Goal: Task Accomplishment & Management: Manage account settings

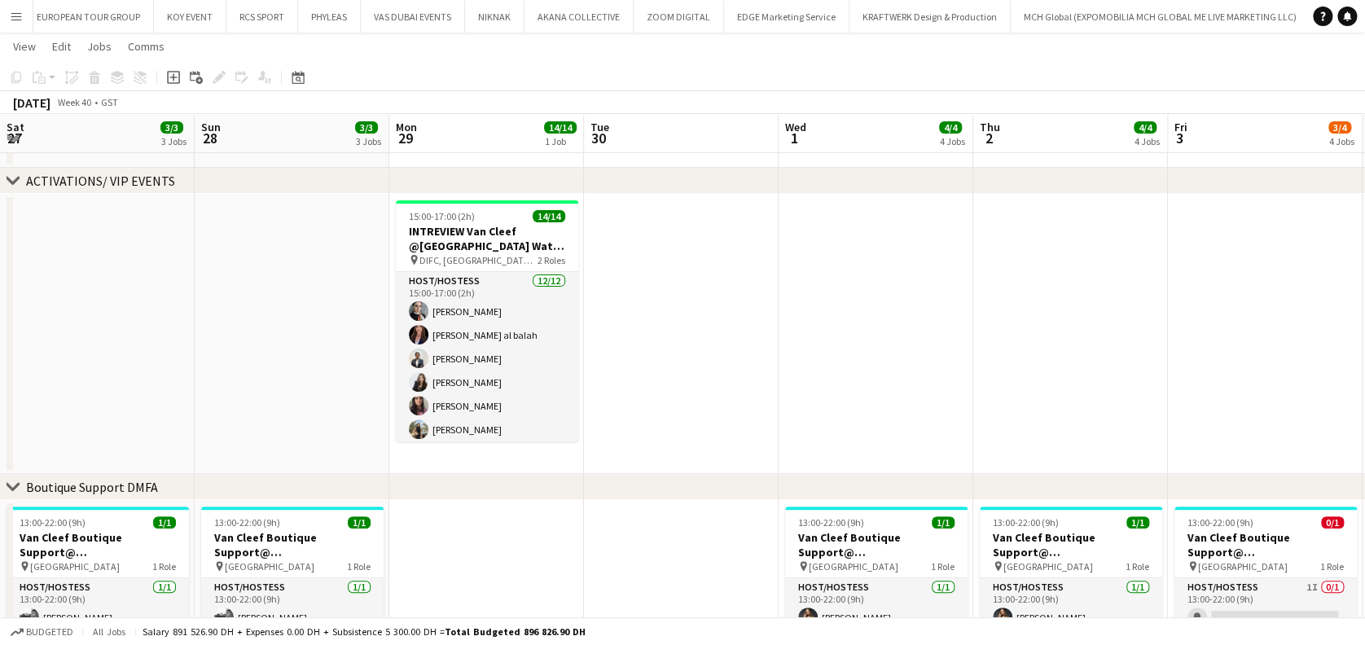
scroll to position [0, 792]
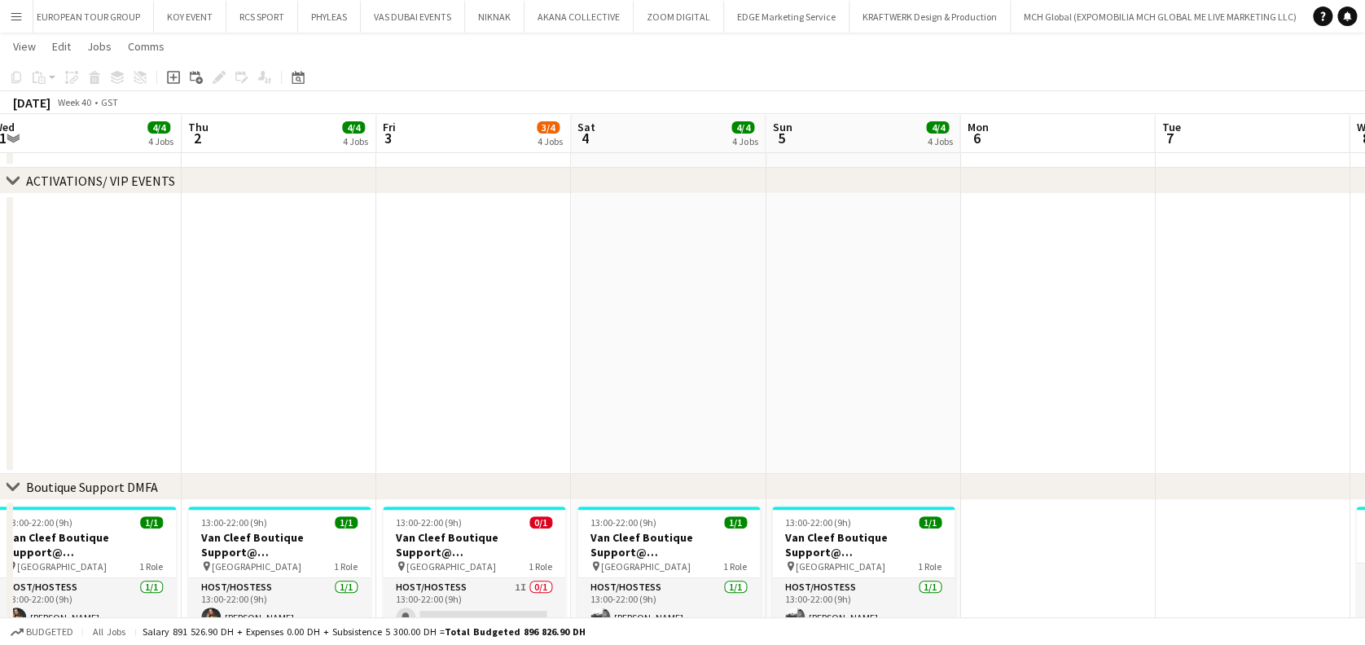
click at [958, 453] on app-date-cell at bounding box center [863, 334] width 195 height 280
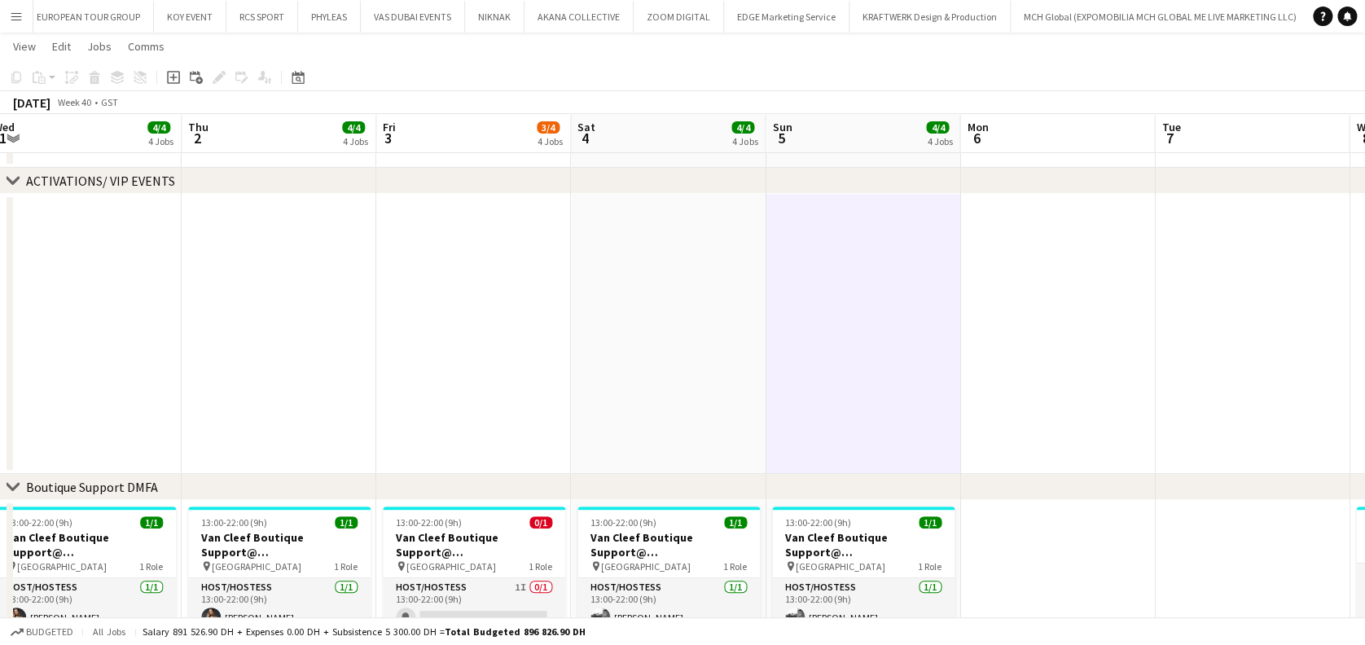
drag, startPoint x: 741, startPoint y: 332, endPoint x: 732, endPoint y: 335, distance: 9.3
click at [738, 331] on app-date-cell at bounding box center [668, 334] width 195 height 280
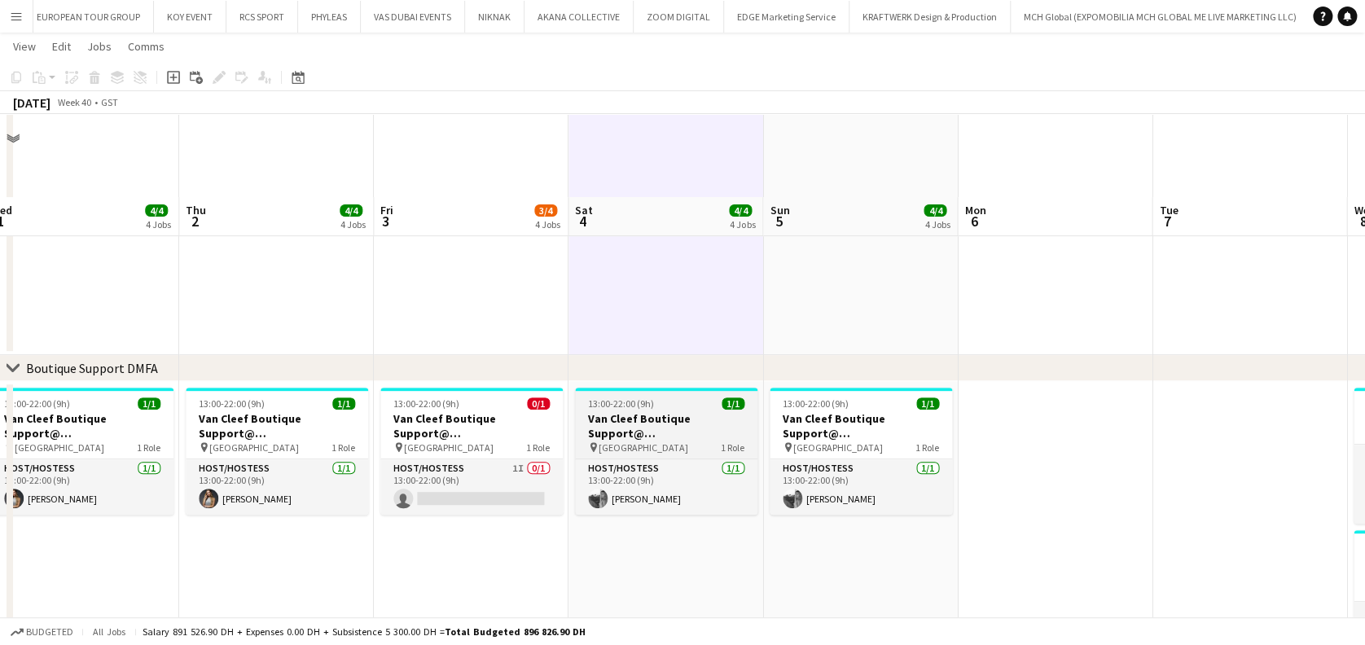
scroll to position [280, 0]
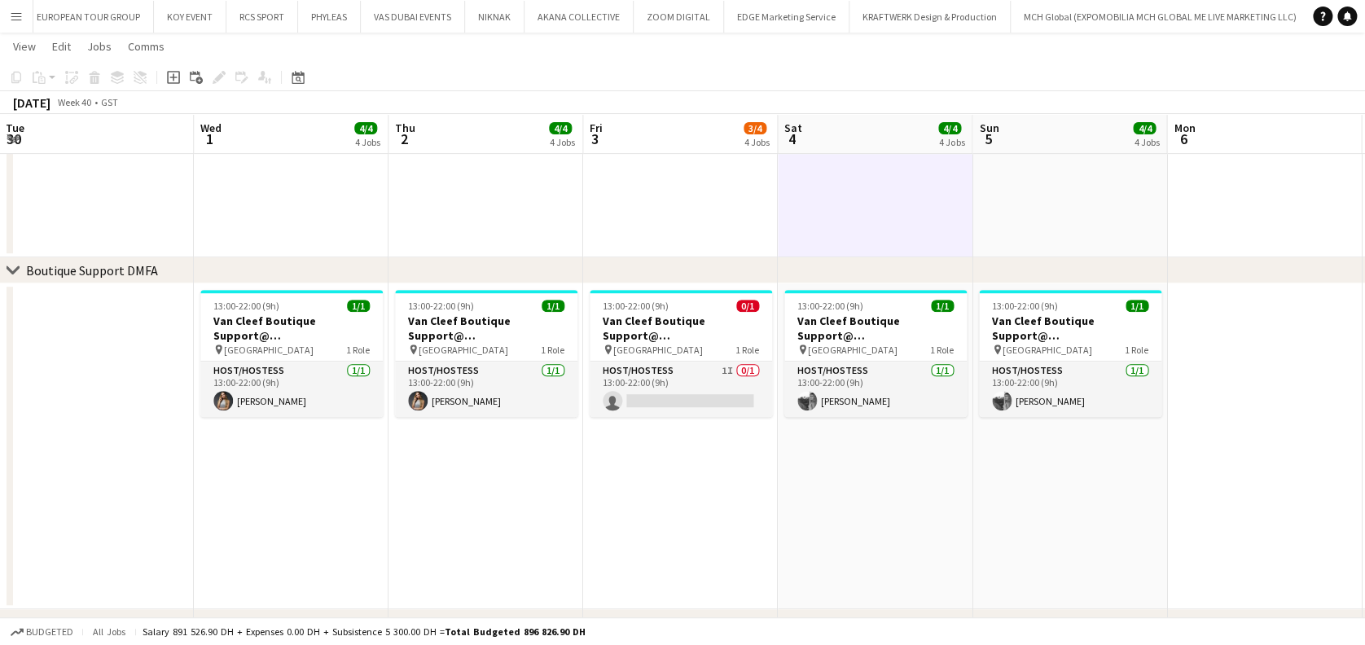
drag, startPoint x: 609, startPoint y: 407, endPoint x: 667, endPoint y: 407, distance: 58.7
click at [667, 407] on app-calendar-viewport "Sat 27 3/3 3 Jobs Sun 28 3/3 3 Jobs Mon 29 14/14 1 Job Tue 30 Wed 1 4/4 4 Jobs …" at bounding box center [682, 524] width 1365 height 1482
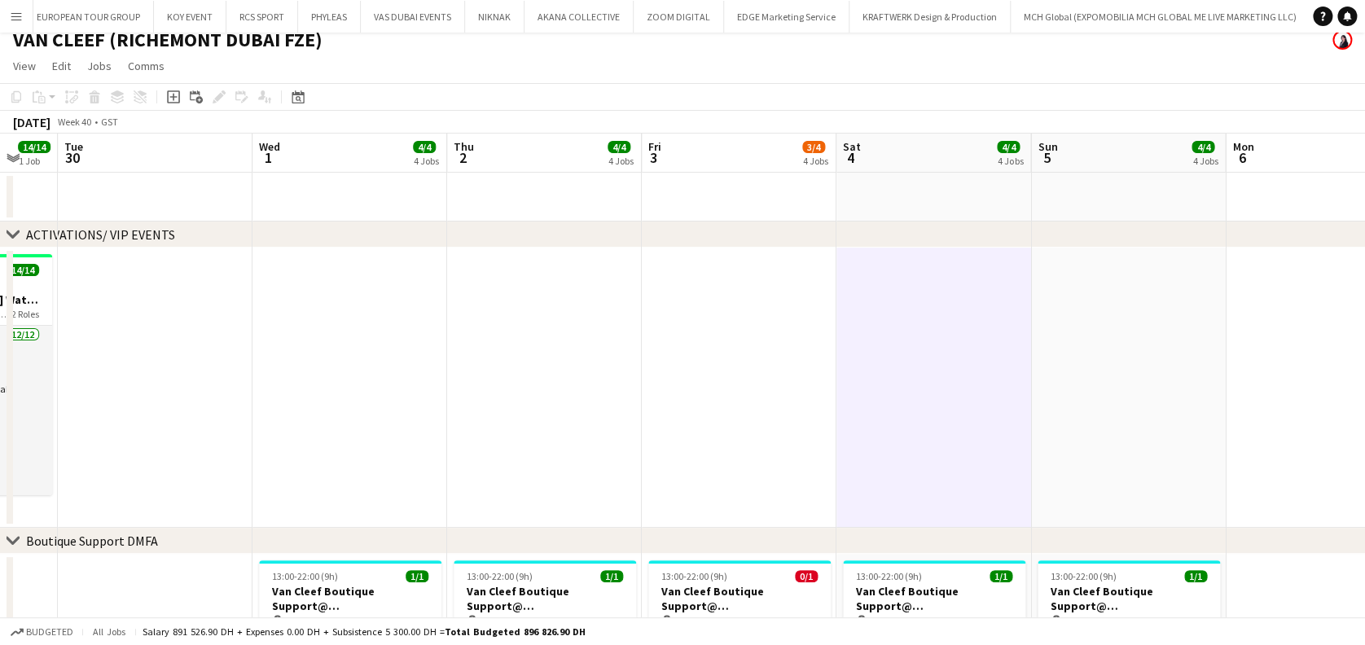
scroll to position [0, 0]
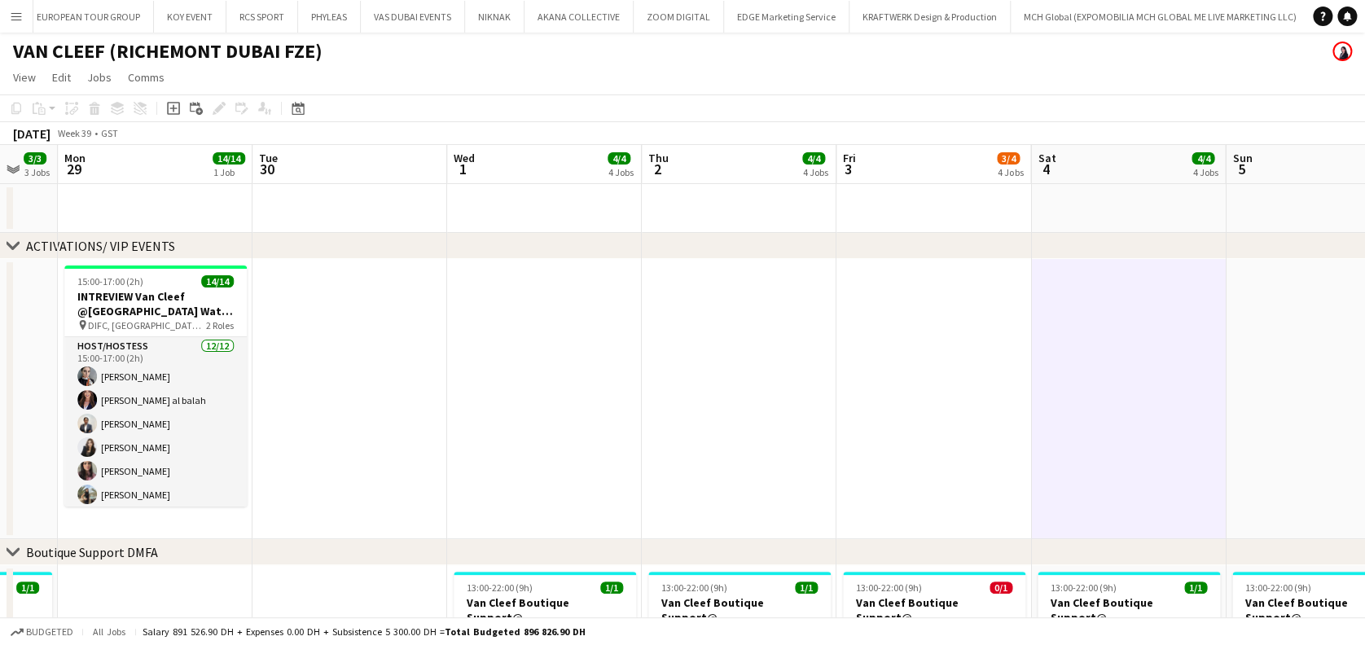
drag, startPoint x: 338, startPoint y: 336, endPoint x: 820, endPoint y: 371, distance: 482.7
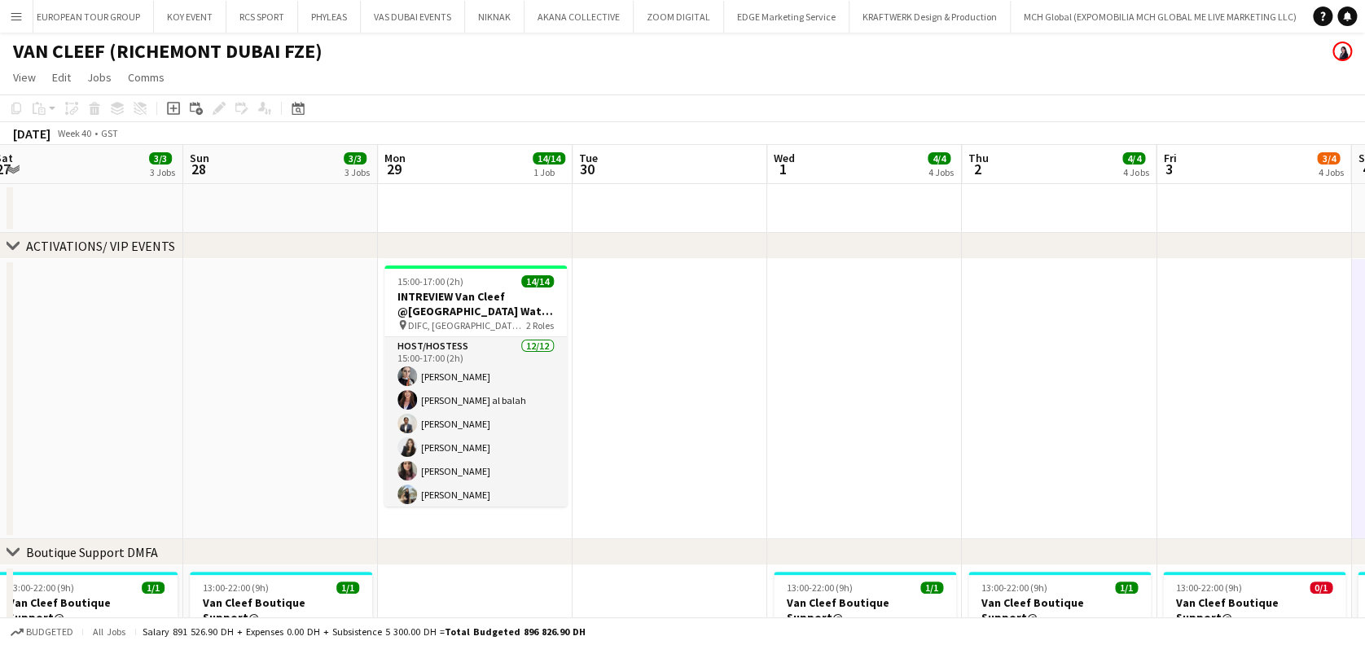
drag, startPoint x: 463, startPoint y: 371, endPoint x: 815, endPoint y: 371, distance: 351.9
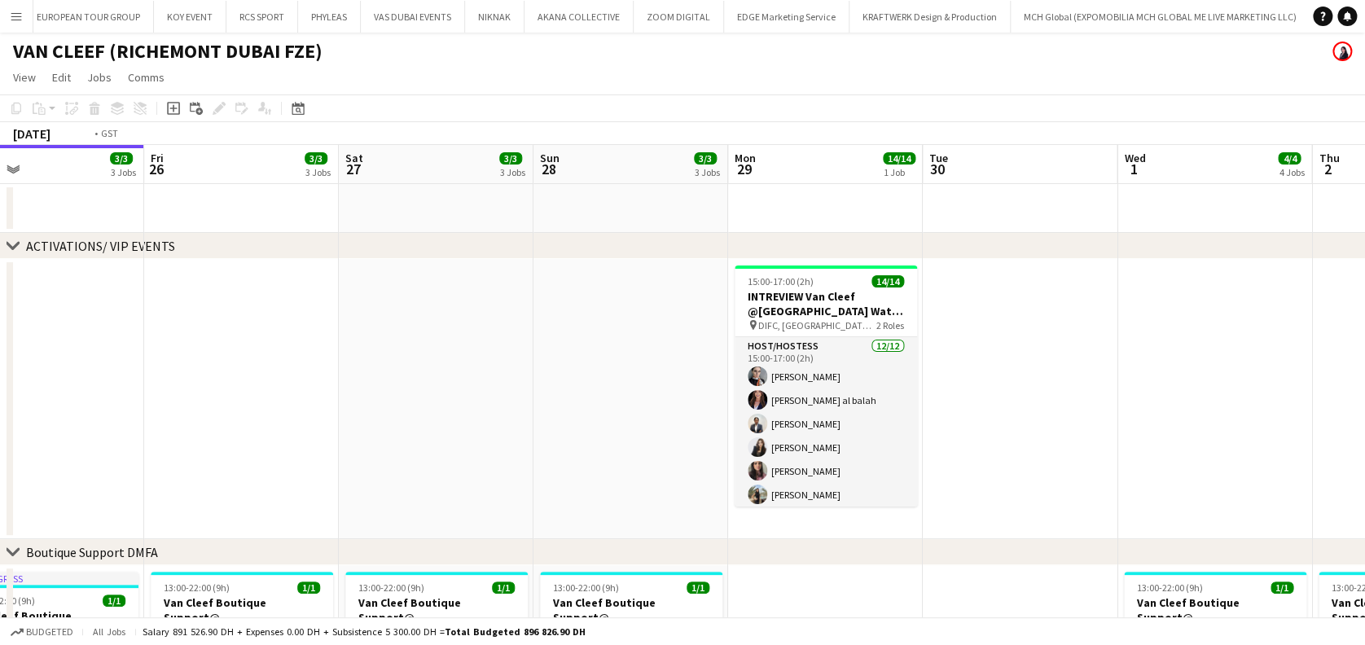
drag, startPoint x: 430, startPoint y: 383, endPoint x: 1070, endPoint y: 383, distance: 640.3
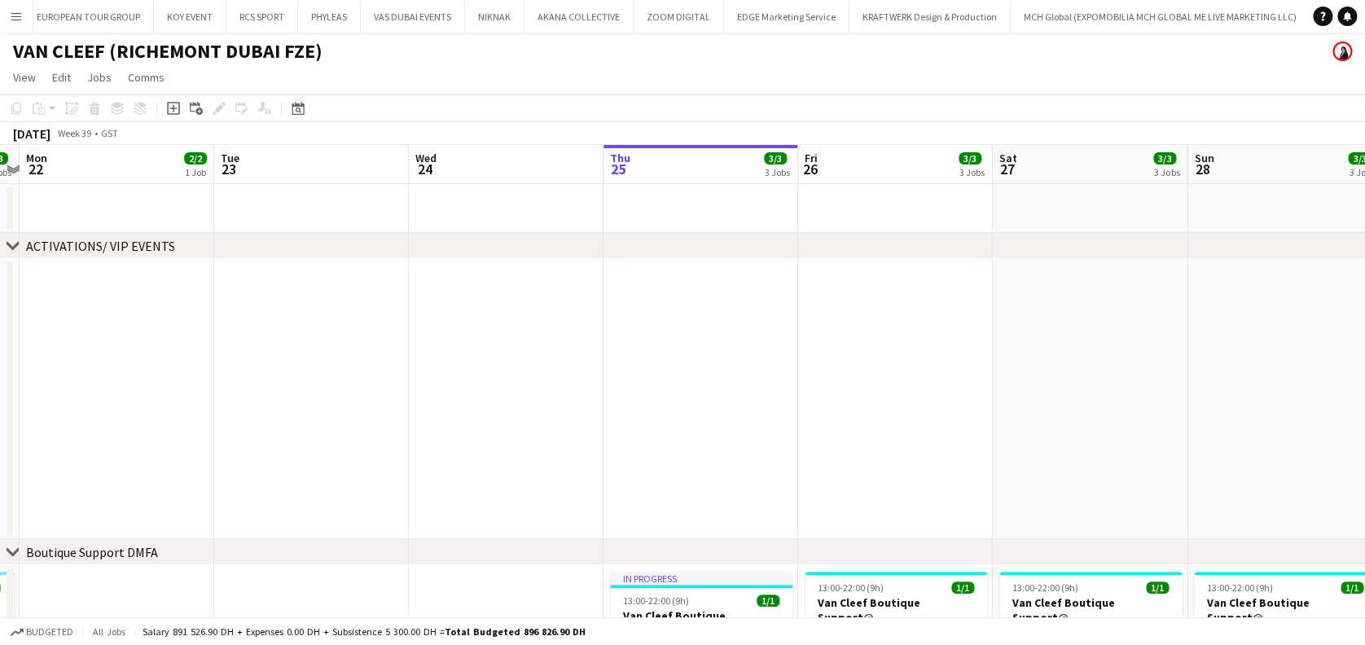
drag, startPoint x: 1023, startPoint y: 387, endPoint x: 1035, endPoint y: 386, distance: 12.2
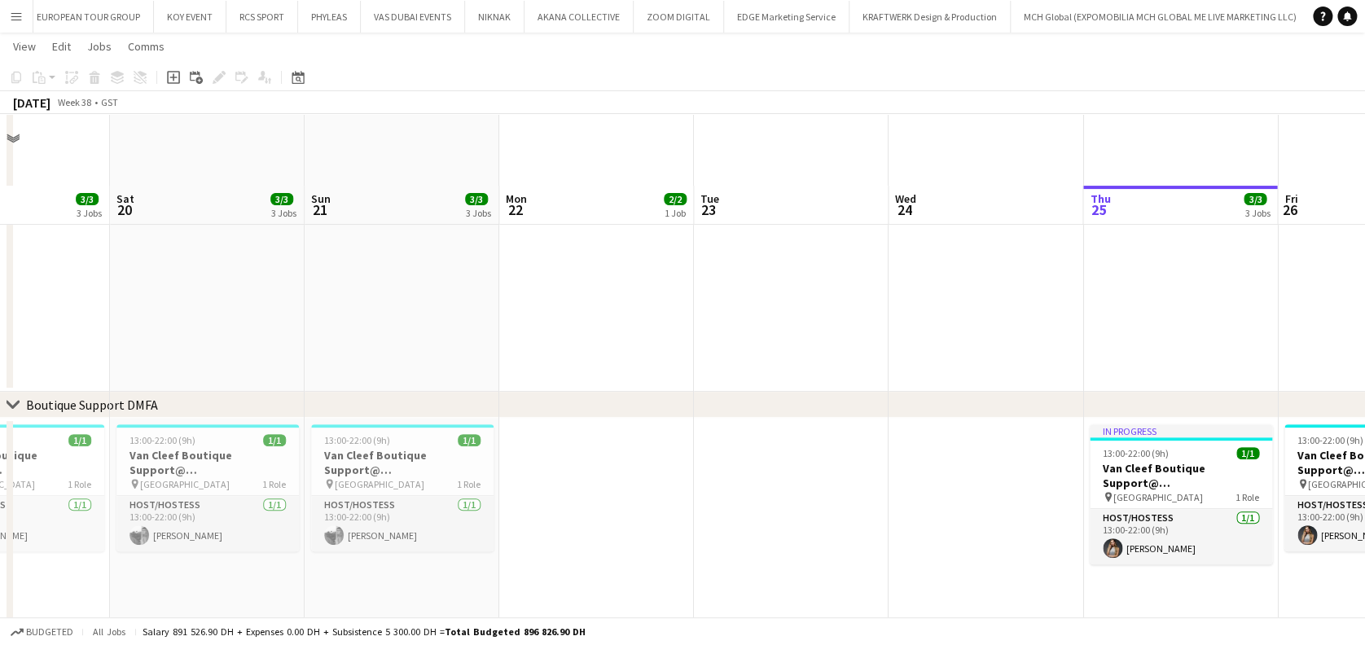
scroll to position [217, 0]
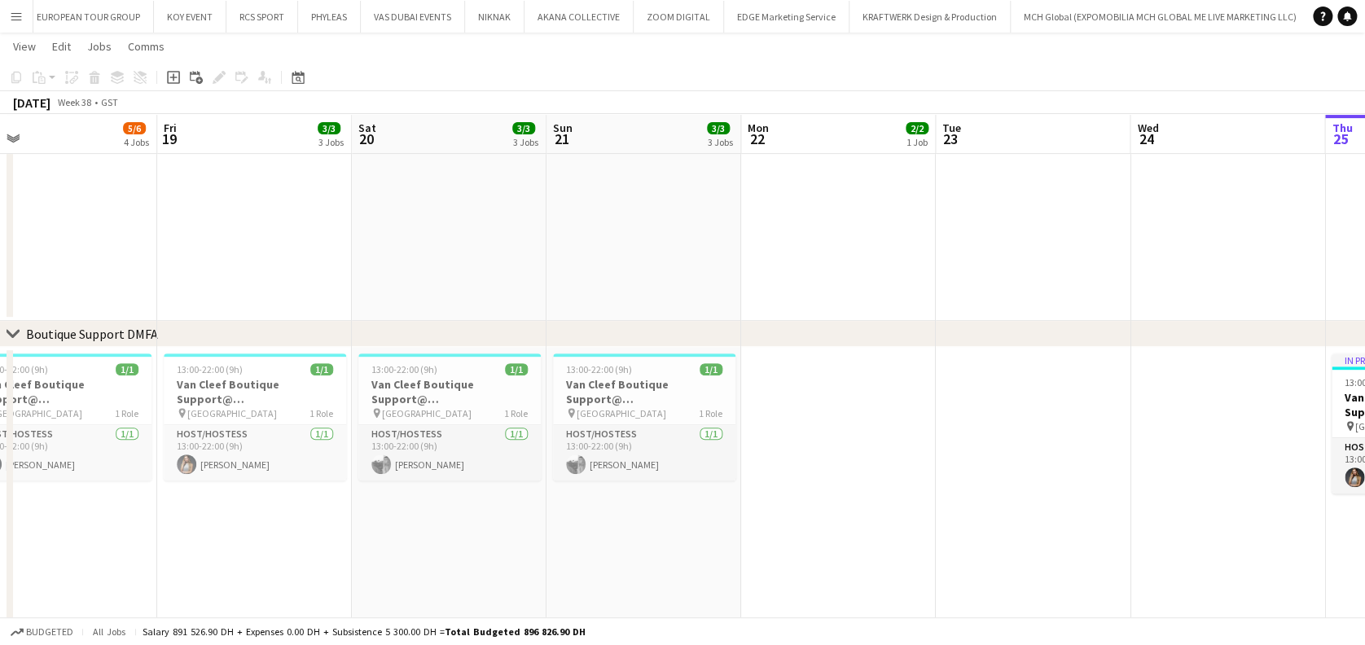
click at [989, 226] on app-date-cell at bounding box center [1033, 181] width 195 height 280
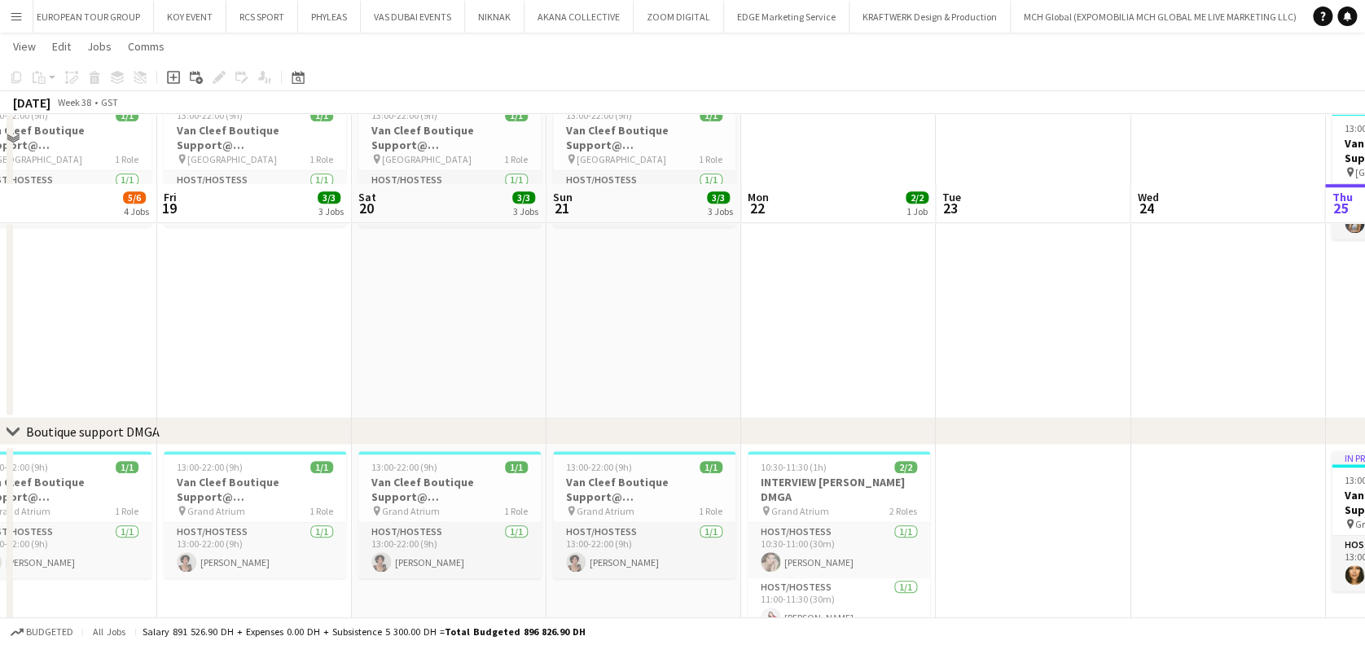
scroll to position [326, 0]
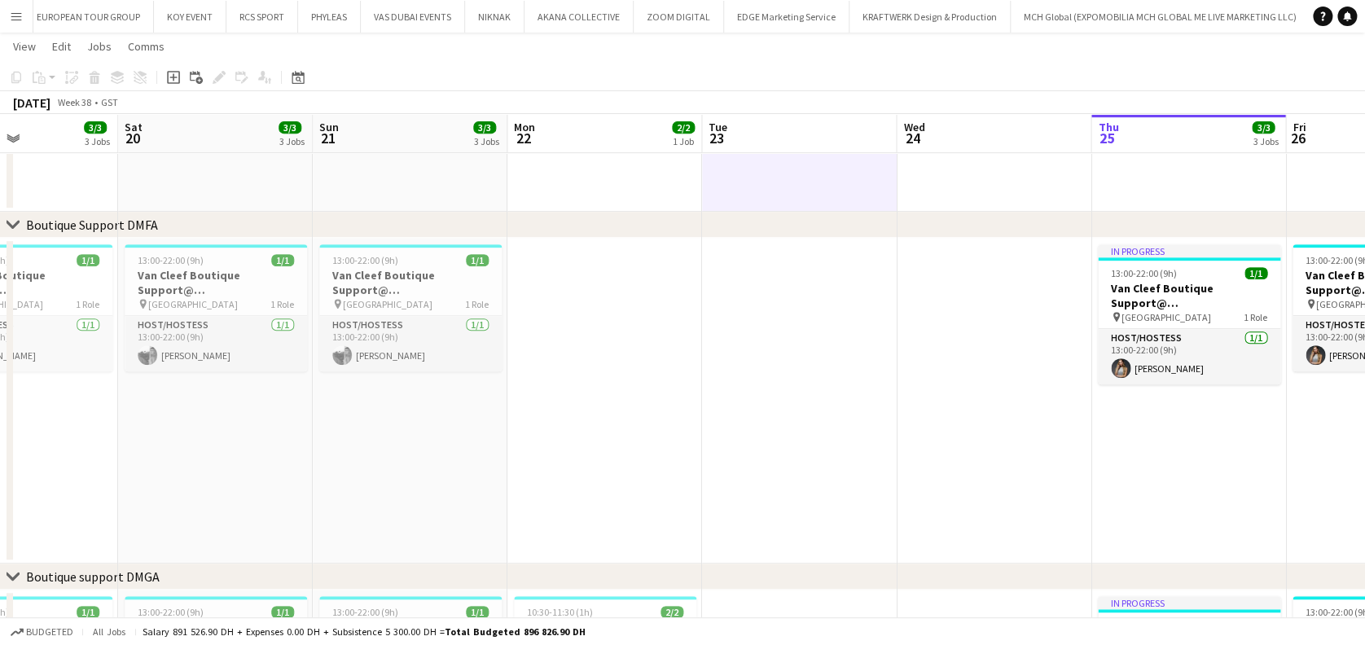
drag, startPoint x: 810, startPoint y: 389, endPoint x: 588, endPoint y: 469, distance: 235.5
click at [577, 406] on app-calendar-viewport "Tue 16 Wed 17 Thu 18 5/6 4 Jobs Fri 19 3/3 3 Jobs Sat 20 3/3 3 Jobs Sun 21 3/3 …" at bounding box center [682, 561] width 1365 height 1646
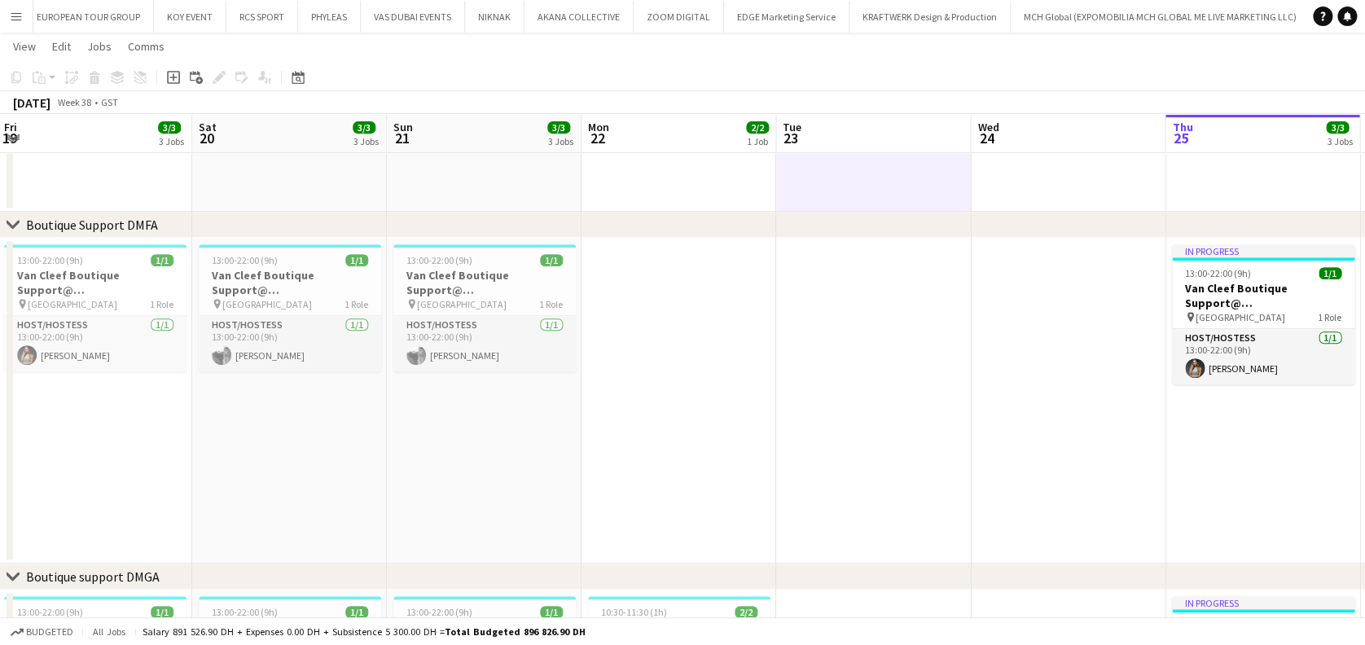
drag, startPoint x: 417, startPoint y: 391, endPoint x: 92, endPoint y: 404, distance: 325.3
click at [109, 401] on app-calendar-viewport "Tue 16 Wed 17 Thu 18 5/6 4 Jobs Fri 19 3/3 3 Jobs Sat 20 3/3 3 Jobs Sun 21 3/3 …" at bounding box center [682, 561] width 1365 height 1646
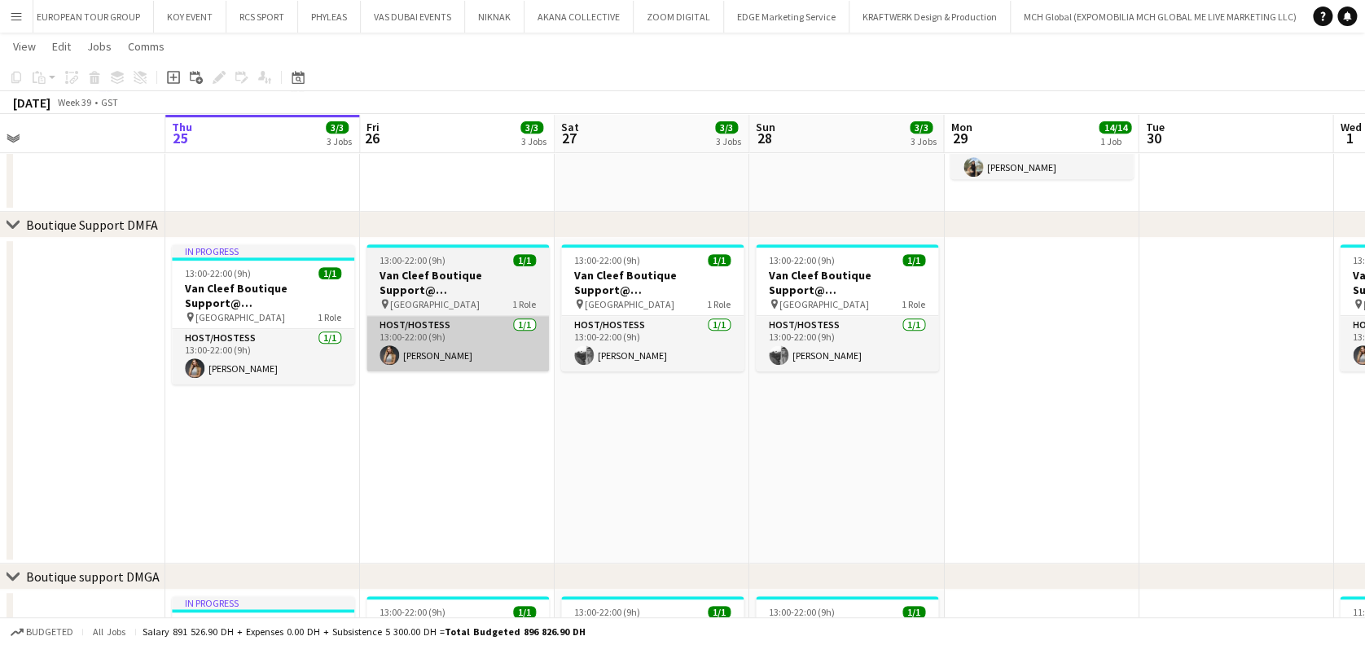
drag, startPoint x: 529, startPoint y: 326, endPoint x: 463, endPoint y: 323, distance: 66.0
click at [466, 325] on app-calendar-viewport "Sun 21 3/3 3 Jobs Mon 22 2/2 1 Job Tue 23 Wed 24 Thu 25 3/3 3 Jobs Fri 26 3/3 3…" at bounding box center [682, 561] width 1365 height 1646
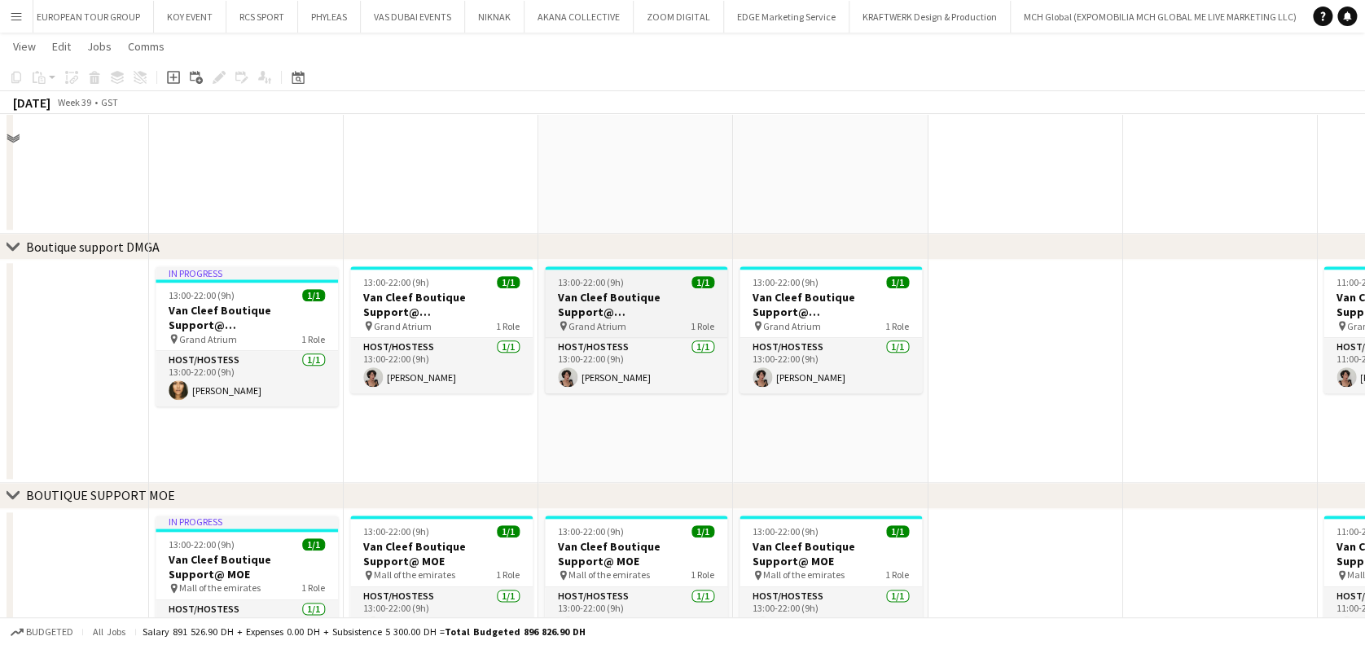
scroll to position [434, 0]
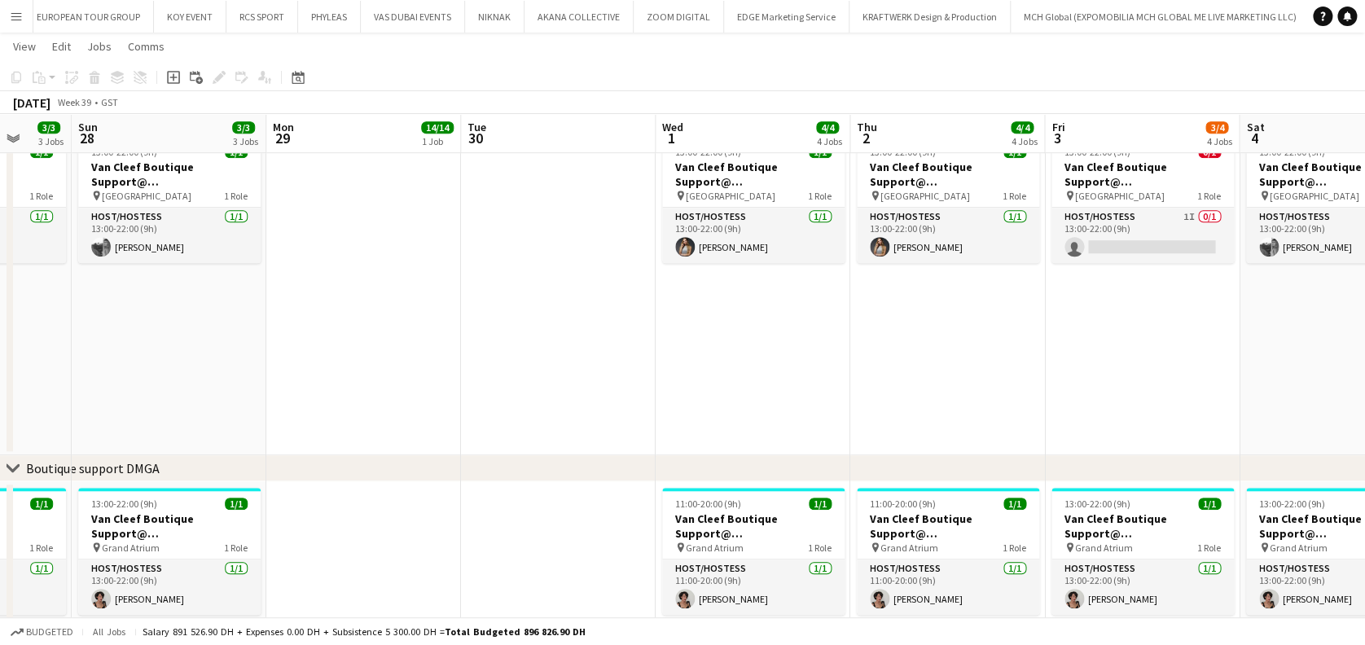
drag, startPoint x: 805, startPoint y: 322, endPoint x: 191, endPoint y: 326, distance: 613.4
click at [191, 326] on app-calendar-viewport "Thu 25 3/3 3 Jobs Fri 26 3/3 3 Jobs Sat 27 3/3 3 Jobs Sun 28 3/3 3 Jobs Mon 29 …" at bounding box center [682, 452] width 1365 height 1646
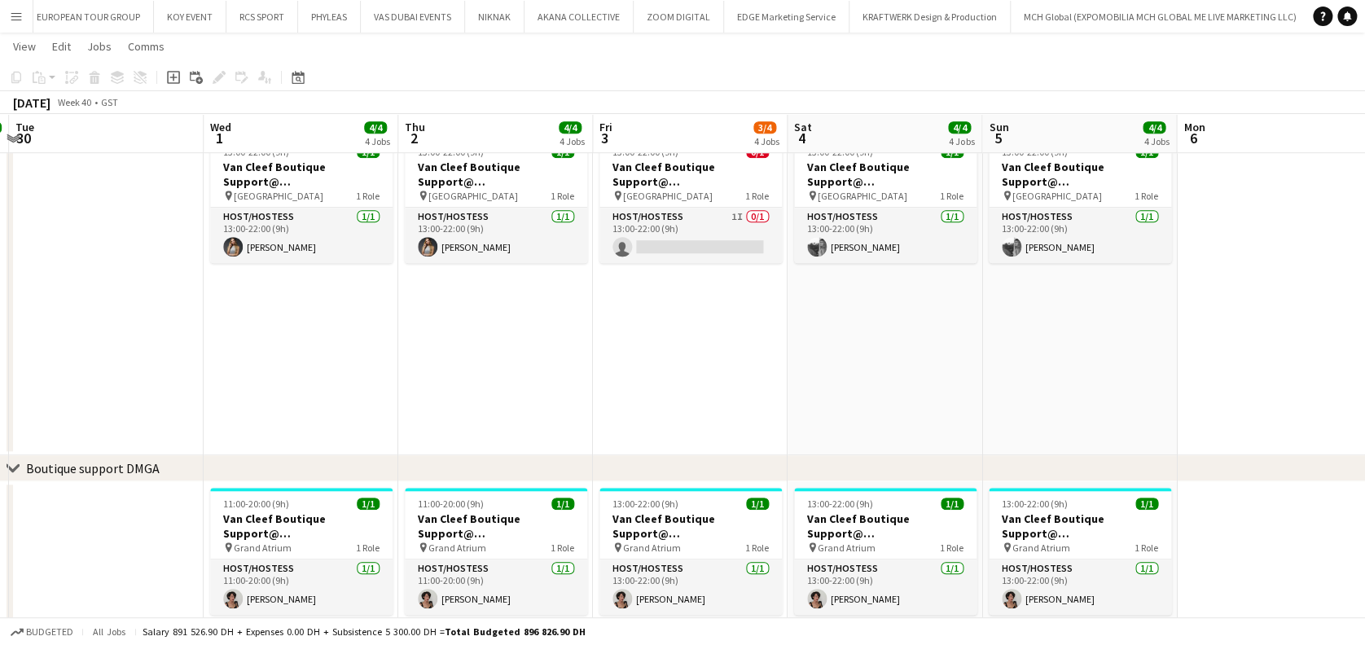
drag, startPoint x: 577, startPoint y: 313, endPoint x: 335, endPoint y: 301, distance: 242.2
click at [335, 301] on app-calendar-viewport "Sat 27 3/3 3 Jobs Sun 28 3/3 3 Jobs Mon 29 14/14 1 Job Tue 30 Wed 1 4/4 4 Jobs …" at bounding box center [682, 452] width 1365 height 1646
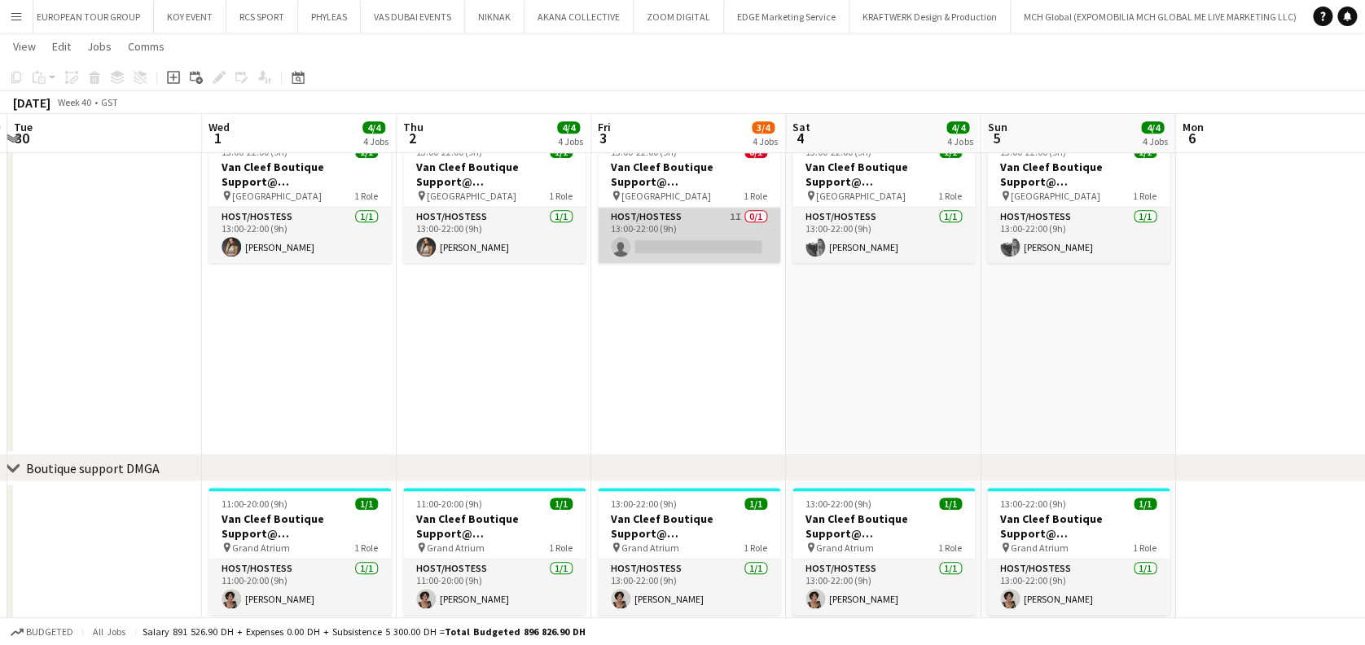
click at [723, 251] on app-card-role "Host/Hostess 1I 0/1 13:00-22:00 (9h) single-neutral-actions" at bounding box center [689, 235] width 182 height 55
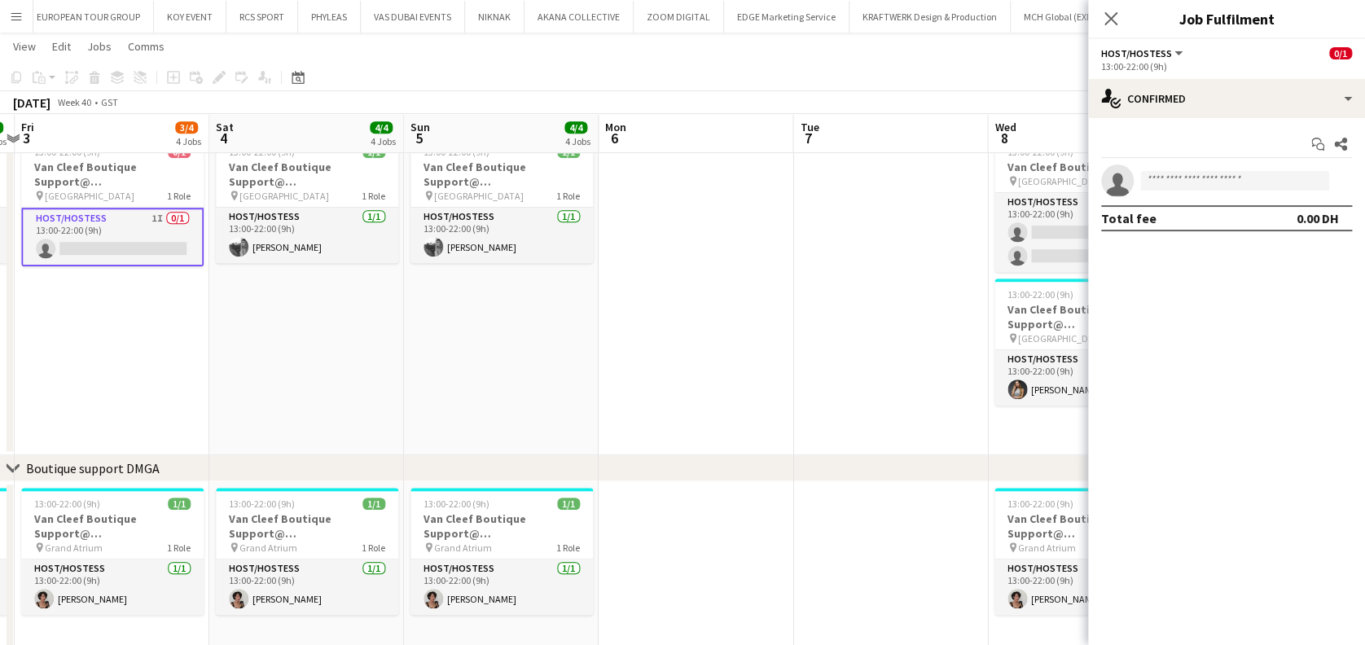
drag, startPoint x: 358, startPoint y: 314, endPoint x: 451, endPoint y: 321, distance: 93.2
click at [233, 310] on app-calendar-viewport "Mon 29 14/14 1 Job Tue 30 Wed 1 4/4 4 Jobs Thu 2 4/4 4 Jobs Fri 3 3/4 4 Jobs Sa…" at bounding box center [682, 452] width 1365 height 1646
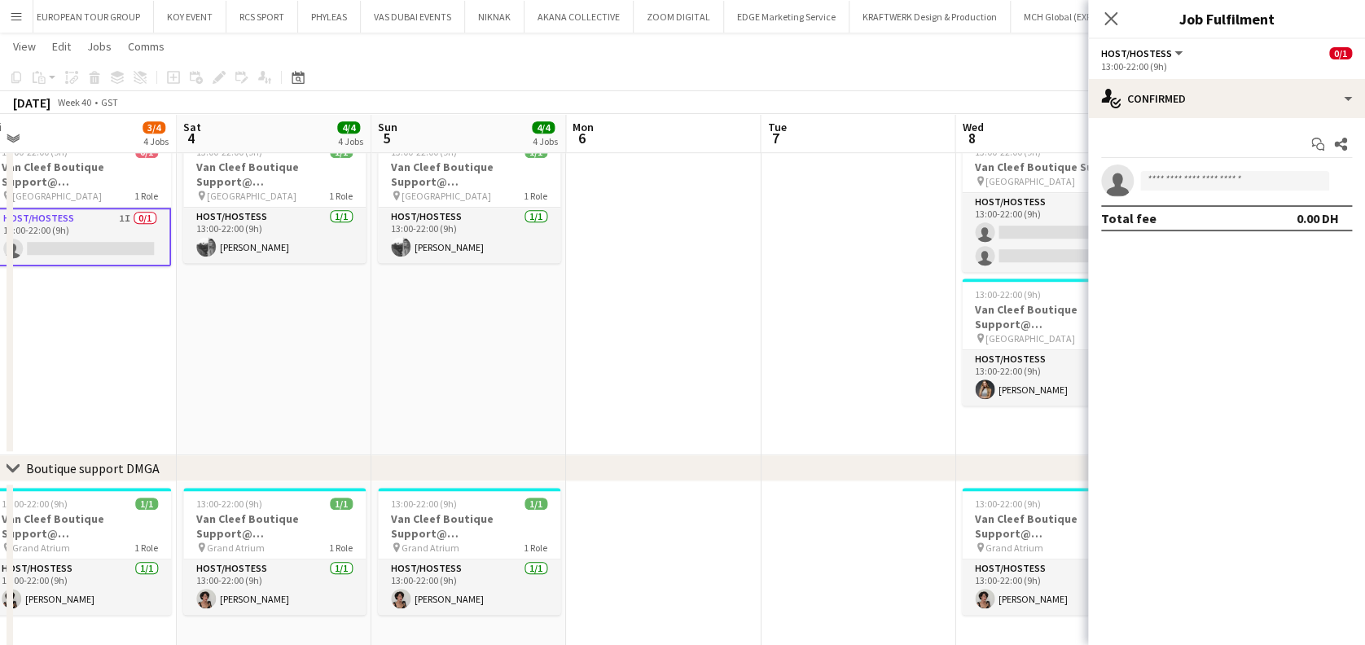
click at [312, 362] on app-calendar-viewport "Mon 29 14/14 1 Job Tue 30 Wed 1 4/4 4 Jobs Thu 2 4/4 4 Jobs Fri 3 3/4 4 Jobs Sa…" at bounding box center [682, 452] width 1365 height 1646
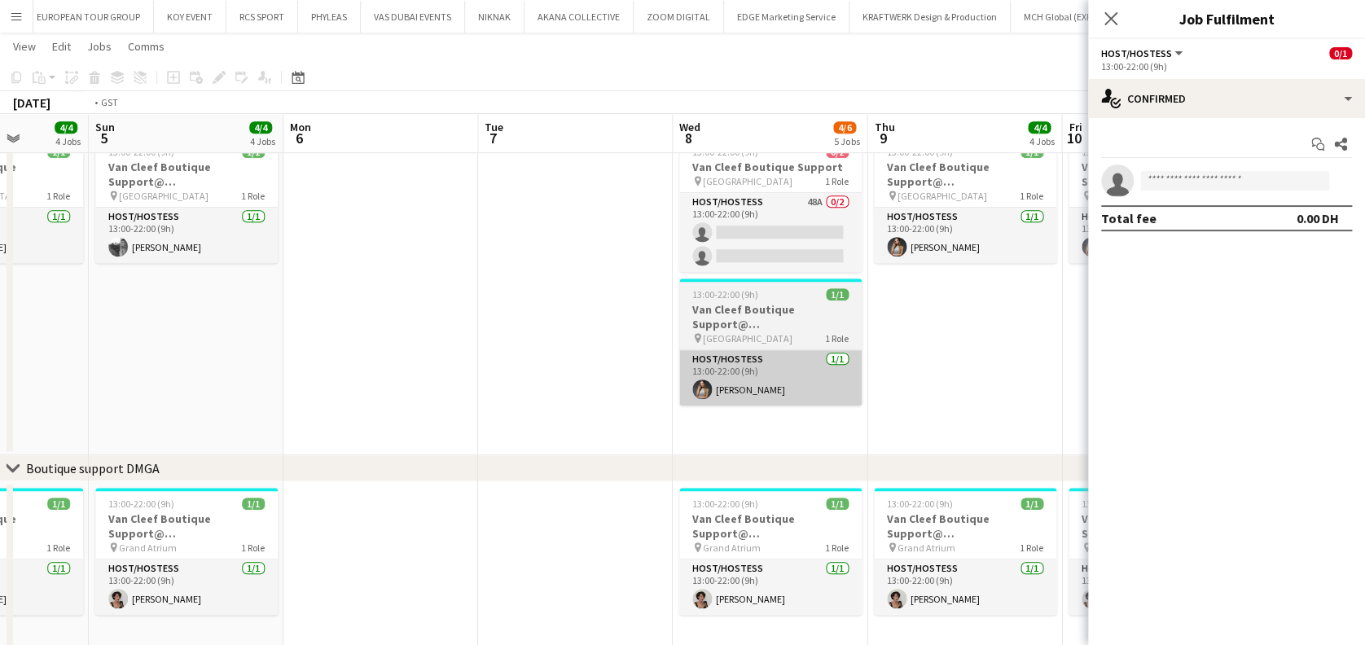
drag, startPoint x: 667, startPoint y: 429, endPoint x: 334, endPoint y: 372, distance: 338.0
click at [334, 372] on app-calendar-viewport "Wed 1 4/4 4 Jobs Thu 2 4/4 4 Jobs Fri 3 3/4 4 Jobs Sat 4 4/4 4 Jobs Sun 5 4/4 4…" at bounding box center [682, 452] width 1365 height 1646
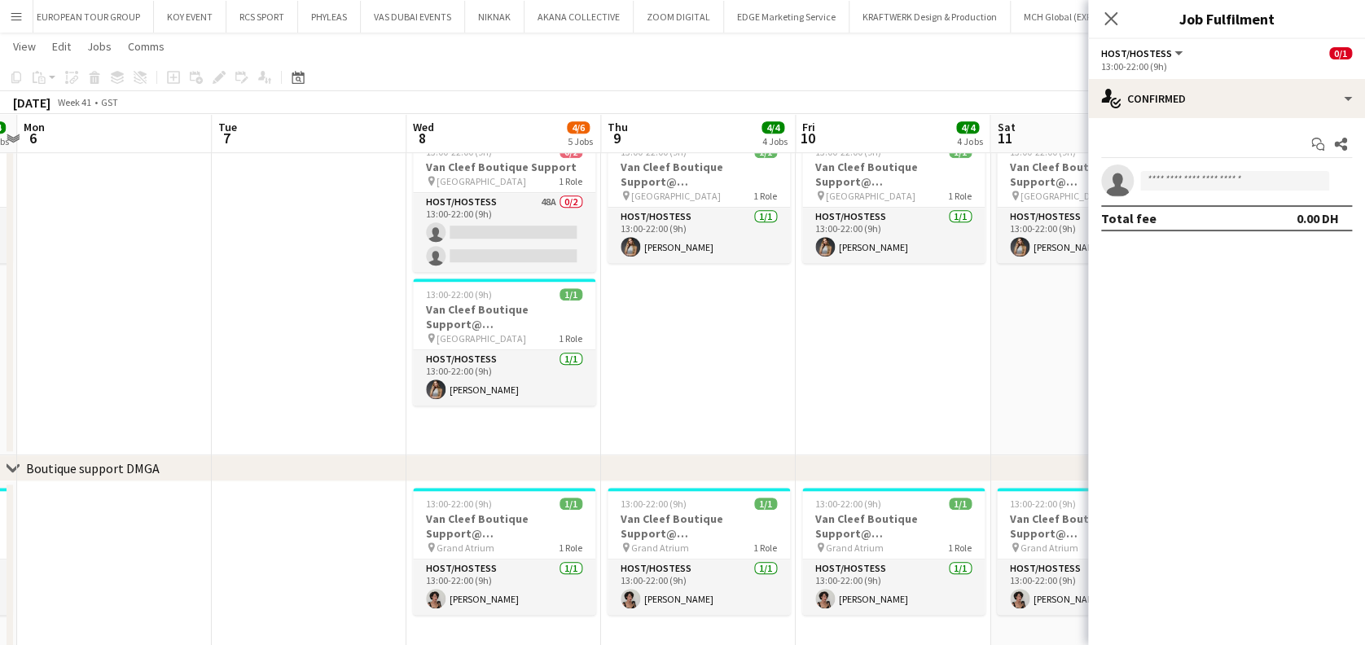
drag, startPoint x: 872, startPoint y: 365, endPoint x: 639, endPoint y: 355, distance: 232.4
click at [639, 355] on app-calendar-viewport "Fri 3 3/4 4 Jobs Sat 4 4/4 4 Jobs Sun 5 4/4 4 Jobs Mon 6 Tue 7 Wed 8 4/6 5 Jobs…" at bounding box center [682, 452] width 1365 height 1646
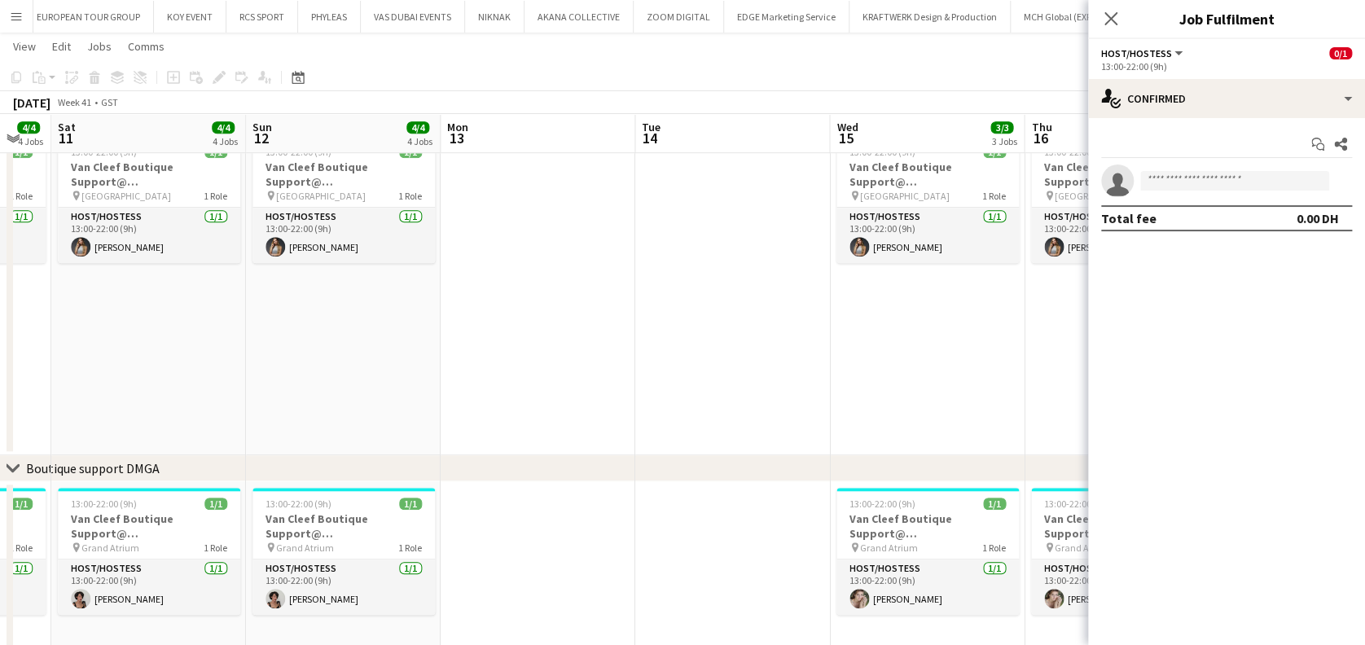
drag, startPoint x: 761, startPoint y: 339, endPoint x: 237, endPoint y: 344, distance: 523.8
click at [212, 344] on app-calendar-viewport "Tue 7 Wed 8 4/6 5 Jobs Thu 9 4/4 4 Jobs Fri 10 4/4 4 Jobs Sat 11 4/4 4 Jobs Sun…" at bounding box center [682, 452] width 1365 height 1646
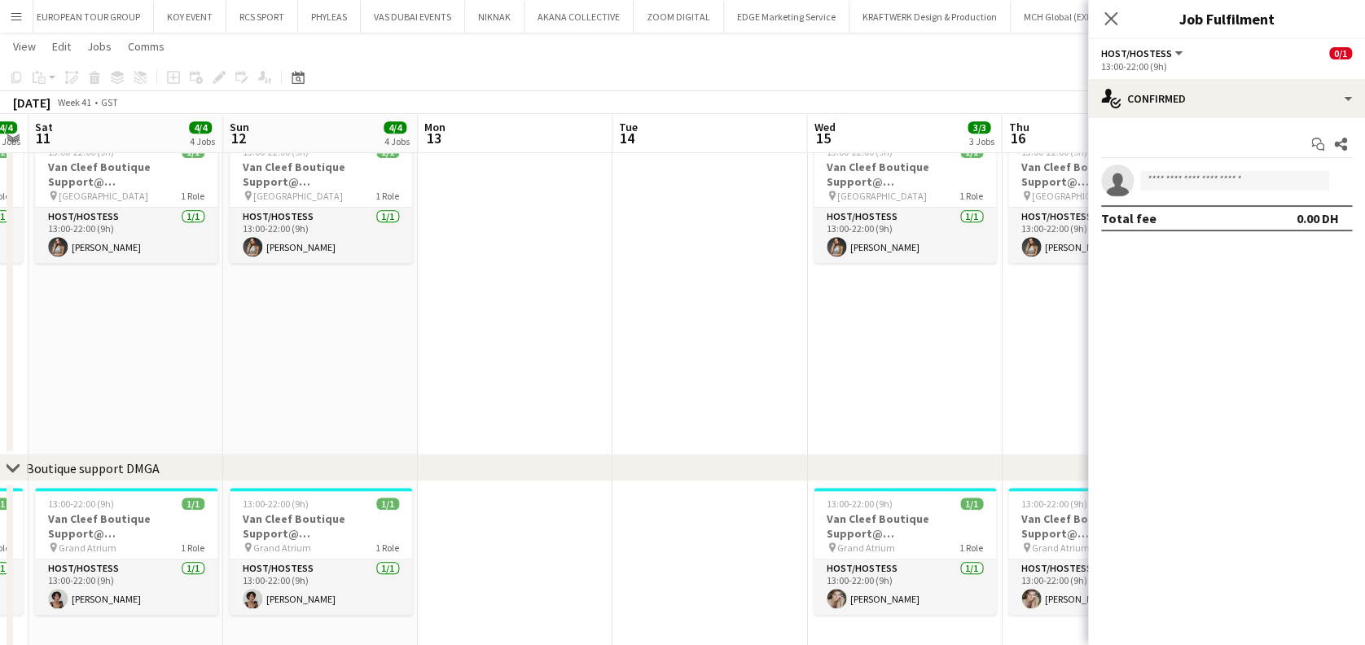
drag, startPoint x: 797, startPoint y: 363, endPoint x: 517, endPoint y: 351, distance: 279.6
click at [382, 352] on app-calendar-viewport "Tue 7 Wed 8 4/6 5 Jobs Thu 9 4/4 4 Jobs Fri 10 4/4 4 Jobs Sat 11 4/4 4 Jobs Sun…" at bounding box center [682, 452] width 1365 height 1646
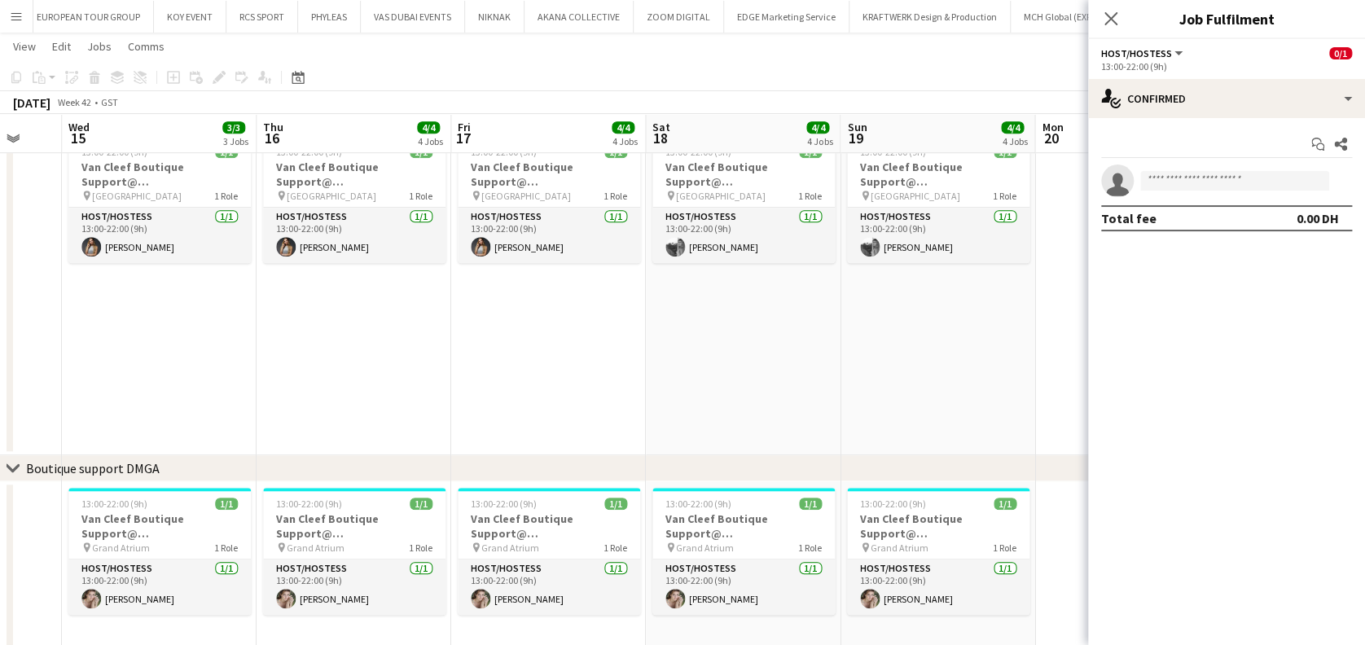
drag, startPoint x: 842, startPoint y: 358, endPoint x: 526, endPoint y: 319, distance: 318.6
click at [526, 319] on app-calendar-viewport "Sat 11 4/4 4 Jobs Sun 12 4/4 4 Jobs Mon 13 Tue 14 Wed 15 3/3 3 Jobs Thu 16 4/4 …" at bounding box center [682, 452] width 1365 height 1646
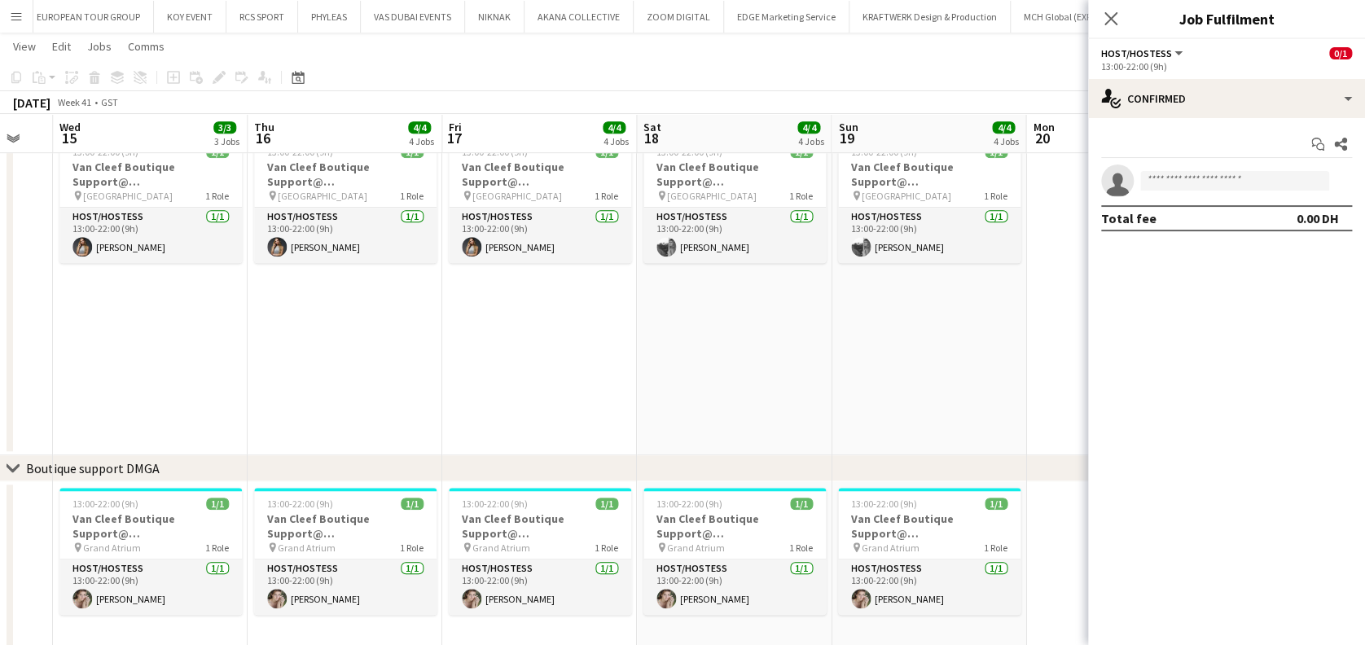
click at [578, 266] on app-calendar-viewport "Sat 11 4/4 4 Jobs Sun 12 4/4 4 Jobs Mon 13 Tue 14 Wed 15 3/3 3 Jobs Thu 16 4/4 …" at bounding box center [682, 452] width 1365 height 1646
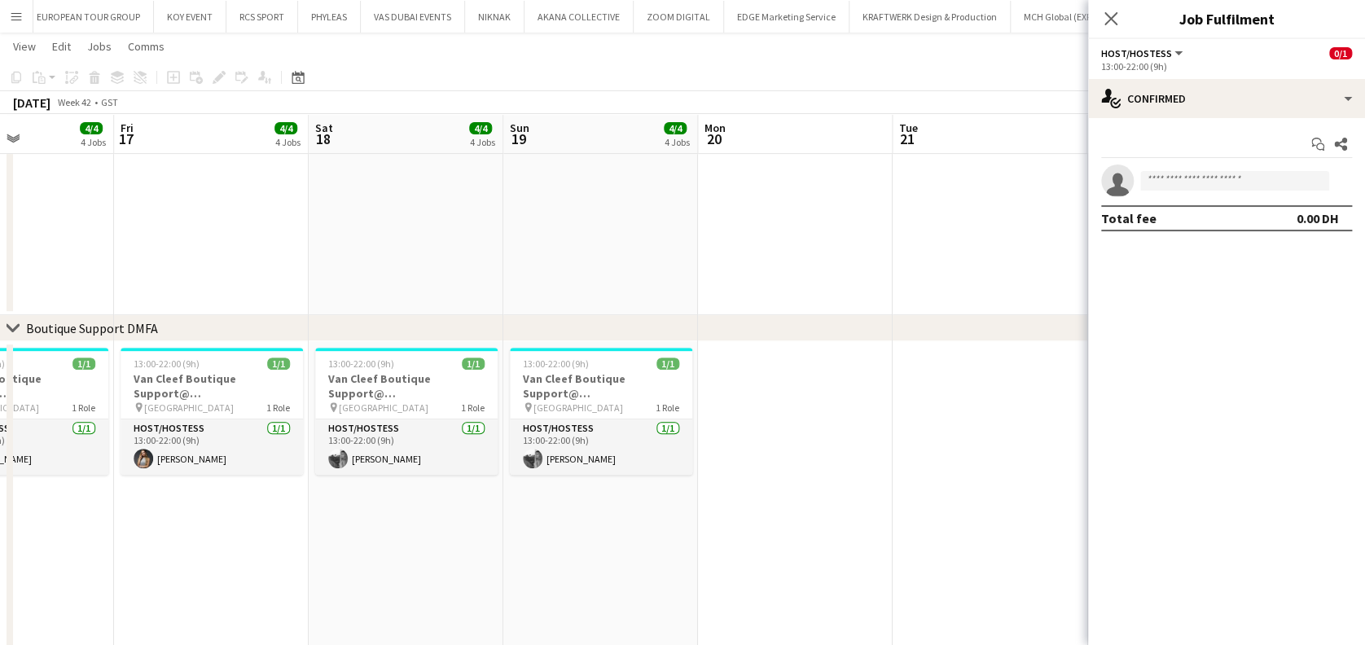
scroll to position [0, 632]
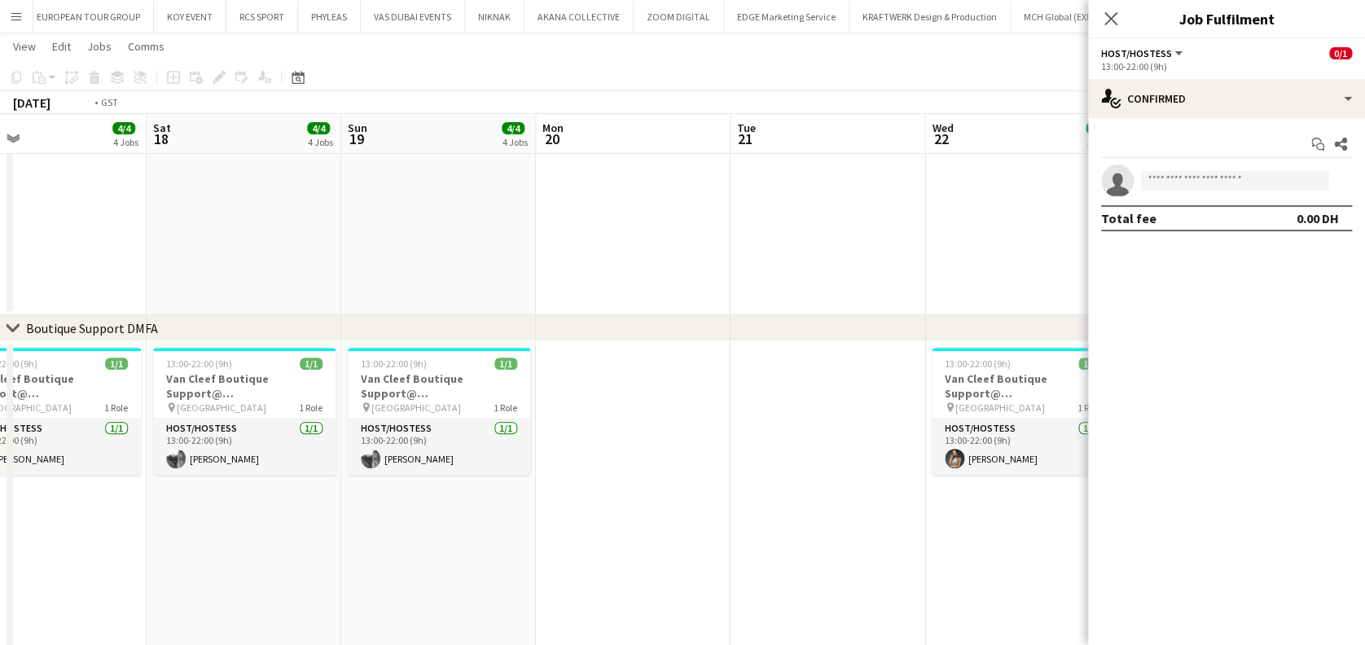
drag, startPoint x: 551, startPoint y: 472, endPoint x: -39, endPoint y: 459, distance: 590.8
click at [0, 459] on html "Menu Boards Boards Boards All jobs Status Workforce Workforce My Workforce Recr…" at bounding box center [682, 647] width 1365 height 1738
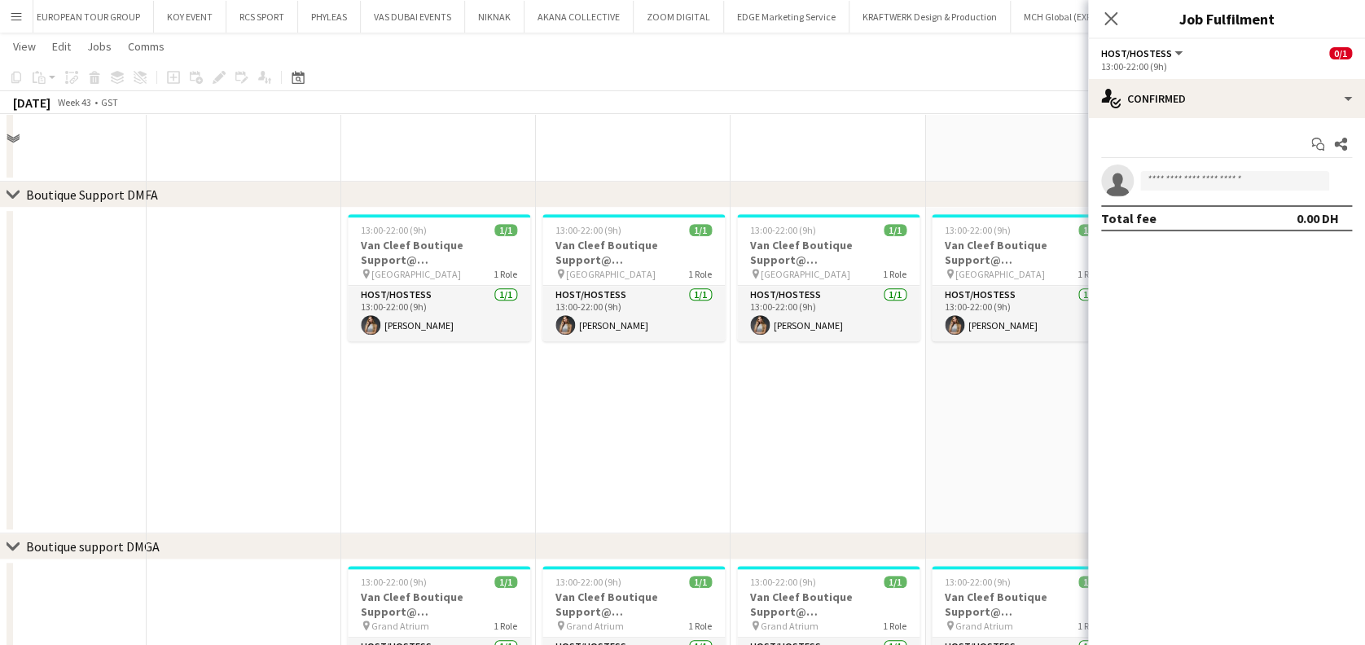
scroll to position [222, 0]
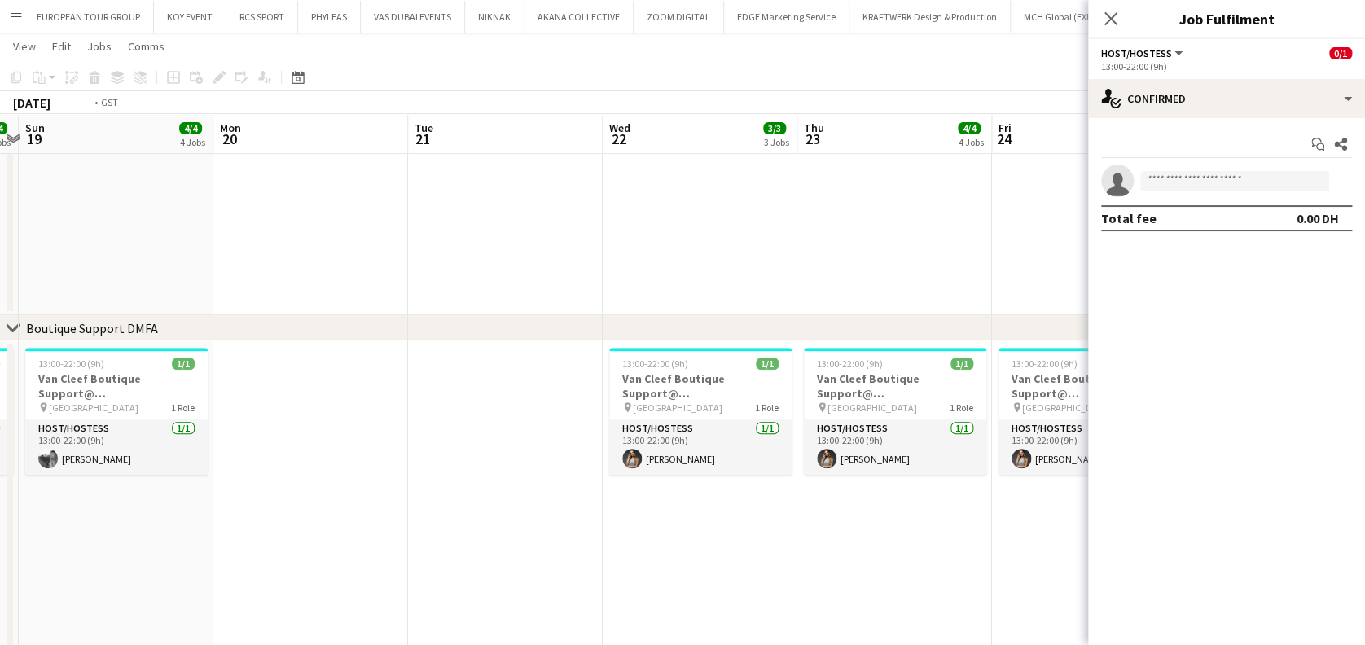
drag, startPoint x: 297, startPoint y: 487, endPoint x: 973, endPoint y: 487, distance: 676.9
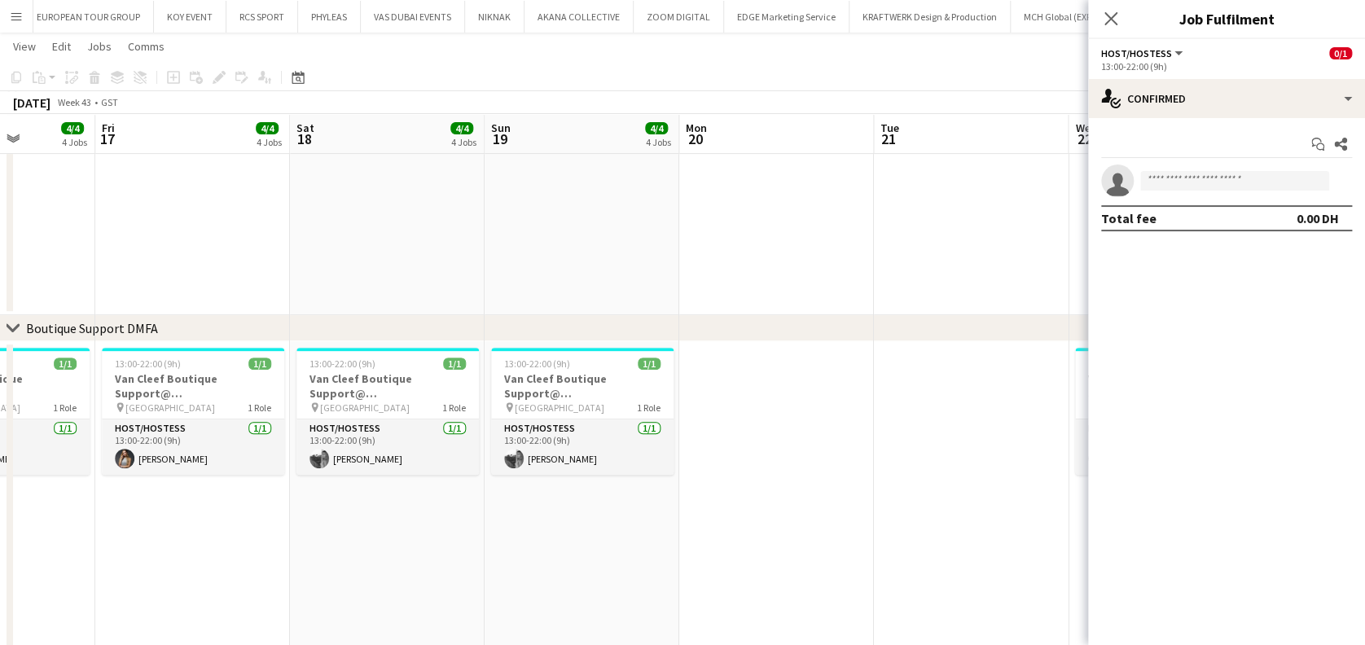
drag, startPoint x: 399, startPoint y: 495, endPoint x: 1019, endPoint y: 495, distance: 619.9
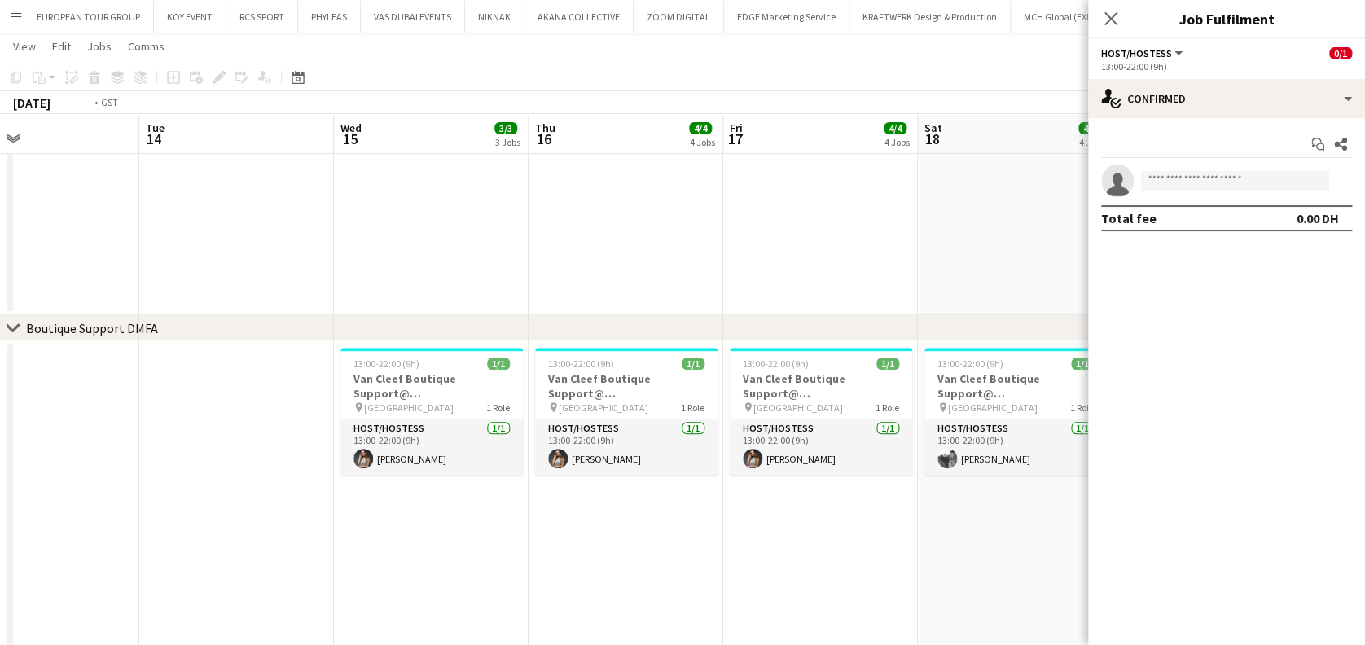
drag, startPoint x: 424, startPoint y: 542, endPoint x: 741, endPoint y: 489, distance: 321.3
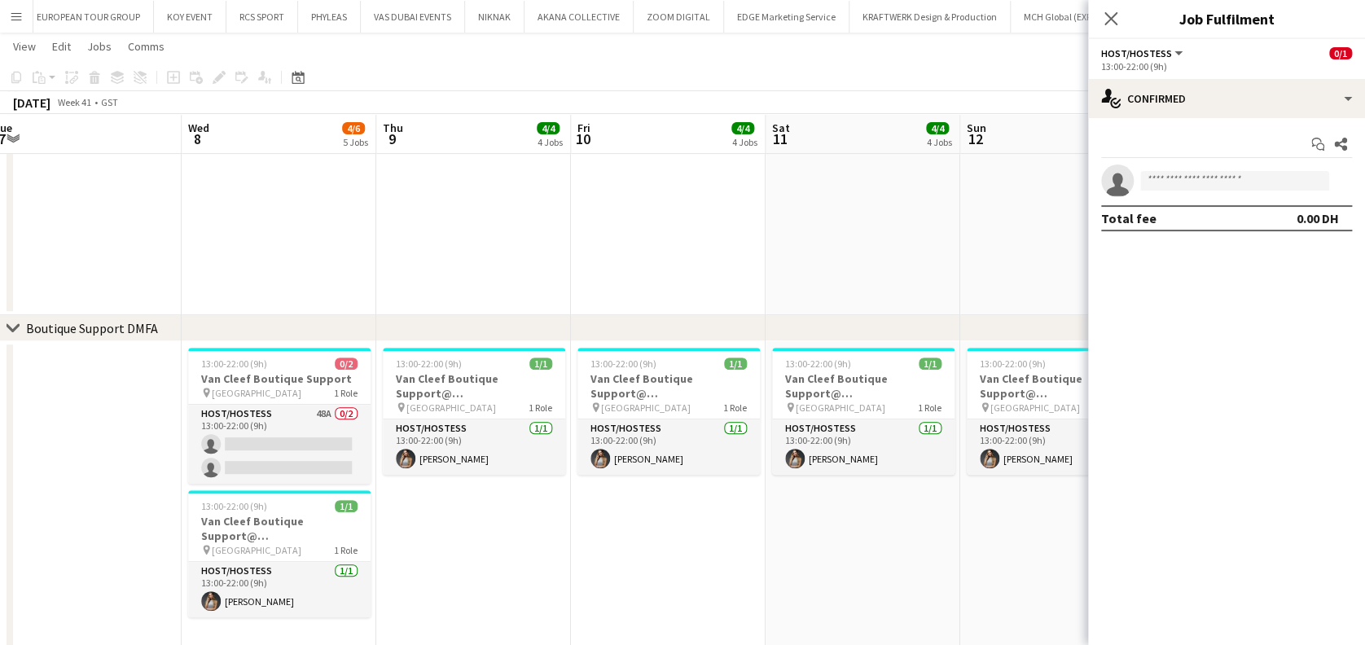
drag, startPoint x: 592, startPoint y: 447, endPoint x: 1135, endPoint y: 443, distance: 542.5
click at [1142, 441] on body "Menu Boards Boards Boards All jobs Status Workforce Workforce My Workforce Recr…" at bounding box center [682, 647] width 1365 height 1738
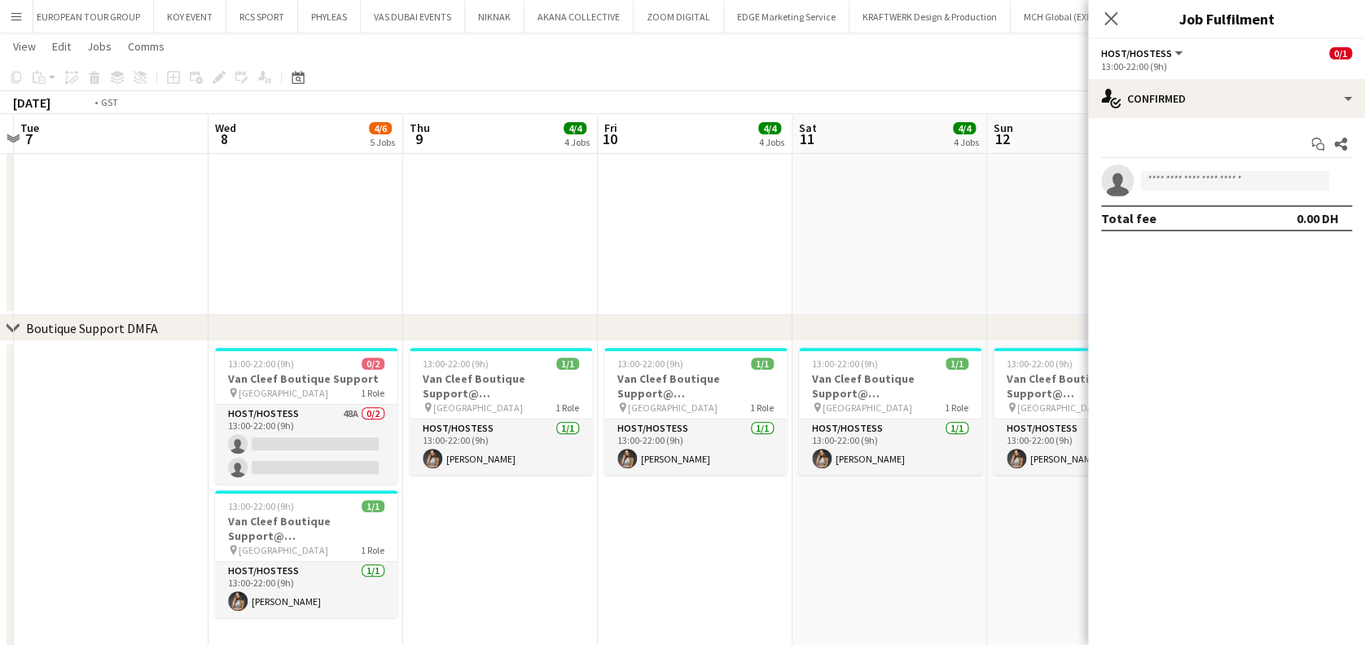
drag, startPoint x: 678, startPoint y: 501, endPoint x: 909, endPoint y: 481, distance: 232.2
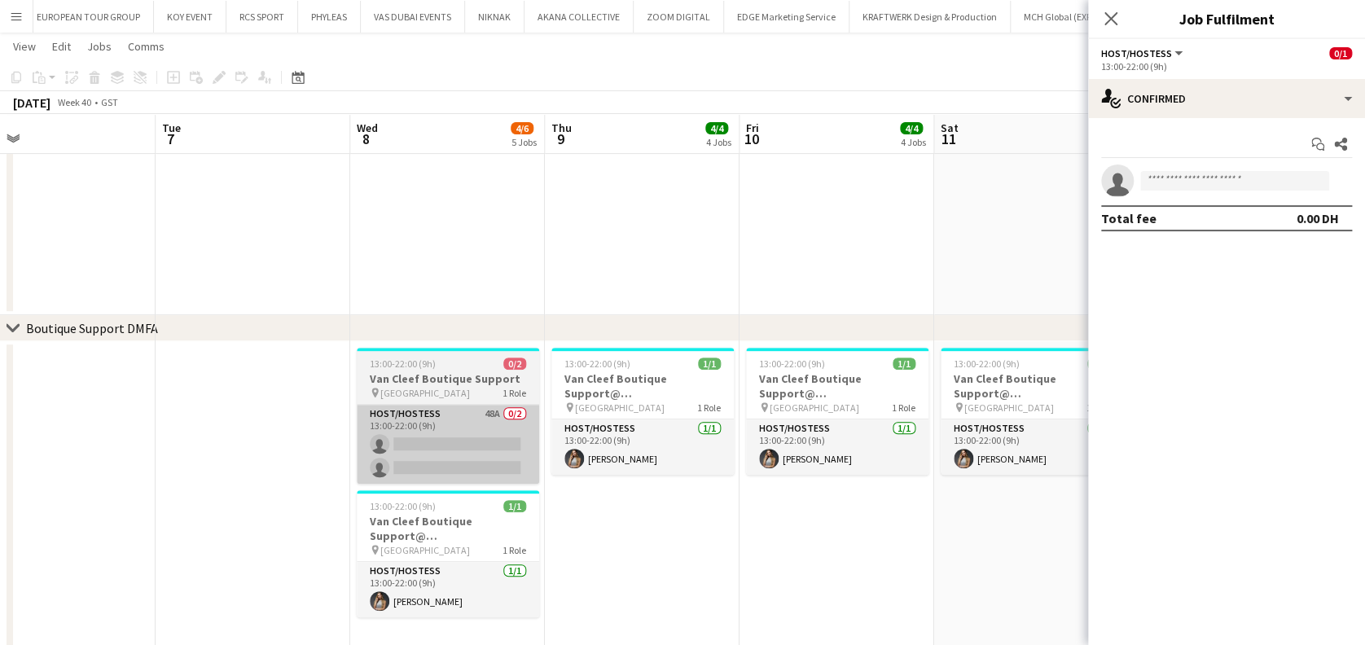
drag, startPoint x: 500, startPoint y: 503, endPoint x: 813, endPoint y: 481, distance: 313.5
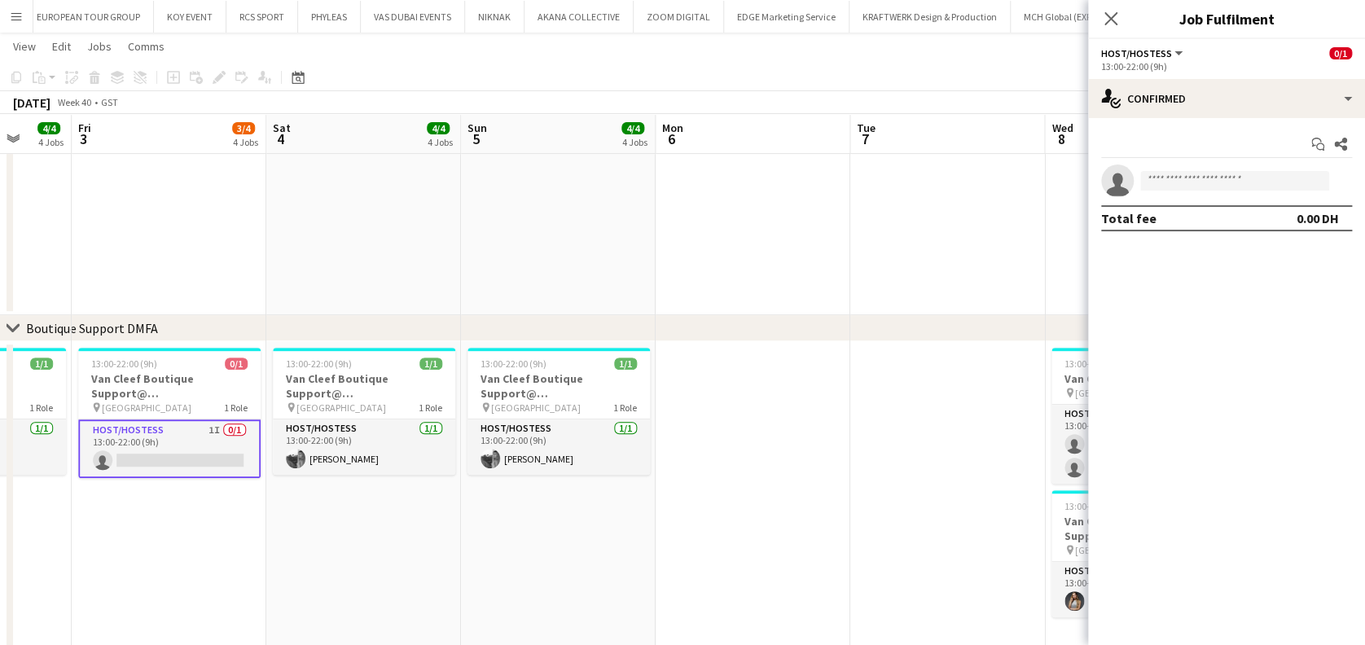
drag, startPoint x: 434, startPoint y: 482, endPoint x: 733, endPoint y: 467, distance: 299.4
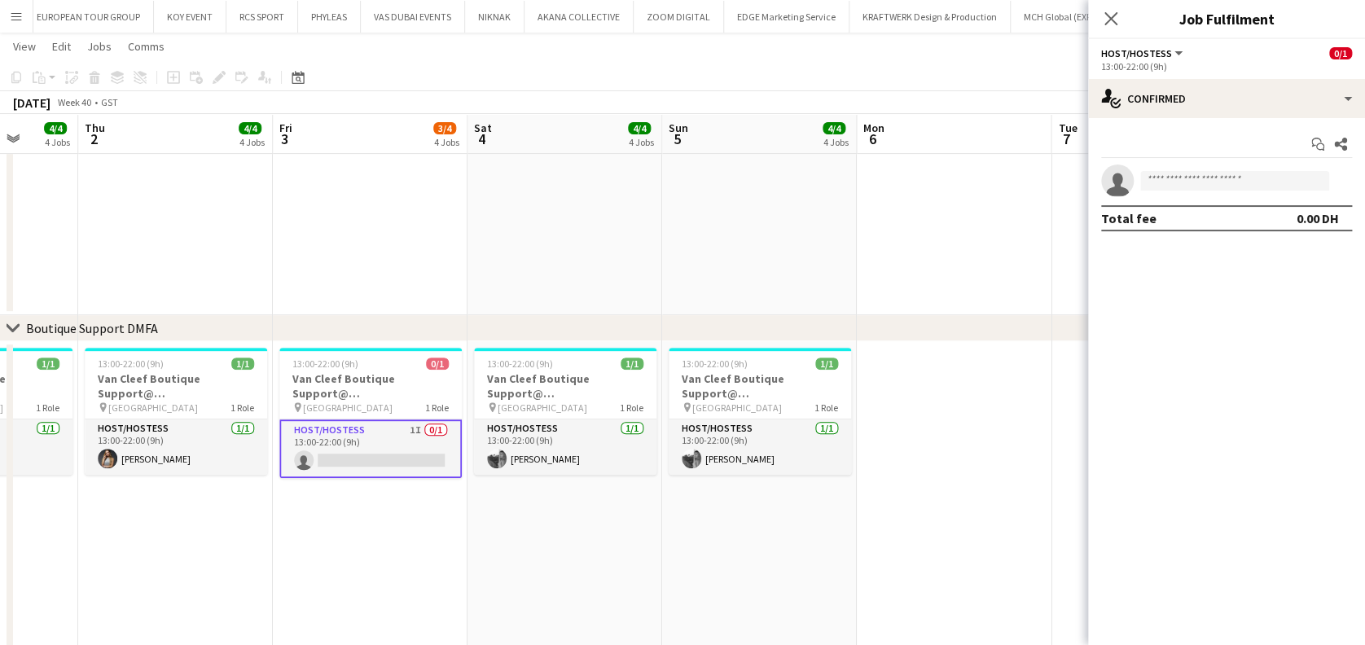
click at [584, 511] on app-date-cell "13:00-22:00 (9h) 1/1 Van Cleef Boutique Support@ [GEOGRAPHIC_DATA] pin [GEOGRAP…" at bounding box center [565, 504] width 195 height 326
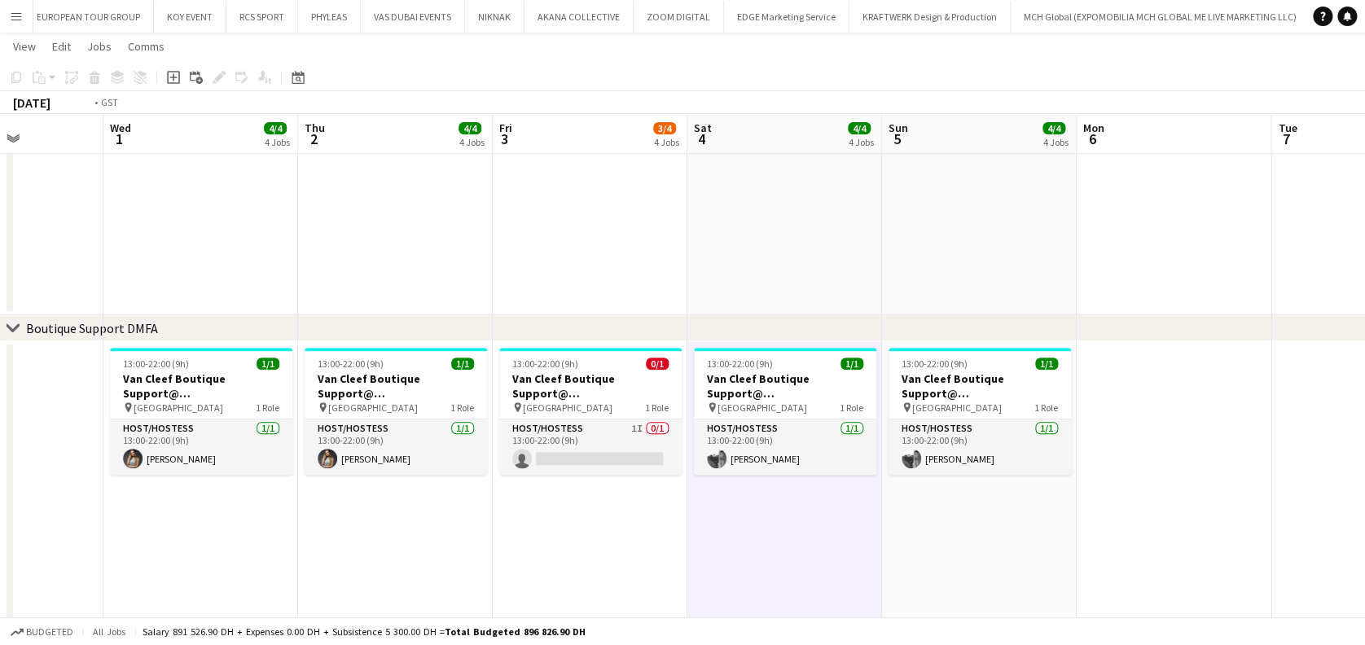
drag, startPoint x: 475, startPoint y: 520, endPoint x: 1101, endPoint y: 520, distance: 626.4
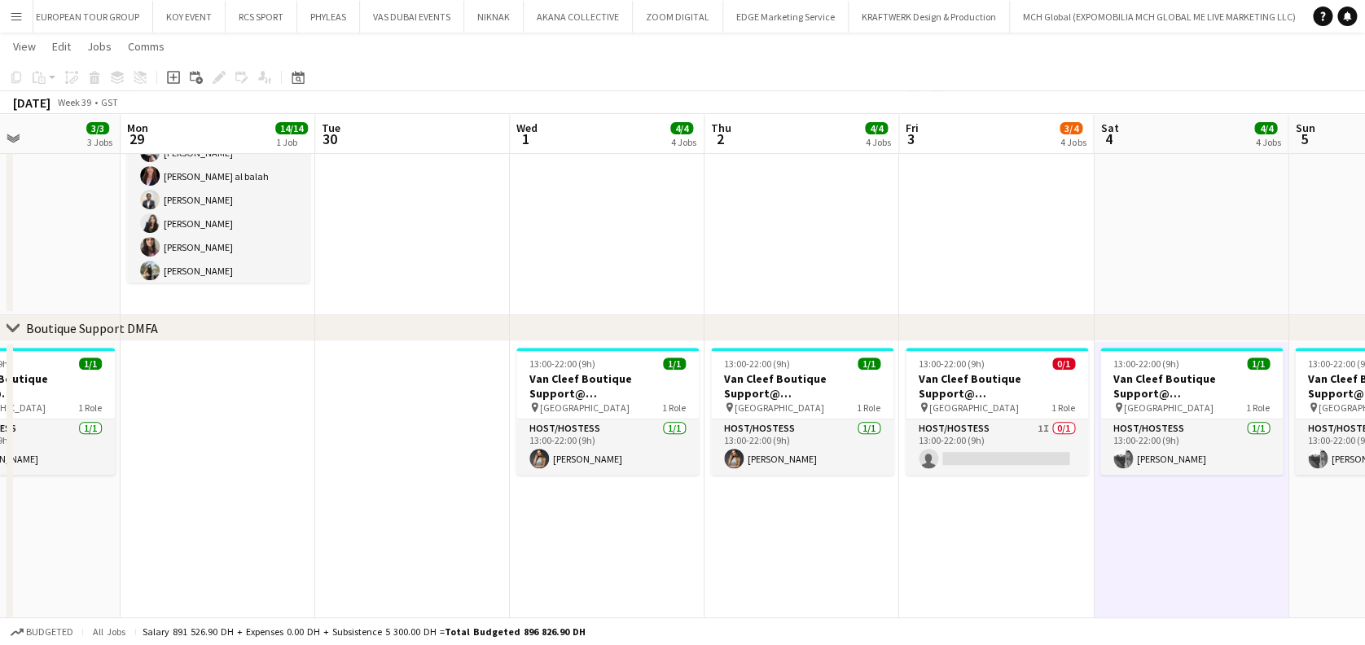
scroll to position [0, 464]
click at [541, 535] on app-date-cell "13:00-22:00 (9h) 1/1 Van Cleef Boutique Support@ [GEOGRAPHIC_DATA] pin [GEOGRAP…" at bounding box center [607, 504] width 195 height 326
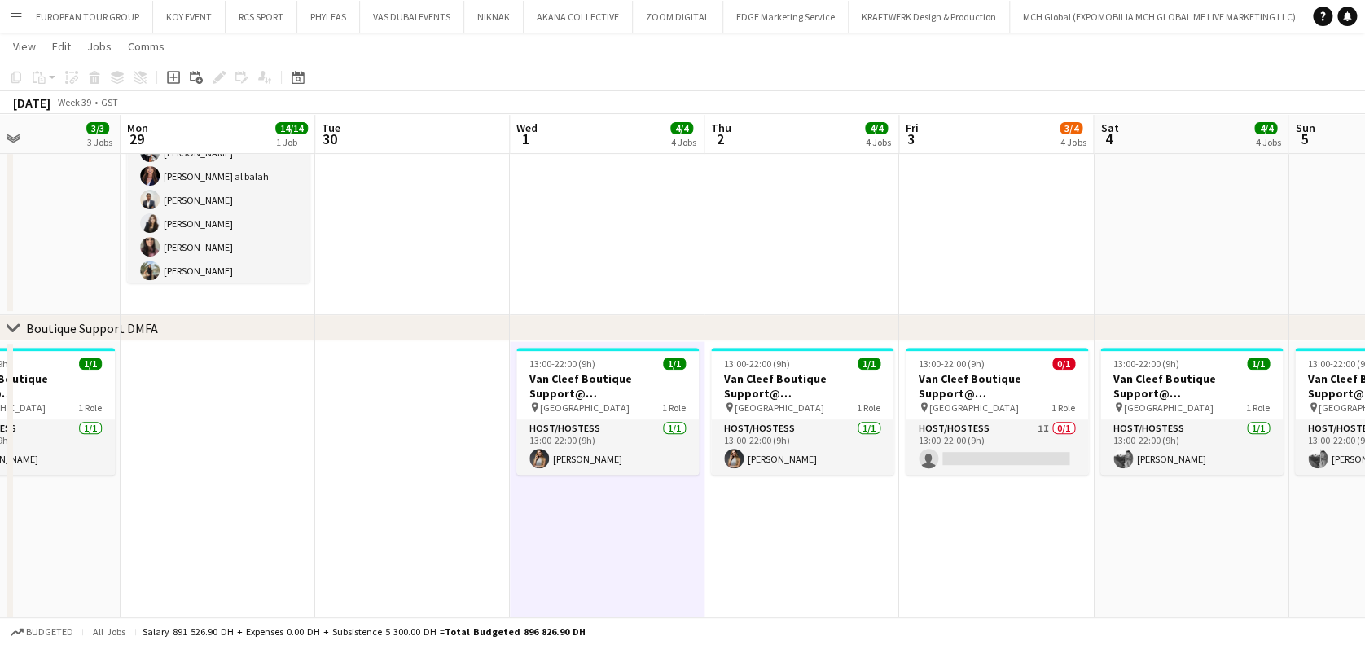
click at [26, 24] on button "Menu" at bounding box center [16, 16] width 33 height 33
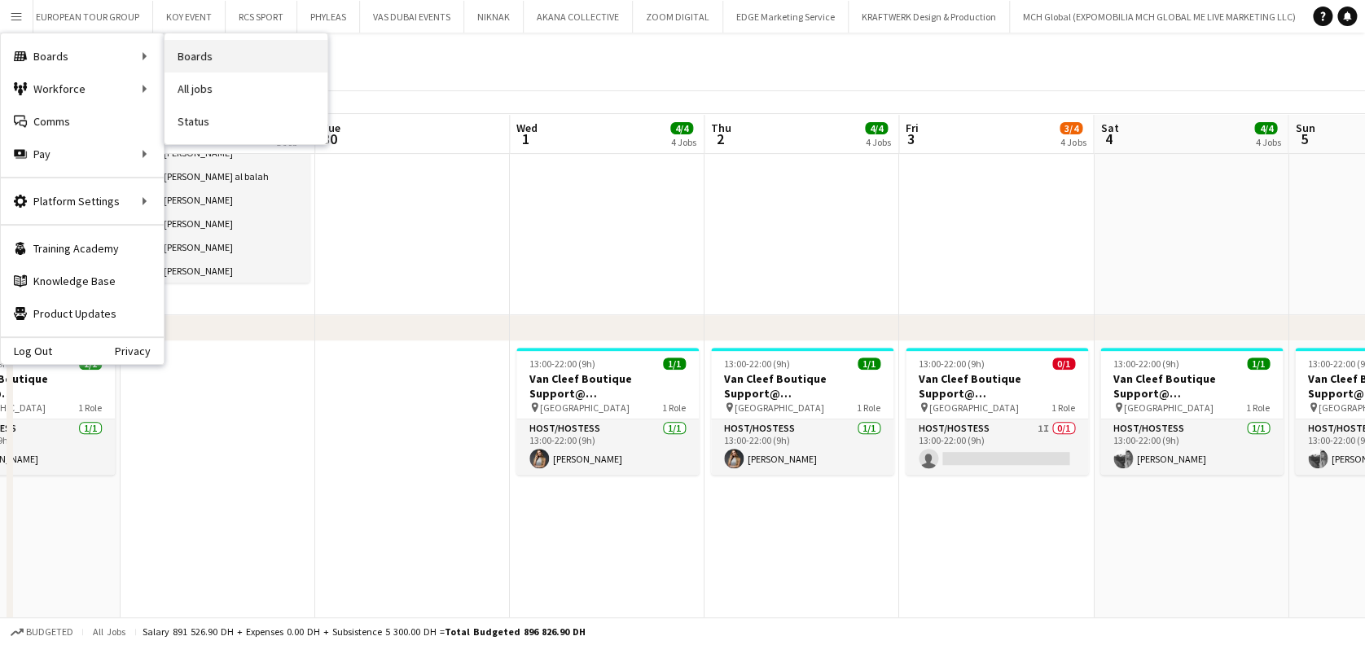
click at [226, 52] on link "Boards" at bounding box center [246, 56] width 163 height 33
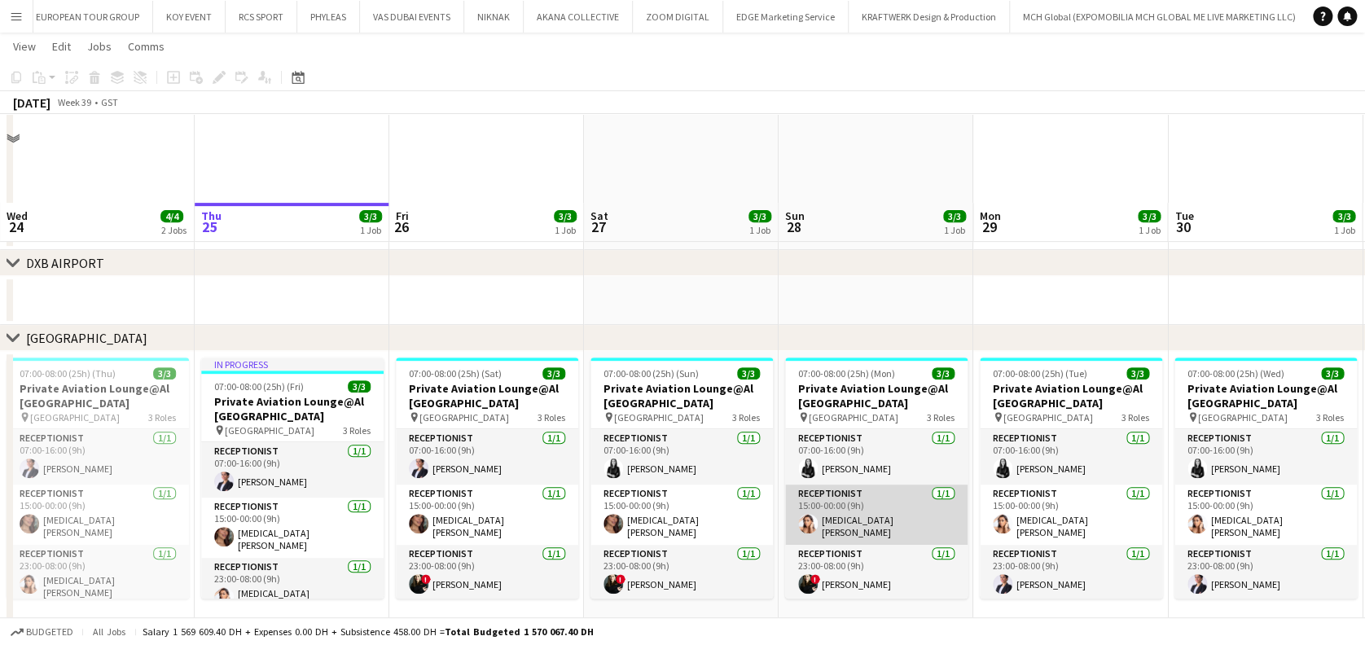
scroll to position [323, 0]
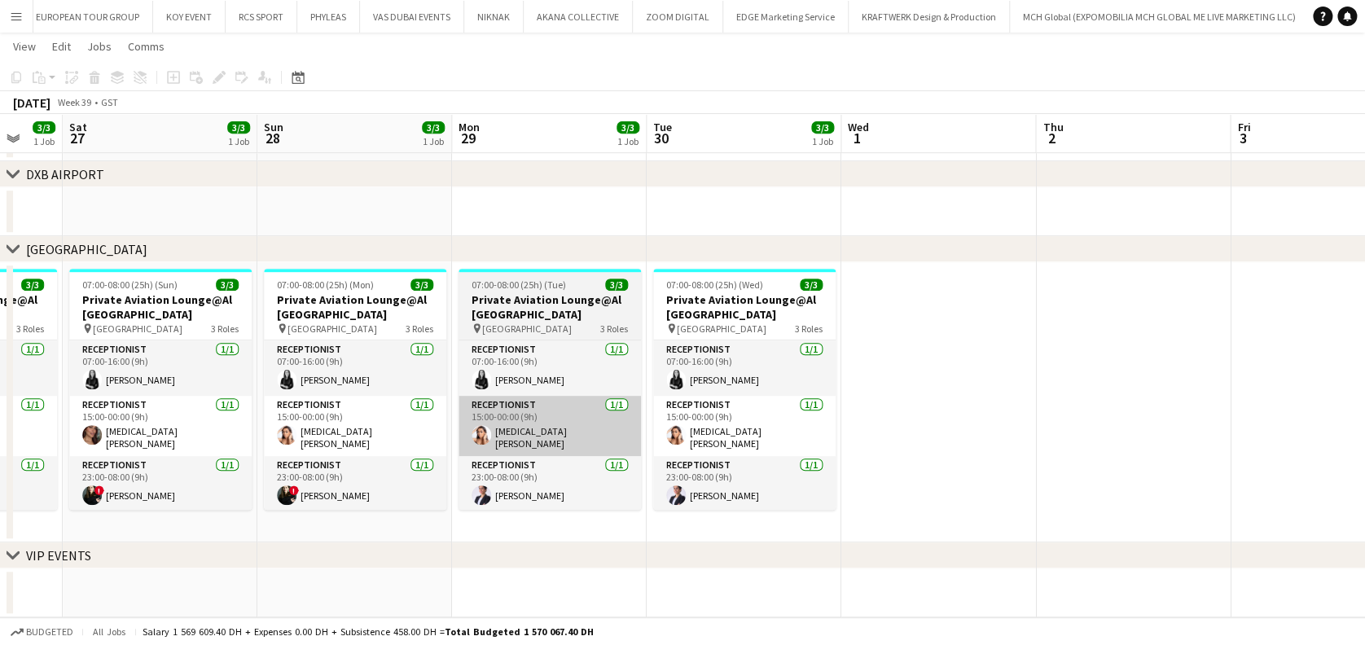
drag, startPoint x: 982, startPoint y: 416, endPoint x: 528, endPoint y: 411, distance: 454.6
click at [513, 416] on app-calendar-viewport "Wed 24 4/4 2 Jobs Thu 25 3/3 1 Job Fri 26 3/3 1 Job Sat 27 3/3 1 Job Sun 28 3/3…" at bounding box center [682, 178] width 1365 height 877
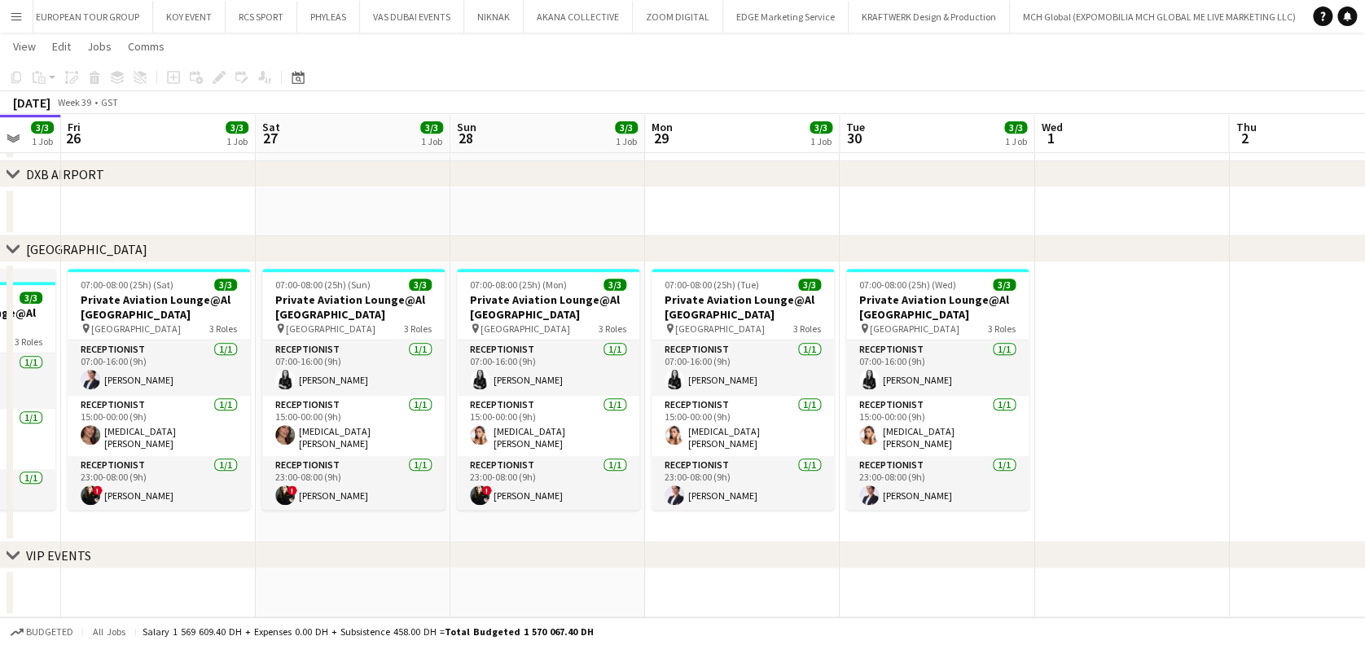
scroll to position [0, 358]
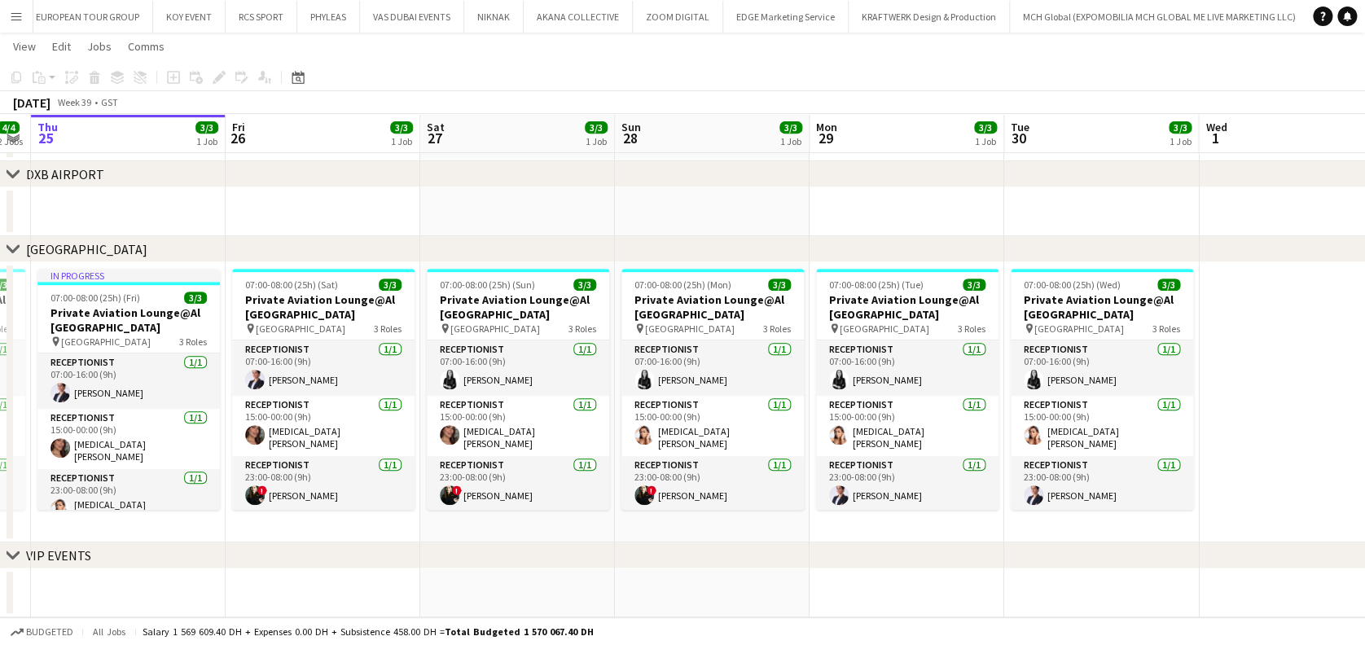
drag, startPoint x: 226, startPoint y: 442, endPoint x: 586, endPoint y: 442, distance: 359.2
click at [586, 442] on app-calendar-viewport "Tue 23 4/5 3 Jobs Wed 24 4/4 2 Jobs Thu 25 3/3 1 Job Fri 26 3/3 1 Job Sat 27 3/…" at bounding box center [682, 178] width 1365 height 877
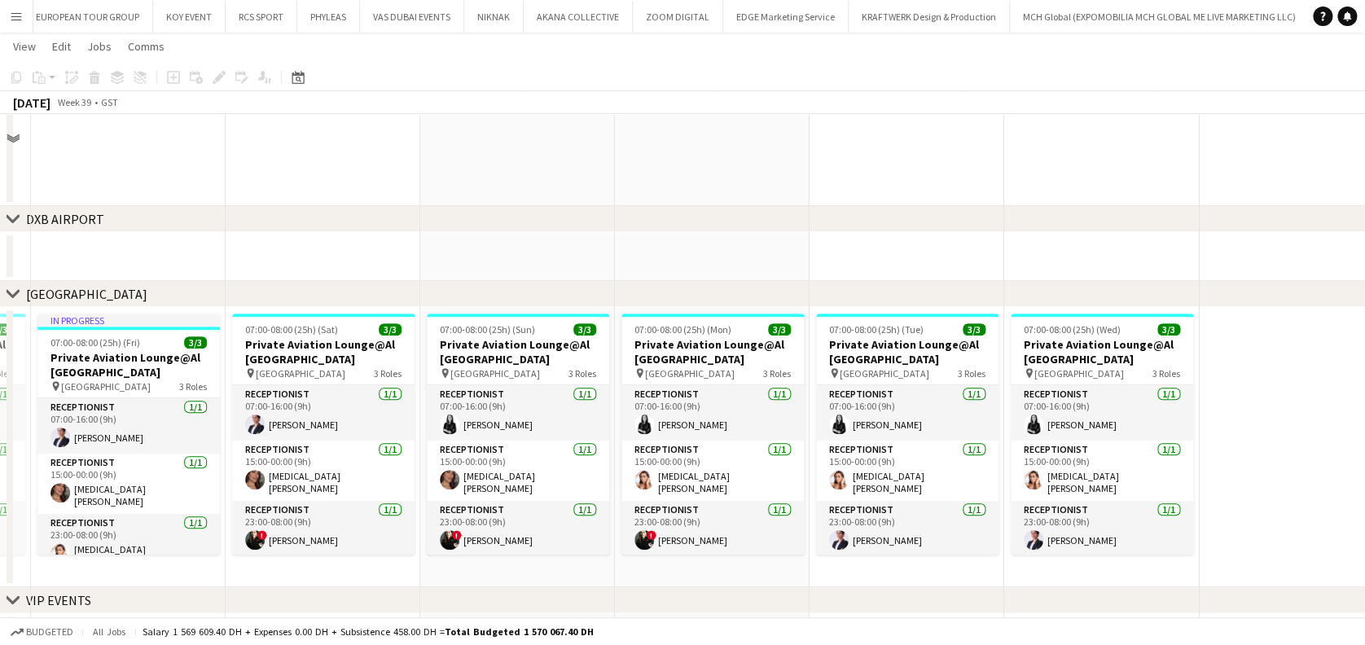
scroll to position [323, 0]
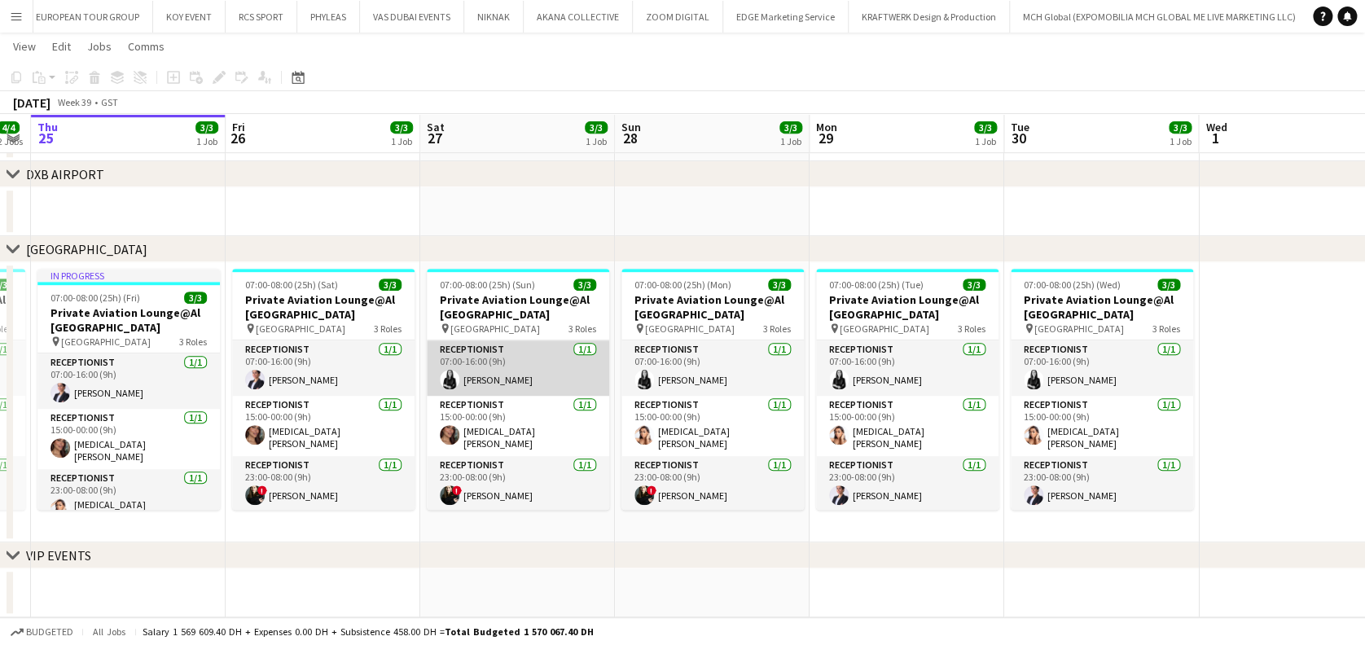
click at [515, 367] on app-card-role "Receptionist [DATE] 07:00-16:00 (9h) [PERSON_NAME]" at bounding box center [518, 368] width 182 height 55
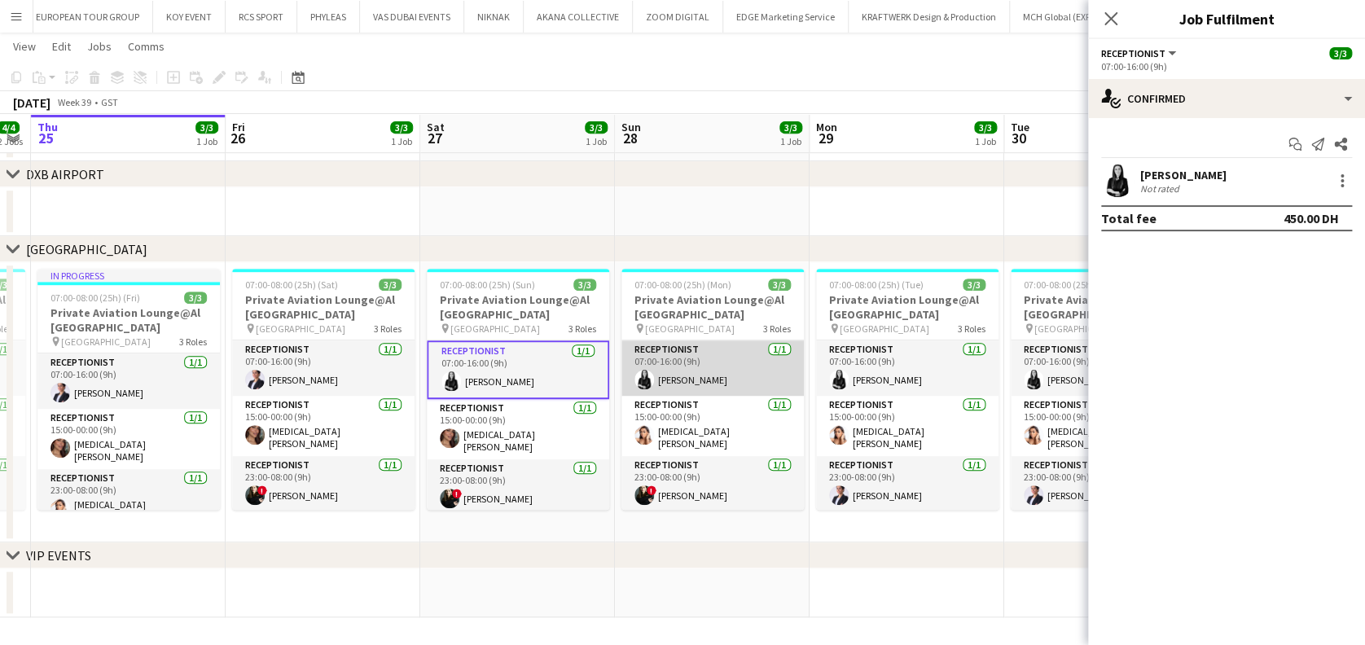
click at [661, 354] on app-card-role "Receptionist [DATE] 07:00-16:00 (9h) [PERSON_NAME]" at bounding box center [713, 368] width 182 height 55
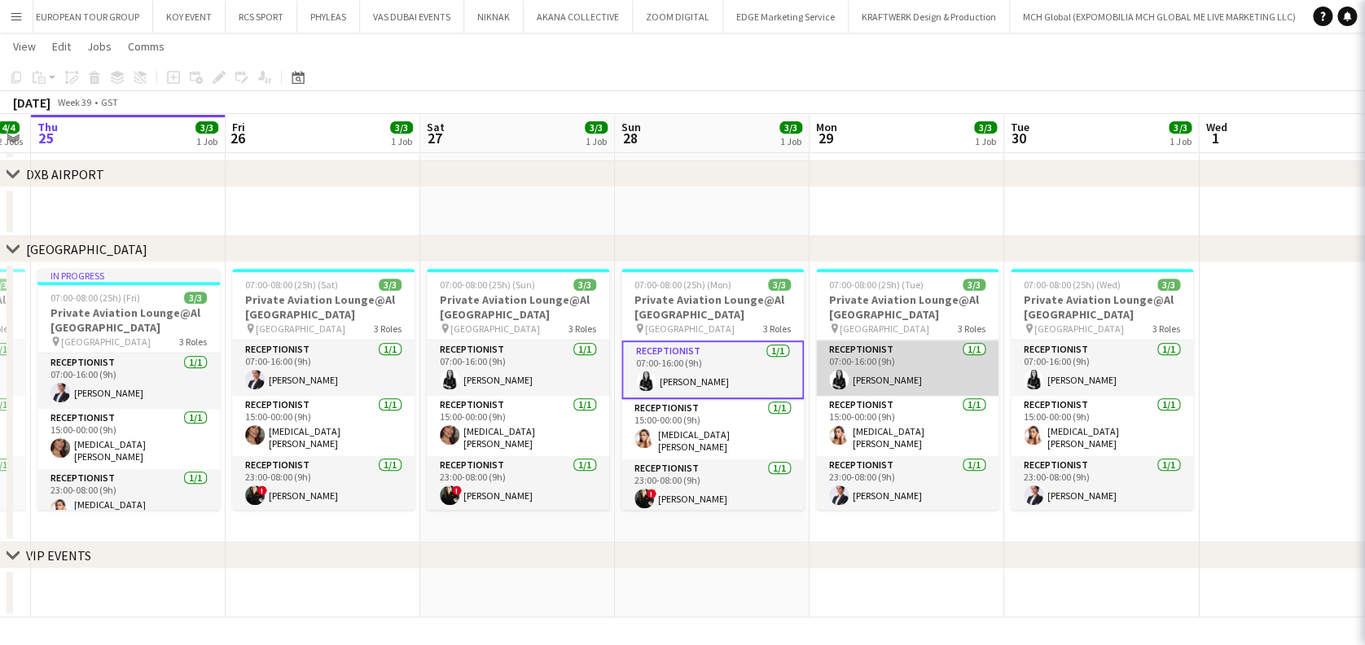
click at [834, 364] on app-card-role "Receptionist [DATE] 07:00-16:00 (9h) [PERSON_NAME]" at bounding box center [907, 368] width 182 height 55
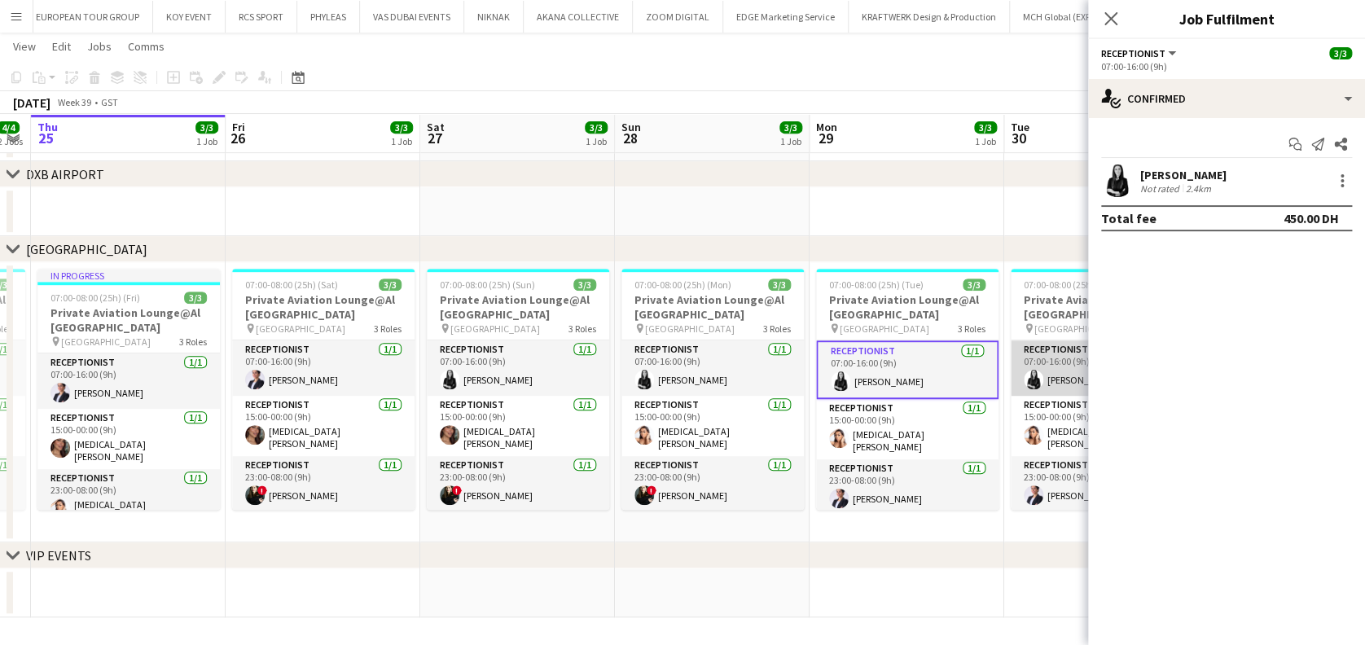
click at [1043, 364] on app-card-role "Receptionist [DATE] 07:00-16:00 (9h) [PERSON_NAME]" at bounding box center [1102, 368] width 182 height 55
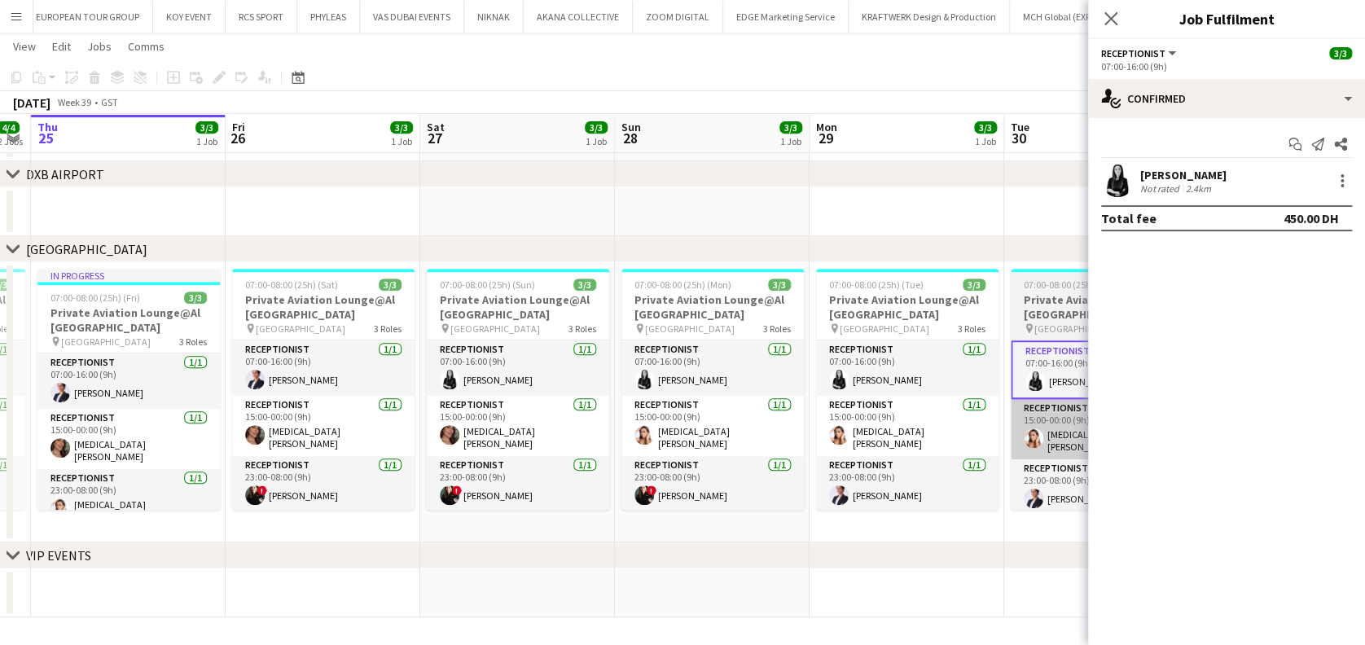
scroll to position [0, 710]
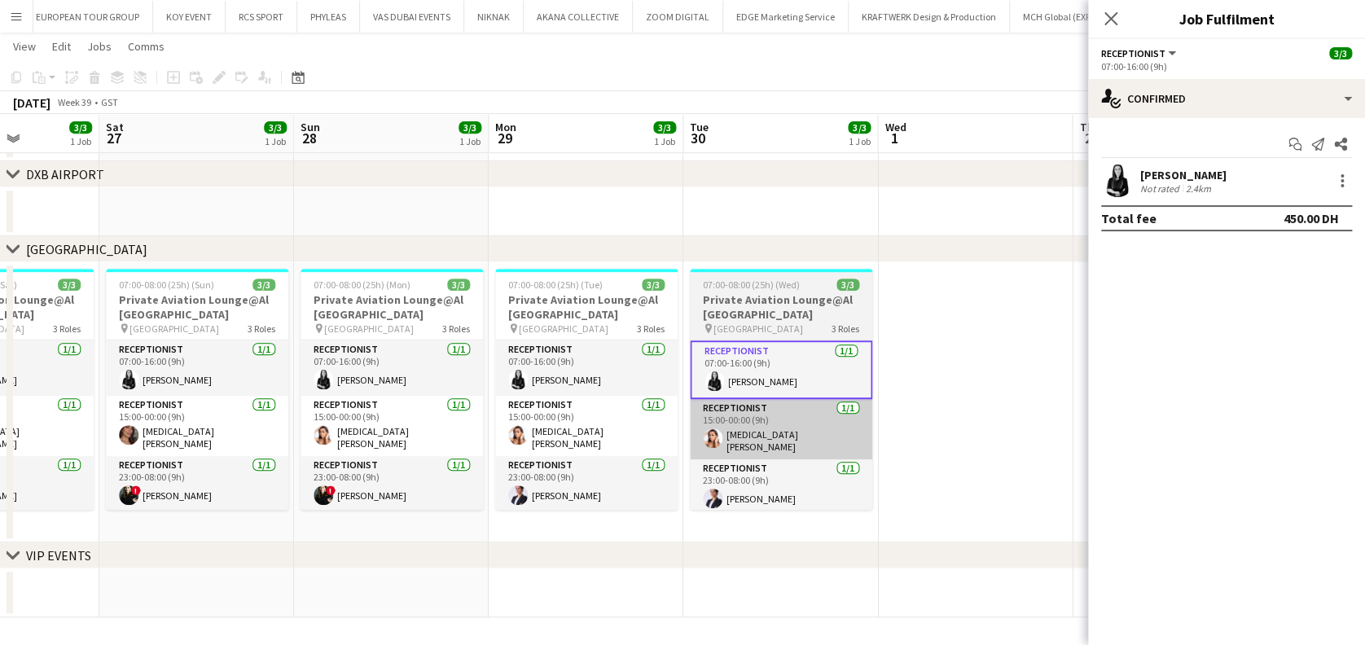
drag, startPoint x: 870, startPoint y: 432, endPoint x: 666, endPoint y: 424, distance: 203.8
click at [663, 425] on app-calendar-viewport "Tue 23 4/5 3 Jobs Wed 24 4/4 2 Jobs Thu 25 3/3 1 Job Fri 26 3/3 1 Job Sat 27 3/…" at bounding box center [682, 178] width 1365 height 877
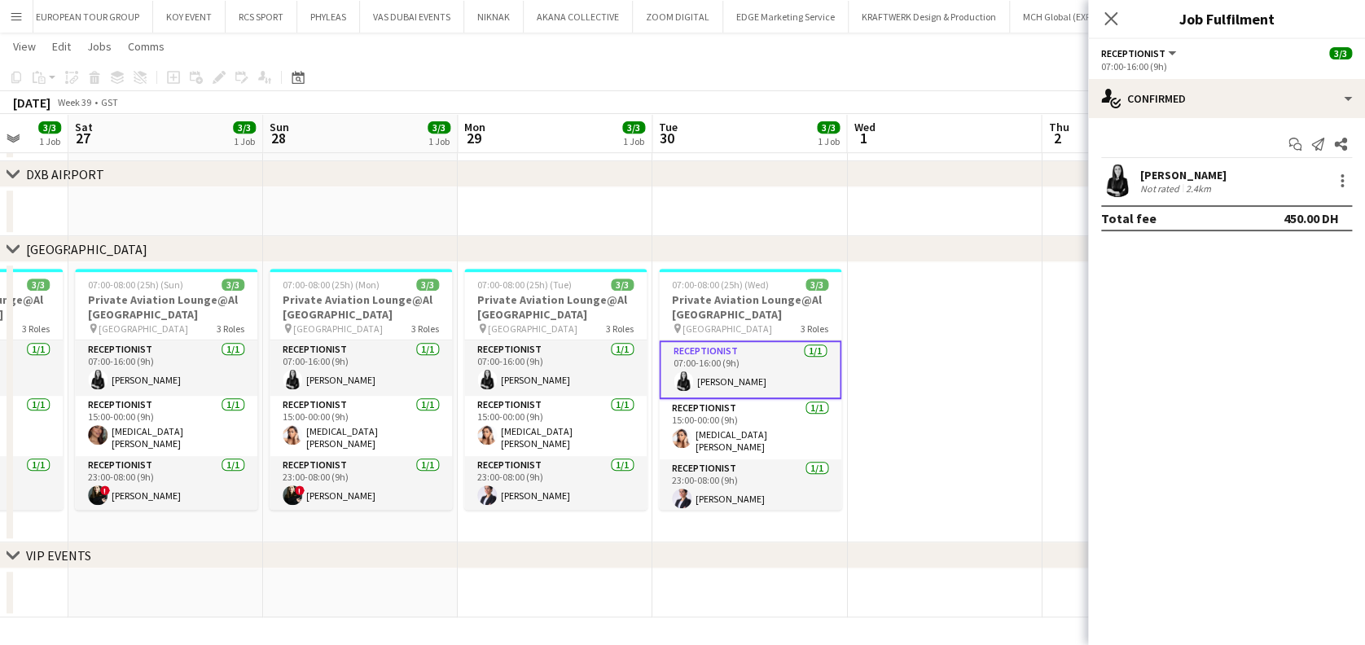
click at [873, 415] on app-date-cell at bounding box center [944, 402] width 195 height 280
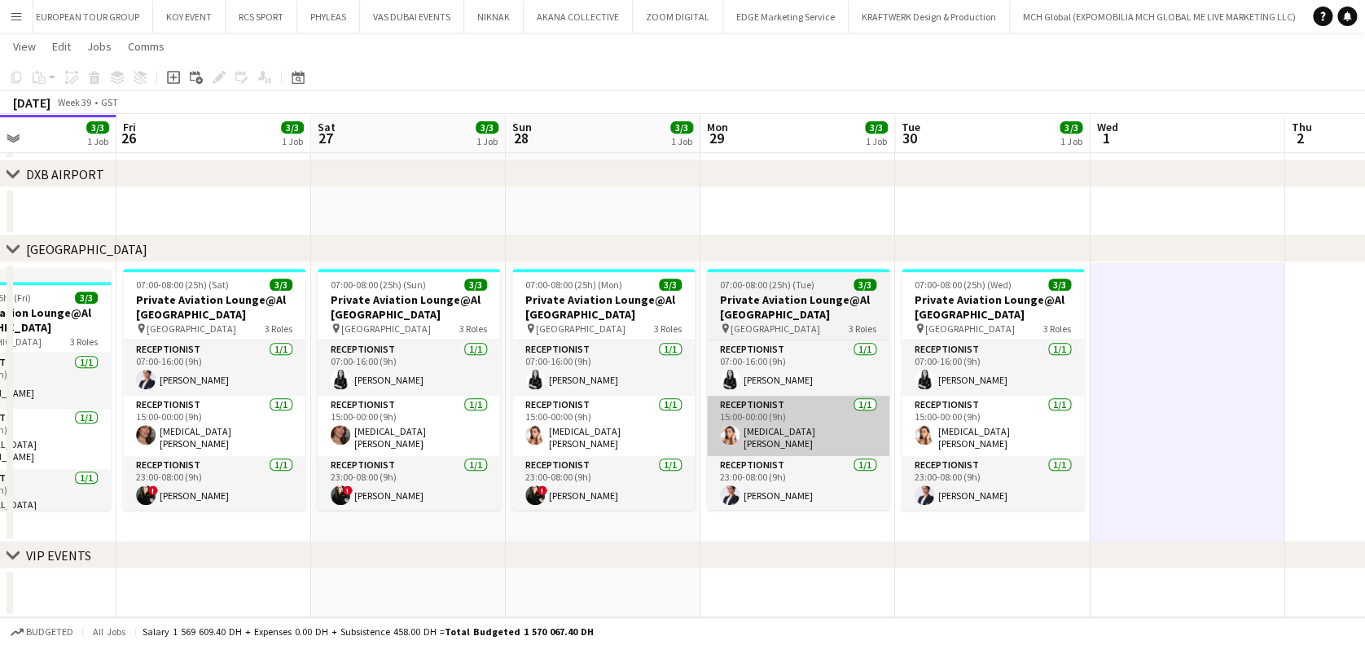
drag, startPoint x: 475, startPoint y: 446, endPoint x: 735, endPoint y: 437, distance: 260.0
click at [734, 446] on app-calendar-viewport "Tue 23 4/5 3 Jobs Wed 24 4/4 2 Jobs Thu 25 3/3 1 Job Fri 26 3/3 1 Job Sat 27 3/…" at bounding box center [682, 178] width 1365 height 877
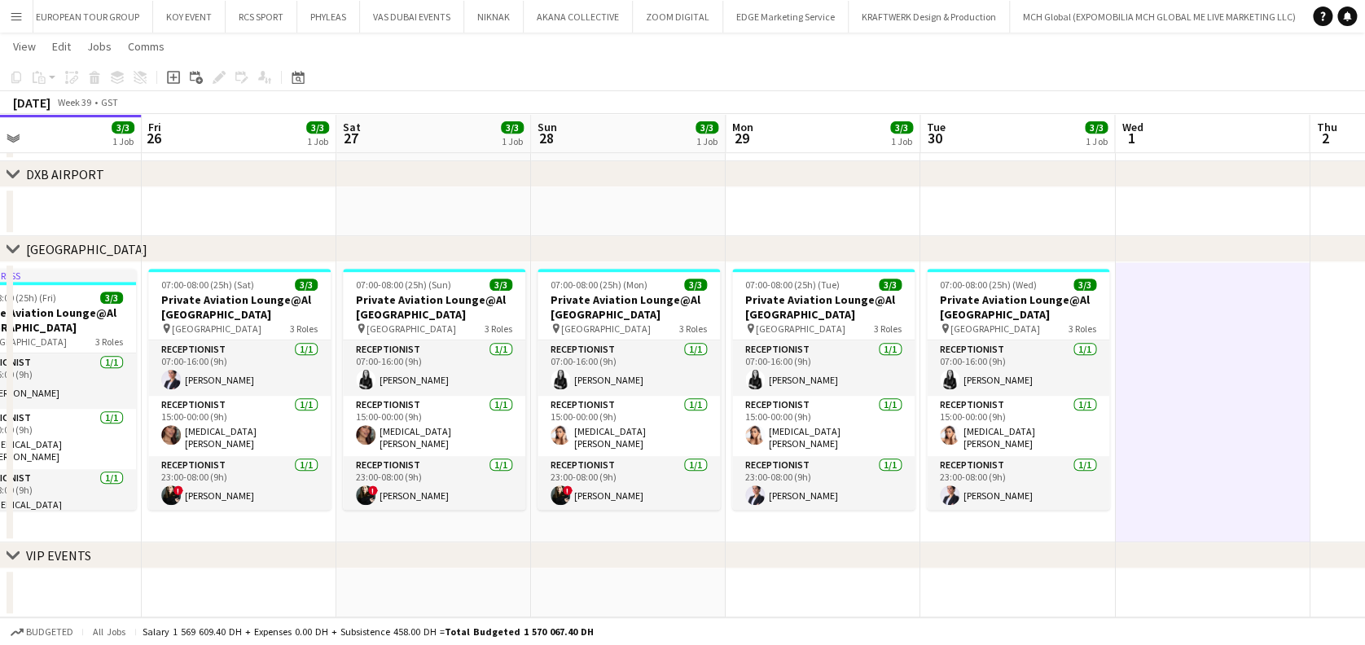
scroll to position [0, 442]
click at [890, 424] on app-calendar-viewport "Tue 23 4/5 3 Jobs Wed 24 4/4 2 Jobs Thu 25 3/3 1 Job Fri 26 3/3 1 Job Sat 27 3/…" at bounding box center [682, 178] width 1365 height 877
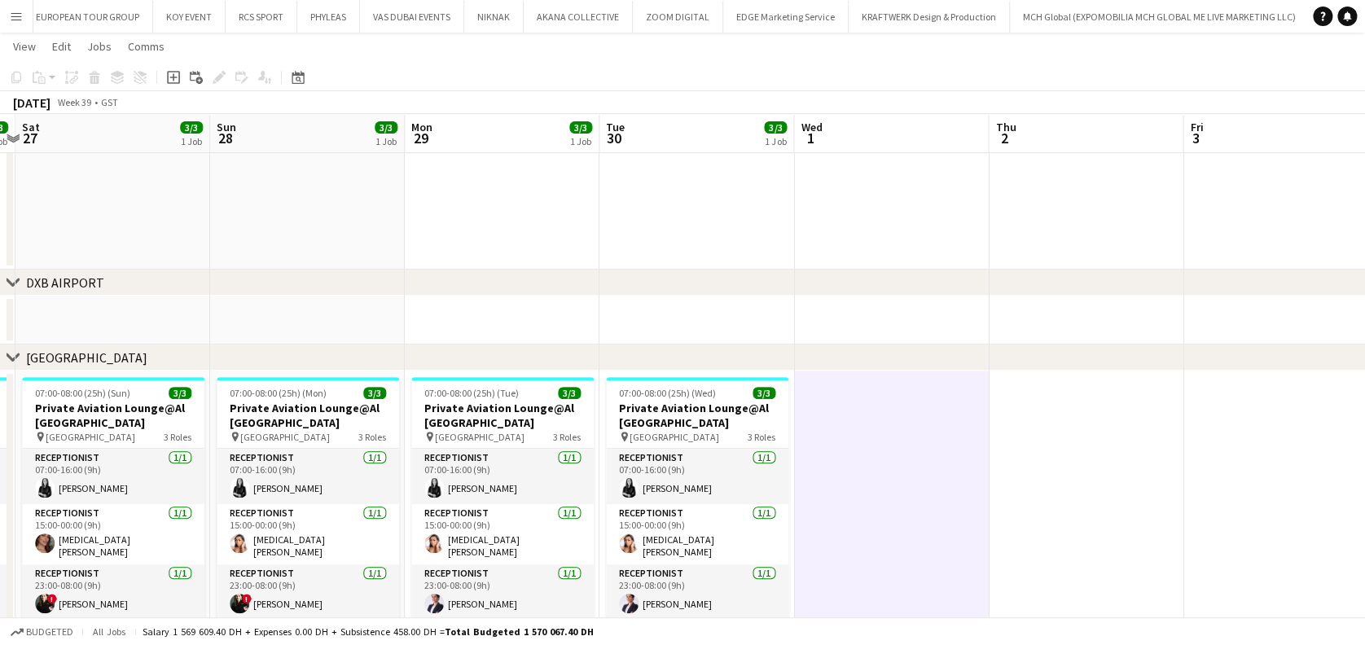
scroll to position [0, 386]
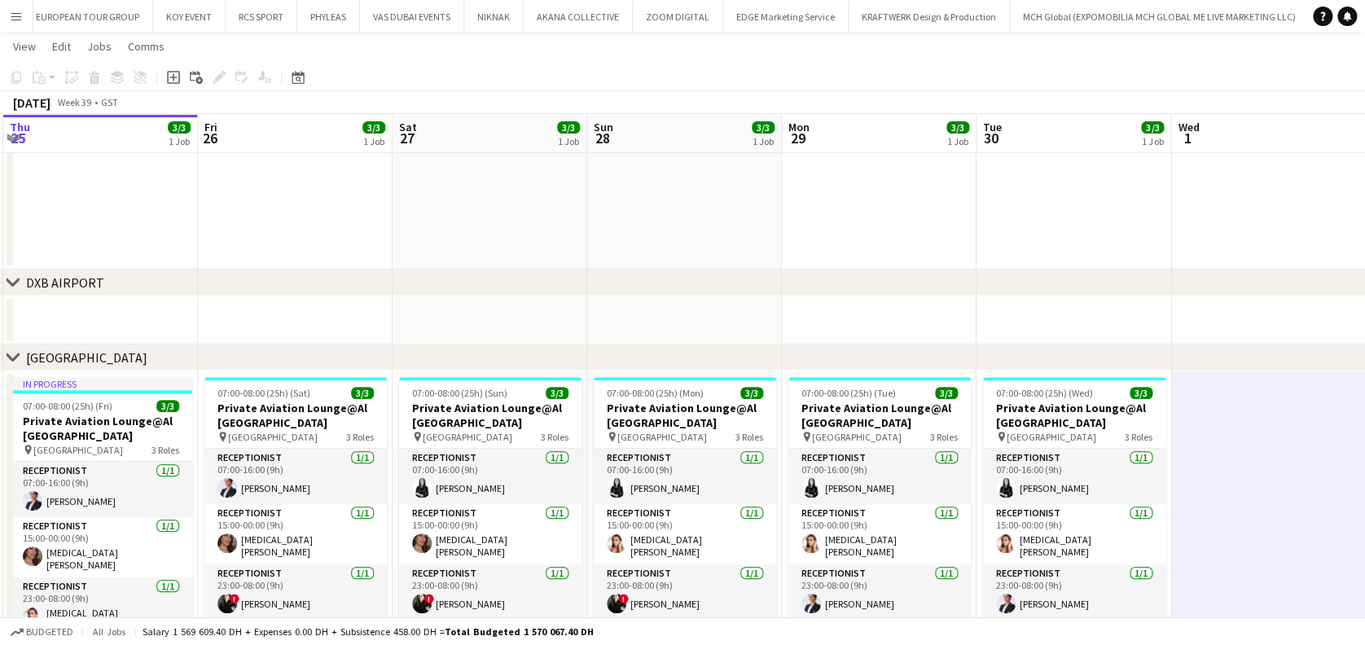
drag, startPoint x: 1061, startPoint y: 490, endPoint x: 1208, endPoint y: 480, distance: 147.0
click at [1208, 480] on app-calendar-viewport "Tue 23 4/5 3 Jobs Wed 24 4/4 2 Jobs Thu 25 3/3 1 Job Fri 26 3/3 1 Job Sat 27 3/…" at bounding box center [682, 286] width 1365 height 877
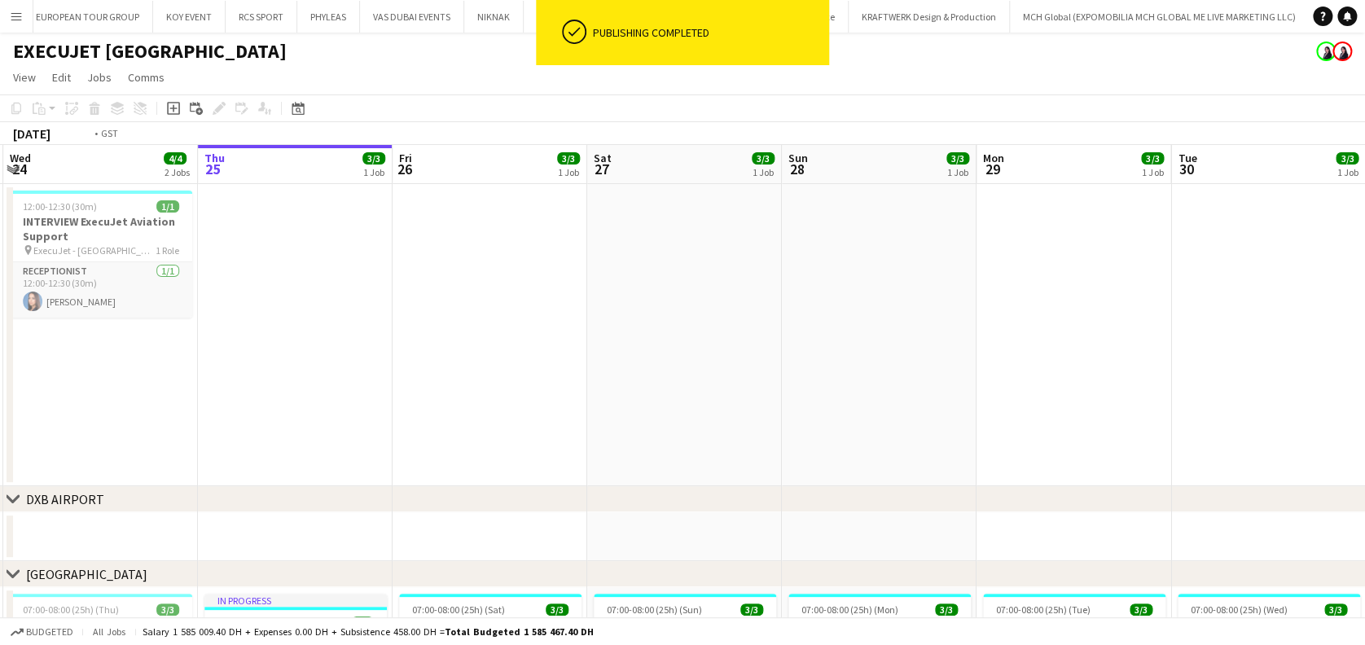
scroll to position [0, 416]
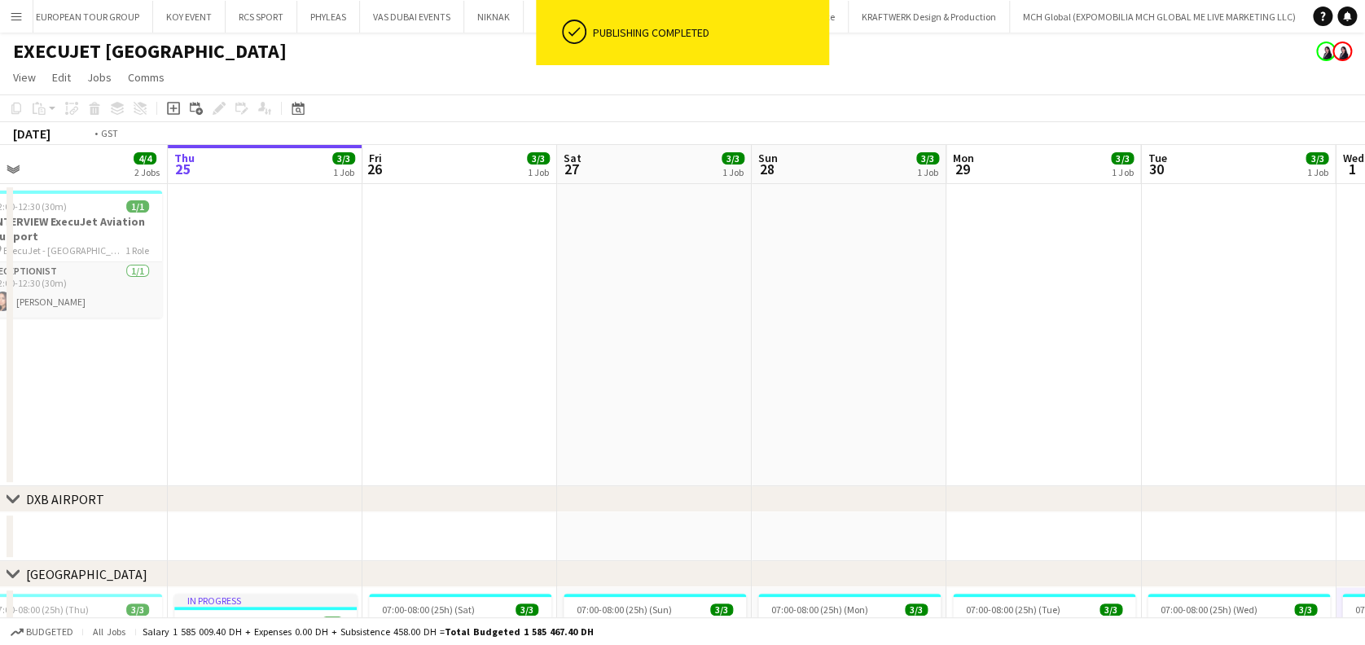
drag, startPoint x: 1061, startPoint y: 398, endPoint x: 1336, endPoint y: 384, distance: 275.7
click at [1364, 390] on html "ok-circled Publishing completed Menu Boards Boards Boards All jobs Status Workf…" at bounding box center [682, 485] width 1365 height 970
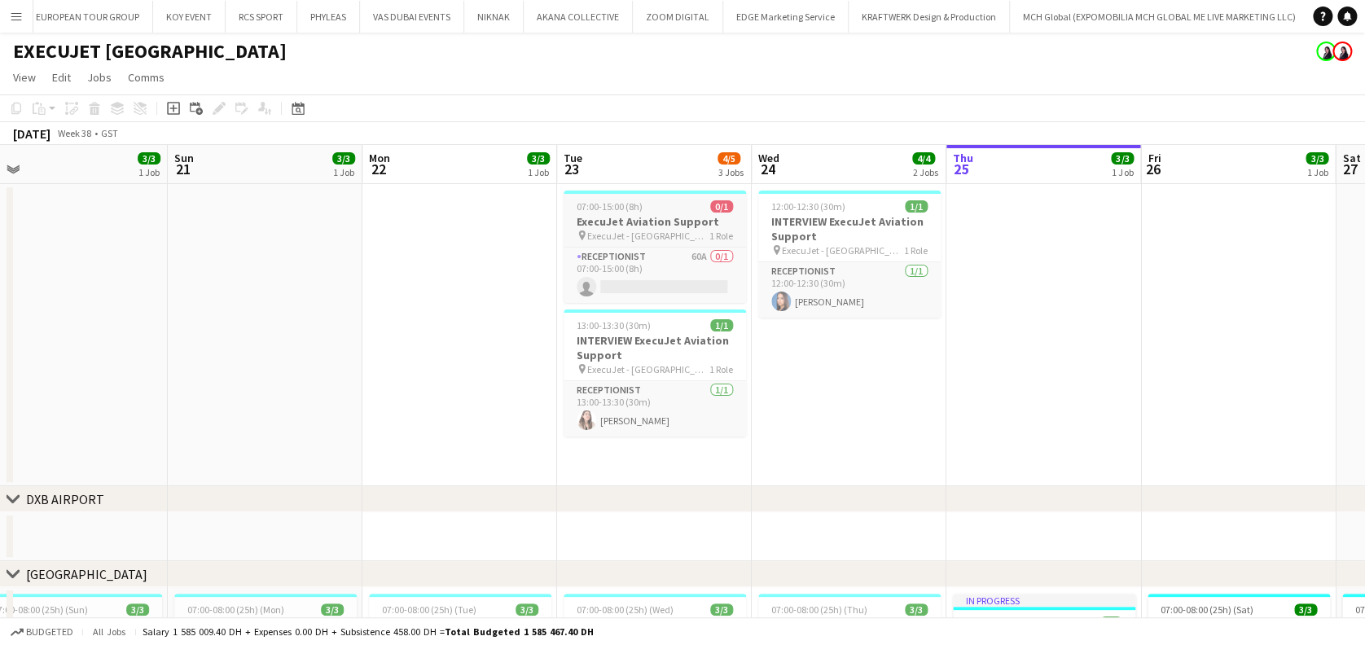
click at [675, 207] on div "07:00-15:00 (8h) 0/1" at bounding box center [655, 206] width 182 height 12
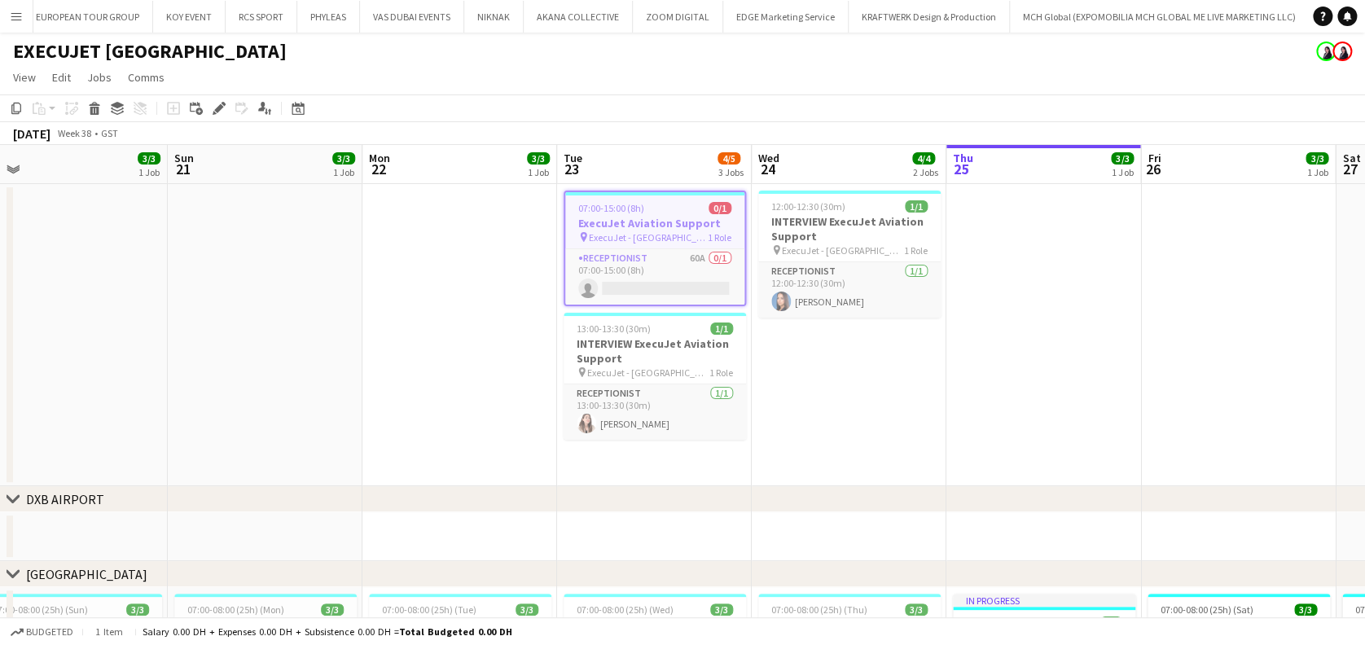
click at [221, 111] on icon "Edit" at bounding box center [219, 108] width 13 height 13
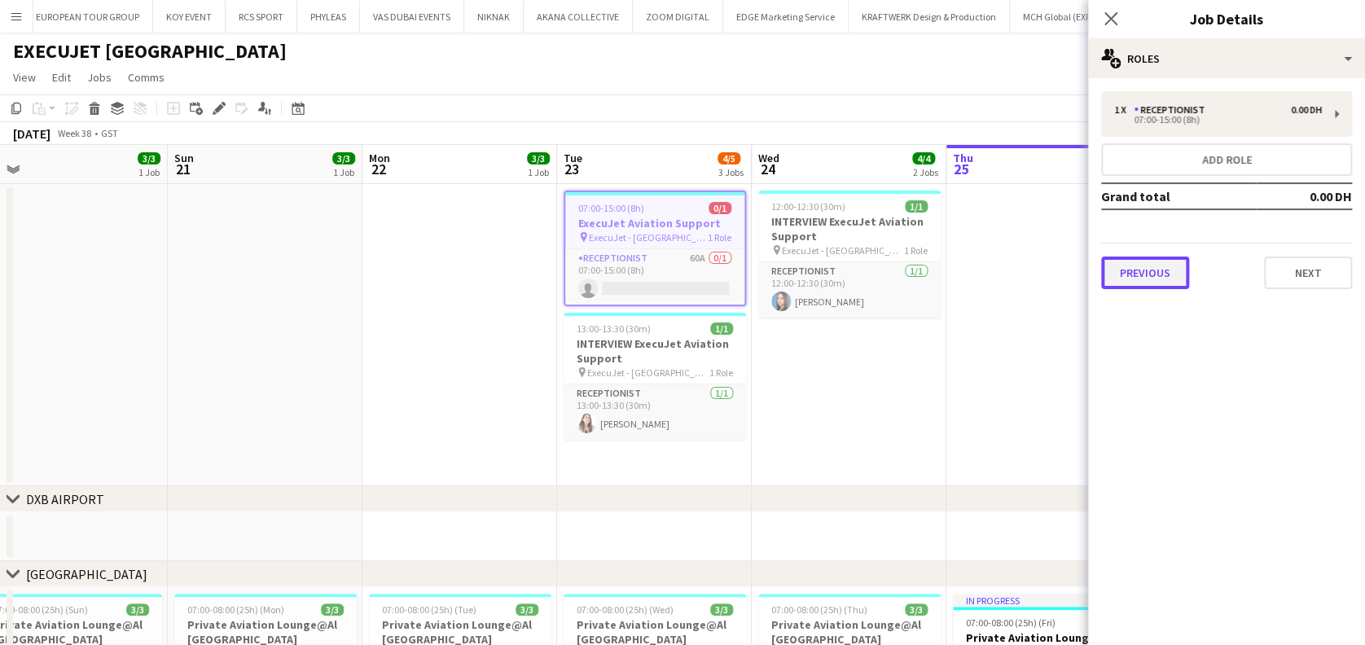
drag, startPoint x: 1147, startPoint y: 279, endPoint x: 1136, endPoint y: 274, distance: 11.7
click at [1145, 279] on button "Previous" at bounding box center [1145, 273] width 88 height 33
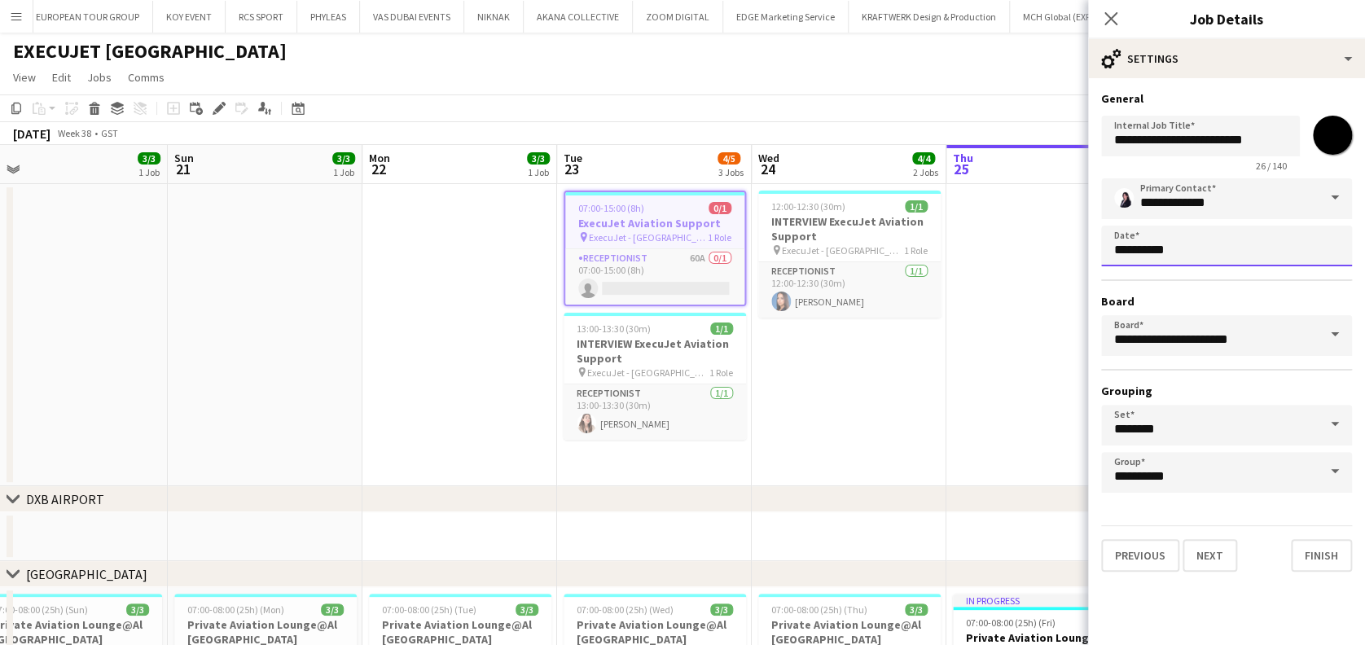
click at [1164, 234] on body "Menu Boards Boards Boards All jobs Status Workforce Workforce My Workforce Recr…" at bounding box center [682, 485] width 1365 height 970
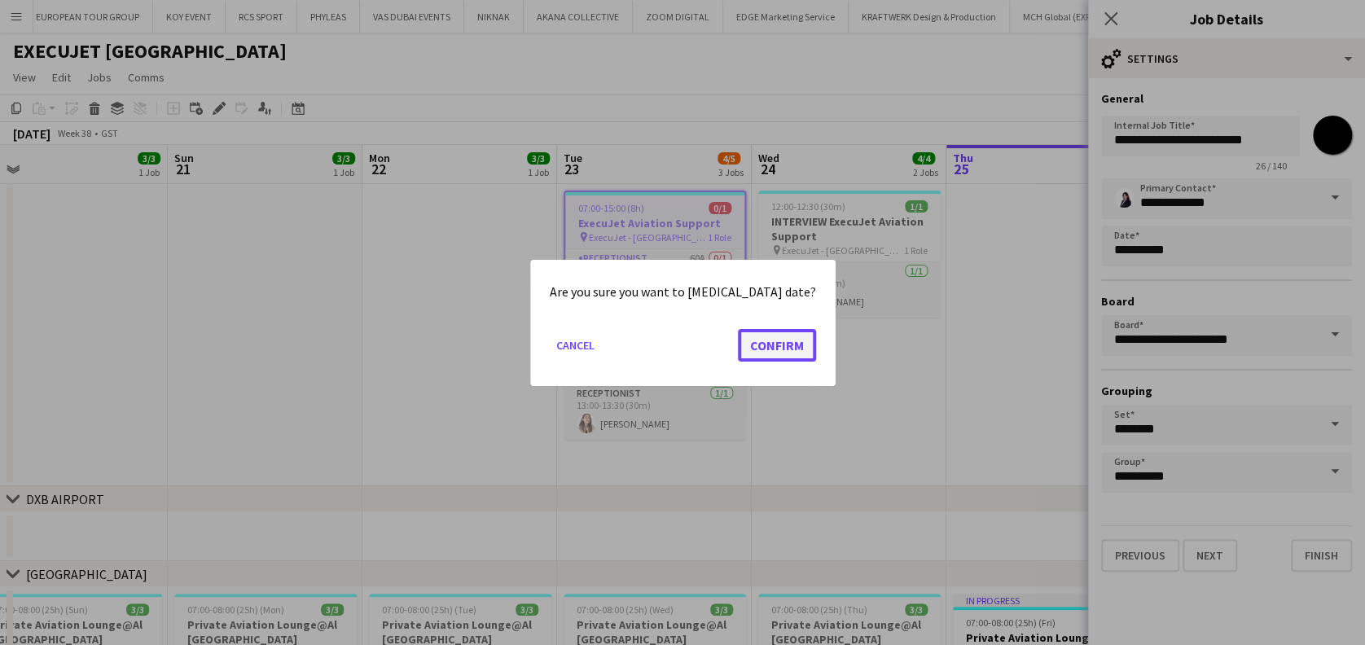
click at [780, 346] on button "Confirm" at bounding box center [777, 344] width 78 height 33
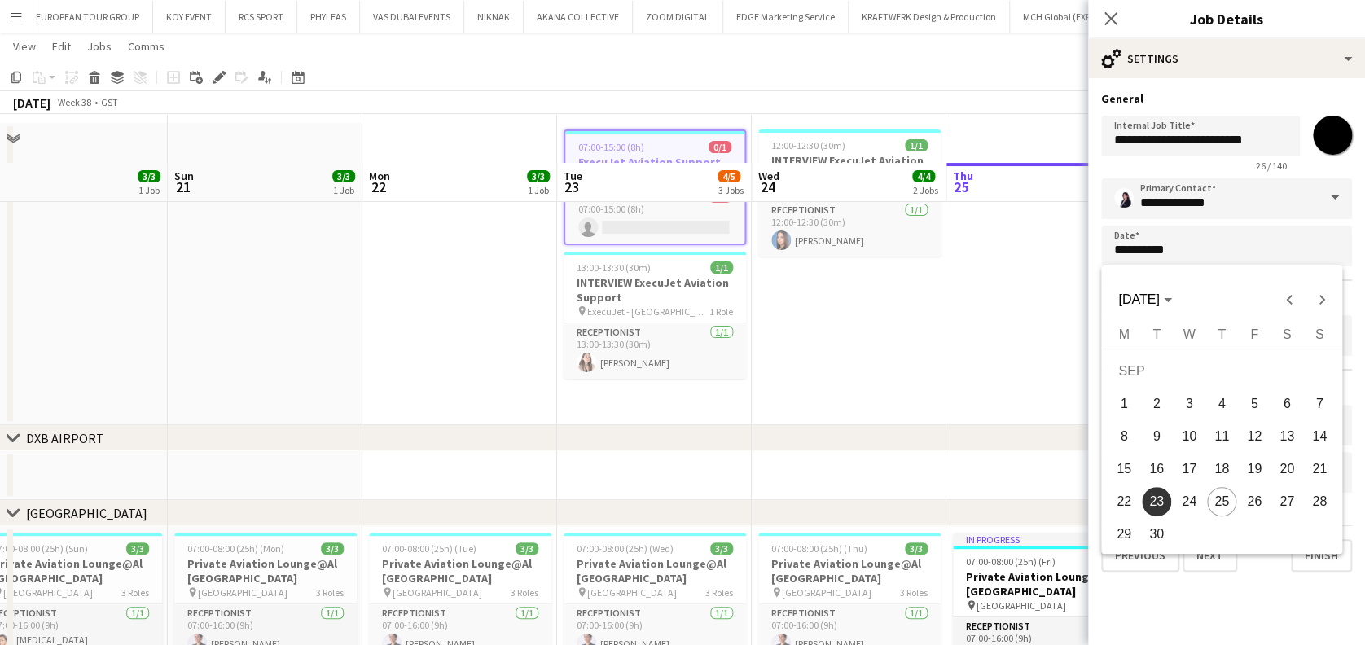
scroll to position [108, 0]
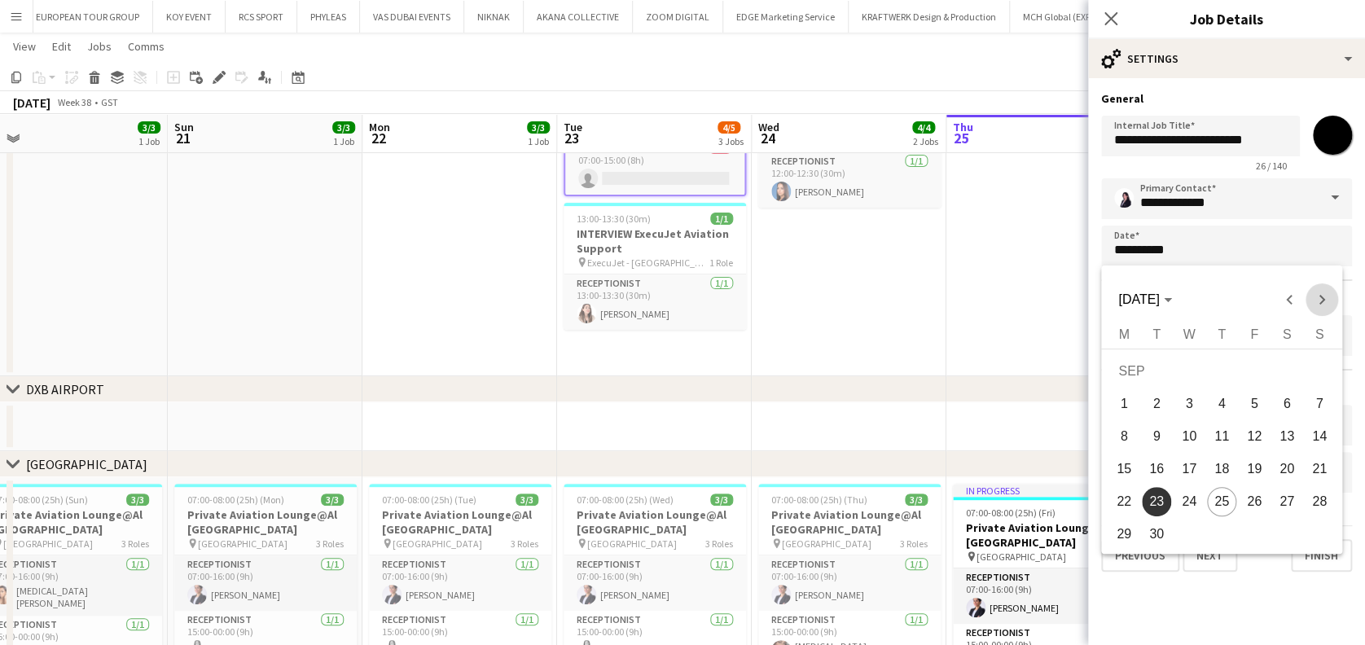
click at [1310, 306] on span "Next month" at bounding box center [1321, 299] width 33 height 33
click at [1193, 434] on span "8" at bounding box center [1189, 436] width 29 height 29
type input "**********"
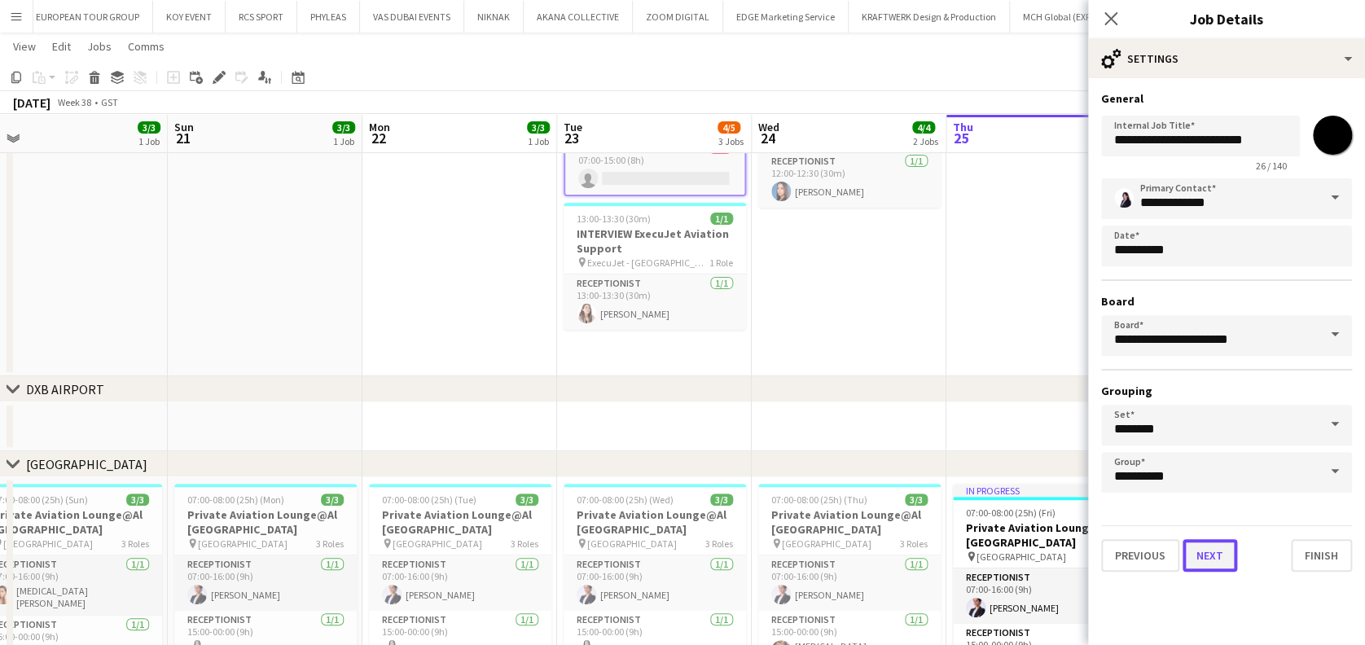
click at [1193, 554] on button "Next" at bounding box center [1210, 555] width 55 height 33
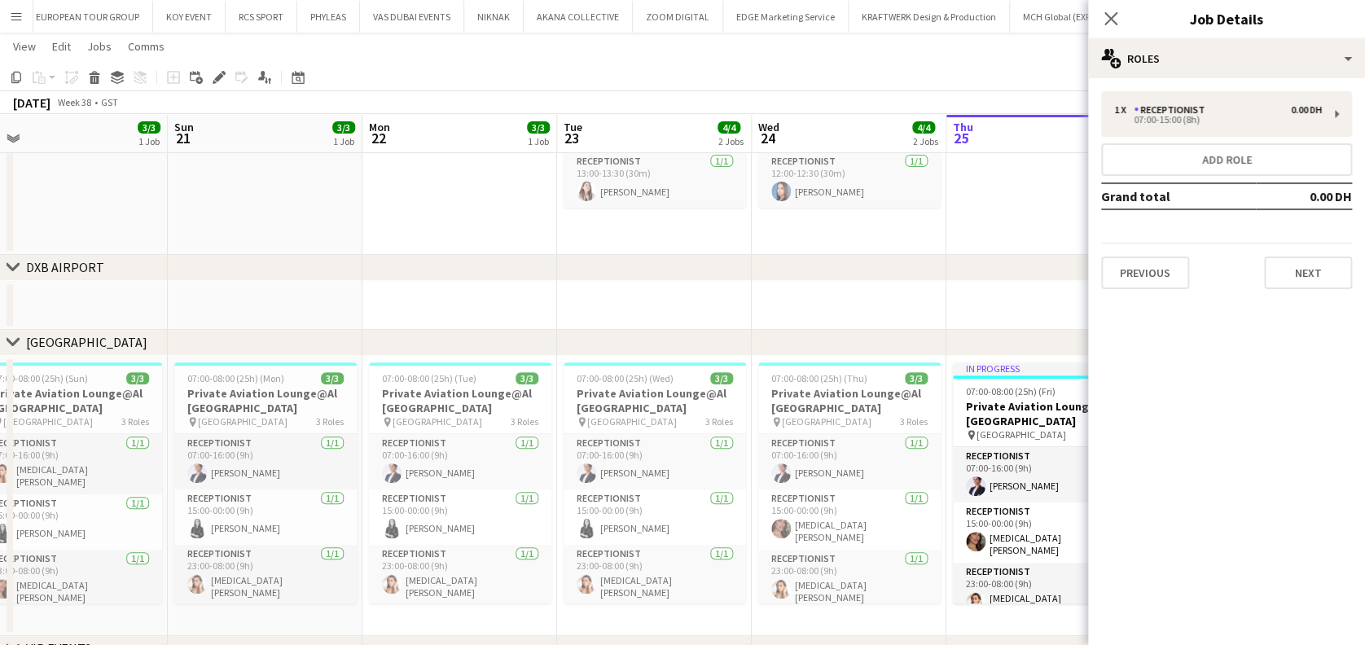
click at [939, 224] on app-date-cell "12:00-12:30 (30m) 1/1 INTERVIEW ExecuJet Aviation Support pin ExecuJet - [GEOGR…" at bounding box center [849, 164] width 195 height 181
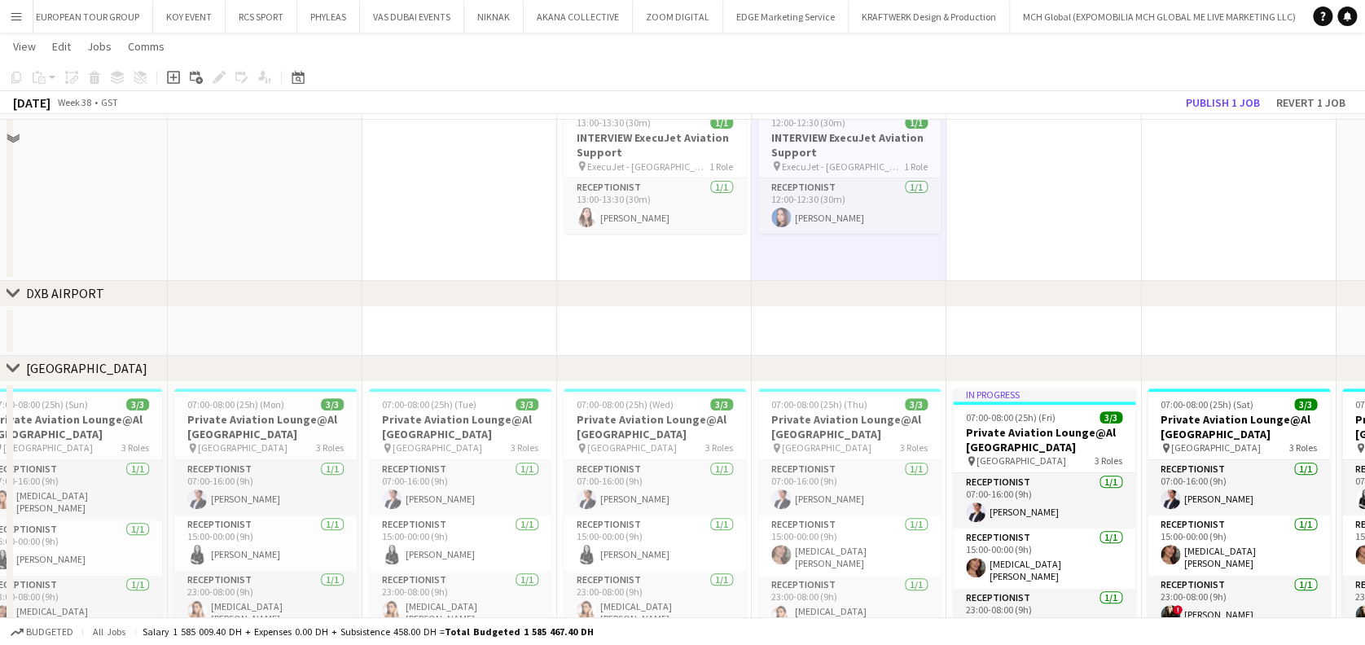
scroll to position [0, 0]
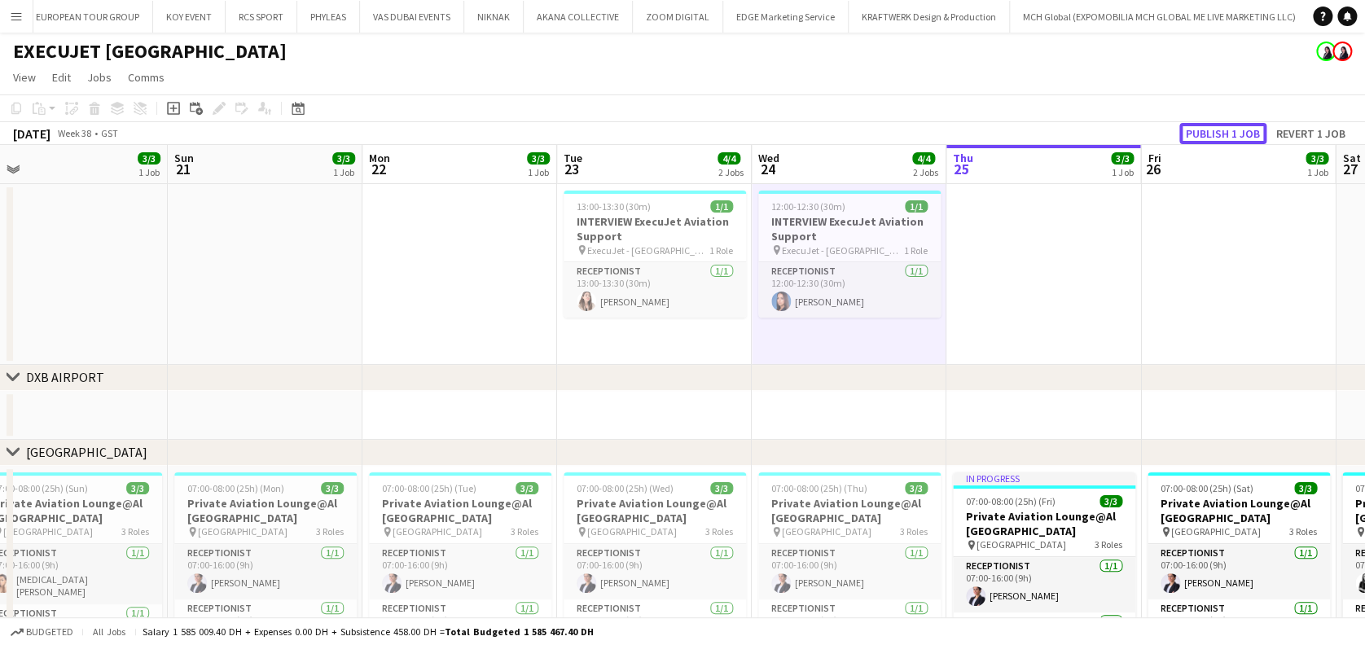
click at [1215, 132] on button "Publish 1 job" at bounding box center [1223, 133] width 87 height 21
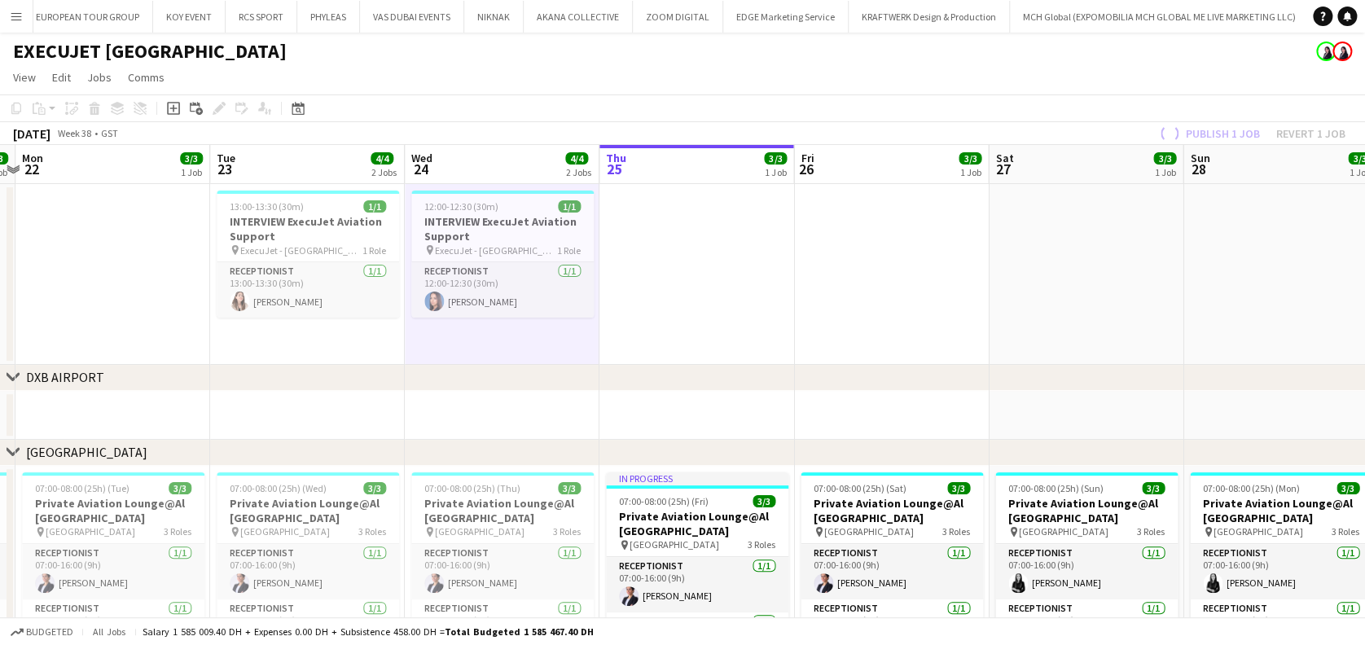
drag, startPoint x: 1004, startPoint y: 252, endPoint x: 500, endPoint y: 270, distance: 503.8
click at [274, 252] on app-calendar-viewport "Thu 18 3/3 1 Job Fri 19 3/3 1 Job Sat 20 3/3 1 Job Sun 21 3/3 1 Job Mon 22 3/3 …" at bounding box center [682, 483] width 1365 height 676
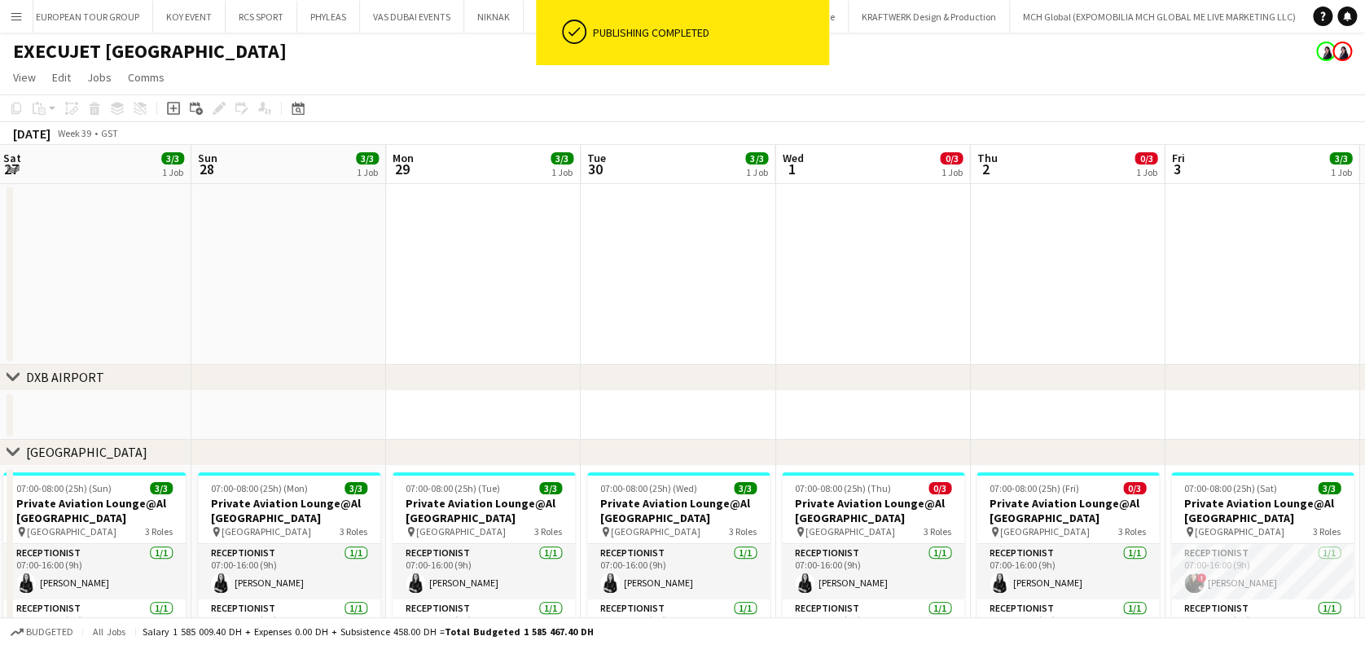
drag, startPoint x: 371, startPoint y: 311, endPoint x: 292, endPoint y: 311, distance: 79.0
click at [292, 311] on app-calendar-viewport "Tue 23 4/4 2 Jobs Wed 24 4/4 2 Jobs Thu 25 3/3 1 Job Fri 26 3/3 1 Job Sat 27 3/…" at bounding box center [682, 483] width 1365 height 676
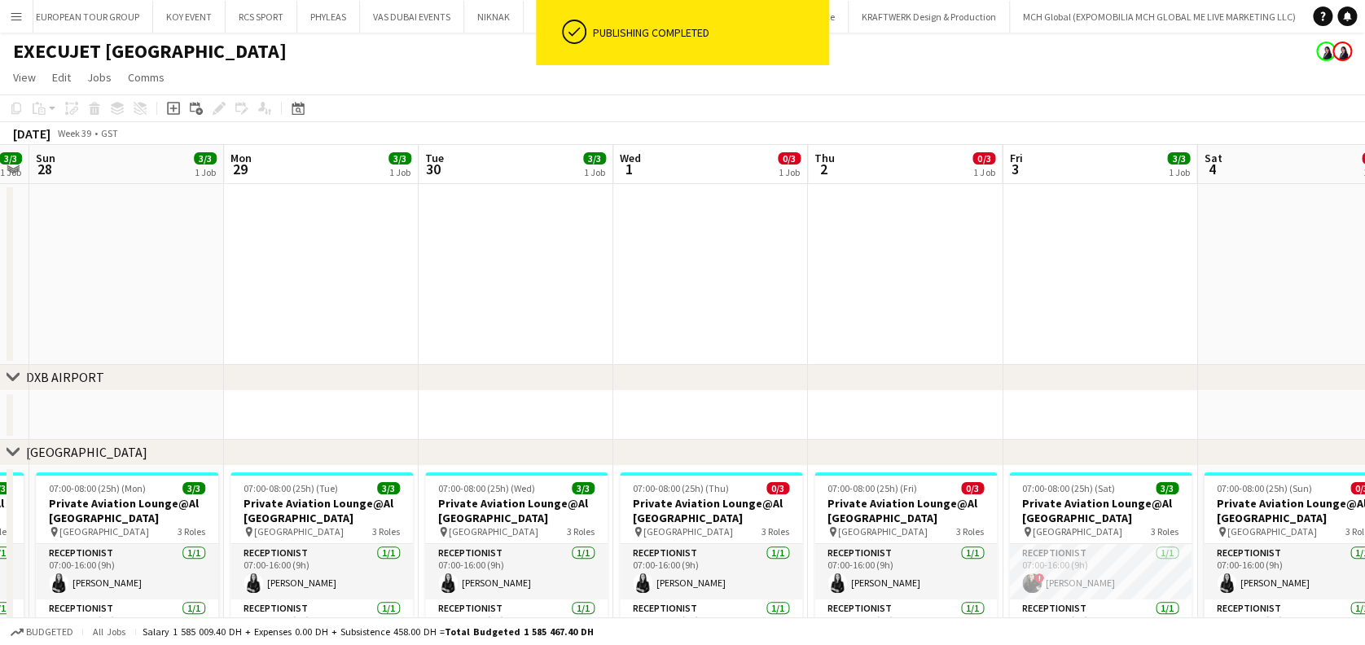
click at [313, 308] on app-calendar-viewport "Thu 25 3/3 1 Job Fri 26 3/3 1 Job Sat 27 3/3 1 Job Sun 28 3/3 1 Job Mon 29 3/3 …" at bounding box center [682, 483] width 1365 height 676
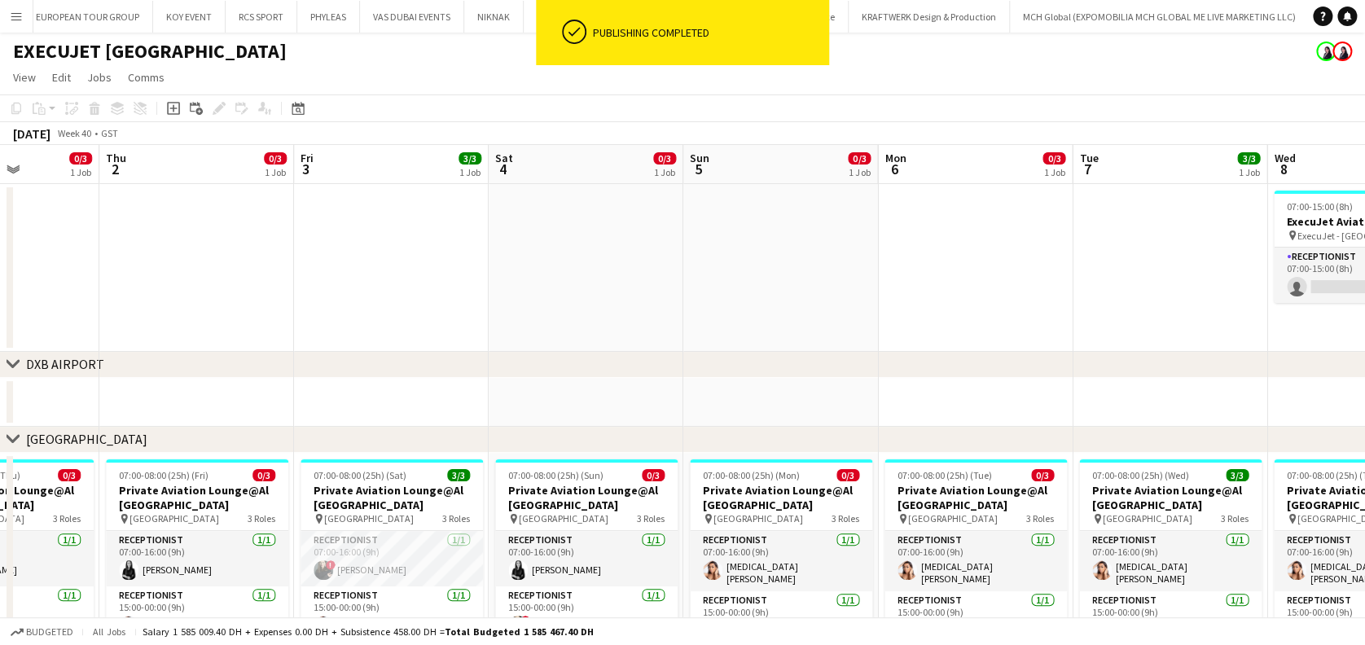
drag, startPoint x: 1015, startPoint y: 314, endPoint x: 284, endPoint y: 312, distance: 730.7
click at [215, 312] on app-calendar-viewport "Sun 28 3/3 1 Job Mon 29 3/3 1 Job Tue 30 3/3 1 Job Wed 1 0/3 1 Job Thu 2 0/3 1 …" at bounding box center [682, 476] width 1365 height 663
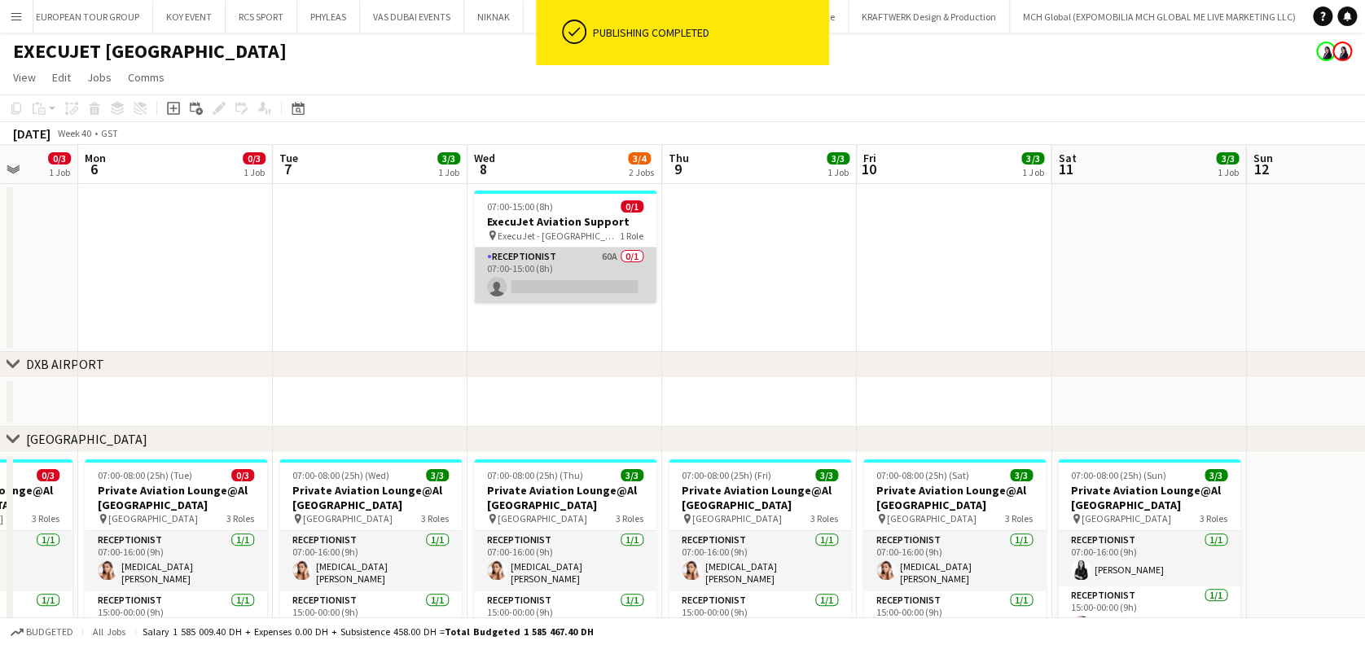
click at [632, 293] on app-card-role "Receptionist 60A 0/1 07:00-15:00 (8h) single-neutral-actions" at bounding box center [565, 275] width 182 height 55
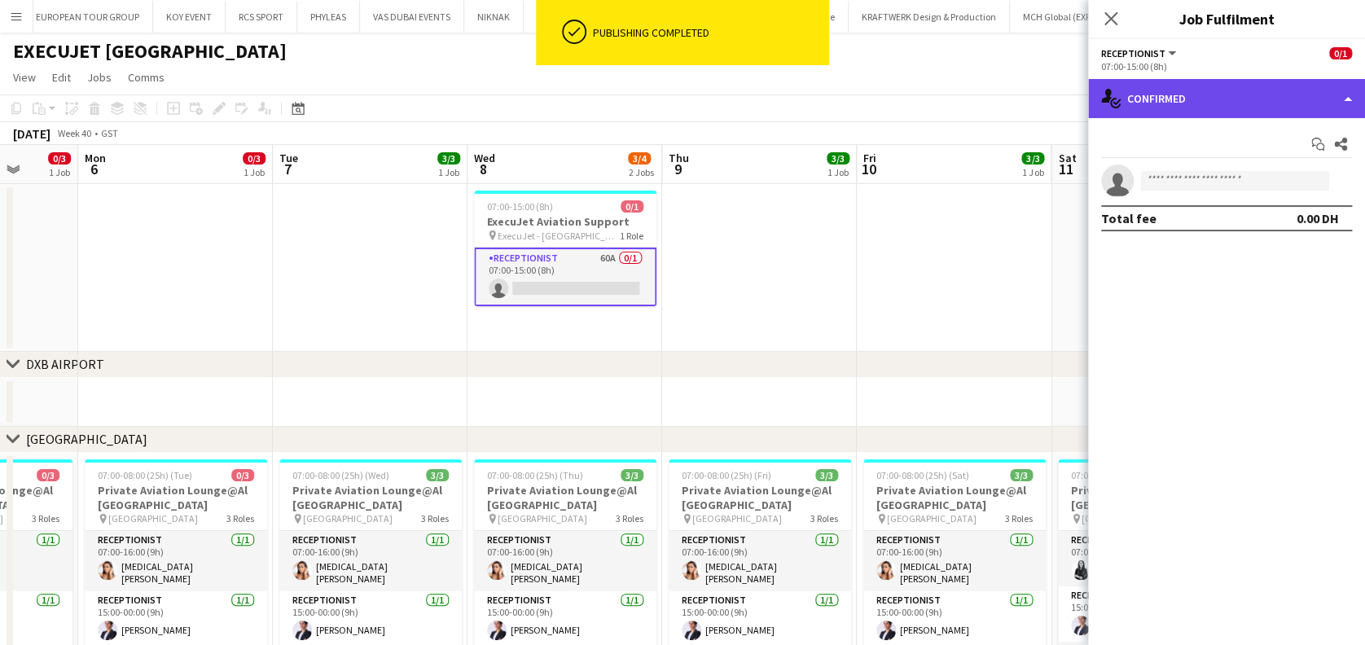
click at [1127, 90] on div "single-neutral-actions-check-2 Confirmed" at bounding box center [1226, 98] width 277 height 39
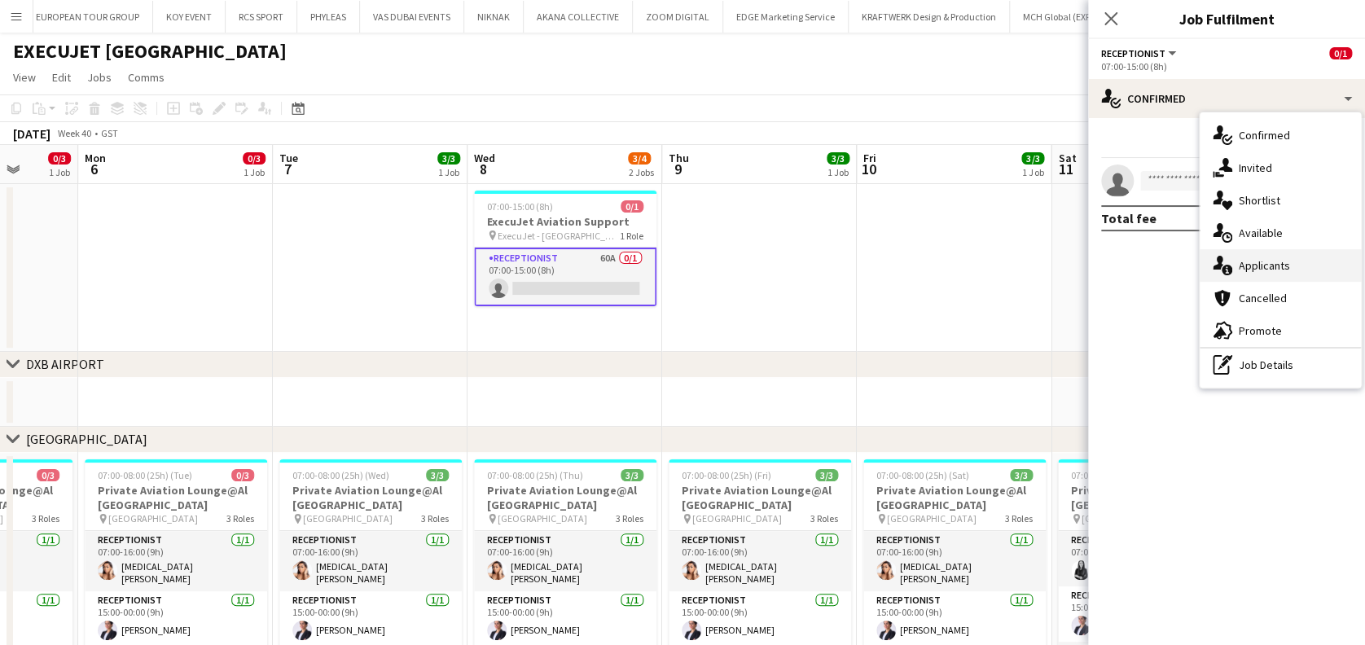
click at [1233, 275] on div "single-neutral-actions-information Applicants" at bounding box center [1280, 265] width 161 height 33
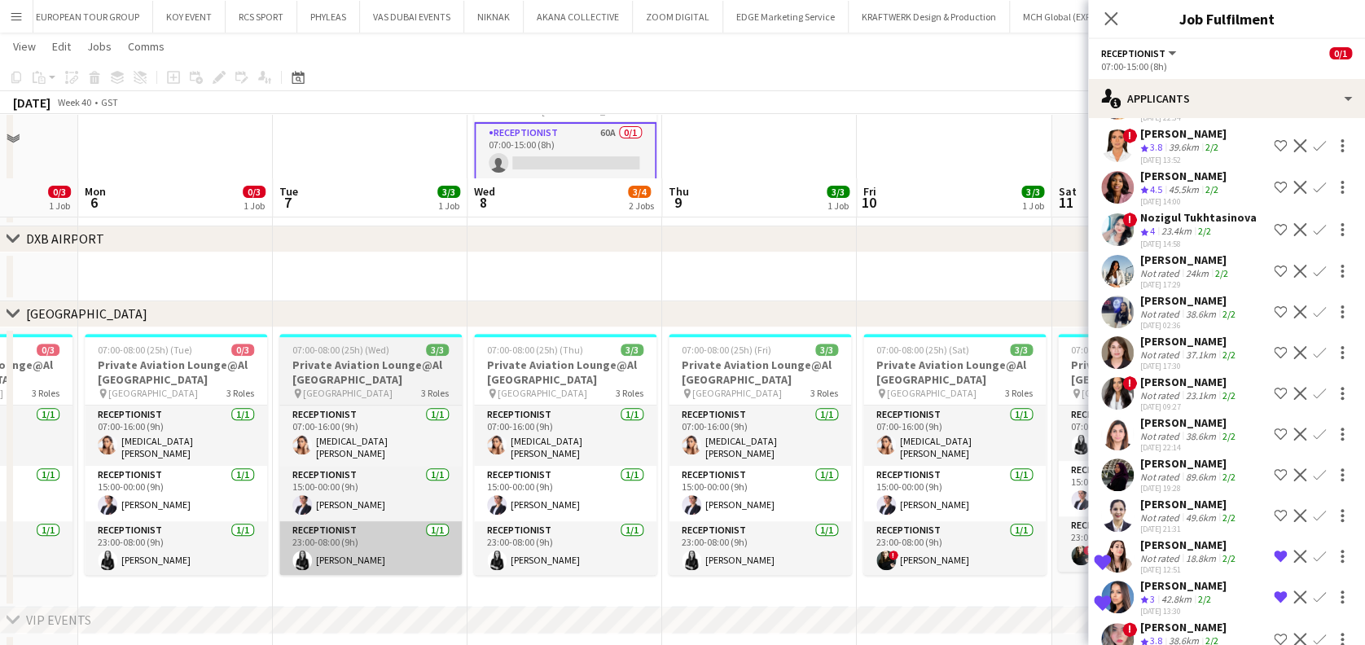
scroll to position [188, 0]
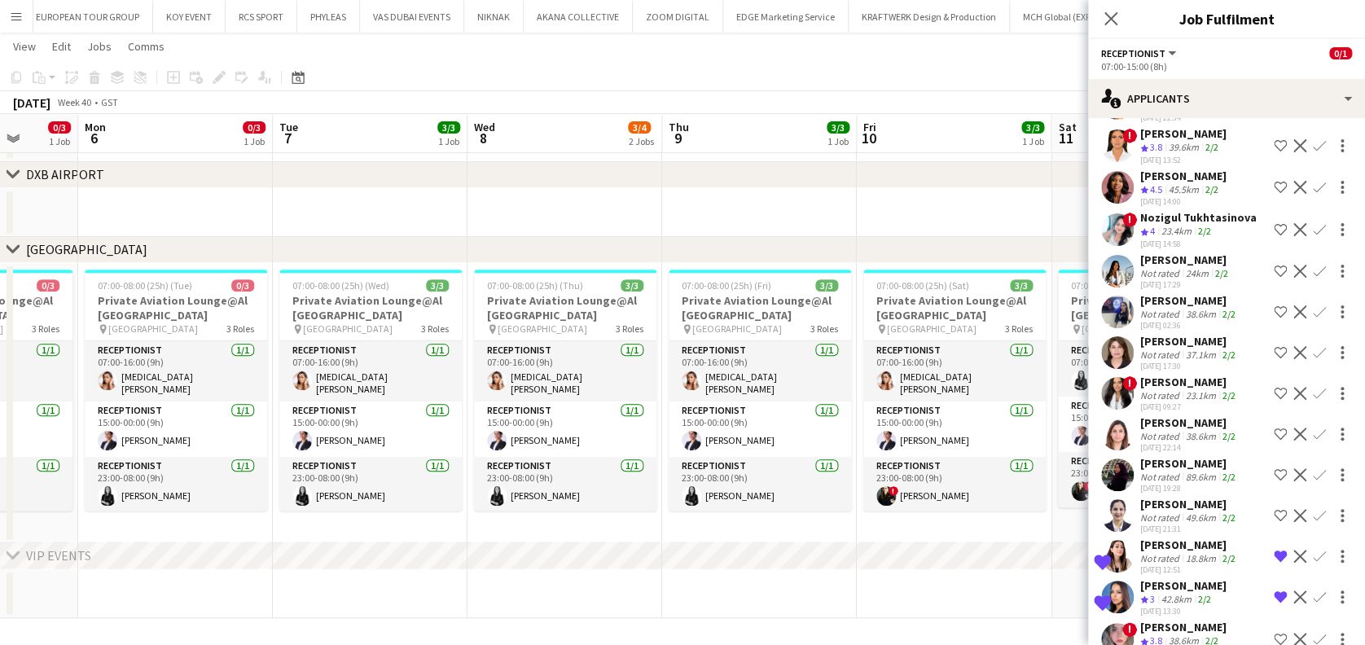
click at [736, 596] on app-date-cell at bounding box center [759, 593] width 195 height 49
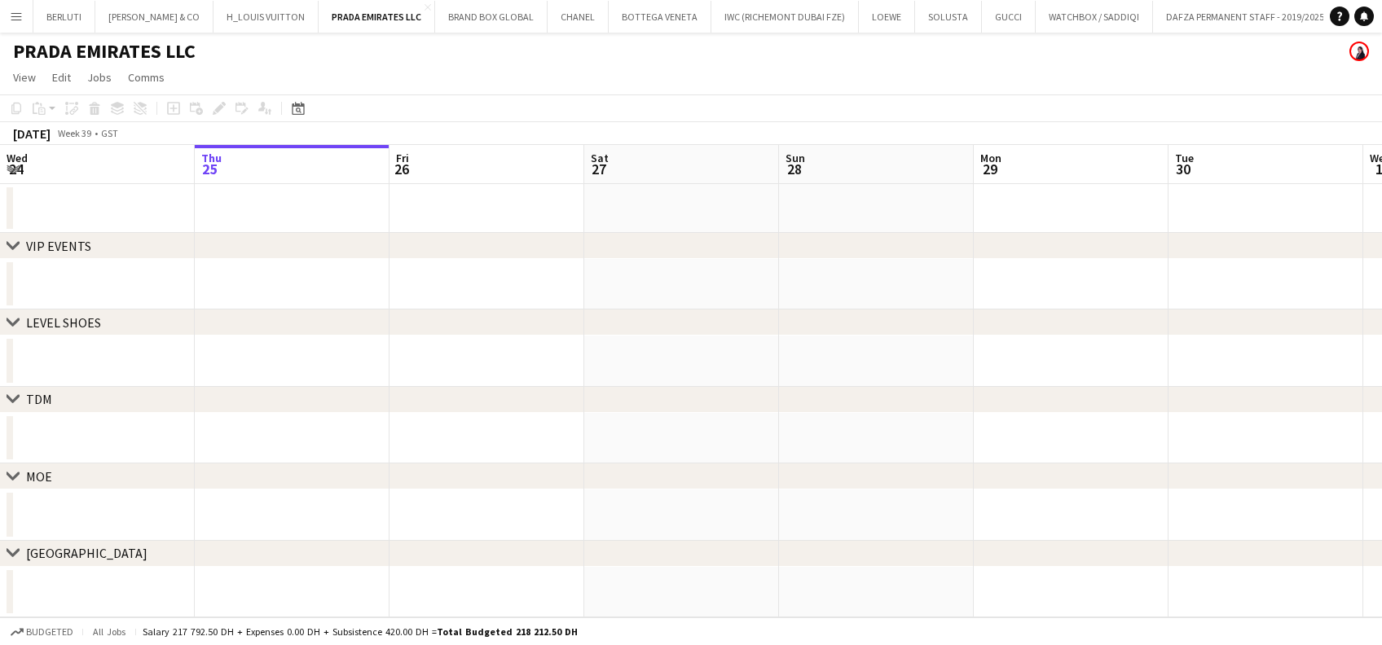
click at [2, 20] on button "Menu" at bounding box center [16, 16] width 33 height 33
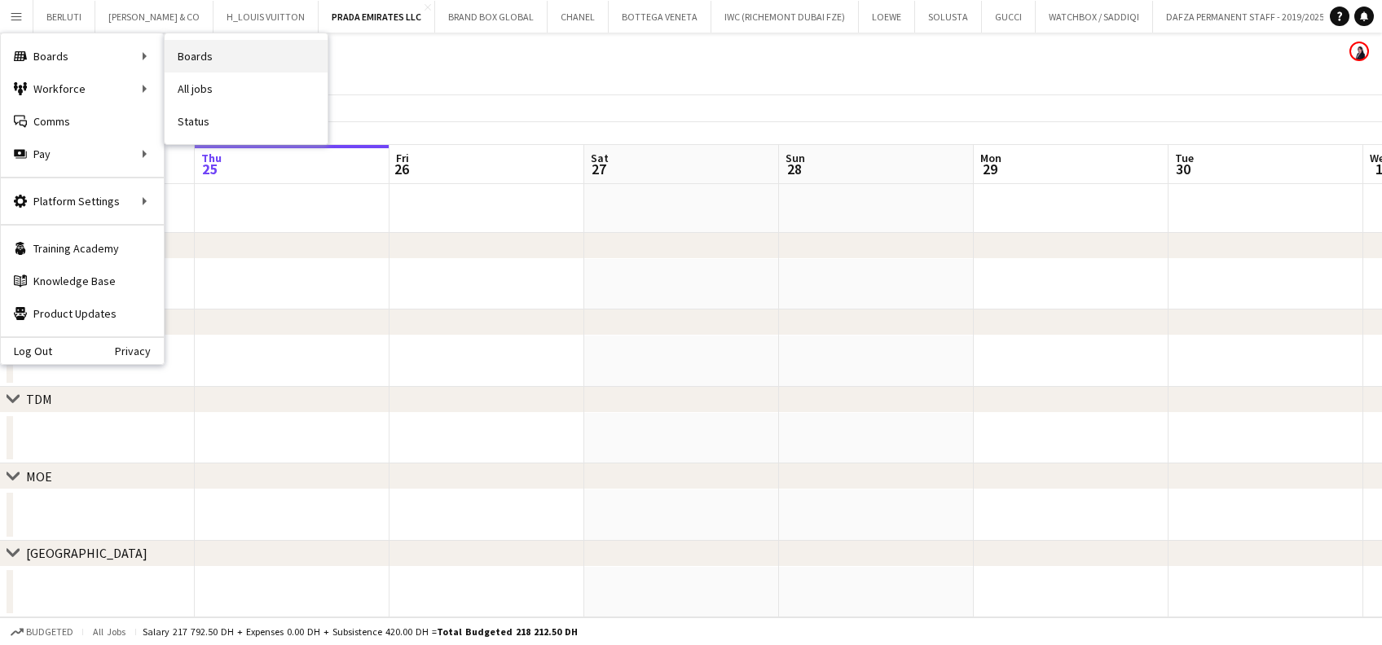
click at [215, 46] on link "Boards" at bounding box center [246, 56] width 163 height 33
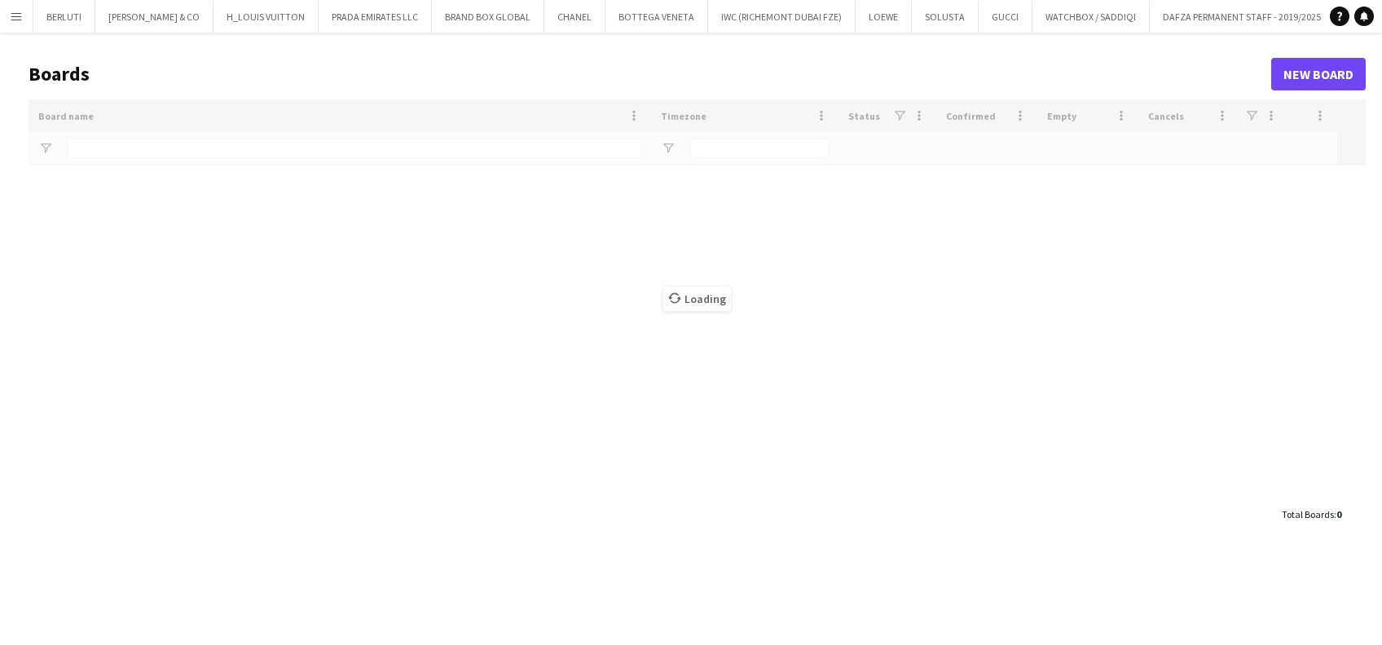
type input "*****"
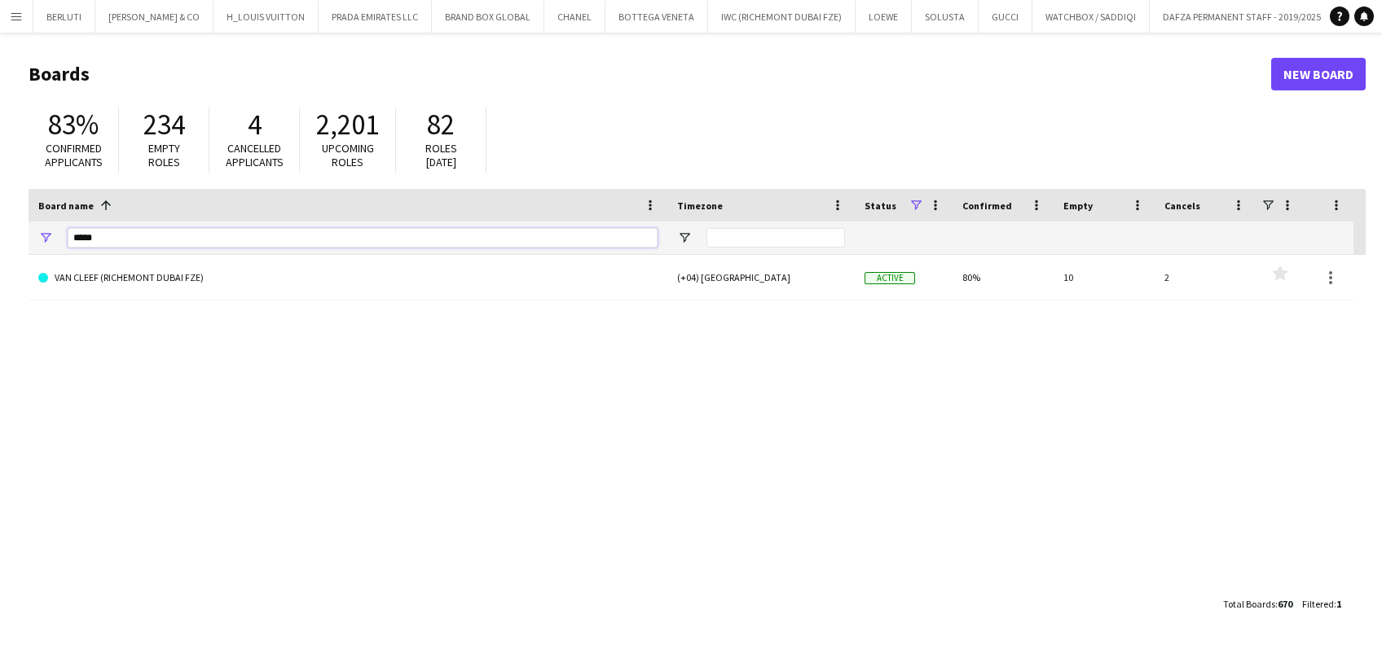
drag, startPoint x: 112, startPoint y: 227, endPoint x: 19, endPoint y: 221, distance: 93.1
click at [19, 221] on main "Boards New Board 83% Confirmed applicants 234 Empty roles 4 Cancelled applicant…" at bounding box center [691, 339] width 1382 height 612
click at [143, 241] on input "***" at bounding box center [363, 238] width 590 height 20
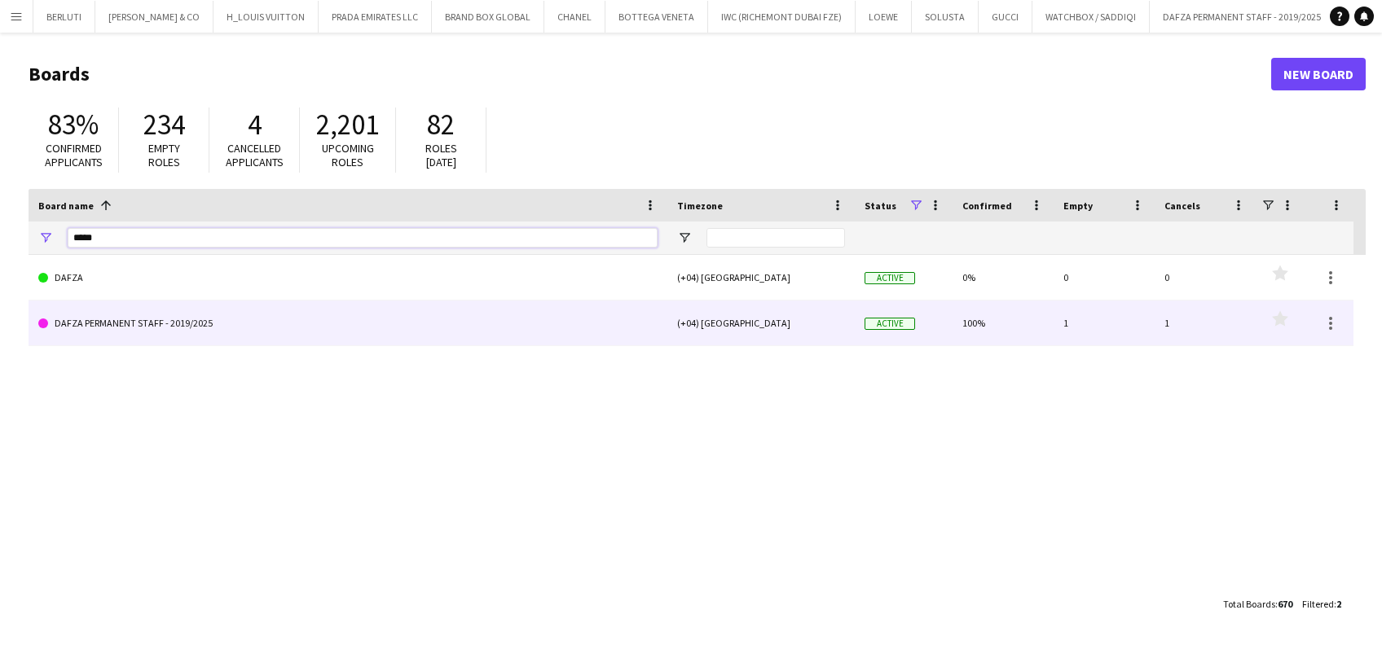
type input "*****"
click at [163, 314] on link "DAFZA PERMANENT STAFF - 2019/2025" at bounding box center [347, 324] width 619 height 46
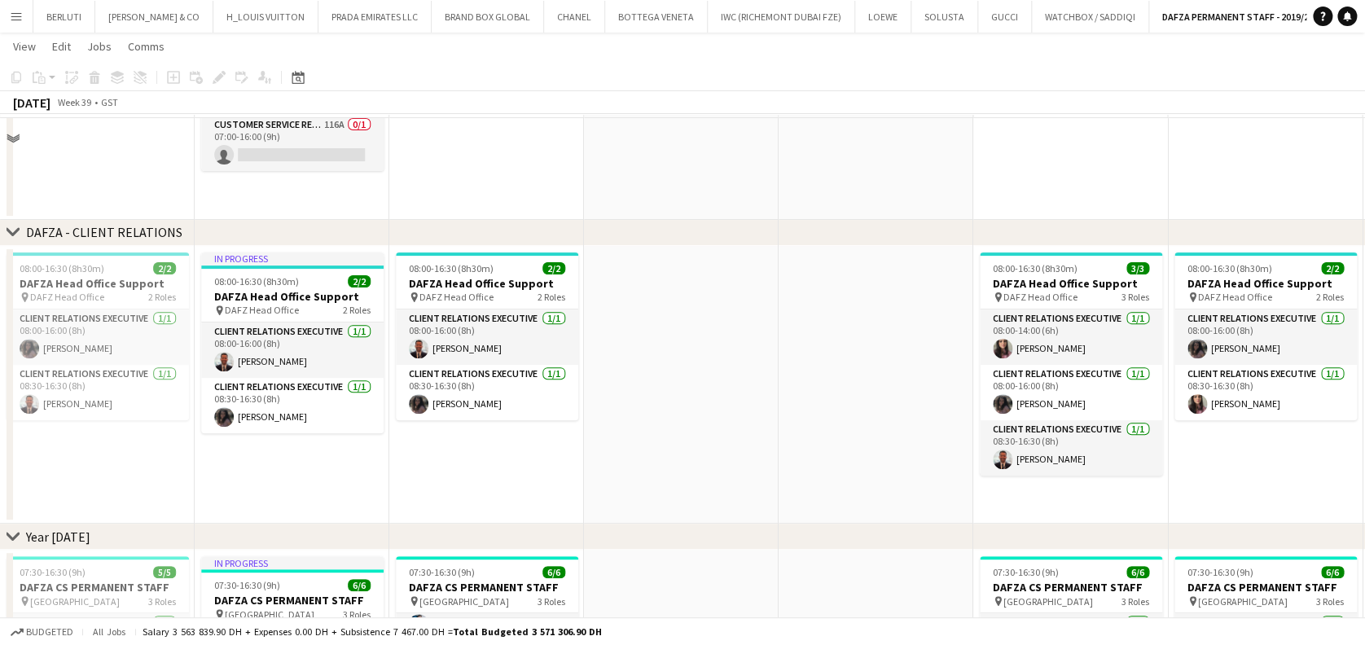
scroll to position [108, 0]
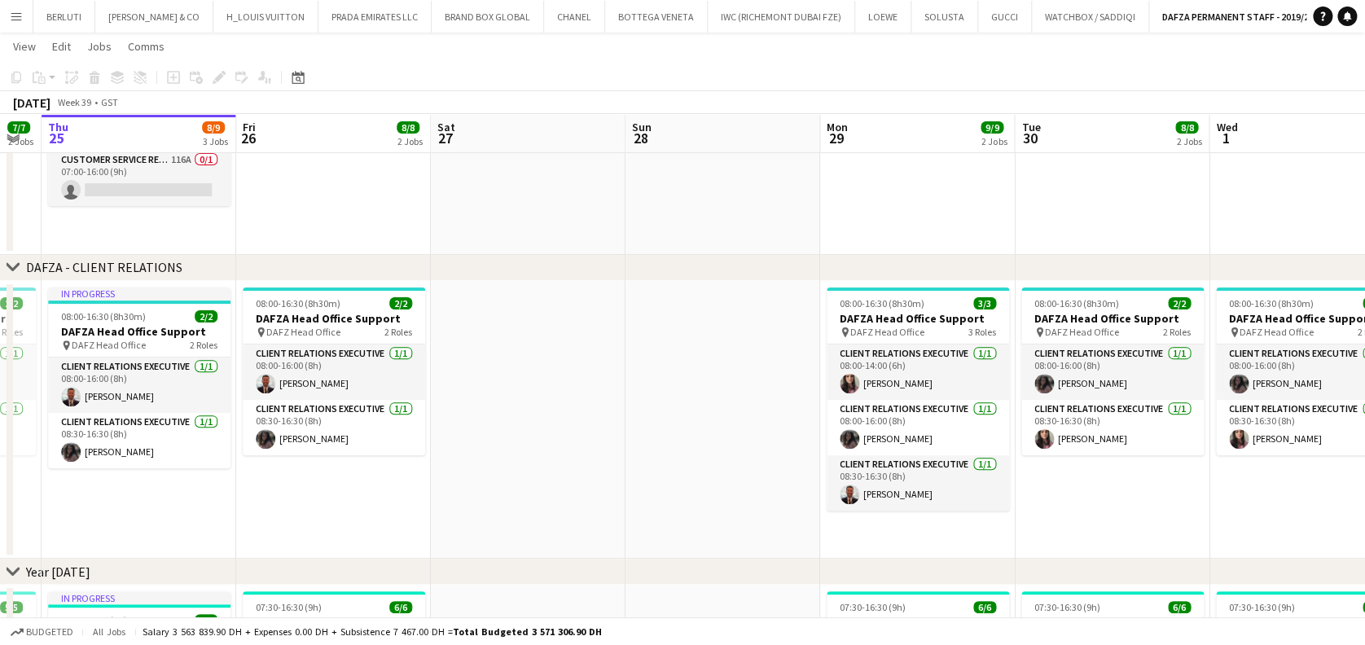
drag, startPoint x: 494, startPoint y: 411, endPoint x: 278, endPoint y: 403, distance: 216.0
click at [278, 403] on app-calendar-viewport "Mon 22 7/7 2 Jobs Tue 23 7/7 2 Jobs Wed 24 7/7 2 Jobs Thu 25 8/9 3 Jobs Fri 26 …" at bounding box center [682, 635] width 1365 height 1360
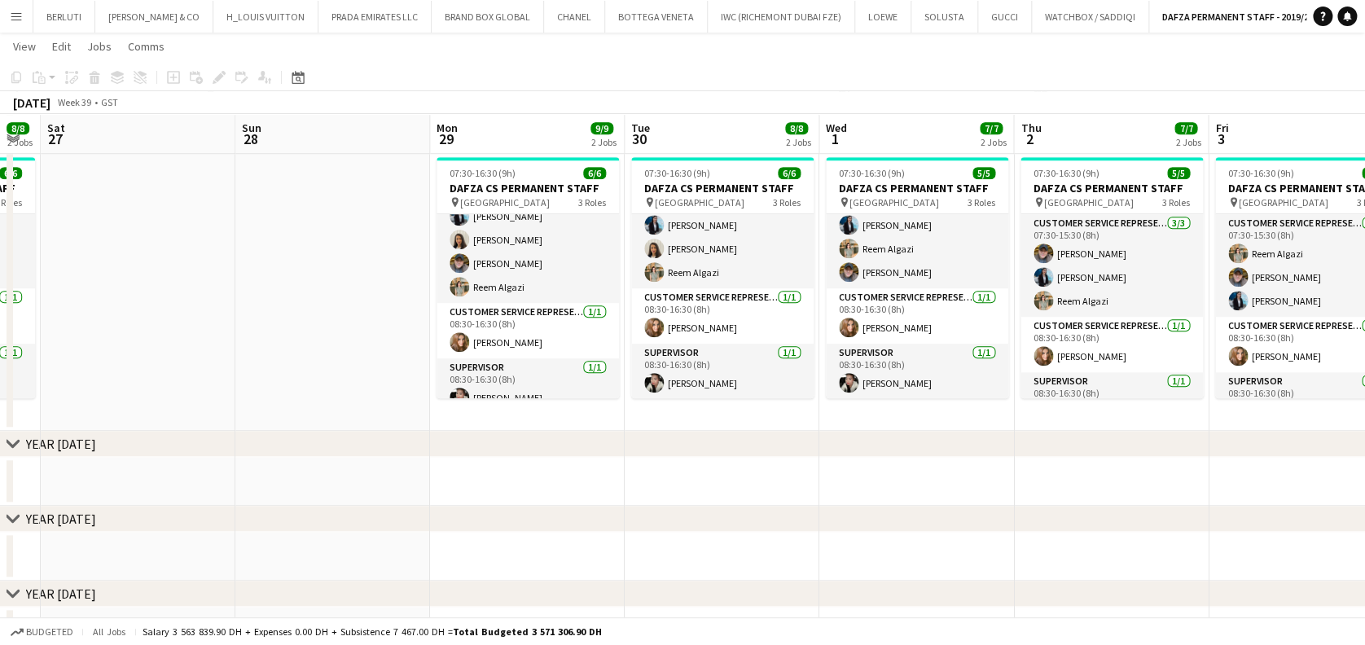
scroll to position [52, 0]
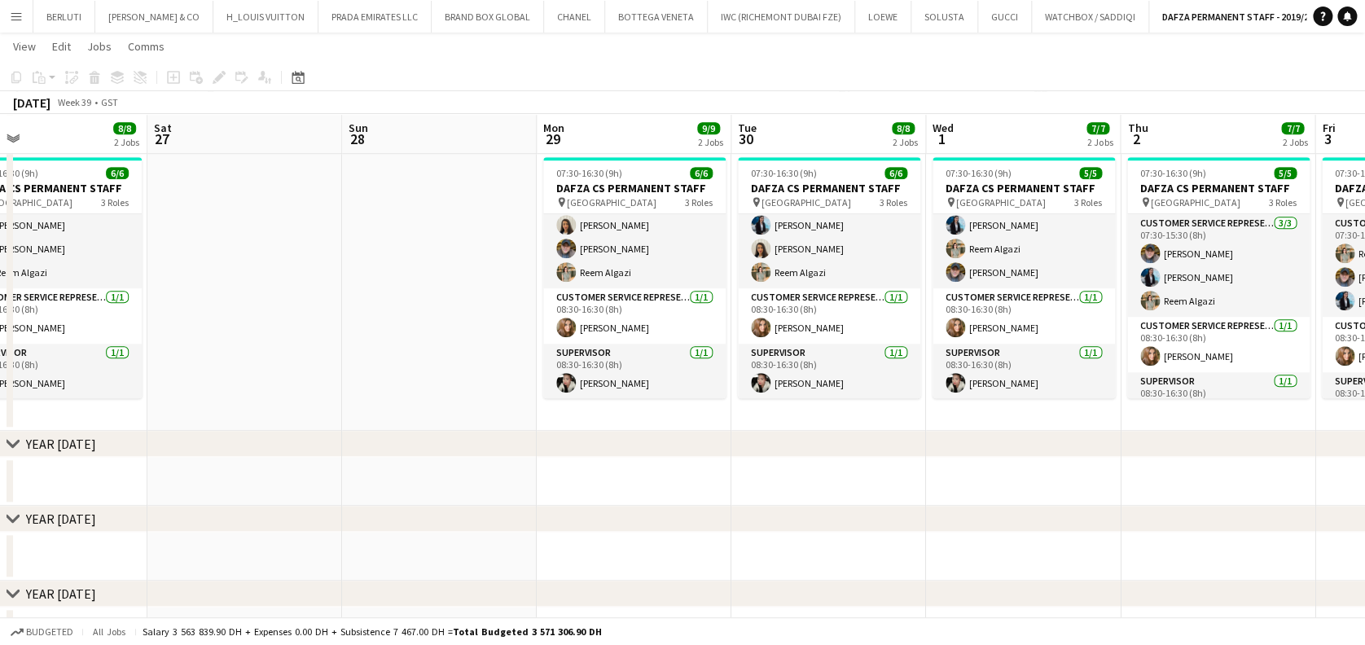
drag, startPoint x: 431, startPoint y: 318, endPoint x: 710, endPoint y: 320, distance: 278.6
click at [702, 318] on app-calendar-viewport "Wed 24 7/7 2 Jobs Thu 25 8/9 3 Jobs Fri 26 8/8 2 Jobs Sat 27 Sun 28 Mon 29 9/9 …" at bounding box center [682, 201] width 1365 height 1360
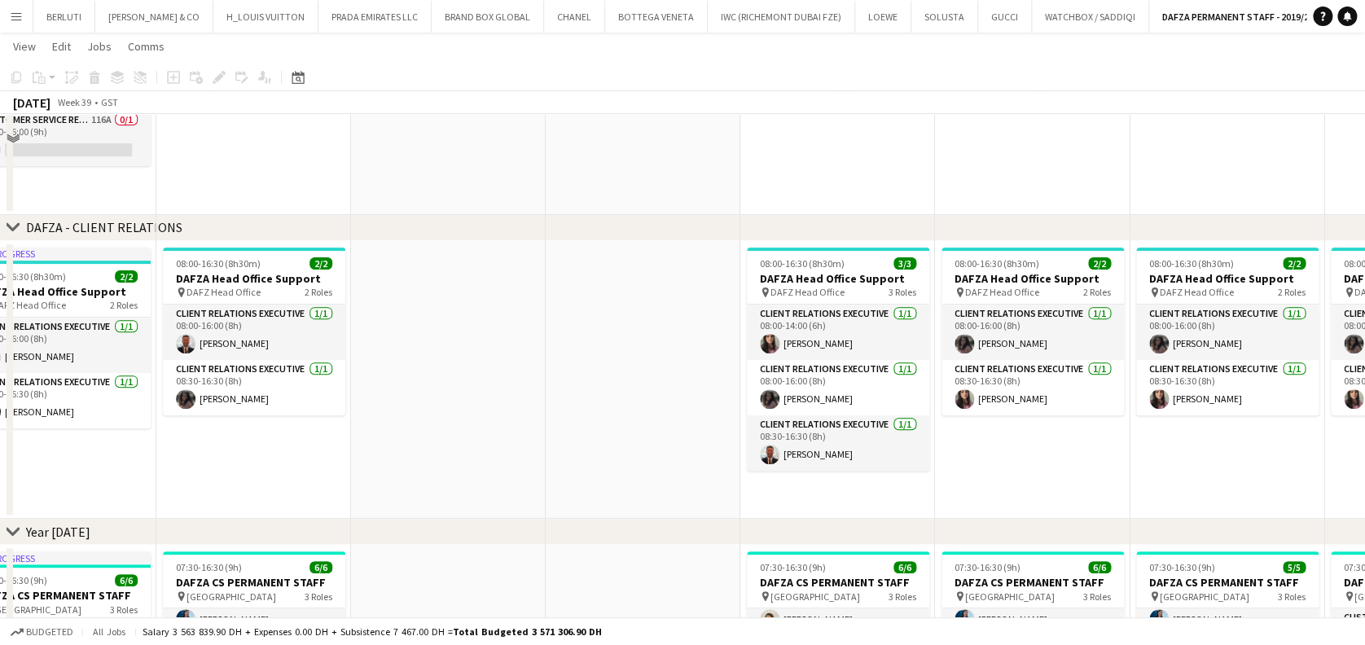
scroll to position [108, 0]
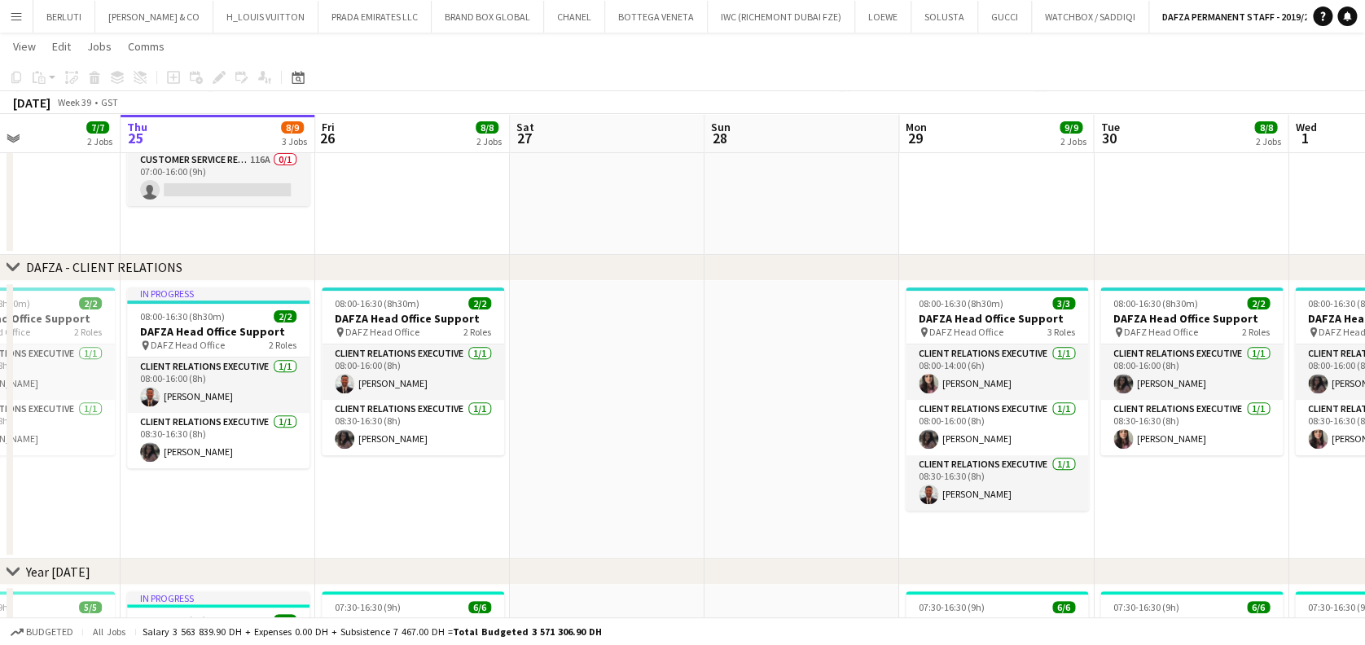
drag, startPoint x: 492, startPoint y: 398, endPoint x: 678, endPoint y: 393, distance: 185.8
click at [684, 390] on app-calendar-viewport "Mon 22 7/7 2 Jobs Tue 23 7/7 2 Jobs Wed 24 7/7 2 Jobs Thu 25 8/9 3 Jobs Fri 26 …" at bounding box center [682, 635] width 1365 height 1360
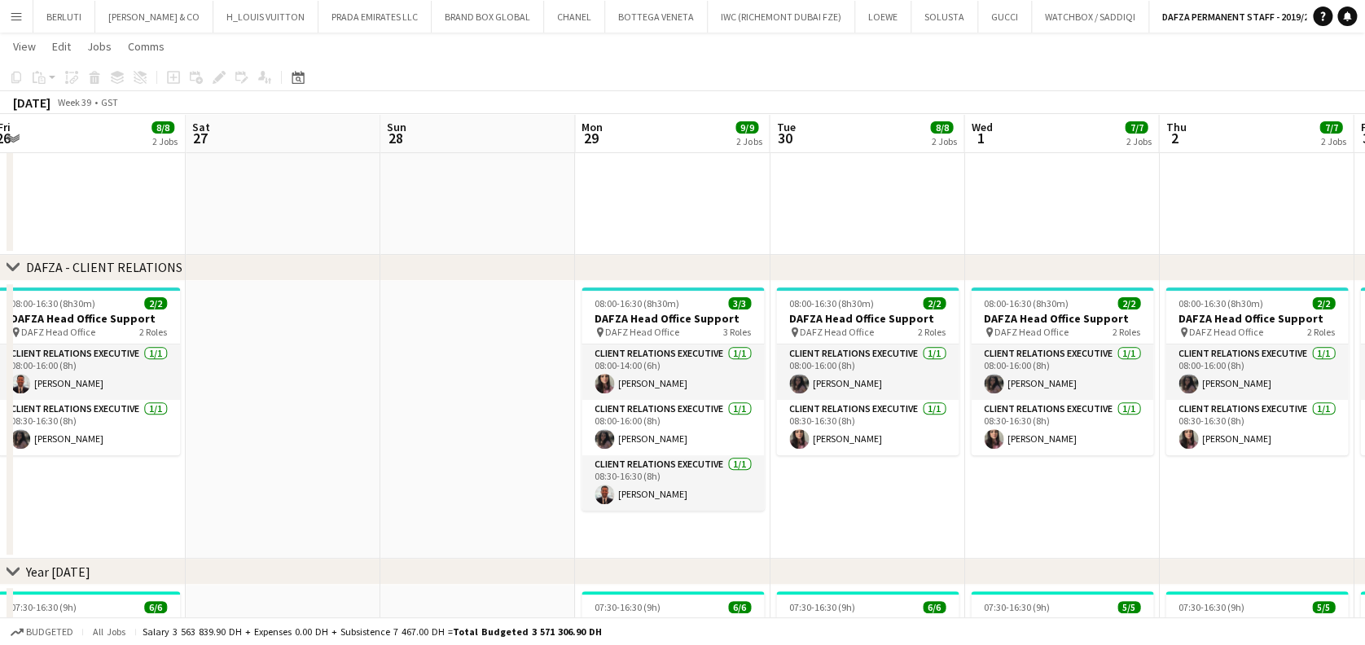
drag, startPoint x: 608, startPoint y: 381, endPoint x: 495, endPoint y: 388, distance: 112.6
click at [398, 381] on app-calendar-viewport "Mon 22 7/7 2 Jobs Tue 23 7/7 2 Jobs Wed 24 7/7 2 Jobs Thu 25 8/9 3 Jobs Fri 26 …" at bounding box center [682, 635] width 1365 height 1360
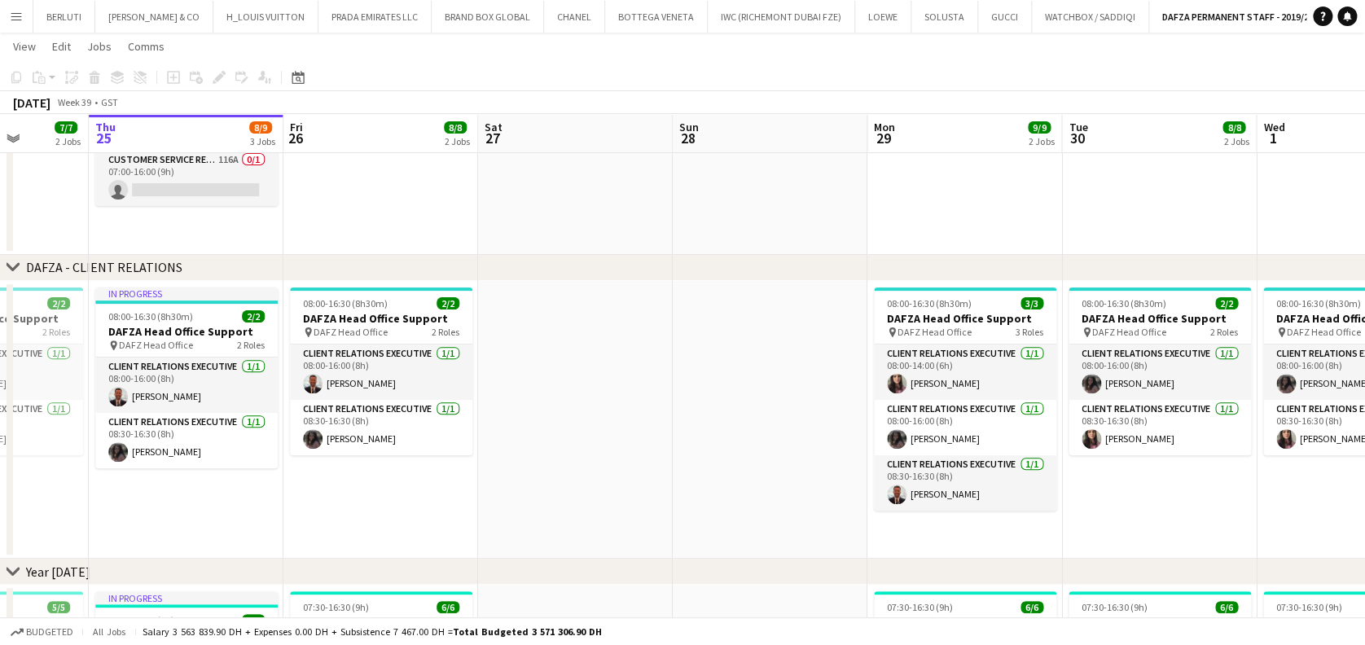
drag, startPoint x: 209, startPoint y: 431, endPoint x: 503, endPoint y: 430, distance: 293.3
click at [503, 430] on app-calendar-viewport "Mon 22 7/7 2 Jobs Tue 23 7/7 2 Jobs Wed 24 7/7 2 Jobs Thu 25 8/9 3 Jobs Fri 26 …" at bounding box center [682, 635] width 1365 height 1360
drag, startPoint x: 931, startPoint y: 494, endPoint x: 1048, endPoint y: 382, distance: 161.9
click at [932, 494] on app-card-role "Client Relations Executive 1/1 08:30-16:30 (8h) Ahmed Khalil" at bounding box center [965, 482] width 182 height 55
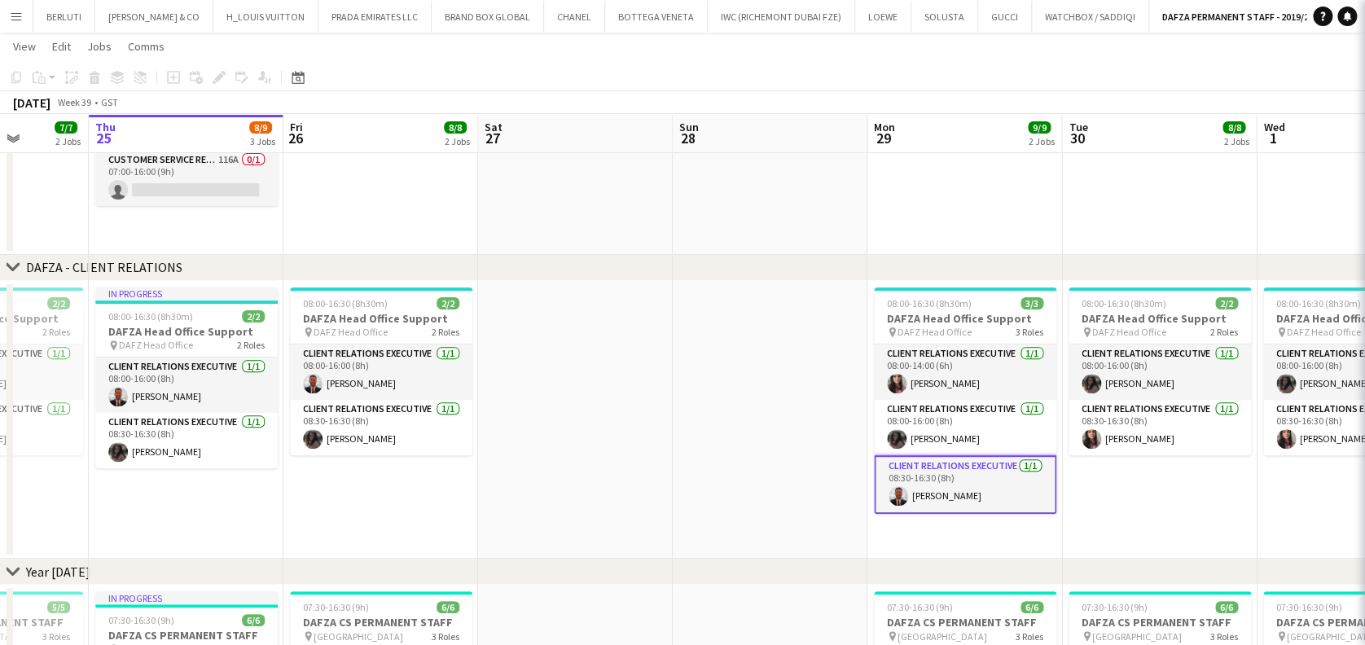
scroll to position [0, 495]
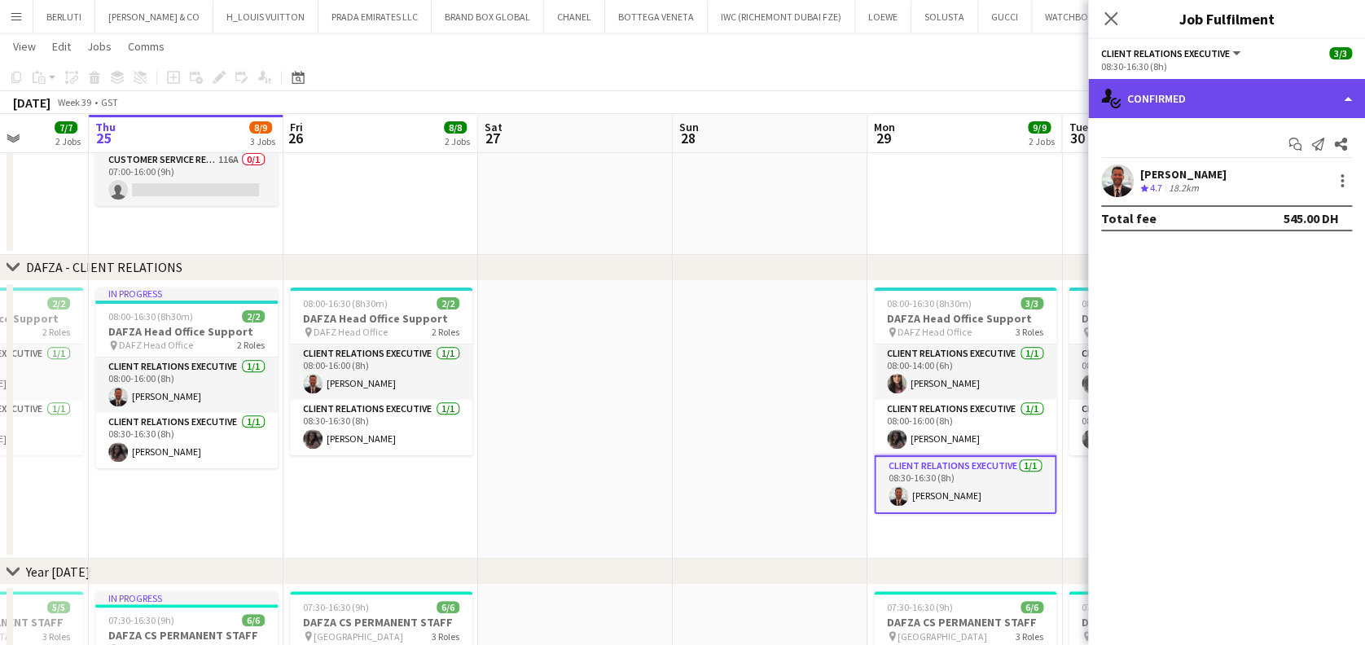
click at [1224, 99] on div "single-neutral-actions-check-2 Confirmed" at bounding box center [1226, 98] width 277 height 39
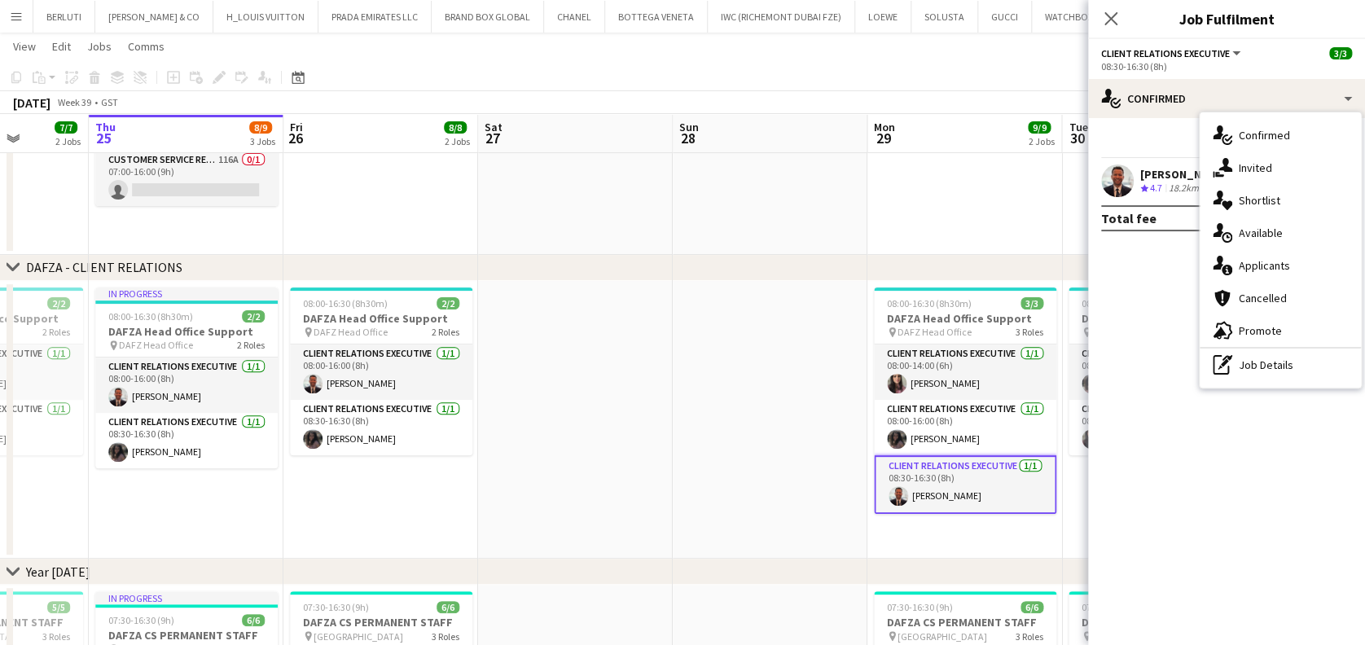
click at [1198, 378] on mat-expansion-panel "check Confirmed Start chat Send notification Share Ahmed Khalil Crew rating 4.7…" at bounding box center [1226, 381] width 277 height 527
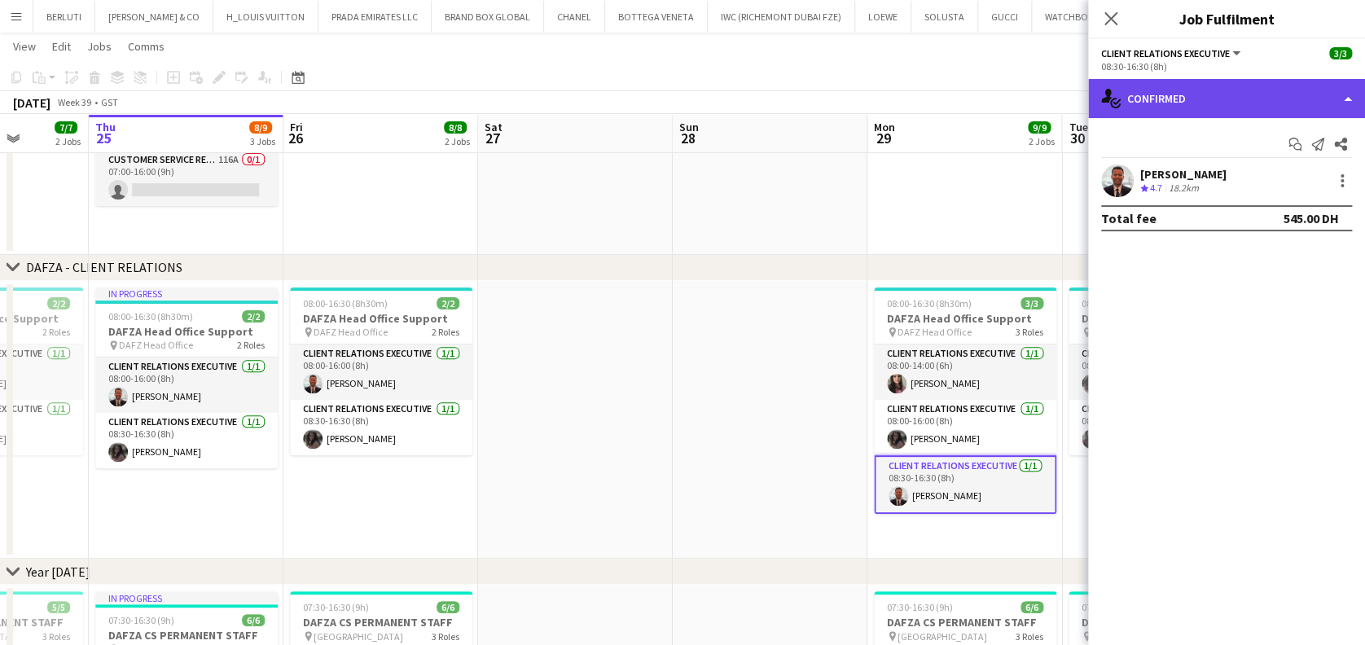
click at [1259, 89] on div "single-neutral-actions-check-2 Confirmed" at bounding box center [1226, 98] width 277 height 39
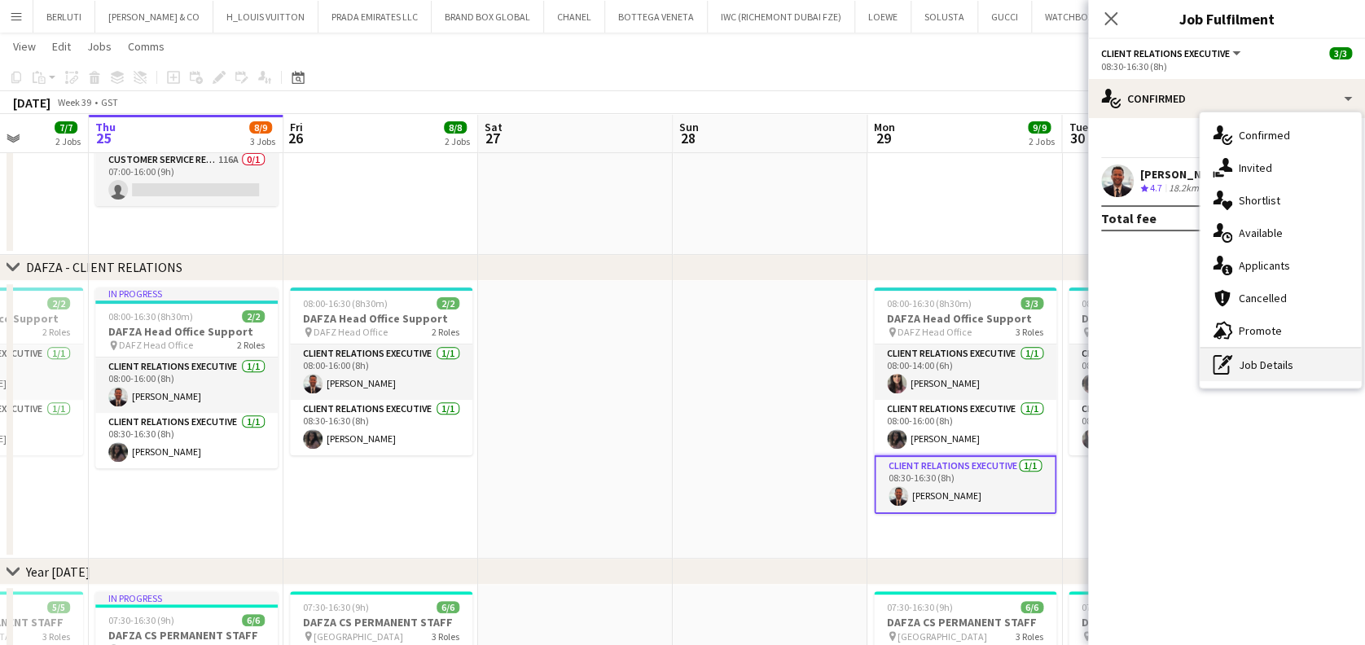
click at [1282, 378] on div "pen-write Job Details" at bounding box center [1280, 365] width 161 height 33
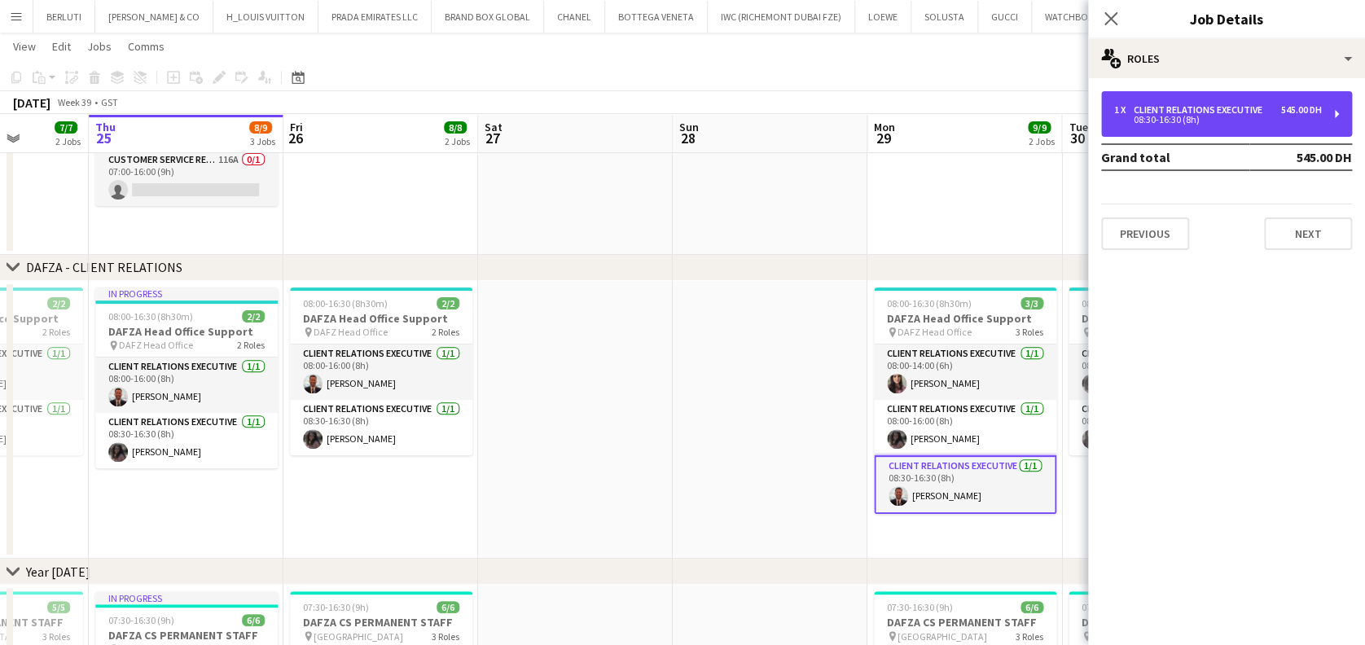
click at [1142, 99] on div "1 x Client Relations Executive 545.00 DH 08:30-16:30 (8h)" at bounding box center [1226, 114] width 251 height 46
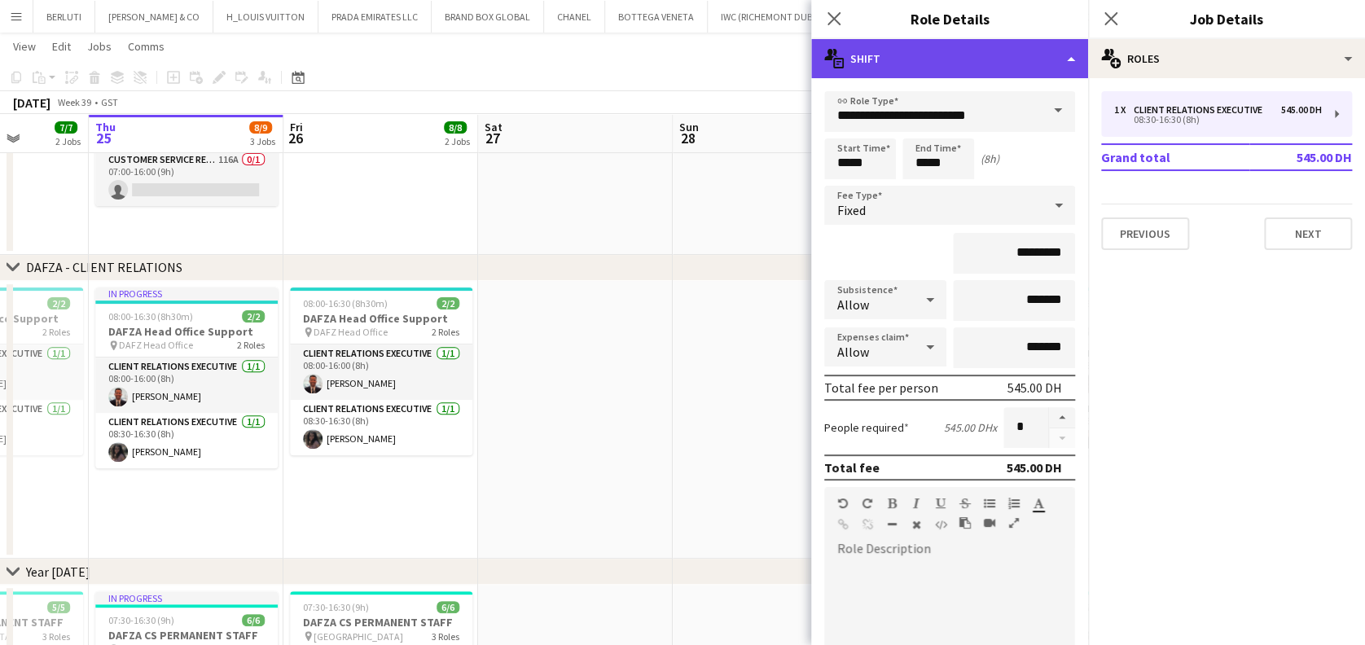
click at [1007, 59] on div "multiple-actions-text Shift" at bounding box center [949, 58] width 277 height 39
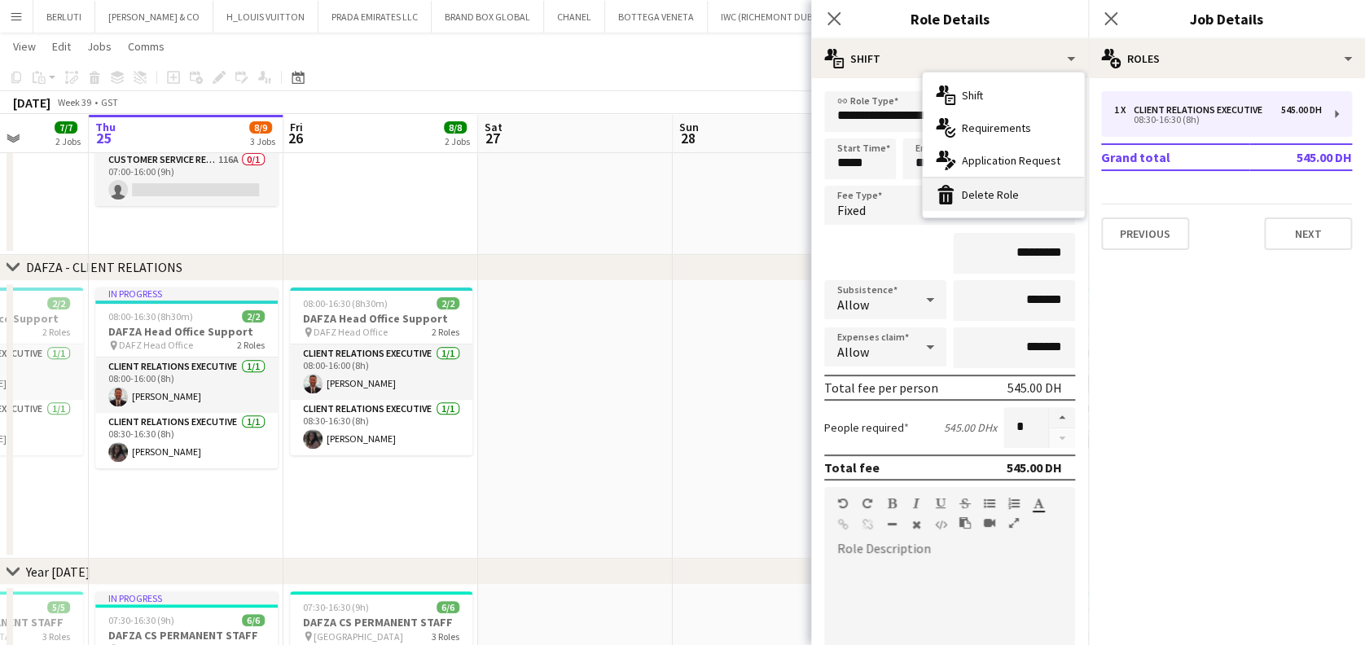
click at [997, 191] on div "bin-2 Delete Role" at bounding box center [1003, 194] width 161 height 33
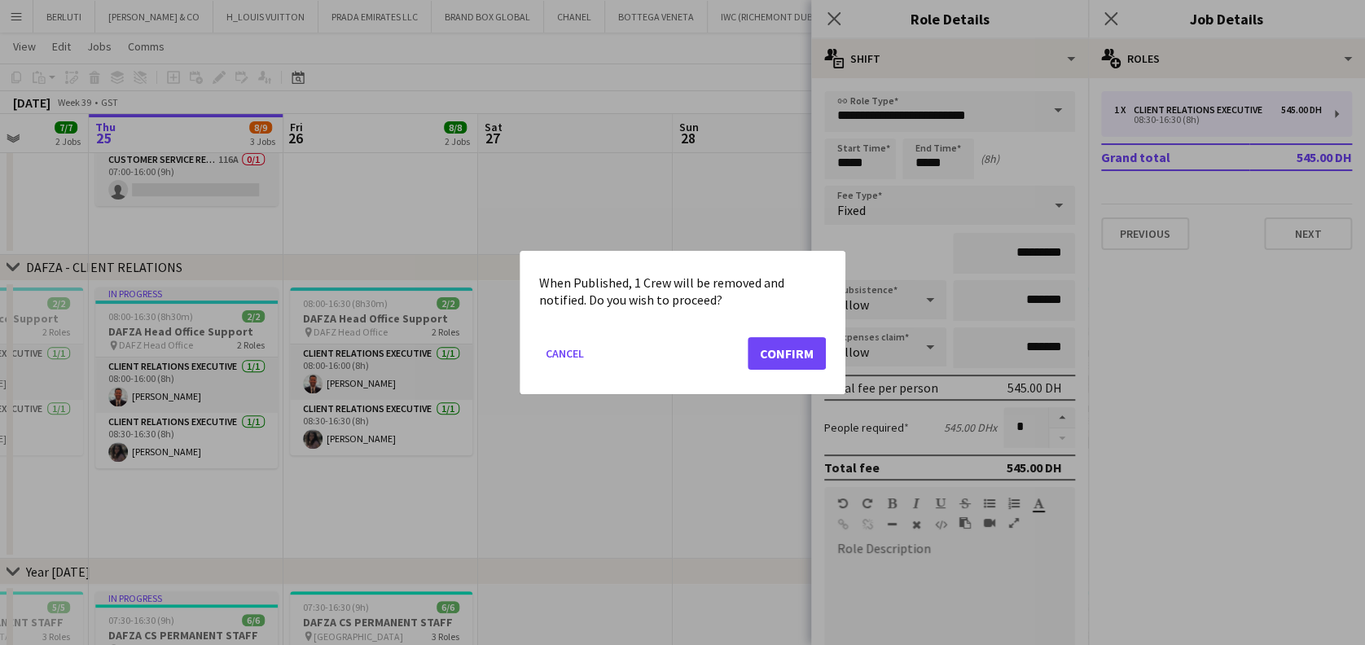
scroll to position [0, 0]
click at [769, 358] on button "Confirm" at bounding box center [787, 353] width 78 height 33
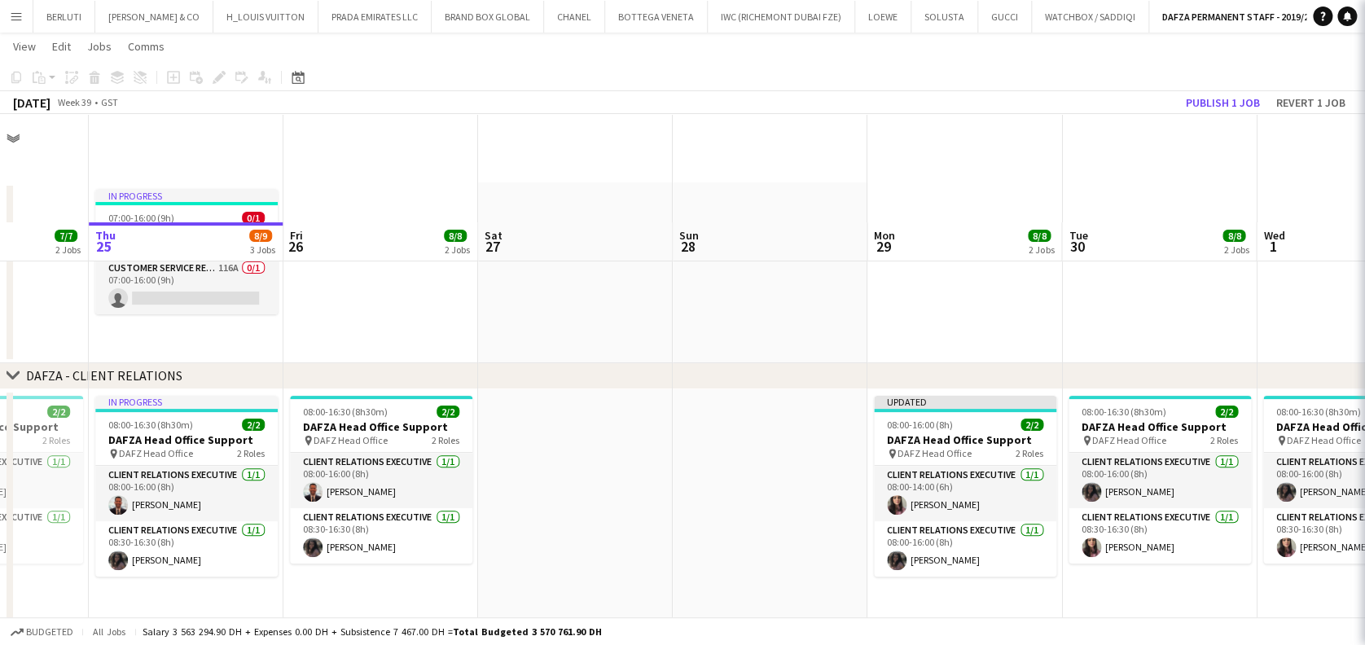
scroll to position [108, 0]
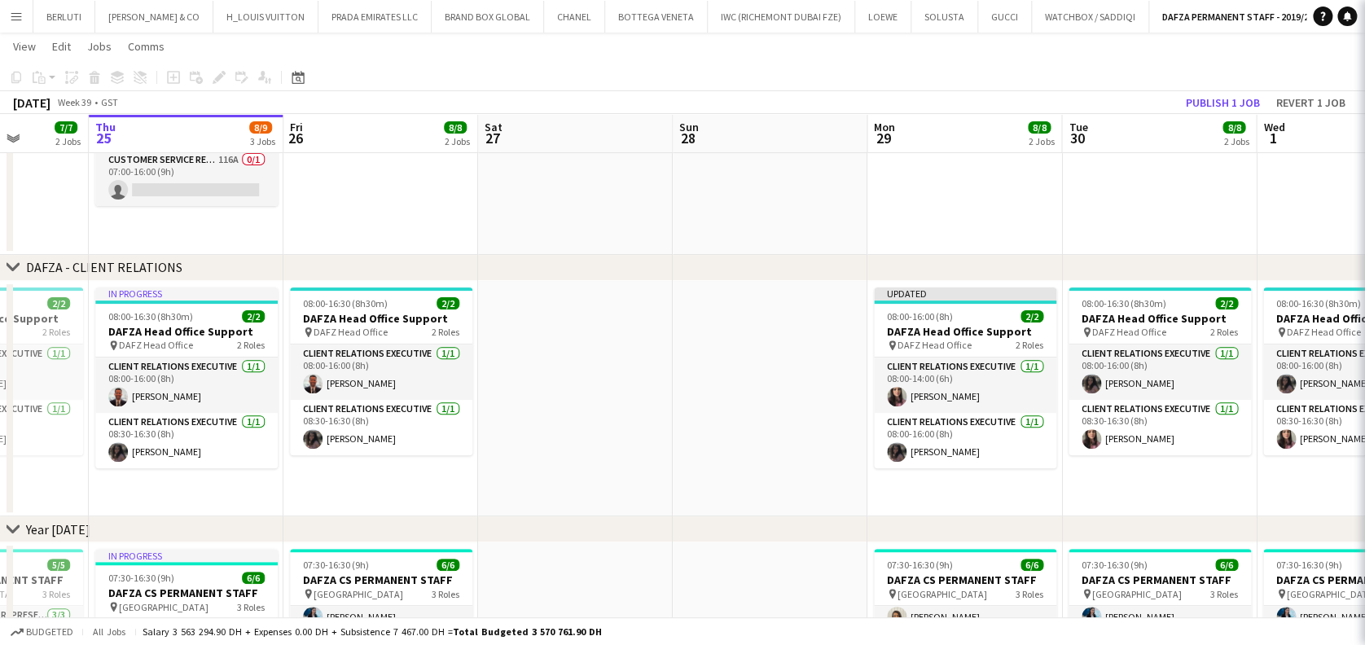
click at [734, 383] on app-date-cell at bounding box center [770, 399] width 195 height 236
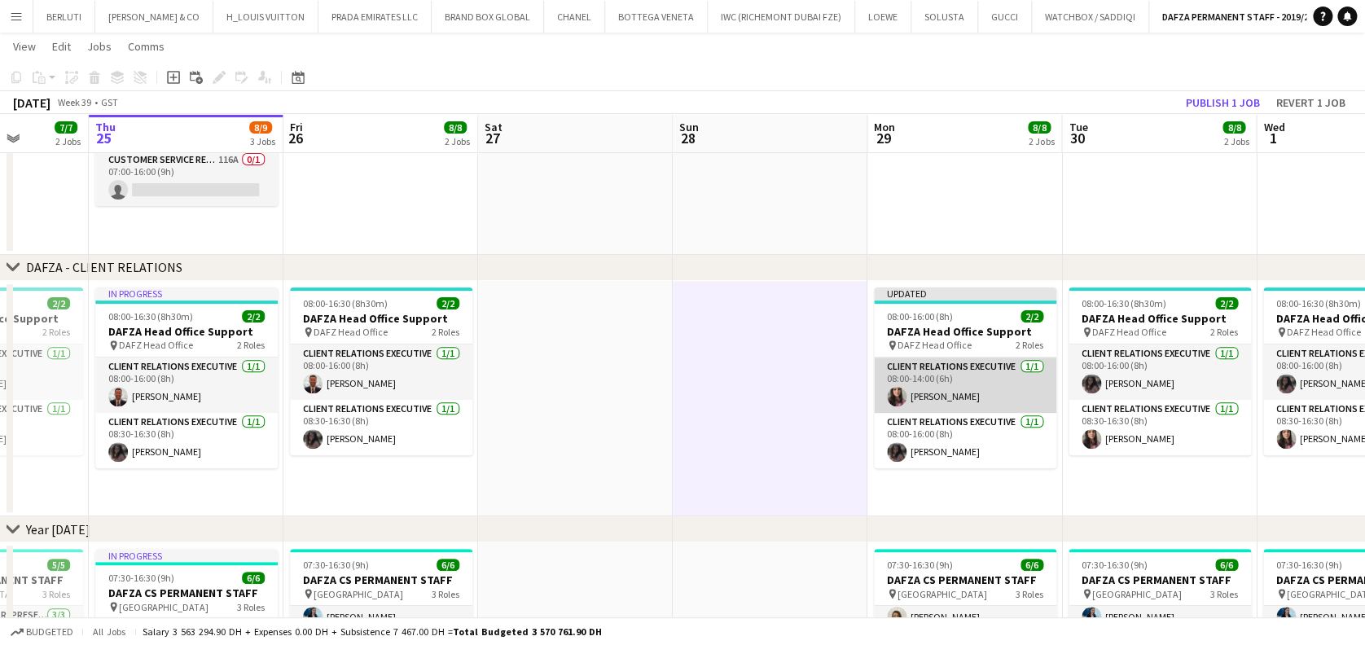
click at [986, 395] on app-card-role "Client Relations Executive 1/1 08:00-14:00 (6h) Amina Nouicer" at bounding box center [965, 385] width 182 height 55
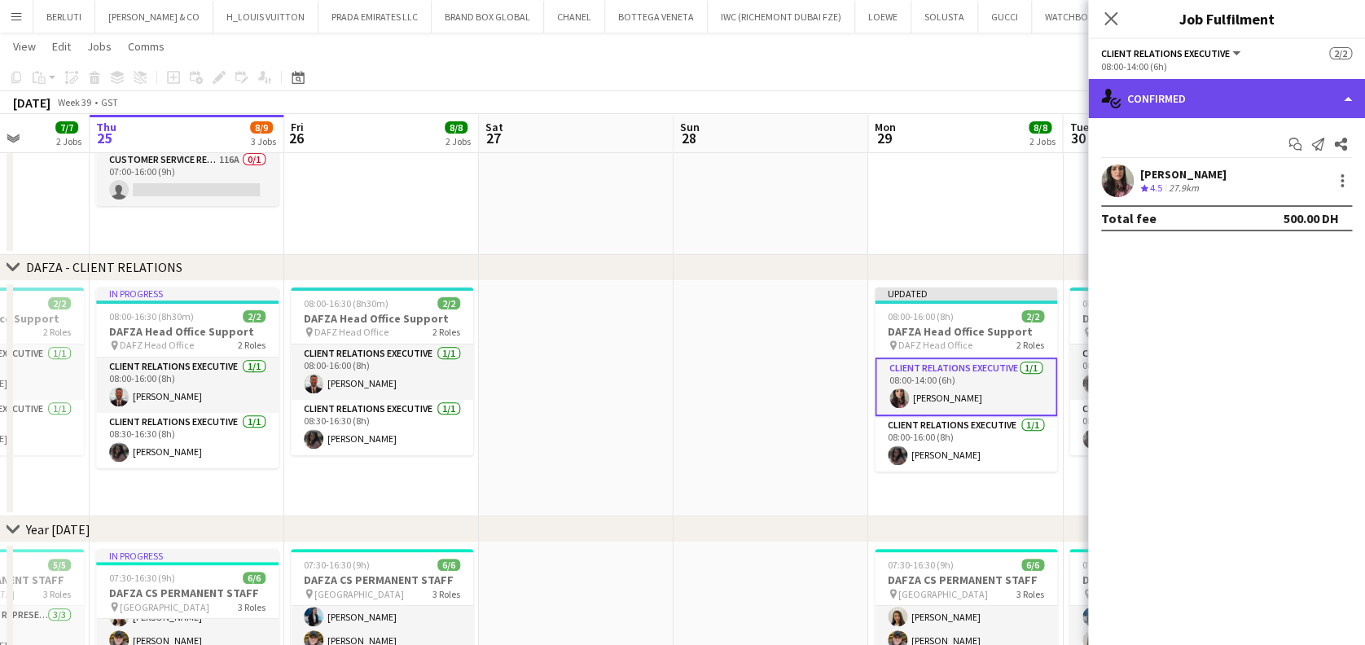
click at [1297, 96] on div "single-neutral-actions-check-2 Confirmed" at bounding box center [1226, 98] width 277 height 39
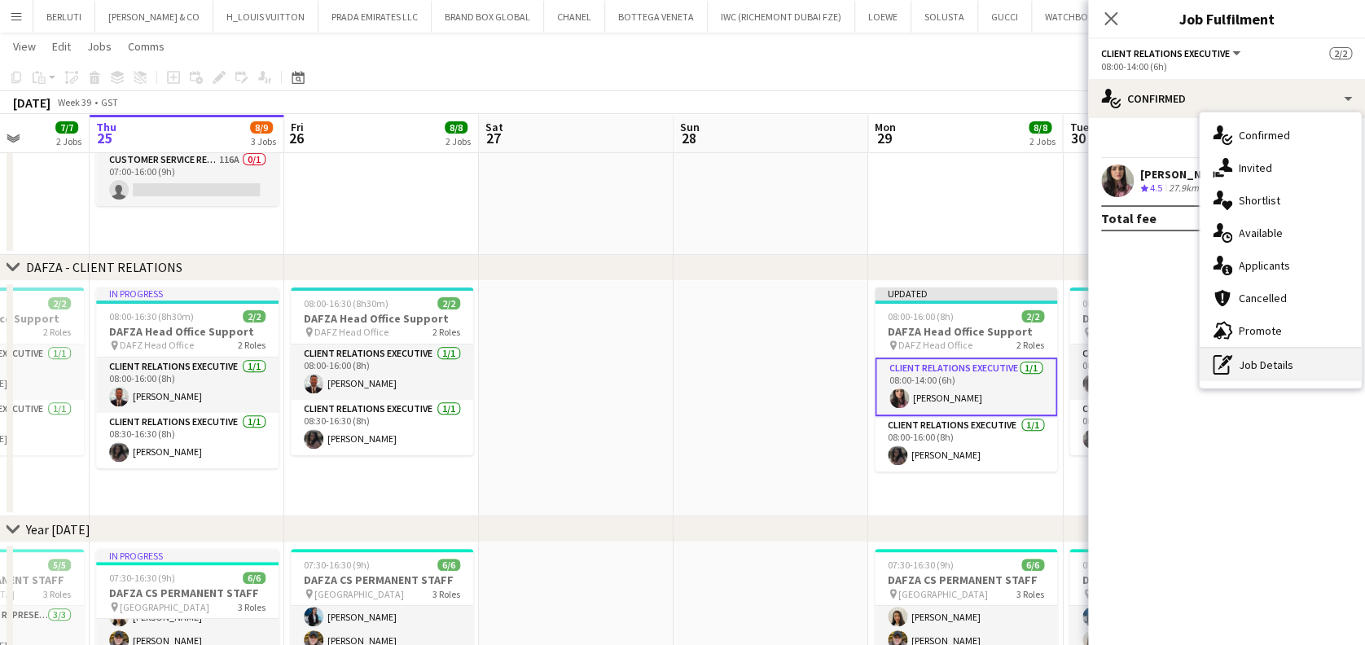
click at [1287, 367] on div "pen-write Job Details" at bounding box center [1280, 365] width 161 height 33
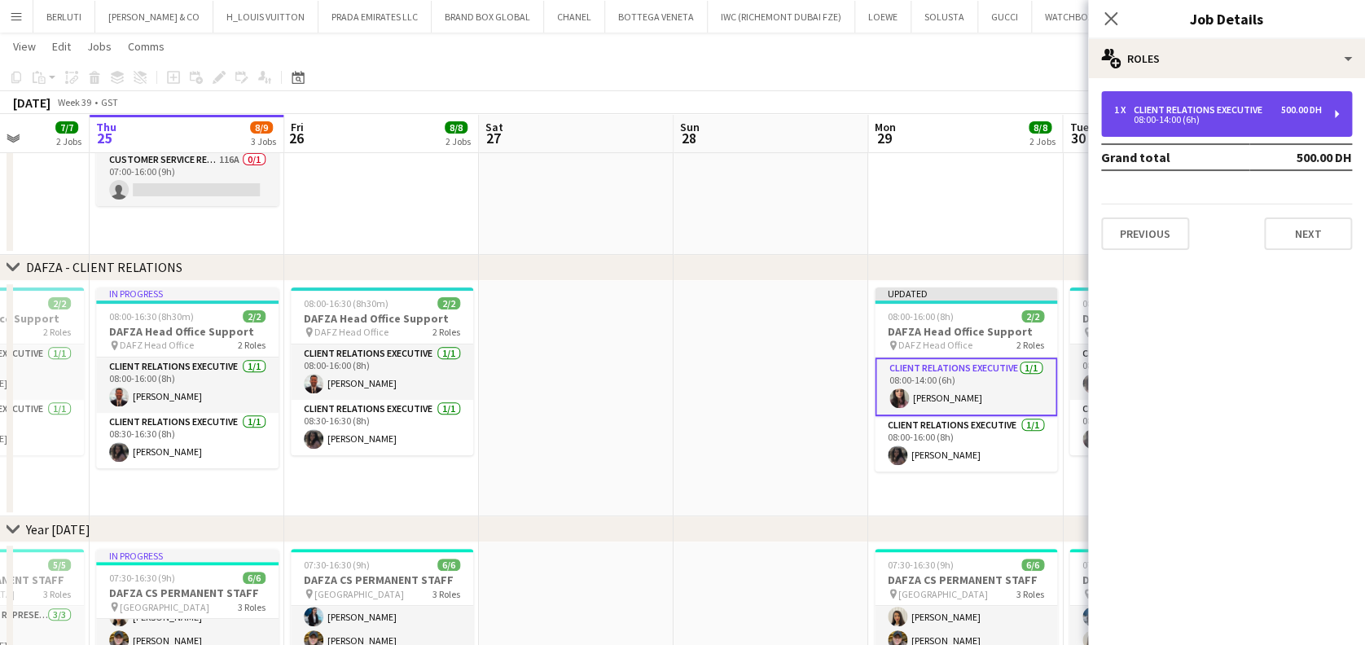
click at [1196, 105] on div "Client Relations Executive" at bounding box center [1201, 109] width 135 height 11
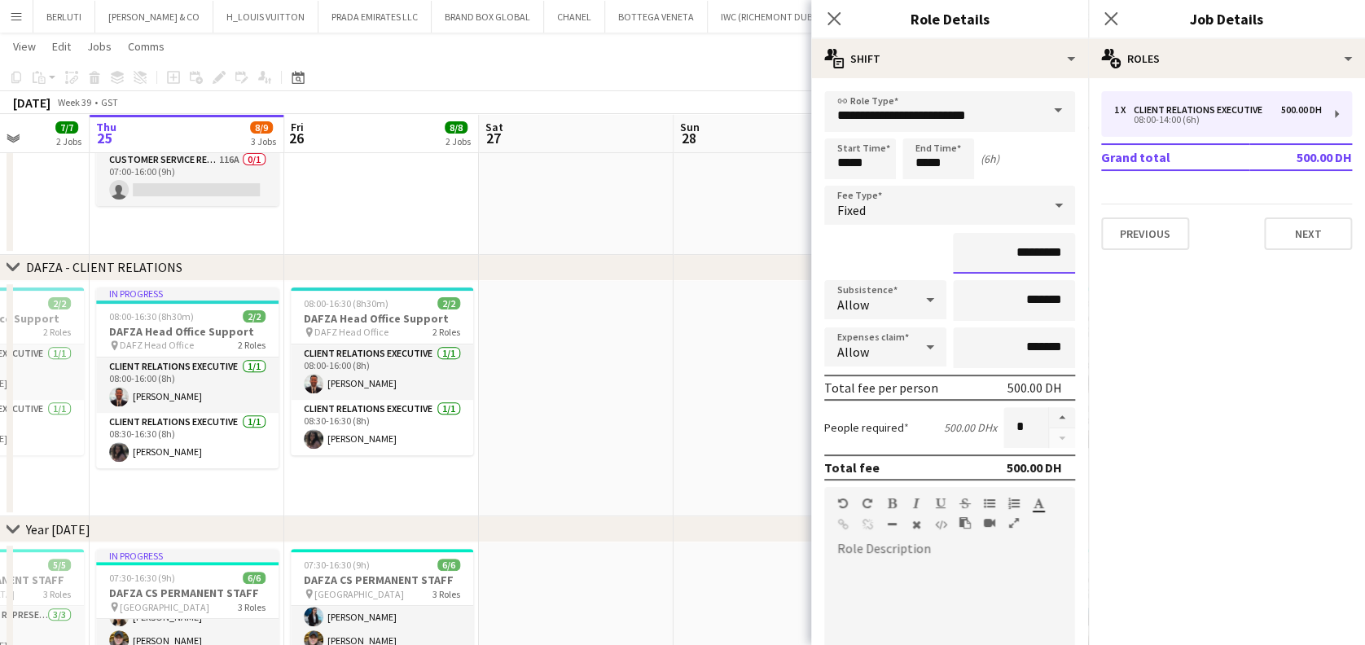
click at [1010, 251] on input "*********" at bounding box center [1014, 253] width 122 height 41
type input "*********"
click at [860, 167] on input "*****" at bounding box center [860, 158] width 72 height 41
type input "*****"
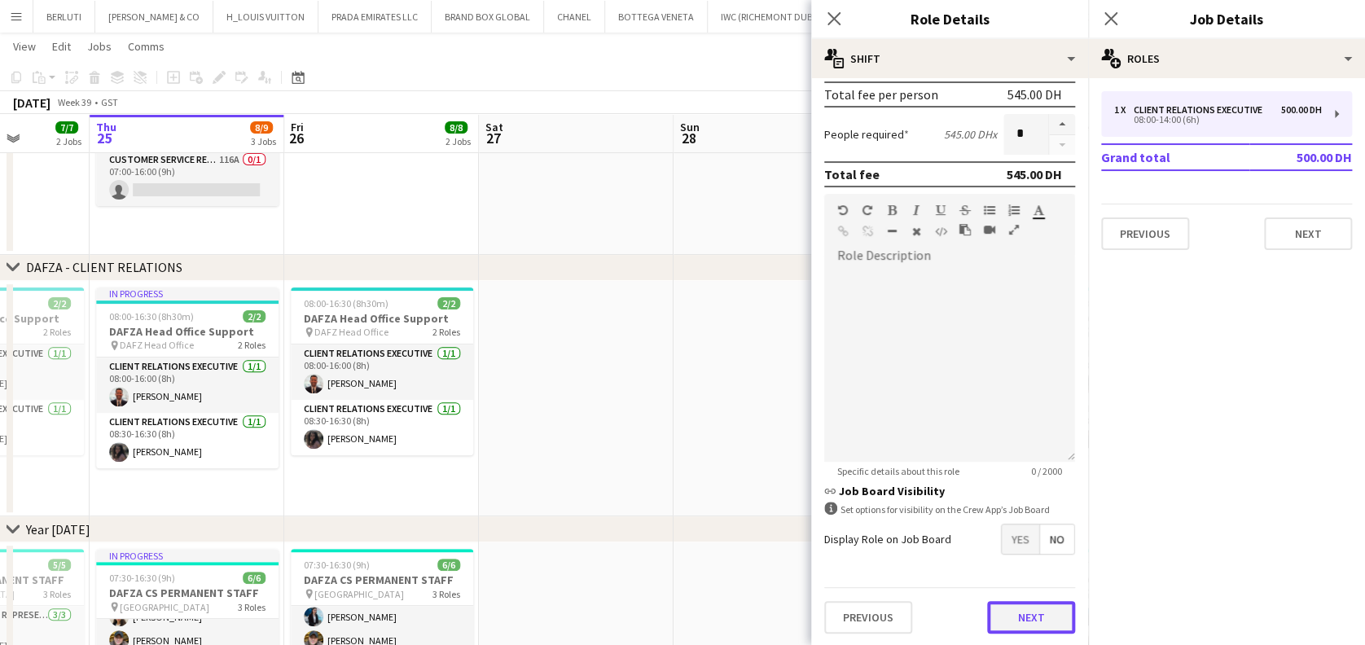
click at [1016, 620] on button "Next" at bounding box center [1031, 617] width 88 height 33
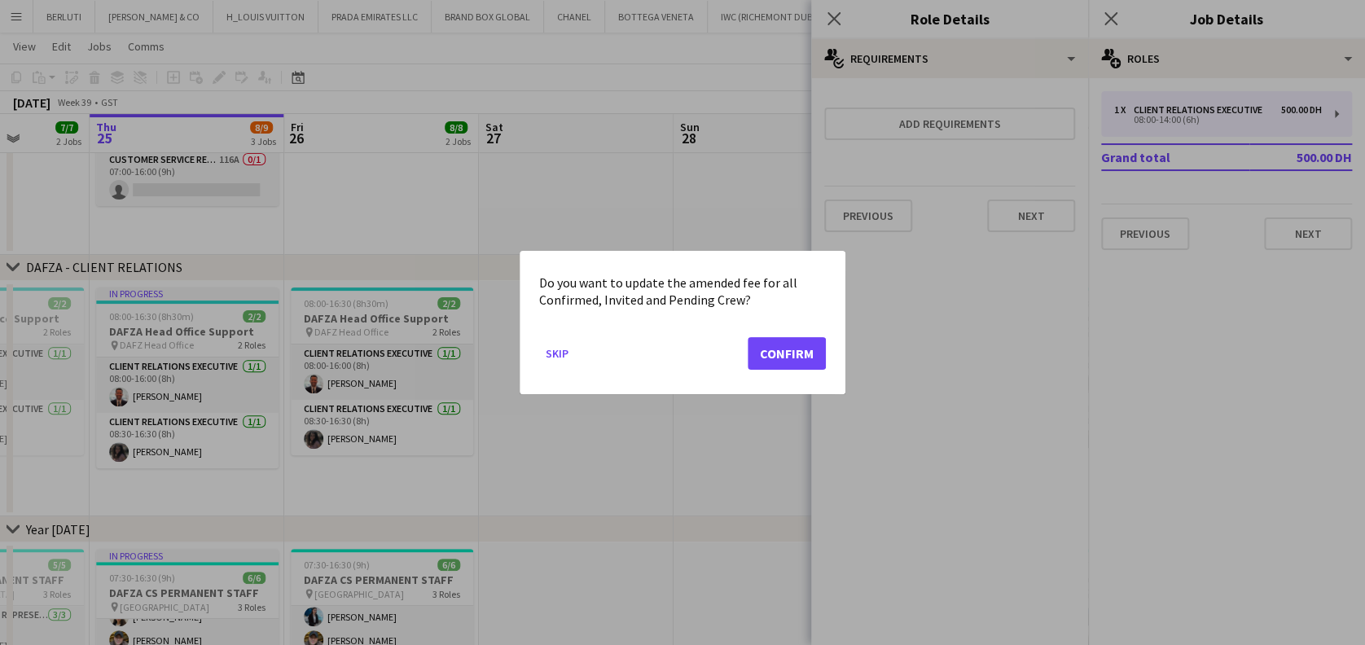
scroll to position [0, 0]
drag, startPoint x: 772, startPoint y: 352, endPoint x: 718, endPoint y: 387, distance: 64.2
click at [773, 352] on button "Confirm" at bounding box center [787, 353] width 78 height 33
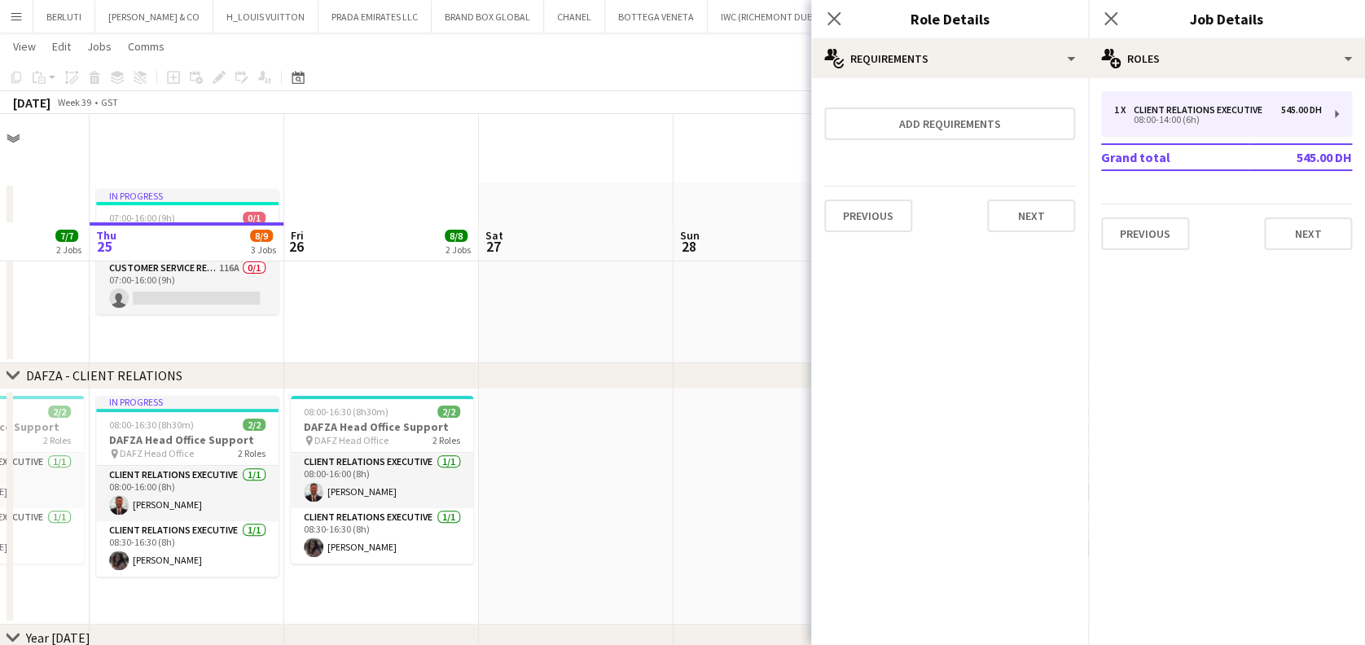
scroll to position [108, 0]
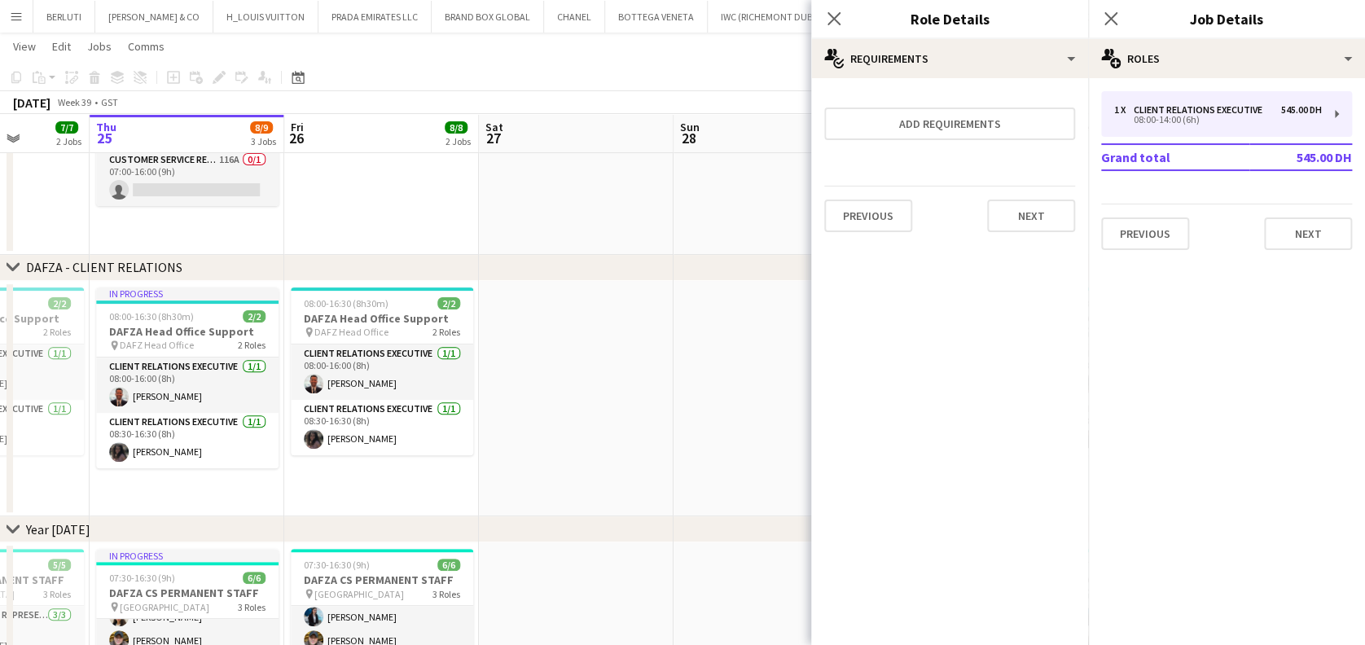
click at [701, 401] on app-date-cell at bounding box center [771, 399] width 195 height 236
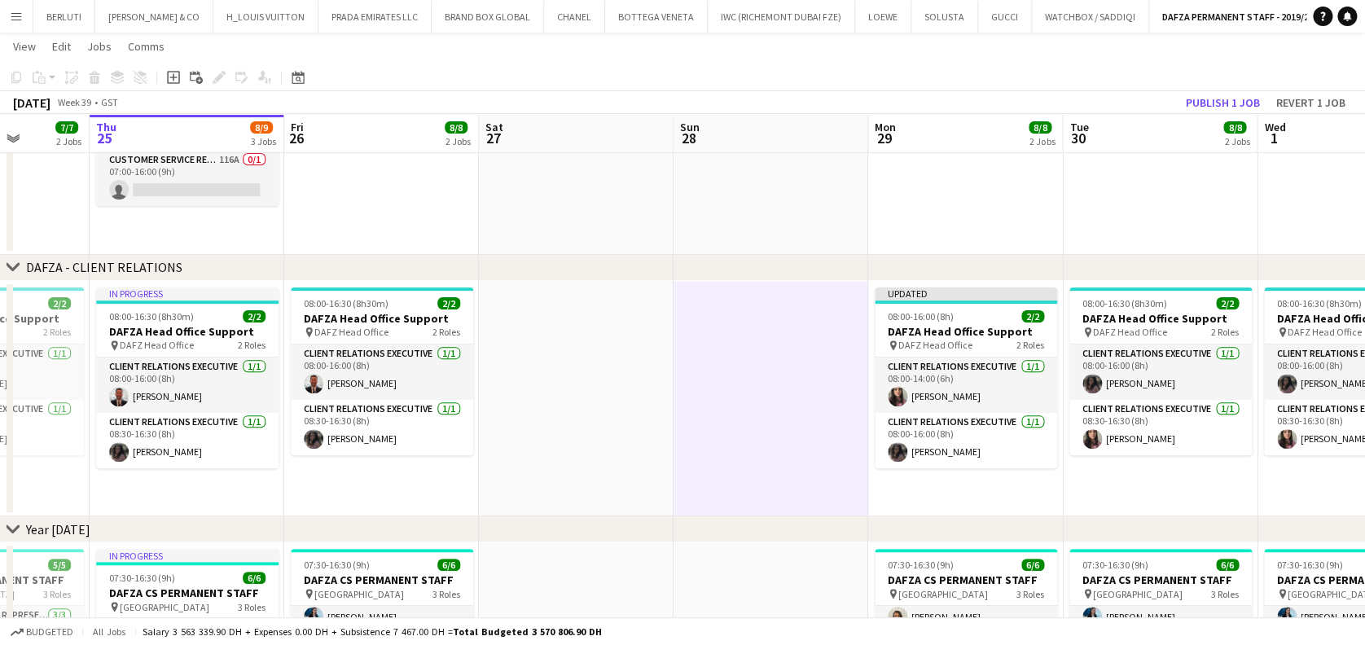
click at [1229, 90] on app-toolbar "Copy Paste Paste Ctrl+V Paste with crew Ctrl+Shift+V Paste linked Job Delete Gr…" at bounding box center [682, 78] width 1365 height 28
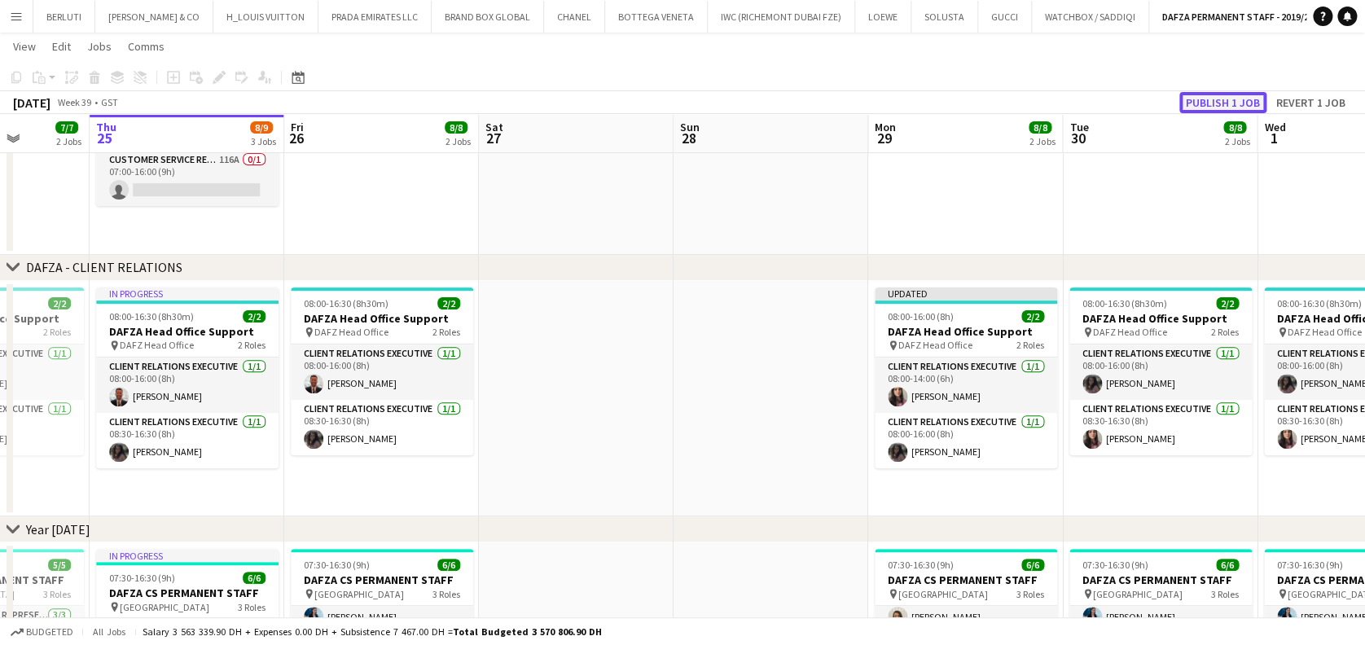
click at [1228, 95] on button "Publish 1 job" at bounding box center [1223, 102] width 87 height 21
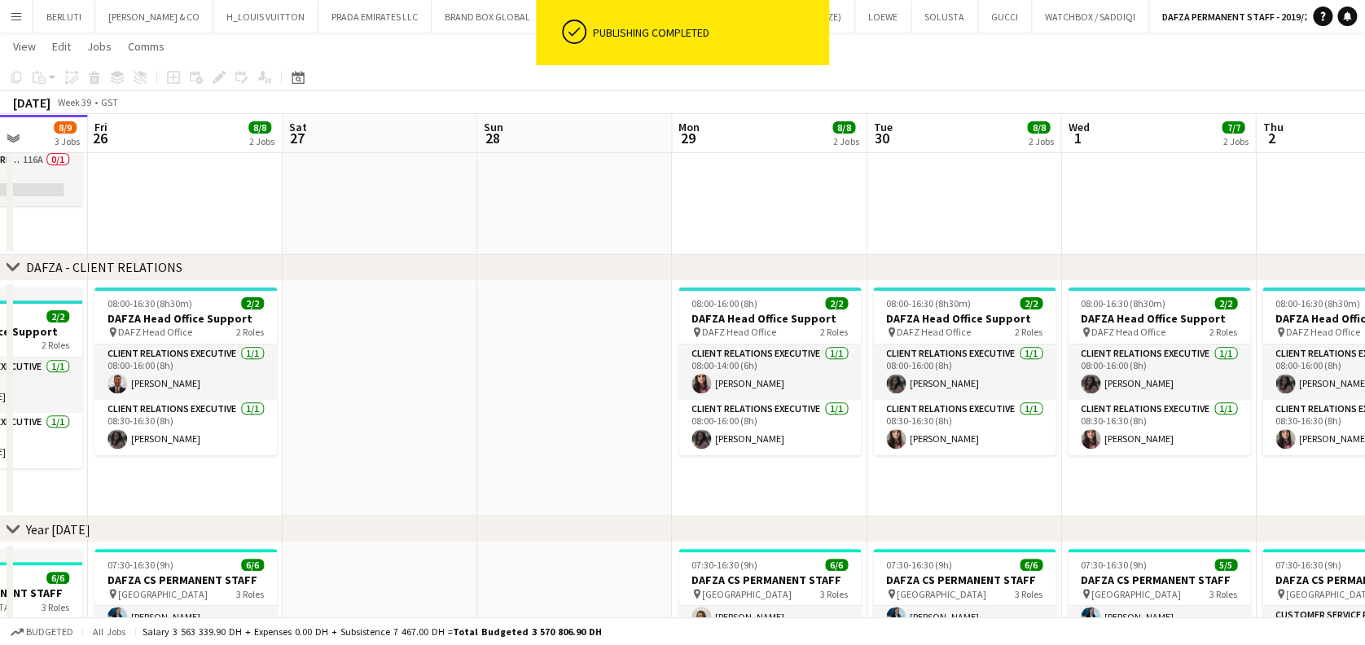
drag, startPoint x: 972, startPoint y: 471, endPoint x: 1022, endPoint y: 465, distance: 50.0
click at [970, 471] on app-calendar-viewport "Mon 22 7/7 2 Jobs Tue 23 7/7 2 Jobs Wed 24 7/7 2 Jobs Thu 25 8/9 3 Jobs Fri 26 …" at bounding box center [682, 613] width 1365 height 1317
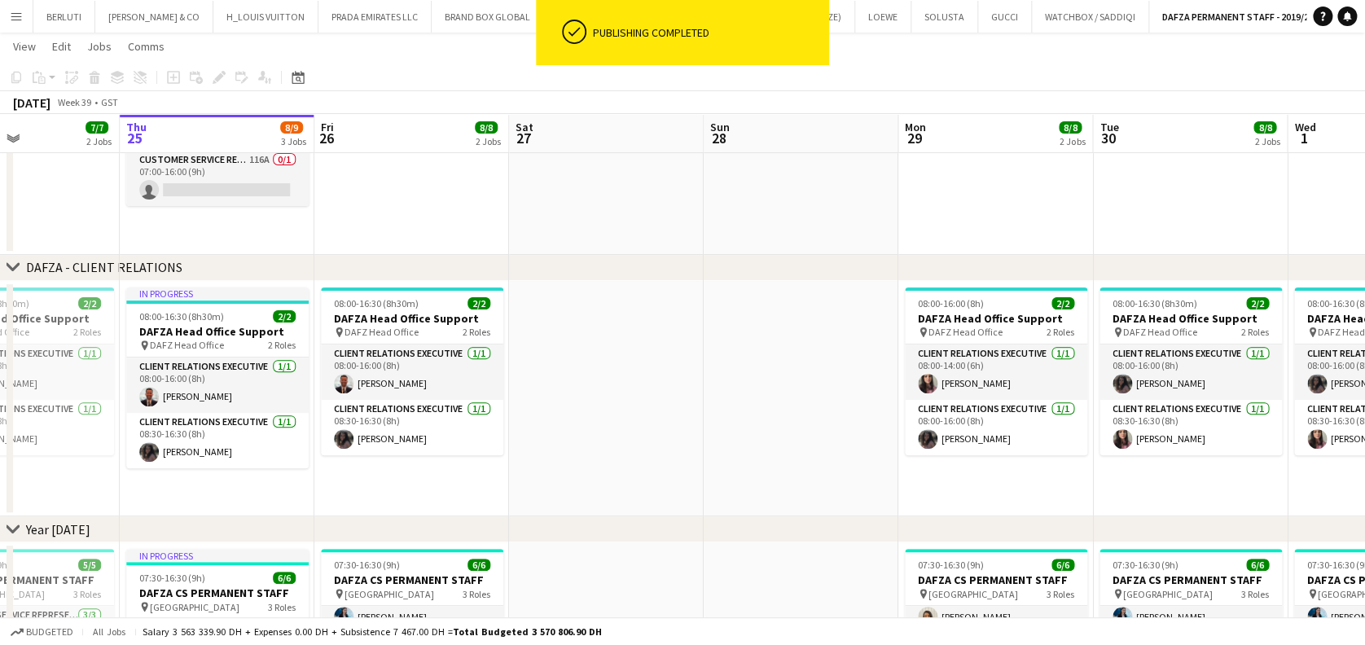
drag, startPoint x: 1009, startPoint y: 469, endPoint x: 999, endPoint y: 469, distance: 10.6
click at [999, 469] on app-calendar-viewport "Mon 22 7/7 2 Jobs Tue 23 7/7 2 Jobs Wed 24 7/7 2 Jobs Thu 25 8/9 3 Jobs Fri 26 …" at bounding box center [682, 613] width 1365 height 1317
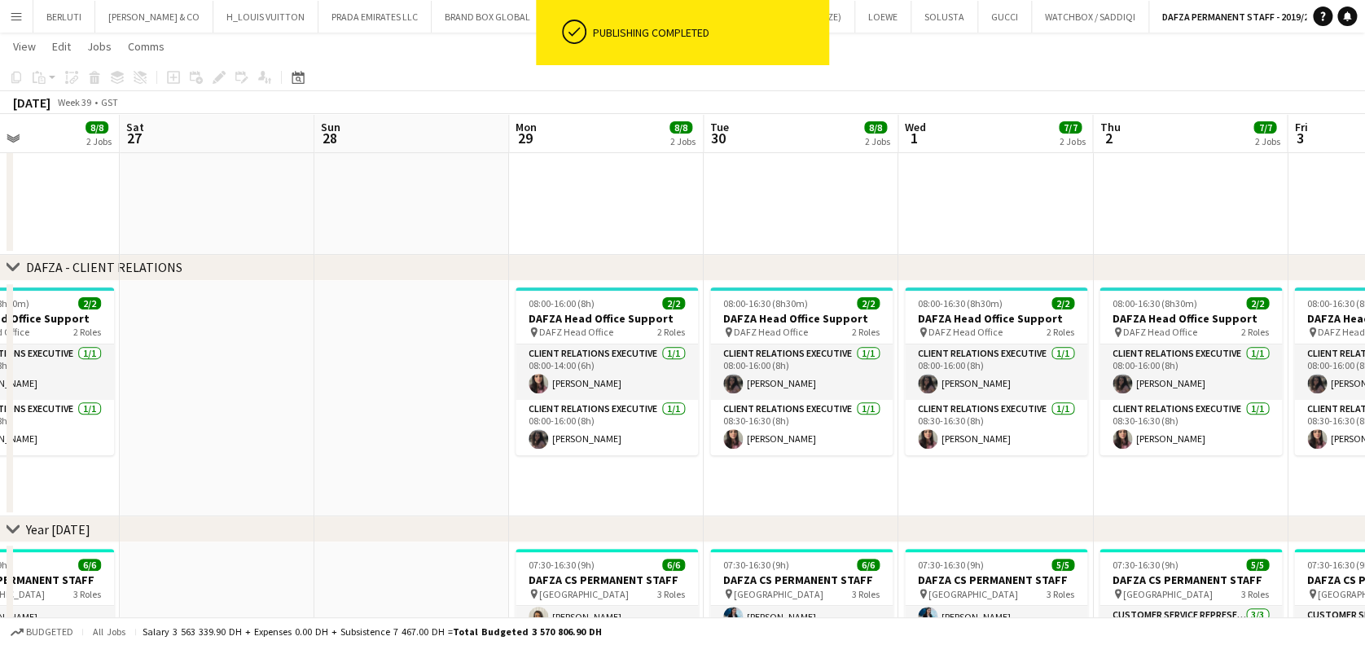
drag, startPoint x: 1189, startPoint y: 476, endPoint x: 1255, endPoint y: 476, distance: 66.8
click at [1255, 476] on app-calendar-viewport "Wed 24 7/7 2 Jobs Thu 25 8/9 3 Jobs Fri 26 8/8 2 Jobs Sat 27 Sun 28 Mon 29 8/8 …" at bounding box center [682, 613] width 1365 height 1317
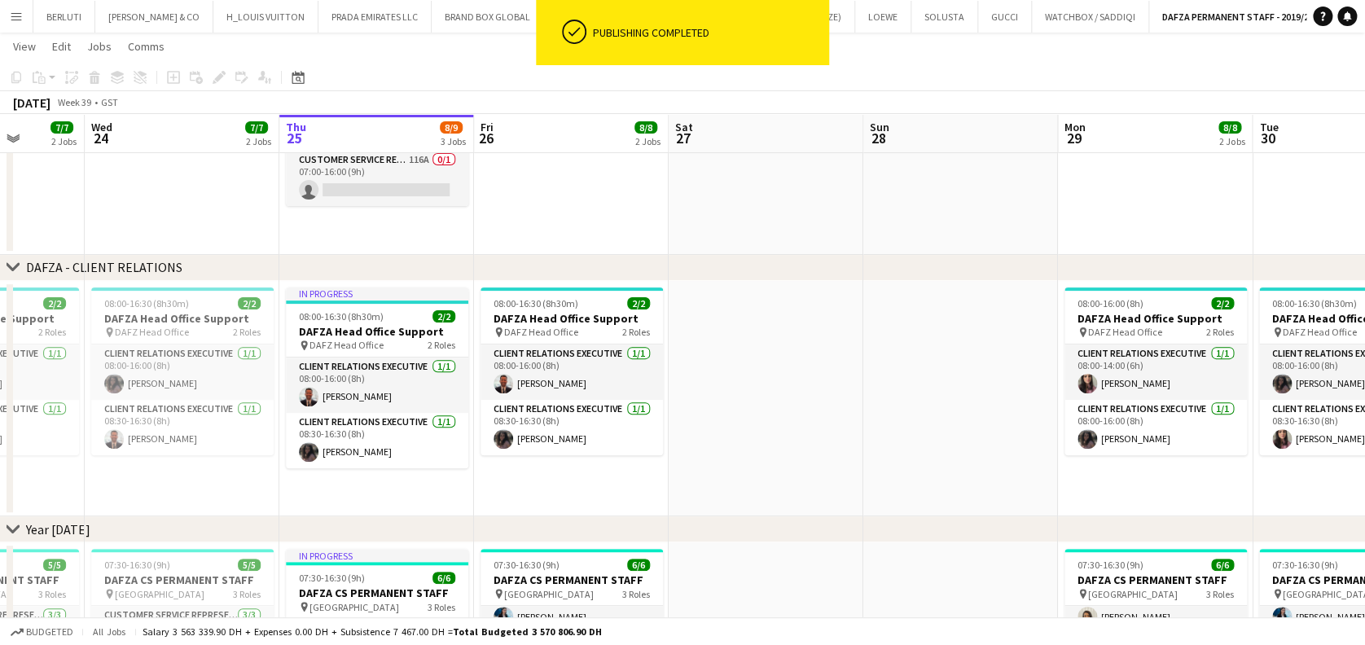
drag, startPoint x: 838, startPoint y: 459, endPoint x: 1087, endPoint y: 459, distance: 248.5
click at [1087, 459] on app-calendar-viewport "Mon 22 7/7 2 Jobs Tue 23 7/7 2 Jobs Wed 24 7/7 2 Jobs Thu 25 8/9 3 Jobs Fri 26 …" at bounding box center [682, 613] width 1365 height 1317
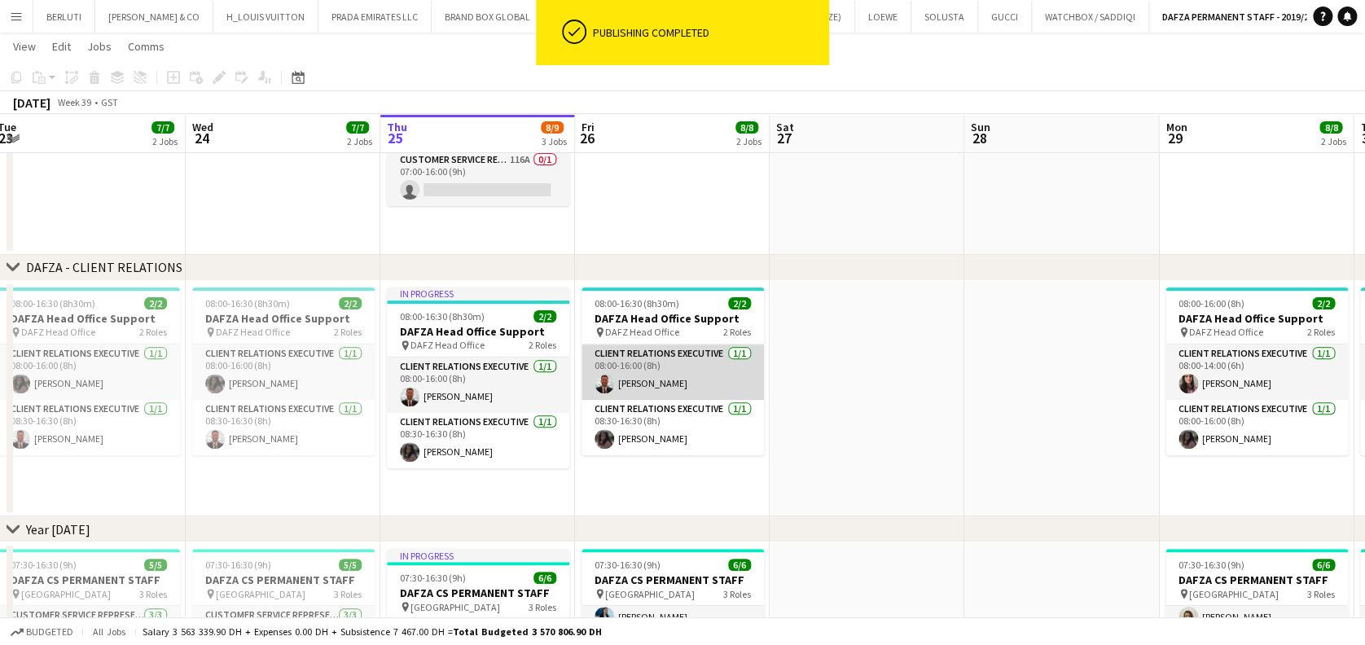
click at [664, 362] on app-card-role "Client Relations Executive 1/1 08:00-16:00 (8h) Ahmed Khalil" at bounding box center [673, 372] width 182 height 55
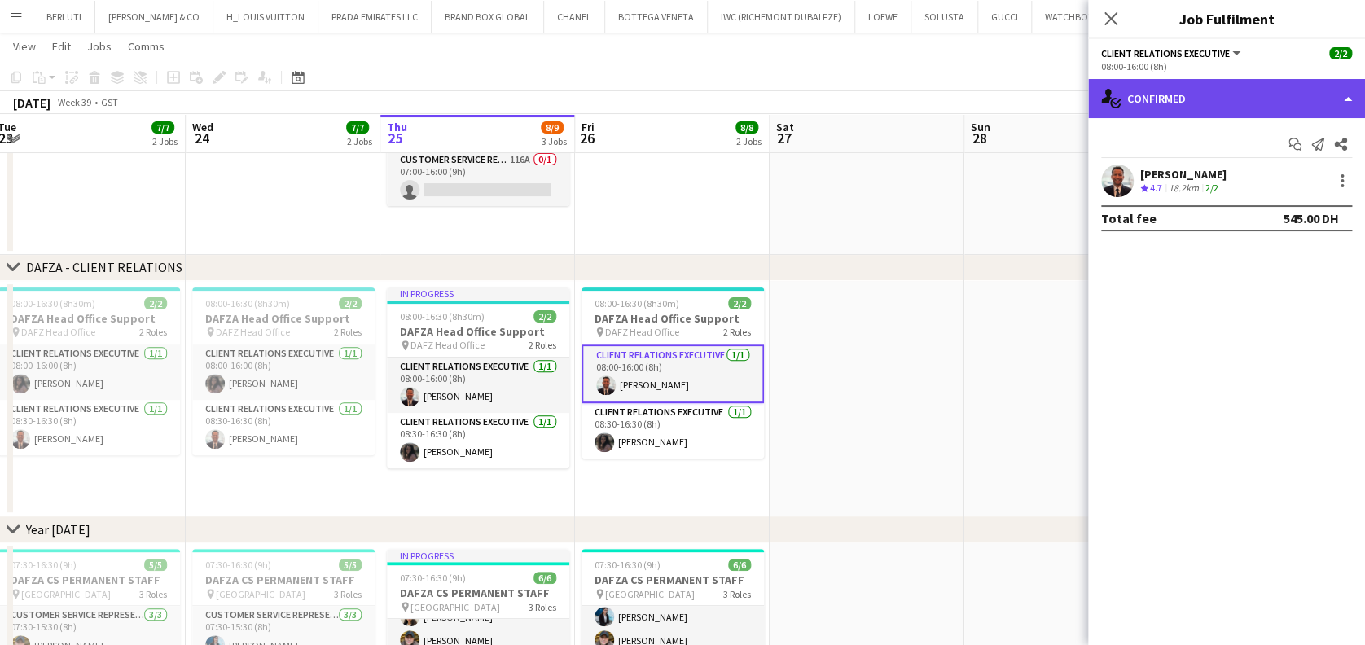
click at [1165, 104] on div "single-neutral-actions-check-2 Confirmed" at bounding box center [1226, 98] width 277 height 39
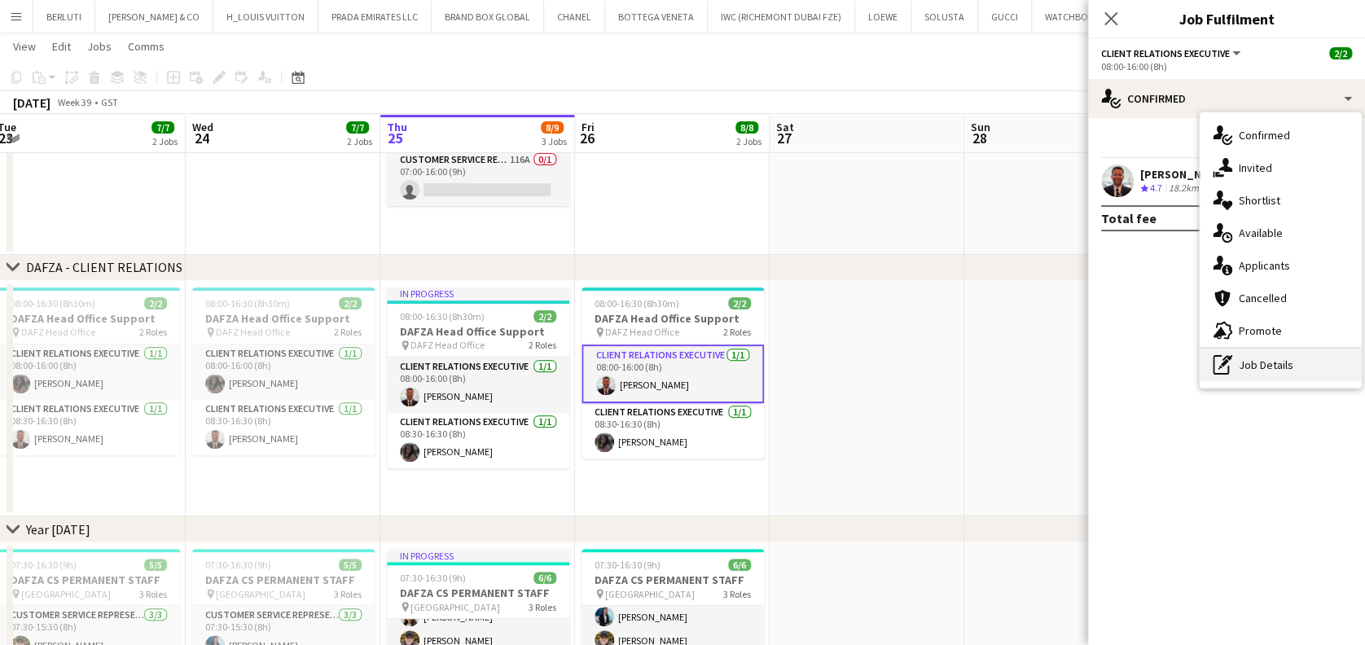
click at [1288, 366] on div "pen-write Job Details" at bounding box center [1280, 365] width 161 height 33
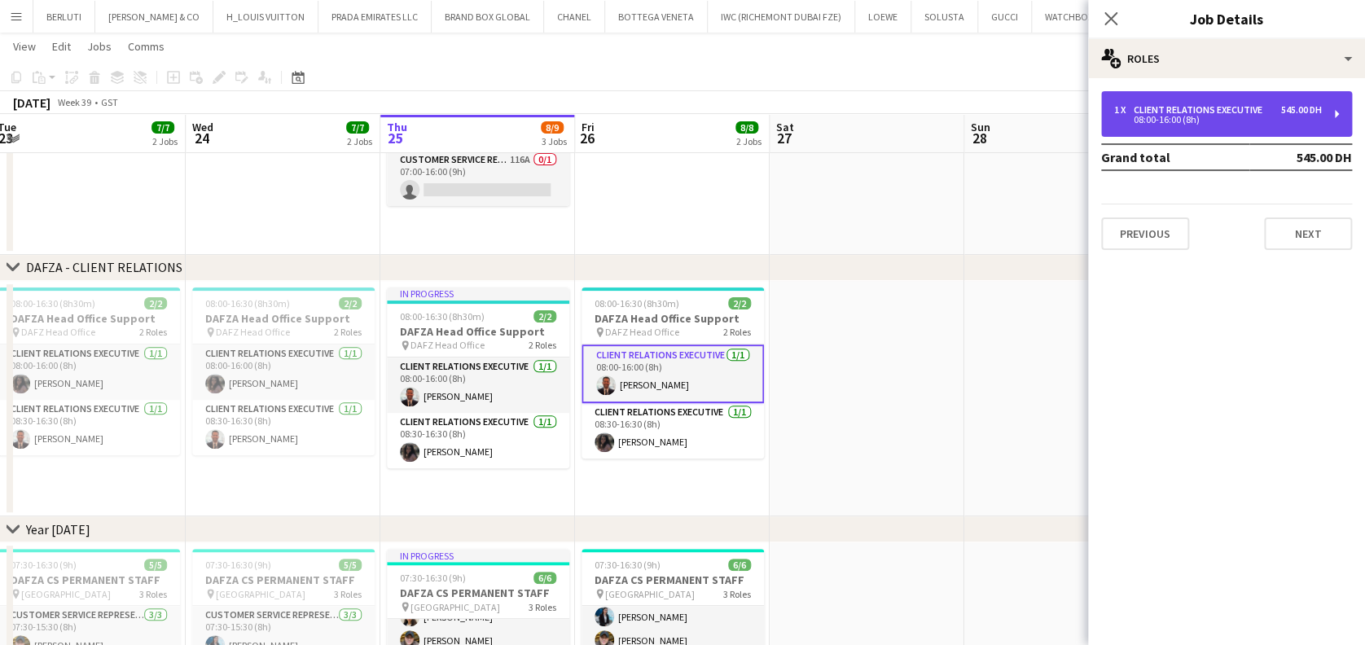
click at [1239, 103] on div "1 x Client Relations Executive 545.00 DH 08:00-16:00 (8h)" at bounding box center [1226, 114] width 251 height 46
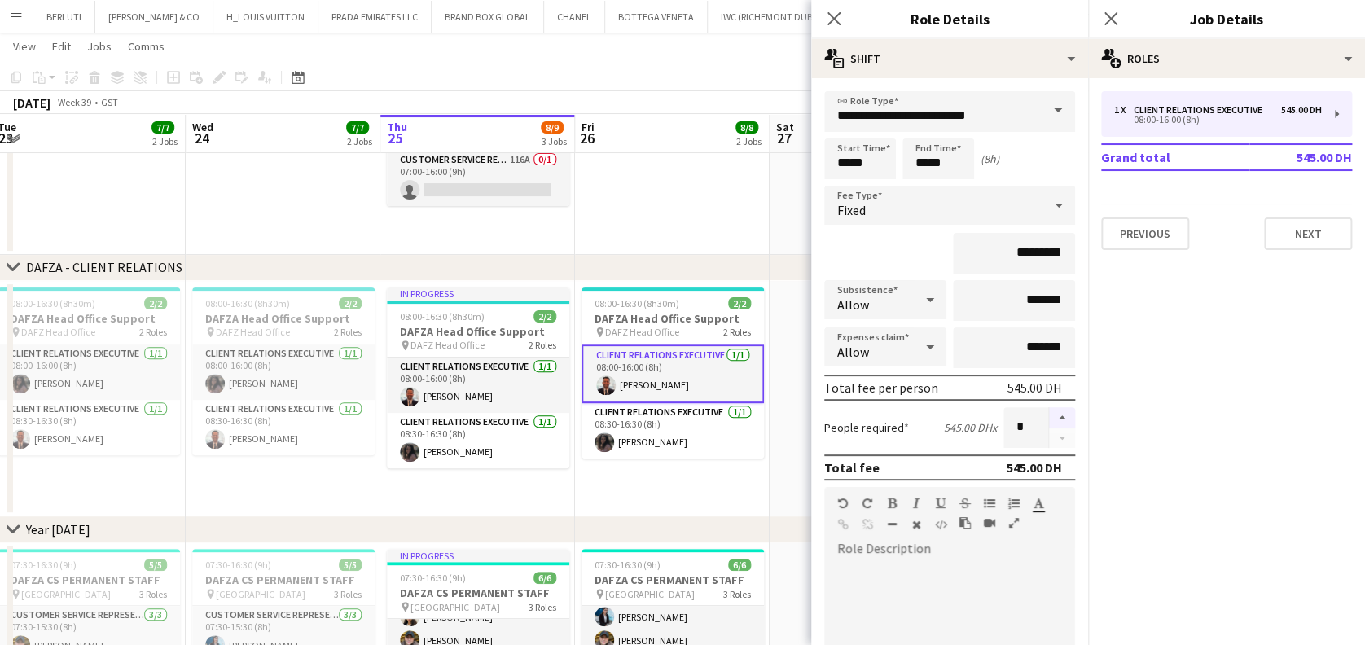
click at [1049, 422] on button "button" at bounding box center [1062, 417] width 26 height 21
type input "*"
click at [734, 465] on app-date-cell "08:00-16:30 (8h30m) 2/2 DAFZA Head Office Support pin DAFZ Head Office 2 Roles …" at bounding box center [672, 399] width 195 height 236
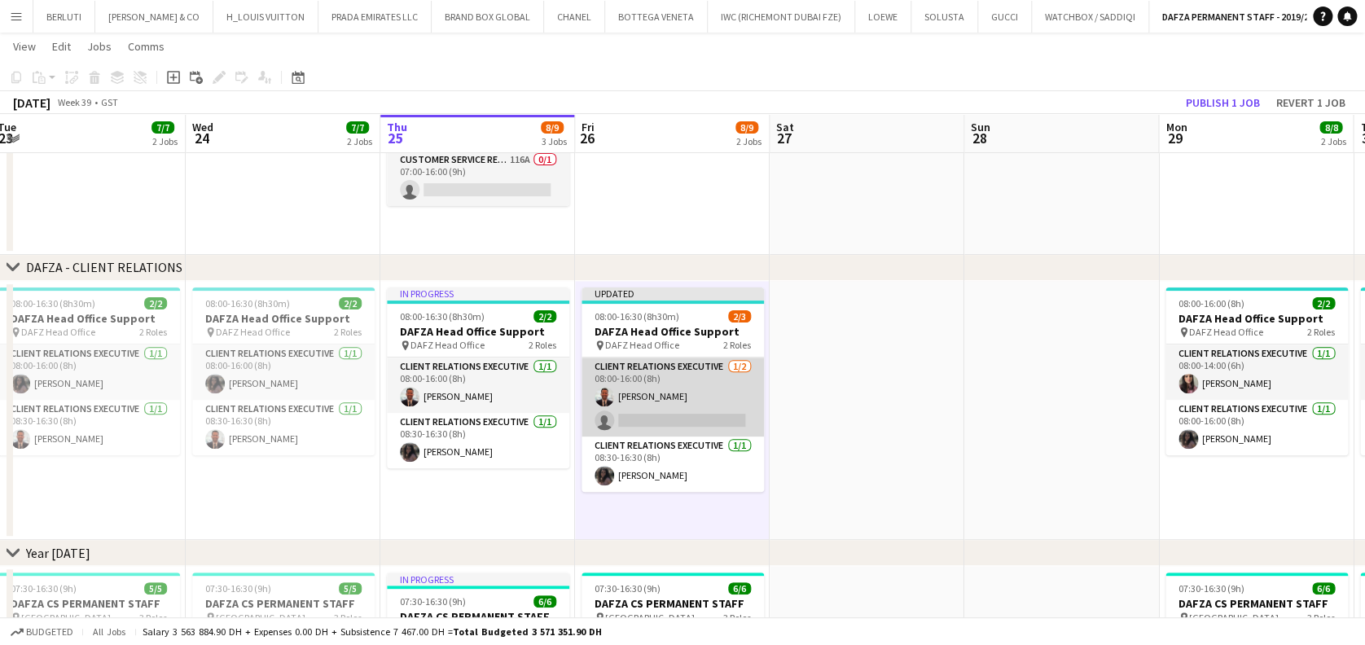
click at [673, 389] on app-card-role "Client Relations Executive 1/2 08:00-16:00 (8h) Ahmed Khalil single-neutral-act…" at bounding box center [673, 397] width 182 height 79
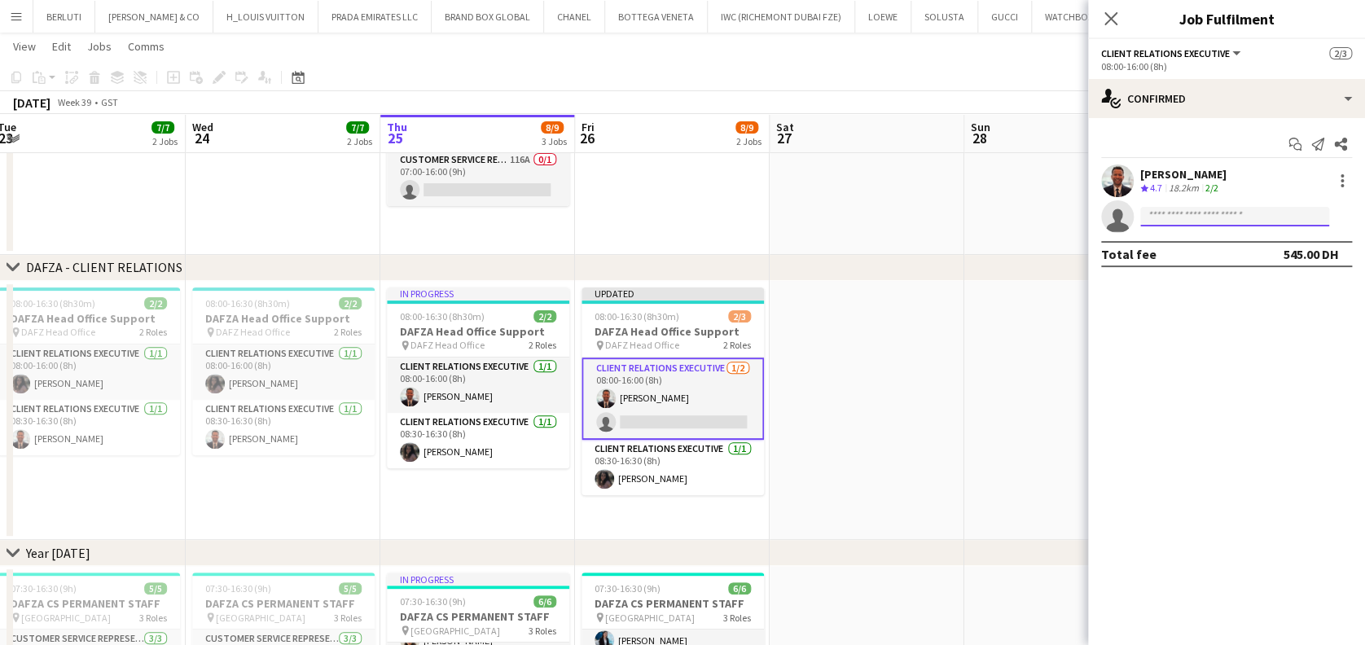
click at [1265, 213] on input at bounding box center [1234, 217] width 189 height 20
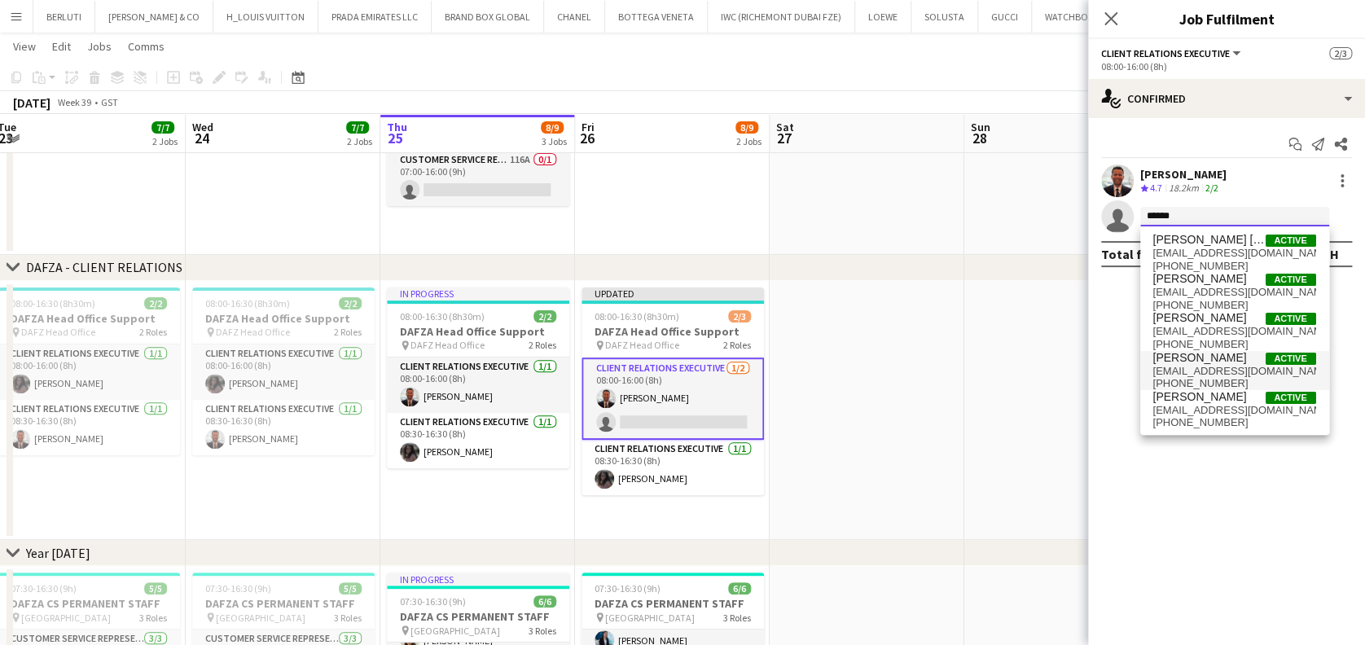
type input "*****"
click at [1200, 365] on span "amina.nouicer93@gmail.com" at bounding box center [1234, 371] width 163 height 13
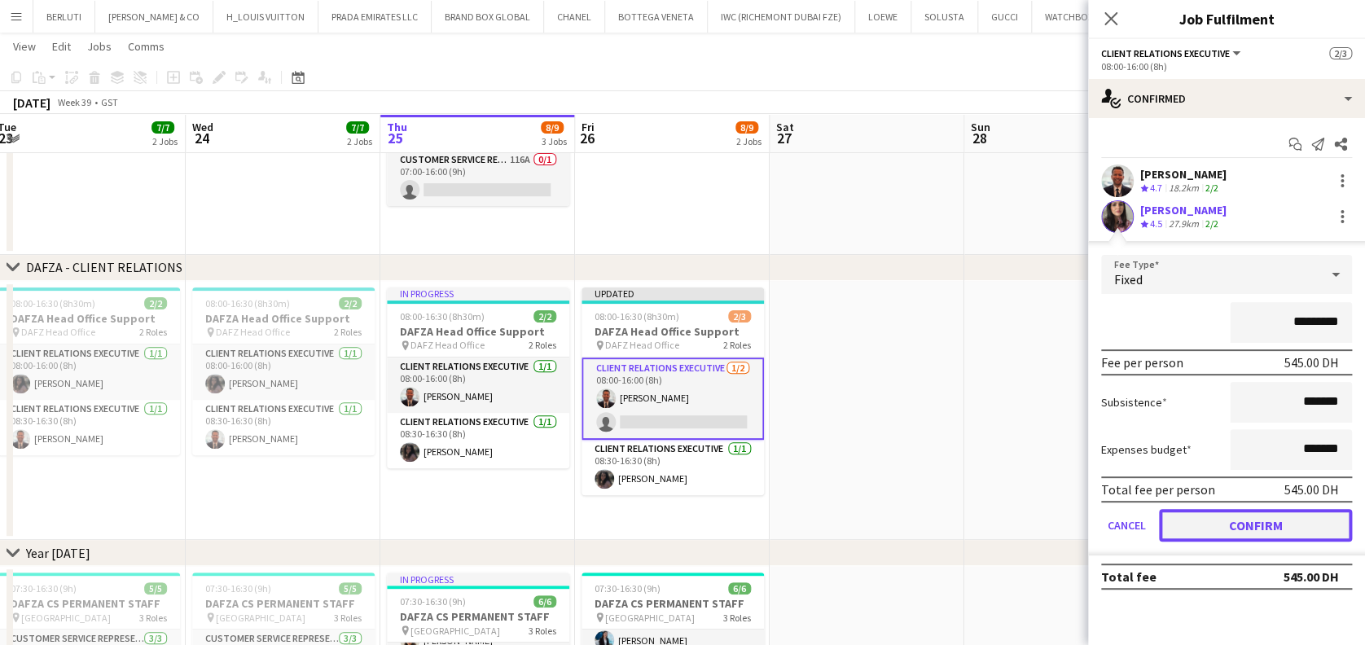
click at [1297, 528] on button "Confirm" at bounding box center [1255, 525] width 193 height 33
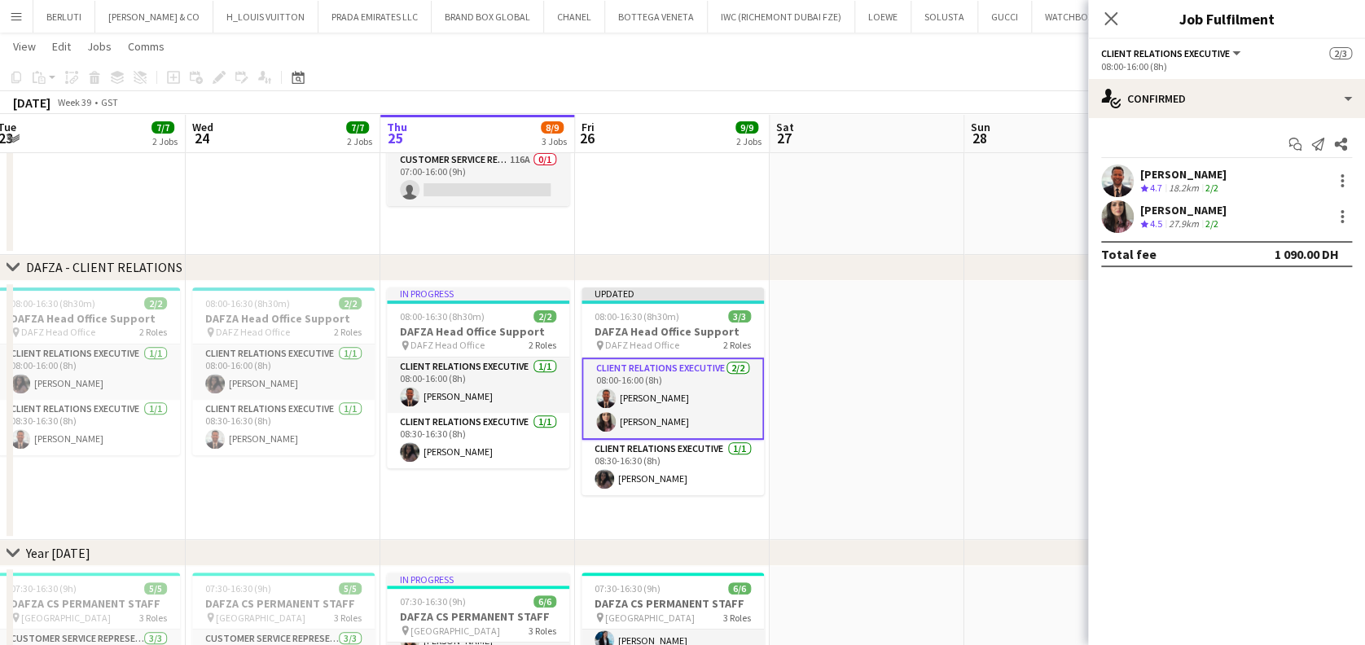
click at [792, 363] on app-date-cell at bounding box center [867, 411] width 195 height 260
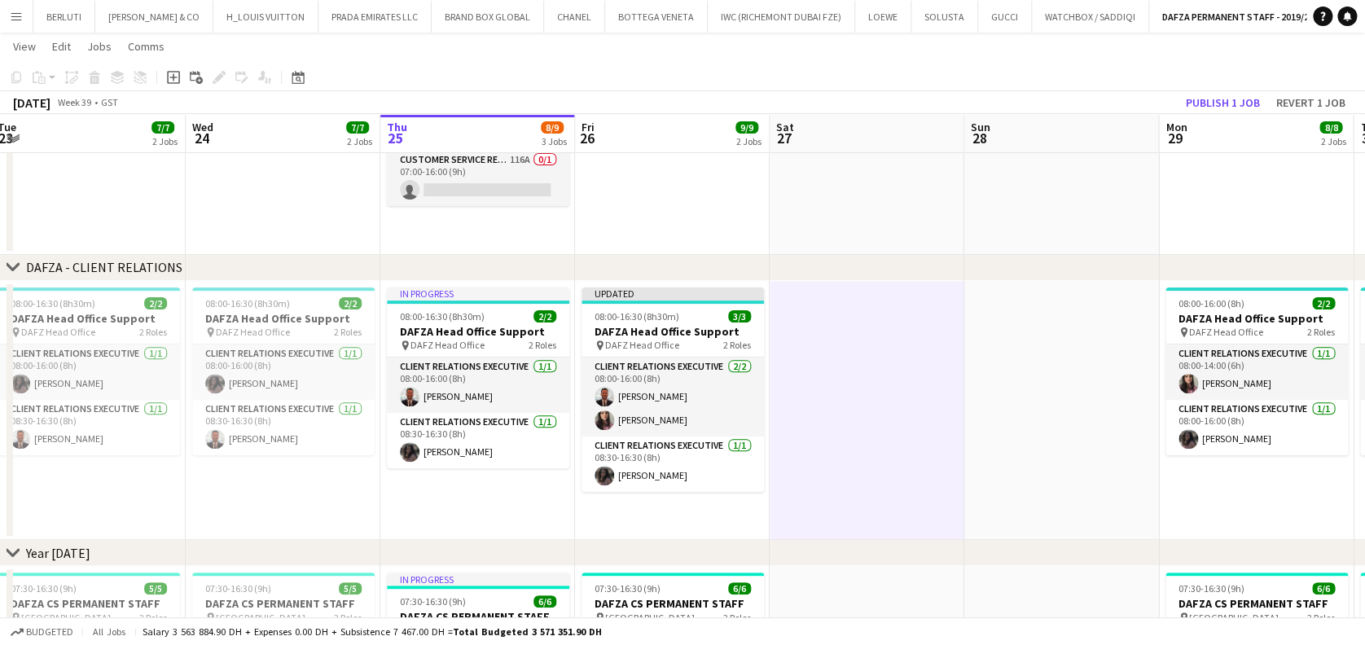
click at [1216, 113] on div "September 2025 Week 39 • GST Publish 1 job Revert 1 job" at bounding box center [682, 102] width 1365 height 23
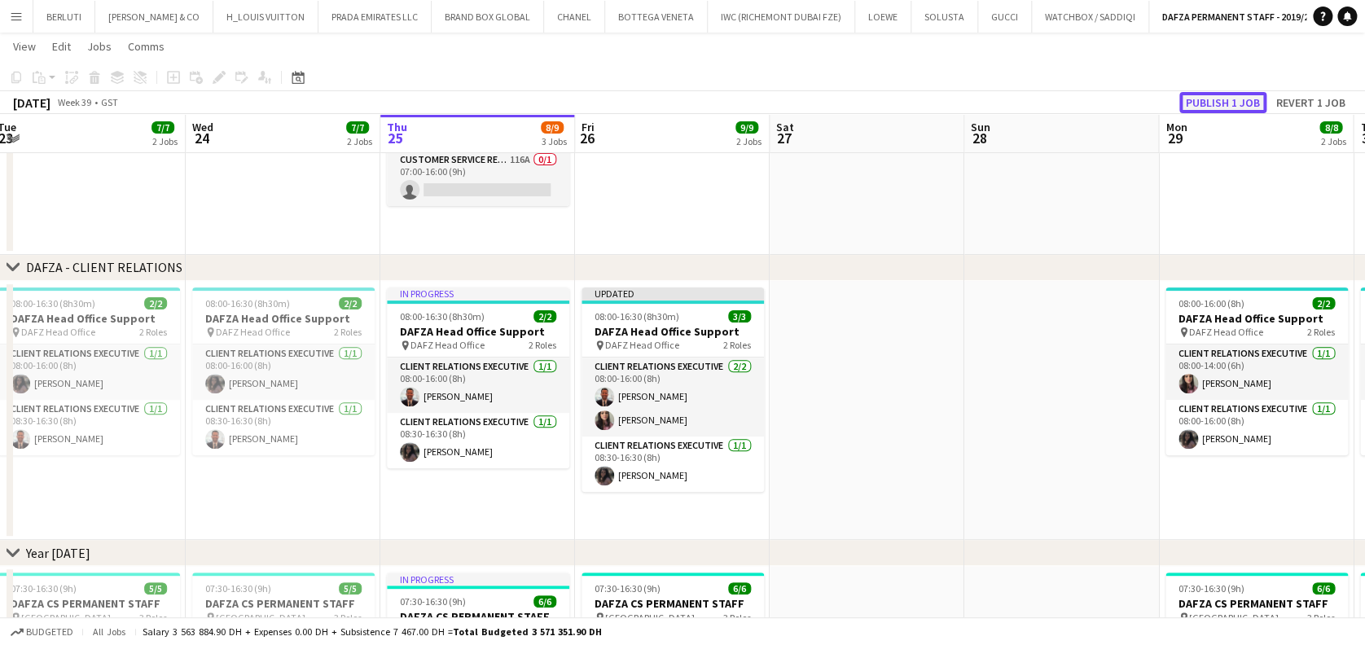
click at [1194, 93] on button "Publish 1 job" at bounding box center [1223, 102] width 87 height 21
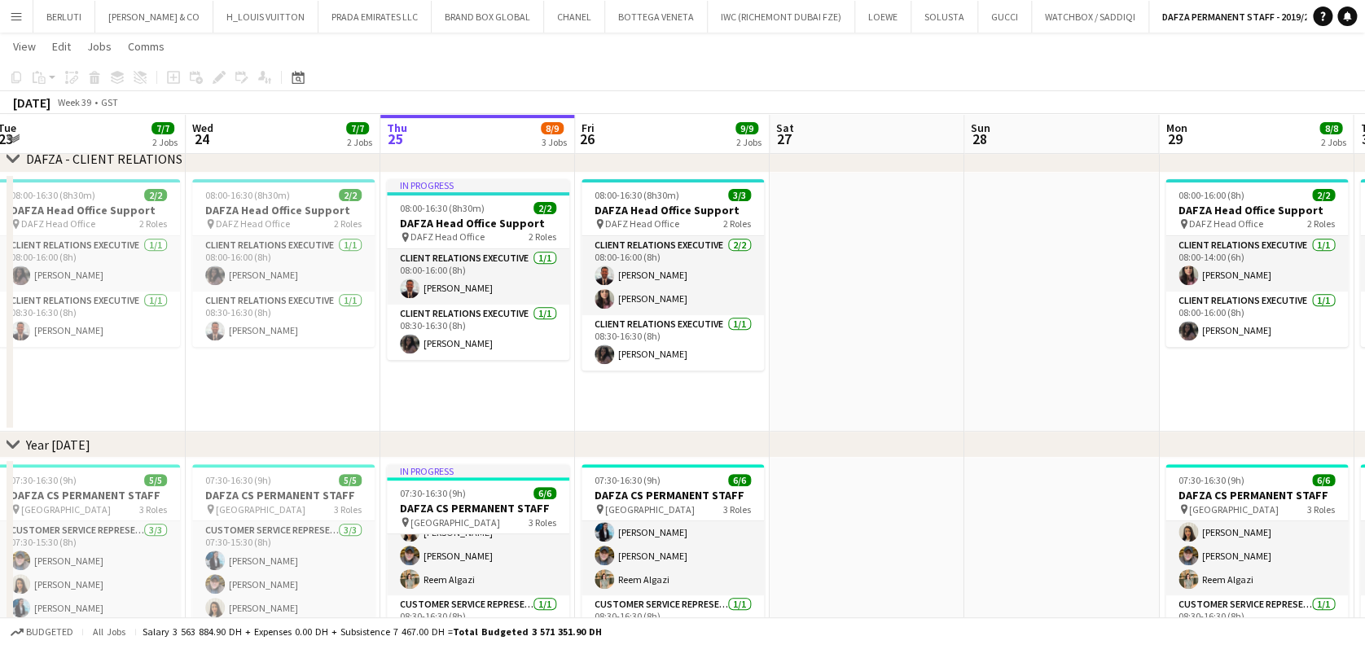
scroll to position [0, 671]
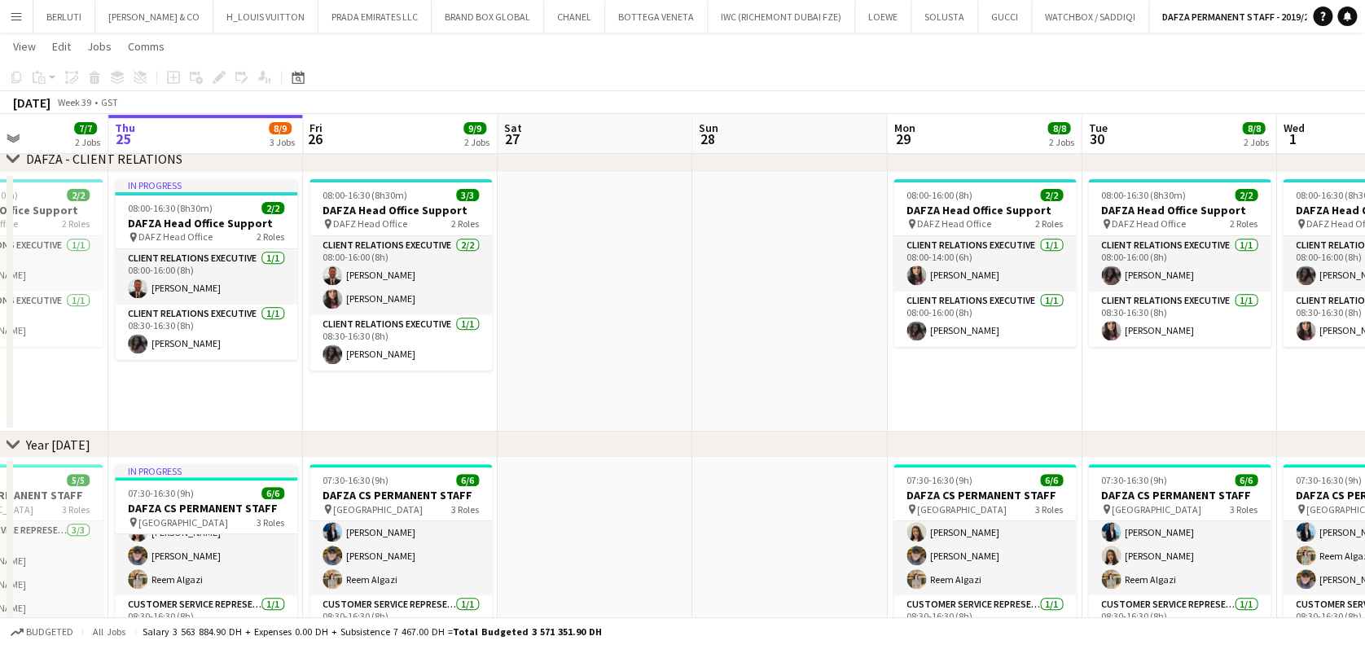
drag, startPoint x: 740, startPoint y: 321, endPoint x: 722, endPoint y: 321, distance: 17.9
click at [722, 321] on app-calendar-viewport "Sun 21 Mon 22 7/7 2 Jobs Tue 23 7/7 2 Jobs Wed 24 7/7 2 Jobs Thu 25 8/9 3 Jobs …" at bounding box center [682, 517] width 1365 height 1341
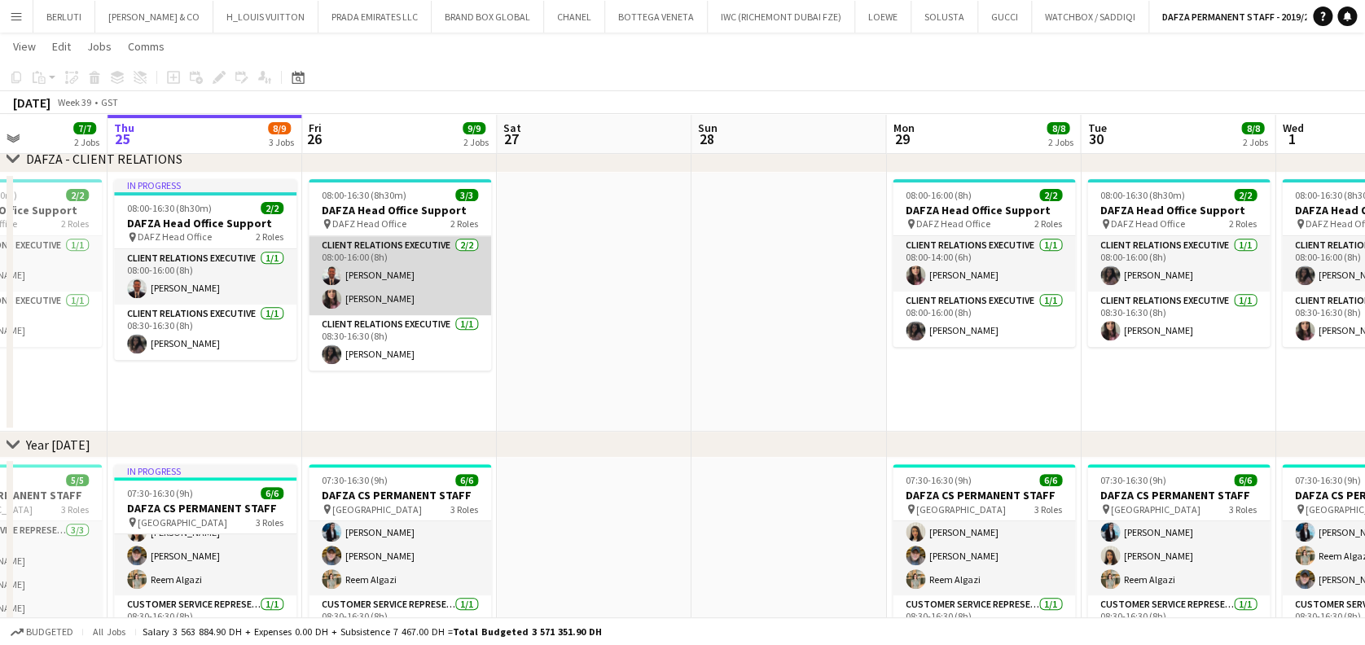
click at [420, 260] on app-card-role "Client Relations Executive 2/2 08:00-16:00 (8h) Ahmed Khalil Amina Nouicer" at bounding box center [400, 275] width 182 height 79
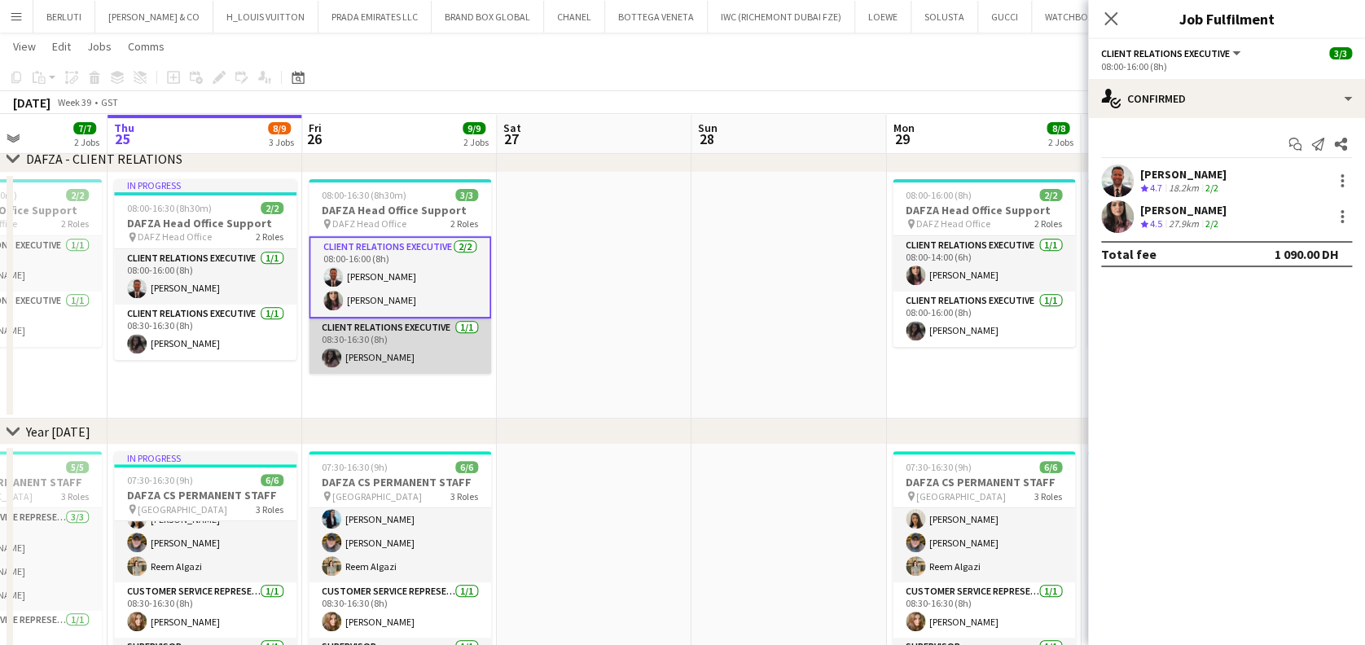
click at [415, 339] on app-card-role "Client Relations Executive 1/1 08:30-16:30 (8h) Tansu Aksoy" at bounding box center [400, 346] width 182 height 55
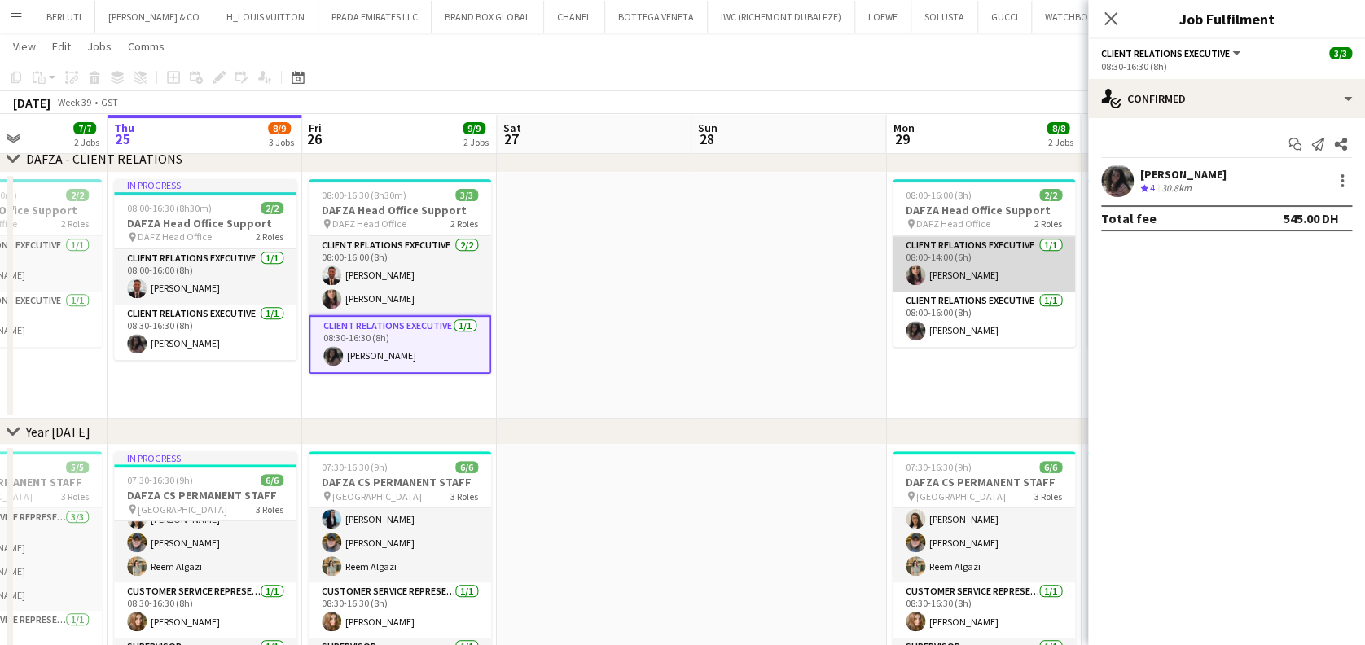
click at [920, 257] on app-card-role "Client Relations Executive 1/1 08:00-14:00 (6h) Amina Nouicer" at bounding box center [984, 263] width 182 height 55
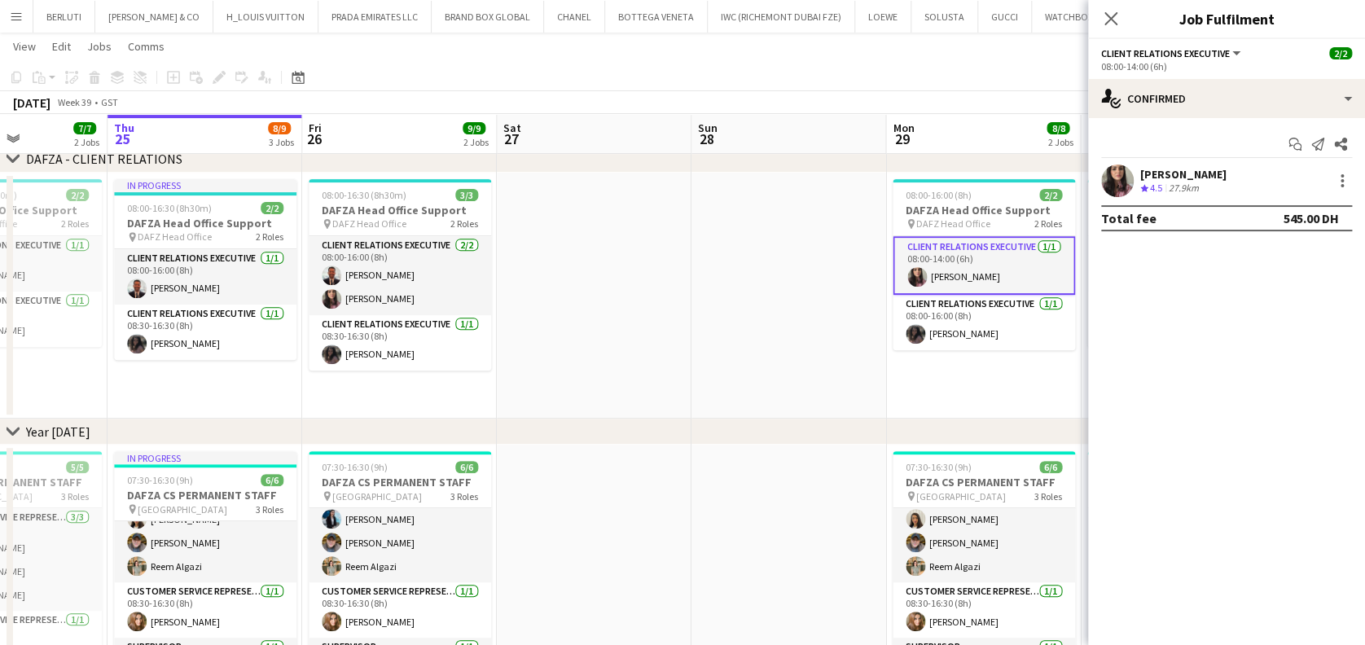
scroll to position [0, 670]
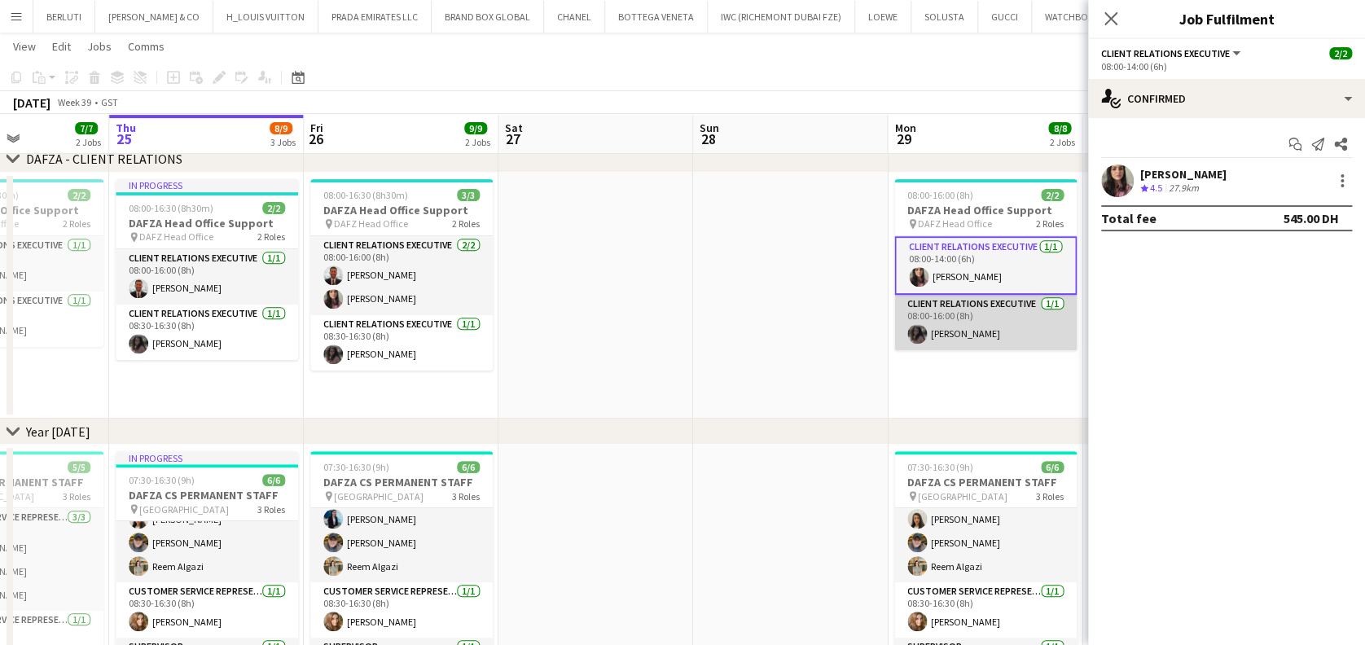
click at [940, 322] on app-card-role "Client Relations Executive 1/1 08:00-16:00 (8h) Tansu Aksoy" at bounding box center [985, 322] width 182 height 55
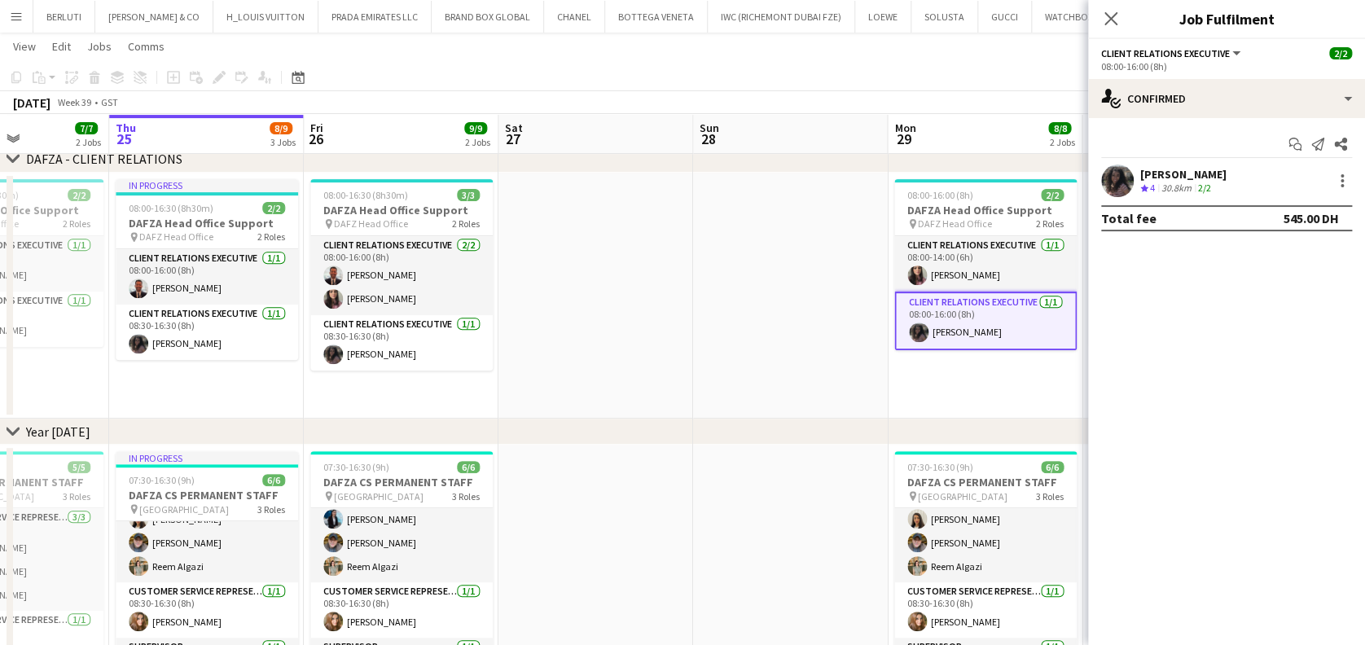
click at [754, 318] on app-date-cell at bounding box center [790, 296] width 195 height 247
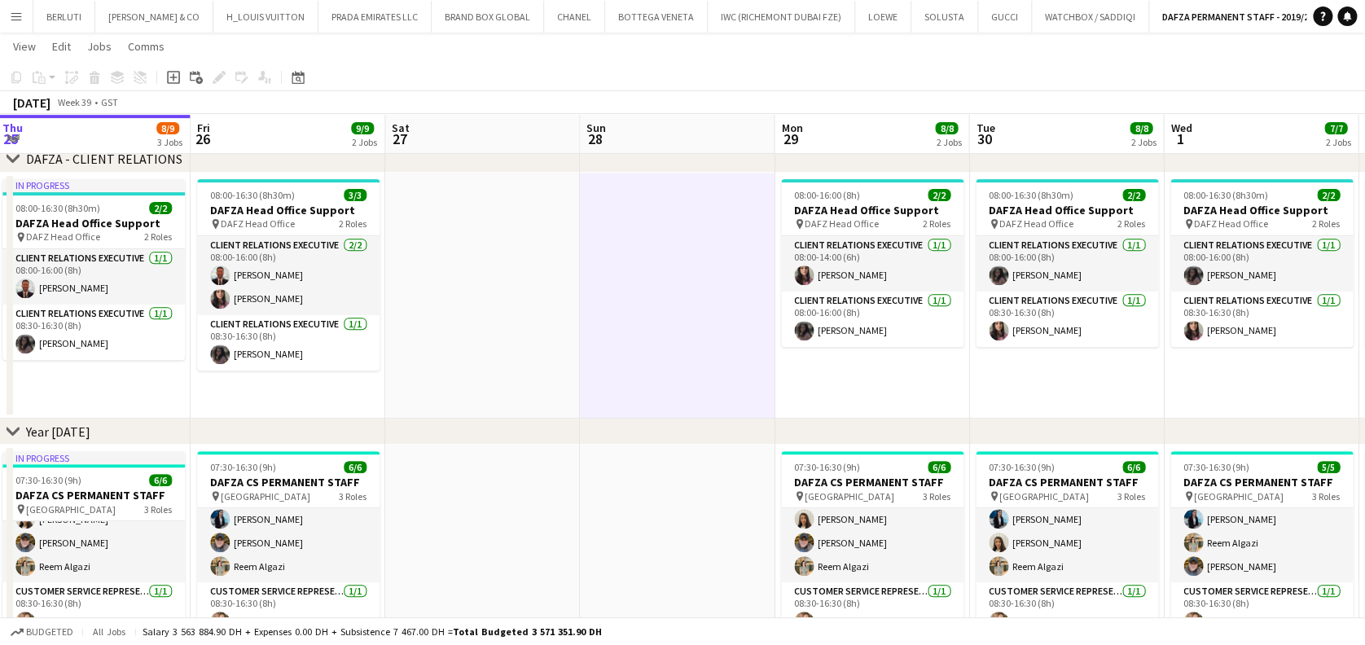
drag, startPoint x: 746, startPoint y: 319, endPoint x: 604, endPoint y: 319, distance: 141.7
click at [604, 319] on app-calendar-viewport "Sun 21 Mon 22 7/7 2 Jobs Tue 23 7/7 2 Jobs Wed 24 7/7 2 Jobs Thu 25 8/9 3 Jobs …" at bounding box center [682, 511] width 1365 height 1328
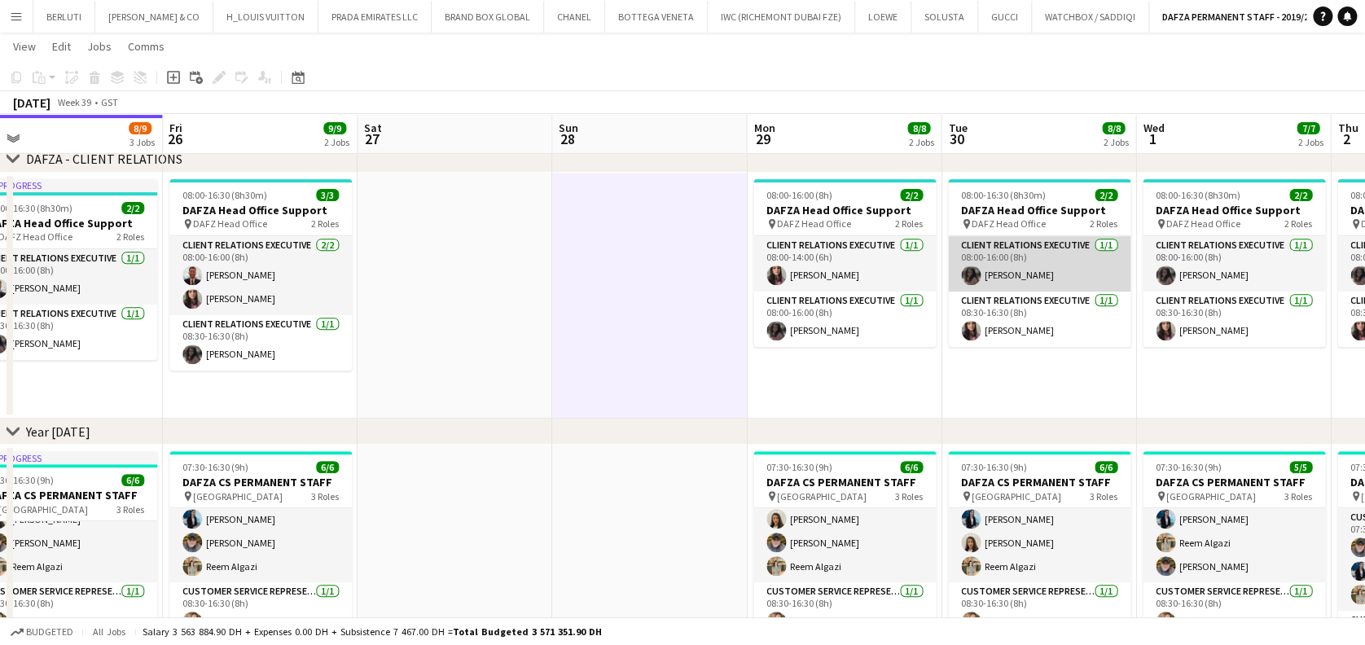
click at [967, 282] on app-user-avatar at bounding box center [971, 276] width 20 height 20
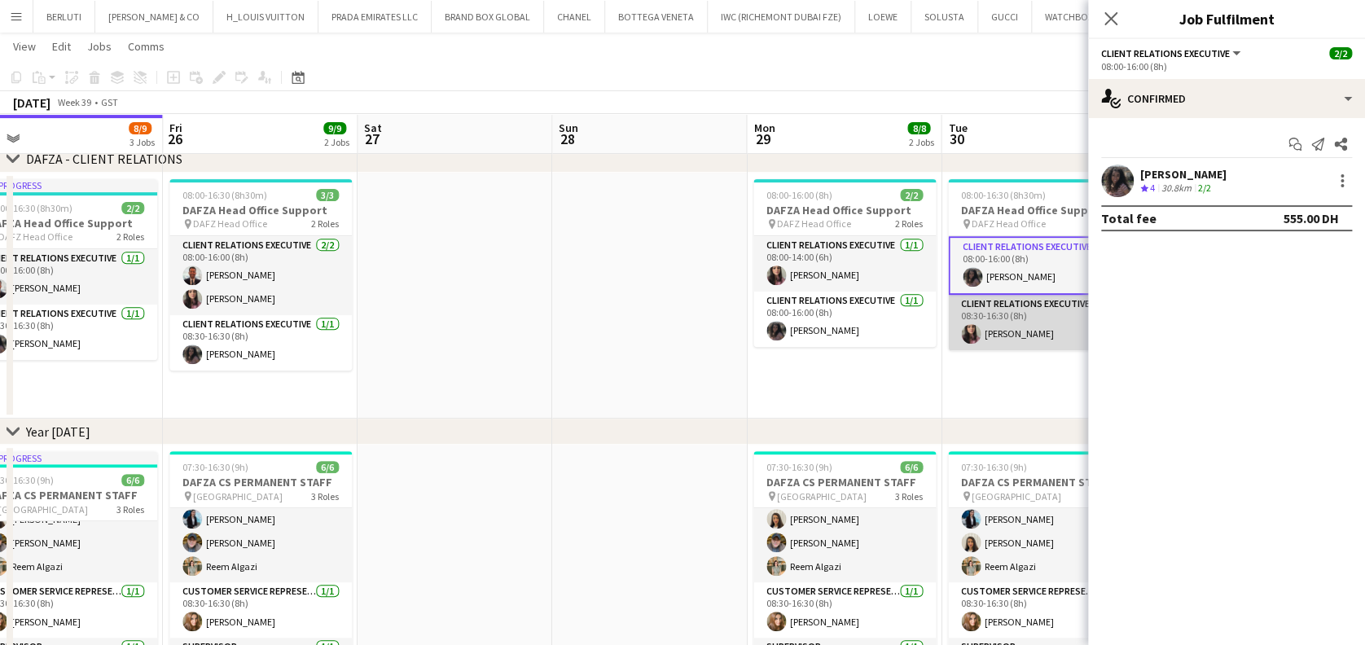
click at [1052, 325] on app-card-role "Client Relations Executive 1/1 08:30-16:30 (8h) Amina Nouicer" at bounding box center [1039, 322] width 182 height 55
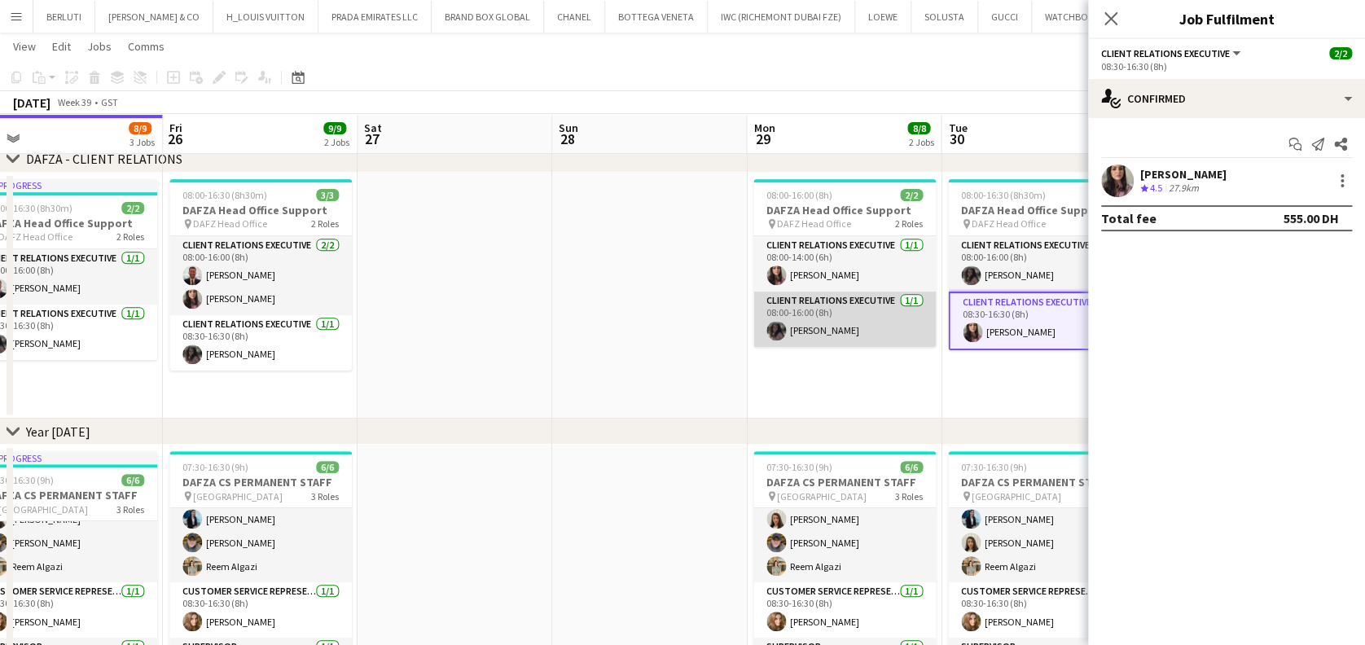
click at [781, 328] on app-user-avatar at bounding box center [777, 331] width 20 height 20
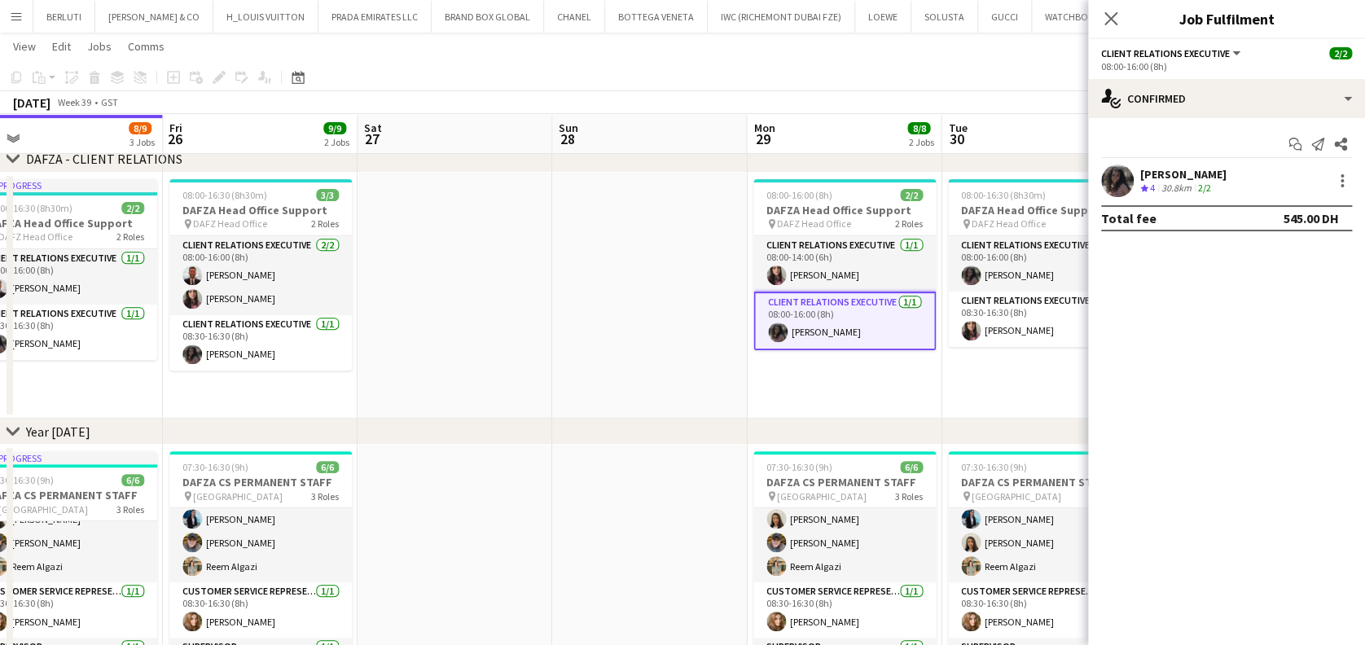
click at [441, 338] on app-date-cell at bounding box center [455, 296] width 195 height 247
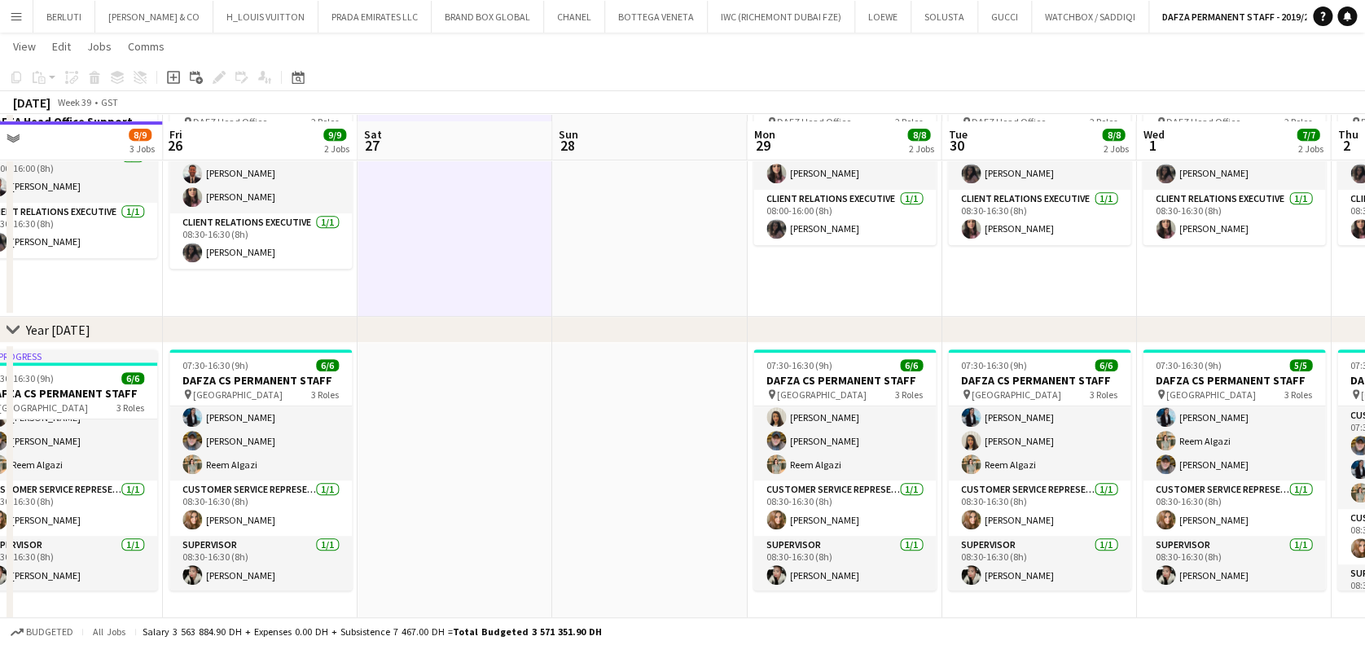
scroll to position [108, 0]
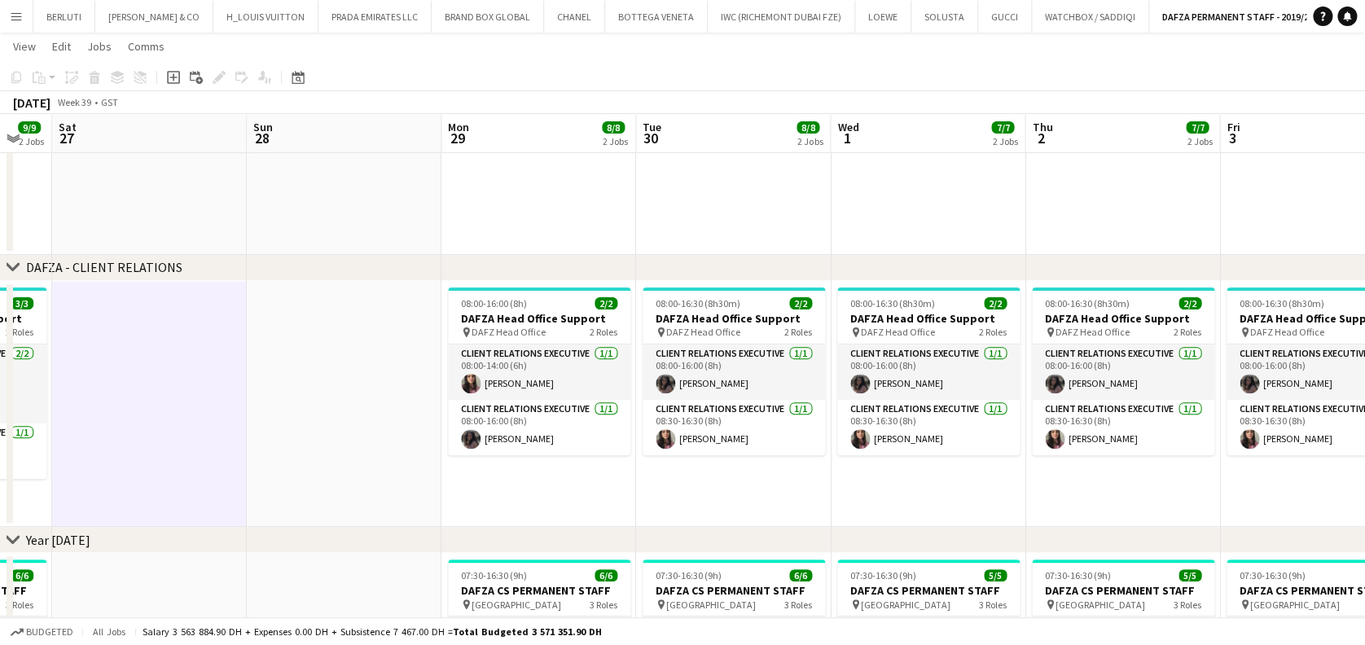
drag, startPoint x: 294, startPoint y: 353, endPoint x: 305, endPoint y: 354, distance: 11.5
click at [280, 353] on app-calendar-viewport "Tue 23 7/7 2 Jobs Wed 24 7/7 2 Jobs Thu 25 8/9 3 Jobs Fri 26 9/9 2 Jobs Sat 27 …" at bounding box center [682, 619] width 1365 height 1328
drag, startPoint x: 449, startPoint y: 376, endPoint x: 345, endPoint y: 376, distance: 104.3
click at [345, 376] on app-calendar-viewport "Tue 23 7/7 2 Jobs Wed 24 7/7 2 Jobs Thu 25 8/9 3 Jobs Fri 26 9/9 2 Jobs Sat 27 …" at bounding box center [682, 619] width 1365 height 1328
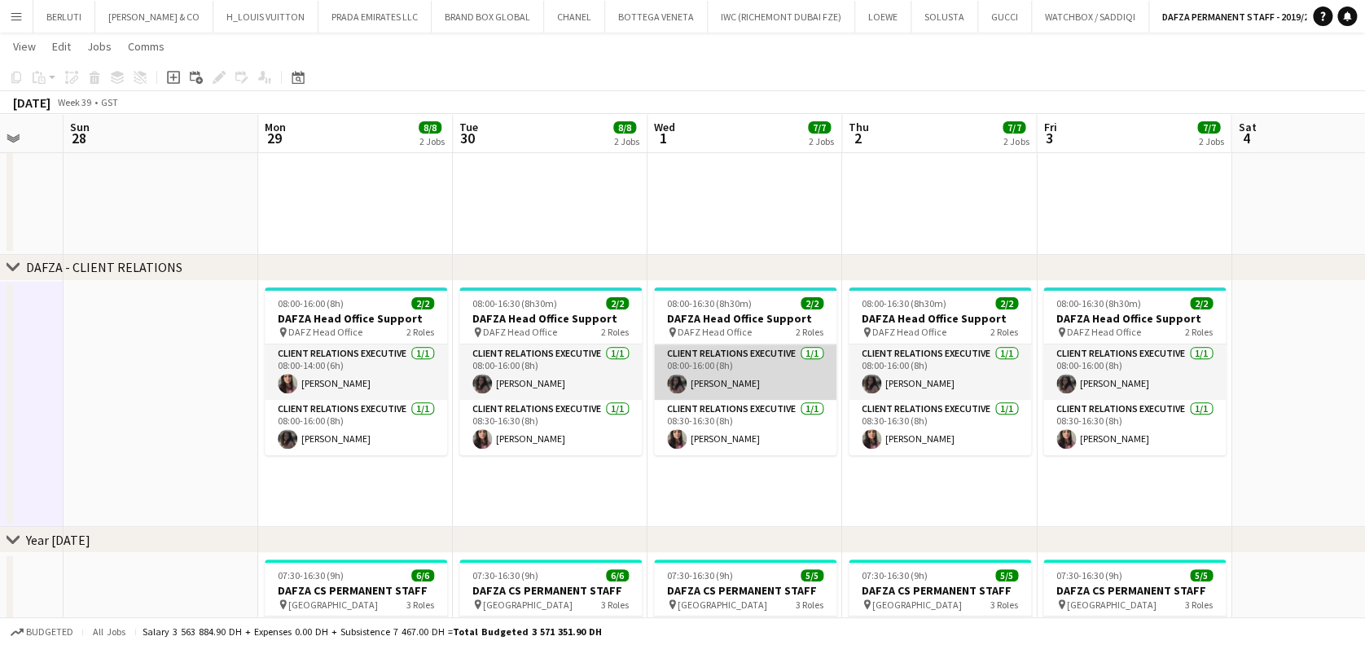
click at [742, 367] on app-card-role "Client Relations Executive 1/1 08:00-16:00 (8h) Tansu Aksoy" at bounding box center [745, 372] width 182 height 55
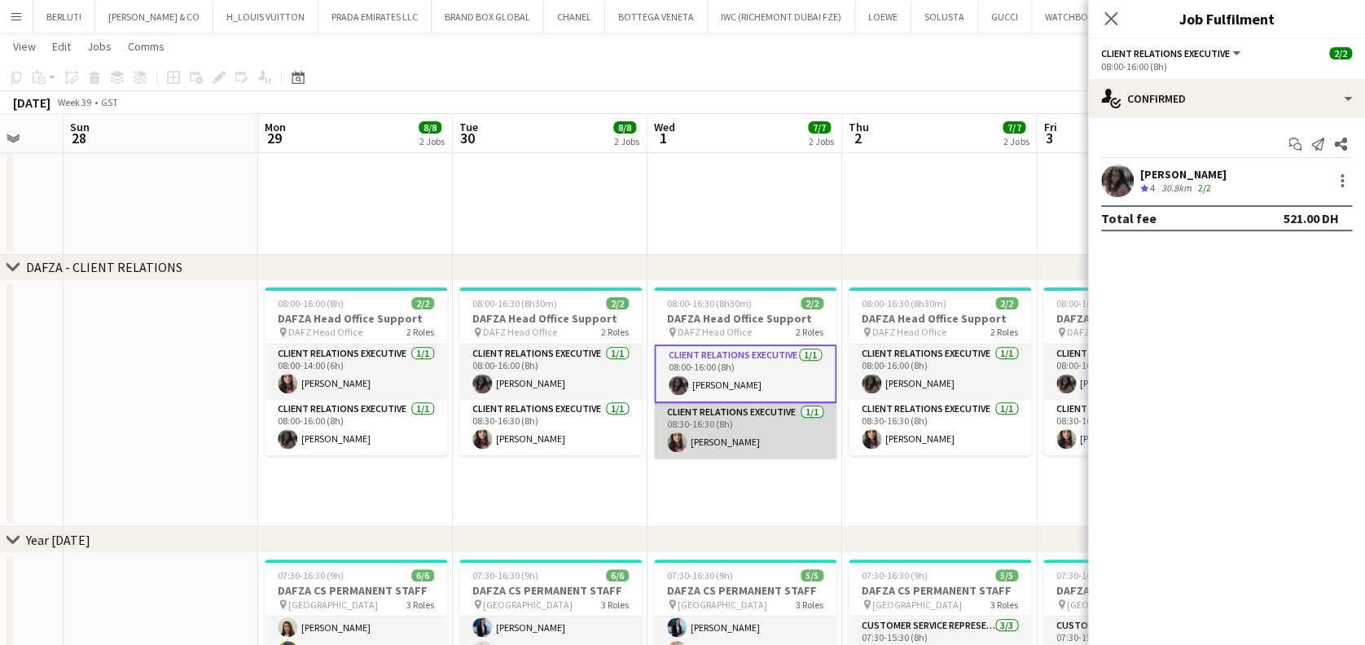
click at [737, 424] on app-card-role "Client Relations Executive 1/1 08:30-16:30 (8h) Amina Nouicer" at bounding box center [745, 430] width 182 height 55
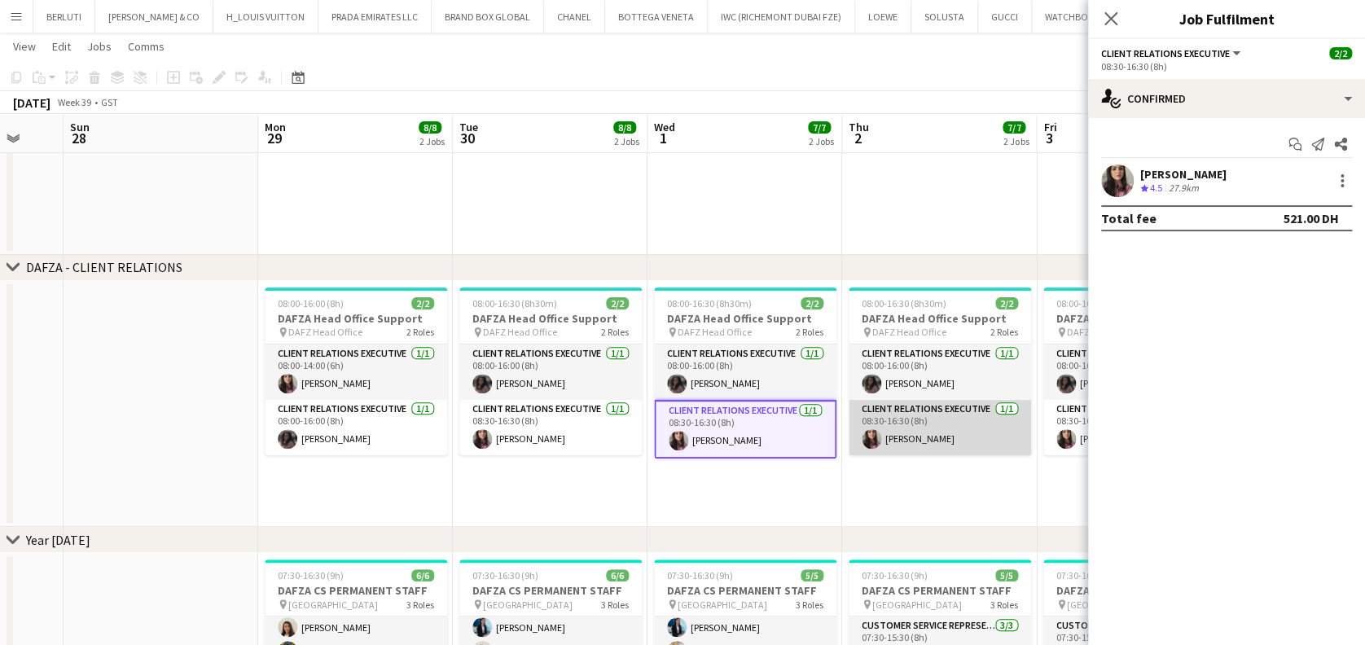
click at [893, 419] on app-card-role "Client Relations Executive 1/1 08:30-16:30 (8h) Amina Nouicer" at bounding box center [940, 427] width 182 height 55
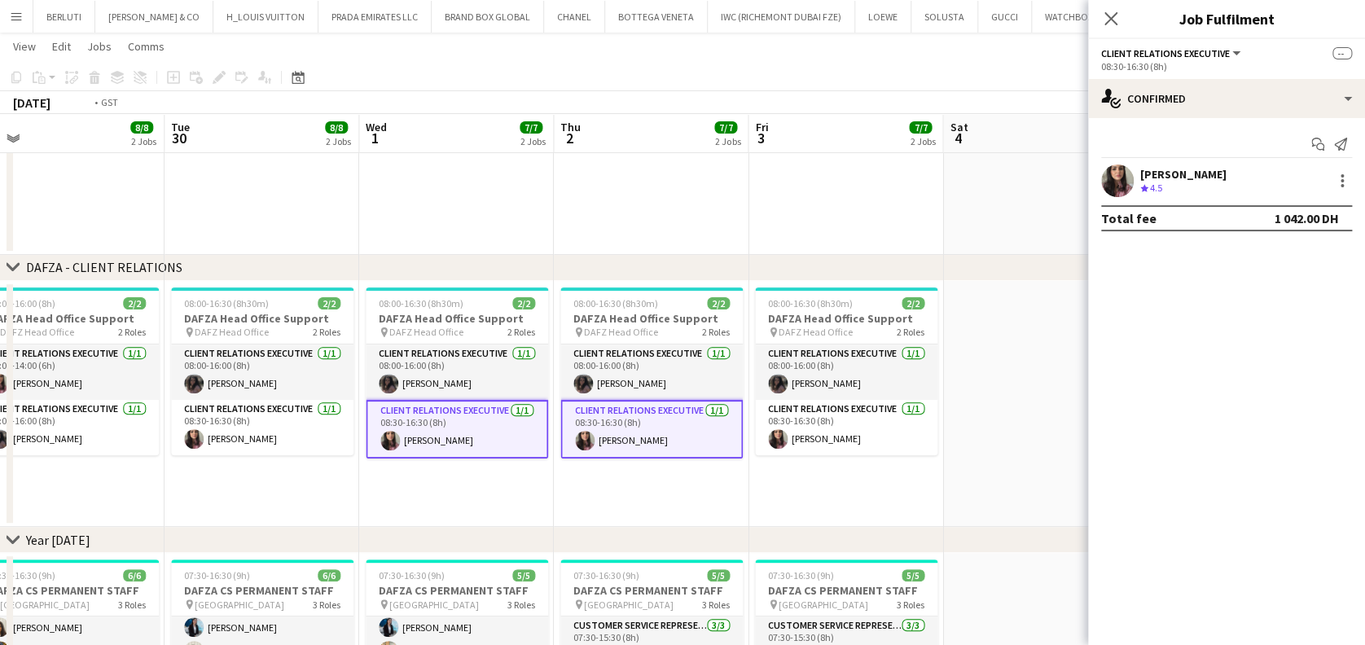
drag, startPoint x: 838, startPoint y: 422, endPoint x: 623, endPoint y: 422, distance: 215.1
click at [617, 422] on app-calendar-viewport "Thu 25 8/9 3 Jobs Fri 26 9/9 2 Jobs Sat 27 Sun 28 Mon 29 8/8 2 Jobs Tue 30 8/8 …" at bounding box center [682, 619] width 1365 height 1328
click at [843, 420] on app-card-role "Client Relations Executive 1/1 08:30-16:30 (8h) Amina Nouicer" at bounding box center [846, 427] width 182 height 55
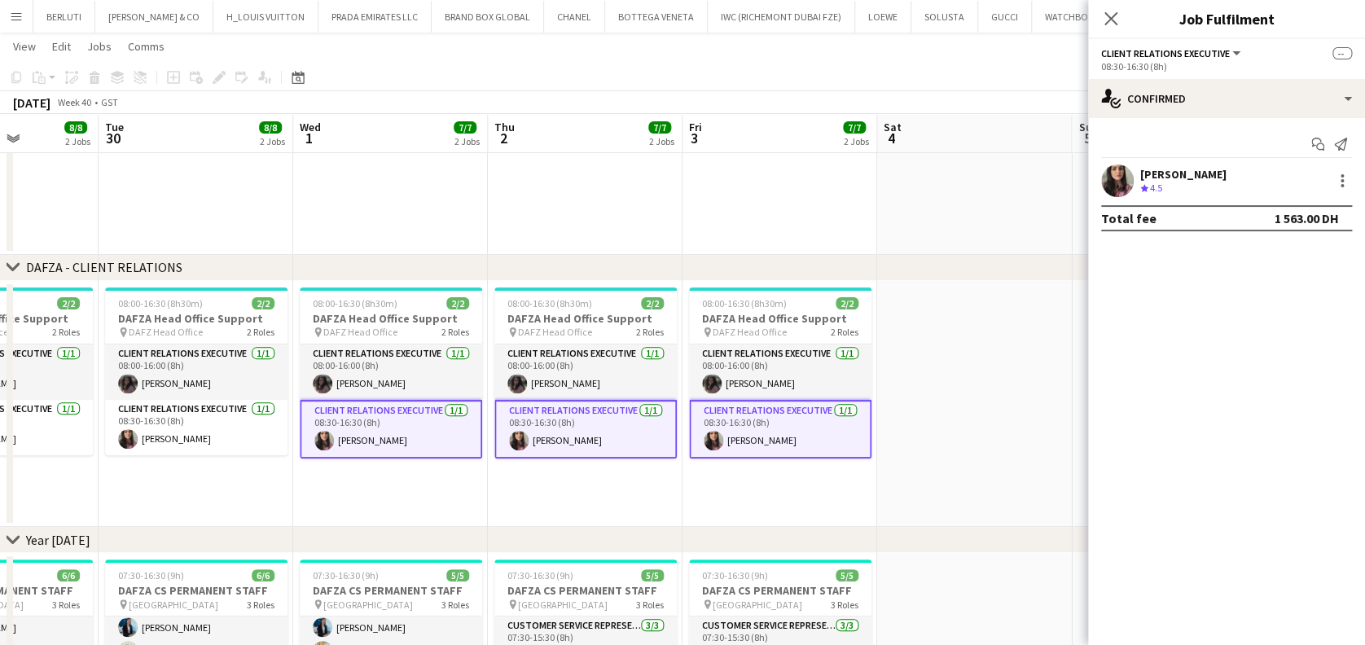
drag, startPoint x: 644, startPoint y: 433, endPoint x: 527, endPoint y: 433, distance: 116.5
click at [349, 433] on app-calendar-viewport "Sat 27 Sun 28 Mon 29 8/8 2 Jobs Tue 30 8/8 2 Jobs Wed 1 7/7 2 Jobs Thu 2 7/7 2 …" at bounding box center [682, 619] width 1365 height 1328
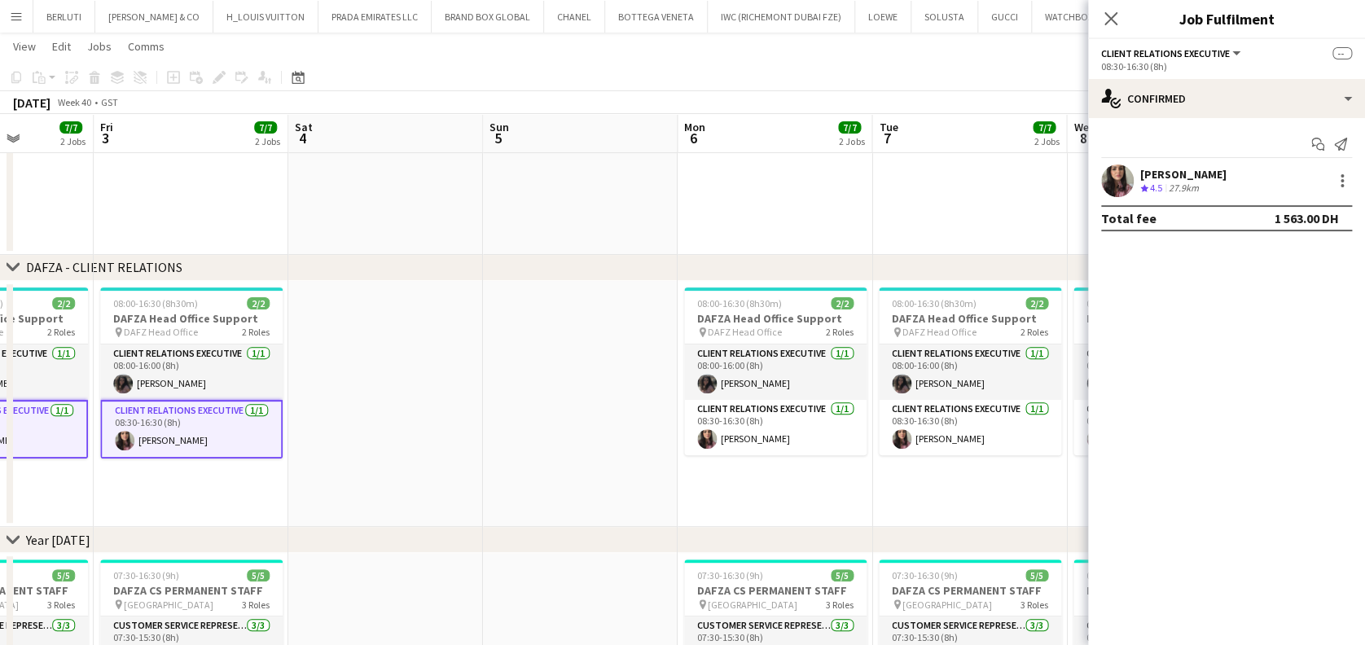
drag, startPoint x: 670, startPoint y: 435, endPoint x: 596, endPoint y: 436, distance: 74.1
click at [550, 436] on app-calendar-viewport "Mon 29 8/8 2 Jobs Tue 30 8/8 2 Jobs Wed 1 7/7 2 Jobs Thu 2 7/7 2 Jobs Fri 3 7/7…" at bounding box center [682, 619] width 1365 height 1328
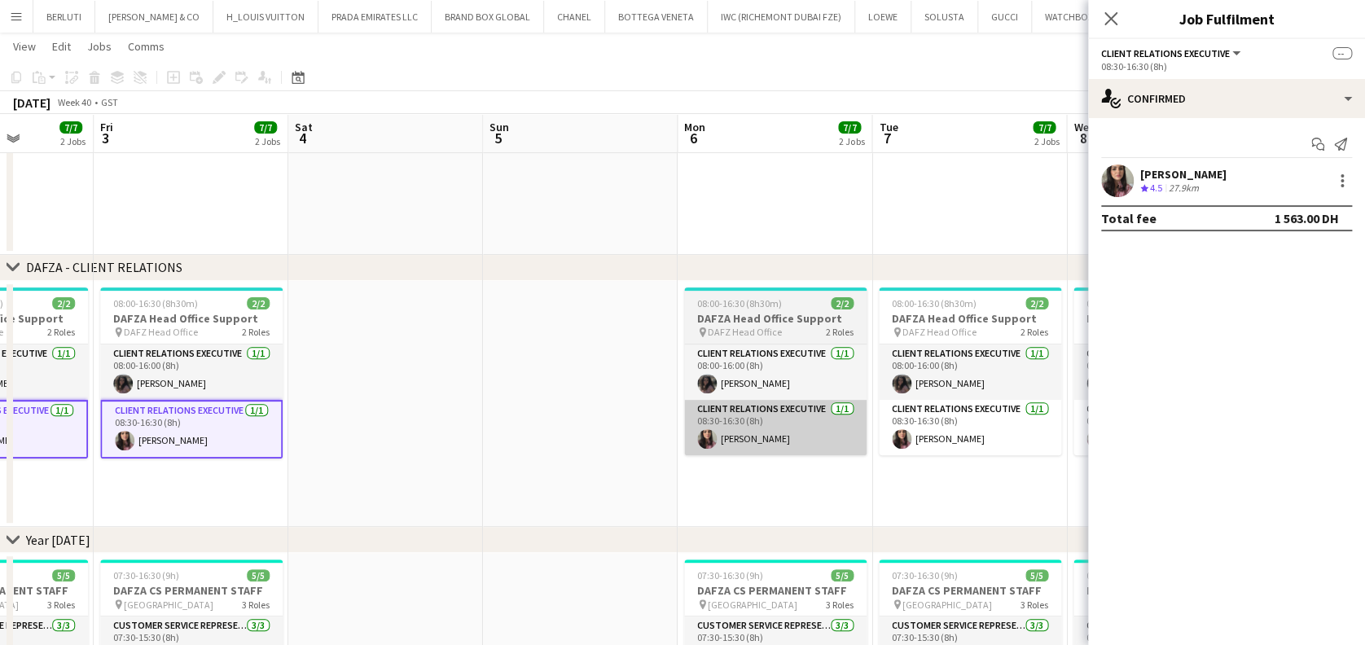
click at [797, 436] on app-card-role "Client Relations Executive 1/1 08:30-16:30 (8h) Amina Nouicer" at bounding box center [775, 427] width 182 height 55
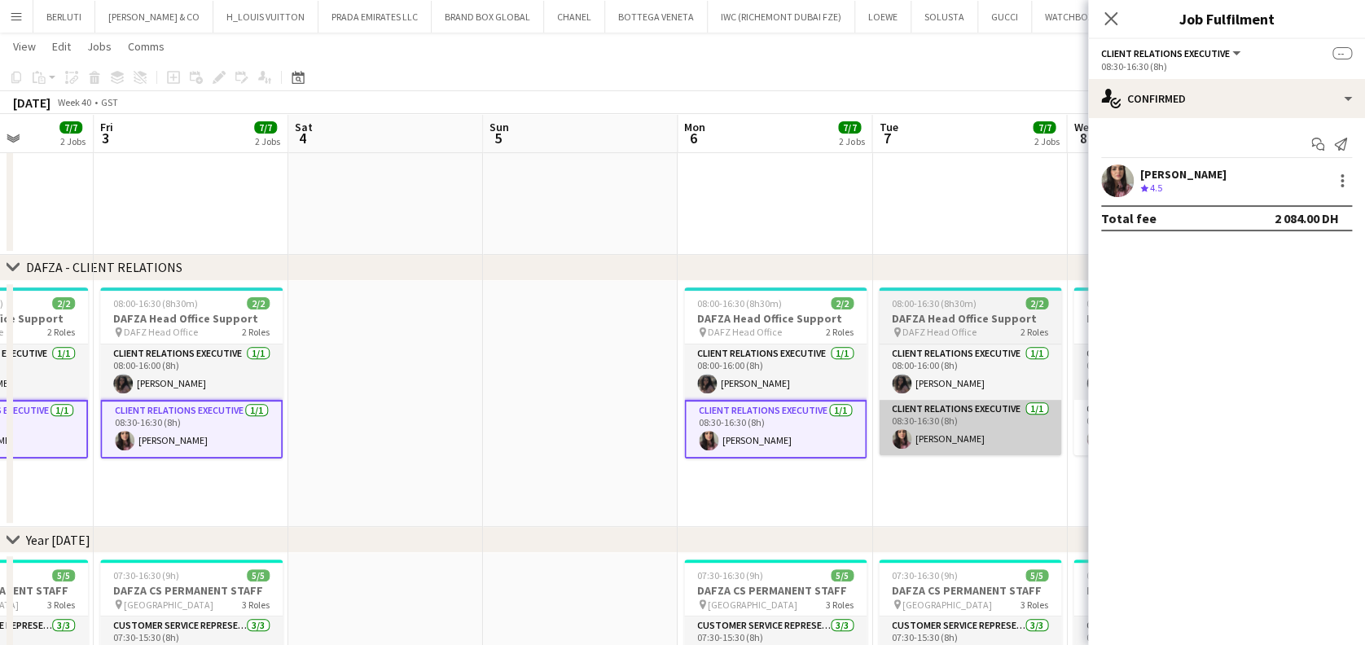
click at [951, 437] on app-card-role "Client Relations Executive 1/1 08:30-16:30 (8h) Amina Nouicer" at bounding box center [970, 427] width 182 height 55
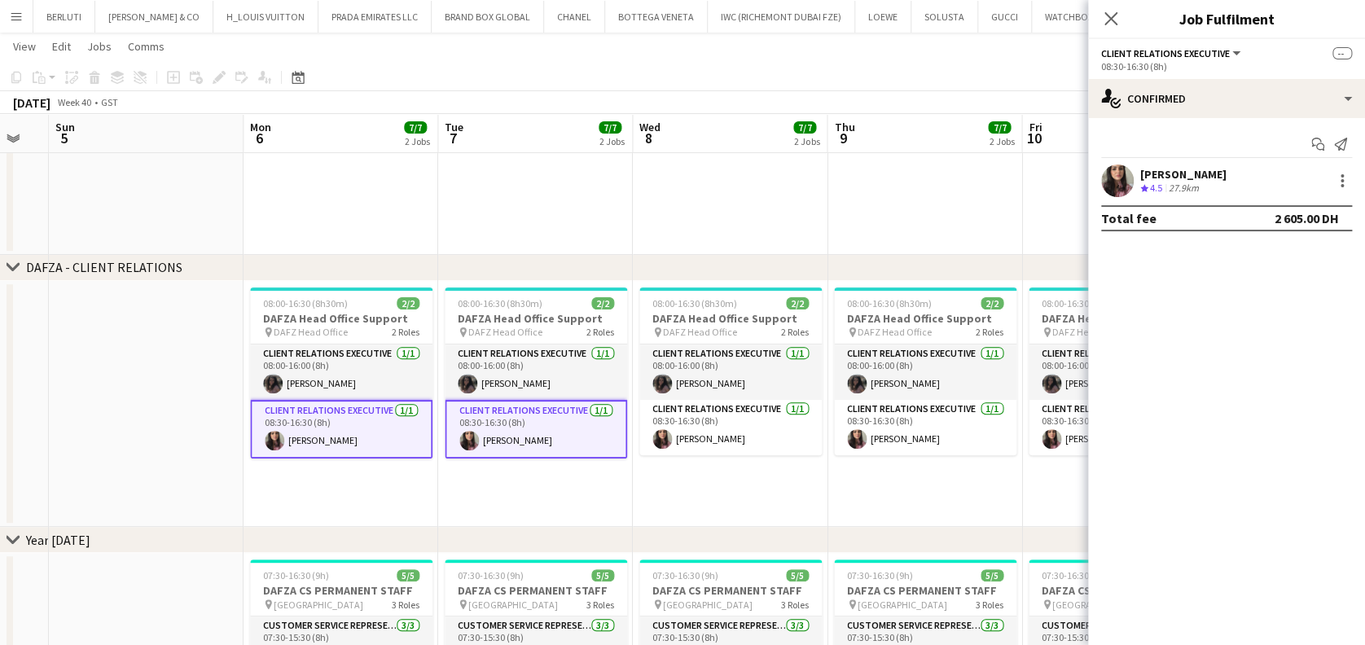
click at [465, 438] on app-calendar-viewport "Wed 1 7/7 2 Jobs Thu 2 7/7 2 Jobs Fri 3 7/7 2 Jobs Sat 4 Sun 5 Mon 6 7/7 2 Jobs…" at bounding box center [682, 619] width 1365 height 1328
click at [778, 439] on app-card-role "Client Relations Executive 1/1 08:30-16:30 (8h) Amina Nouicer" at bounding box center [730, 427] width 182 height 55
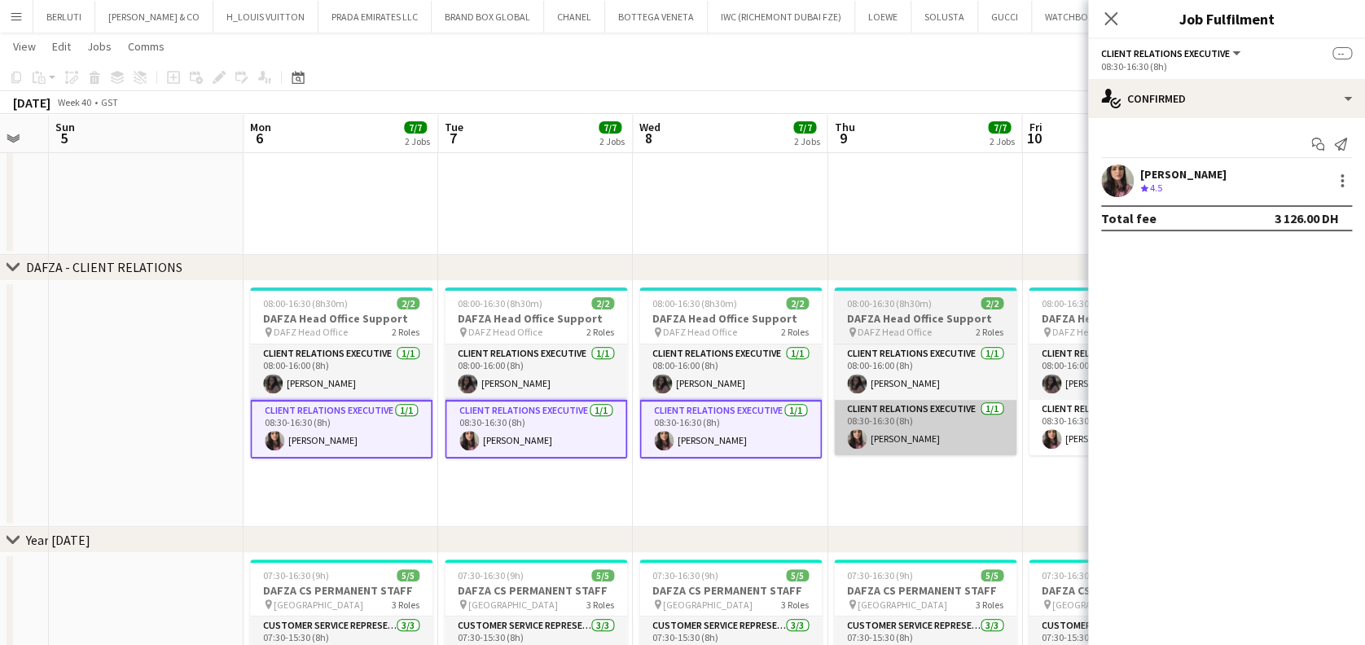
click at [910, 438] on app-card-role "Client Relations Executive 1/1 08:30-16:30 (8h) Amina Nouicer" at bounding box center [925, 427] width 182 height 55
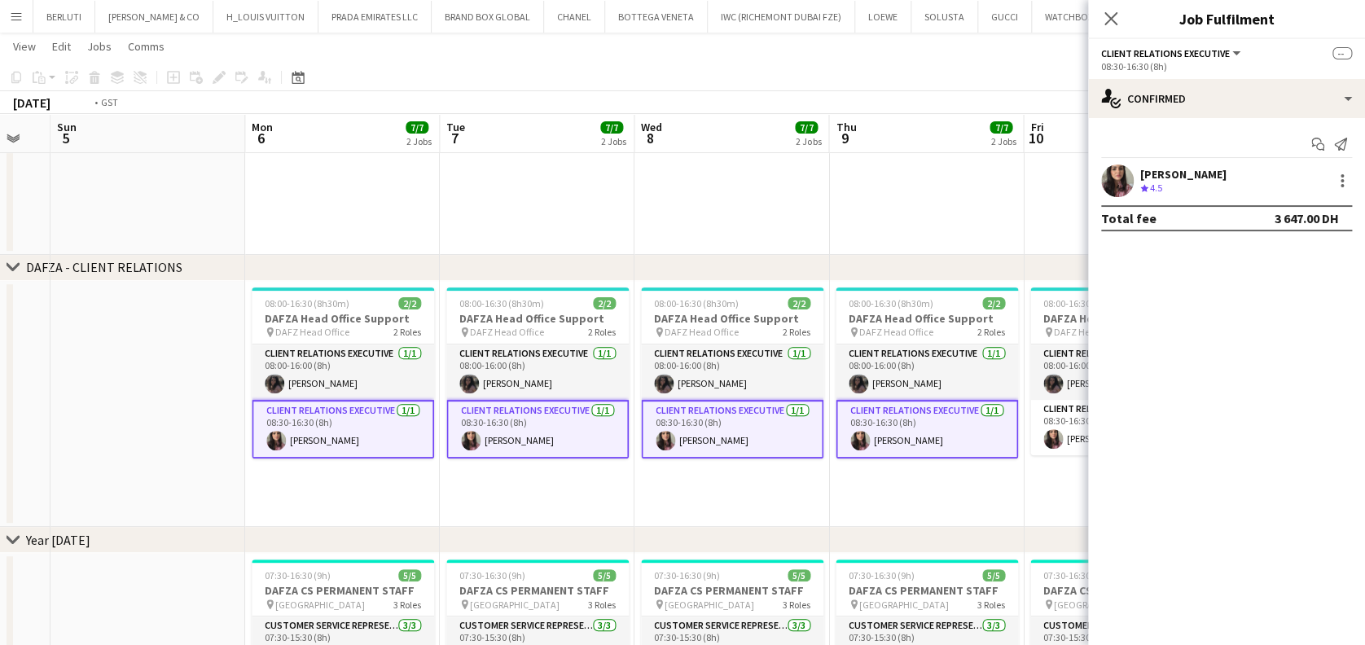
click at [491, 441] on app-calendar-viewport "Wed 1 7/7 2 Jobs Thu 2 7/7 2 Jobs Fri 3 7/7 2 Jobs Sat 4 Sun 5 Mon 6 7/7 2 Jobs…" at bounding box center [682, 619] width 1365 height 1328
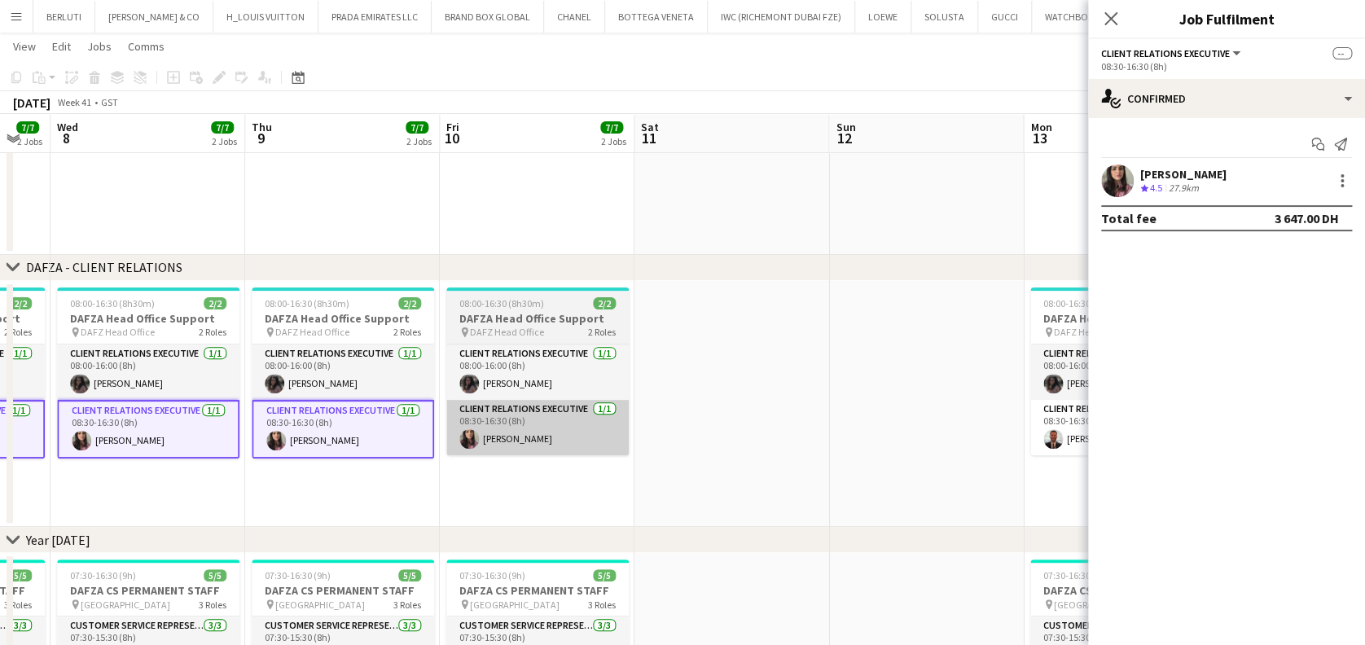
scroll to position [0, 508]
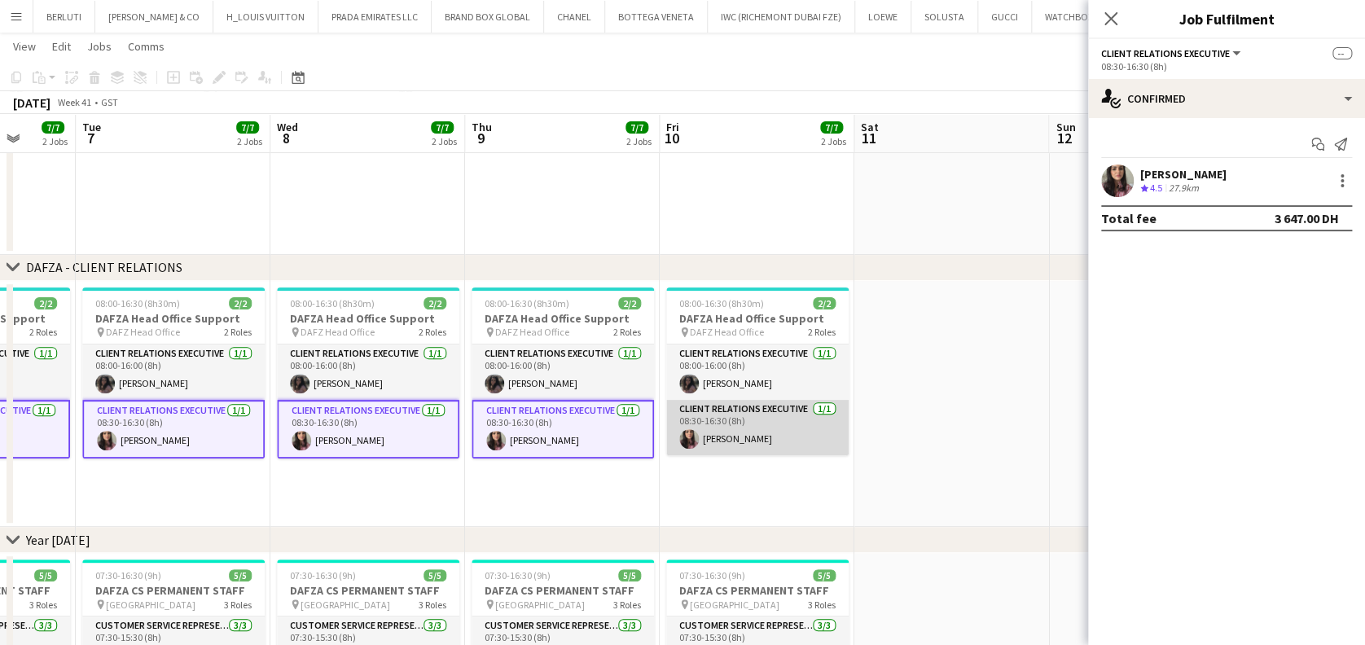
drag, startPoint x: 718, startPoint y: 440, endPoint x: 788, endPoint y: 435, distance: 69.4
click at [719, 439] on app-card-role "Client Relations Executive 1/1 08:30-16:30 (8h) Amina Nouicer" at bounding box center [757, 427] width 182 height 55
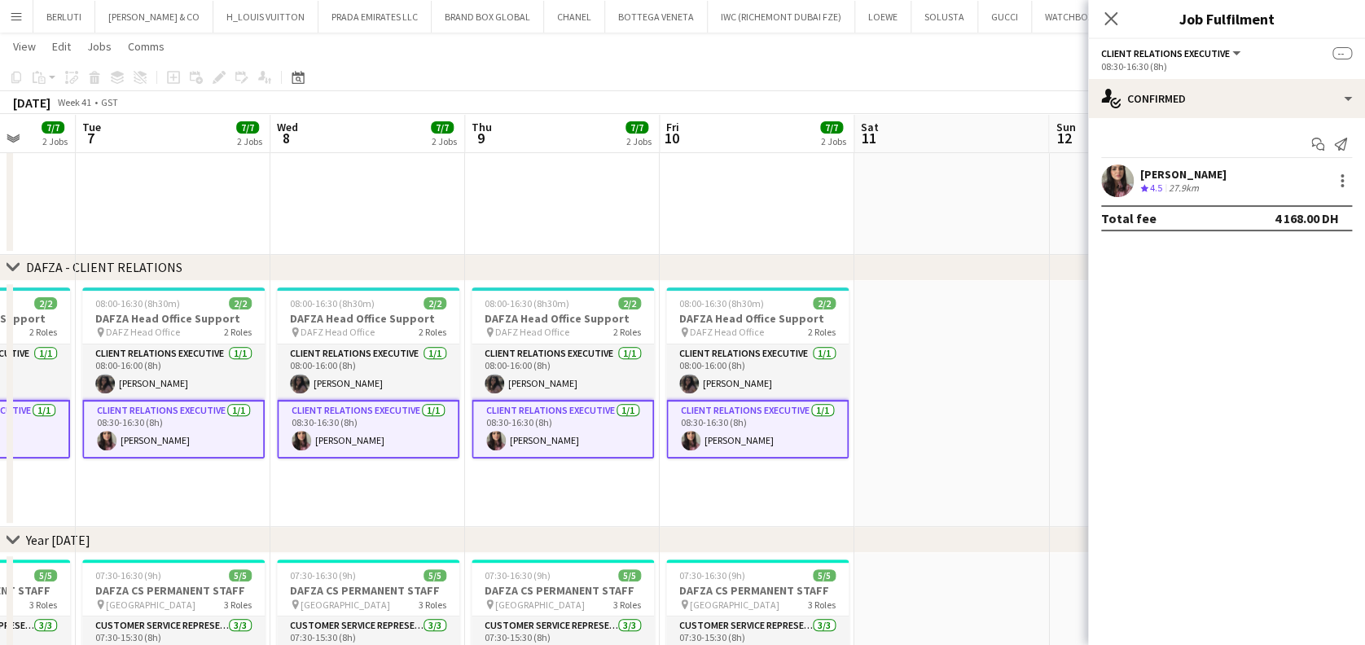
drag, startPoint x: 277, startPoint y: 433, endPoint x: 260, endPoint y: 455, distance: 28.5
click at [277, 433] on app-card-role "Client Relations Executive 1/1 08:30-16:30 (8h) Amina Nouicer" at bounding box center [368, 429] width 182 height 59
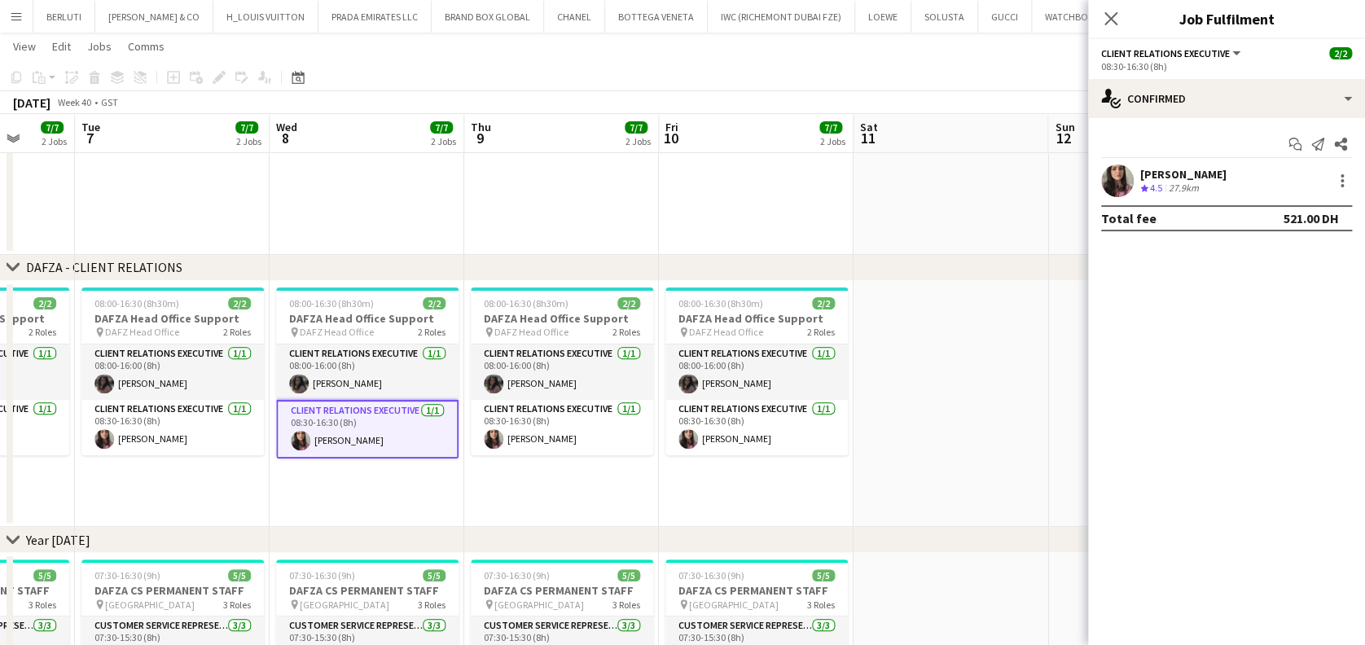
drag, startPoint x: 573, startPoint y: 480, endPoint x: 393, endPoint y: 478, distance: 180.0
click at [850, 480] on app-calendar-viewport "Sat 4 Sun 5 Mon 6 7/7 2 Jobs Tue 7 7/7 2 Jobs Wed 8 7/7 2 Jobs Thu 9 7/7 2 Jobs…" at bounding box center [682, 619] width 1365 height 1328
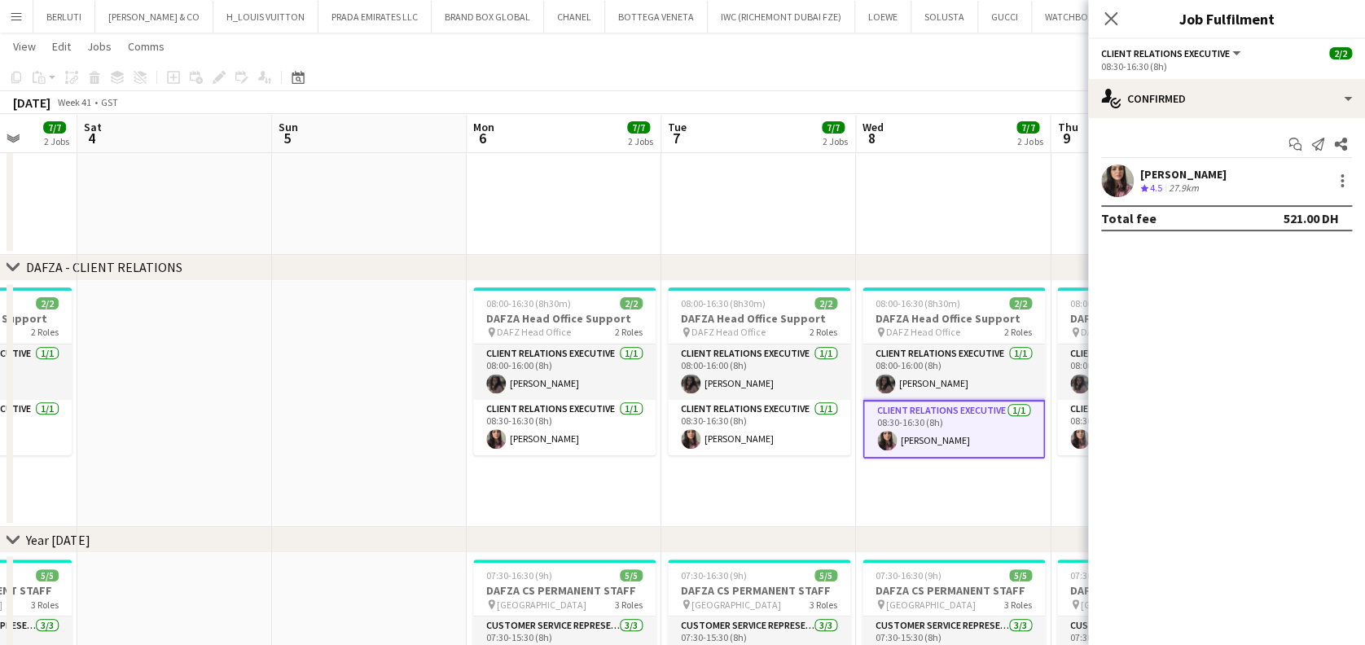
drag, startPoint x: 698, startPoint y: 482, endPoint x: 396, endPoint y: 482, distance: 302.2
click at [920, 482] on app-calendar-viewport "Wed 1 7/7 2 Jobs Thu 2 7/7 2 Jobs Fri 3 7/7 2 Jobs Sat 4 Sun 5 Mon 6 7/7 2 Jobs…" at bounding box center [682, 619] width 1365 height 1328
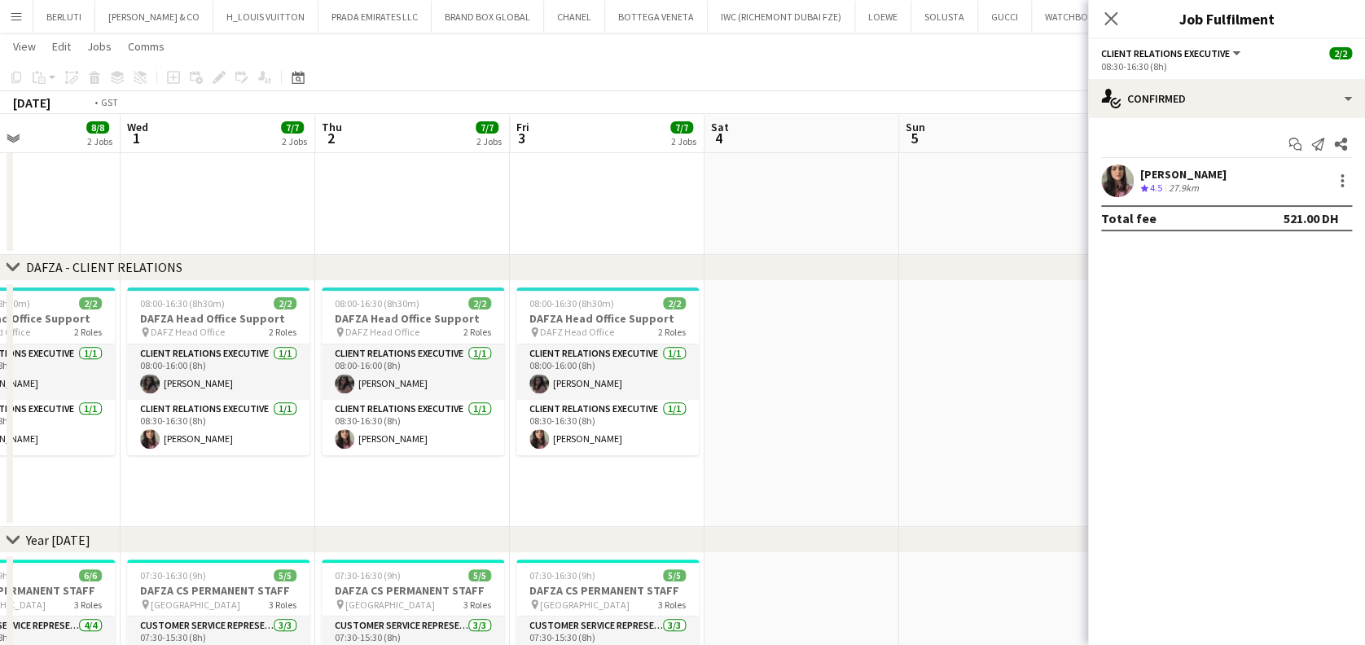
scroll to position [0, 327]
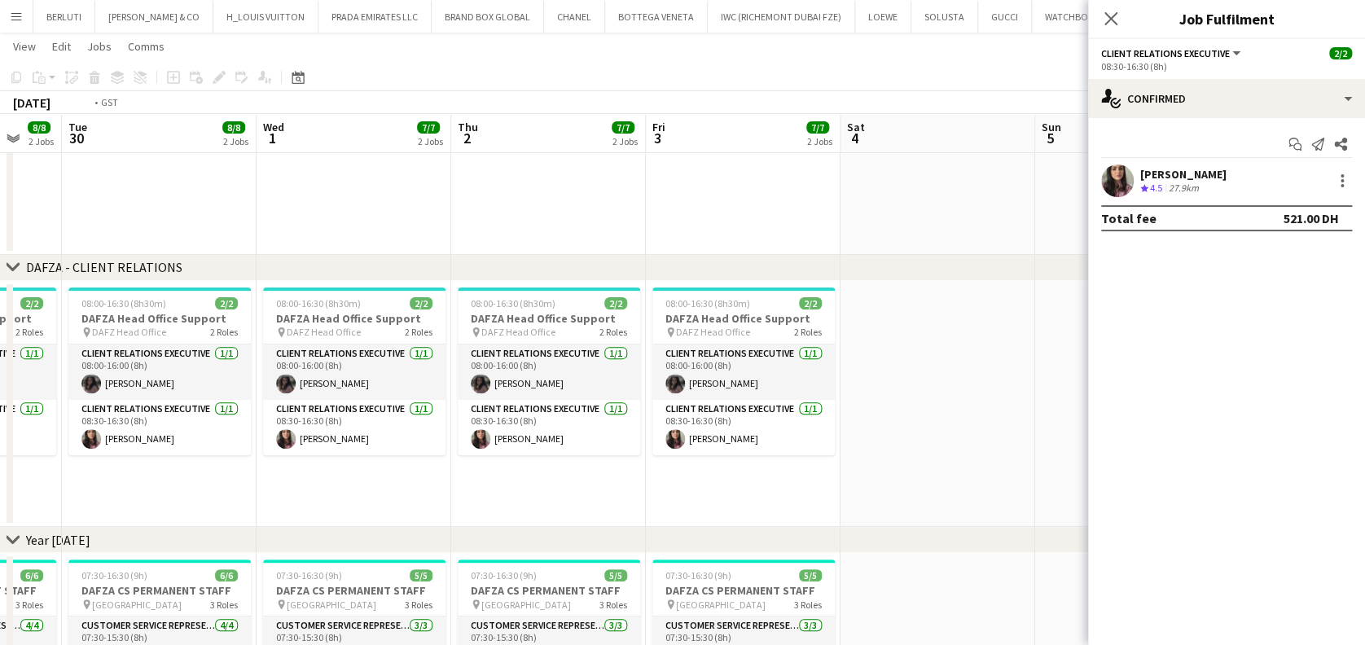
click at [696, 490] on app-calendar-viewport "Sun 28 Mon 29 8/8 2 Jobs Tue 30 8/8 2 Jobs Wed 1 7/7 2 Jobs Thu 2 7/7 2 Jobs Fr…" at bounding box center [682, 619] width 1365 height 1328
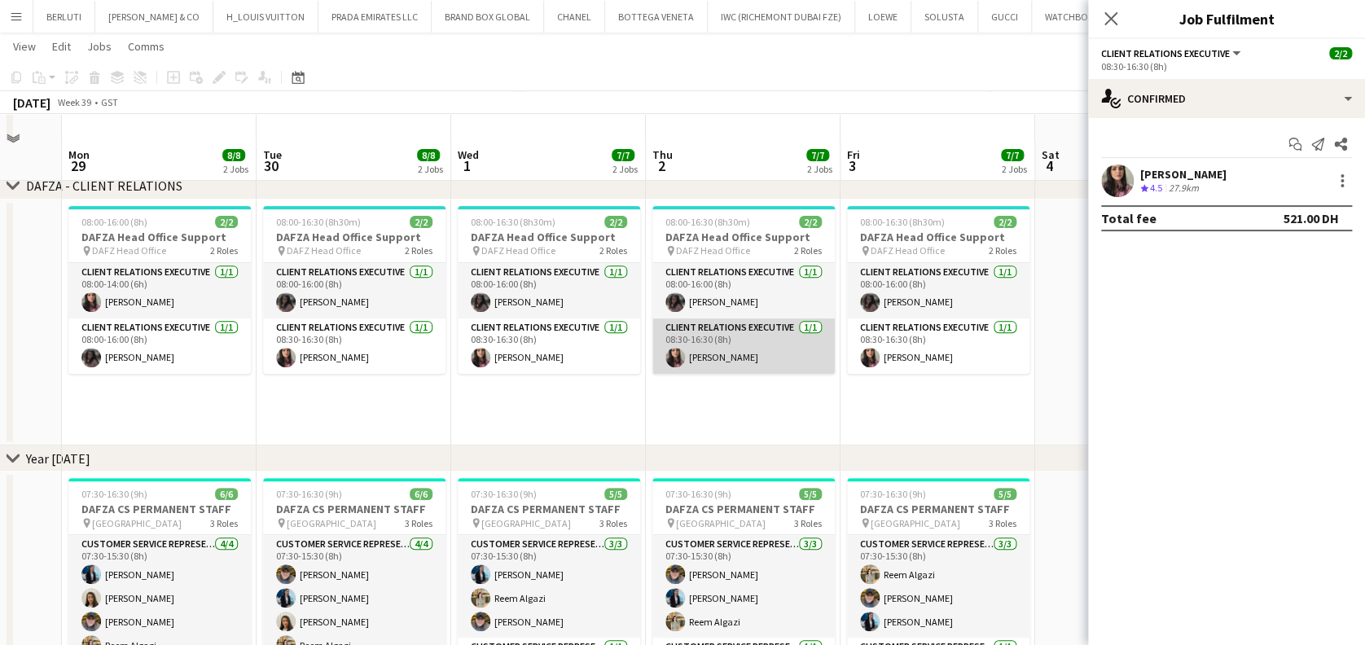
scroll to position [217, 0]
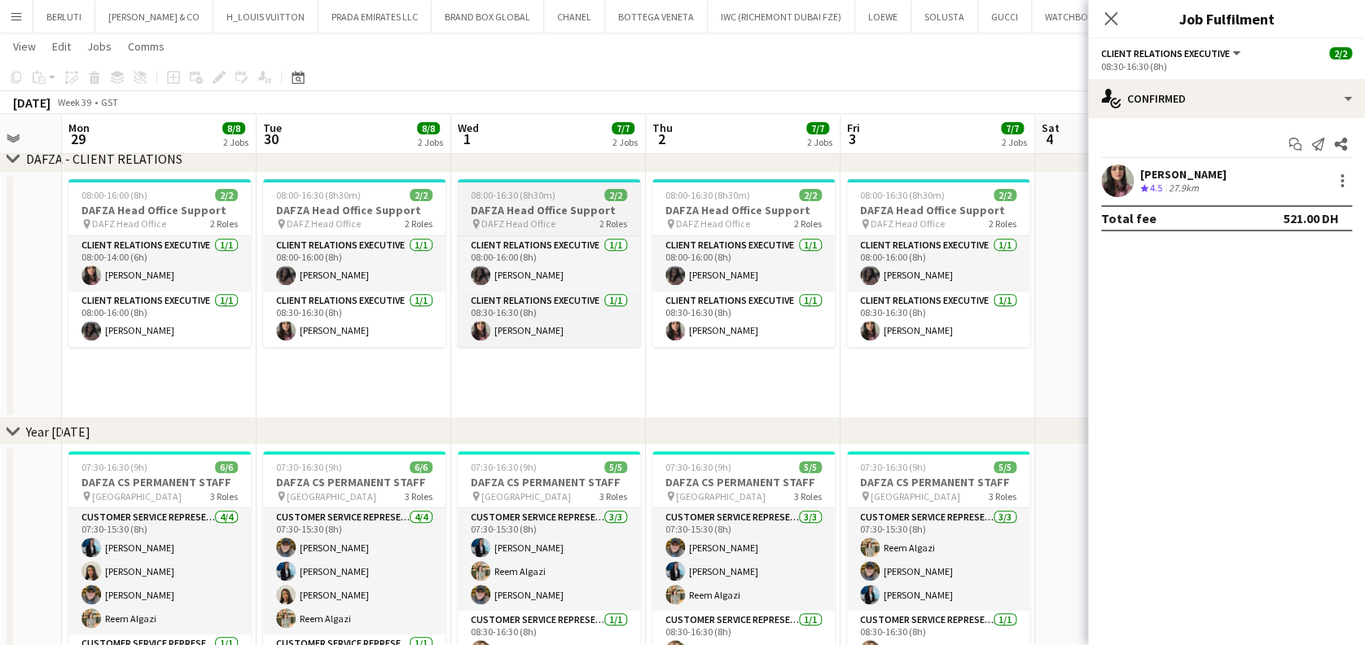
click at [514, 201] on app-job-card "08:00-16:30 (8h30m) 2/2 DAFZA Head Office Support pin DAFZ Head Office 2 Roles …" at bounding box center [549, 263] width 182 height 168
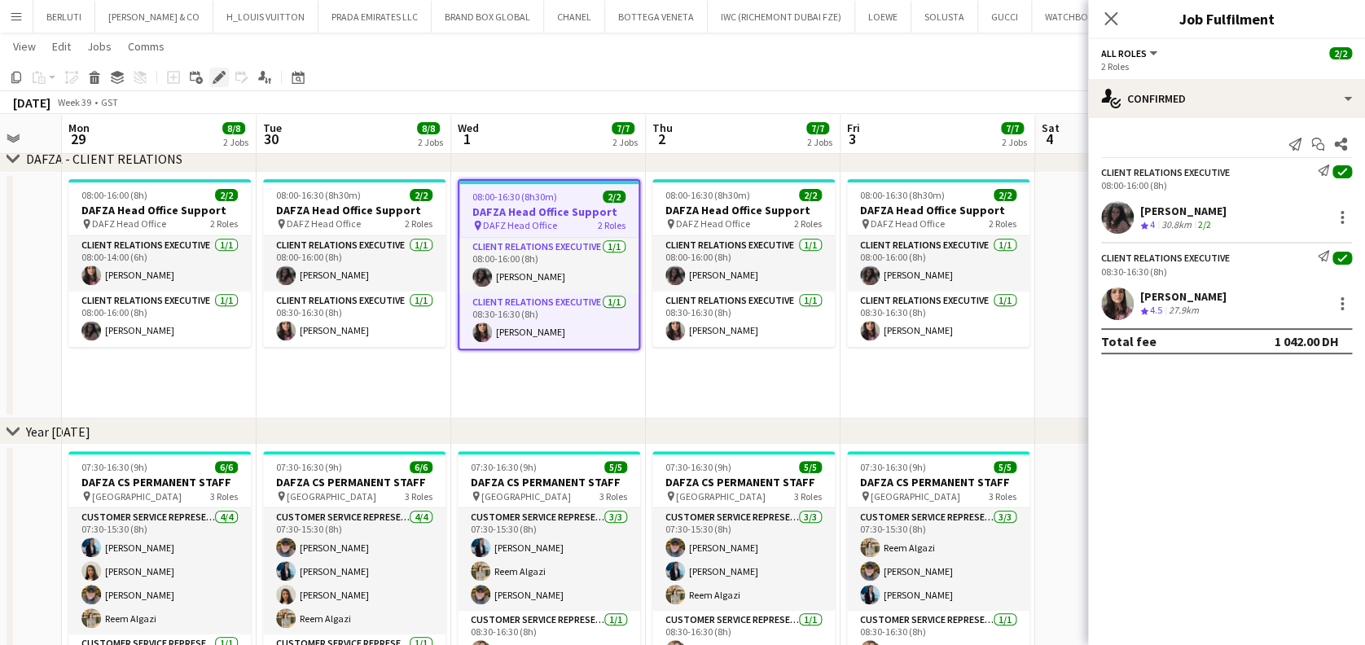
click at [209, 77] on div "Edit" at bounding box center [219, 78] width 20 height 20
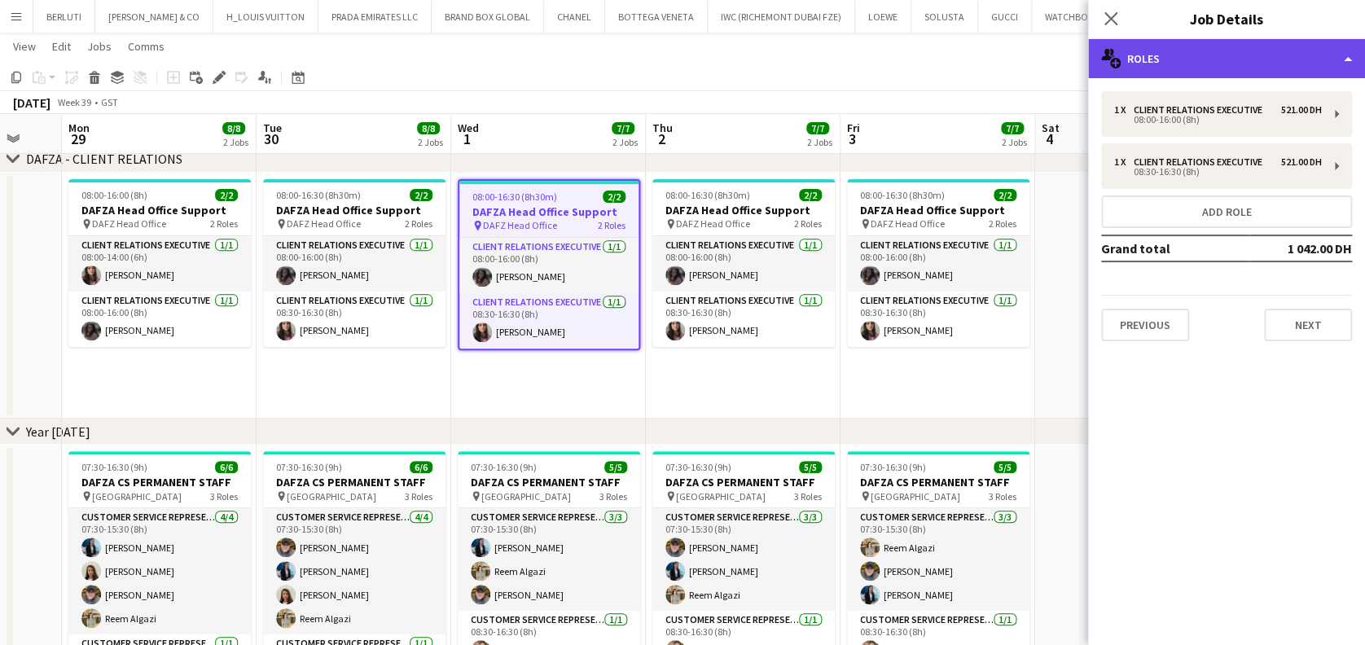
click at [1231, 59] on div "multiple-users-add Roles" at bounding box center [1226, 58] width 277 height 39
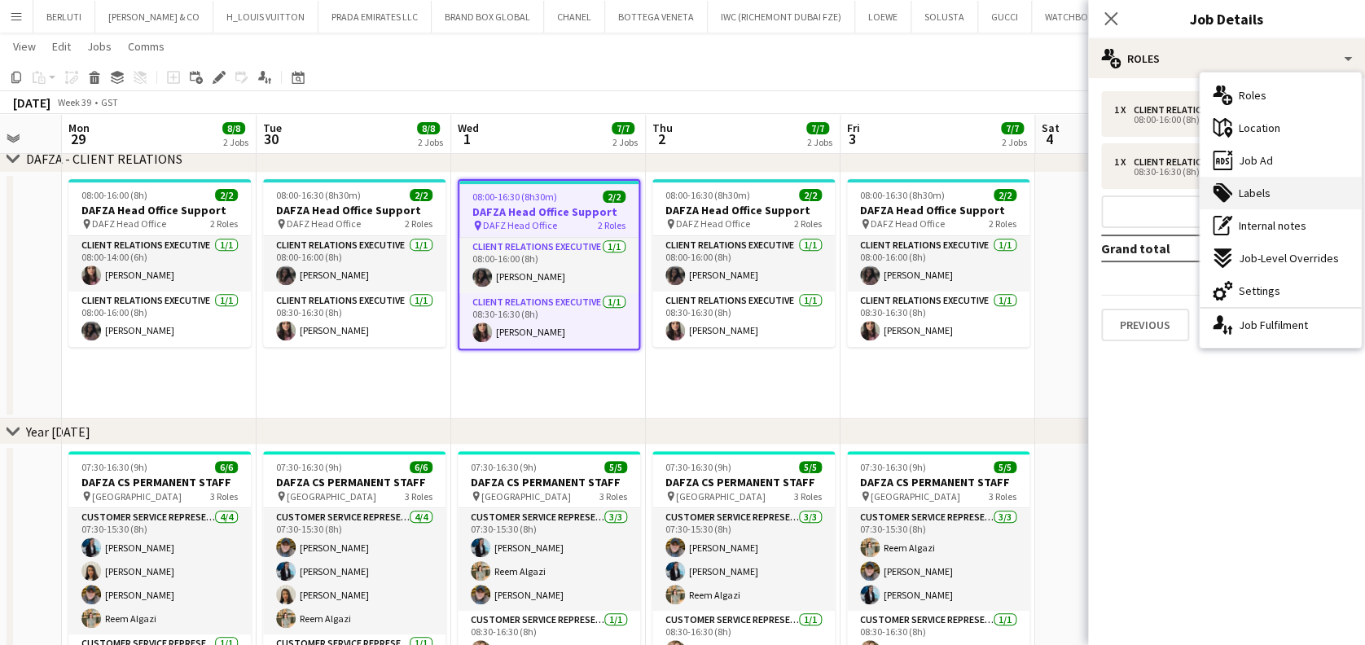
click at [1259, 186] on span "Labels" at bounding box center [1255, 193] width 32 height 15
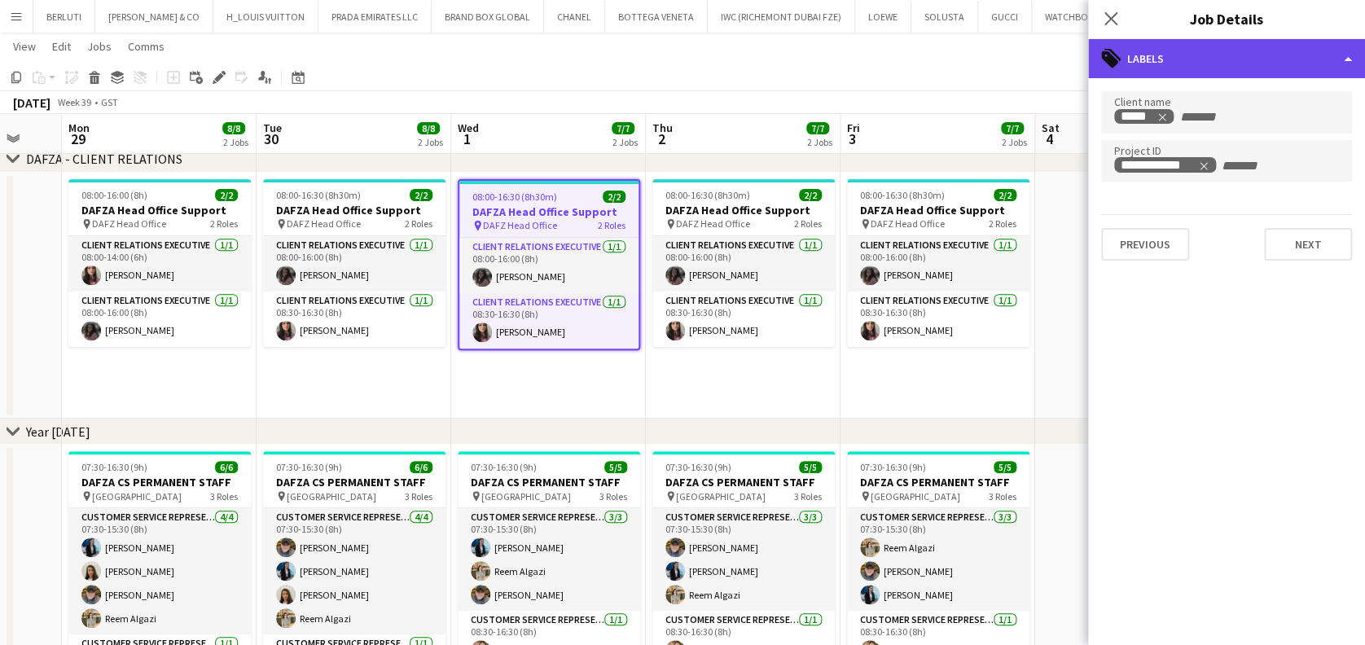
click at [1300, 58] on div "tags-double Labels" at bounding box center [1226, 58] width 277 height 39
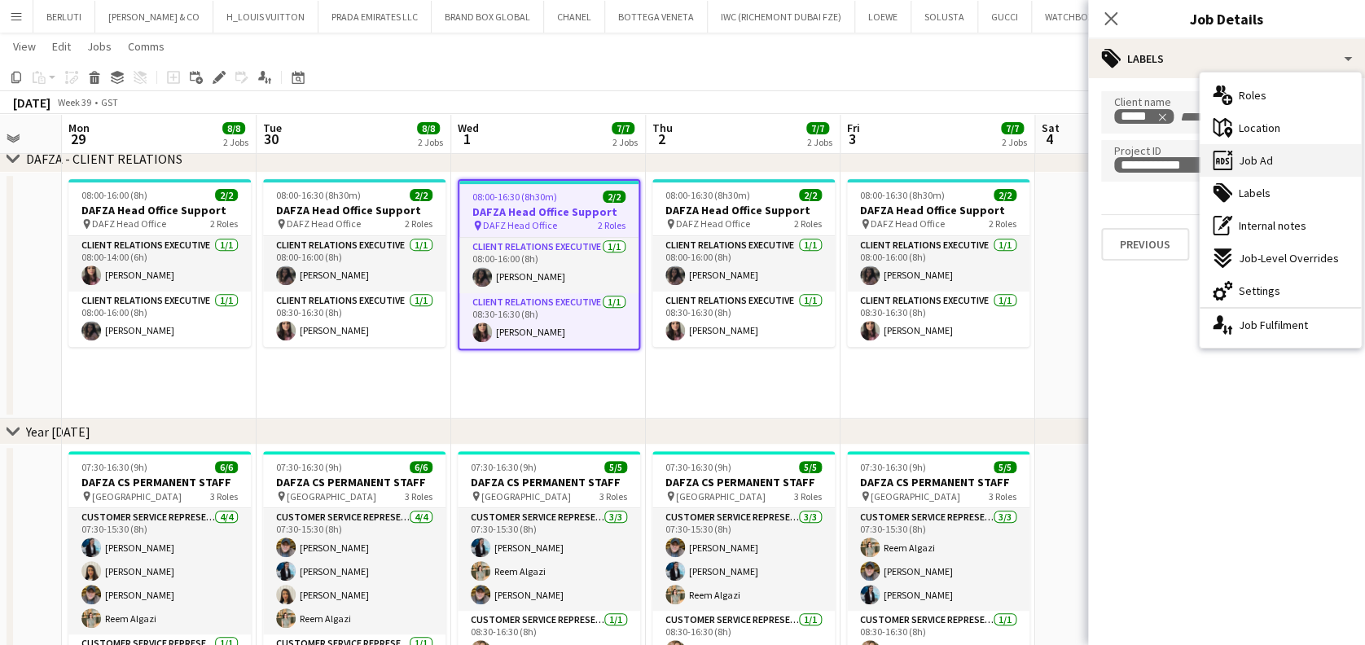
click at [1291, 160] on div "ads-window Job Ad" at bounding box center [1280, 160] width 161 height 33
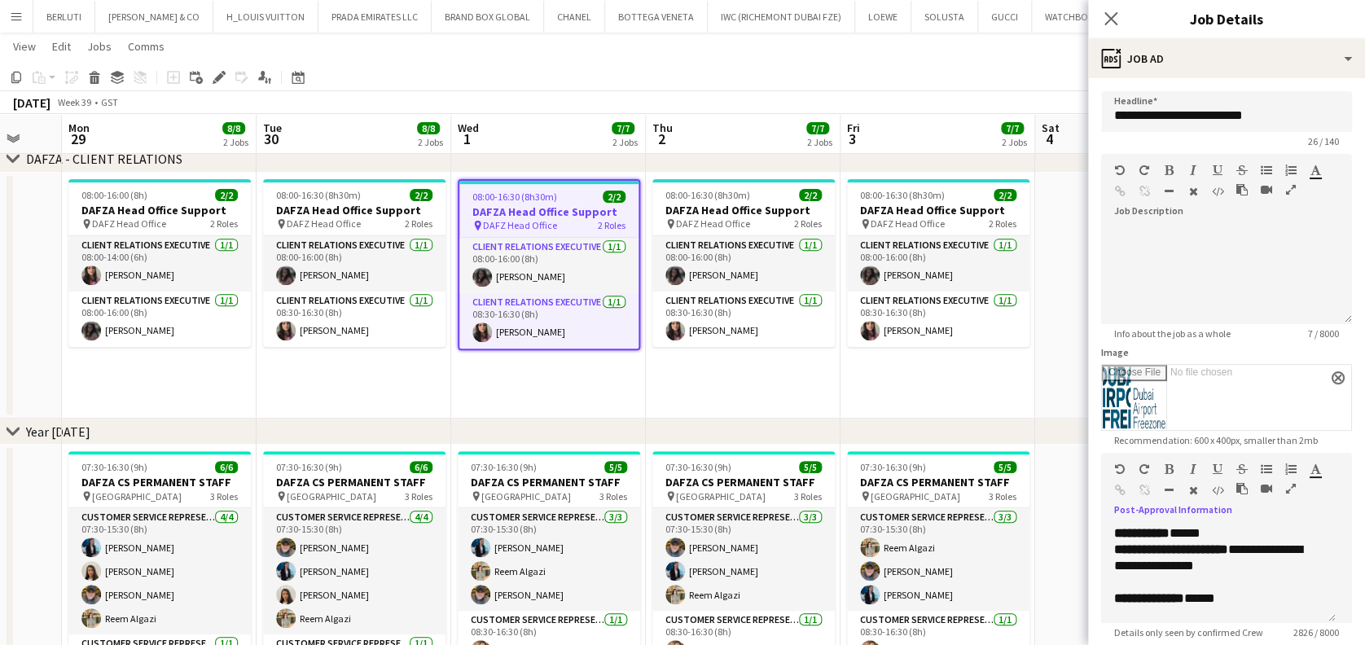
click at [1290, 488] on icon "button" at bounding box center [1291, 488] width 10 height 11
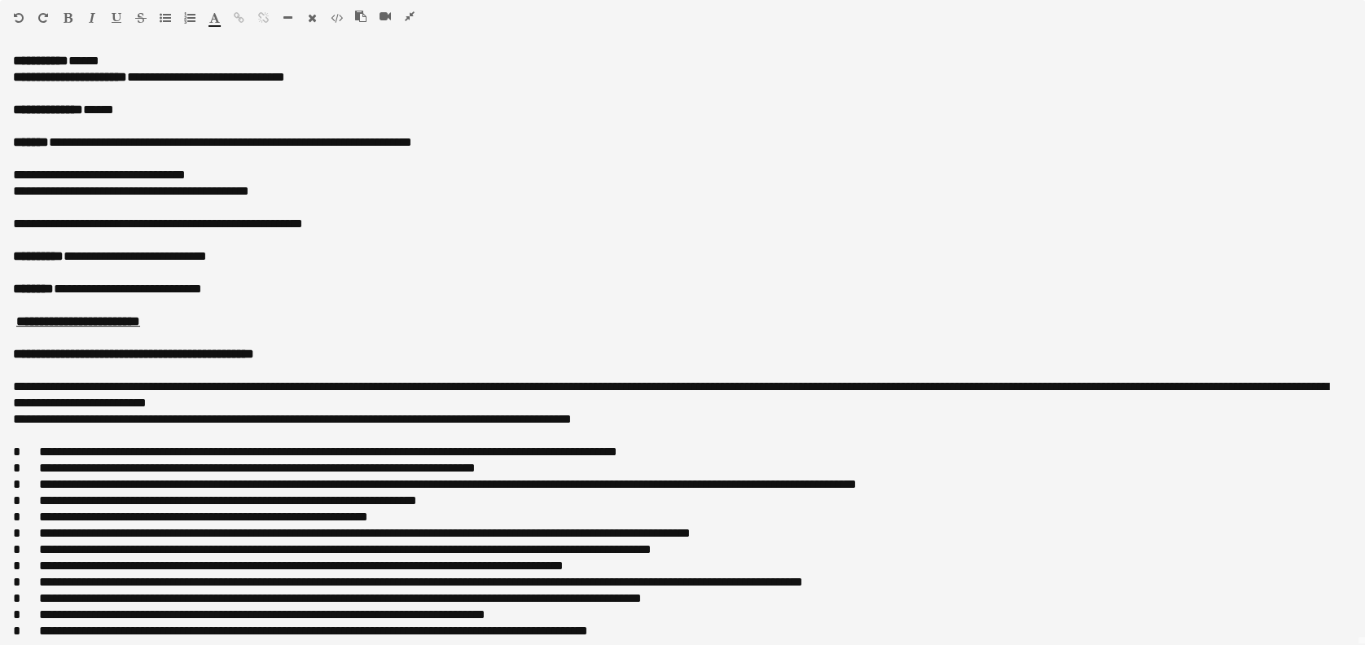
scroll to position [0, 0]
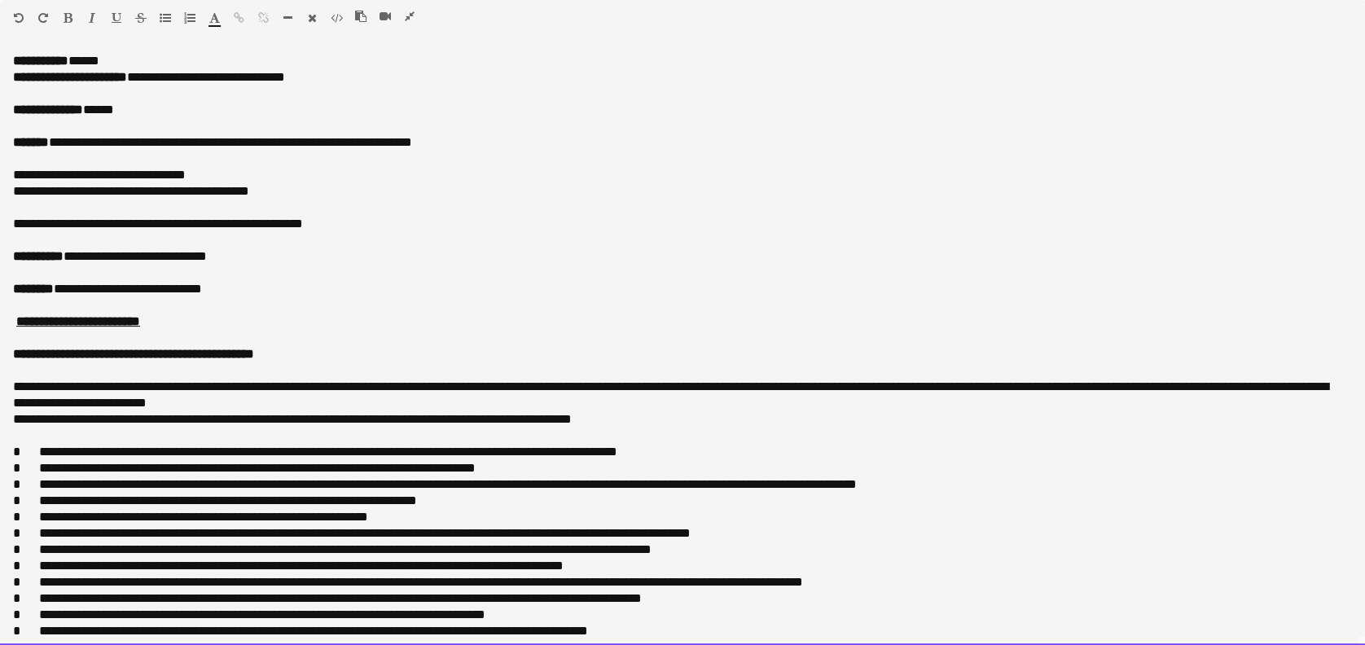
click at [24, 191] on p "**********" at bounding box center [674, 191] width 1322 height 16
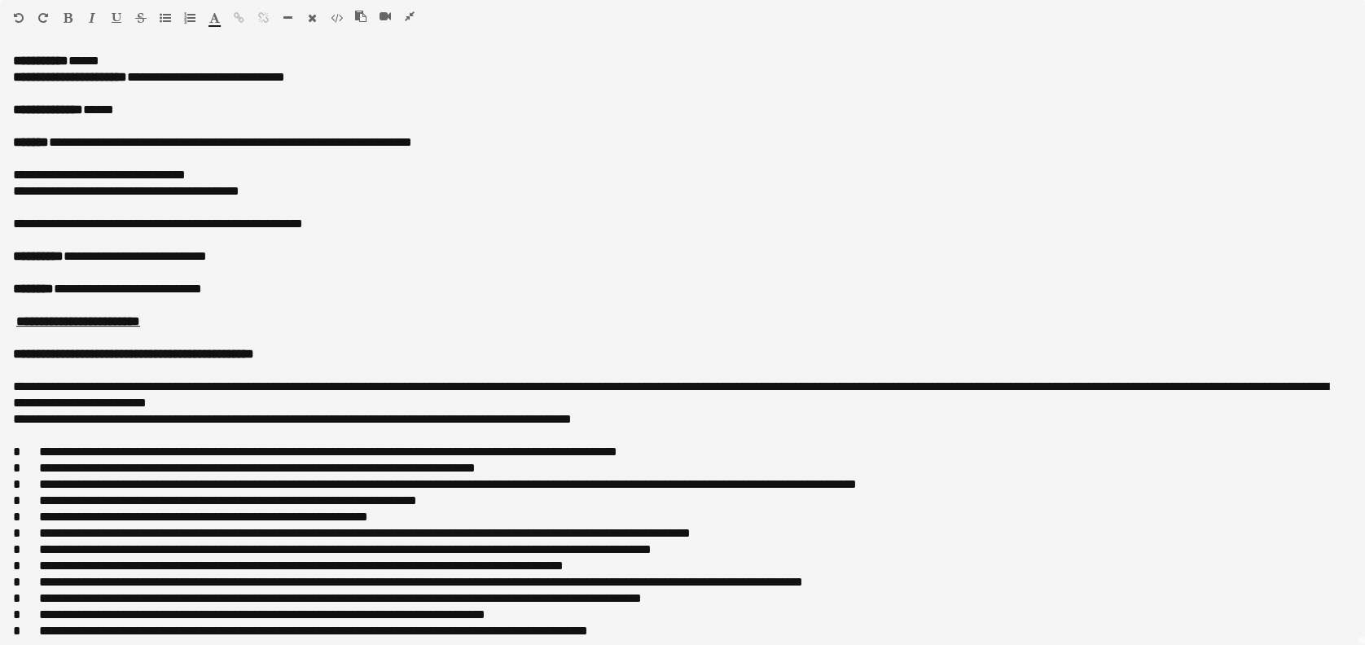
click at [411, 11] on icon "button" at bounding box center [410, 16] width 10 height 11
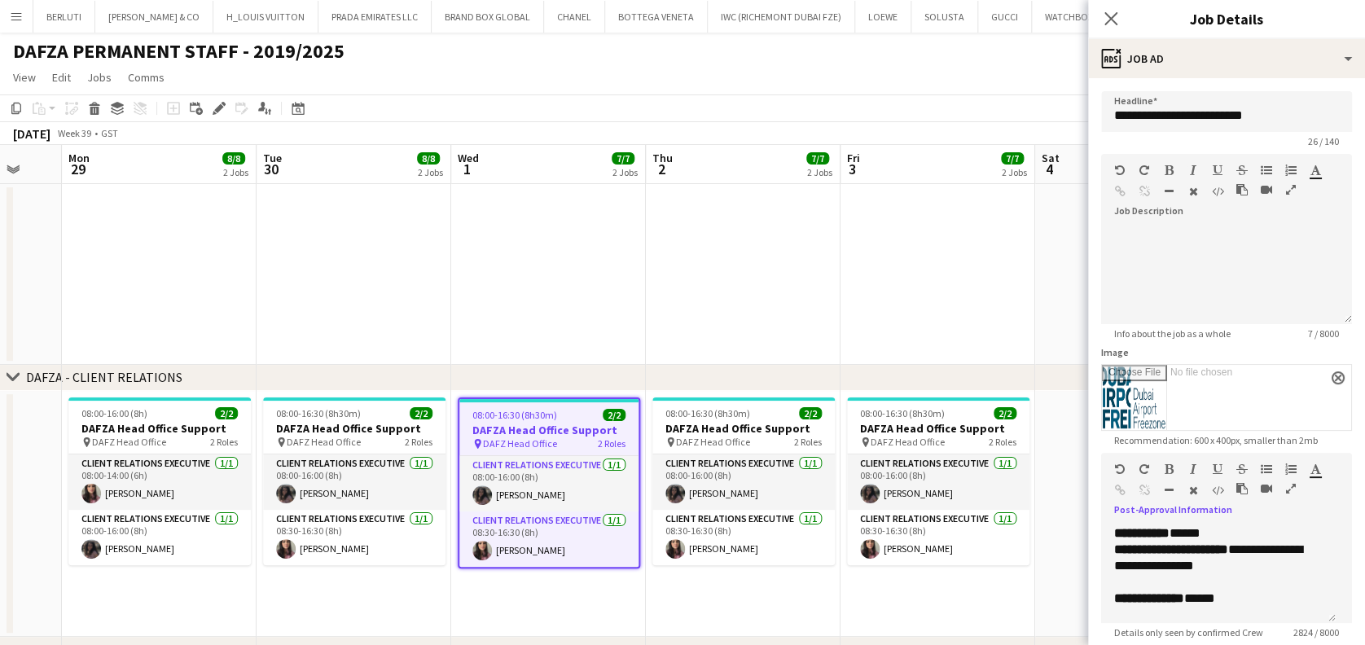
drag, startPoint x: 696, startPoint y: 306, endPoint x: 1004, endPoint y: 169, distance: 336.6
click at [698, 301] on app-date-cell at bounding box center [743, 274] width 195 height 181
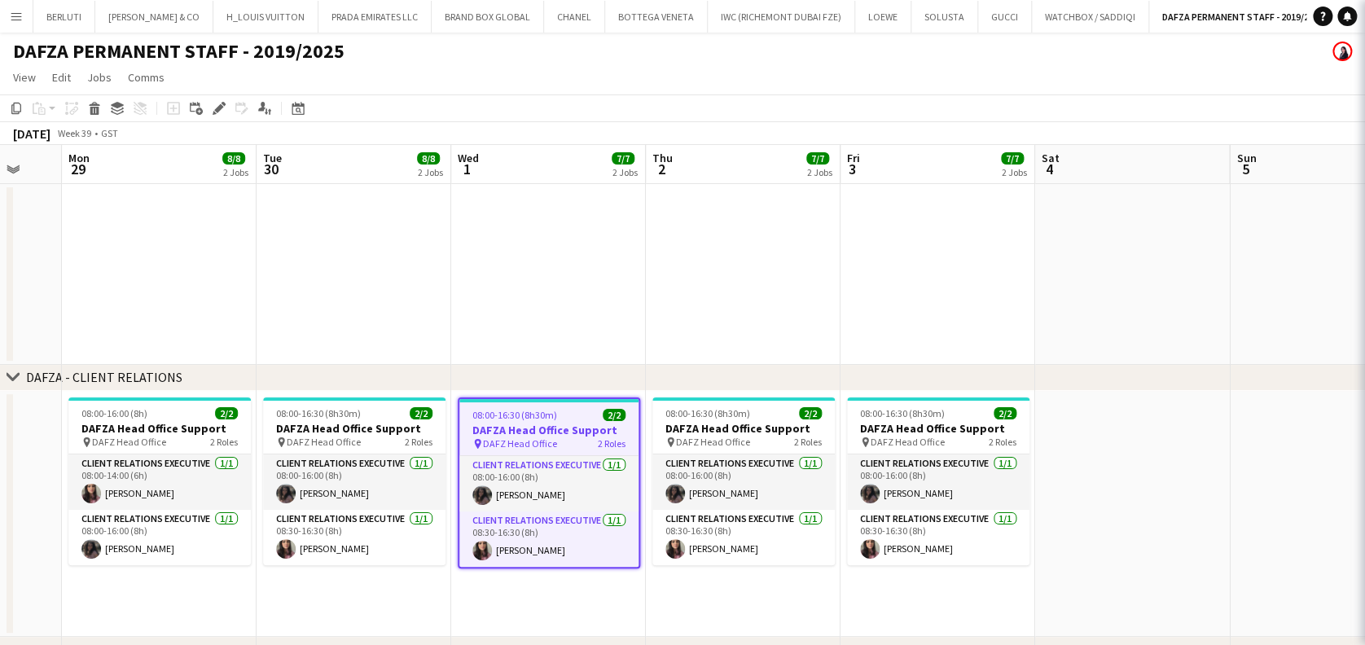
scroll to position [0, 326]
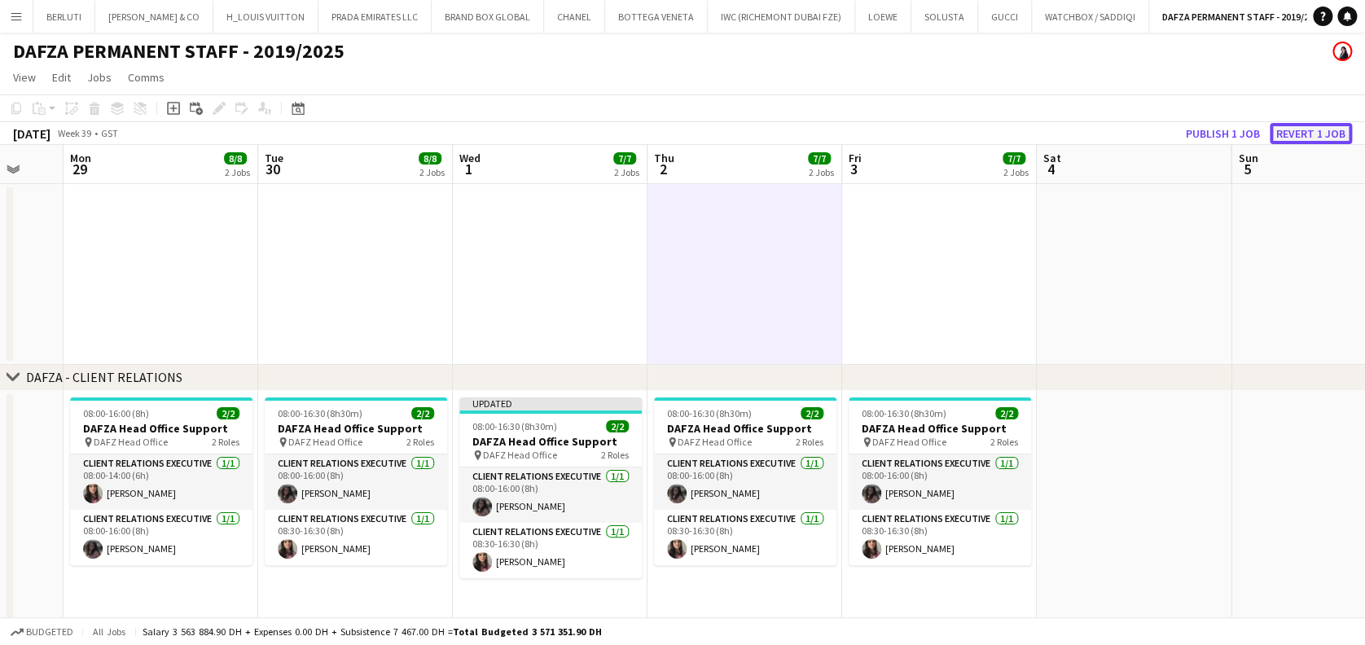
click at [1340, 138] on button "Revert 1 job" at bounding box center [1311, 133] width 82 height 21
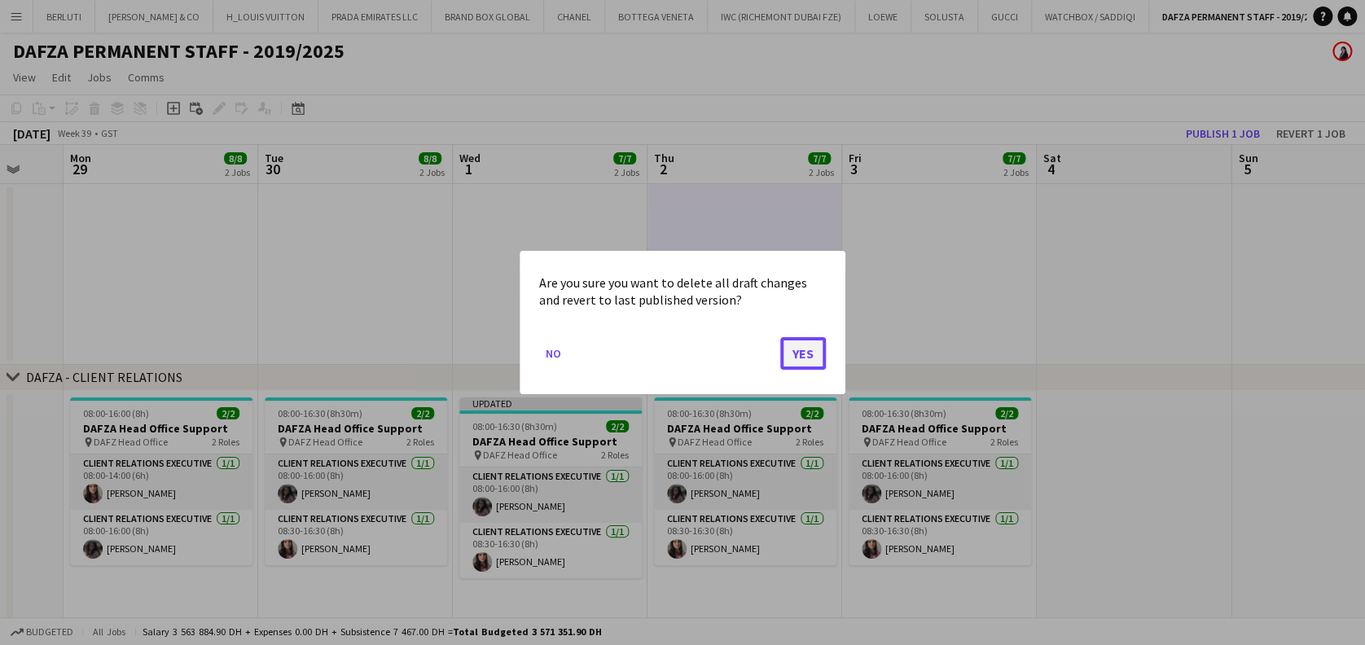
click at [812, 347] on button "Yes" at bounding box center [803, 353] width 46 height 33
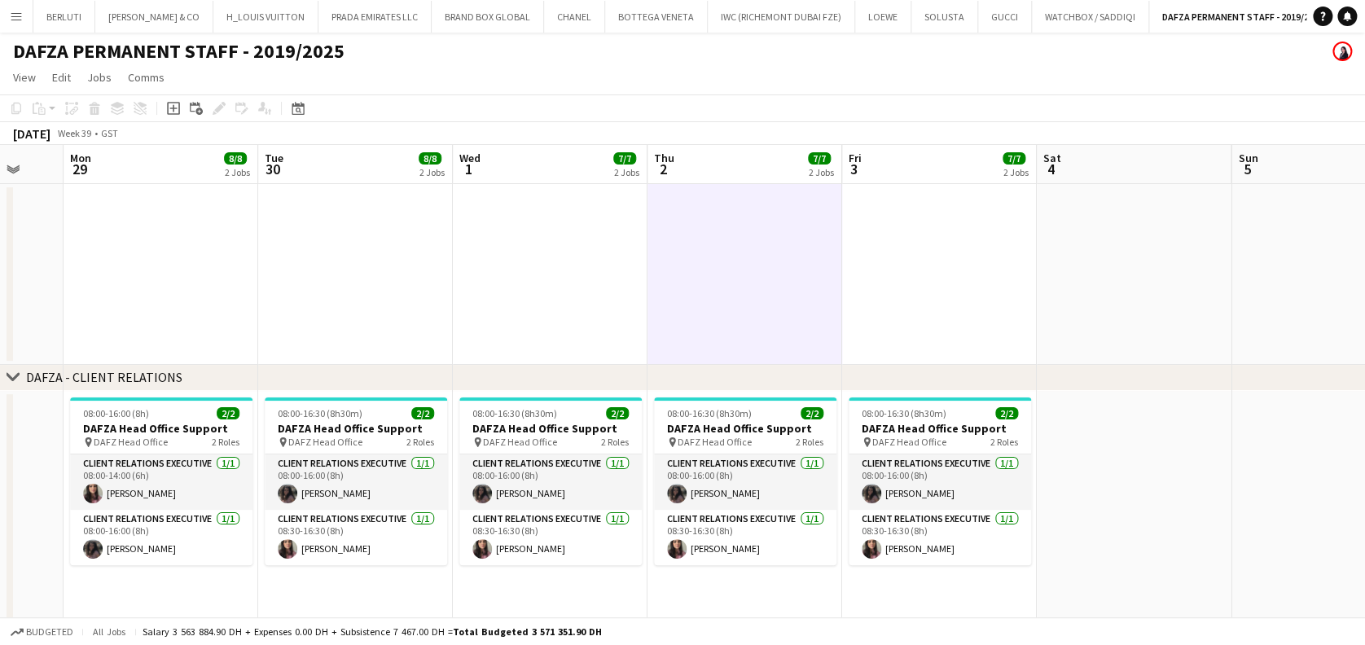
click at [662, 261] on app-date-cell at bounding box center [745, 274] width 195 height 181
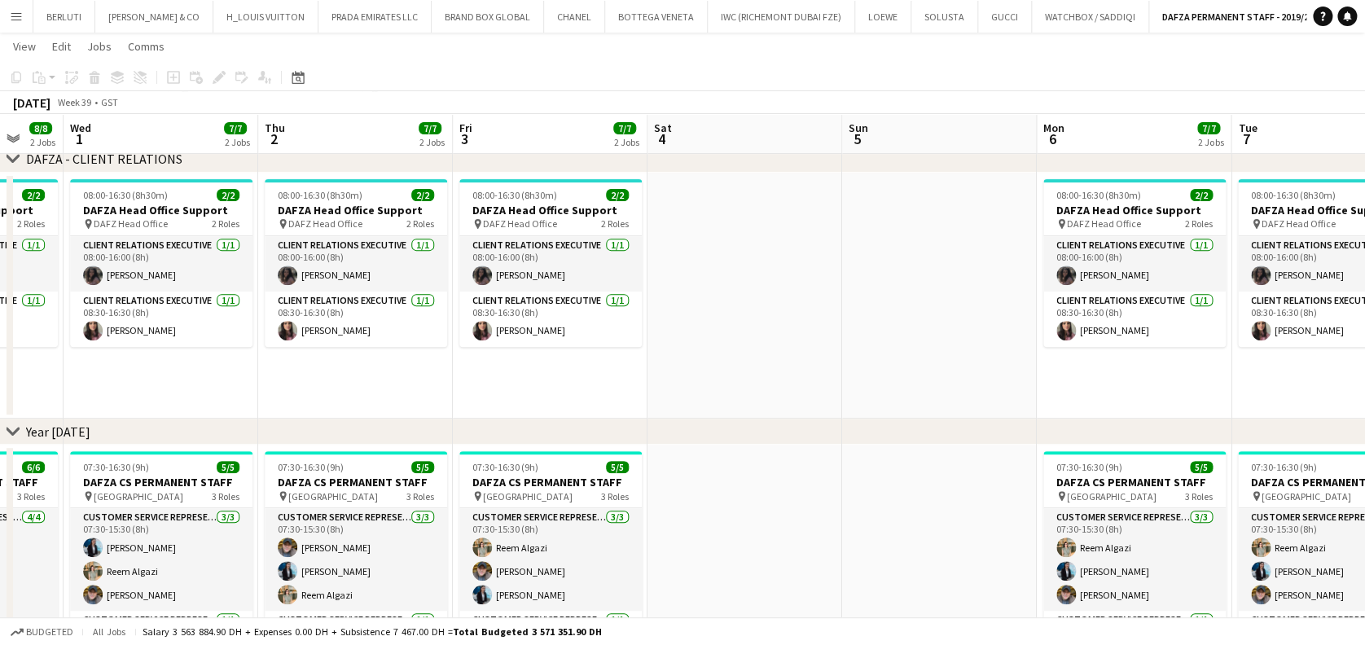
scroll to position [0, 624]
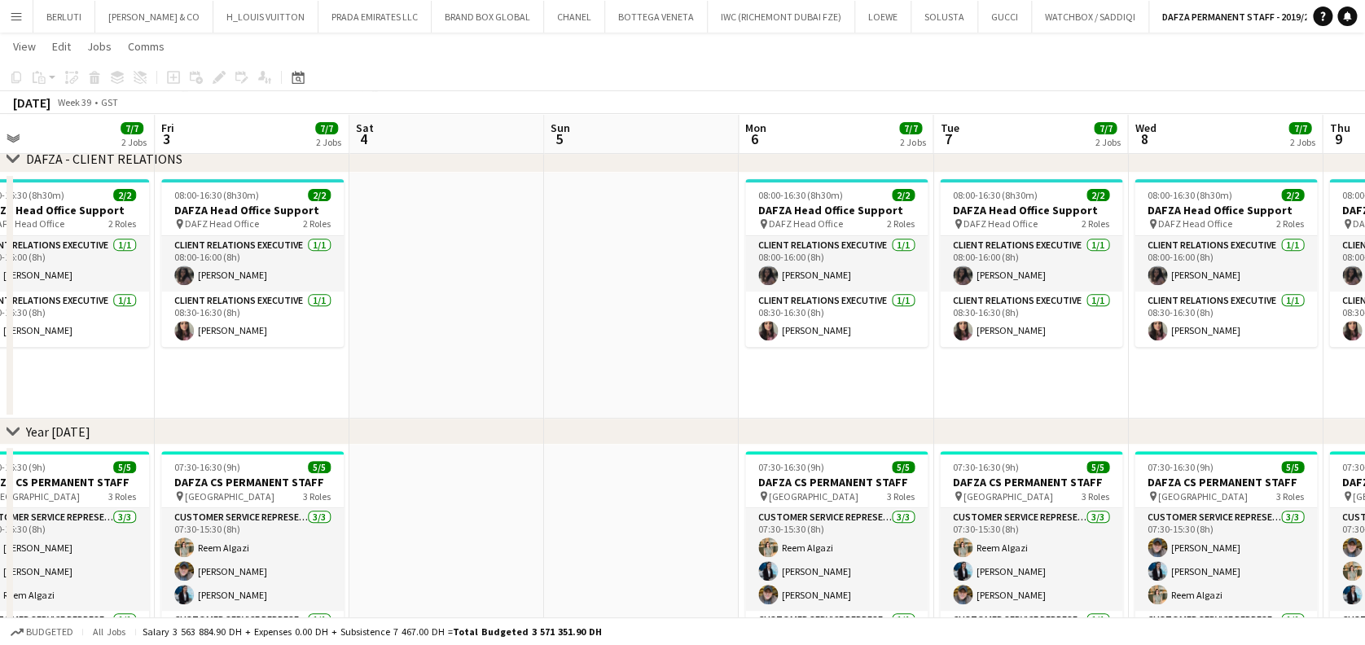
drag, startPoint x: 266, startPoint y: 375, endPoint x: 312, endPoint y: 380, distance: 46.0
click at [264, 375] on app-calendar-viewport "Mon 29 8/8 2 Jobs Tue 30 8/8 2 Jobs Wed 1 7/7 2 Jobs Thu 2 7/7 2 Jobs Fri 3 7/7…" at bounding box center [682, 511] width 1365 height 1328
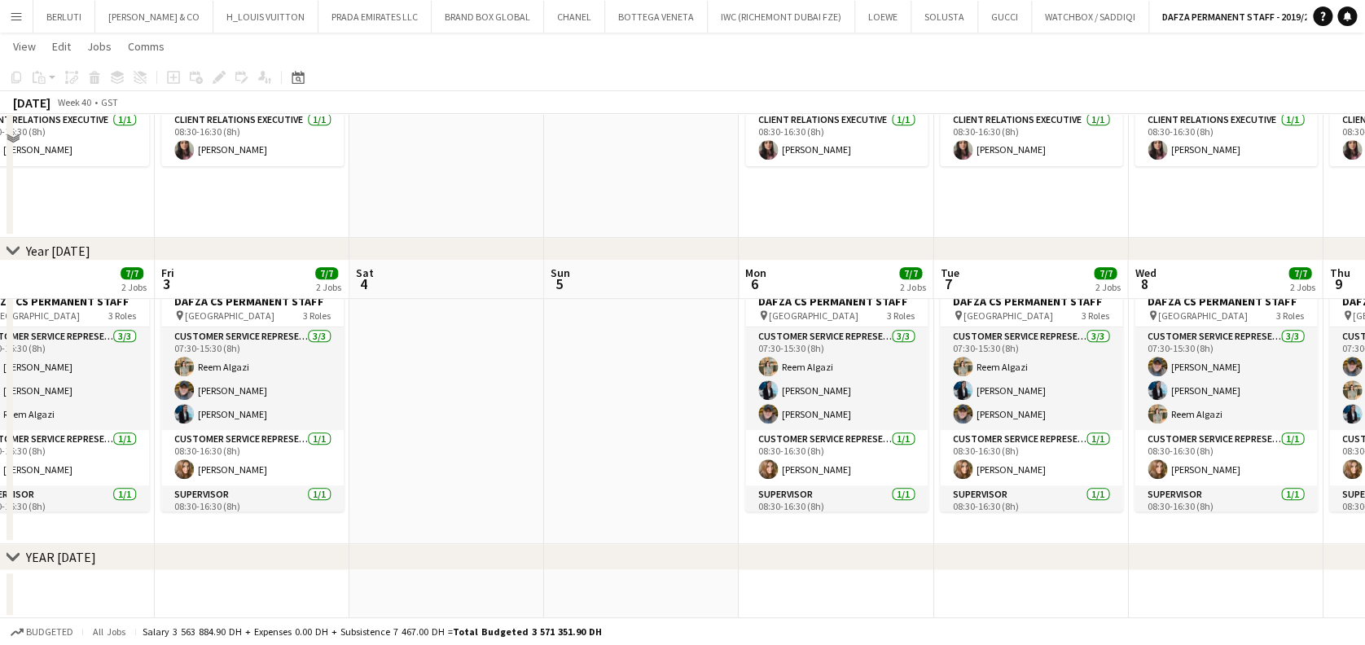
scroll to position [543, 0]
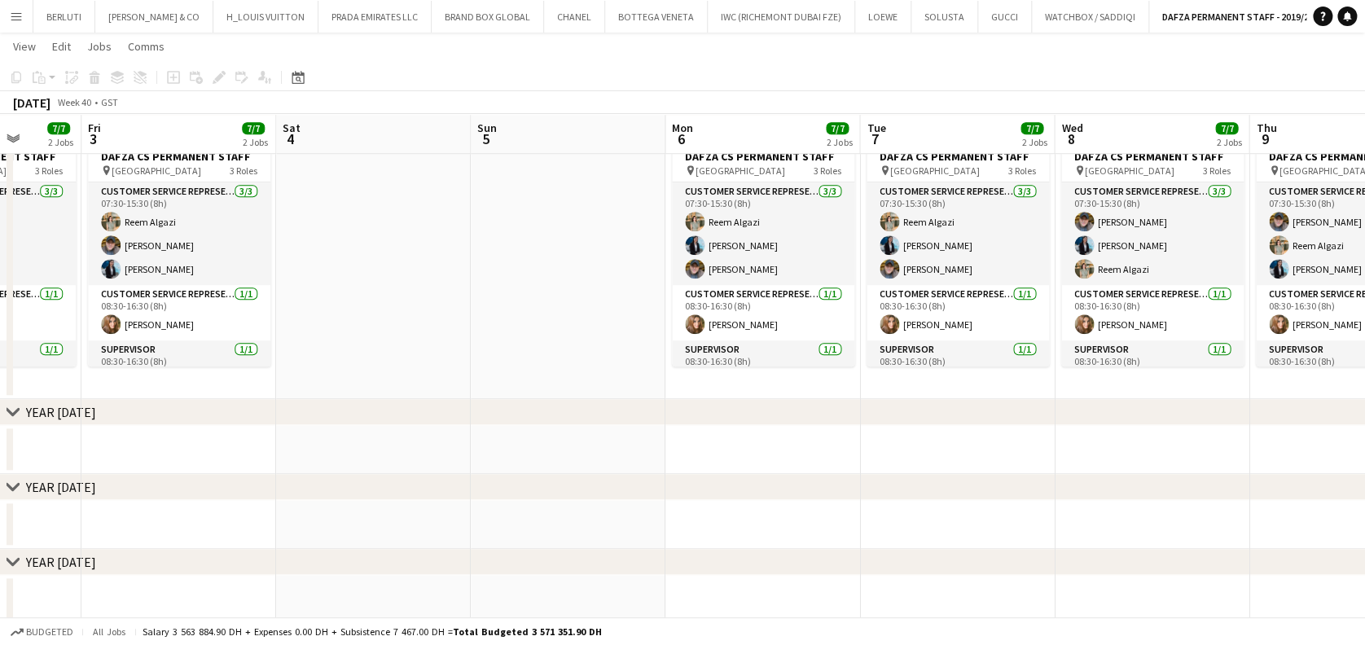
click at [104, 384] on app-calendar-viewport "Mon 29 8/8 2 Jobs Tue 30 8/8 2 Jobs Wed 1 7/7 2 Jobs Thu 2 7/7 2 Jobs Fri 3 7/7…" at bounding box center [682, 185] width 1365 height 1328
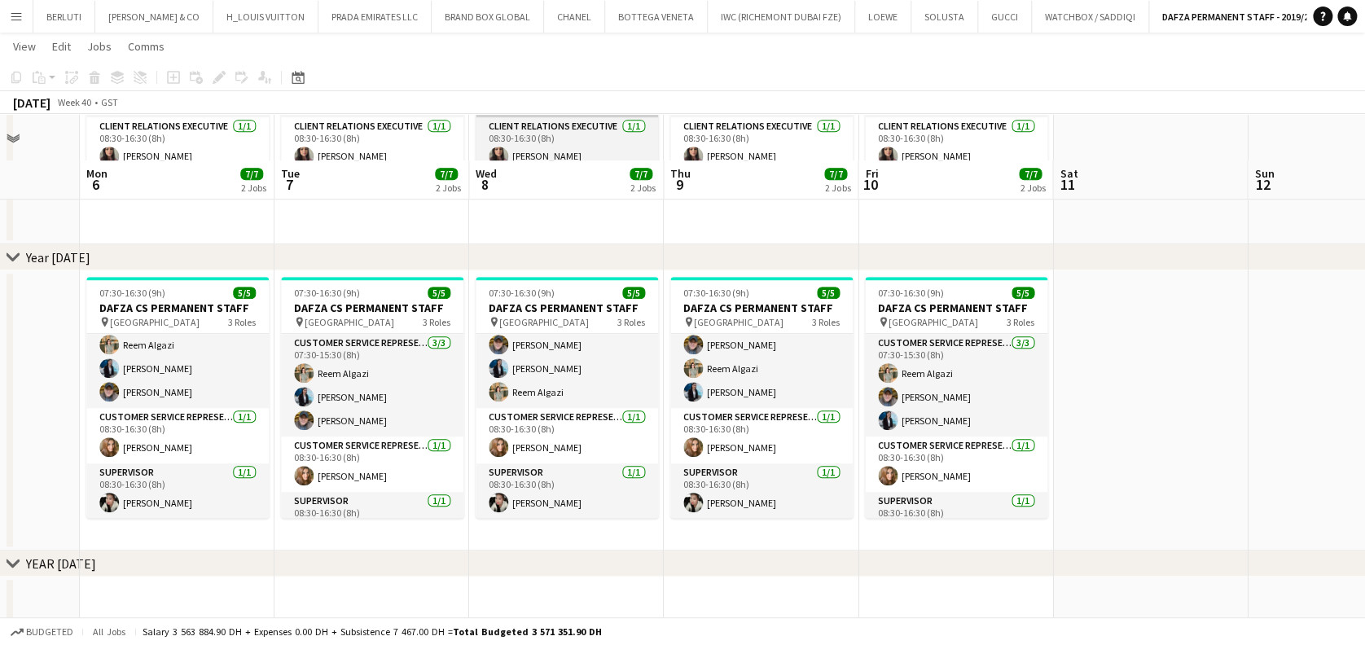
scroll to position [217, 0]
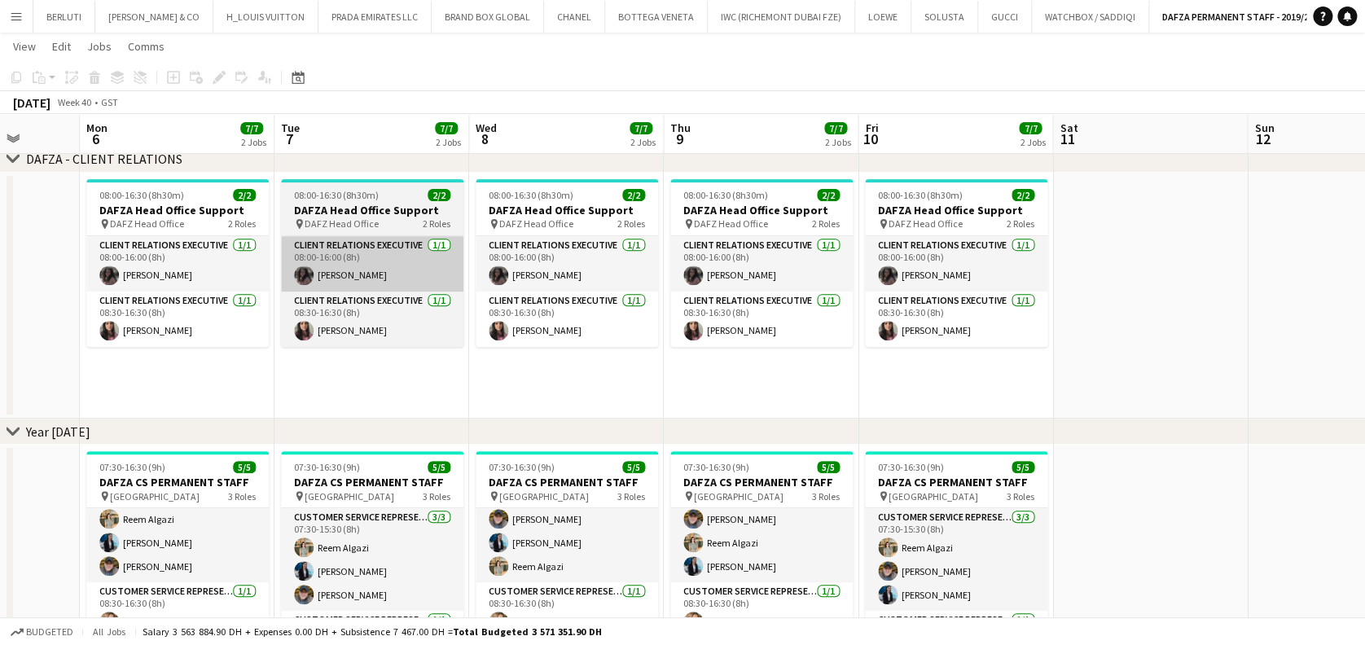
drag, startPoint x: 609, startPoint y: 310, endPoint x: 1013, endPoint y: 289, distance: 403.7
click at [991, 298] on app-calendar-viewport "Thu 2 7/7 2 Jobs Fri 3 7/7 2 Jobs Sat 4 Sun 5 Mon 6 7/7 2 Jobs Tue 7 7/7 2 Jobs…" at bounding box center [682, 511] width 1365 height 1328
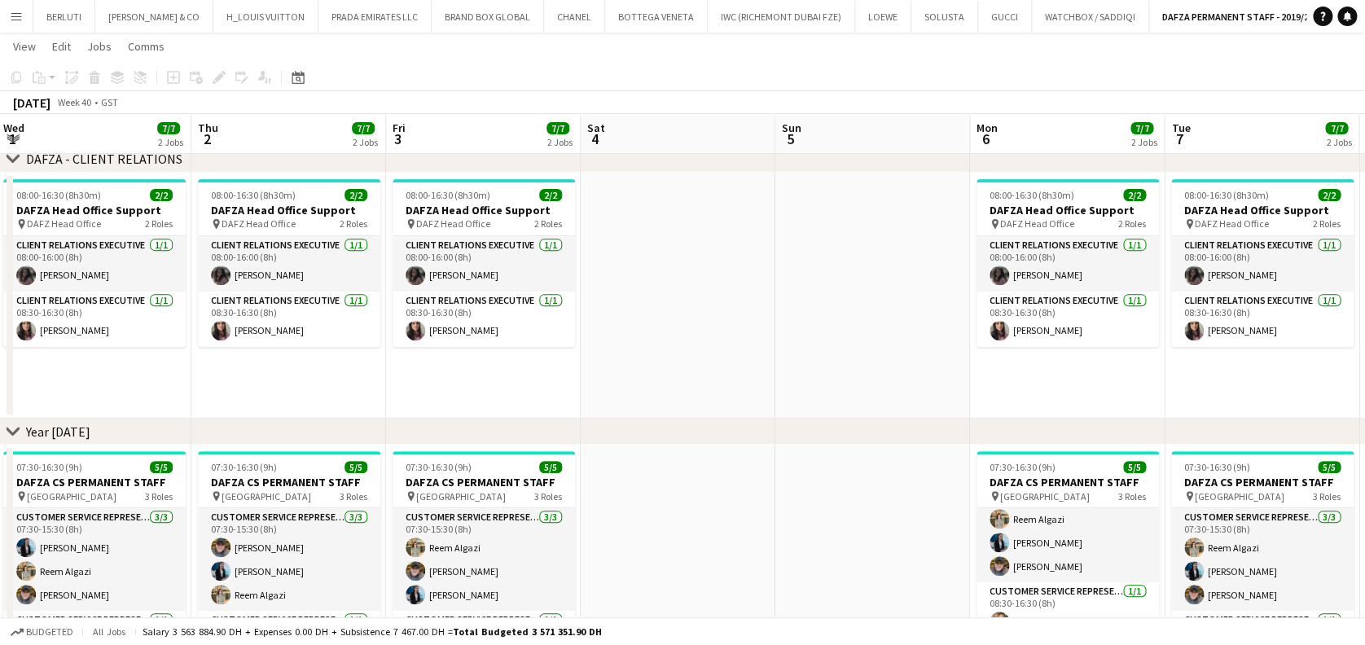
drag, startPoint x: 630, startPoint y: 327, endPoint x: 680, endPoint y: 326, distance: 50.5
click at [680, 326] on app-calendar-viewport "Mon 29 8/8 2 Jobs Tue 30 8/8 2 Jobs Wed 1 7/7 2 Jobs Thu 2 7/7 2 Jobs Fri 3 7/7…" at bounding box center [682, 511] width 1365 height 1328
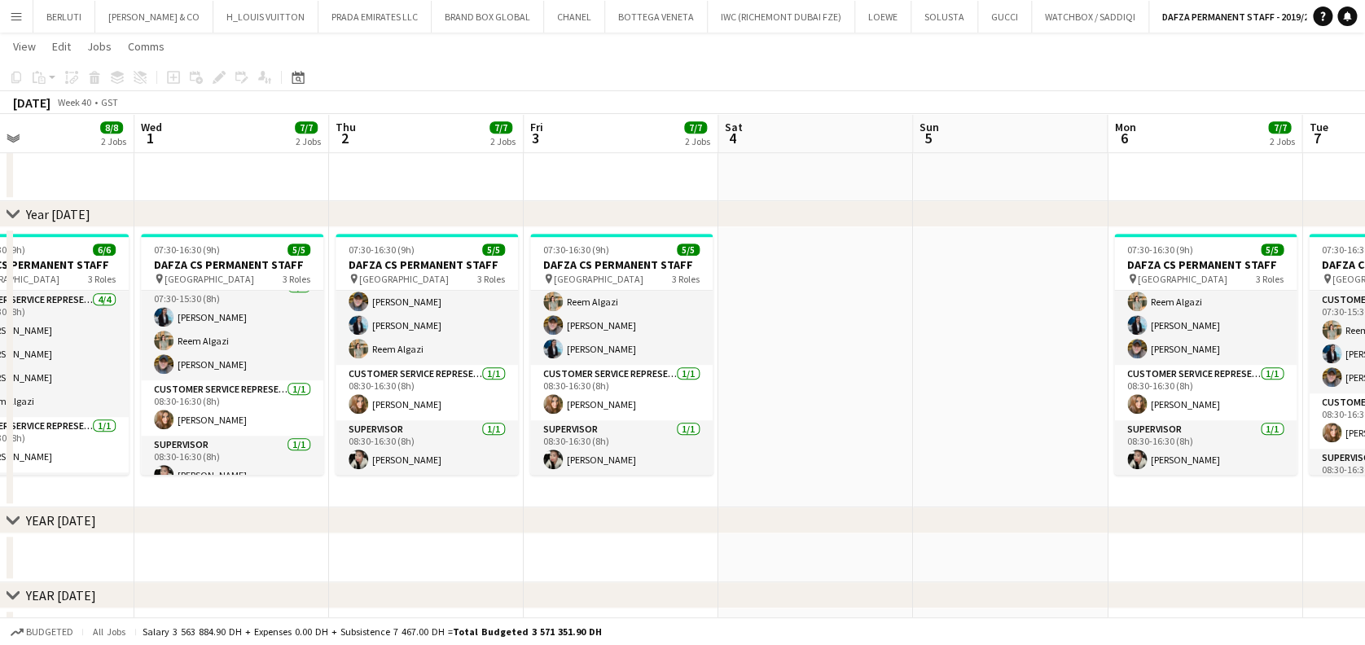
scroll to position [0, 0]
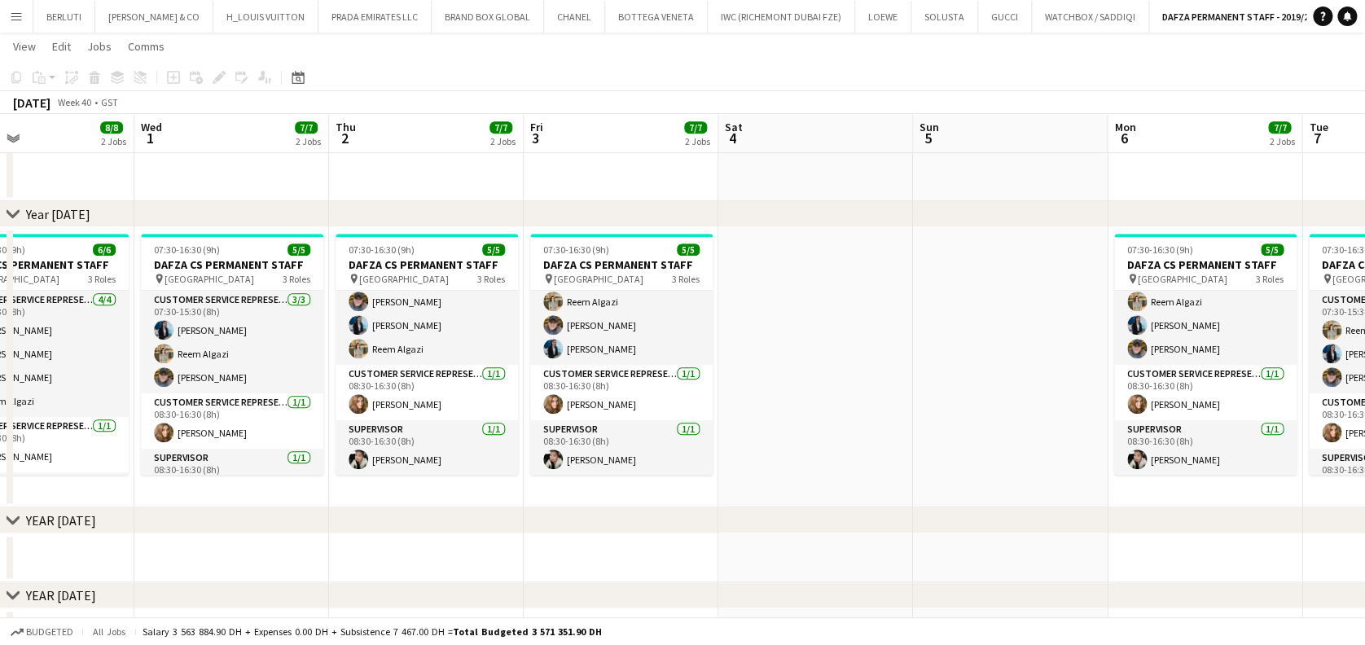
click at [29, 19] on button "Menu" at bounding box center [16, 16] width 33 height 33
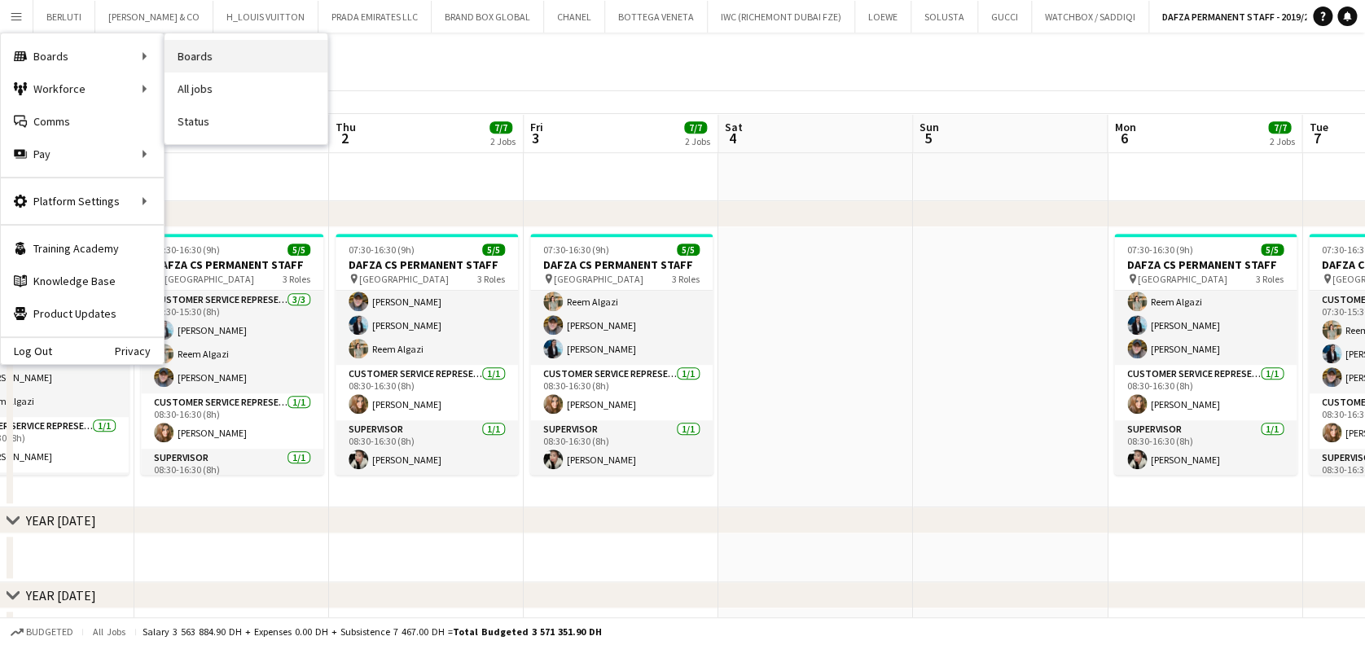
click at [201, 52] on link "Boards" at bounding box center [246, 56] width 163 height 33
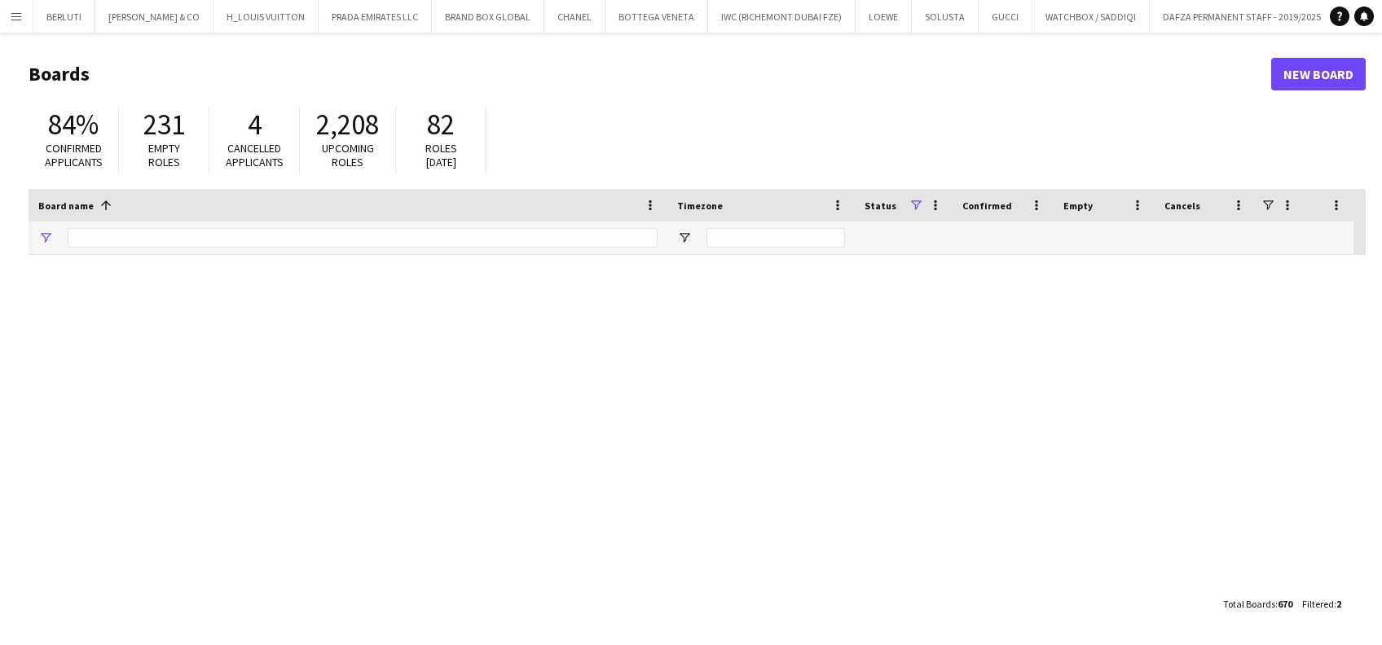
type input "*****"
click at [3, 235] on main "Boards New Board 84% Confirmed applicants 231 Empty roles 4 Cancelled applicant…" at bounding box center [691, 339] width 1382 height 612
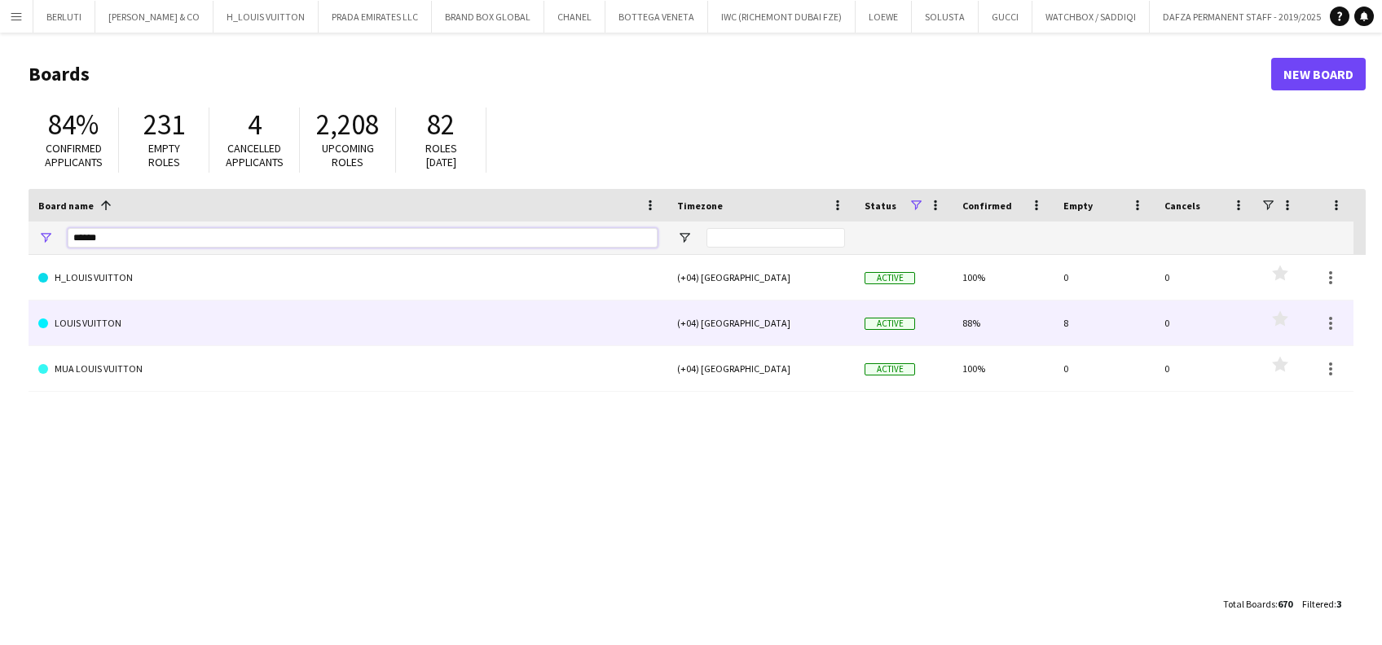
type input "*****"
click at [301, 317] on link "LOUIS VUITTON" at bounding box center [347, 324] width 619 height 46
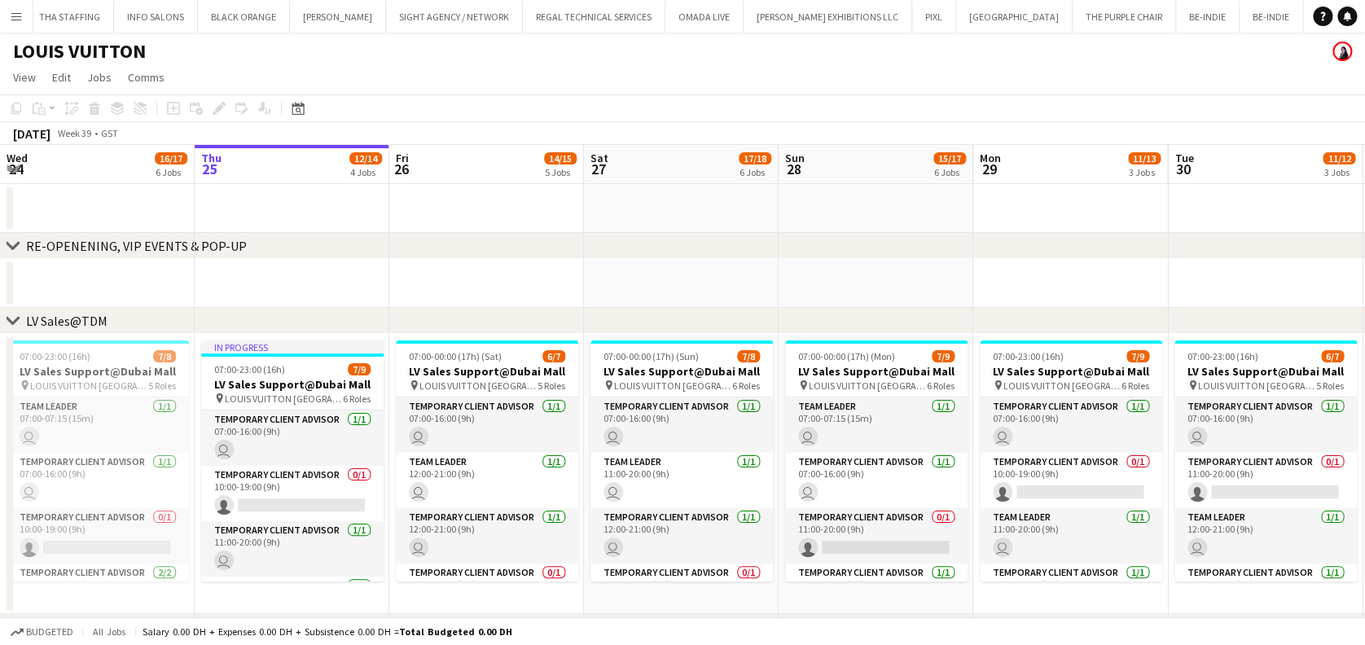
scroll to position [543, 0]
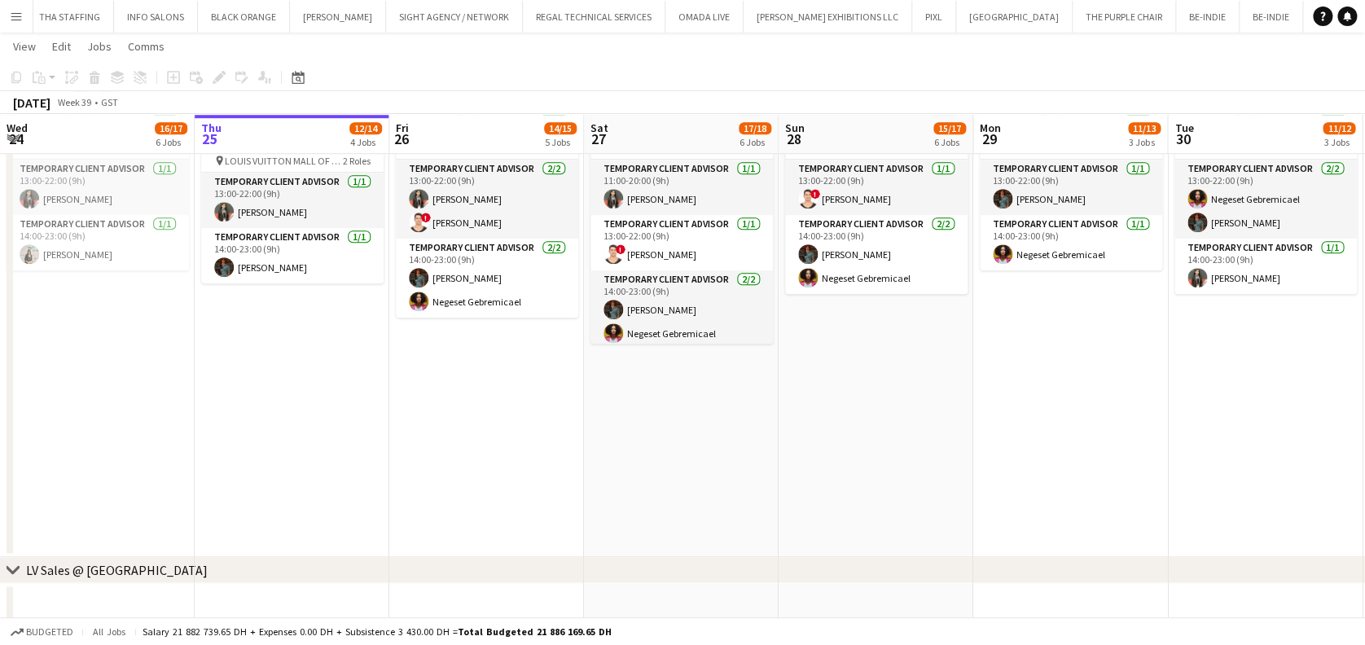
click at [354, 529] on app-date-cell "In progress 13:00-23:00 (10h) 2/2 LV Sales Support@MOE pin LOUIS VUITTON MALL O…" at bounding box center [292, 326] width 195 height 461
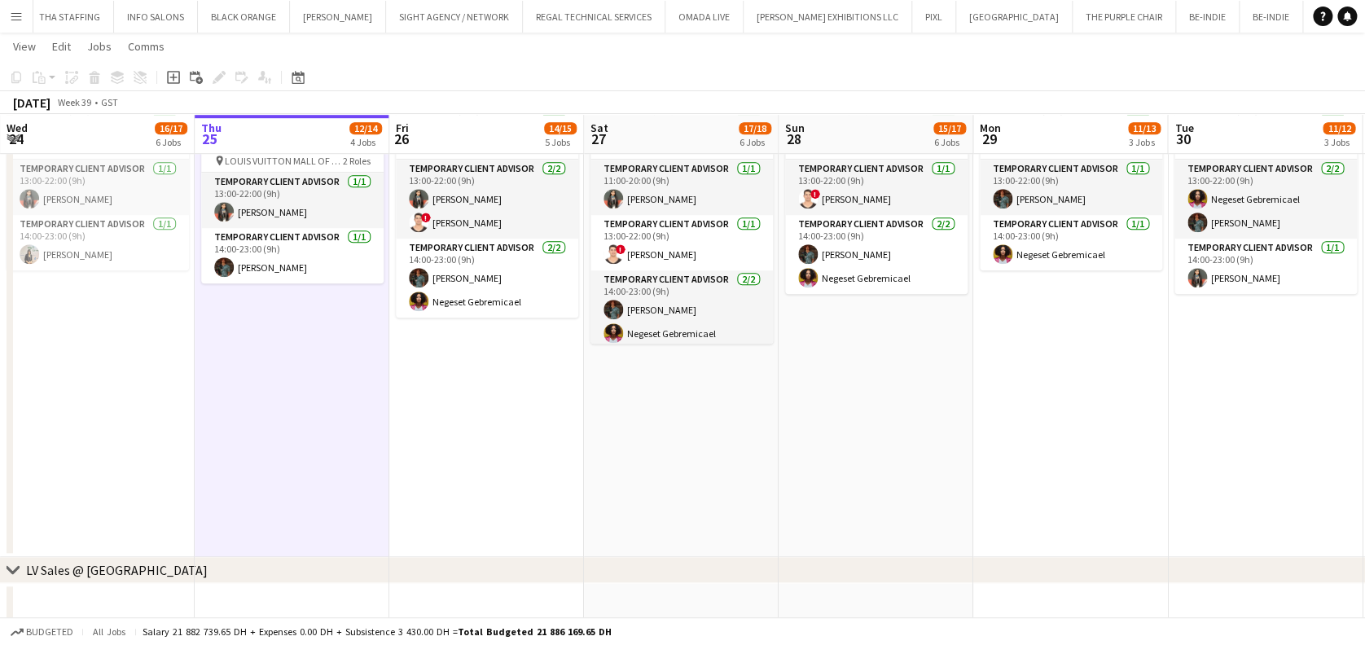
click at [653, 430] on app-date-cell "11:00-23:00 (12h) 4/4 LV Sales Support@MOE pin LOUIS VUITTON MALL OF THE EMIRAT…" at bounding box center [681, 326] width 195 height 461
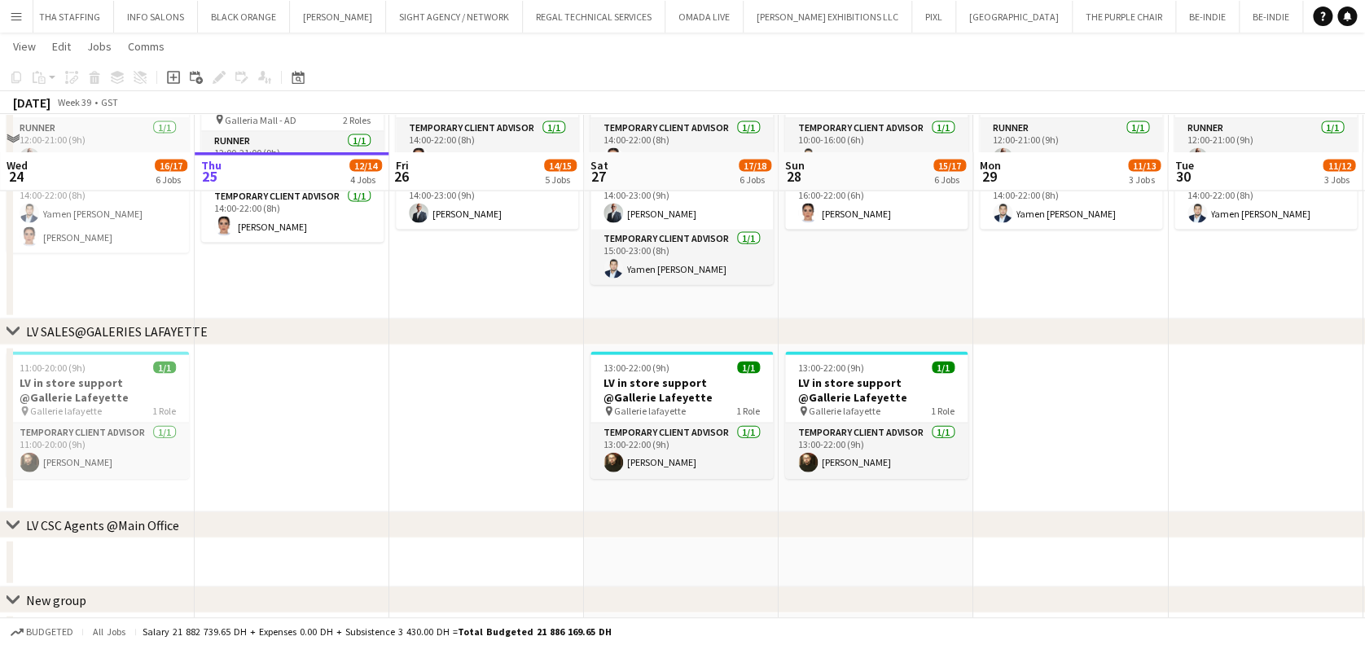
scroll to position [1628, 0]
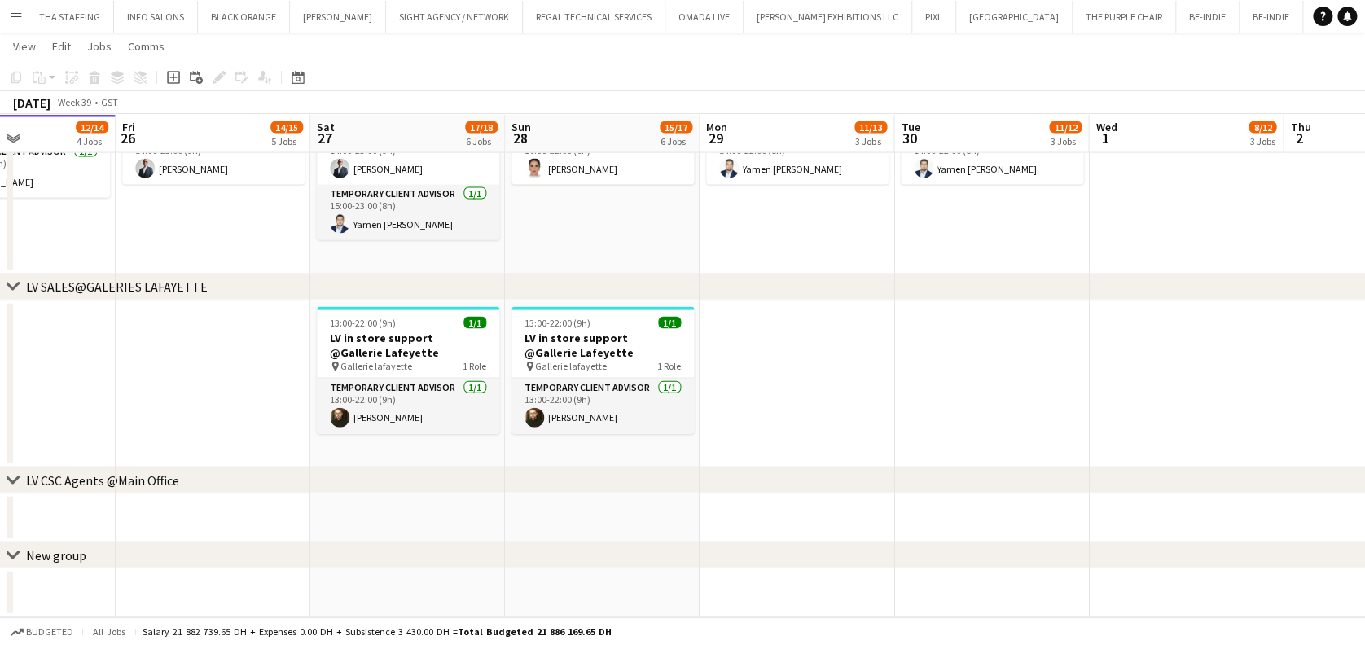
drag, startPoint x: 1014, startPoint y: 363, endPoint x: 736, endPoint y: 357, distance: 277.9
click at [627, 373] on app-job-card "13:00-22:00 (9h) 1/1 LV in store support @Gallerie Lafeyette pin Gallerie lafay…" at bounding box center [601, 370] width 182 height 127
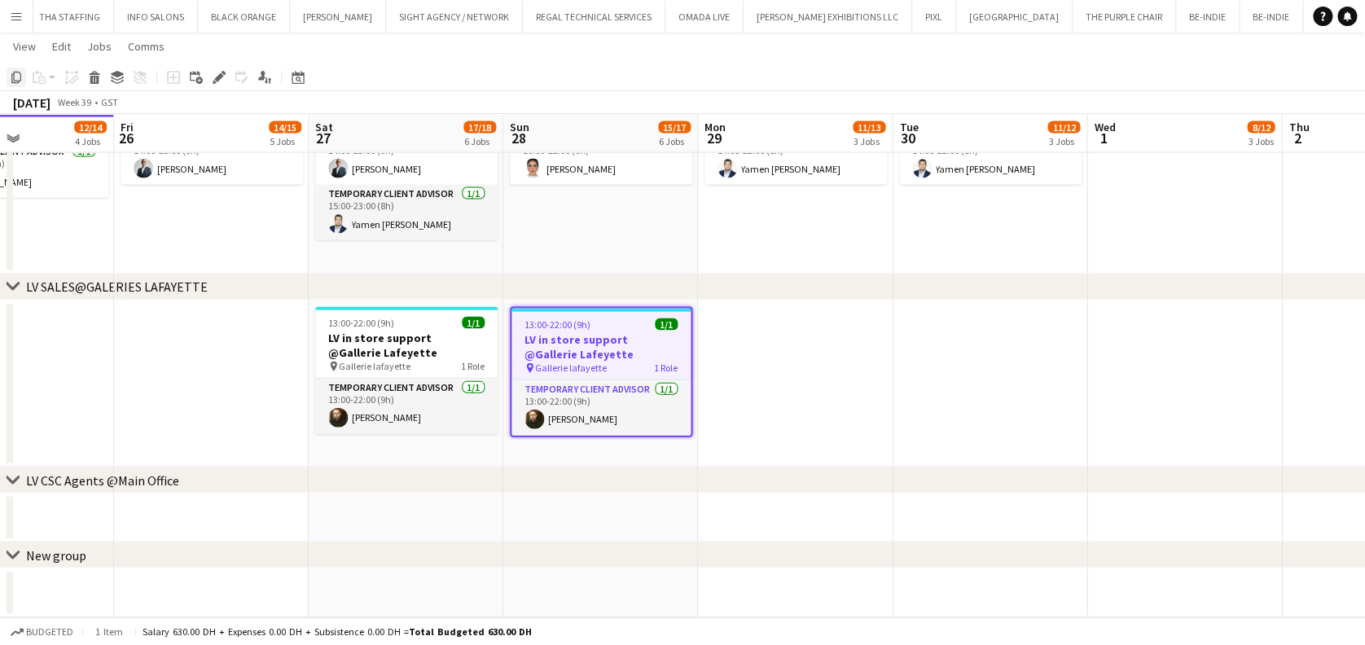
click at [19, 74] on icon "Copy" at bounding box center [16, 77] width 13 height 13
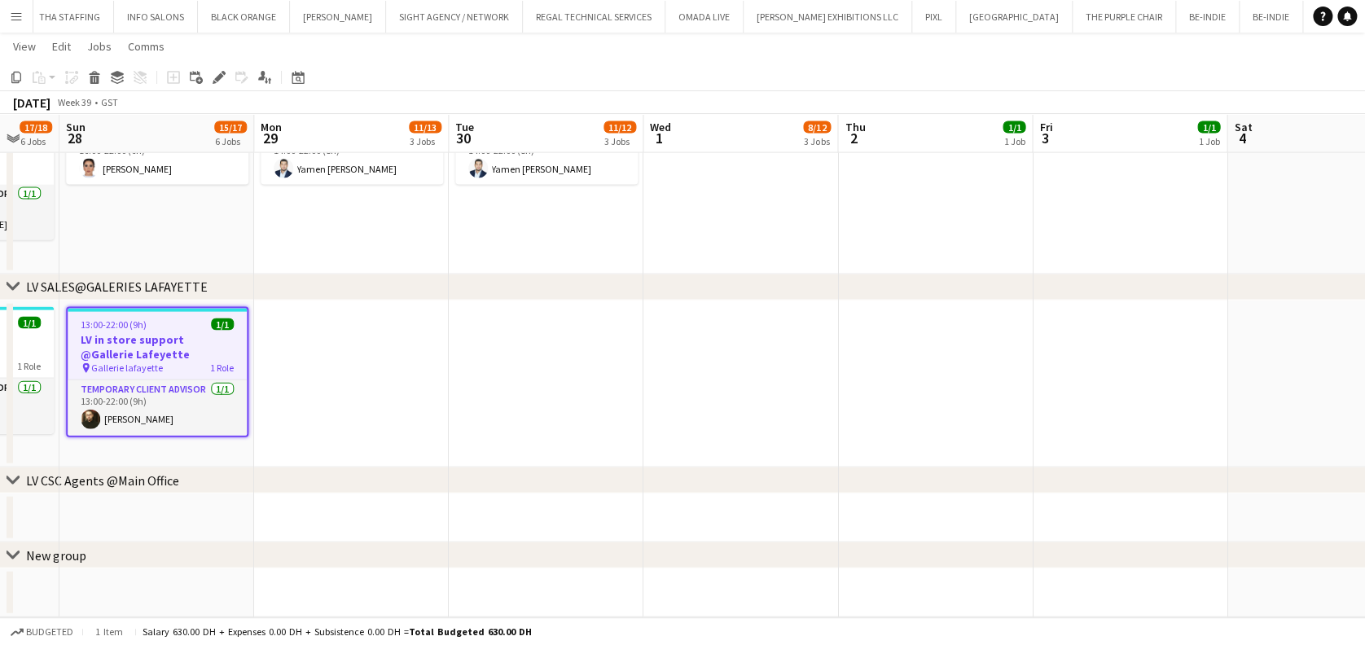
click at [442, 366] on app-date-cell at bounding box center [351, 385] width 195 height 168
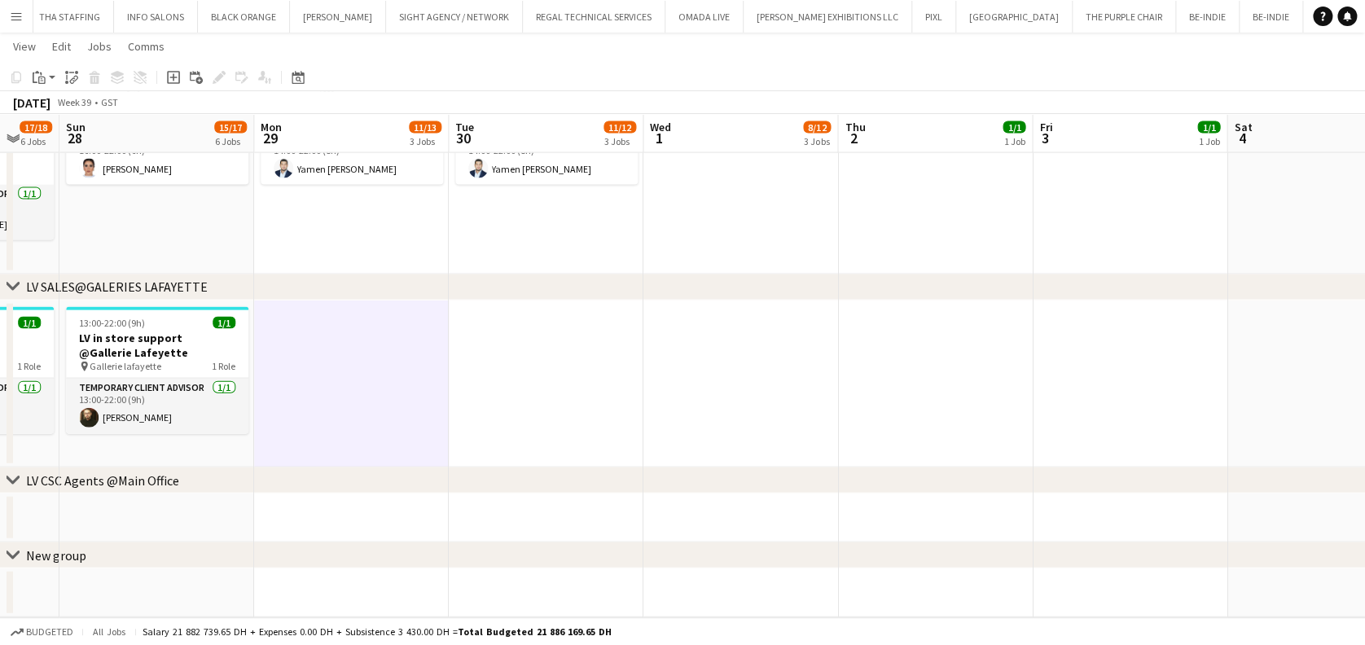
scroll to position [0, 721]
click at [533, 347] on app-date-cell at bounding box center [544, 385] width 195 height 168
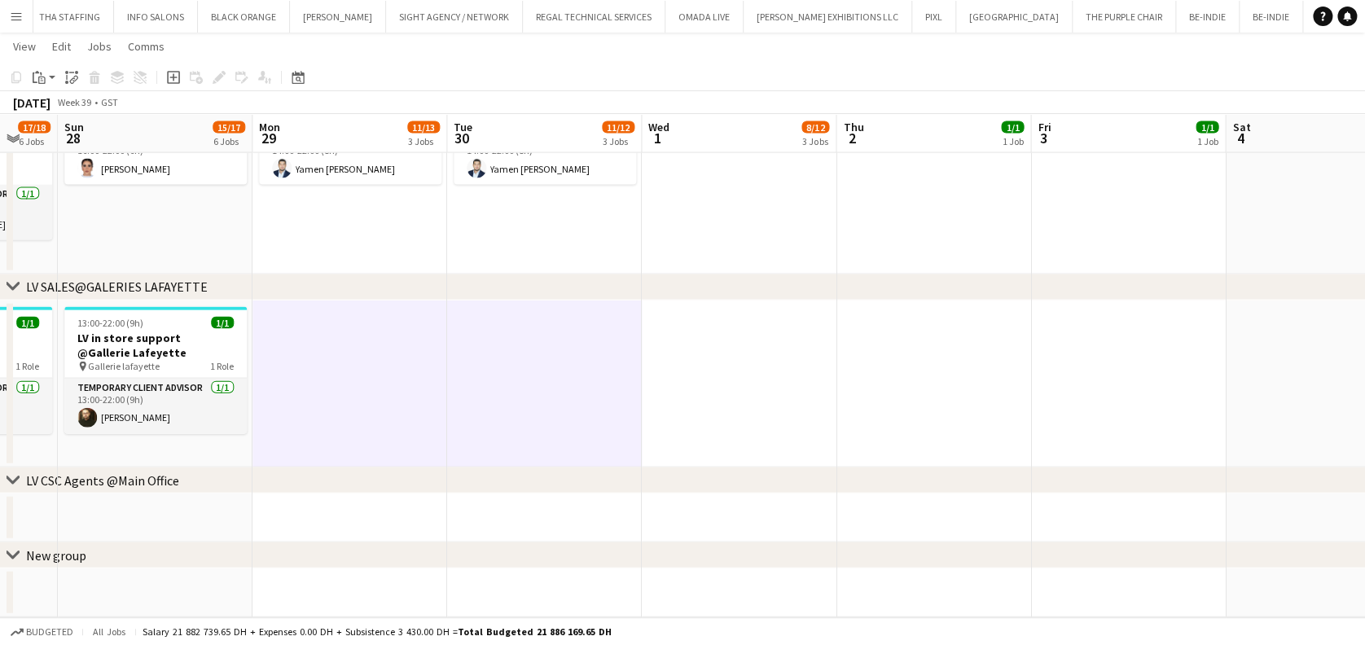
click at [691, 340] on app-date-cell at bounding box center [739, 385] width 195 height 168
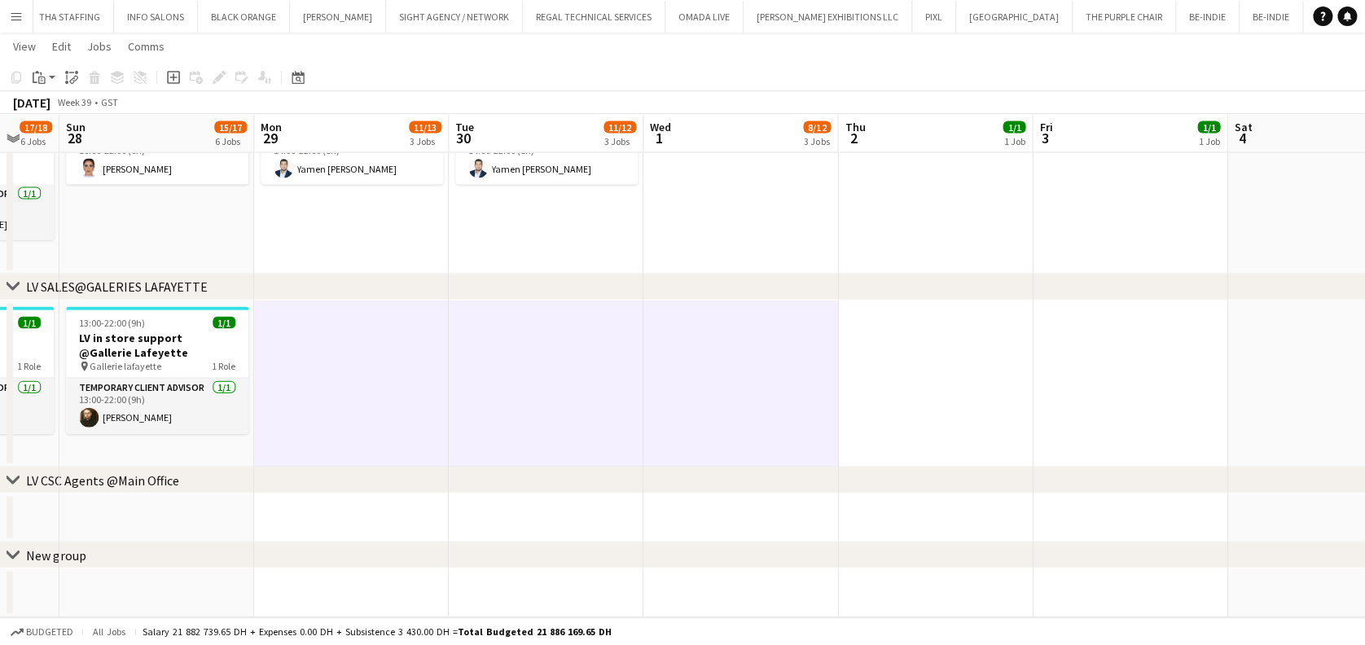
click at [952, 363] on app-date-cell at bounding box center [935, 385] width 195 height 168
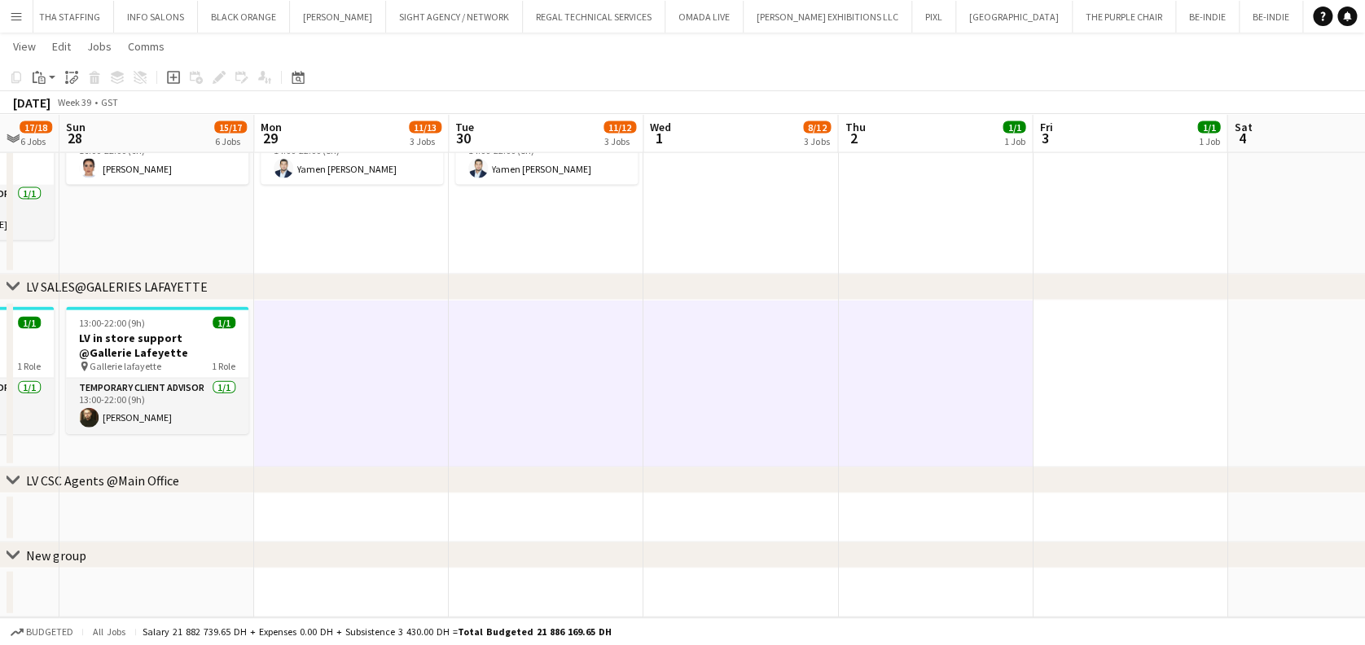
click at [1092, 364] on app-date-cell at bounding box center [1130, 385] width 195 height 168
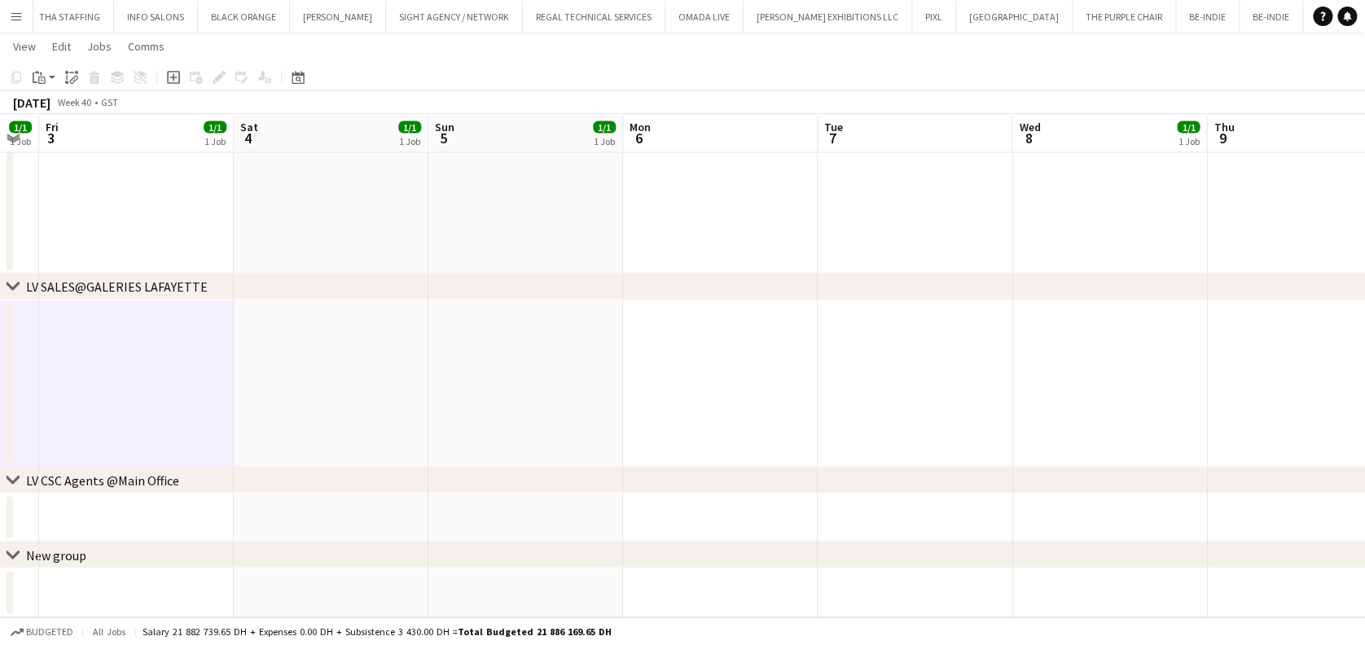
drag, startPoint x: 1046, startPoint y: 371, endPoint x: 349, endPoint y: 336, distance: 697.4
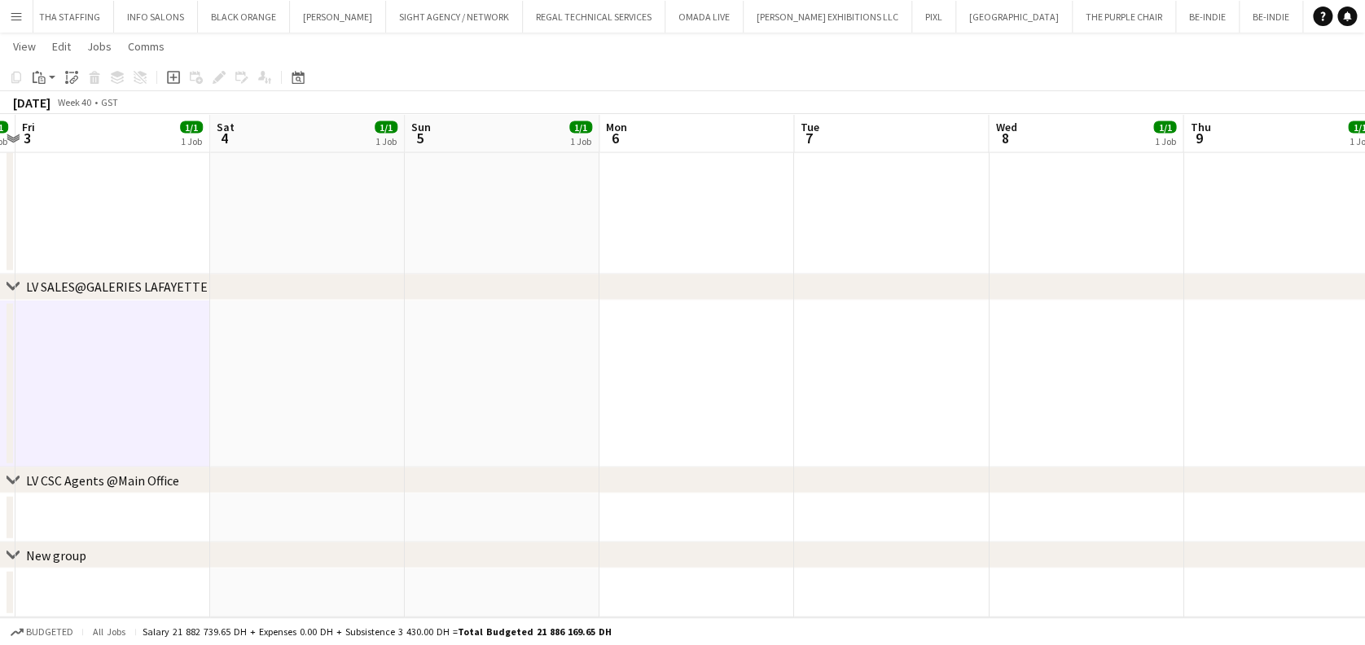
click at [762, 376] on app-date-cell at bounding box center [697, 385] width 195 height 168
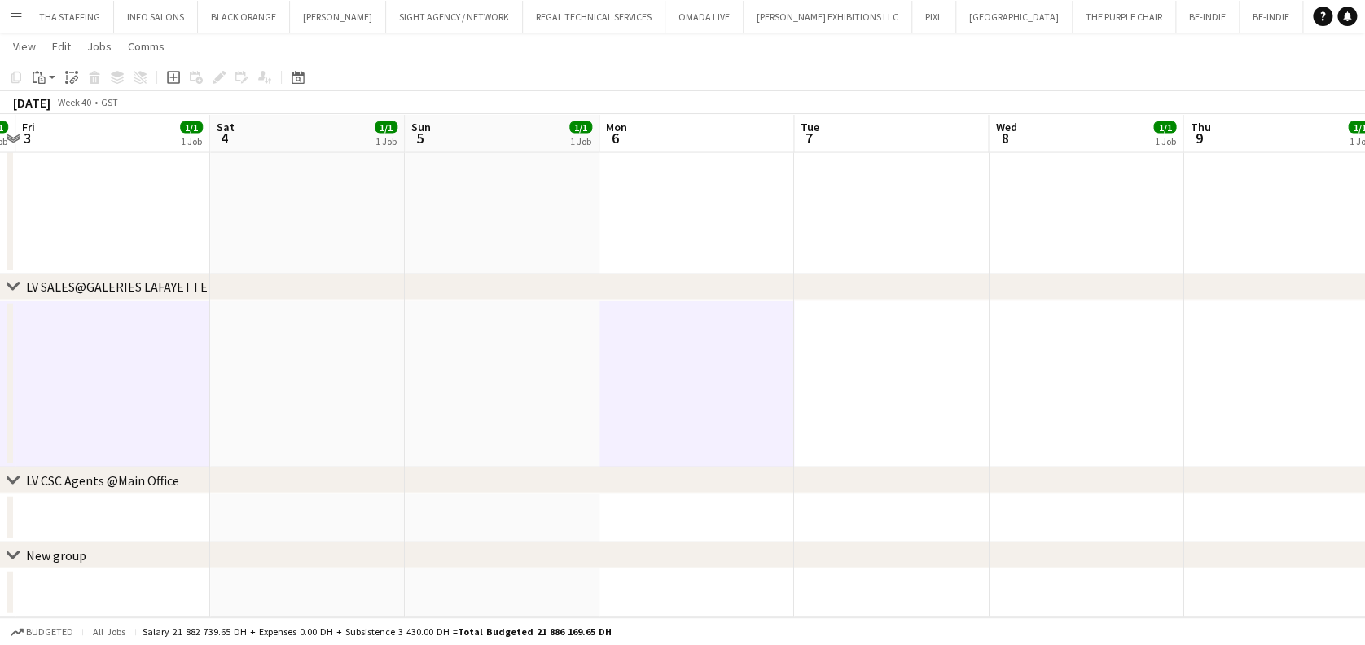
click at [860, 377] on app-date-cell at bounding box center [891, 385] width 195 height 168
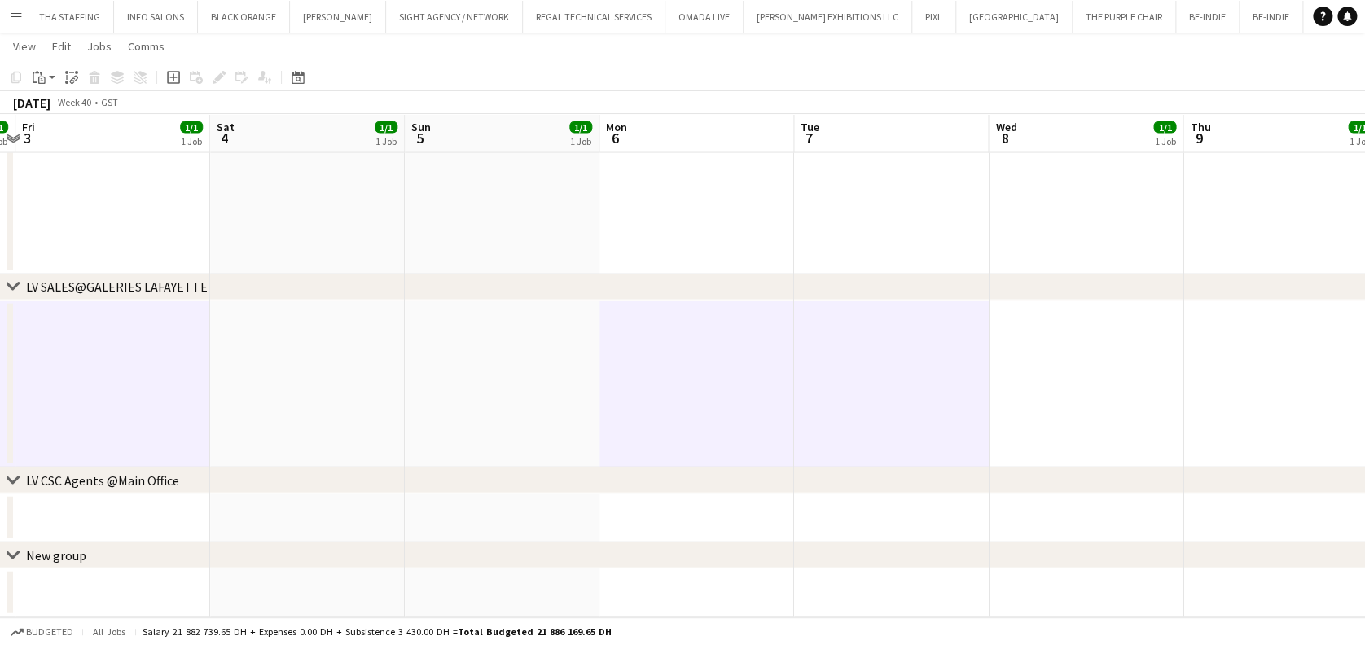
click at [1004, 384] on app-date-cell at bounding box center [1086, 385] width 195 height 168
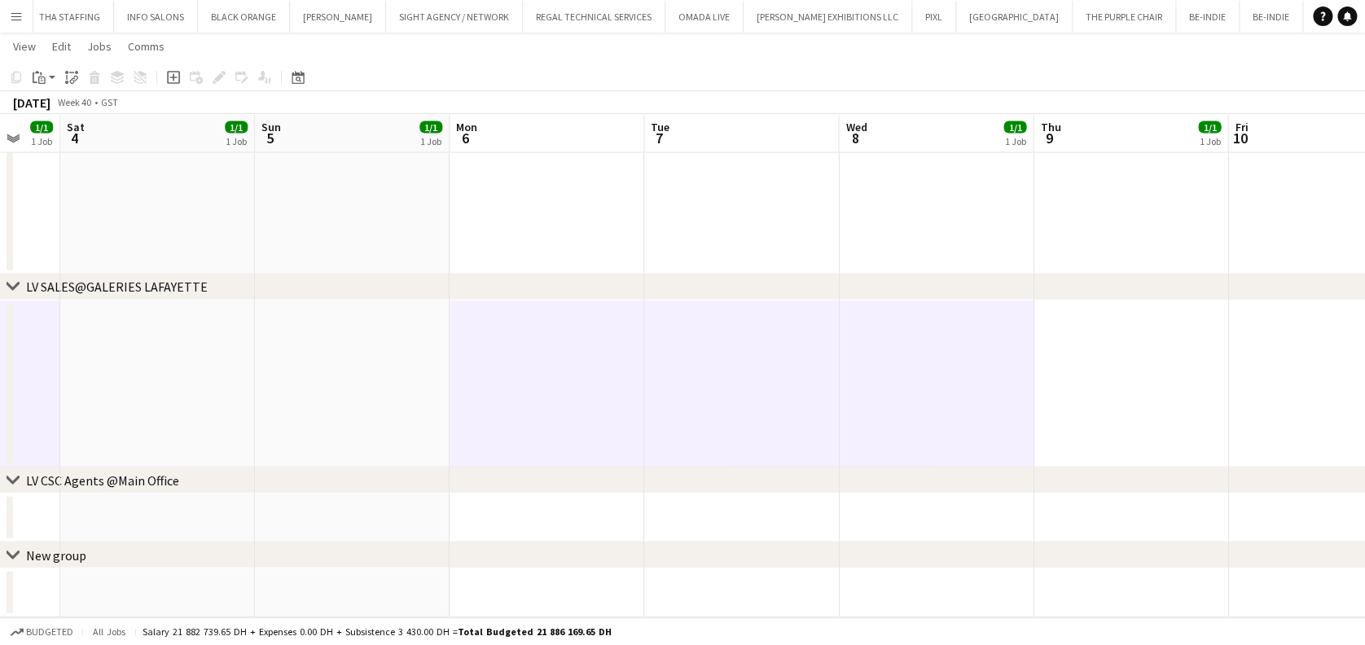
drag, startPoint x: 815, startPoint y: 390, endPoint x: 783, endPoint y: 390, distance: 31.8
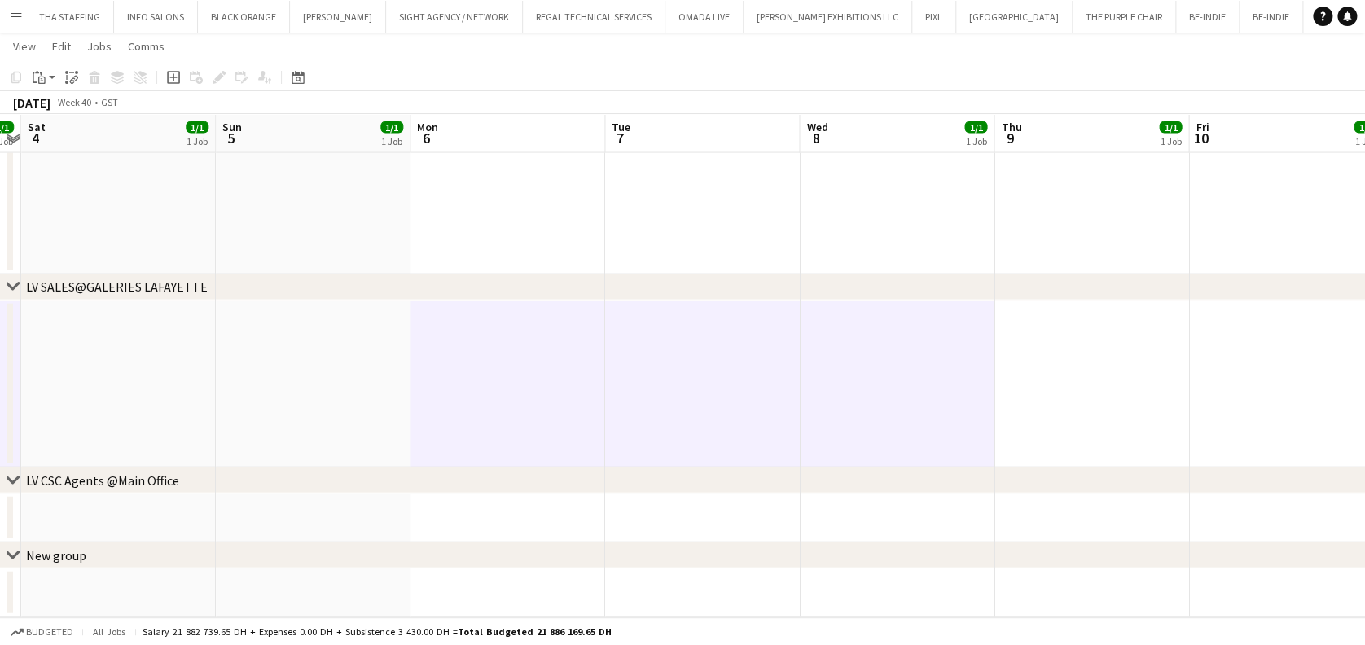
click at [1022, 391] on app-date-cell at bounding box center [1092, 385] width 195 height 168
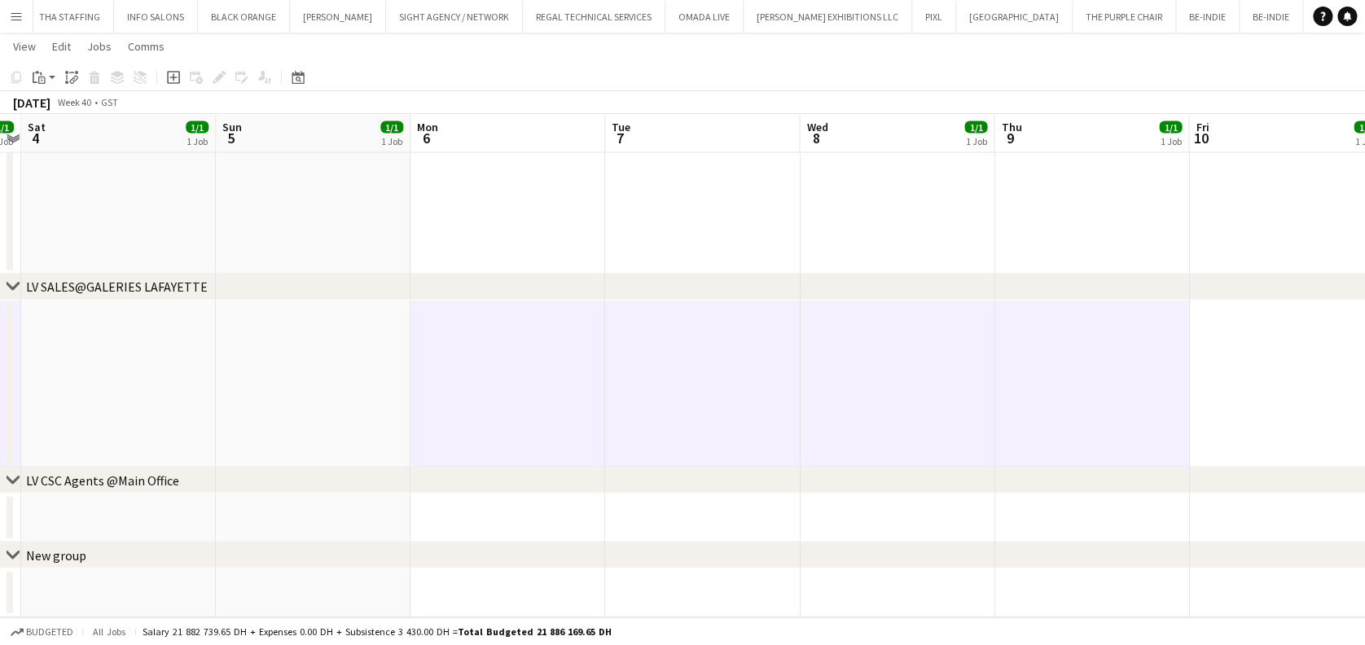
click at [1153, 392] on app-date-cell at bounding box center [1092, 385] width 195 height 168
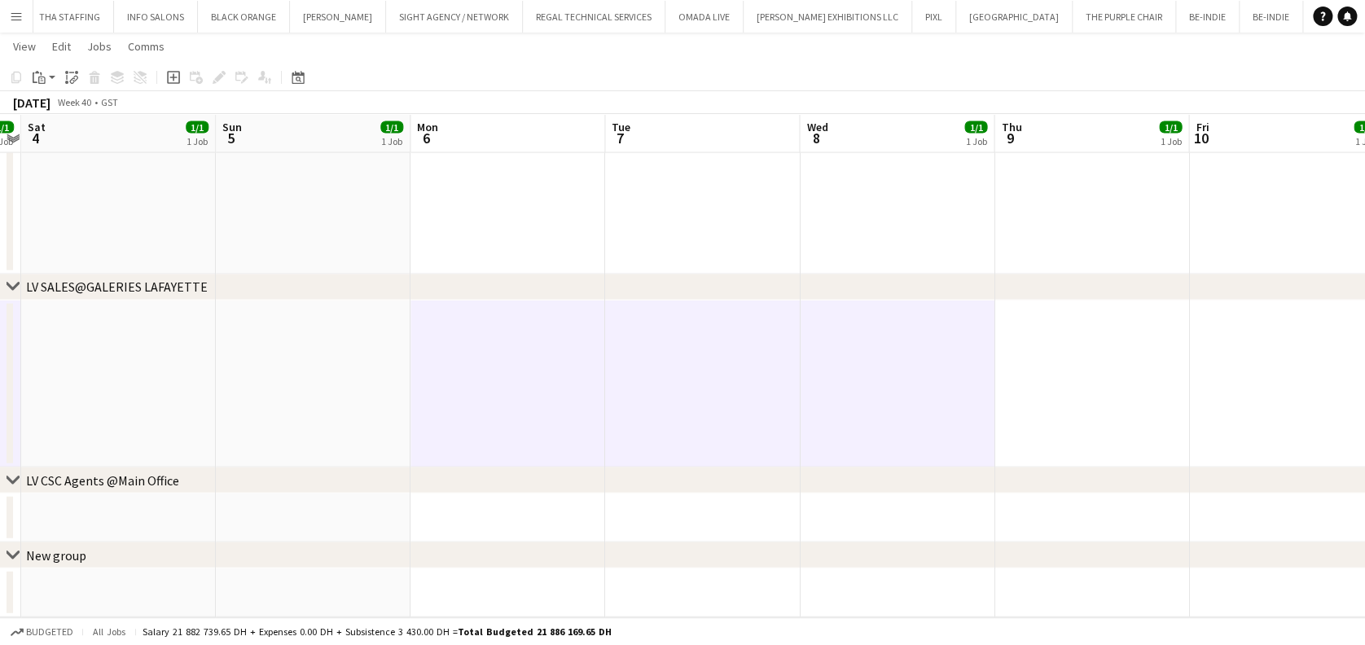
click at [1140, 394] on app-date-cell at bounding box center [1092, 385] width 195 height 168
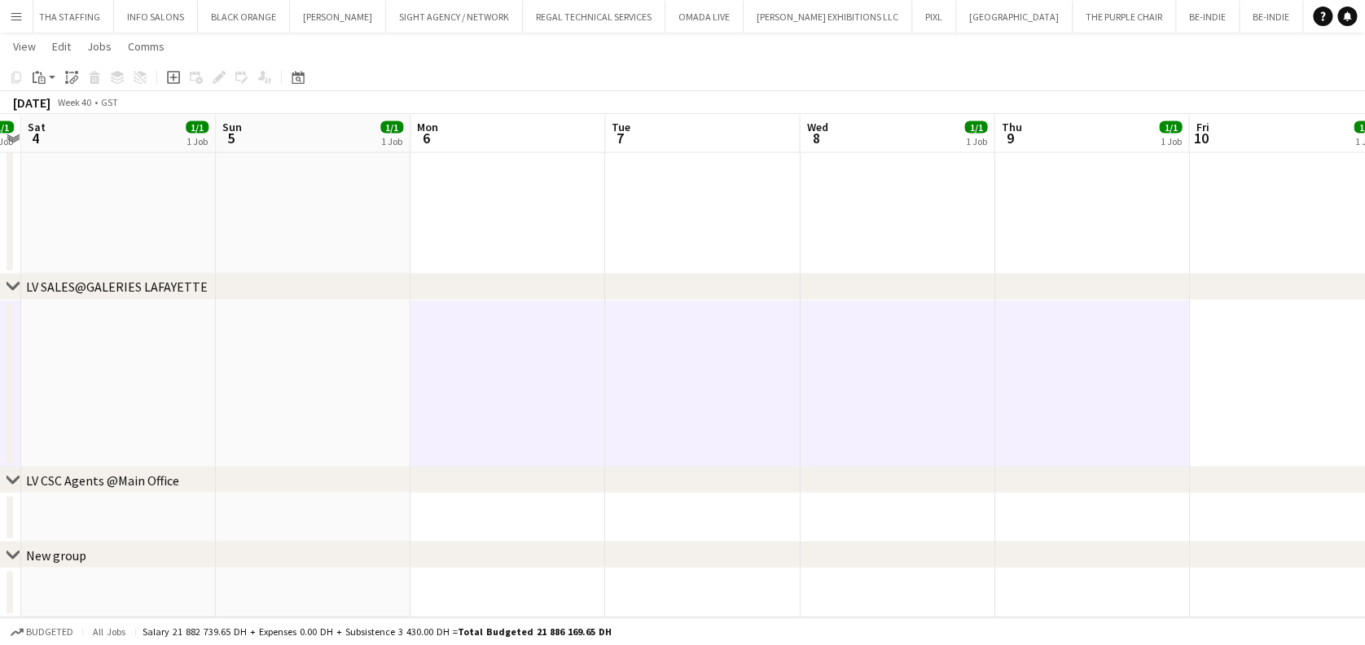
click at [509, 391] on app-date-cell at bounding box center [508, 385] width 195 height 168
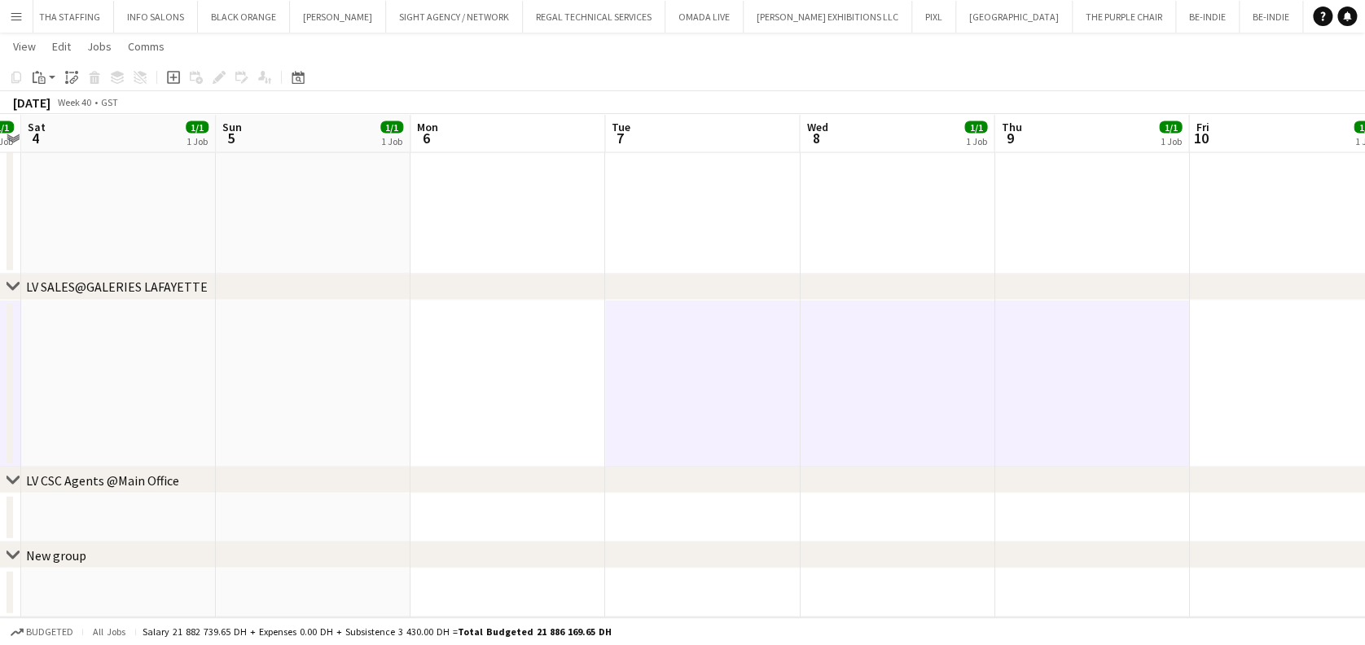
click at [640, 382] on app-date-cell at bounding box center [702, 385] width 195 height 168
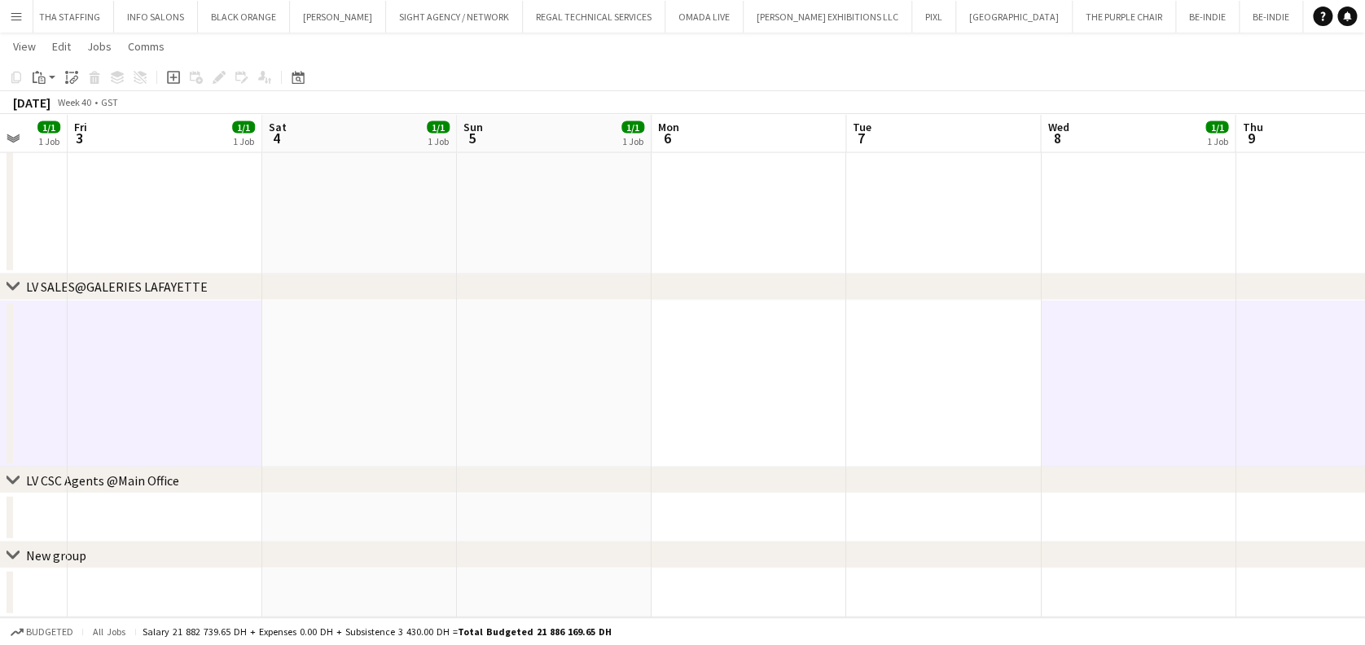
drag, startPoint x: 613, startPoint y: 391, endPoint x: 463, endPoint y: 392, distance: 149.9
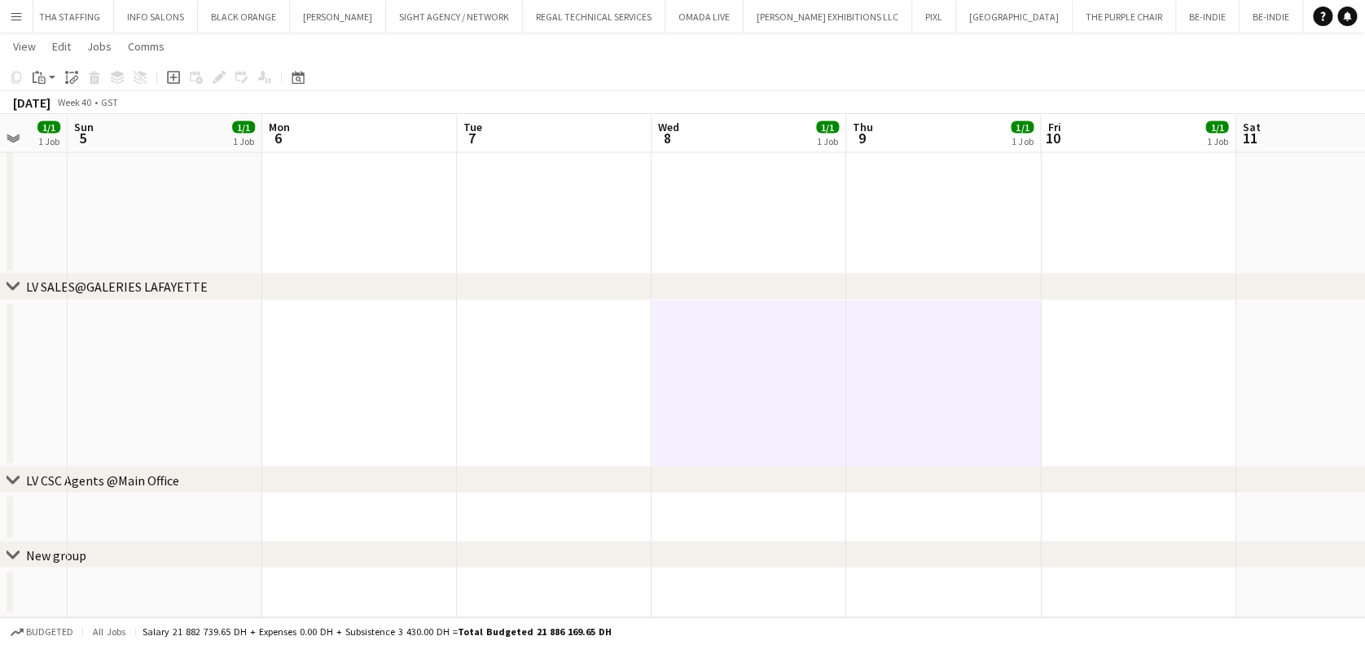
scroll to position [0, 584]
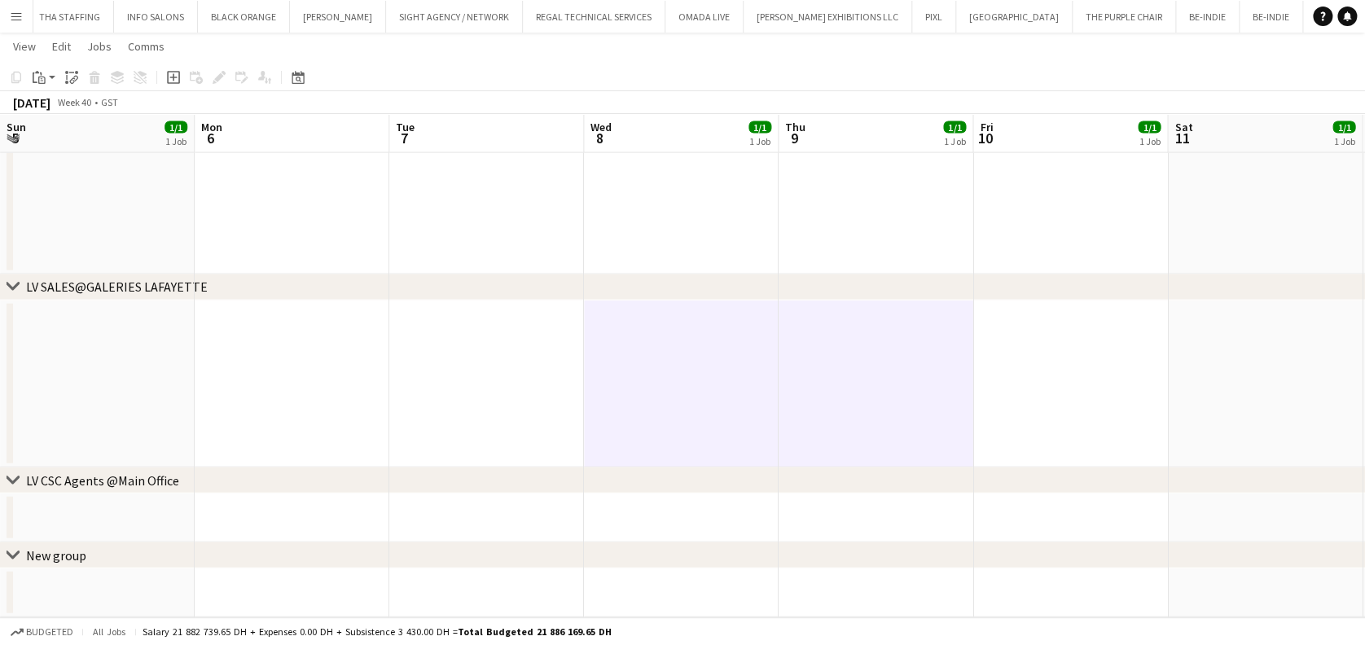
drag, startPoint x: 1049, startPoint y: 417, endPoint x: 1193, endPoint y: 390, distance: 145.9
click at [1051, 417] on app-date-cell at bounding box center [1070, 385] width 195 height 168
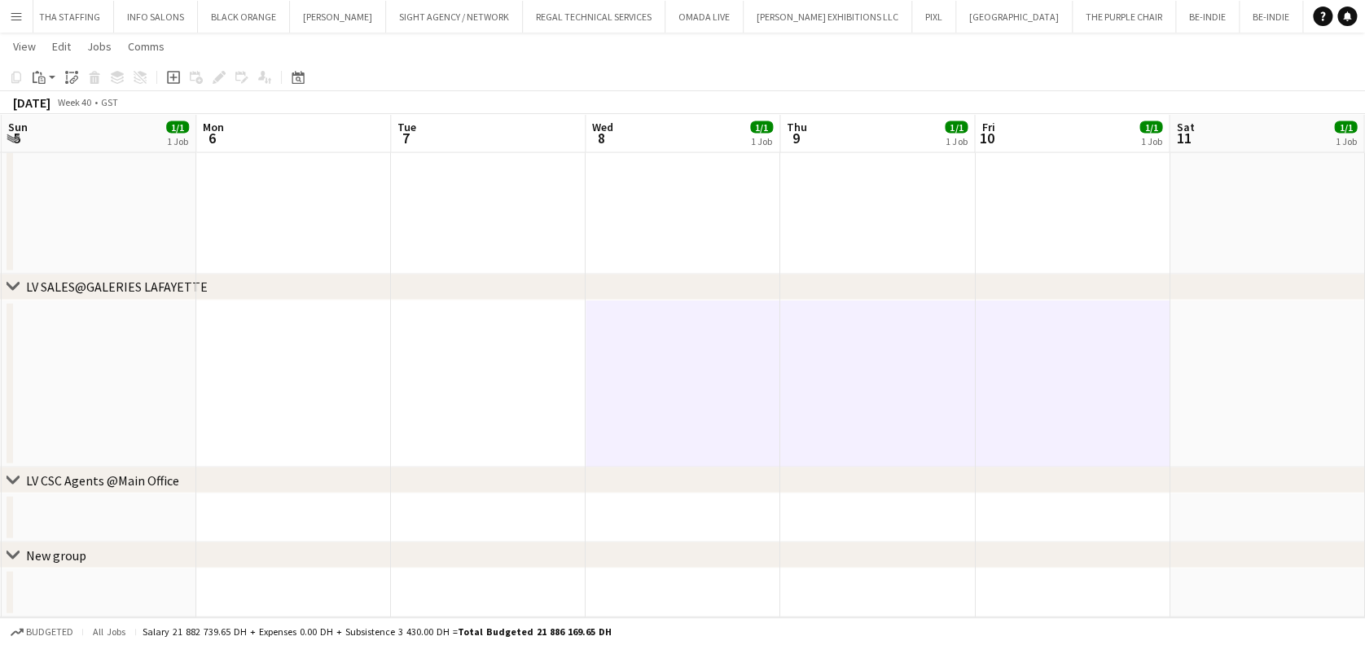
drag, startPoint x: 1304, startPoint y: 365, endPoint x: 1255, endPoint y: 384, distance: 53.4
click at [1304, 366] on app-date-cell at bounding box center [1267, 385] width 195 height 168
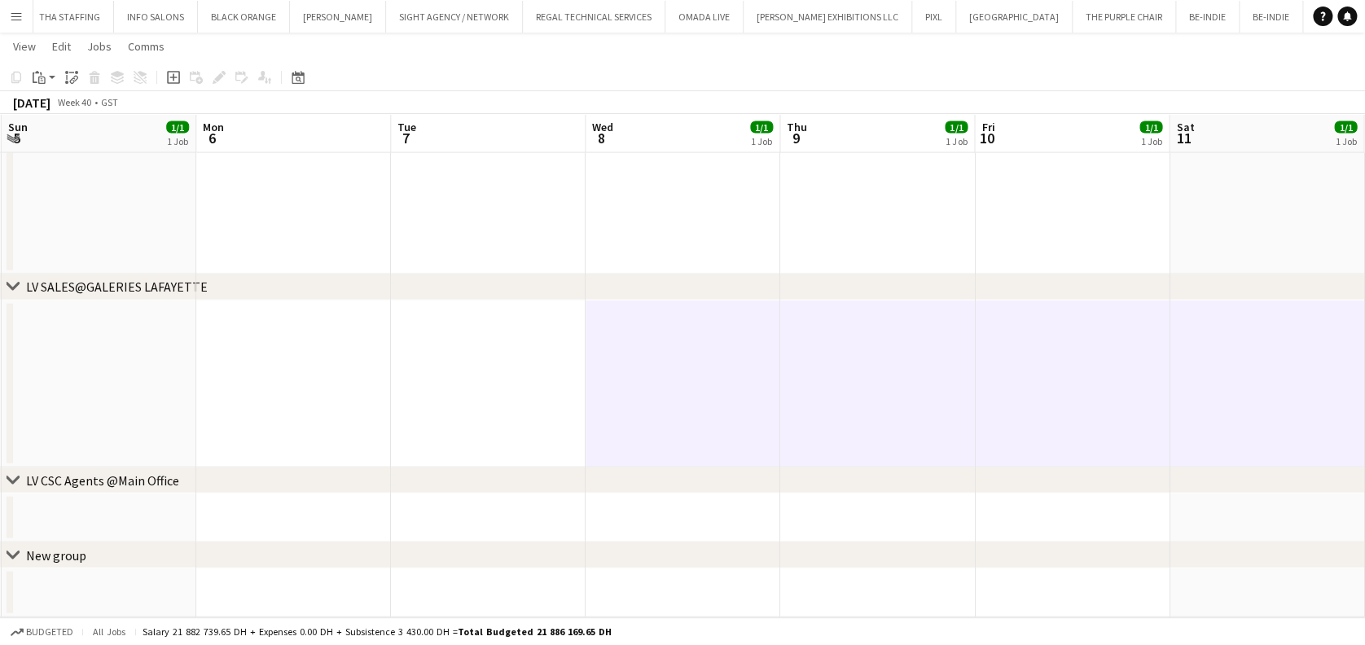
drag, startPoint x: 1004, startPoint y: 401, endPoint x: 1101, endPoint y: 384, distance: 99.1
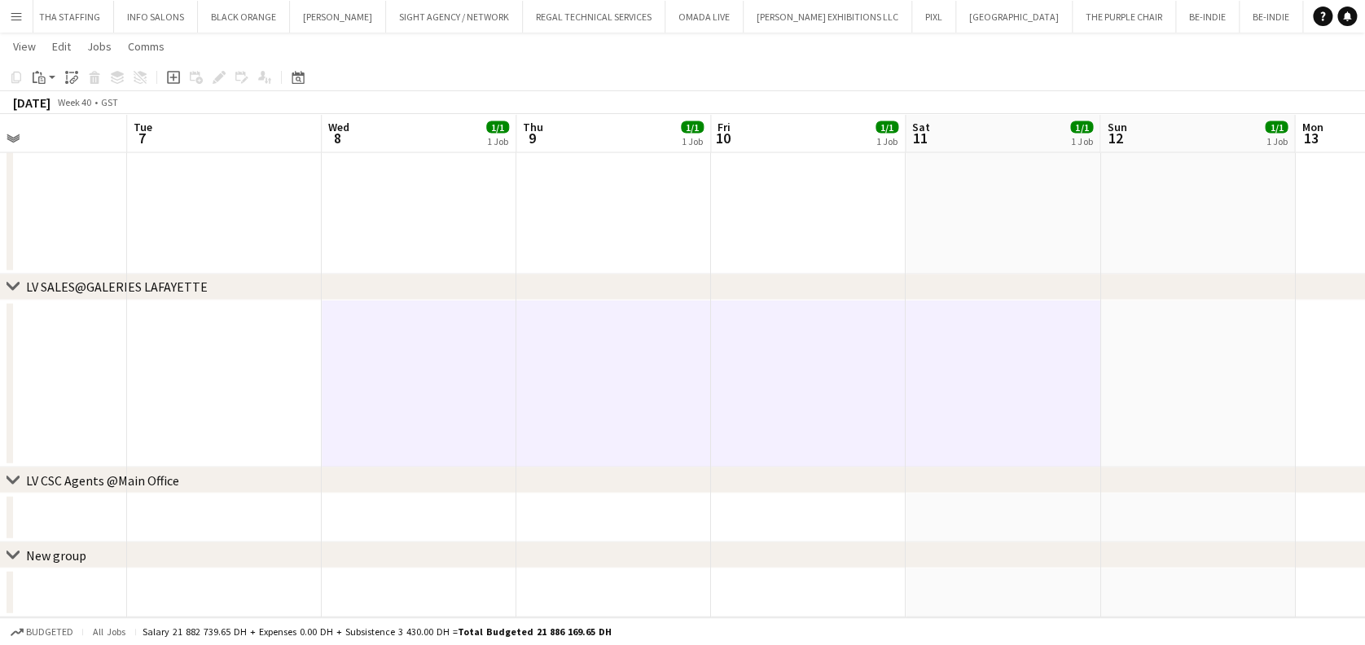
click at [1149, 380] on app-date-cell at bounding box center [1198, 385] width 195 height 168
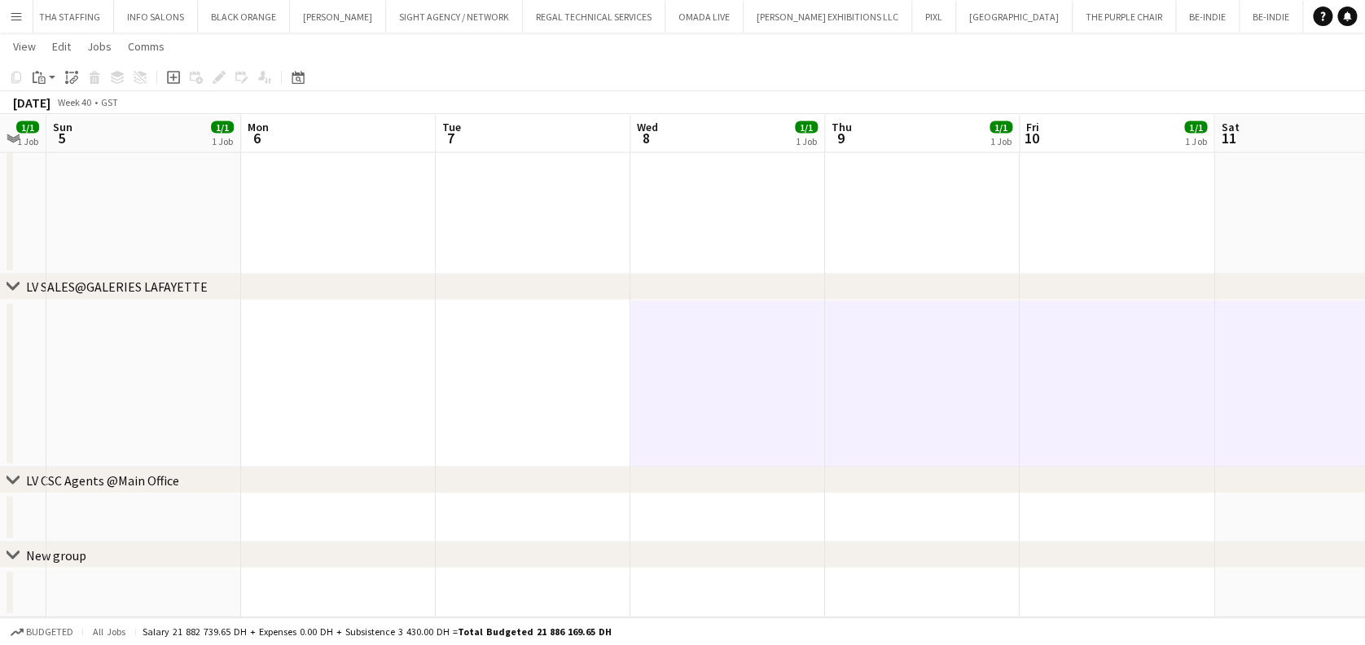
drag, startPoint x: 543, startPoint y: 404, endPoint x: 865, endPoint y: 403, distance: 322.6
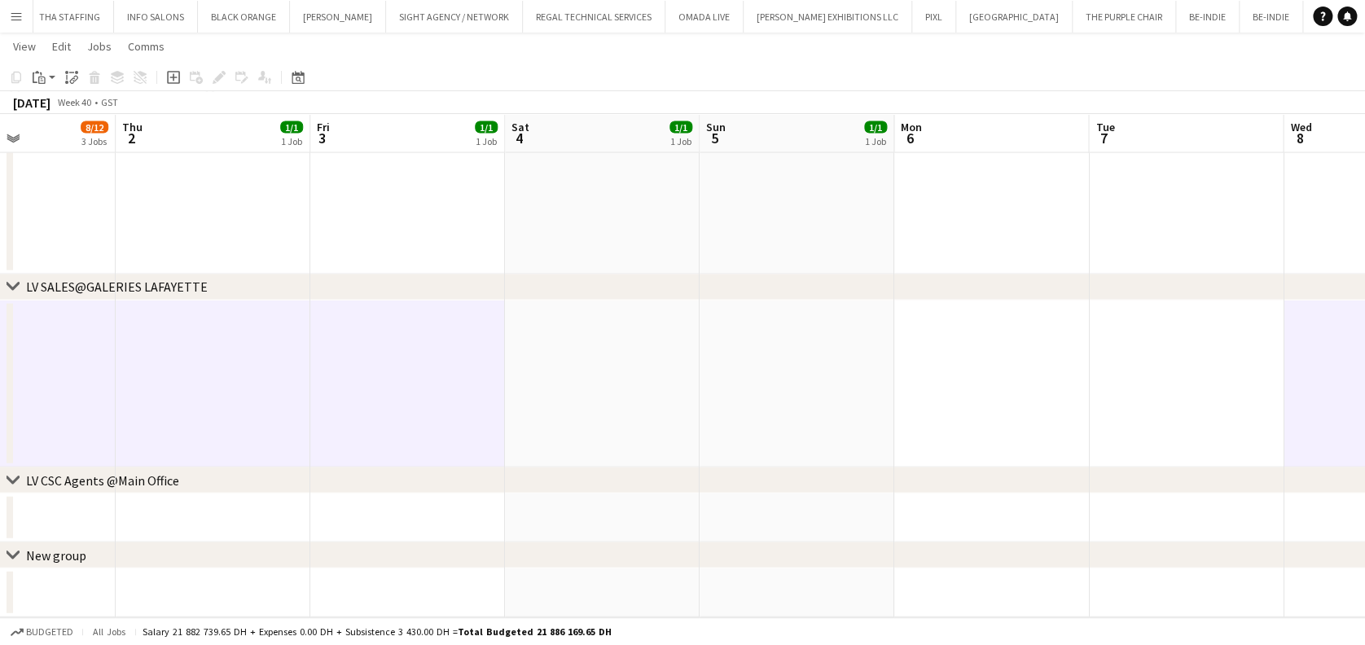
scroll to position [0, 518]
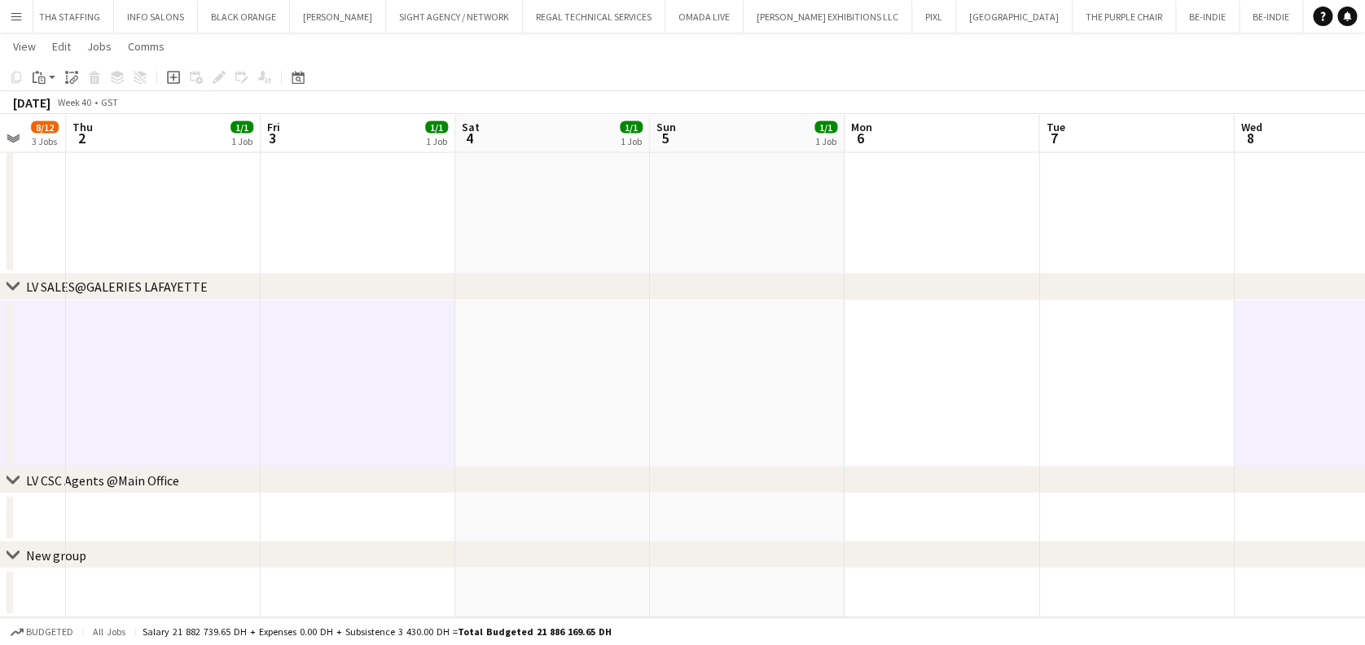
click at [762, 384] on app-date-cell at bounding box center [747, 385] width 195 height 168
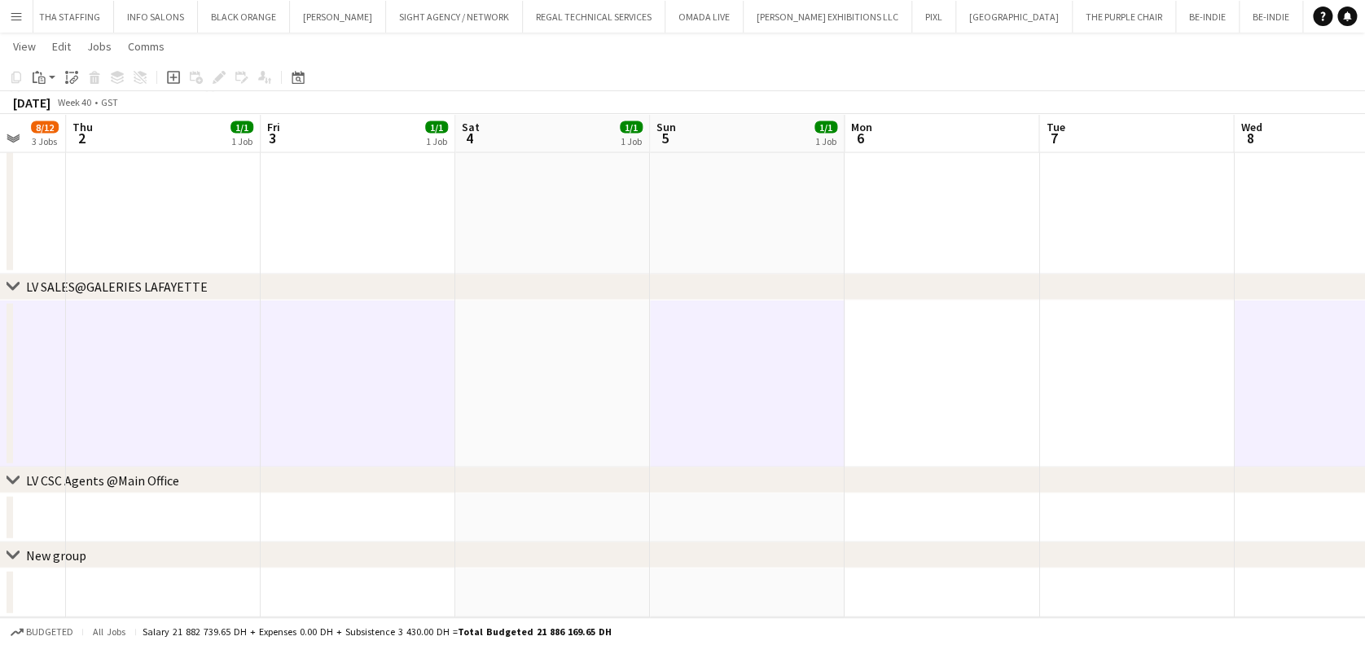
click at [652, 385] on app-date-cell at bounding box center [747, 385] width 195 height 168
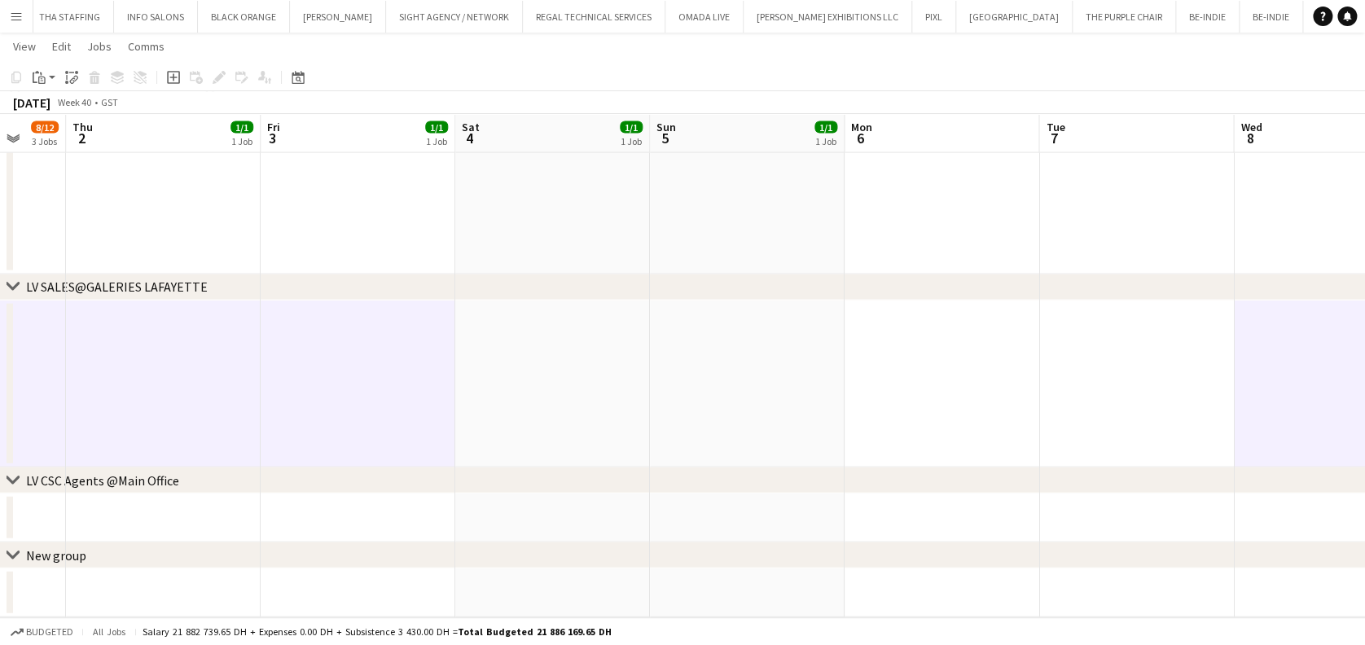
click at [593, 393] on app-date-cell at bounding box center [552, 385] width 195 height 168
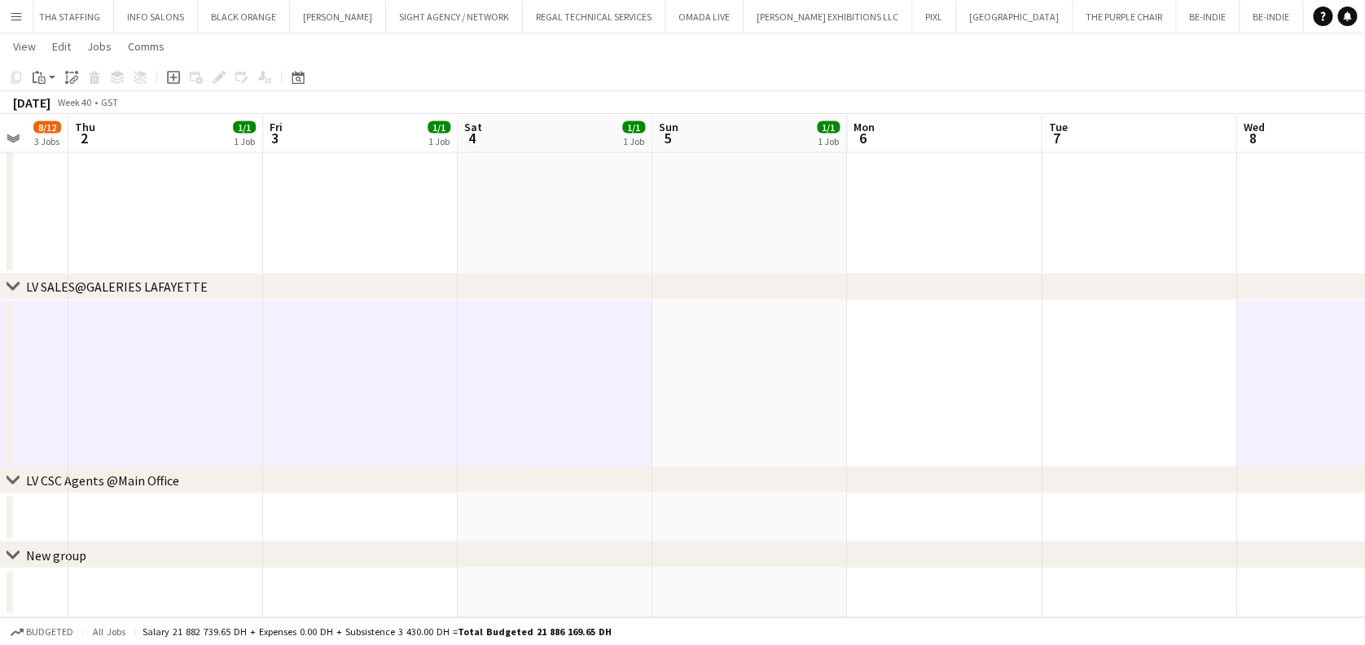
click at [740, 391] on app-date-cell at bounding box center [750, 385] width 195 height 168
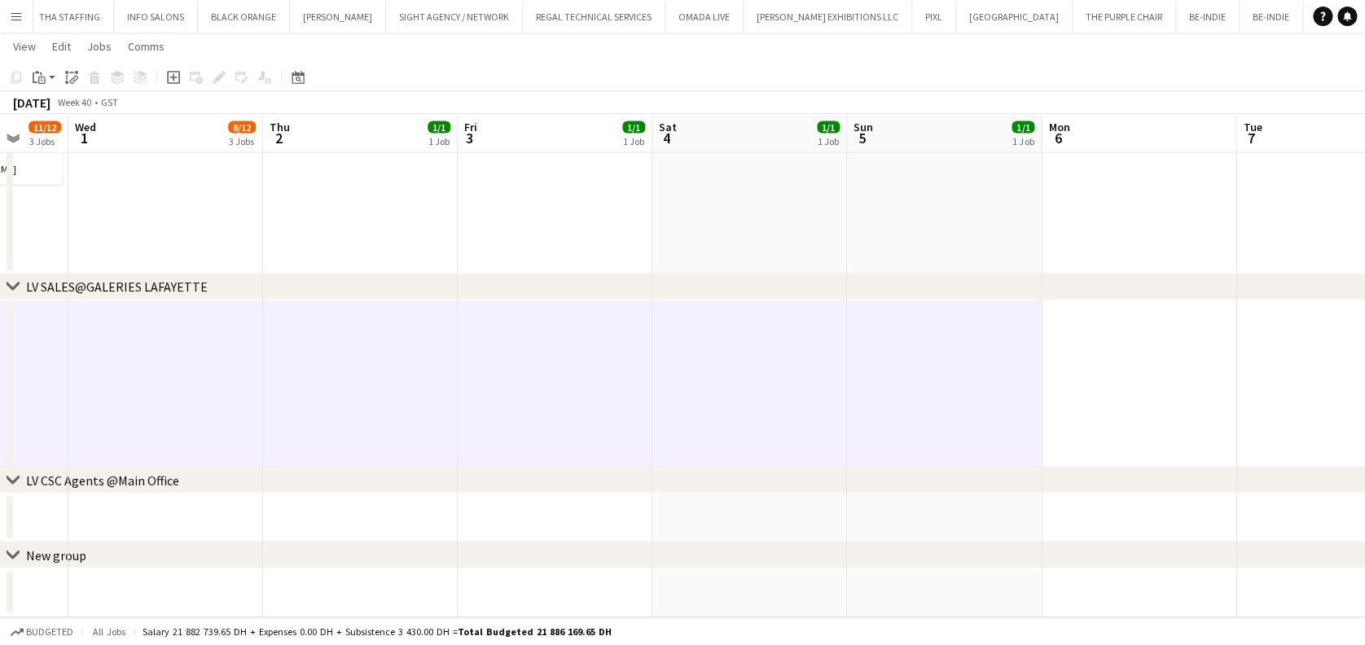
drag, startPoint x: 749, startPoint y: 411, endPoint x: 556, endPoint y: 406, distance: 193.9
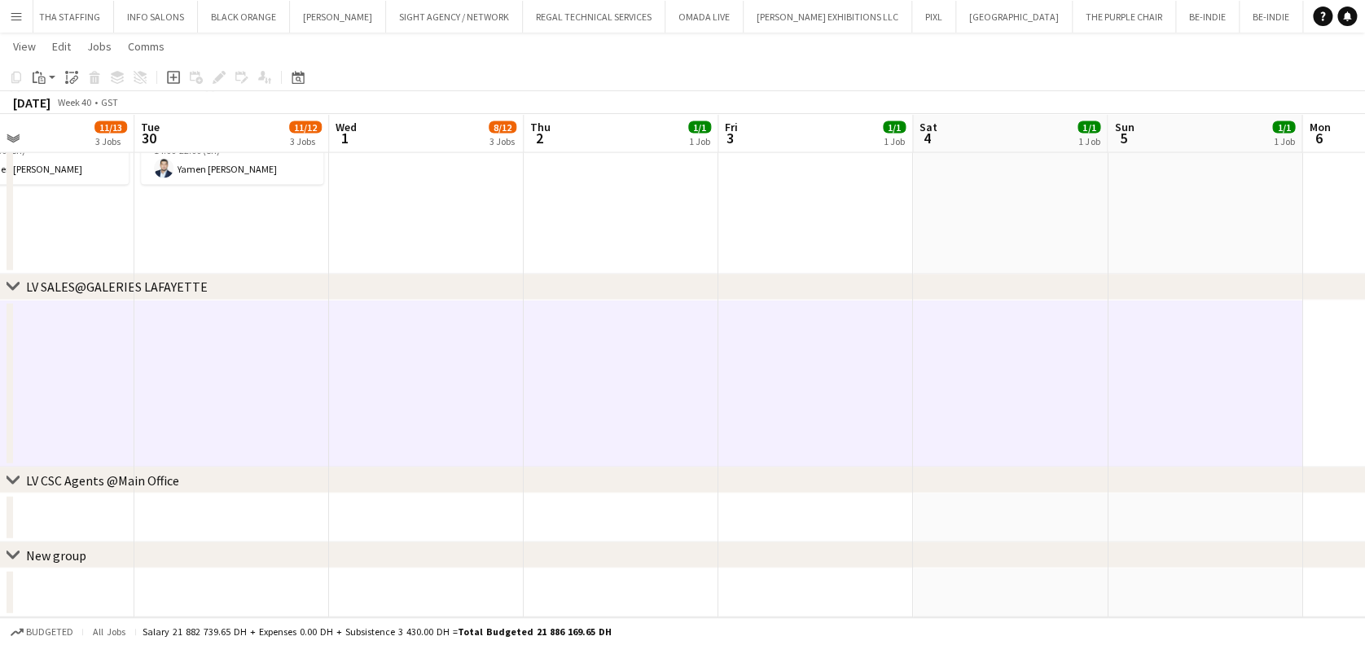
click at [192, 375] on app-date-cell at bounding box center [231, 385] width 195 height 168
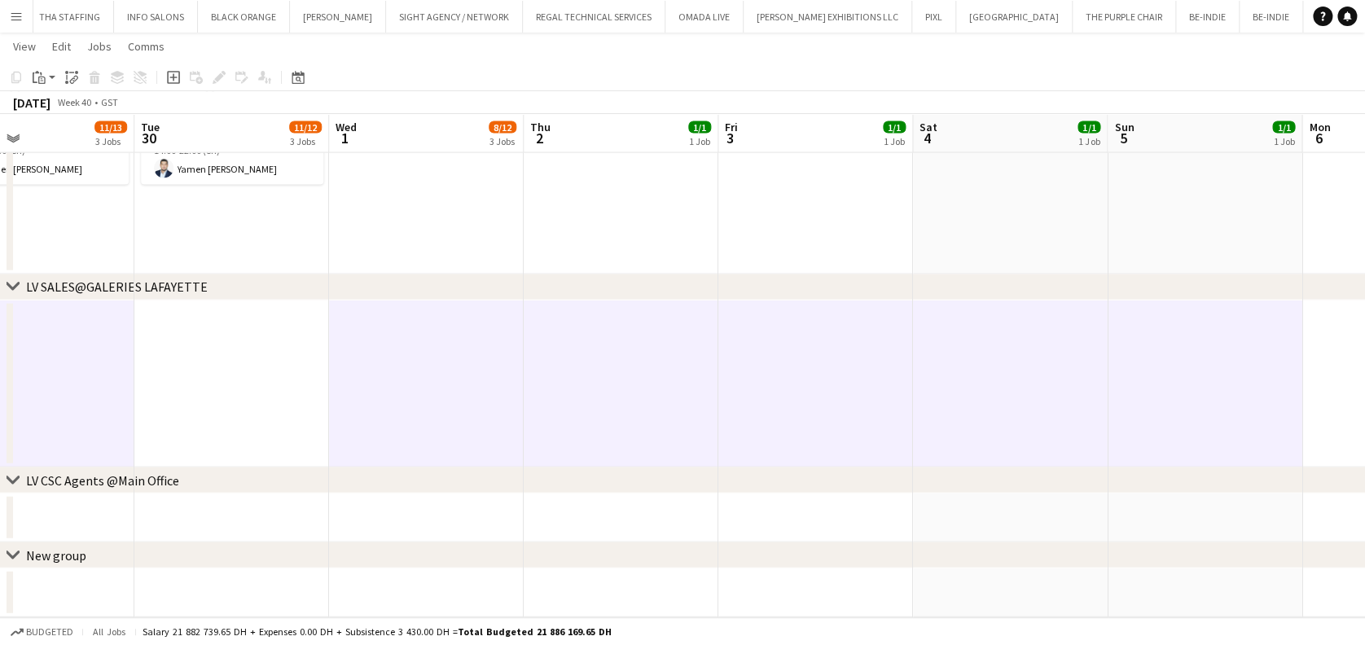
click at [77, 374] on app-date-cell at bounding box center [37, 385] width 195 height 168
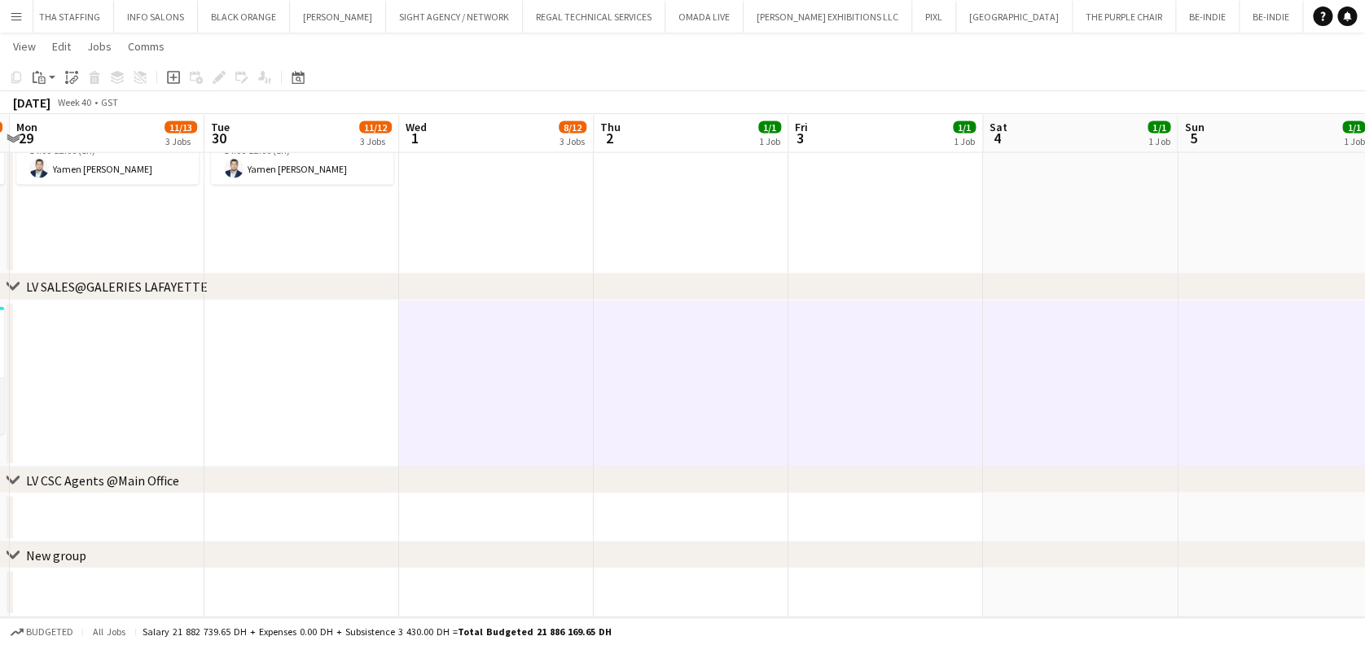
drag, startPoint x: 134, startPoint y: 387, endPoint x: 191, endPoint y: 391, distance: 58.0
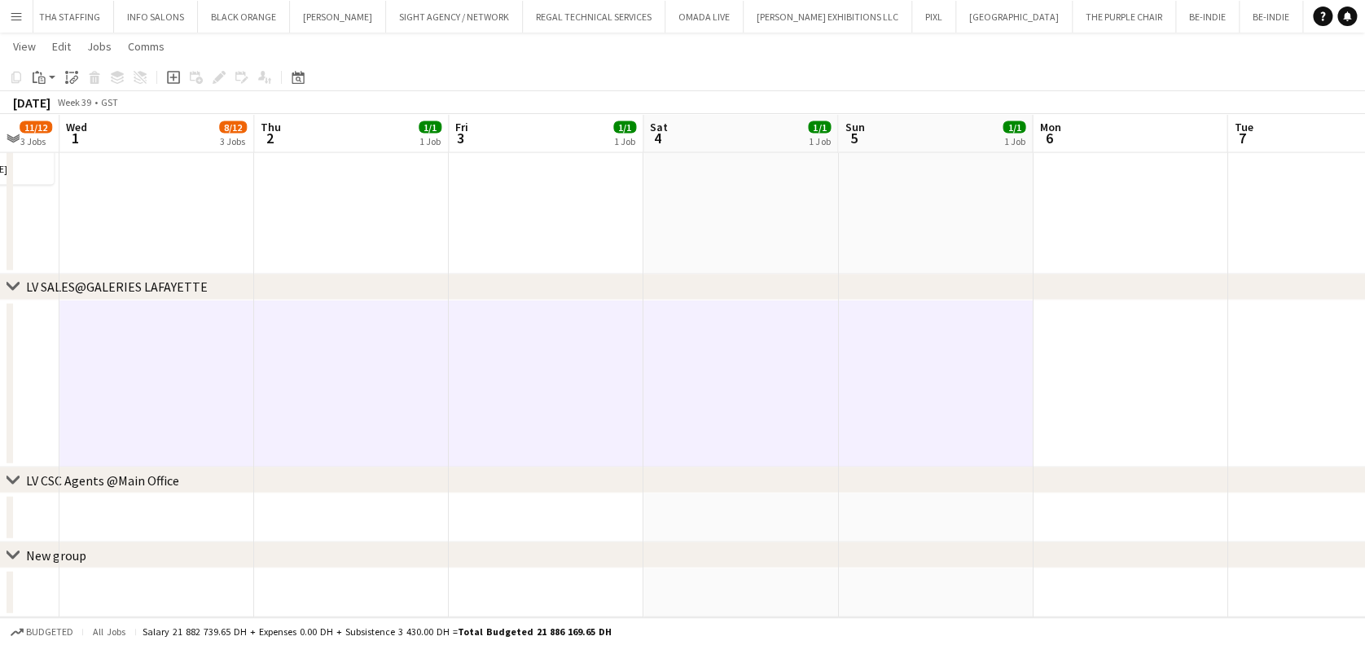
drag, startPoint x: 77, startPoint y: 366, endPoint x: -39, endPoint y: 349, distance: 116.9
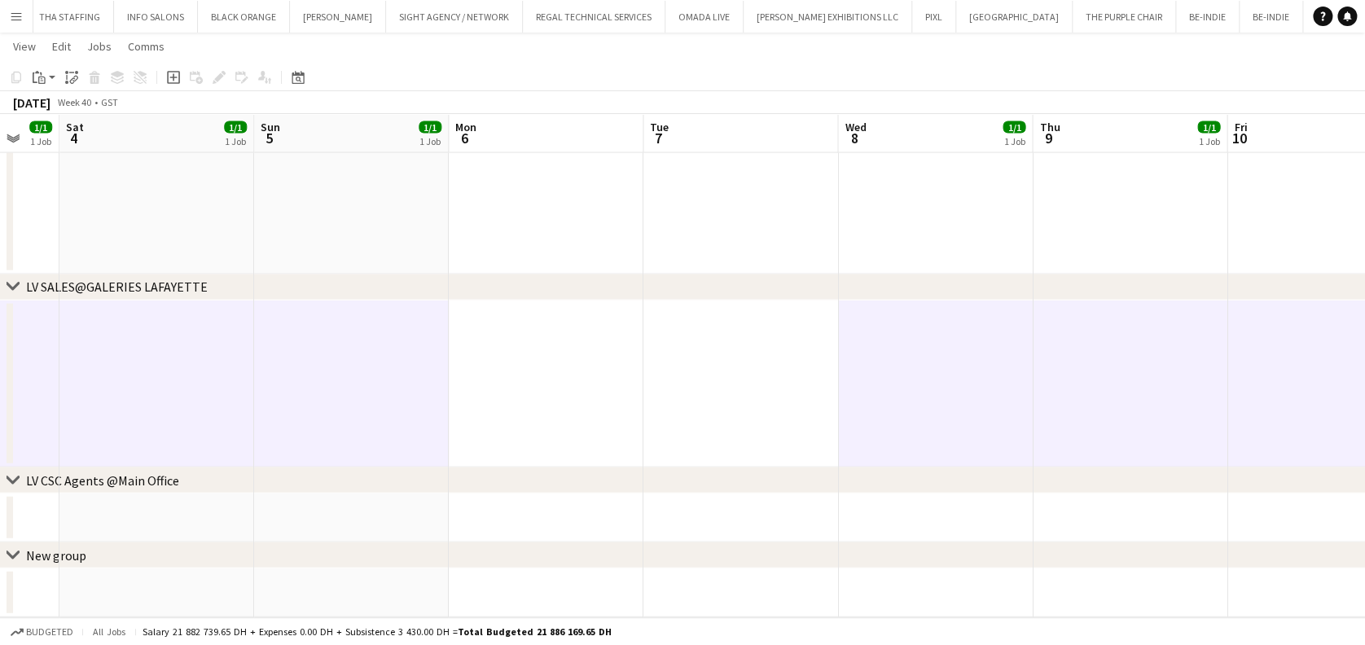
drag, startPoint x: 165, startPoint y: 365, endPoint x: 94, endPoint y: 365, distance: 70.9
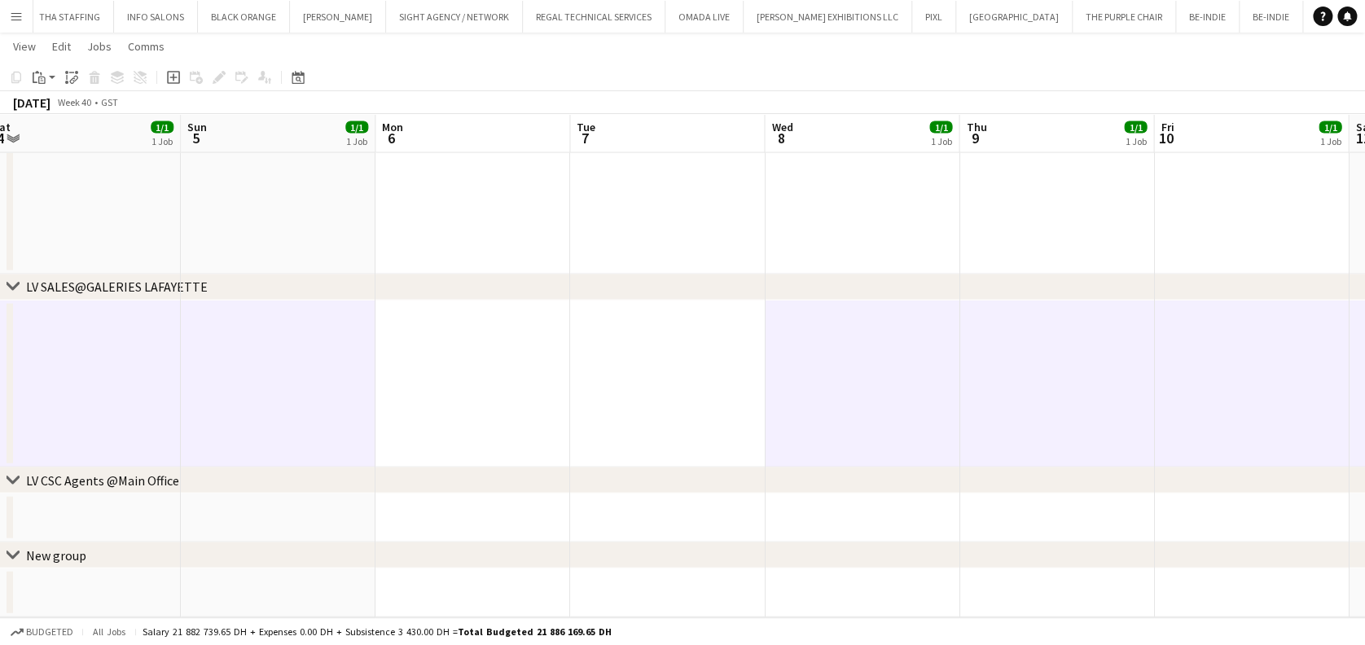
drag, startPoint x: 191, startPoint y: 393, endPoint x: 156, endPoint y: 389, distance: 34.4
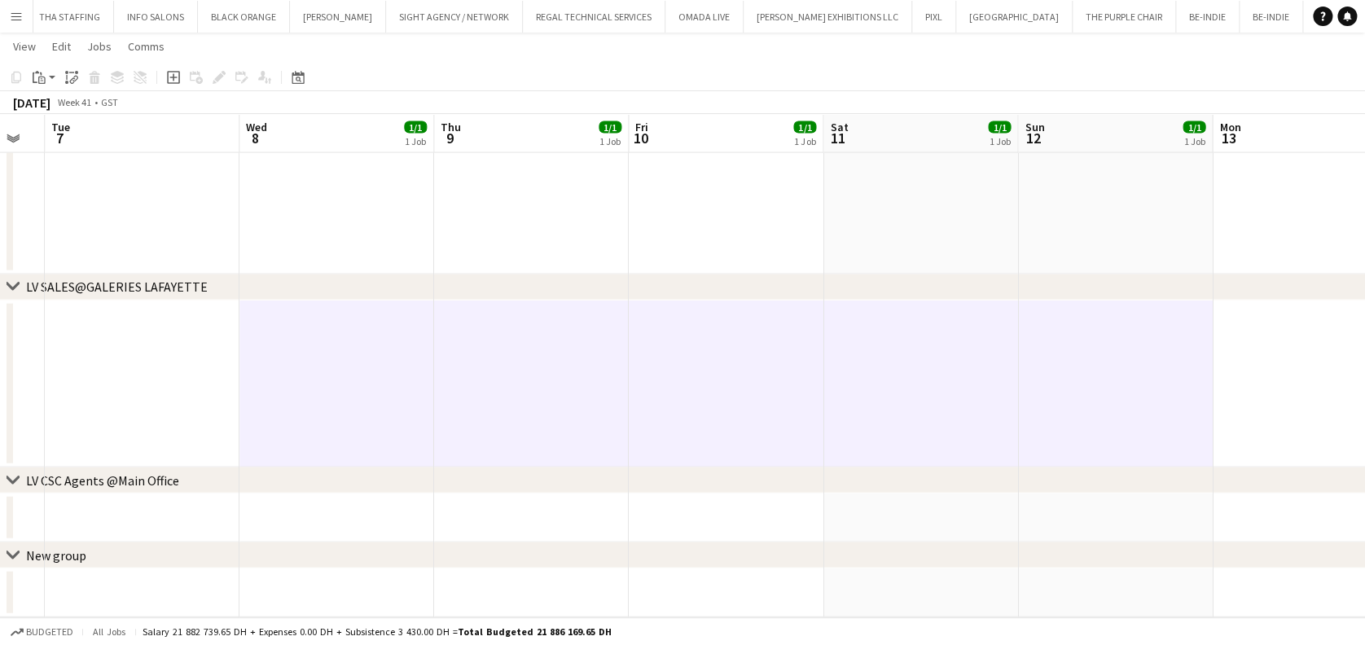
drag, startPoint x: 746, startPoint y: 392, endPoint x: 244, endPoint y: 389, distance: 501.8
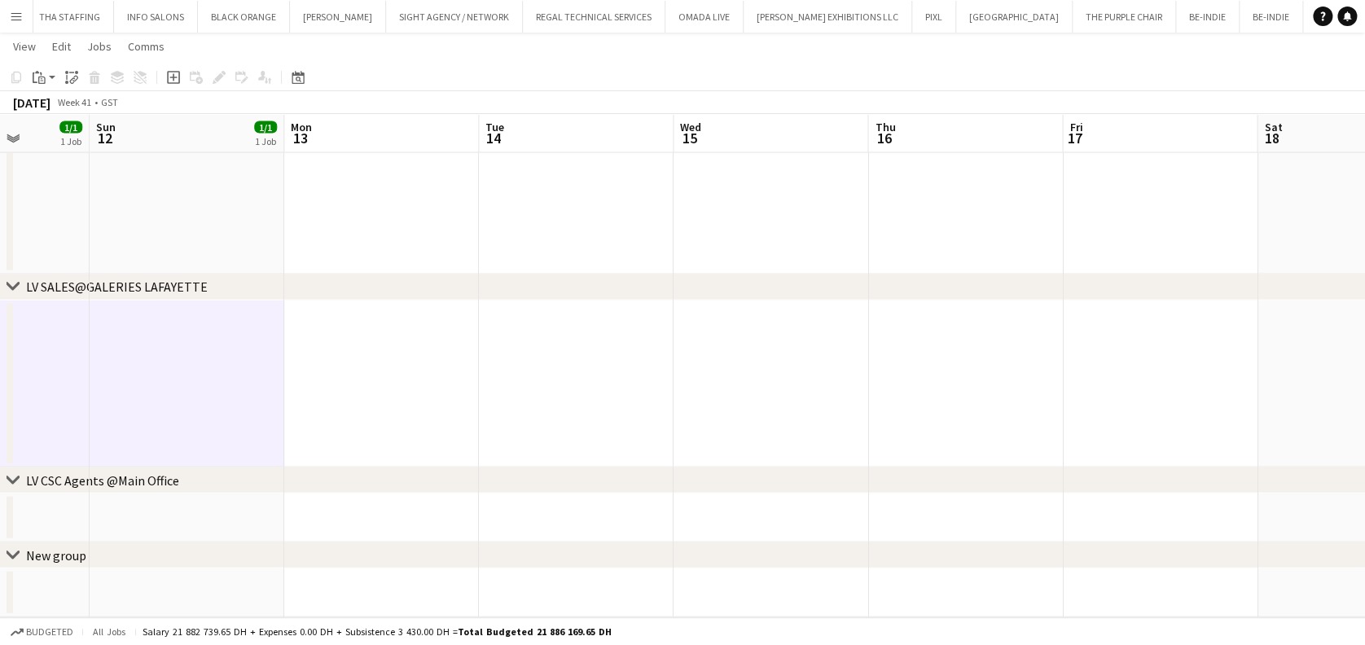
click at [645, 367] on app-date-cell at bounding box center [566, 385] width 195 height 168
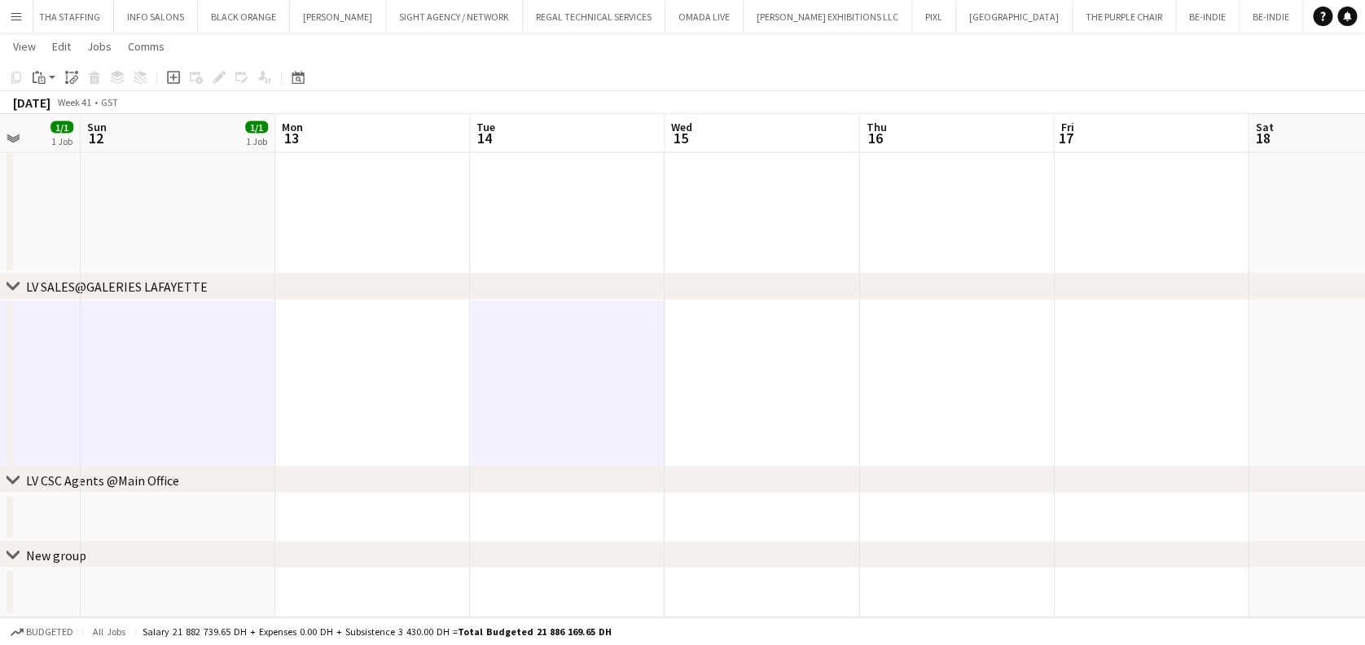
click at [725, 367] on app-date-cell at bounding box center [762, 385] width 195 height 168
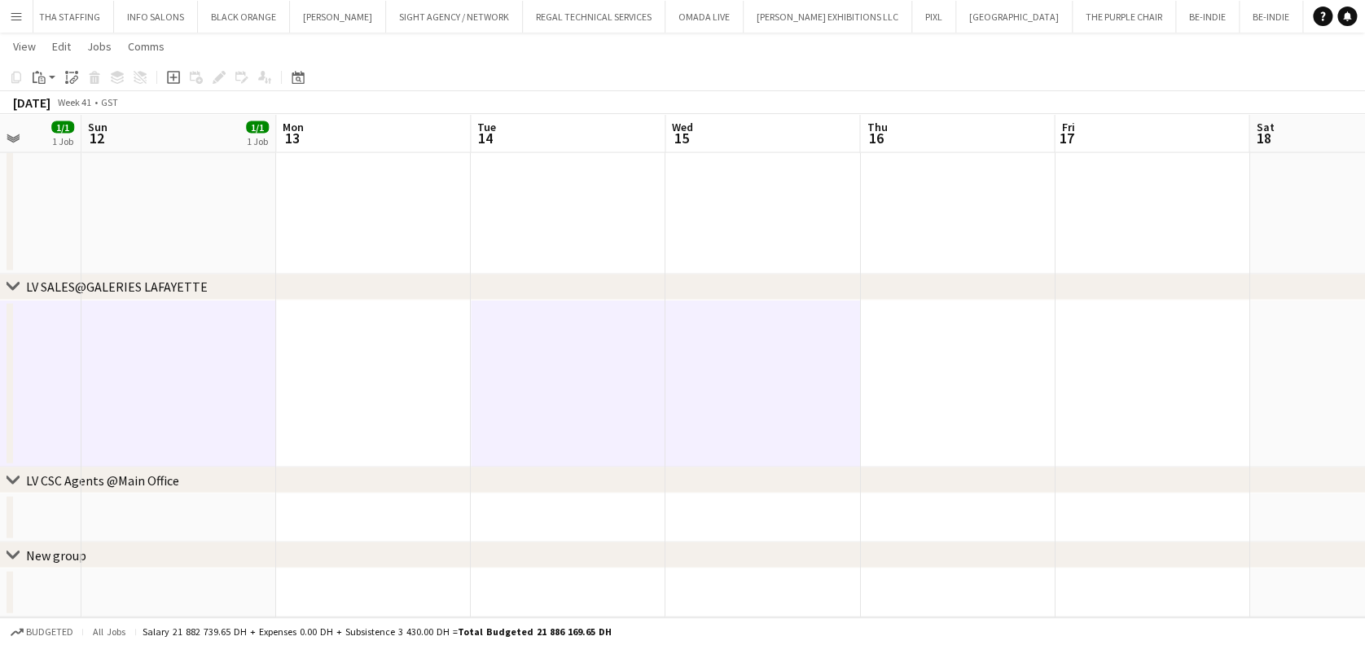
click at [890, 366] on app-date-cell at bounding box center [957, 385] width 195 height 168
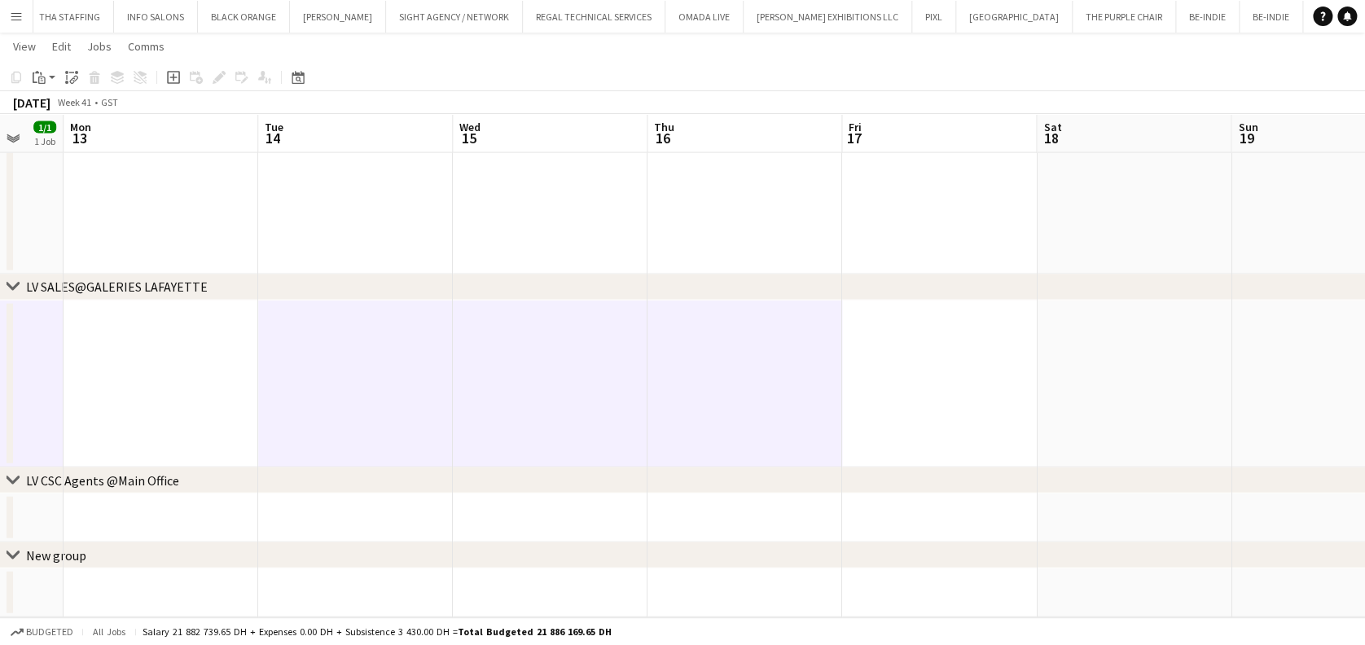
drag, startPoint x: 871, startPoint y: 385, endPoint x: 290, endPoint y: 407, distance: 581.2
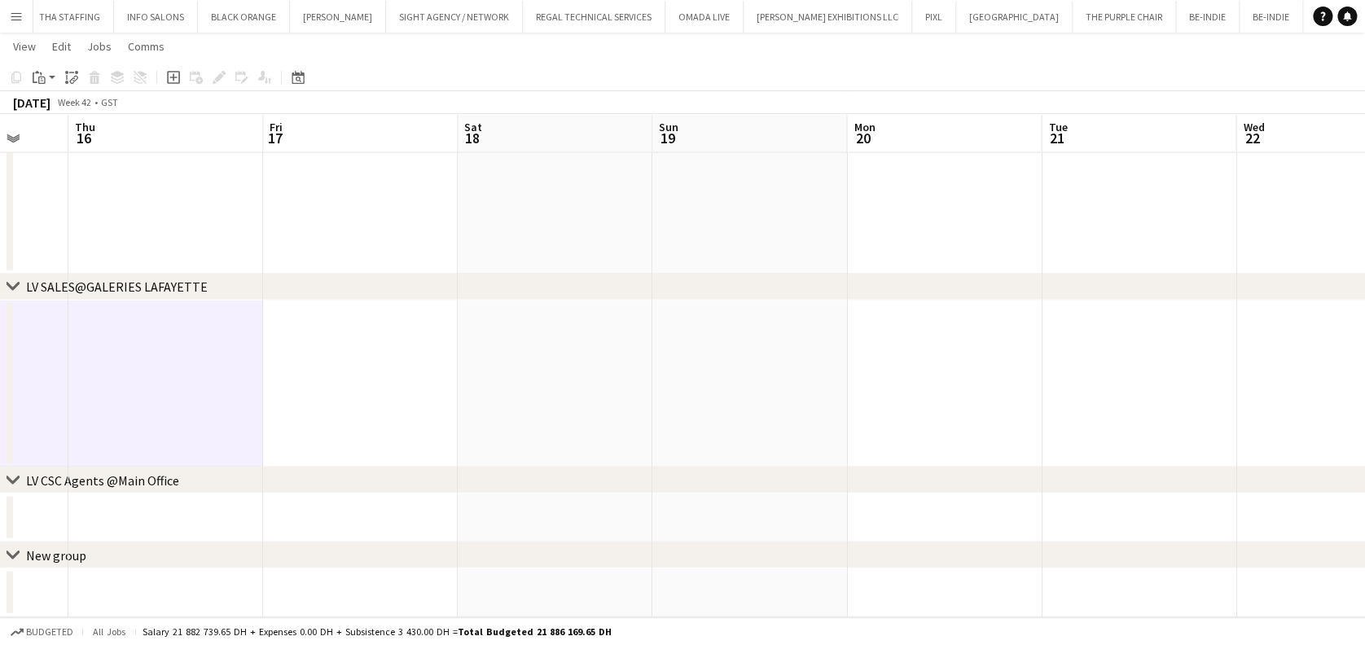
drag, startPoint x: 527, startPoint y: 433, endPoint x: 389, endPoint y: 433, distance: 138.5
click at [563, 386] on app-date-cell at bounding box center [552, 385] width 195 height 168
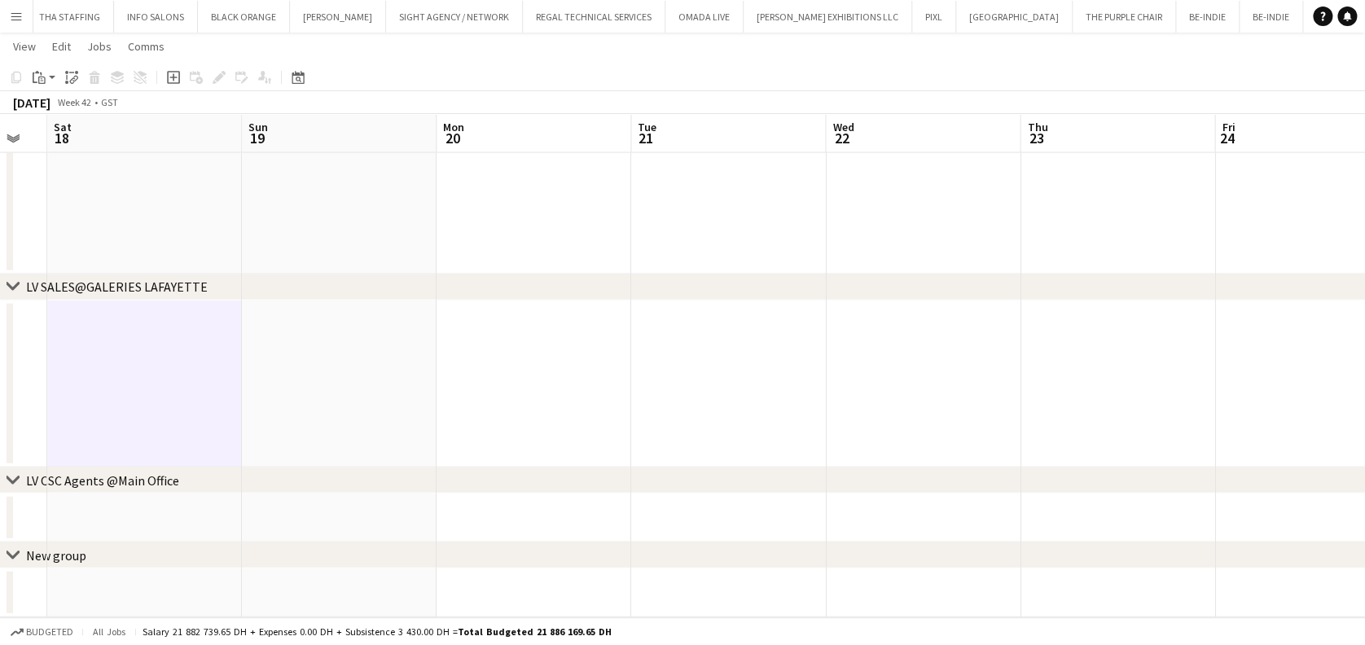
drag, startPoint x: 472, startPoint y: 412, endPoint x: 442, endPoint y: 395, distance: 34.7
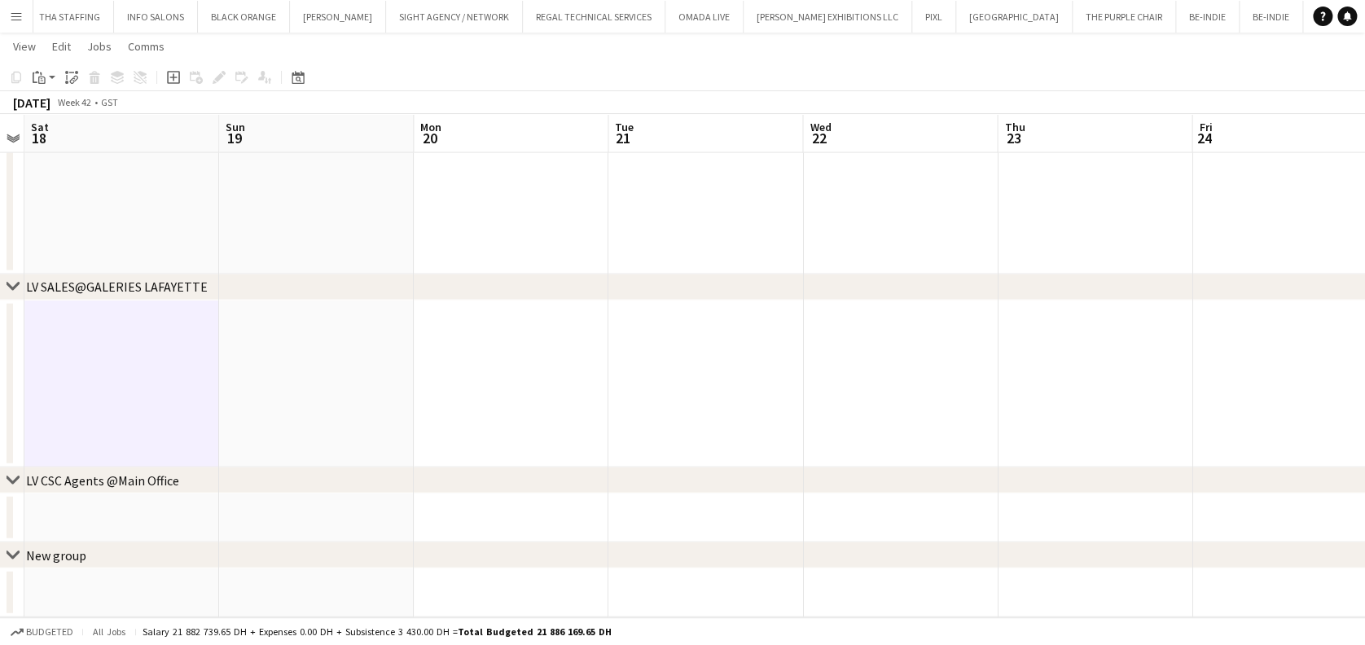
click at [534, 384] on app-date-cell at bounding box center [511, 385] width 195 height 168
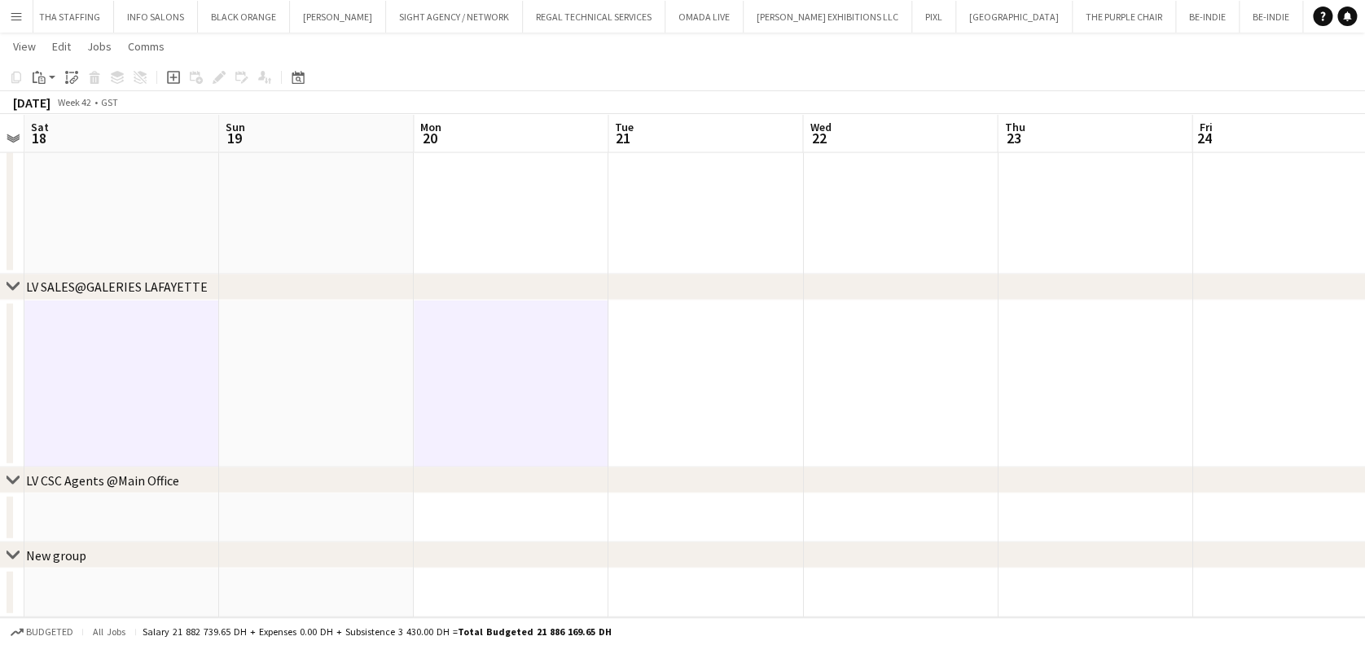
scroll to position [0, 753]
click at [765, 381] on app-date-cell at bounding box center [707, 385] width 195 height 168
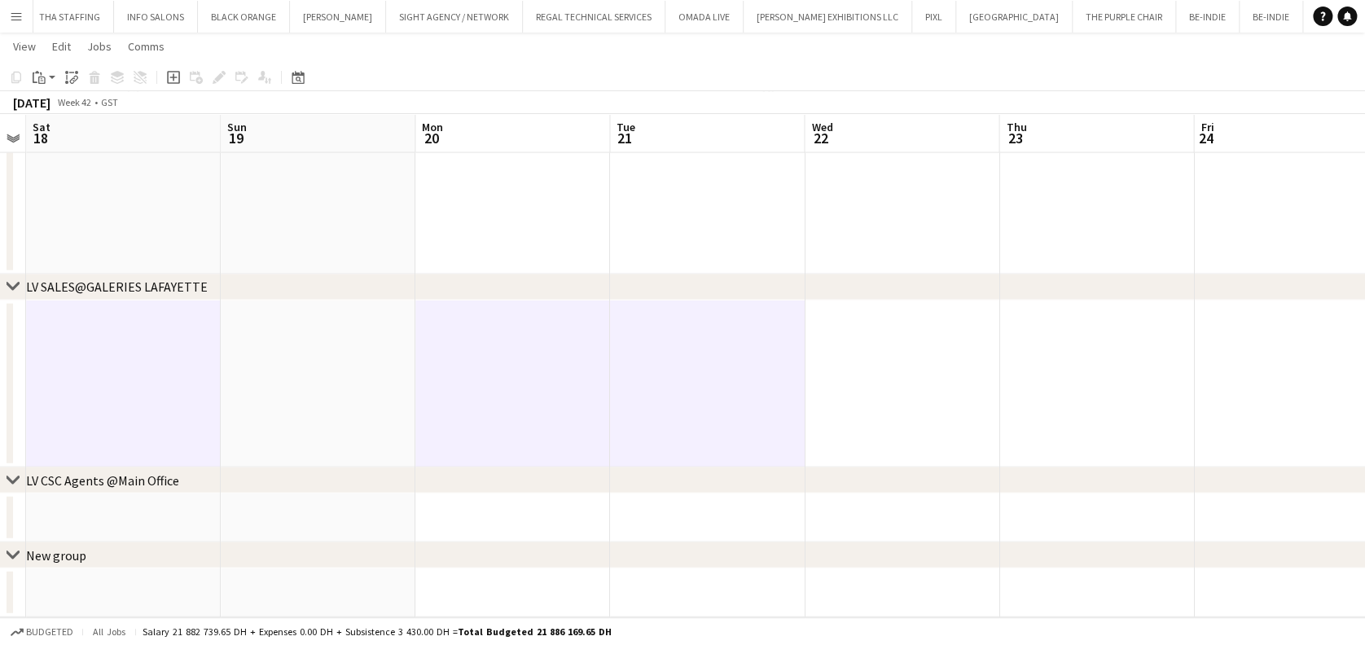
click at [932, 404] on app-date-cell at bounding box center [902, 385] width 195 height 168
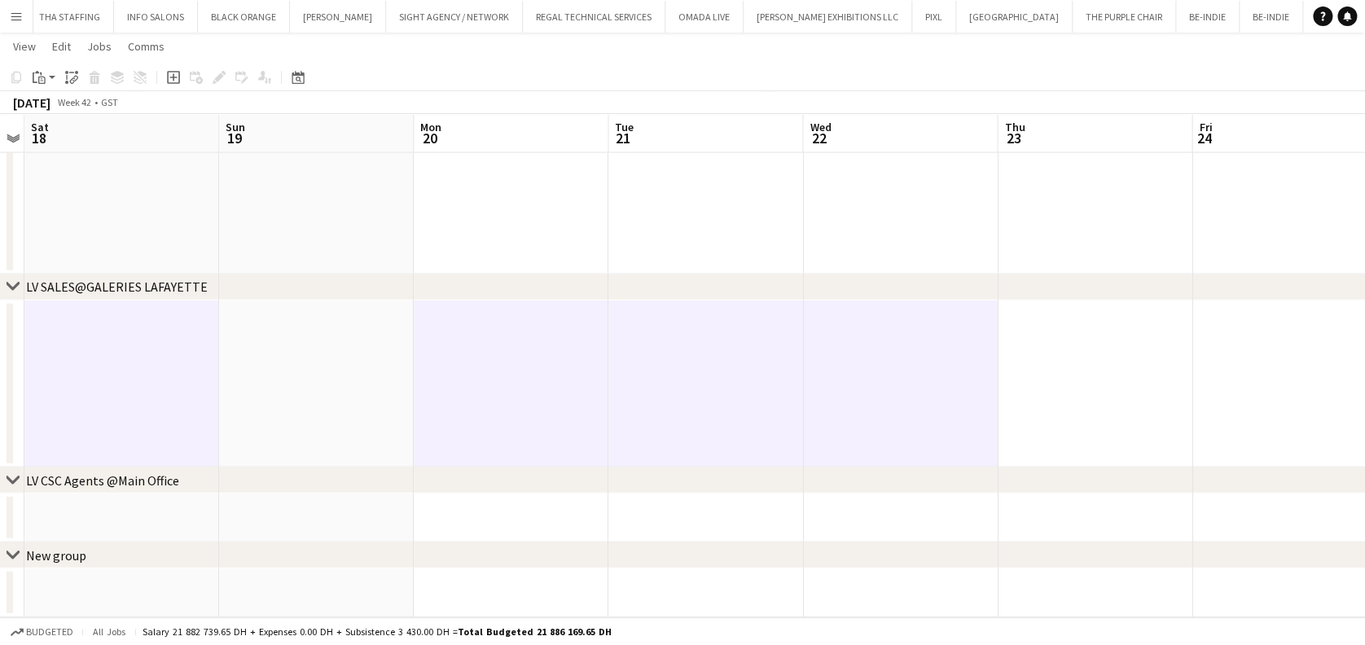
click at [1119, 405] on app-date-cell at bounding box center [1095, 385] width 195 height 168
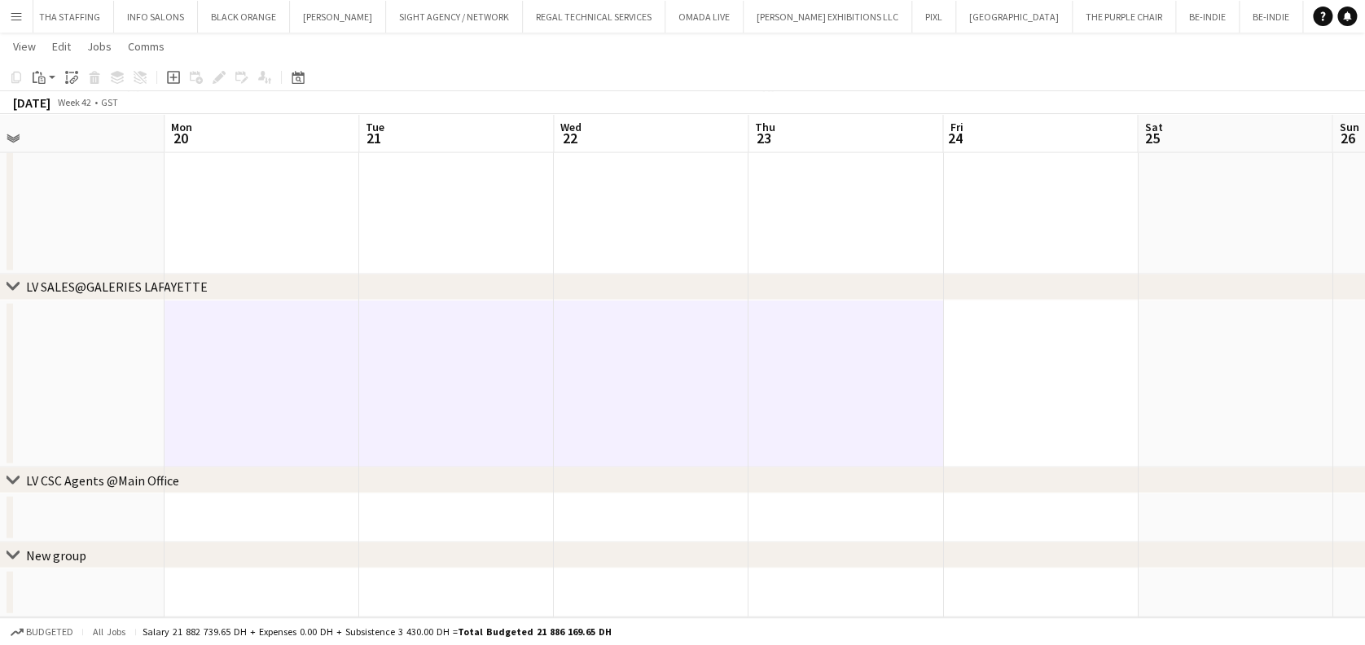
click at [1035, 404] on app-date-cell at bounding box center [1040, 385] width 195 height 168
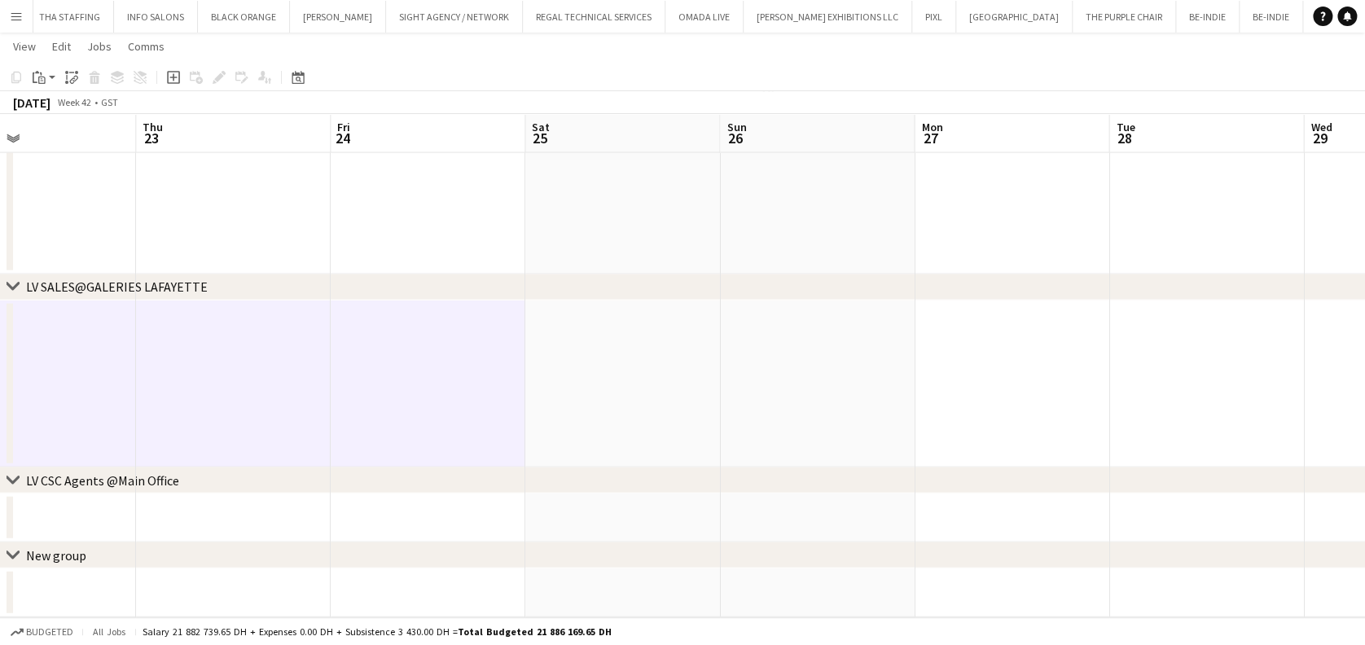
scroll to position [0, 503]
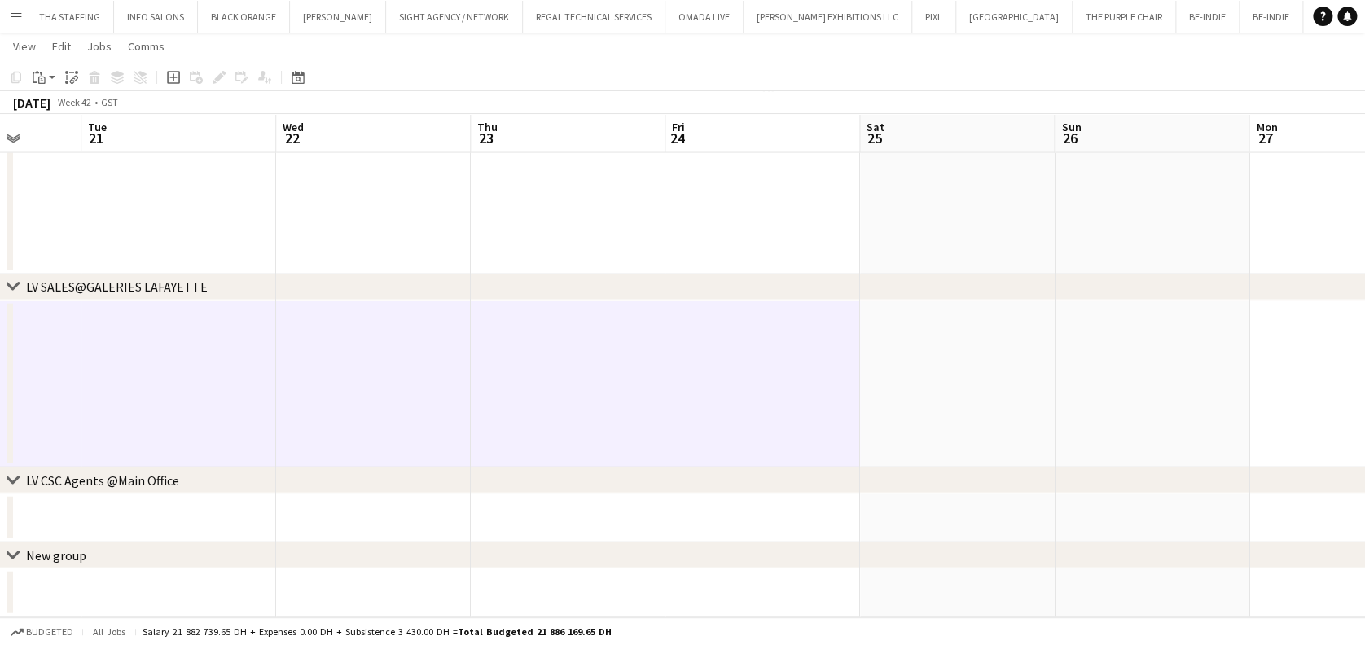
drag, startPoint x: 776, startPoint y: 406, endPoint x: 757, endPoint y: 407, distance: 19.6
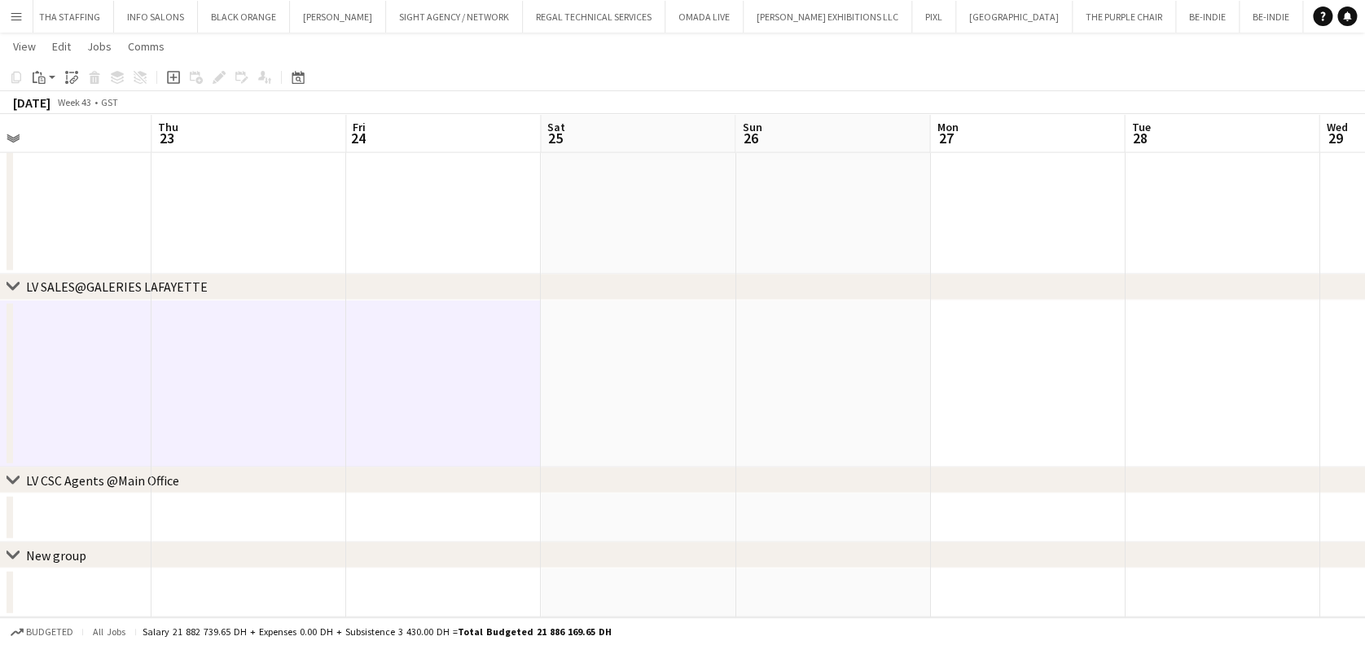
drag, startPoint x: 846, startPoint y: 373, endPoint x: 692, endPoint y: 367, distance: 153.3
click at [848, 392] on app-date-cell at bounding box center [831, 385] width 195 height 168
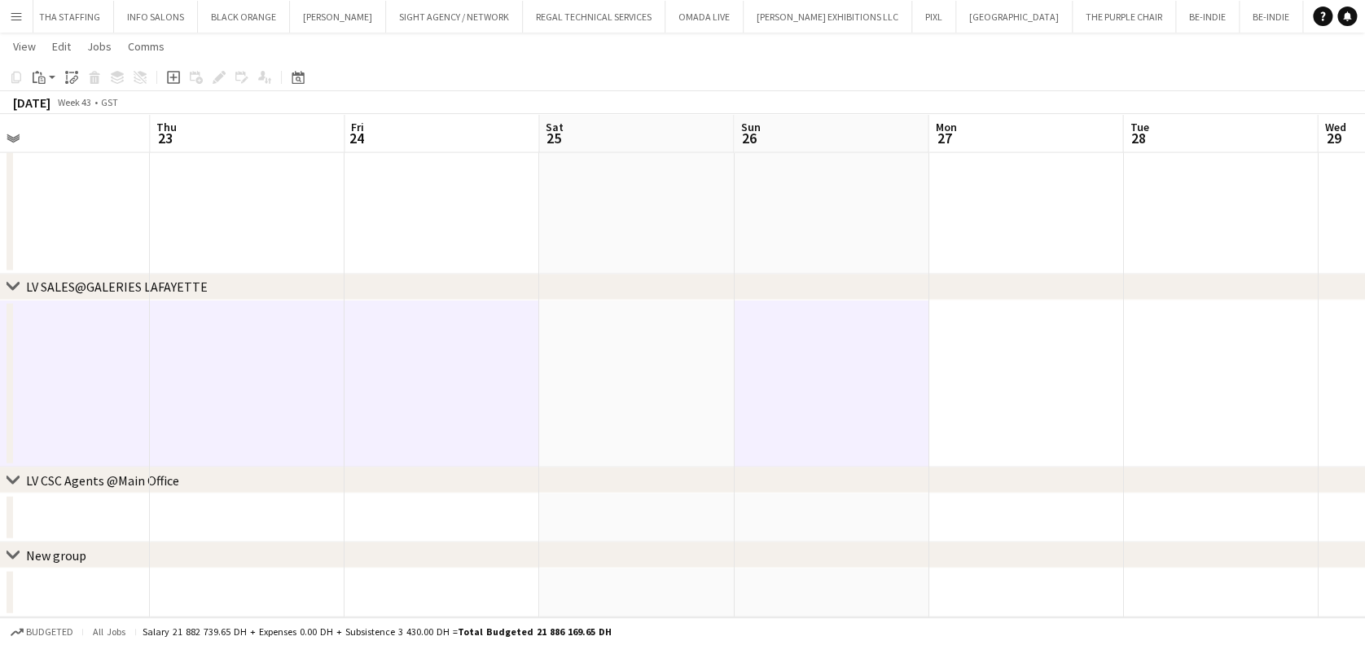
click at [971, 386] on app-date-cell at bounding box center [1026, 385] width 195 height 168
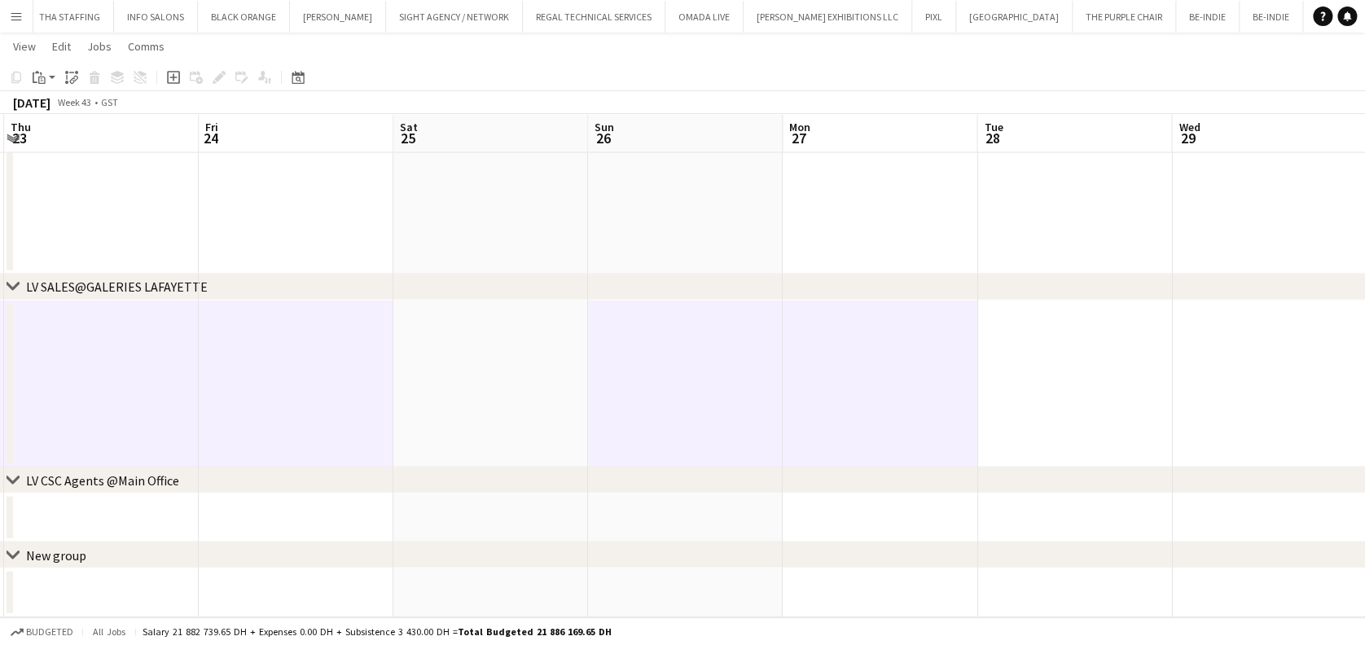
drag, startPoint x: 916, startPoint y: 389, endPoint x: 796, endPoint y: 389, distance: 120.6
click at [982, 384] on app-date-cell at bounding box center [1066, 385] width 195 height 168
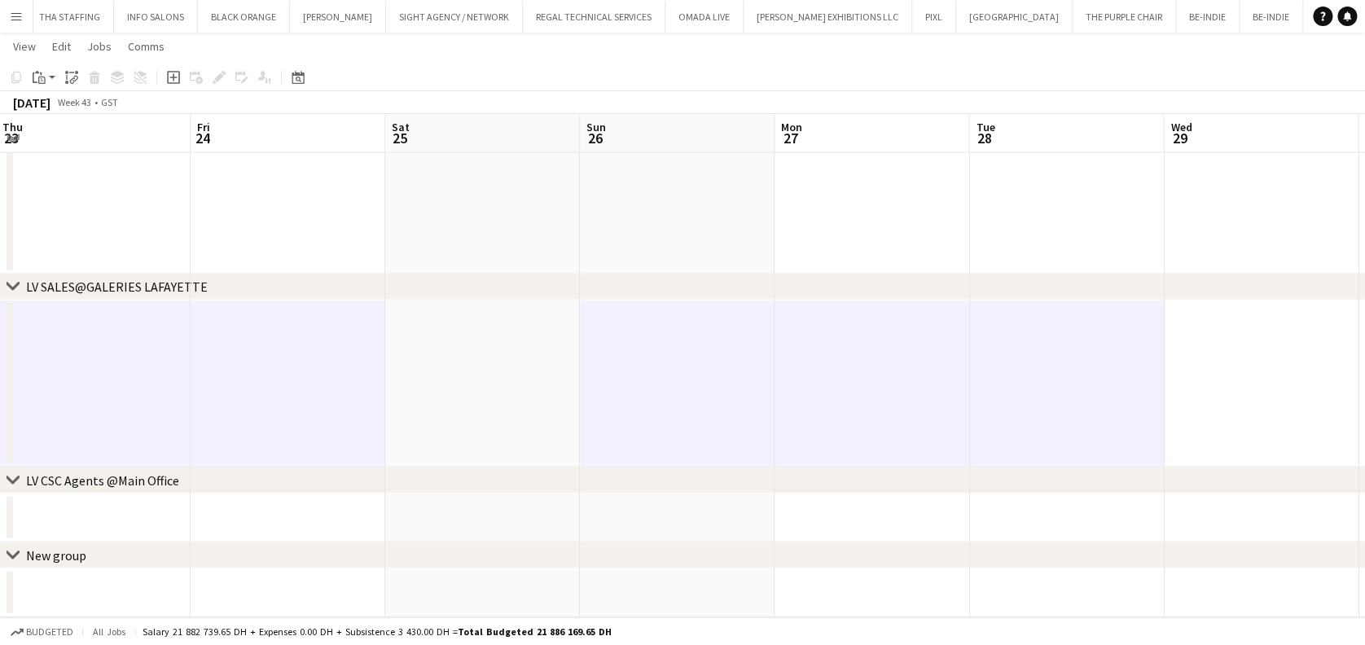
click at [1196, 392] on app-date-cell at bounding box center [1261, 385] width 195 height 168
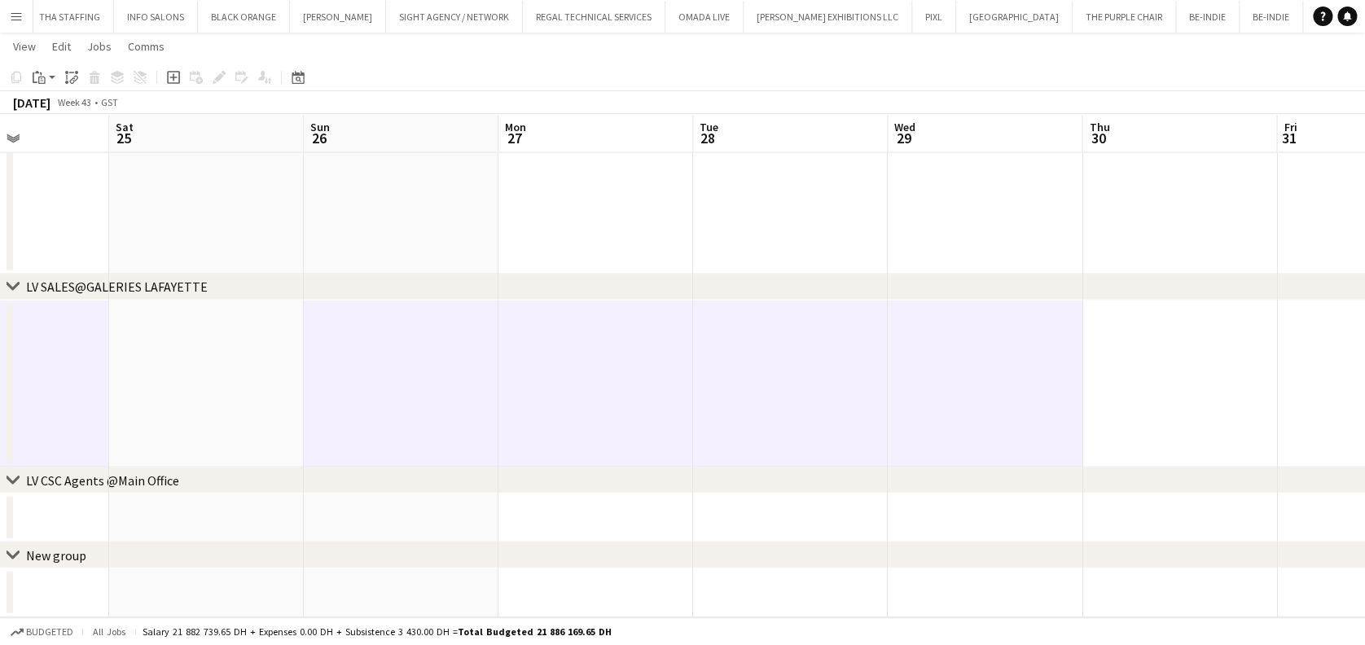
scroll to position [0, 639]
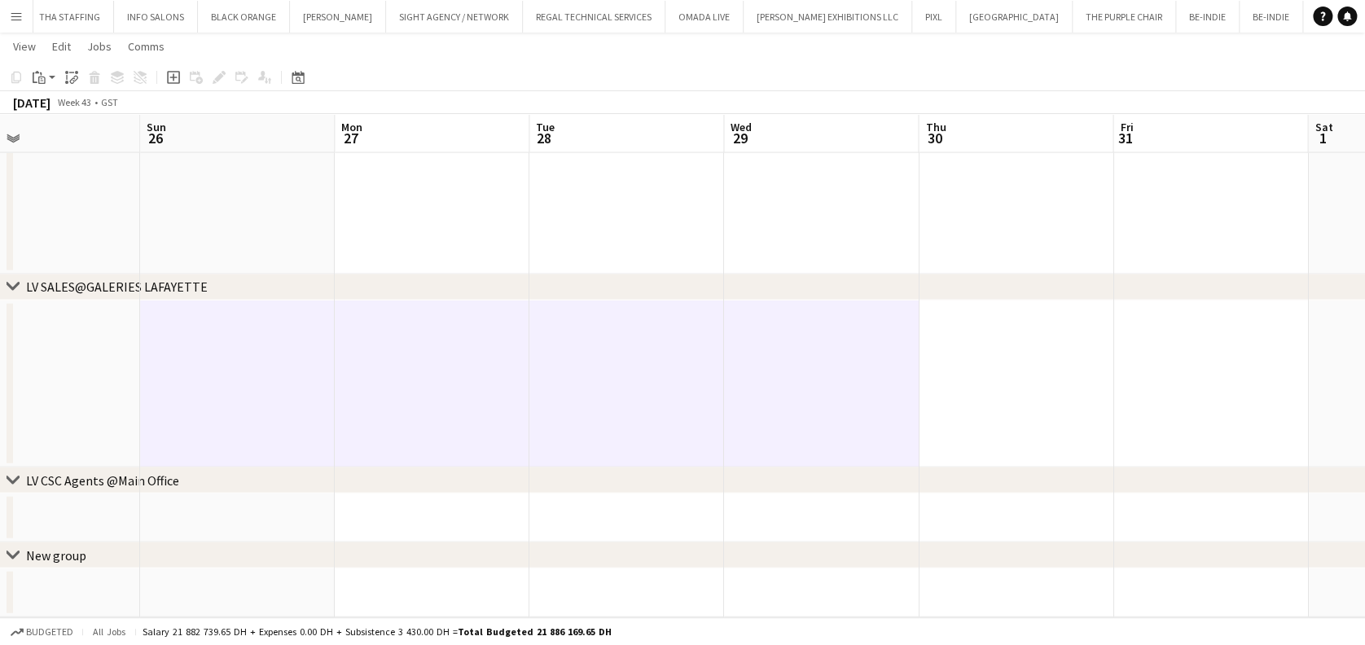
drag, startPoint x: 884, startPoint y: 398, endPoint x: 746, endPoint y: 398, distance: 137.7
click at [995, 360] on app-date-cell at bounding box center [1016, 385] width 195 height 168
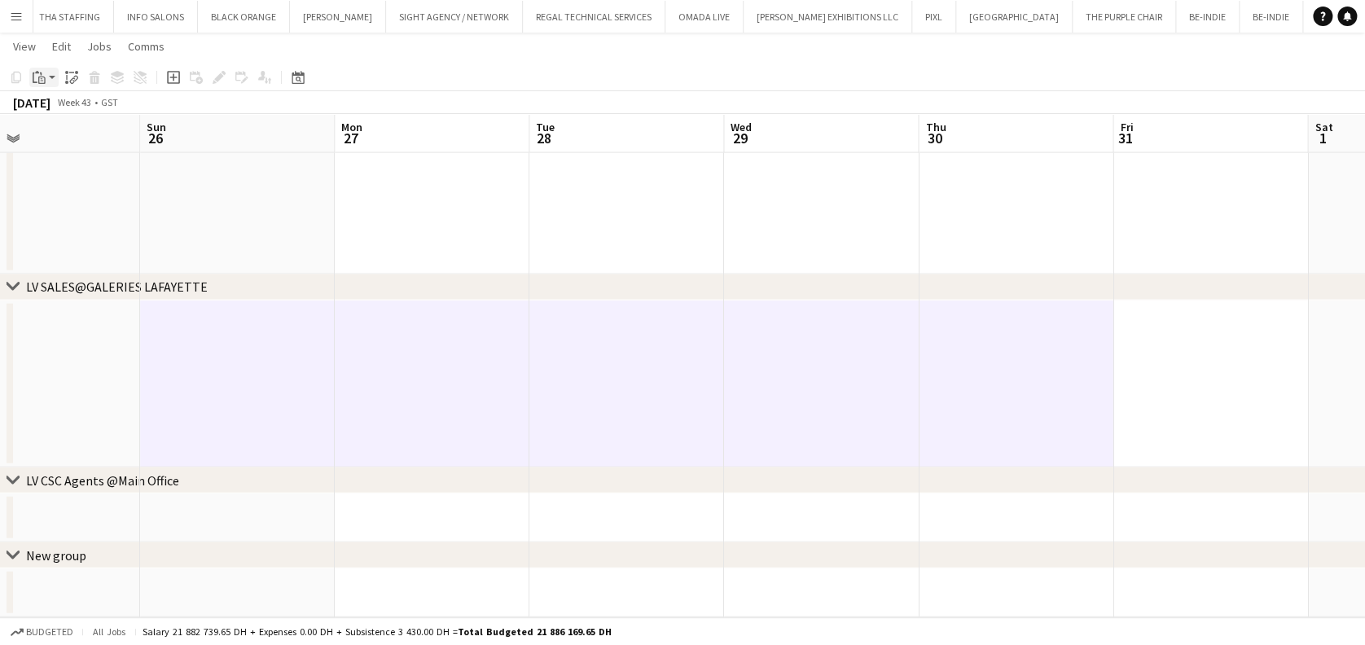
click at [43, 73] on icon "Paste" at bounding box center [39, 77] width 13 height 13
click at [68, 142] on link "Paste with crew Ctrl+Shift+V" at bounding box center [119, 136] width 153 height 15
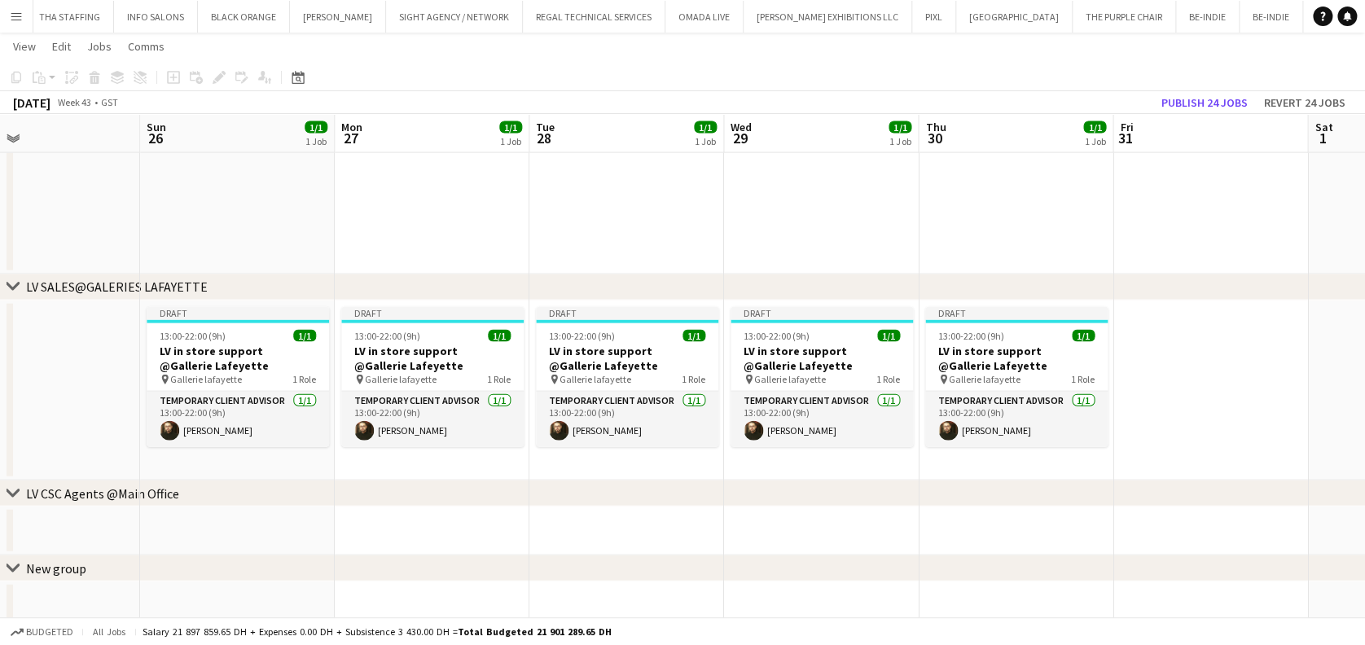
drag, startPoint x: 980, startPoint y: 360, endPoint x: 1135, endPoint y: 358, distance: 154.8
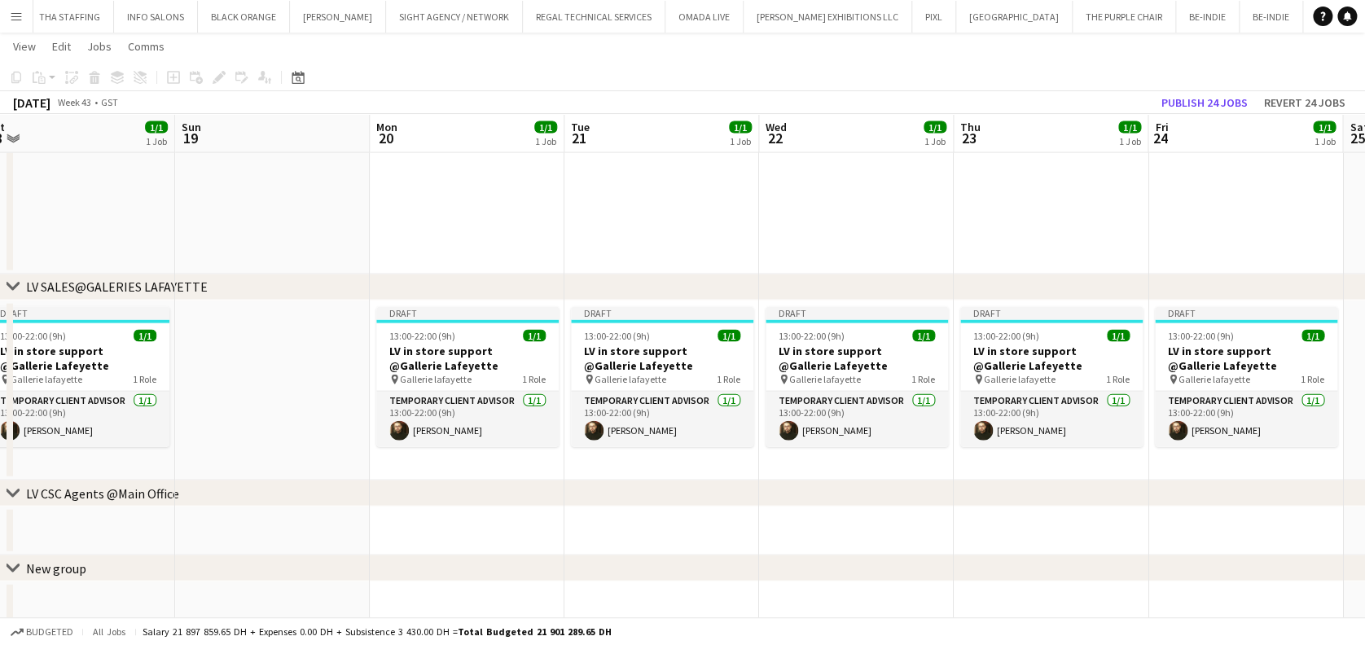
drag, startPoint x: 1084, startPoint y: 380, endPoint x: 539, endPoint y: 379, distance: 545.0
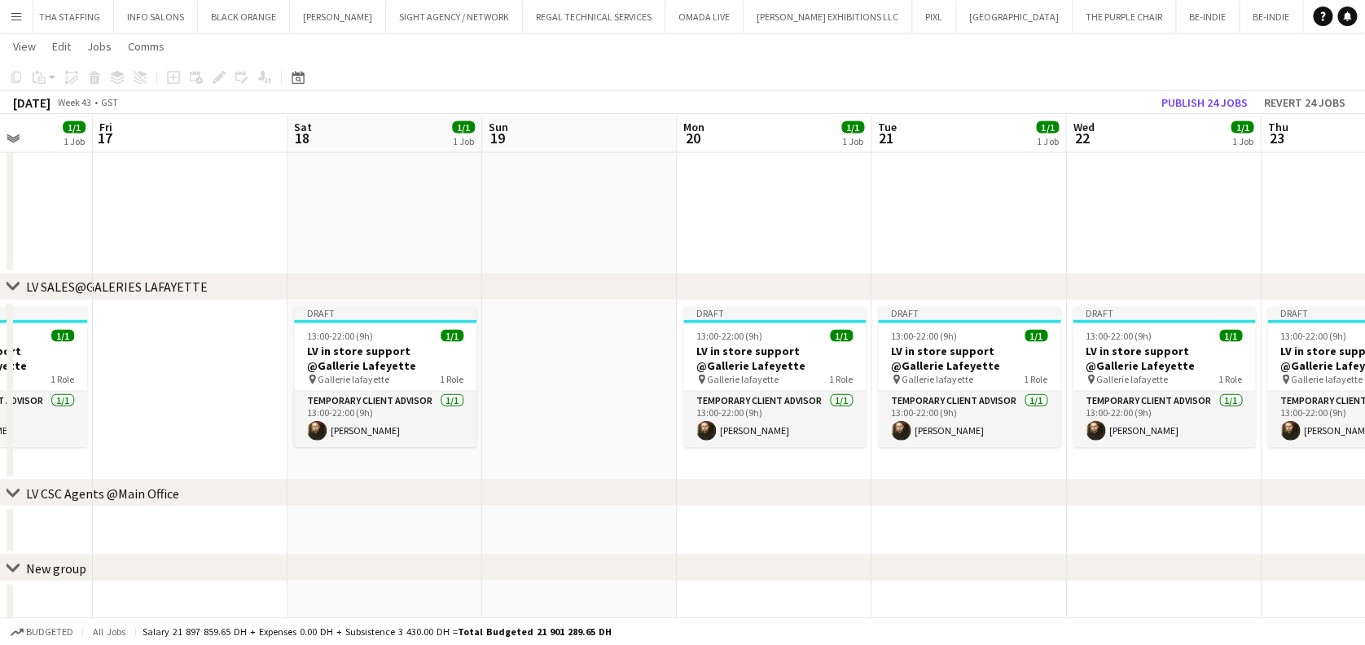
drag, startPoint x: 1104, startPoint y: 379, endPoint x: 1378, endPoint y: 379, distance: 274.5
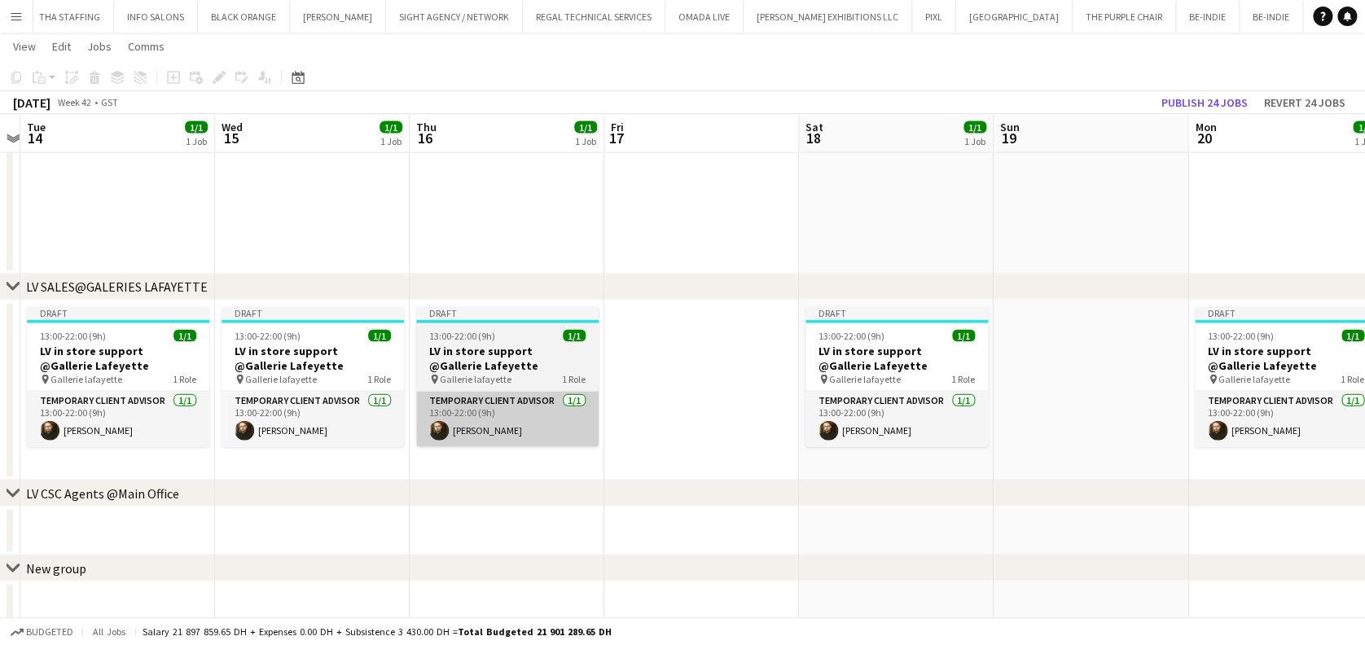
drag, startPoint x: 662, startPoint y: 406, endPoint x: 1338, endPoint y: 401, distance: 675.3
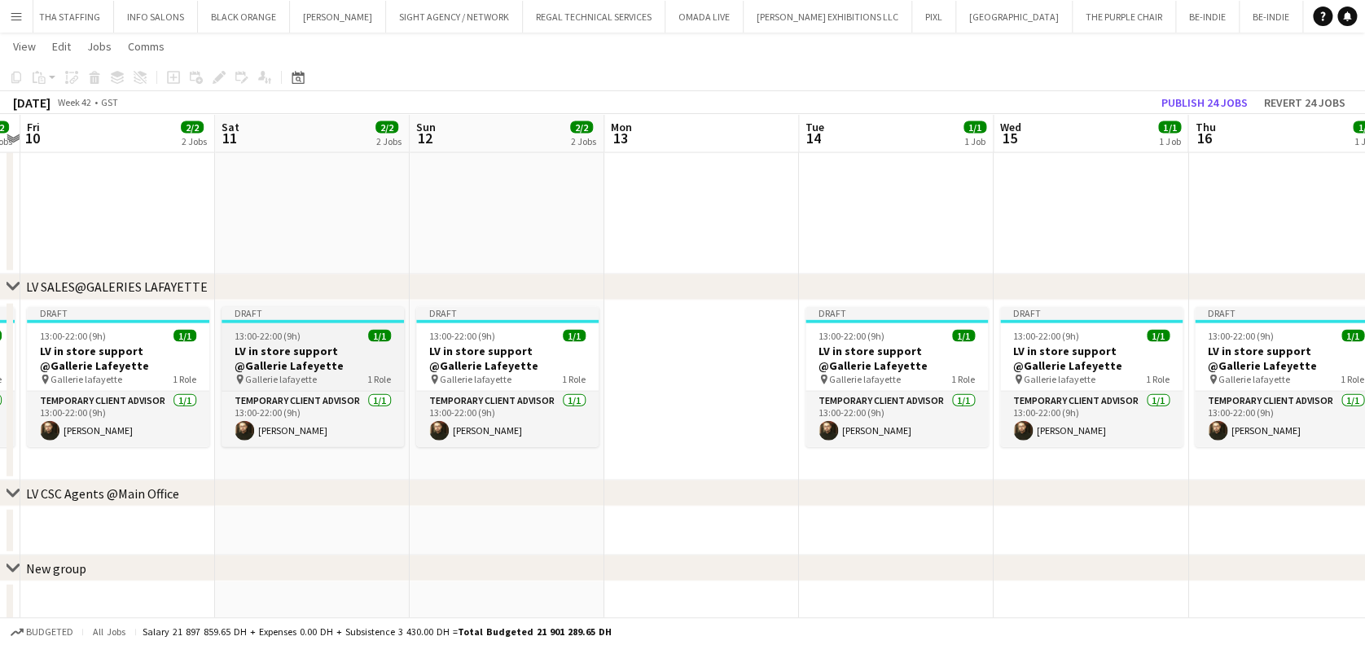
drag, startPoint x: 659, startPoint y: 376, endPoint x: 1026, endPoint y: 378, distance: 366.6
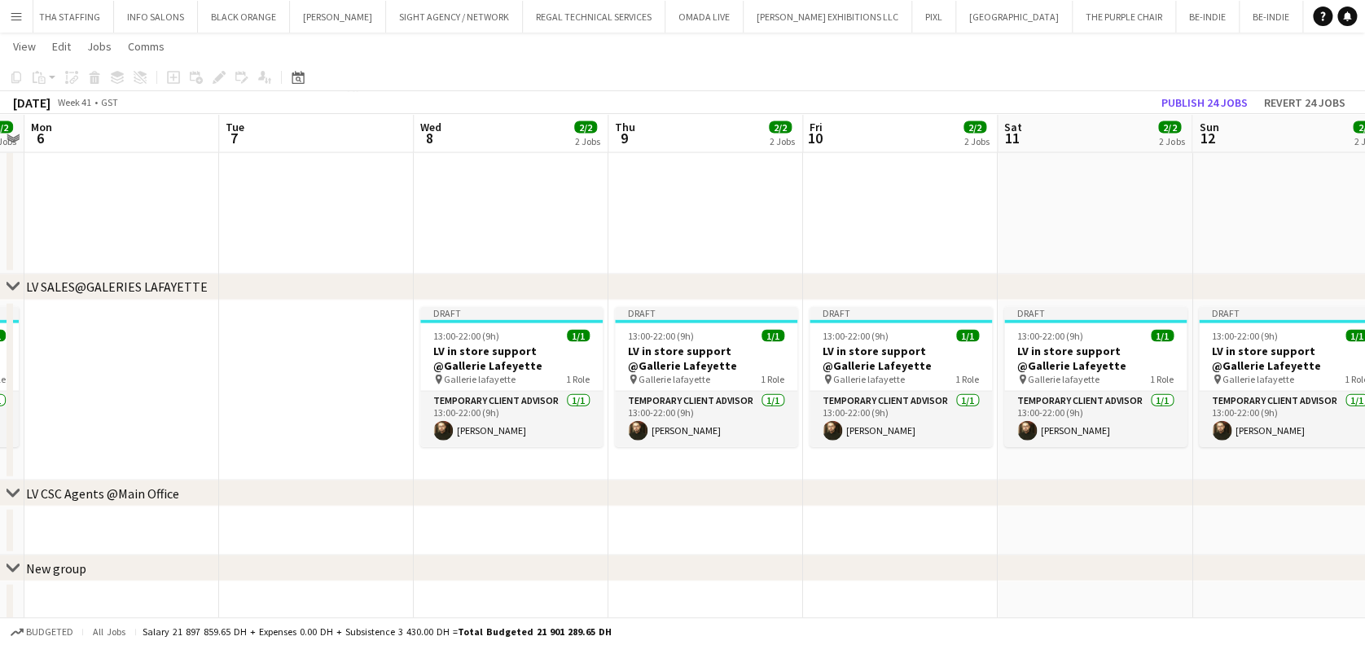
drag, startPoint x: 648, startPoint y: 397, endPoint x: 899, endPoint y: 398, distance: 250.9
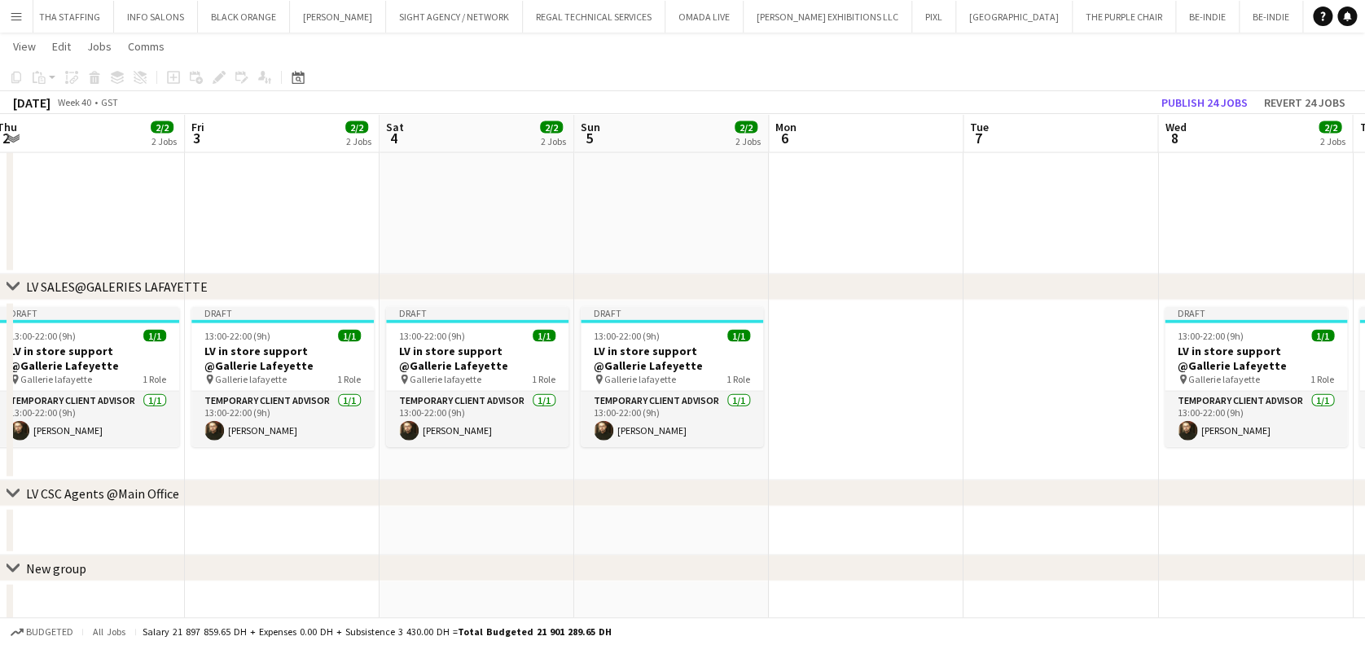
drag, startPoint x: 437, startPoint y: 406, endPoint x: 1186, endPoint y: 394, distance: 748.7
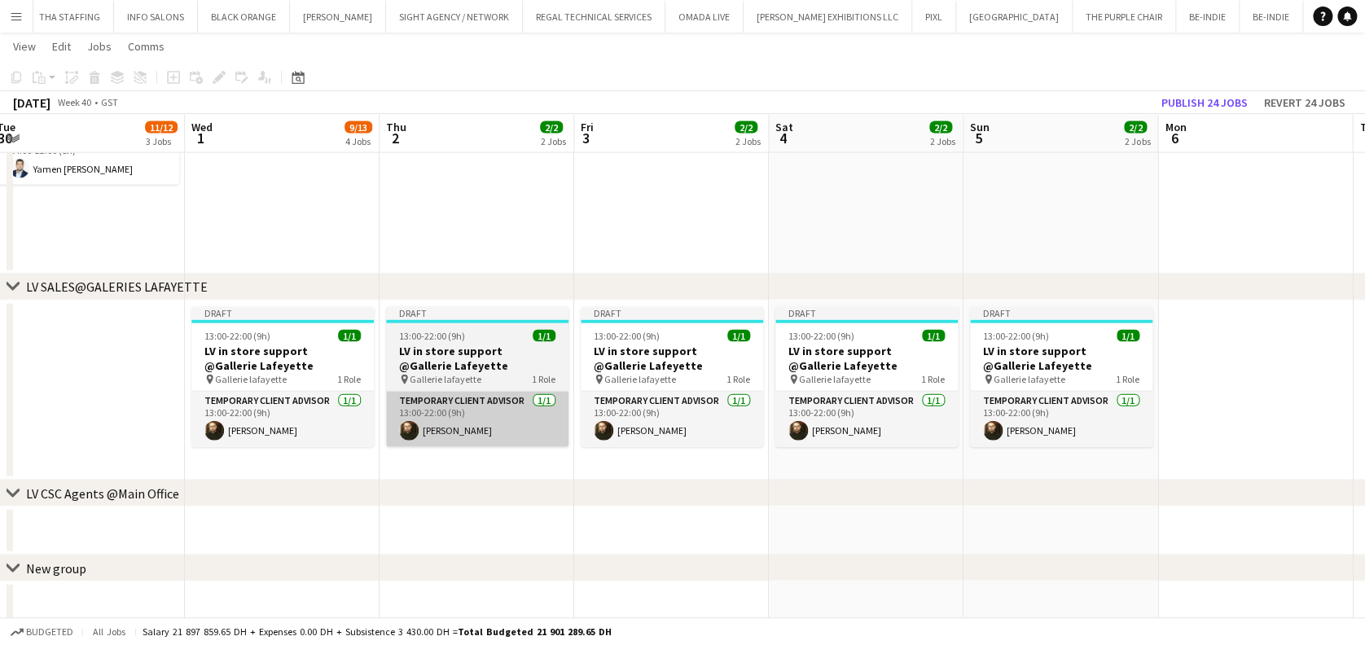
drag, startPoint x: 450, startPoint y: 428, endPoint x: 686, endPoint y: 428, distance: 235.4
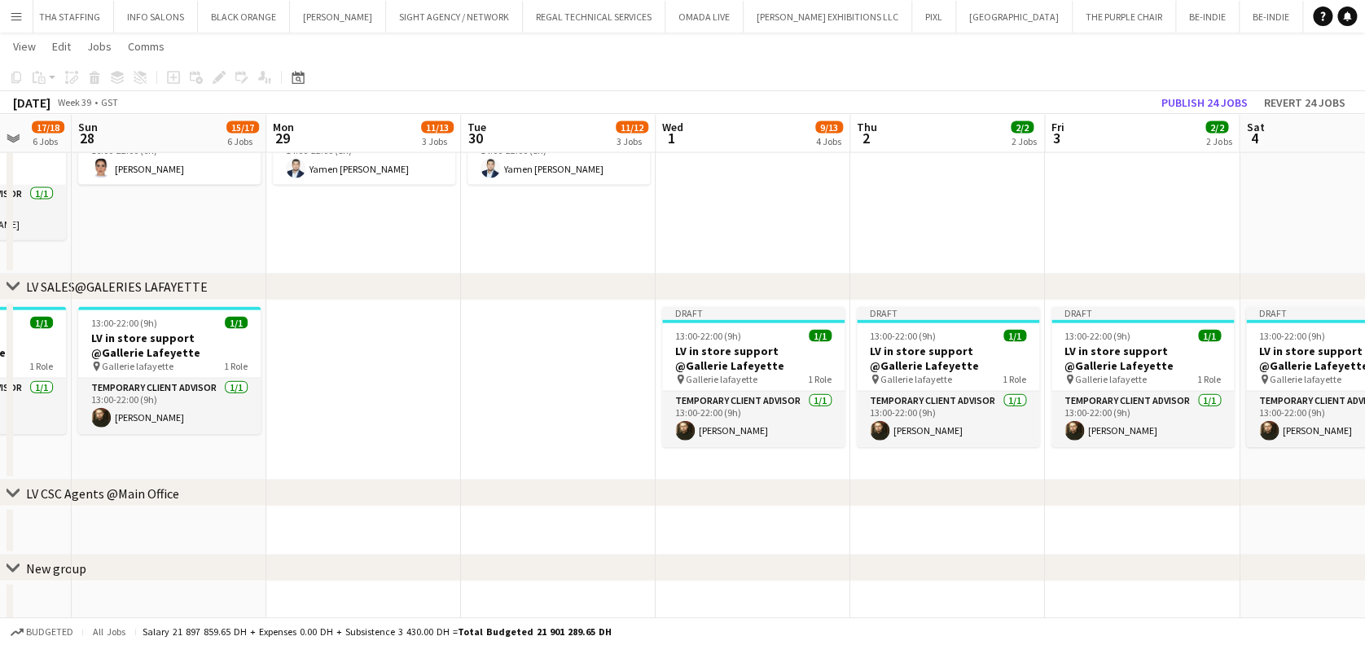
drag, startPoint x: 460, startPoint y: 425, endPoint x: 495, endPoint y: 425, distance: 35.0
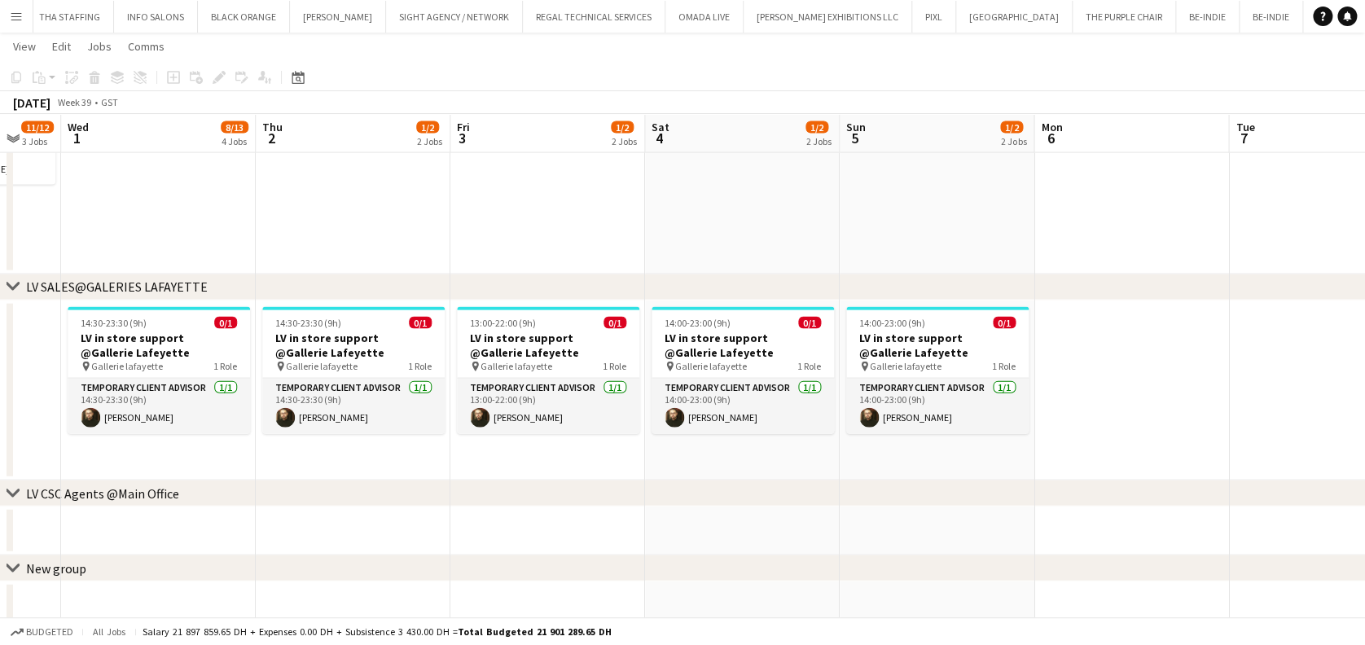
drag, startPoint x: 573, startPoint y: 402, endPoint x: 556, endPoint y: 402, distance: 17.1
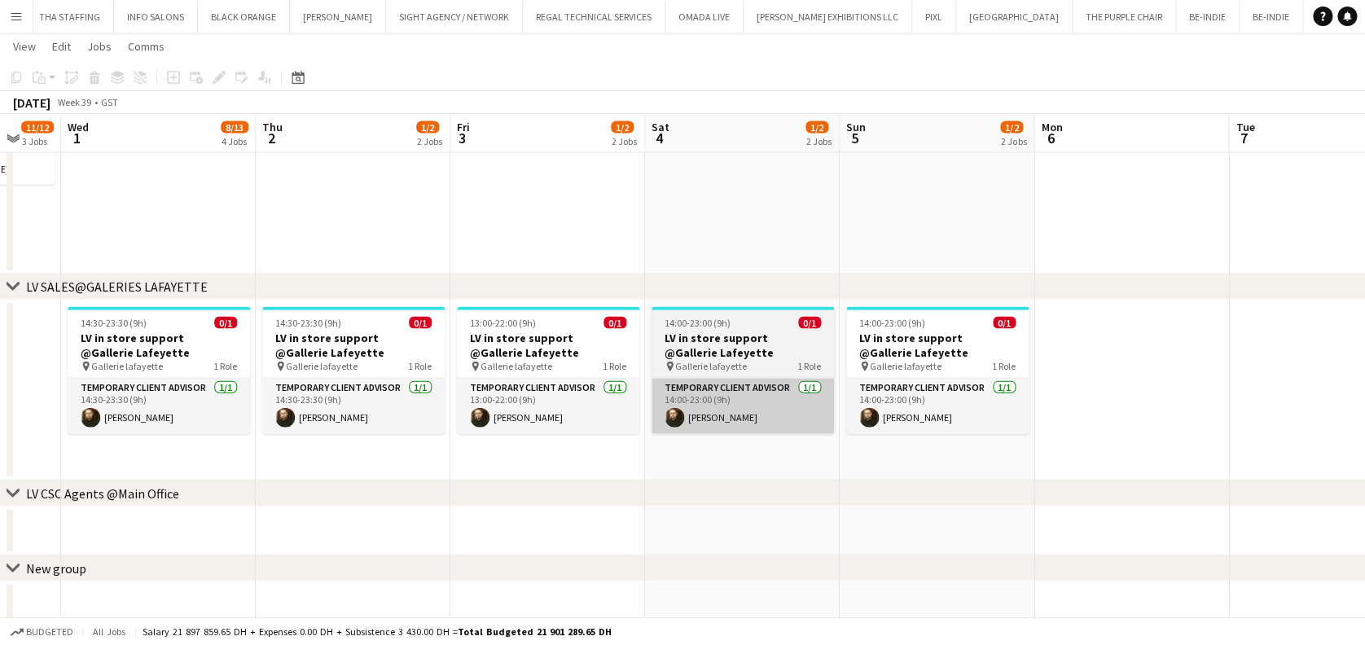
scroll to position [0, 525]
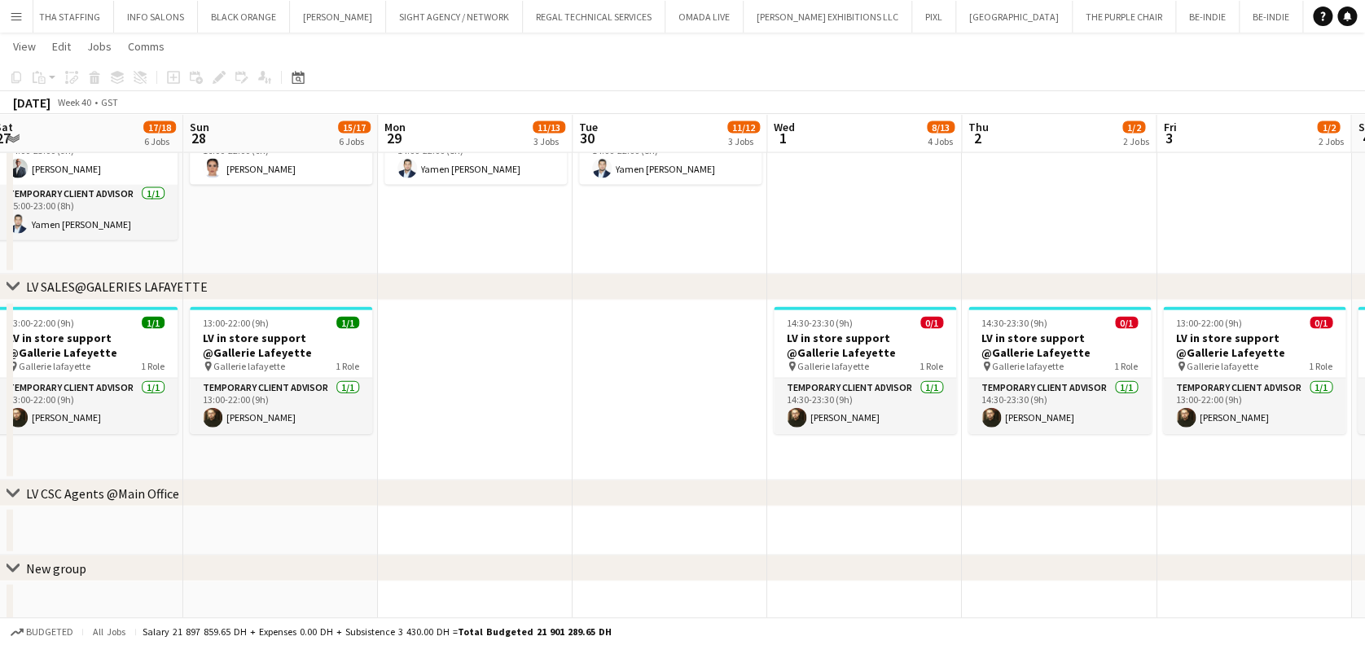
drag, startPoint x: 989, startPoint y: 351, endPoint x: 1048, endPoint y: 353, distance: 58.7
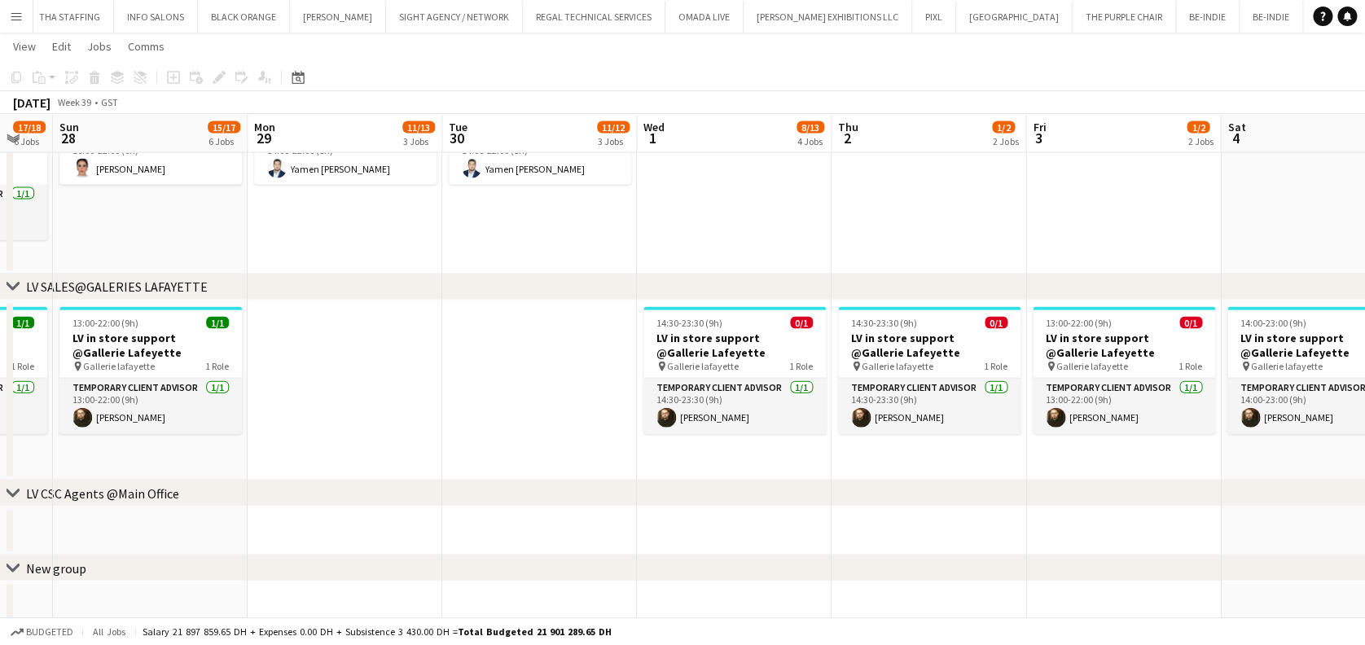
scroll to position [0, 607]
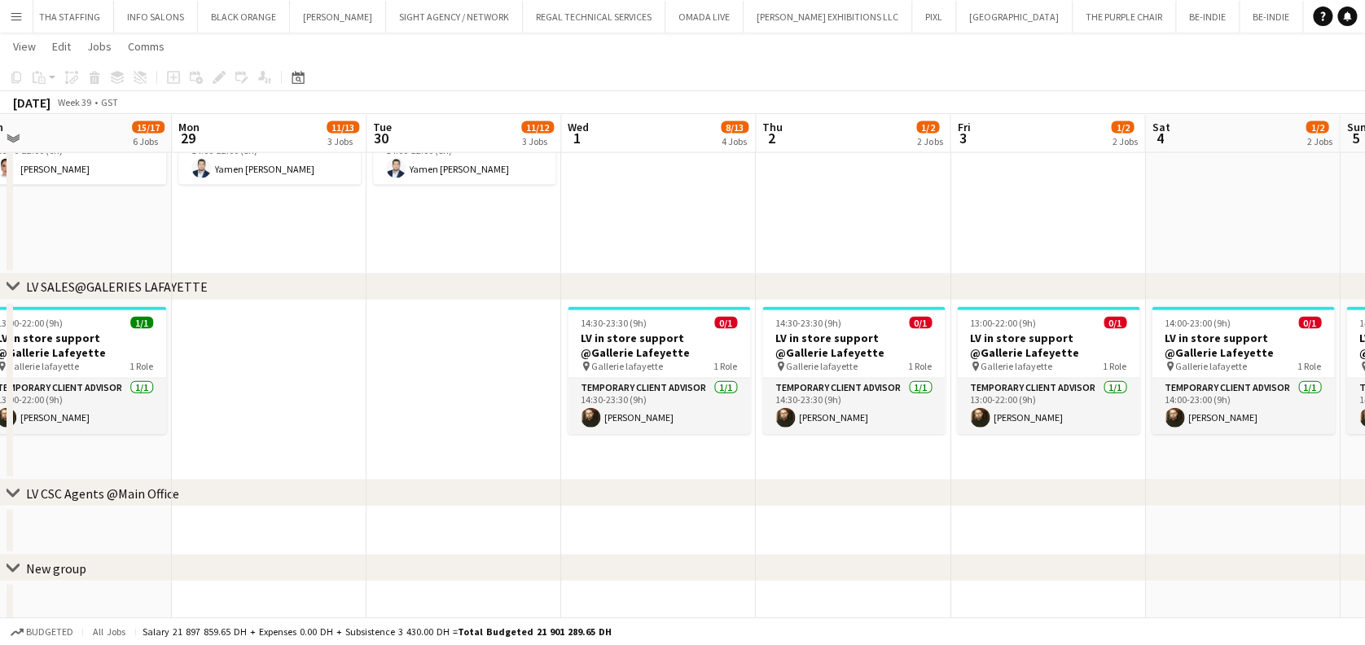
drag, startPoint x: 1019, startPoint y: 371, endPoint x: 815, endPoint y: 324, distance: 209.9
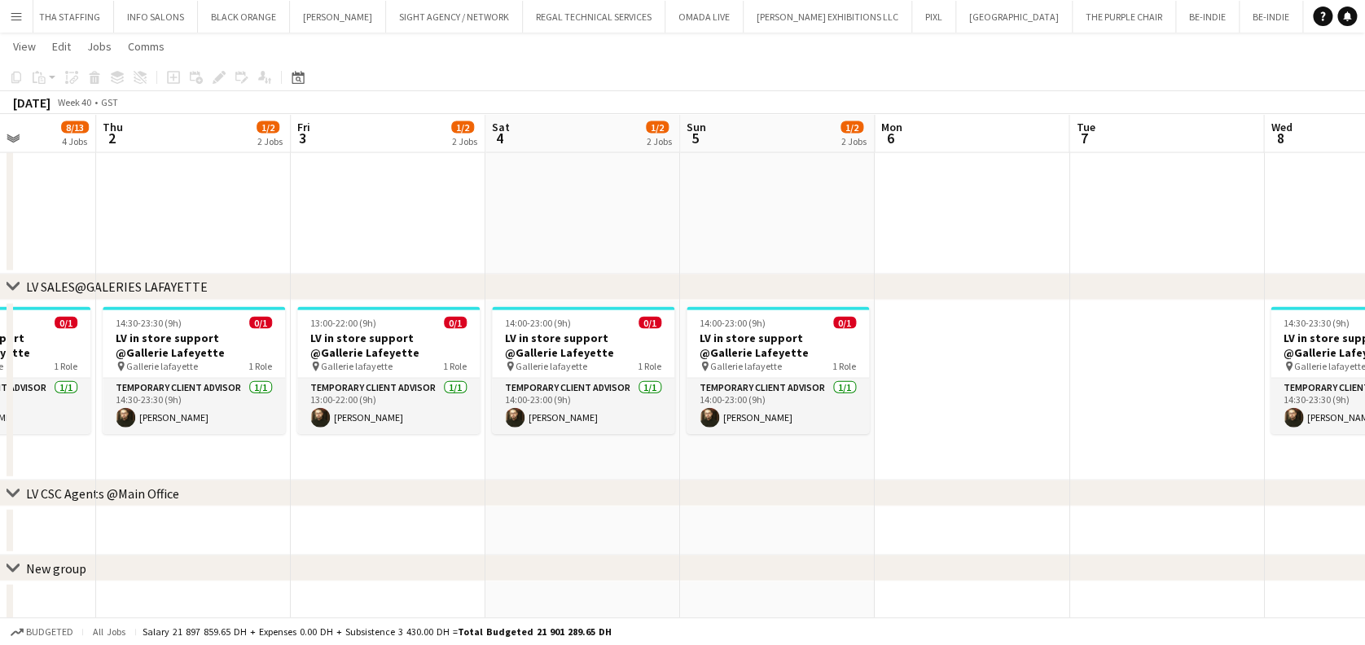
drag, startPoint x: 767, startPoint y: 356, endPoint x: 612, endPoint y: 351, distance: 155.7
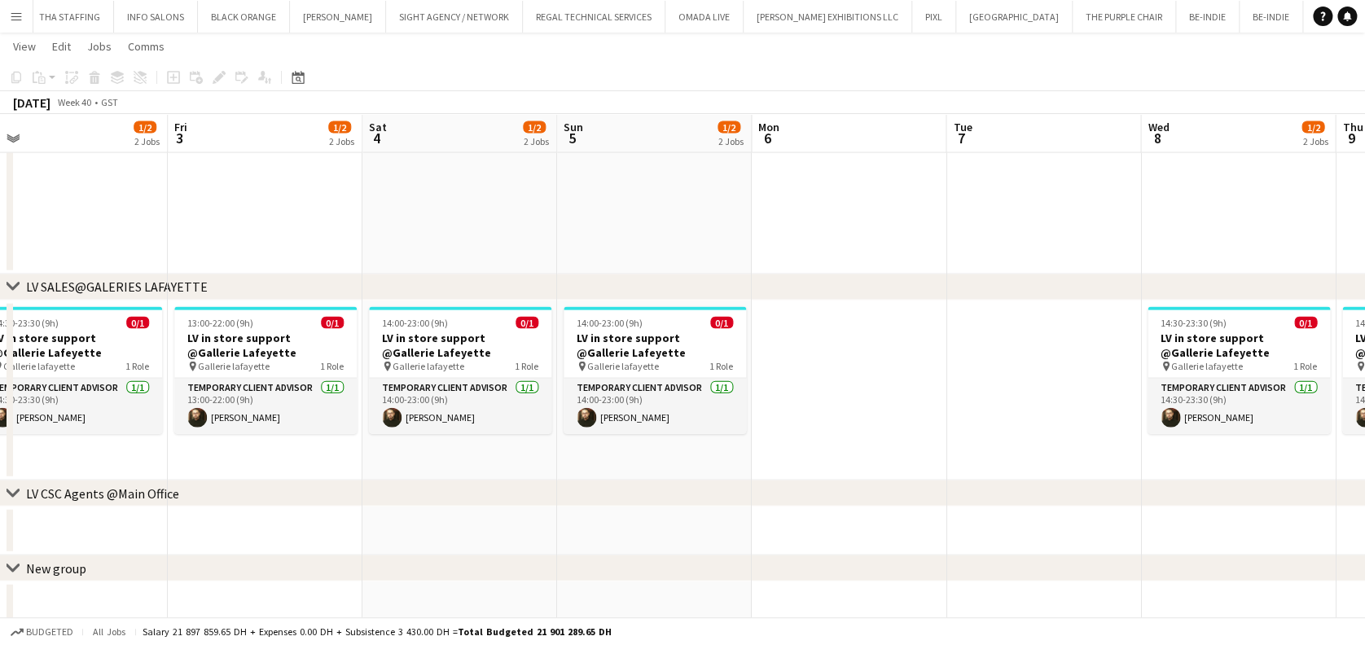
drag, startPoint x: 614, startPoint y: 345, endPoint x: 400, endPoint y: 318, distance: 216.0
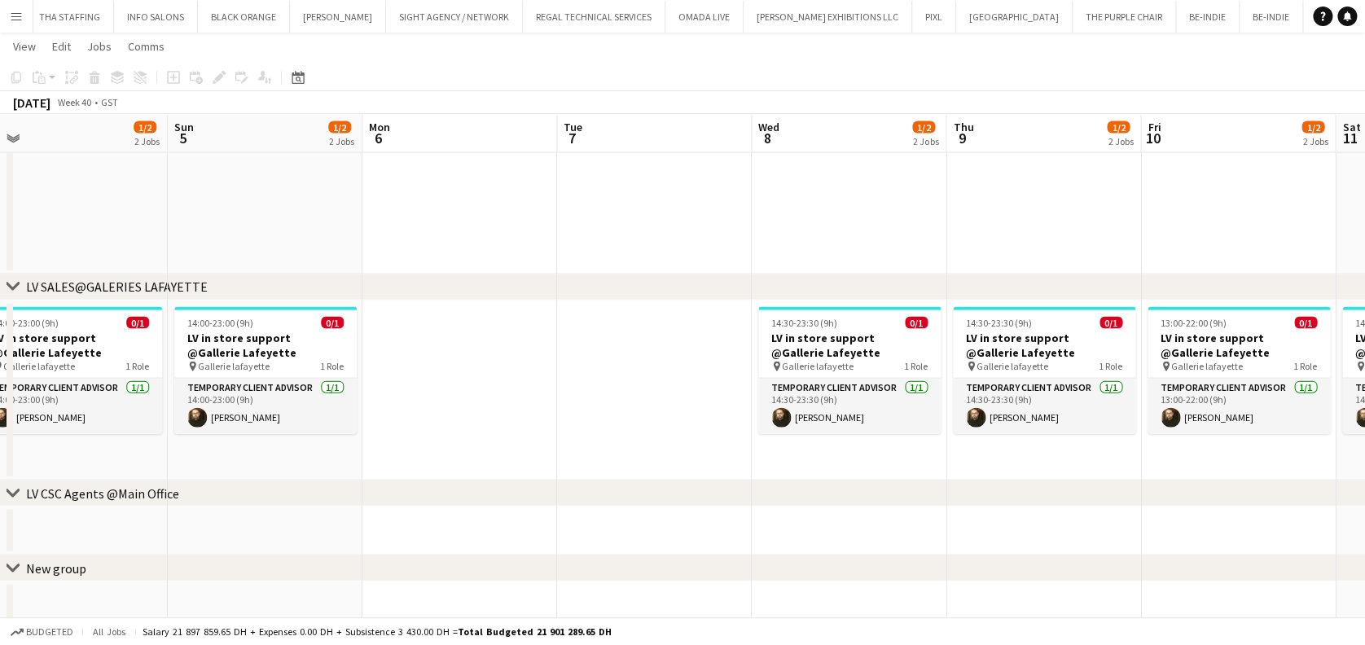
scroll to position [0, 565]
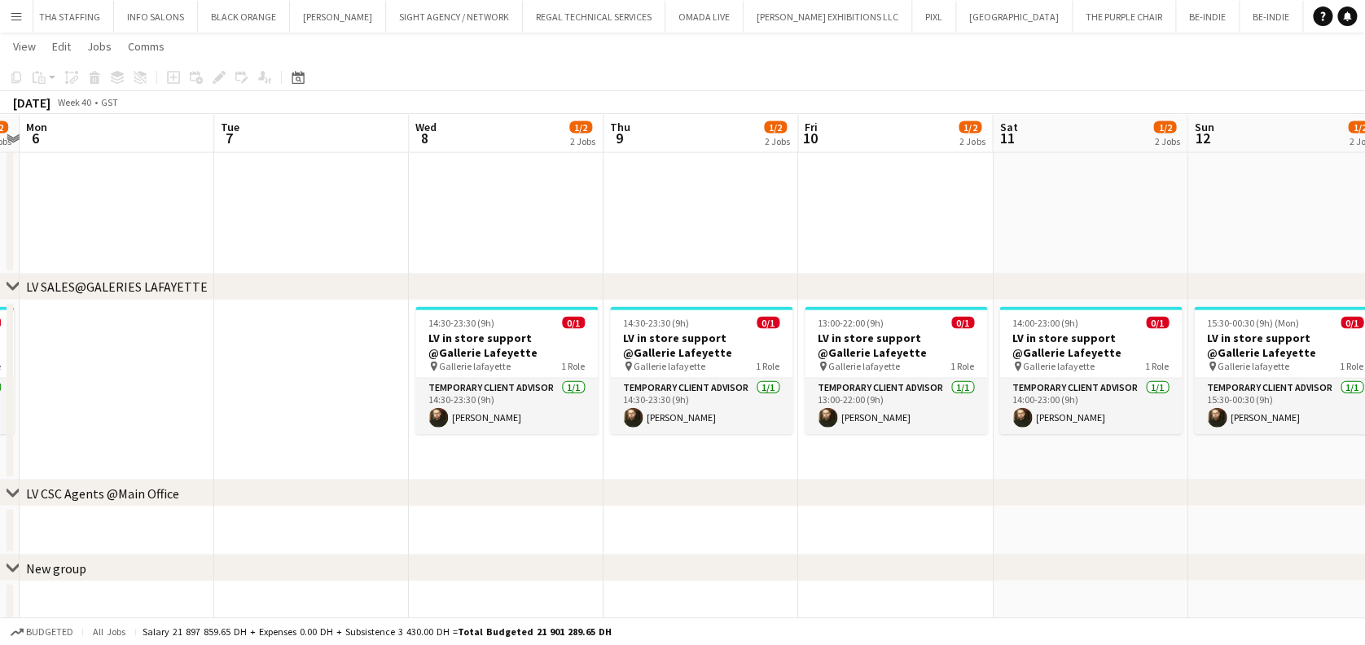
drag, startPoint x: 519, startPoint y: 319, endPoint x: 502, endPoint y: 317, distance: 17.3
click at [717, 348] on h3 "LV in store support @Gallerie Lafeyette" at bounding box center [701, 345] width 182 height 29
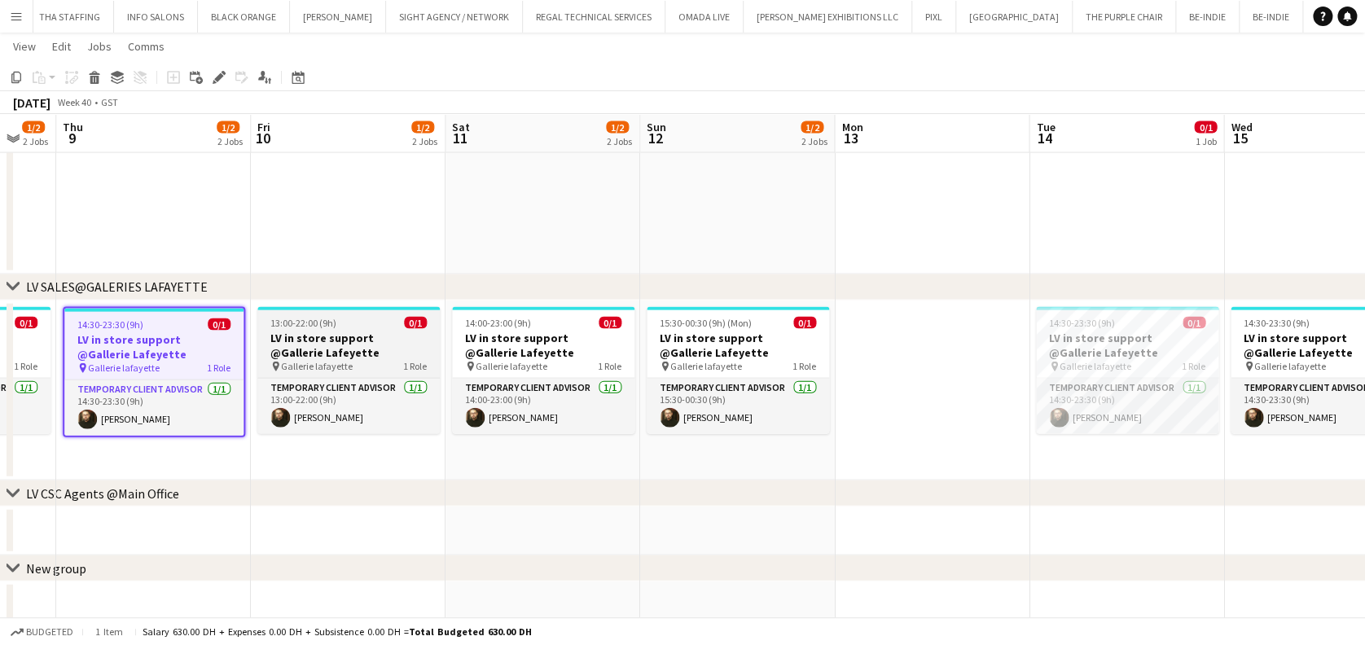
drag, startPoint x: 300, startPoint y: 348, endPoint x: 318, endPoint y: 339, distance: 20.0
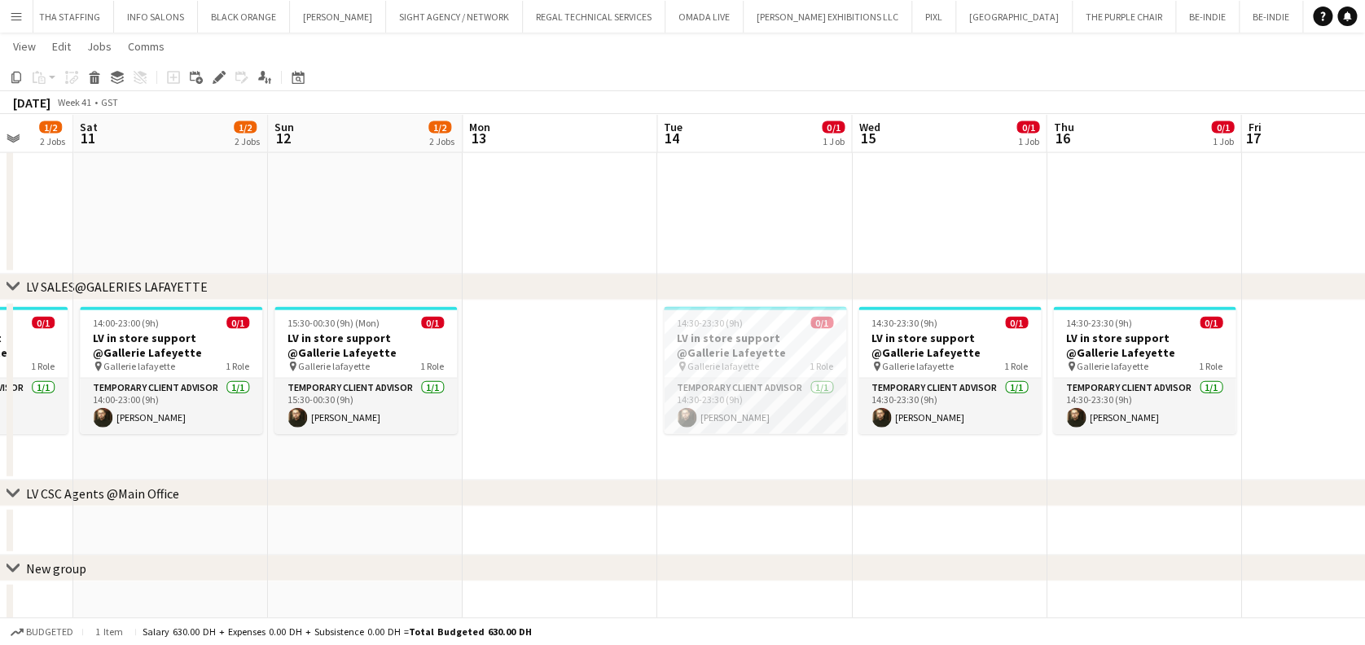
drag, startPoint x: 807, startPoint y: 349, endPoint x: 714, endPoint y: 349, distance: 93.7
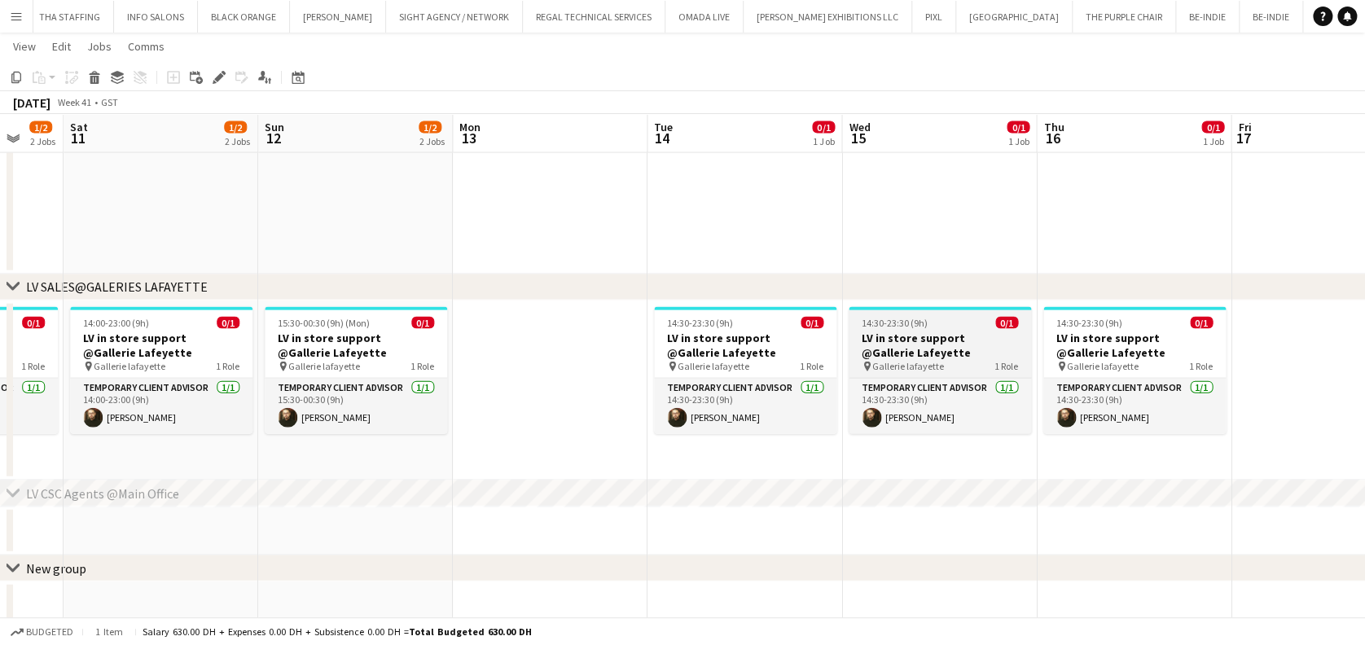
click at [910, 351] on h3 "LV in store support @Gallerie Lafeyette" at bounding box center [940, 345] width 182 height 29
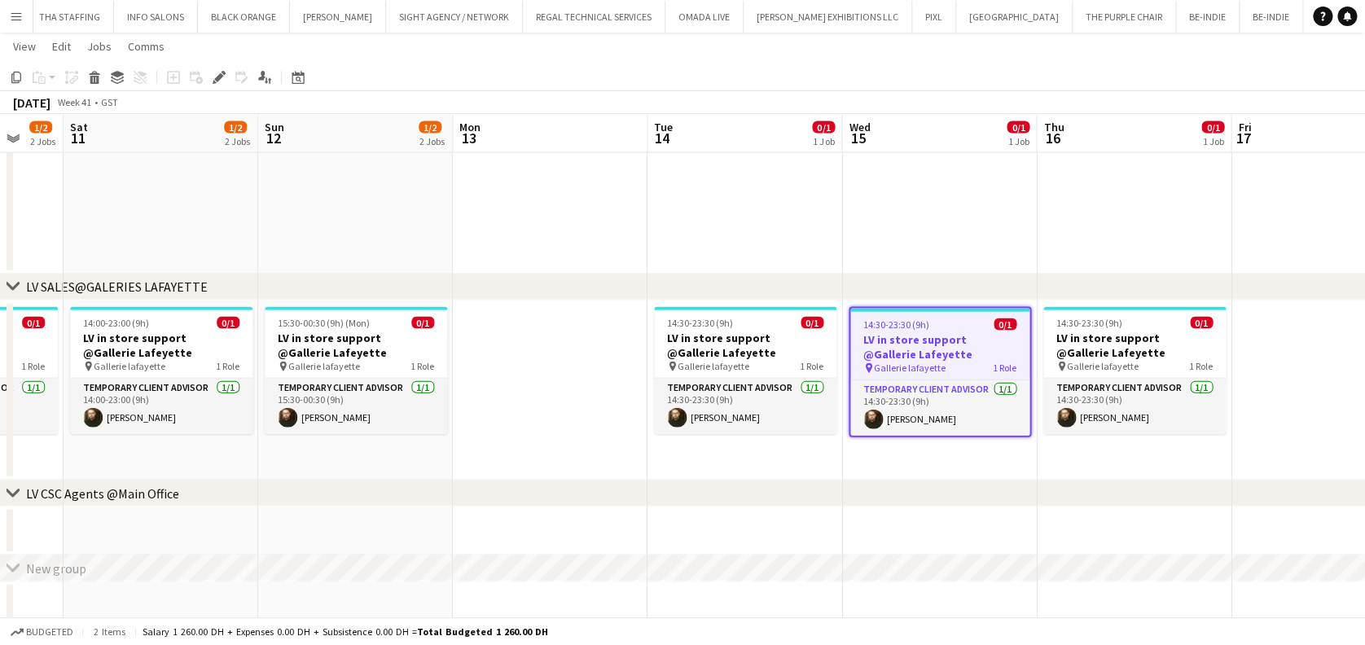
drag, startPoint x: 581, startPoint y: 326, endPoint x: 515, endPoint y: 316, distance: 66.7
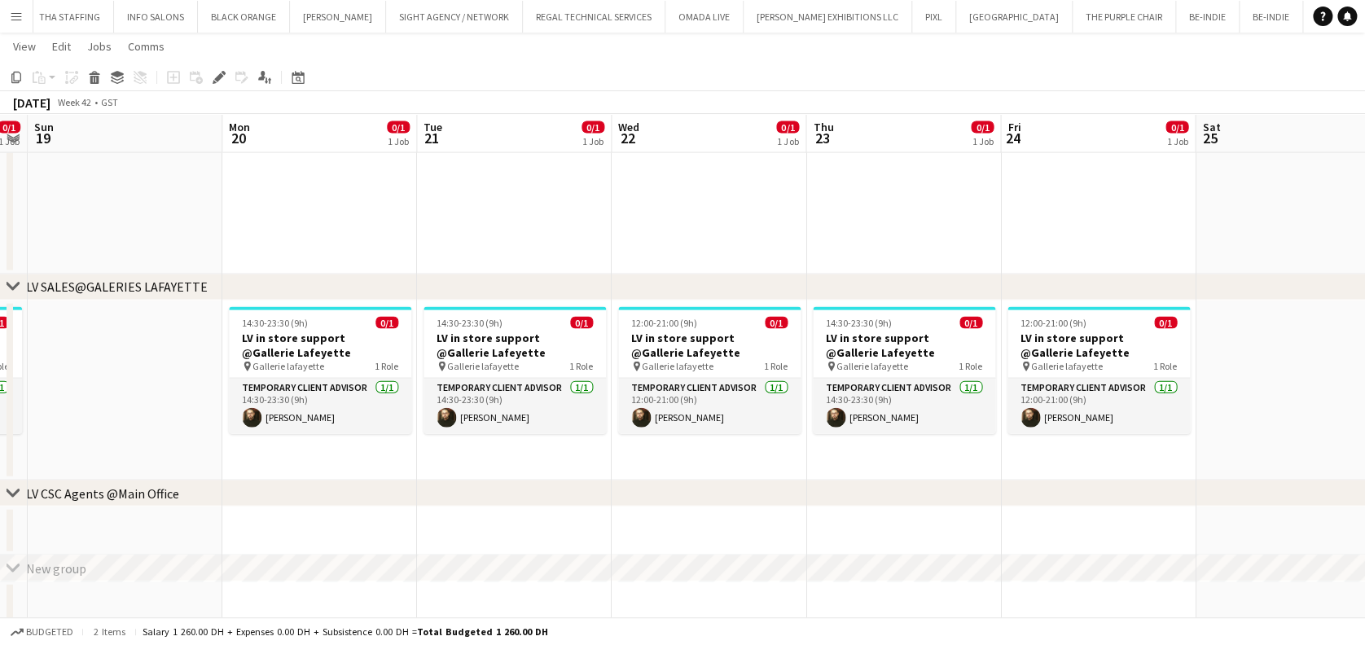
drag, startPoint x: 502, startPoint y: 264, endPoint x: 478, endPoint y: 261, distance: 23.8
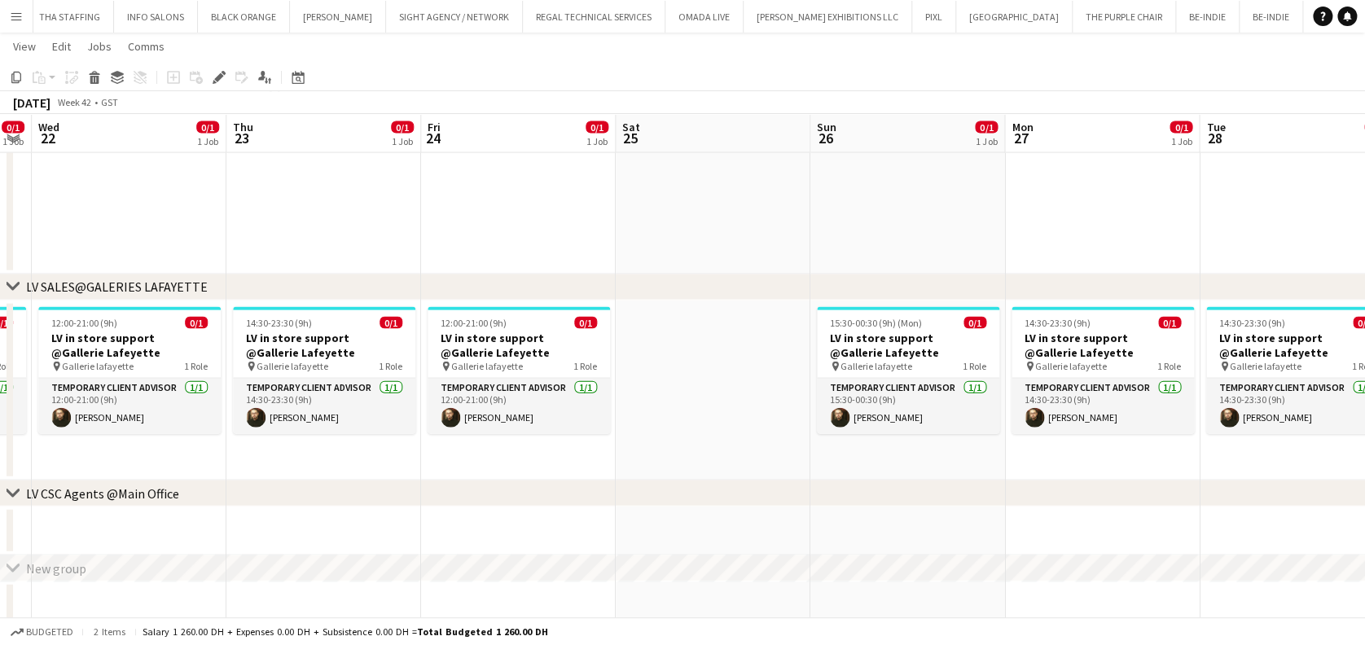
scroll to position [0, 600]
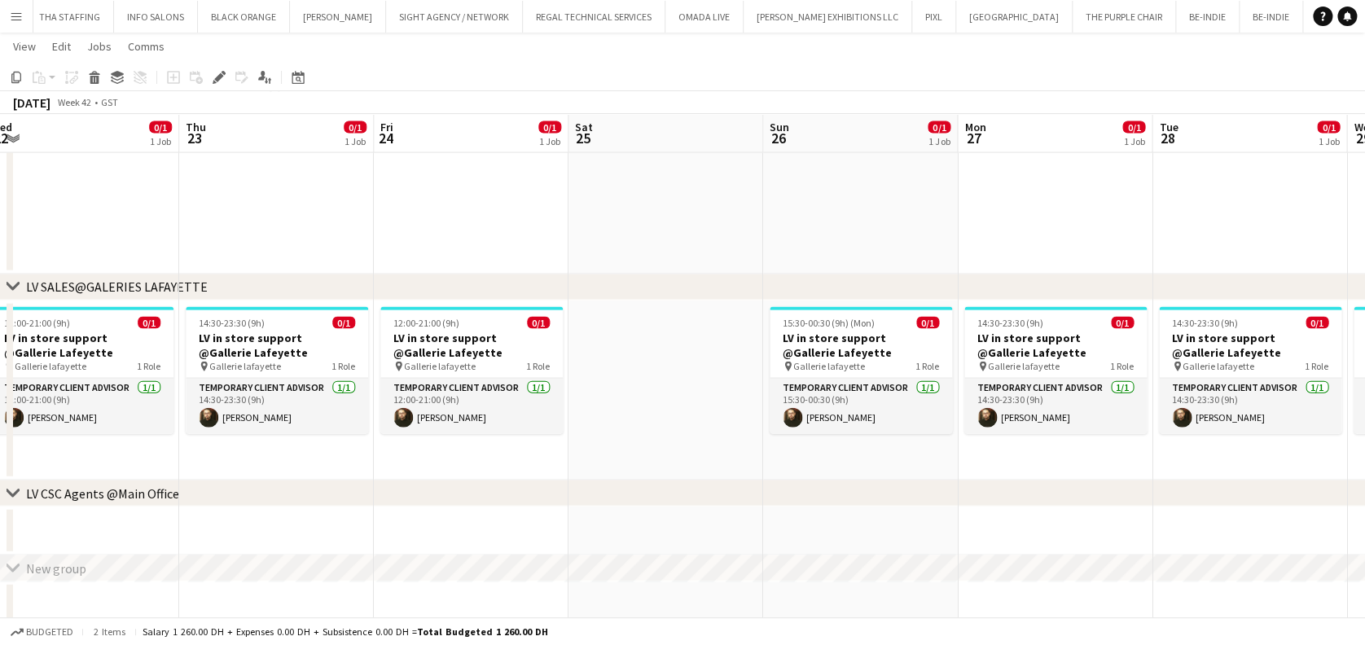
drag, startPoint x: 646, startPoint y: 307, endPoint x: 561, endPoint y: 304, distance: 84.8
click at [1040, 355] on h3 "LV in store support @Gallerie Lafeyette" at bounding box center [1056, 345] width 182 height 29
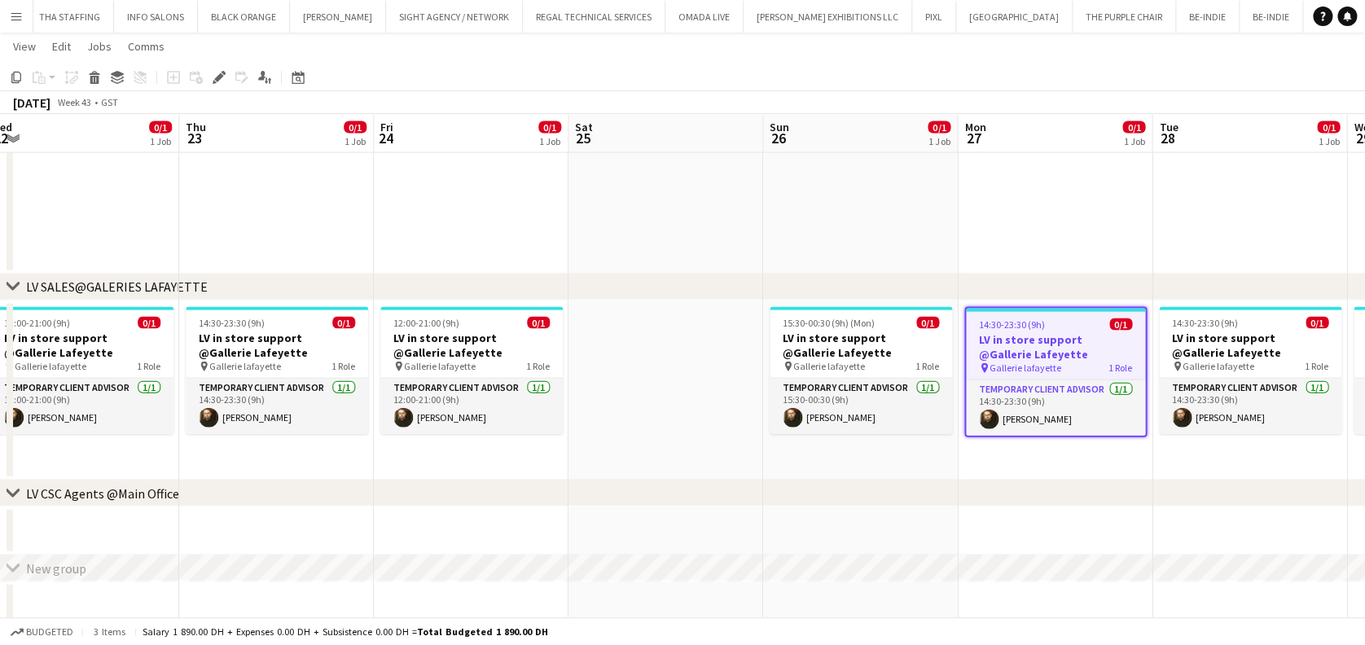
scroll to position [0, 560]
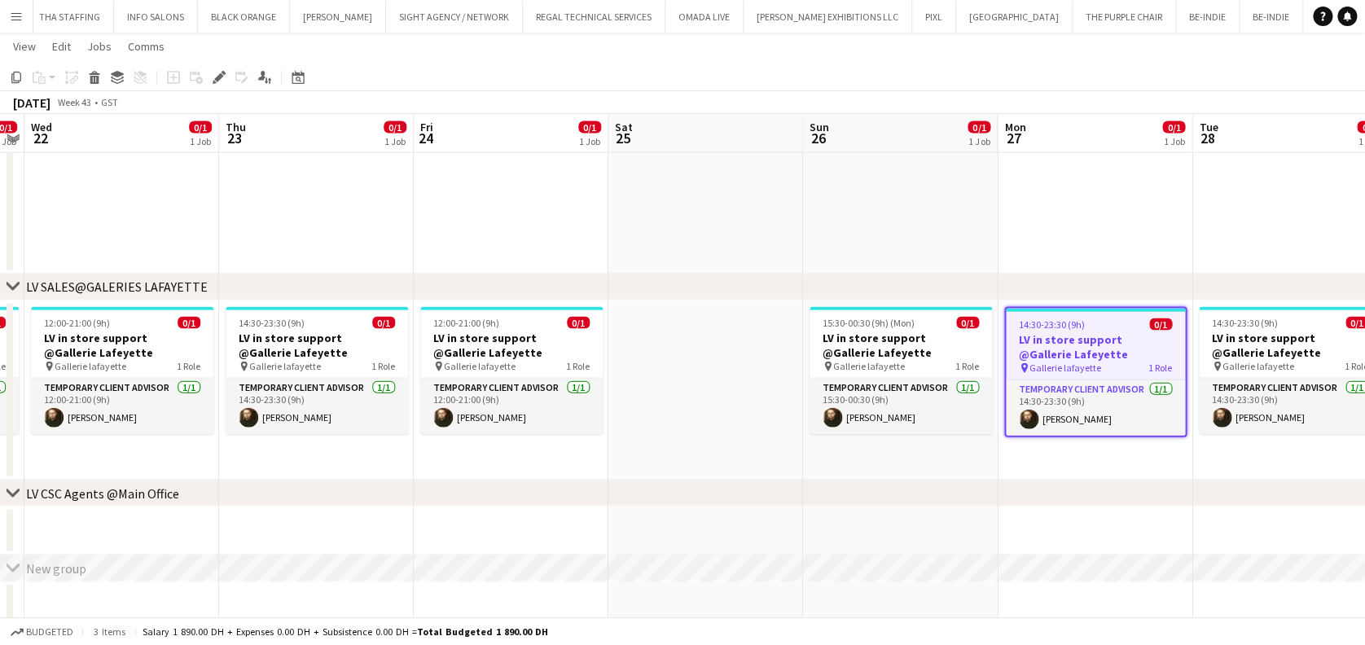
drag, startPoint x: 600, startPoint y: 298, endPoint x: 587, endPoint y: 298, distance: 13.8
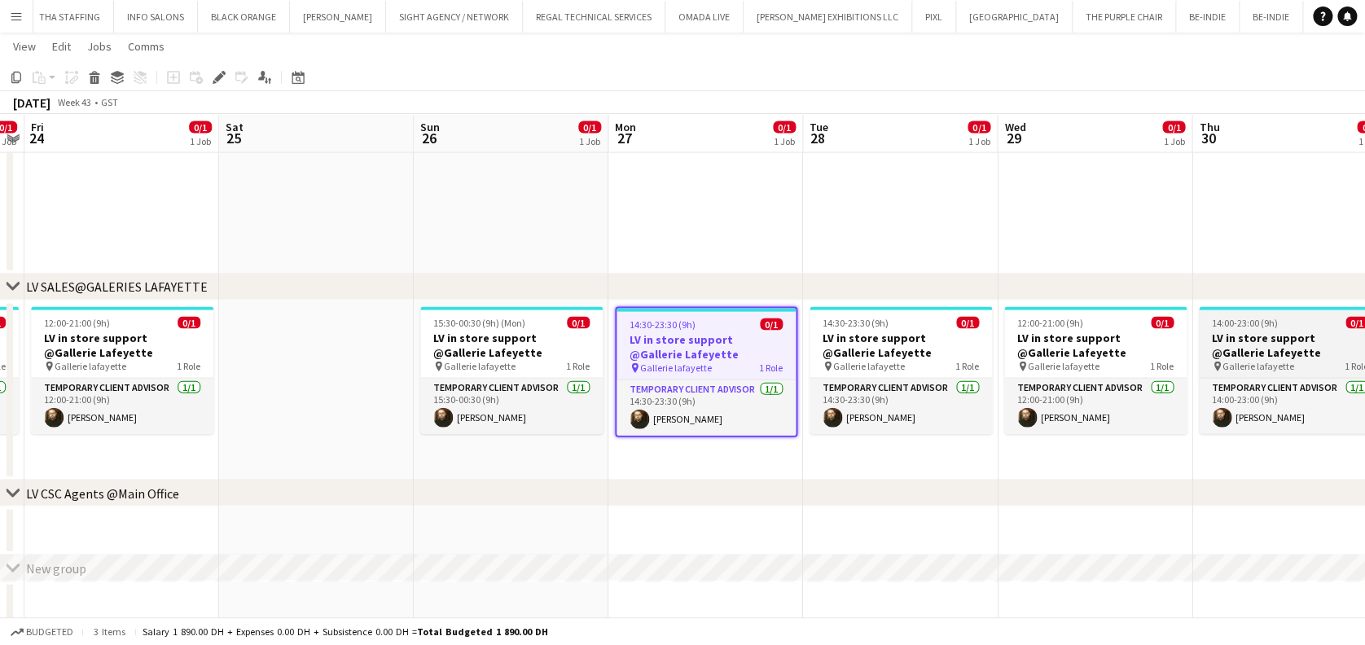
click at [1239, 331] on h3 "LV in store support @Gallerie Lafeyette" at bounding box center [1290, 345] width 182 height 29
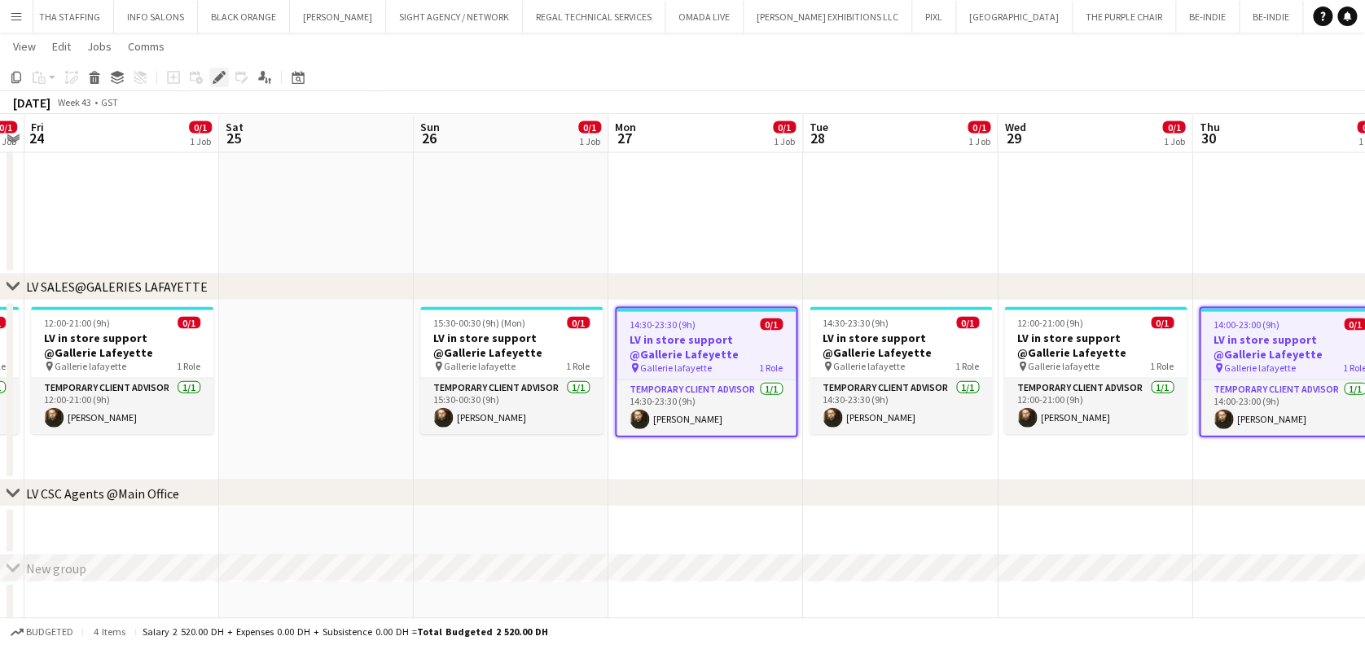
click at [214, 76] on icon "Edit" at bounding box center [219, 77] width 13 height 13
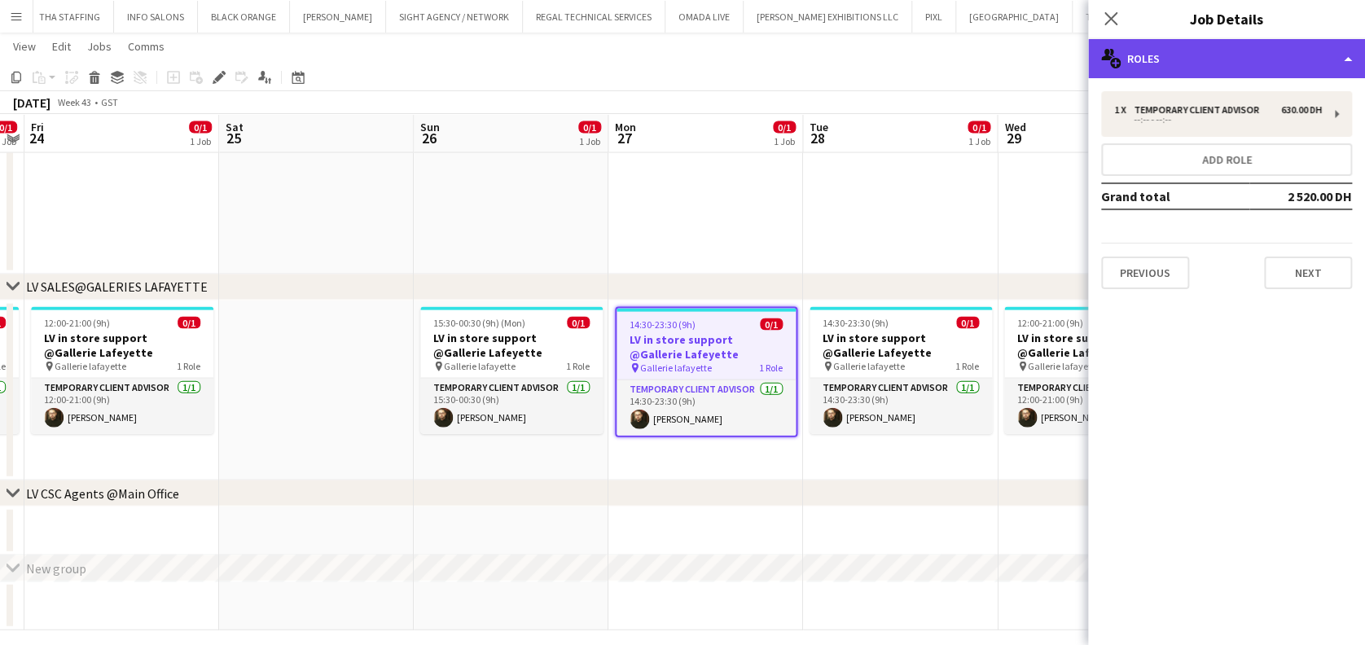
click at [1206, 59] on div "multiple-users-add Roles" at bounding box center [1226, 58] width 277 height 39
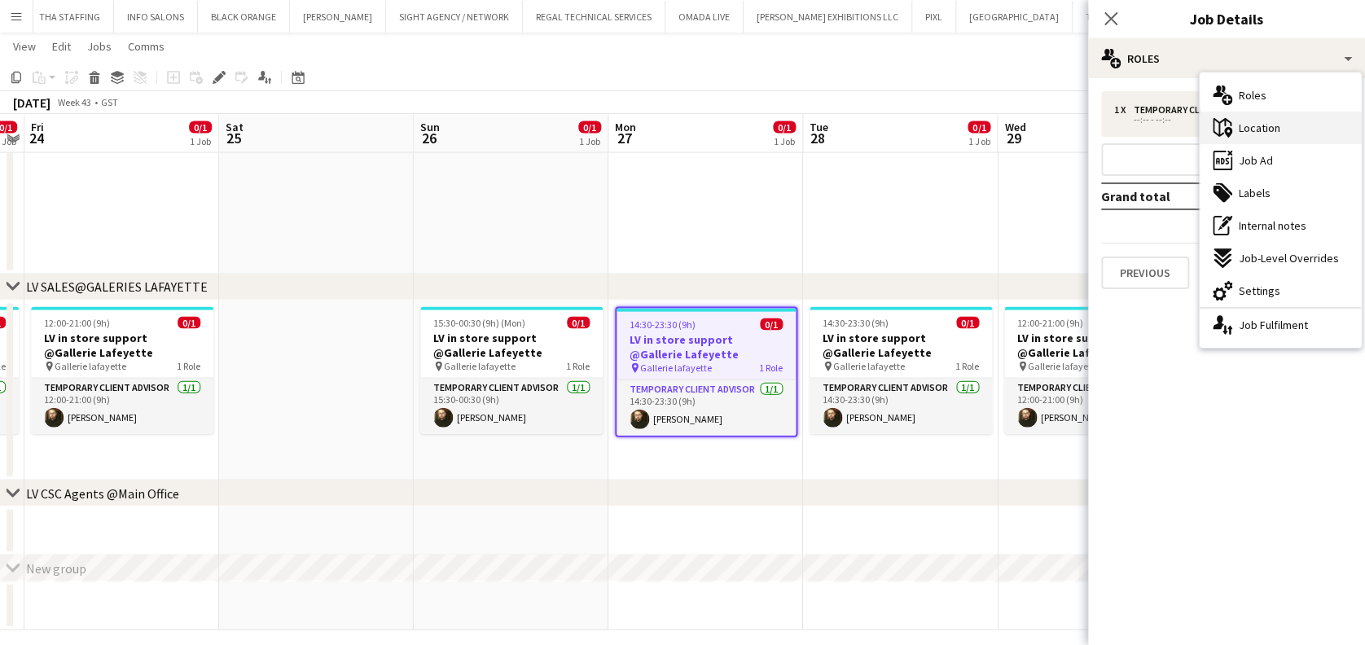
click at [1319, 134] on div "maps-pin-1 Location" at bounding box center [1280, 128] width 161 height 33
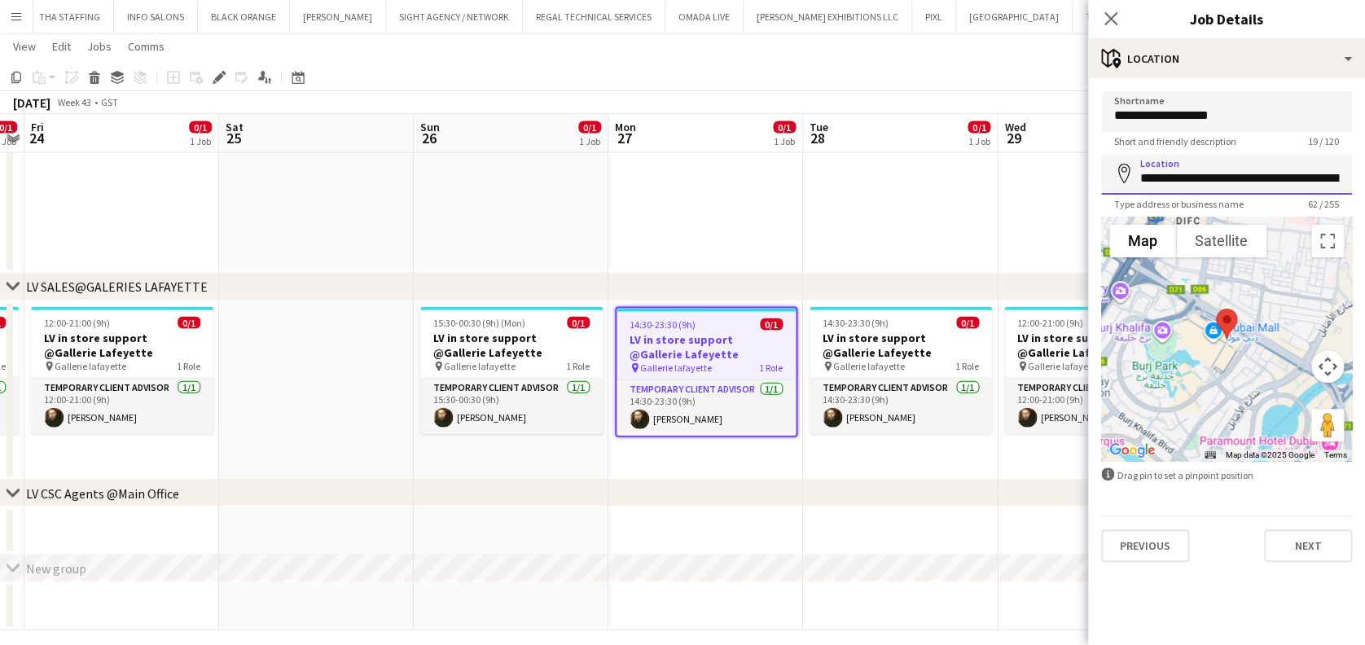
drag, startPoint x: 1144, startPoint y: 178, endPoint x: 1385, endPoint y: 181, distance: 241.1
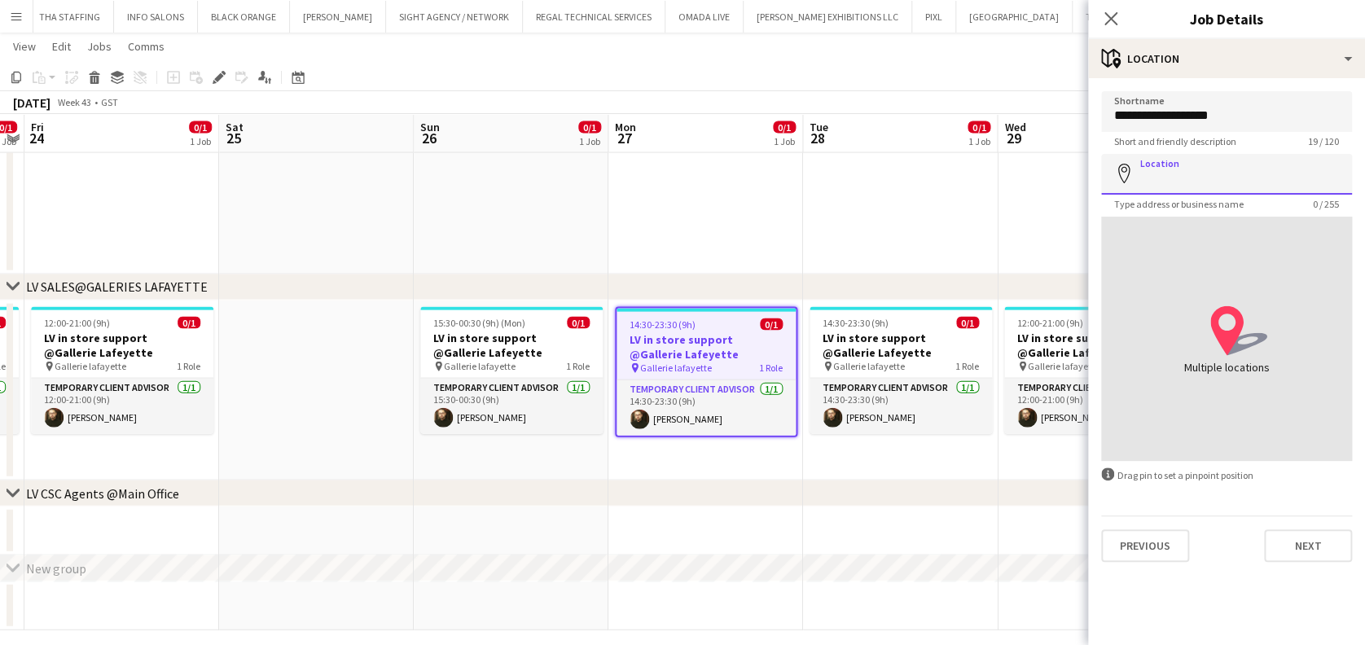
scroll to position [0, 0]
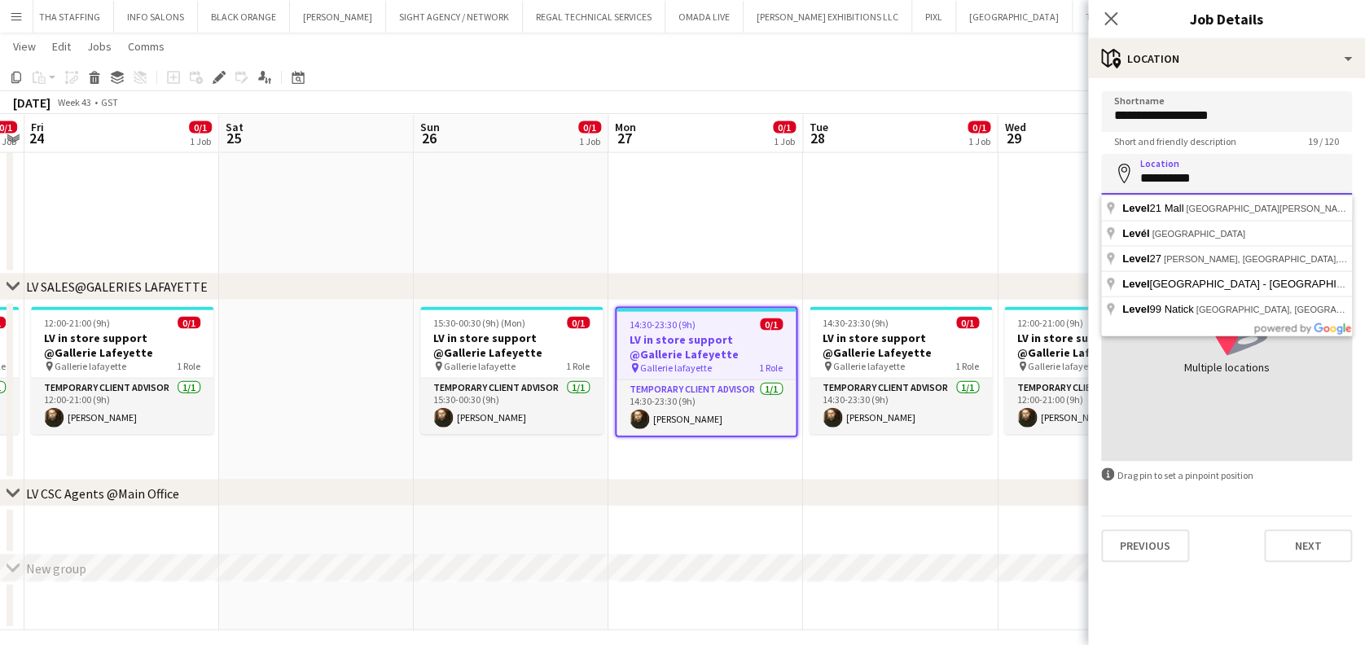
type input "**********"
drag, startPoint x: 1237, startPoint y: 189, endPoint x: 968, endPoint y: 189, distance: 269.6
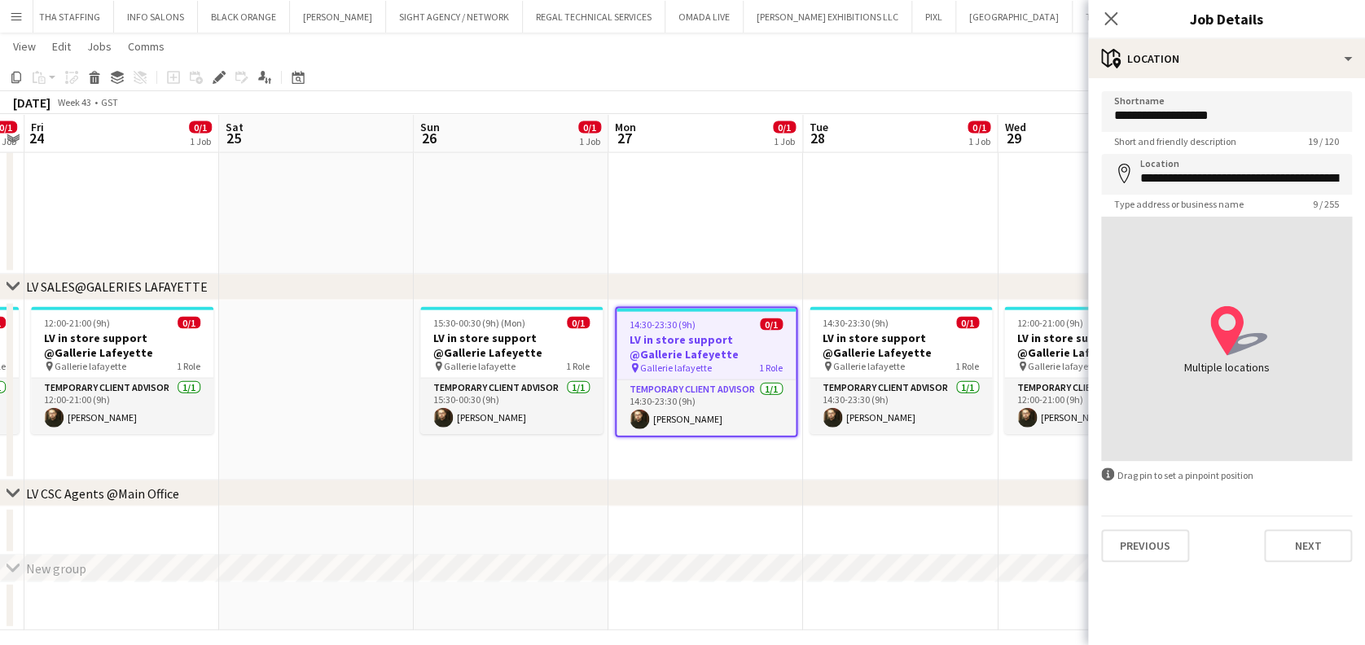
type input "**********"
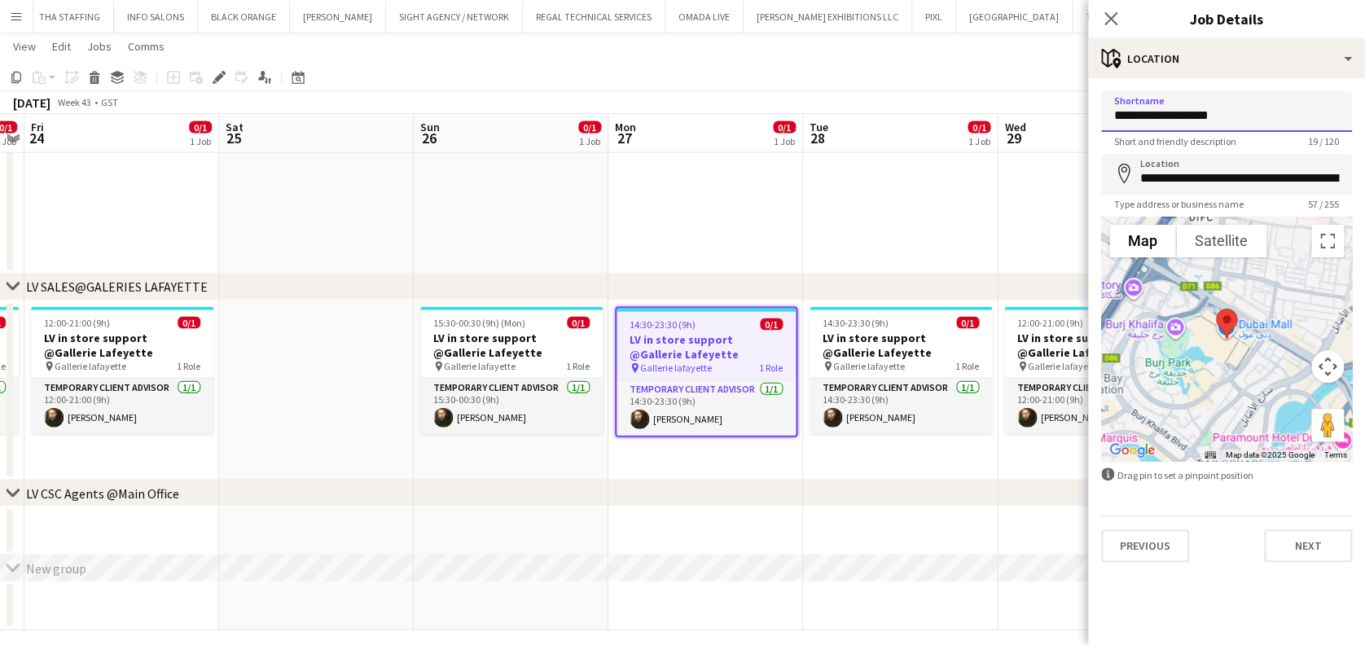
drag, startPoint x: 1232, startPoint y: 110, endPoint x: 999, endPoint y: 110, distance: 233.0
type input "**********"
click at [1311, 548] on button "Next" at bounding box center [1308, 546] width 88 height 33
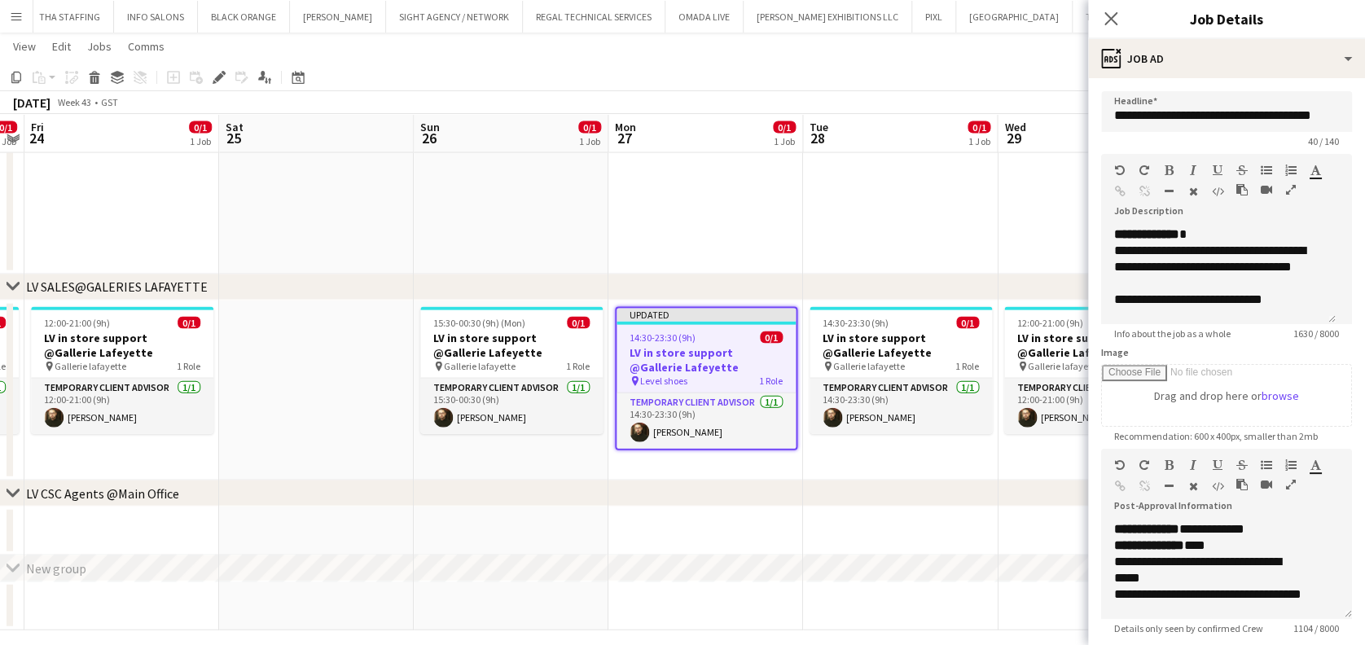
click at [937, 469] on app-date-cell "14:30-23:30 (9h) 0/1 LV in store support @Gallerie Lafeyette pin Gallerie lafay…" at bounding box center [900, 391] width 195 height 181
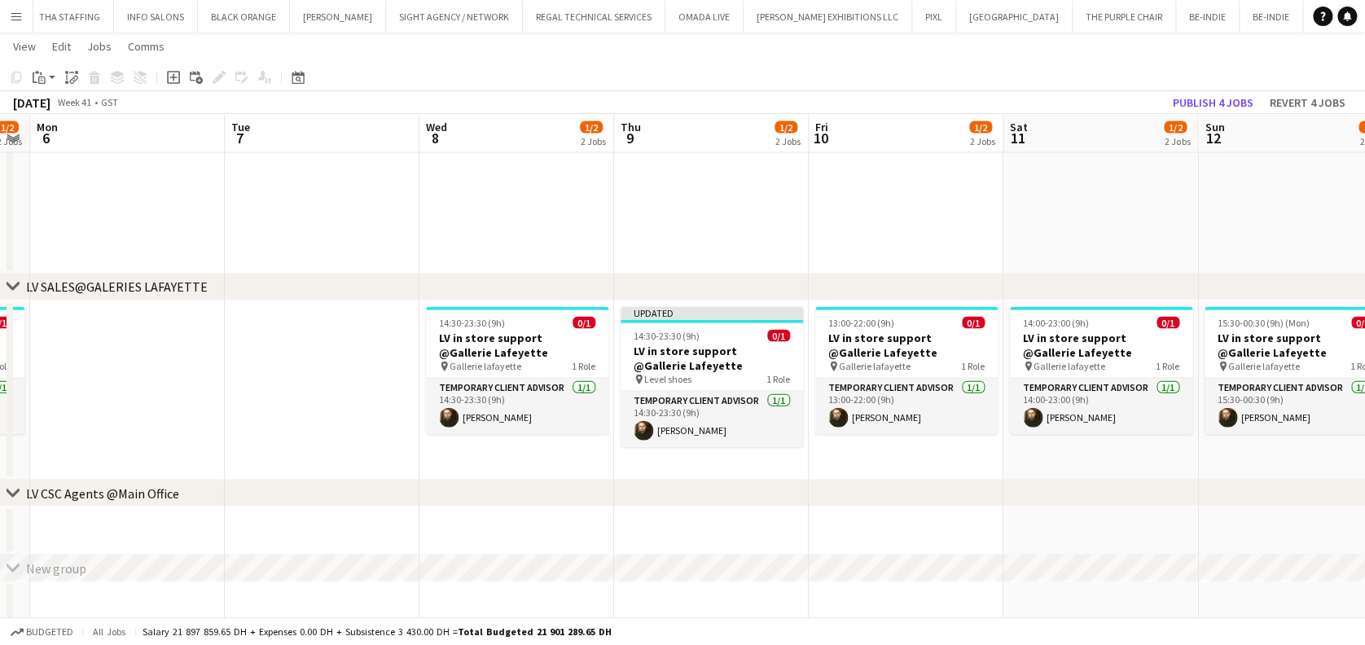
scroll to position [0, 347]
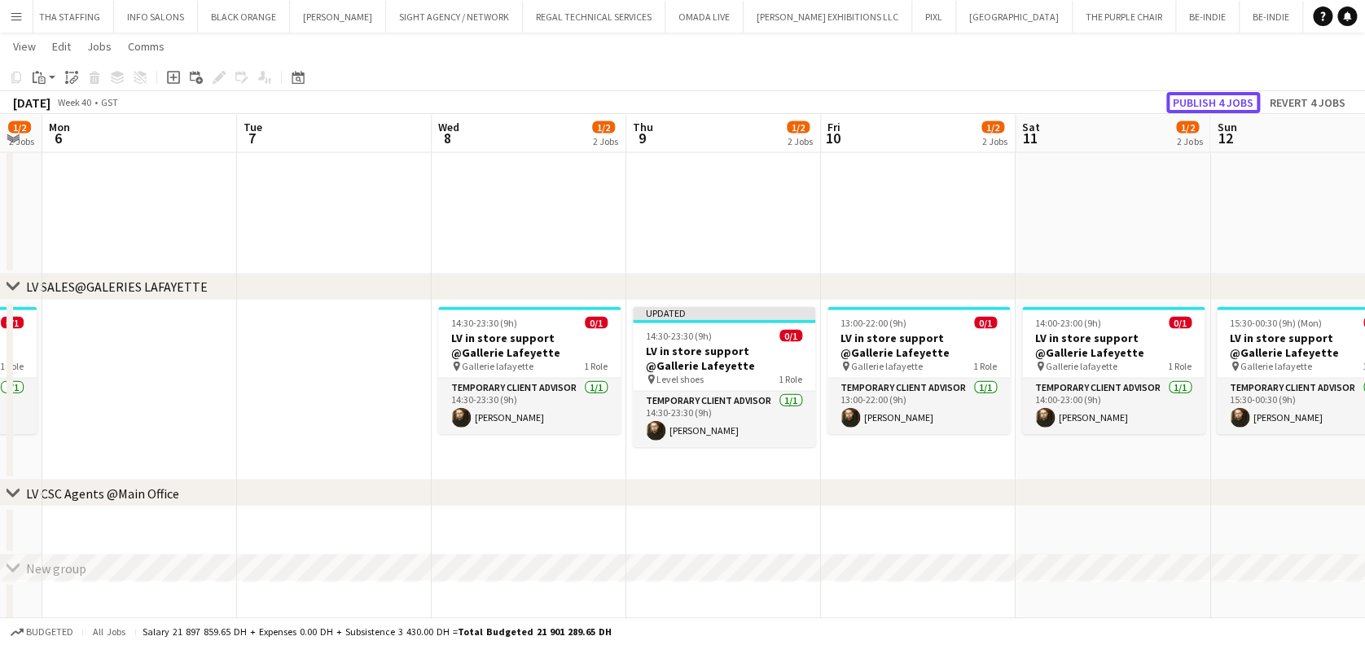
click at [1226, 104] on button "Publish 4 jobs" at bounding box center [1214, 102] width 94 height 21
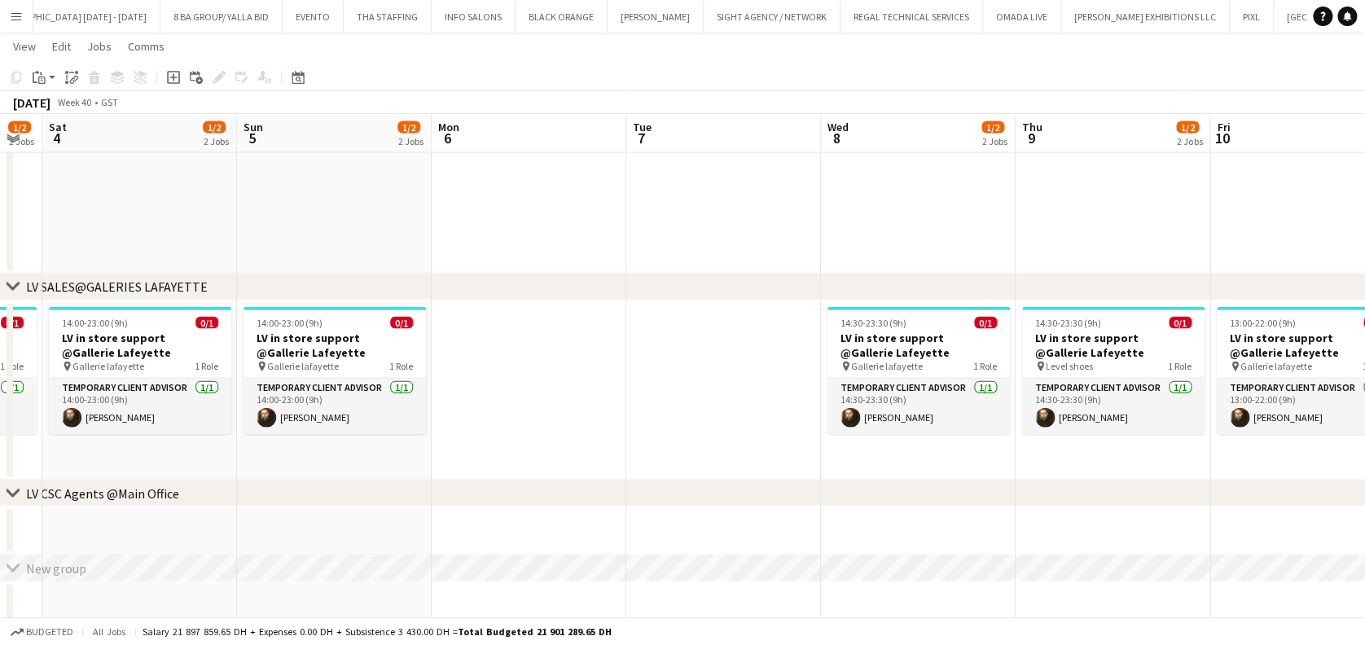
click at [665, 430] on app-date-cell at bounding box center [723, 391] width 195 height 181
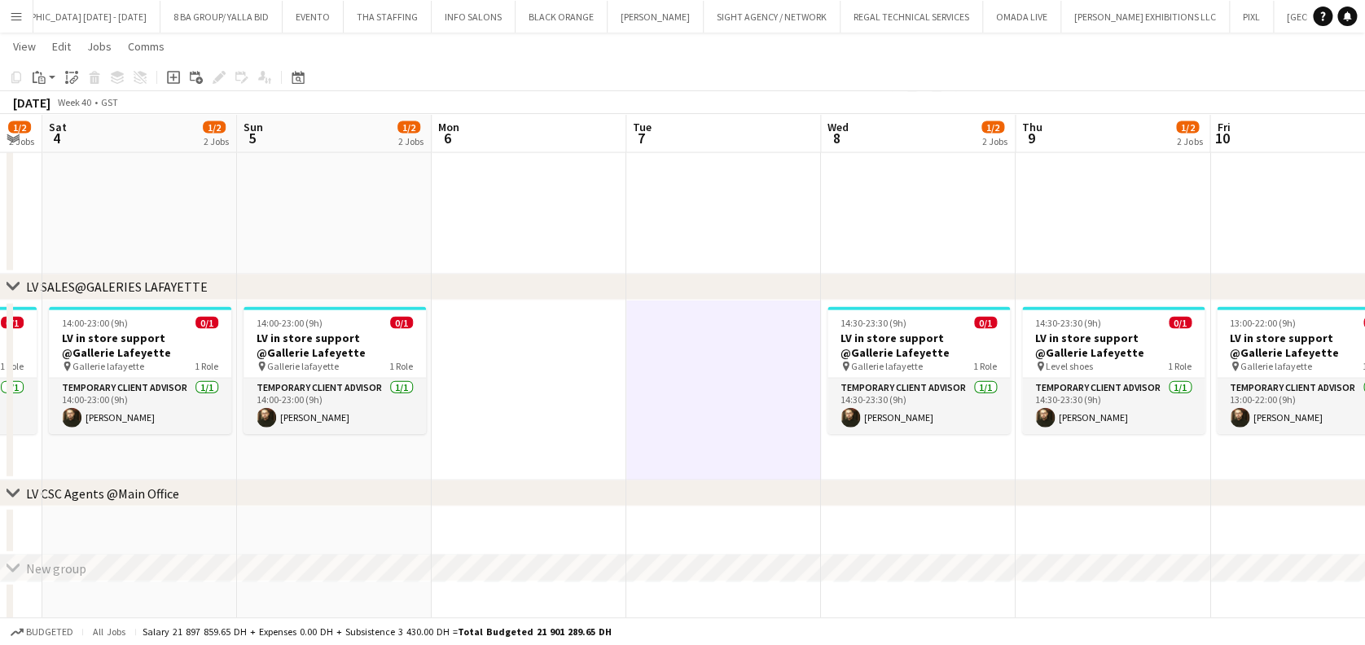
click at [20, 24] on button "Menu" at bounding box center [16, 16] width 33 height 33
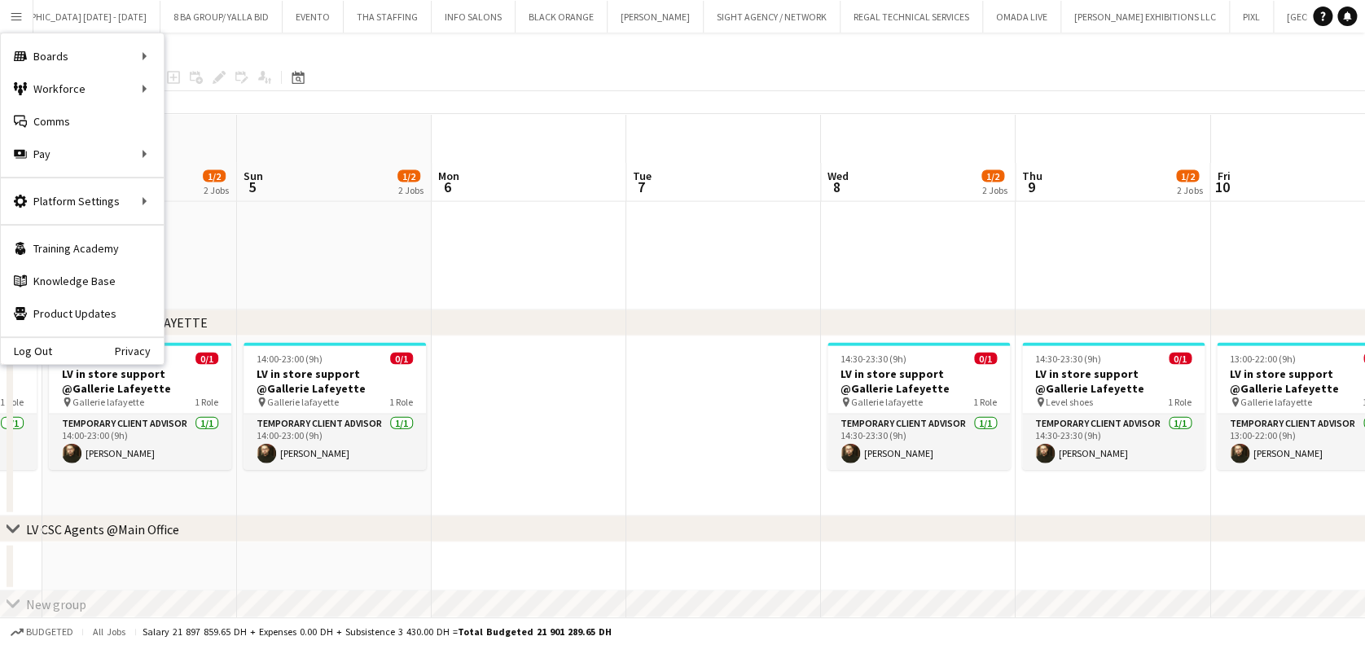
scroll to position [1641, 0]
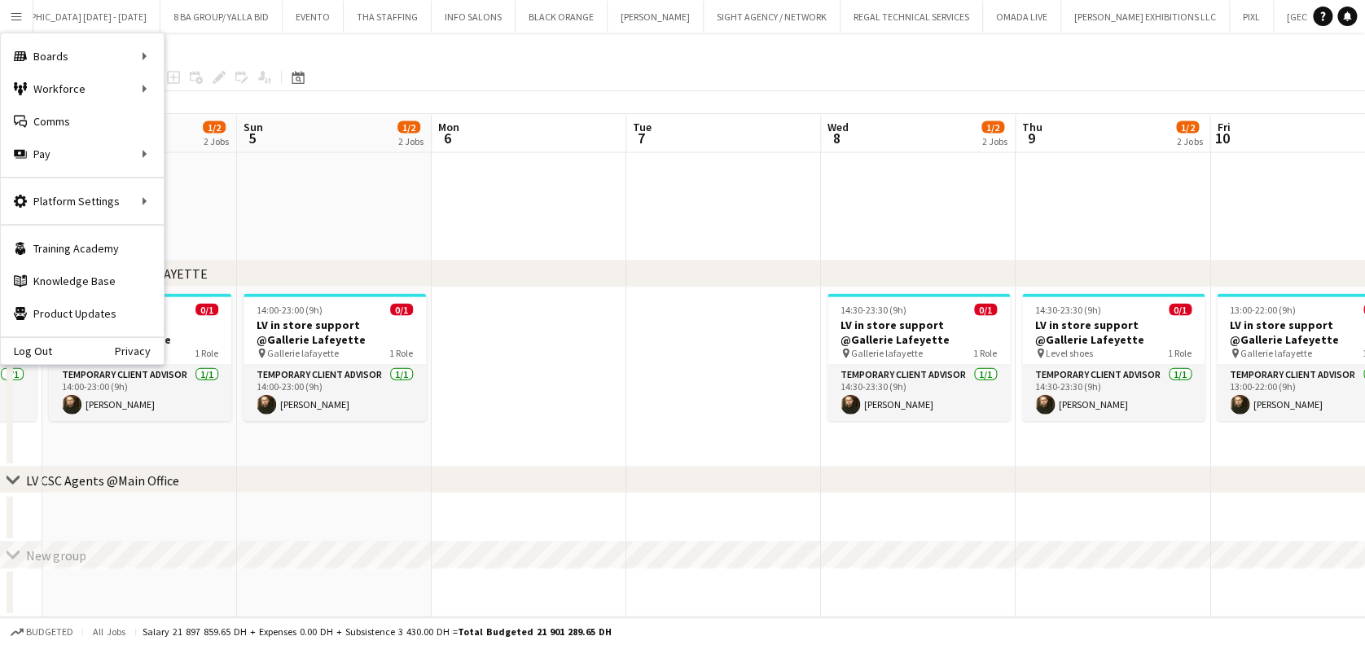
click at [630, 384] on app-date-cell at bounding box center [723, 378] width 195 height 181
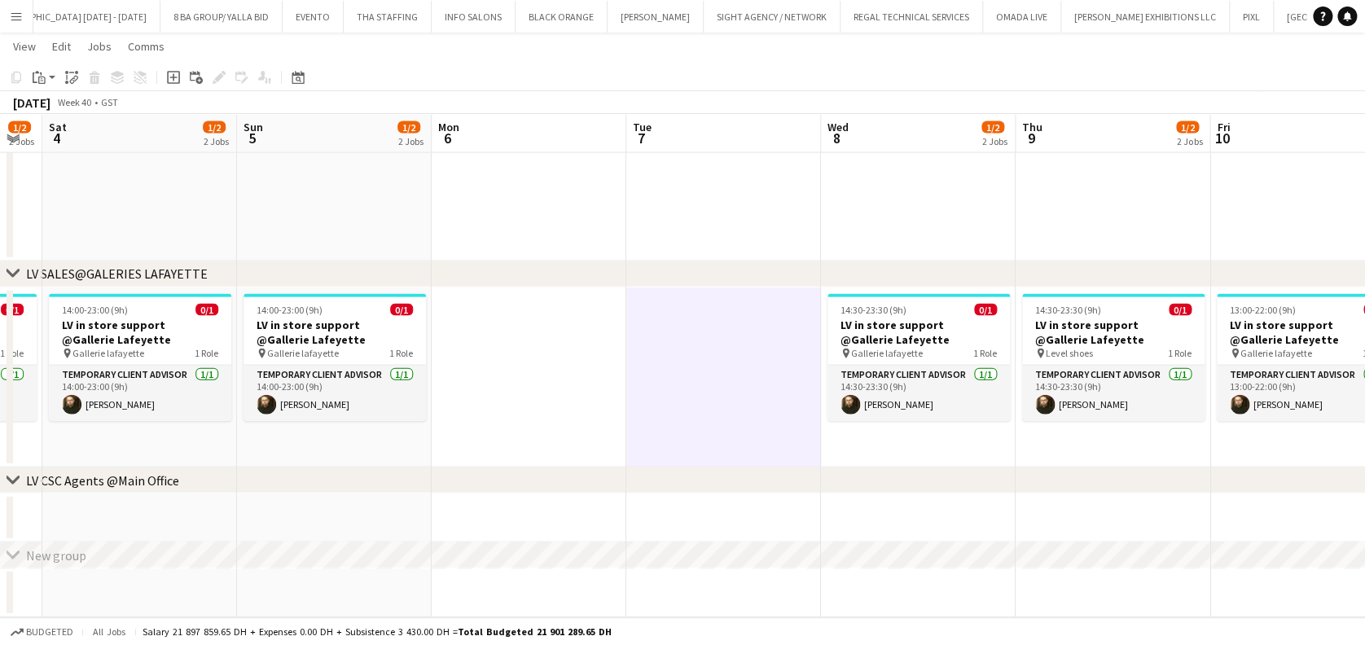
click at [27, 551] on div "New group" at bounding box center [56, 555] width 60 height 16
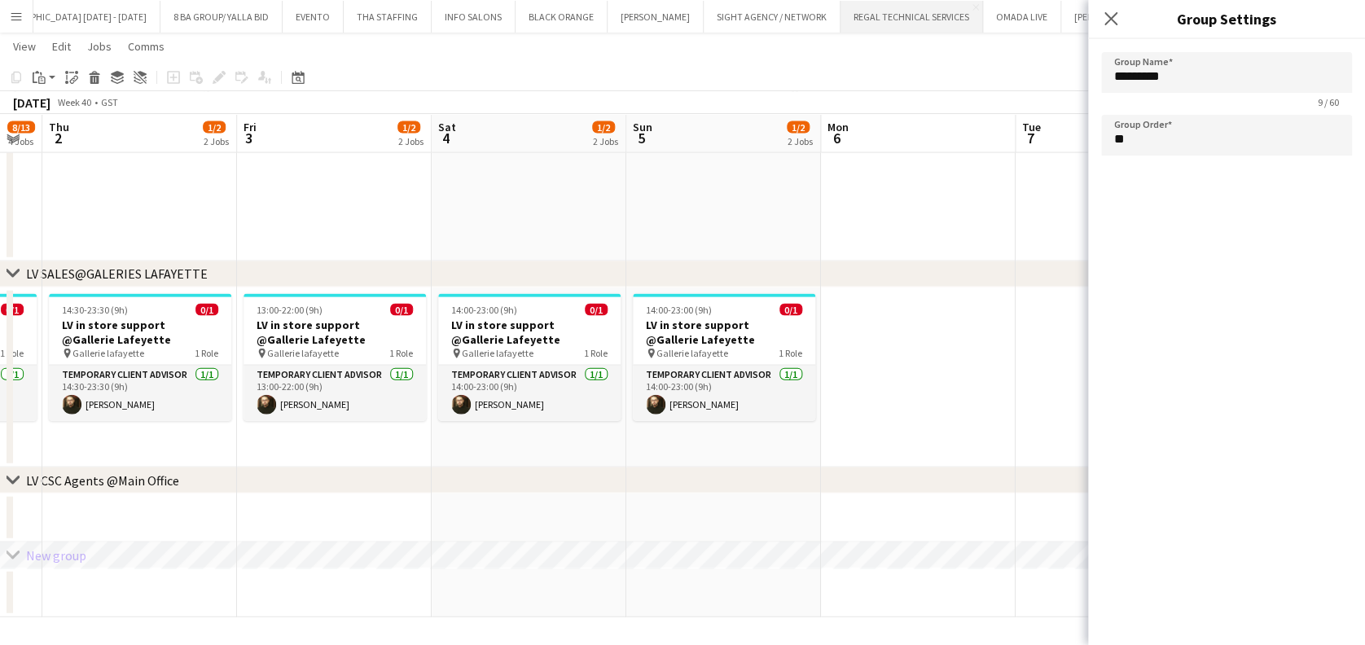
scroll to position [0, 347]
click at [896, 345] on app-date-cell at bounding box center [918, 378] width 195 height 181
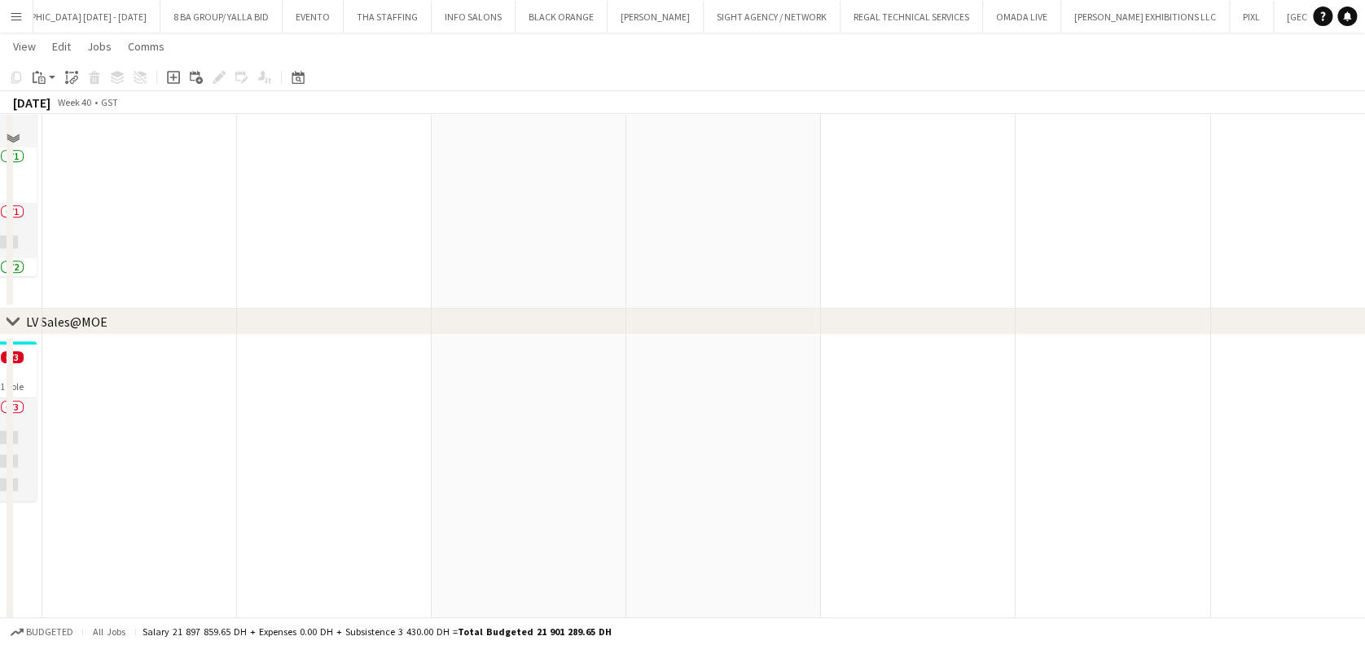
scroll to position [338, 0]
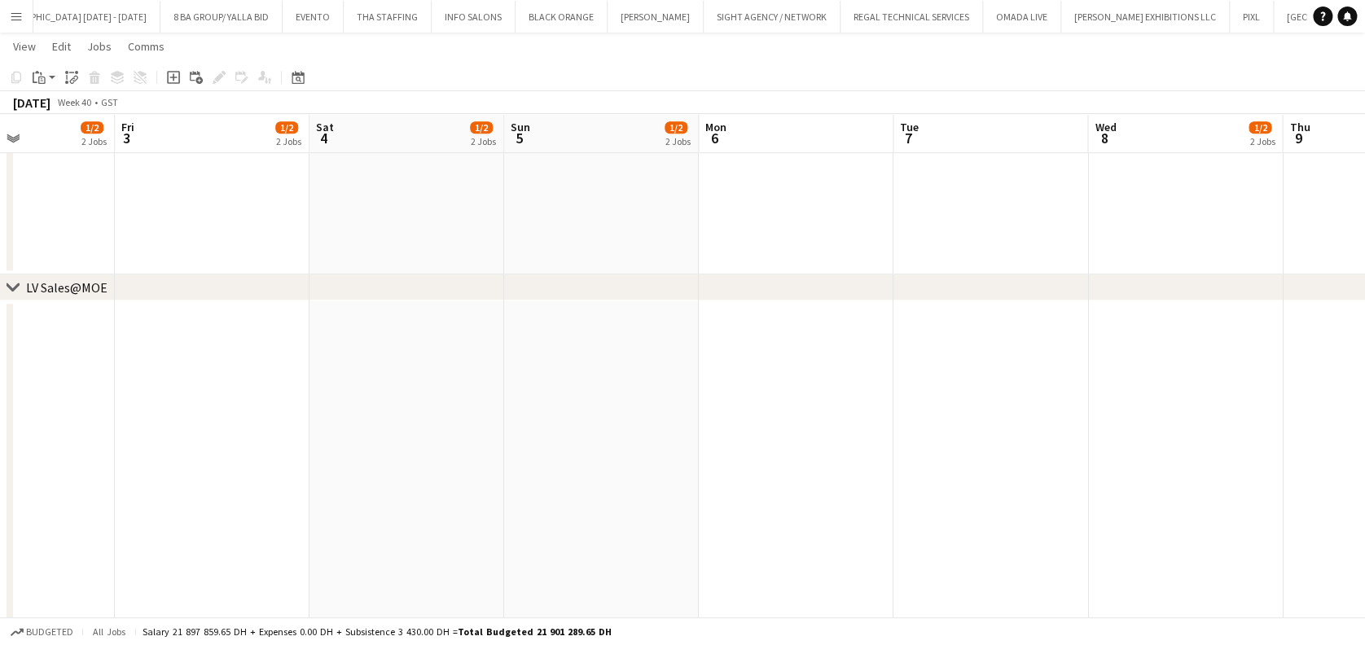
drag, startPoint x: 422, startPoint y: 515, endPoint x: 884, endPoint y: 509, distance: 461.9
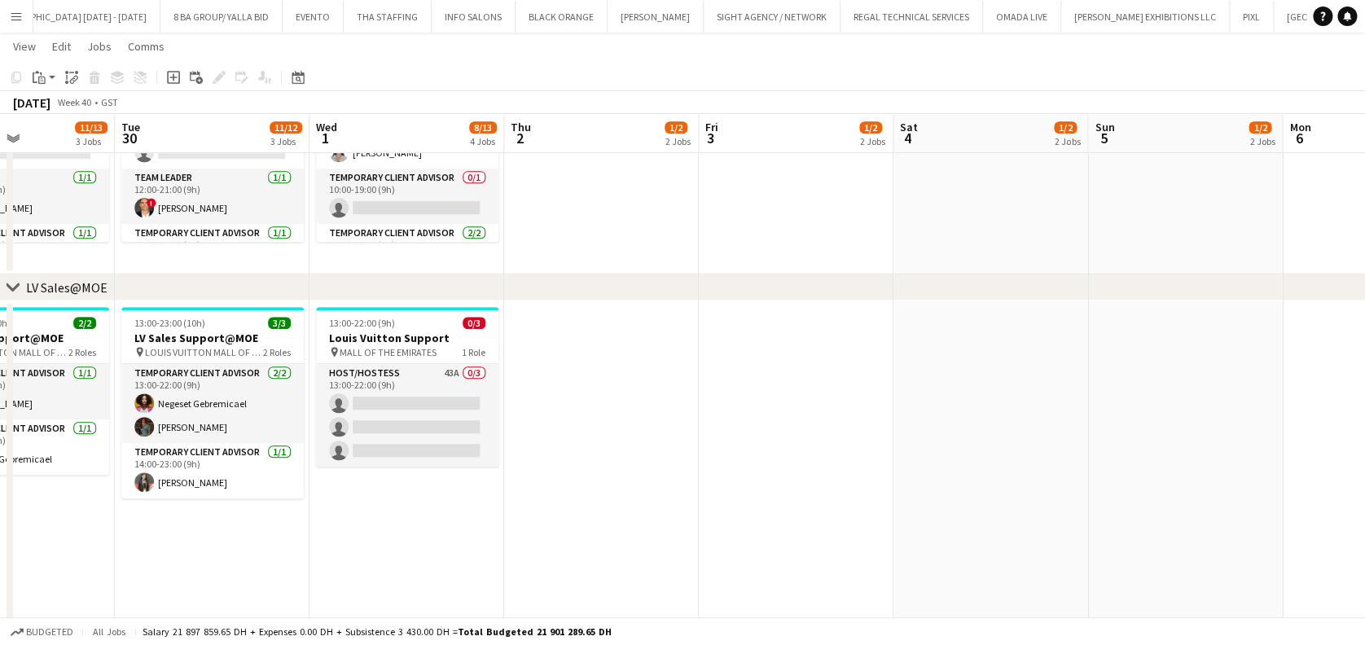
drag, startPoint x: 594, startPoint y: 509, endPoint x: 952, endPoint y: 509, distance: 358.4
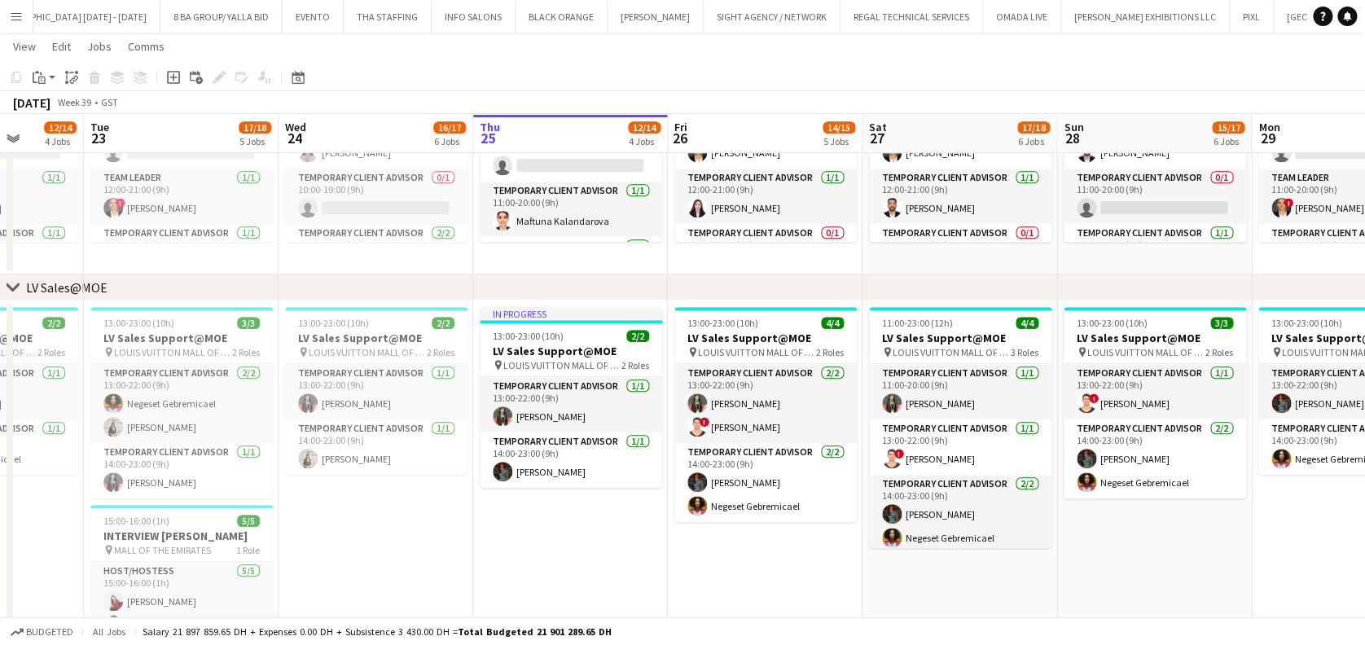
scroll to position [456, 0]
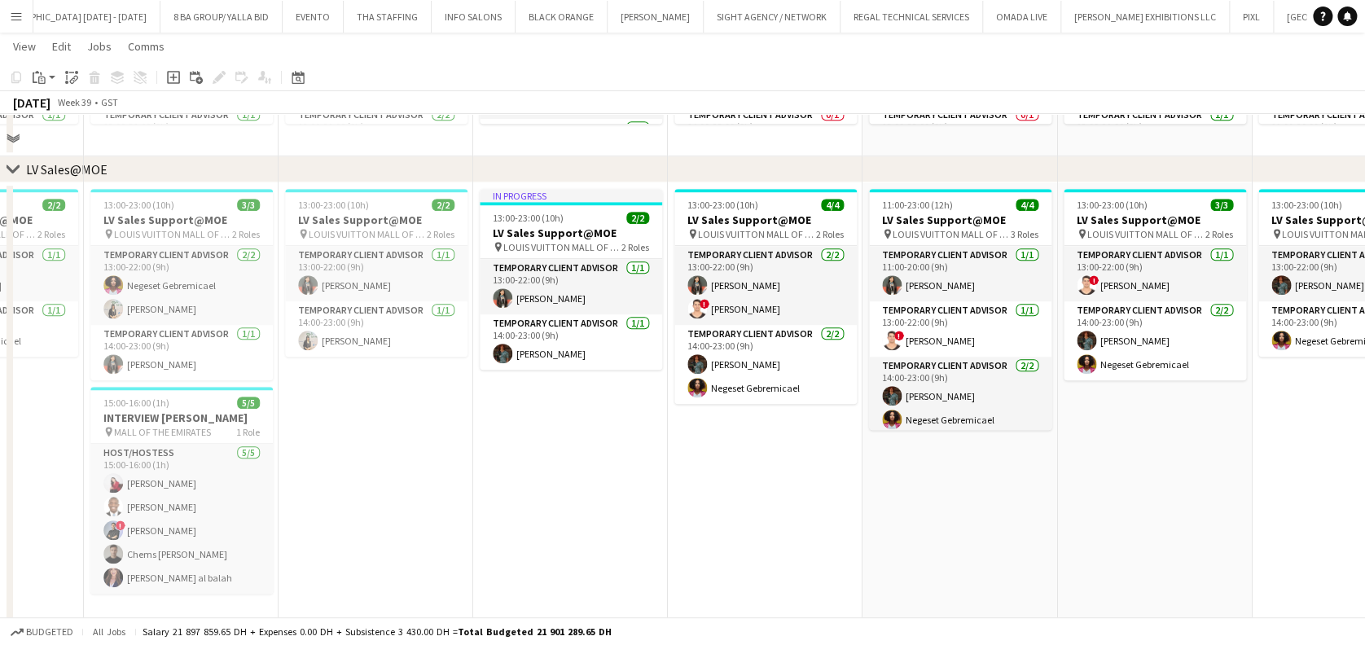
drag, startPoint x: 411, startPoint y: 518, endPoint x: 706, endPoint y: 518, distance: 295.7
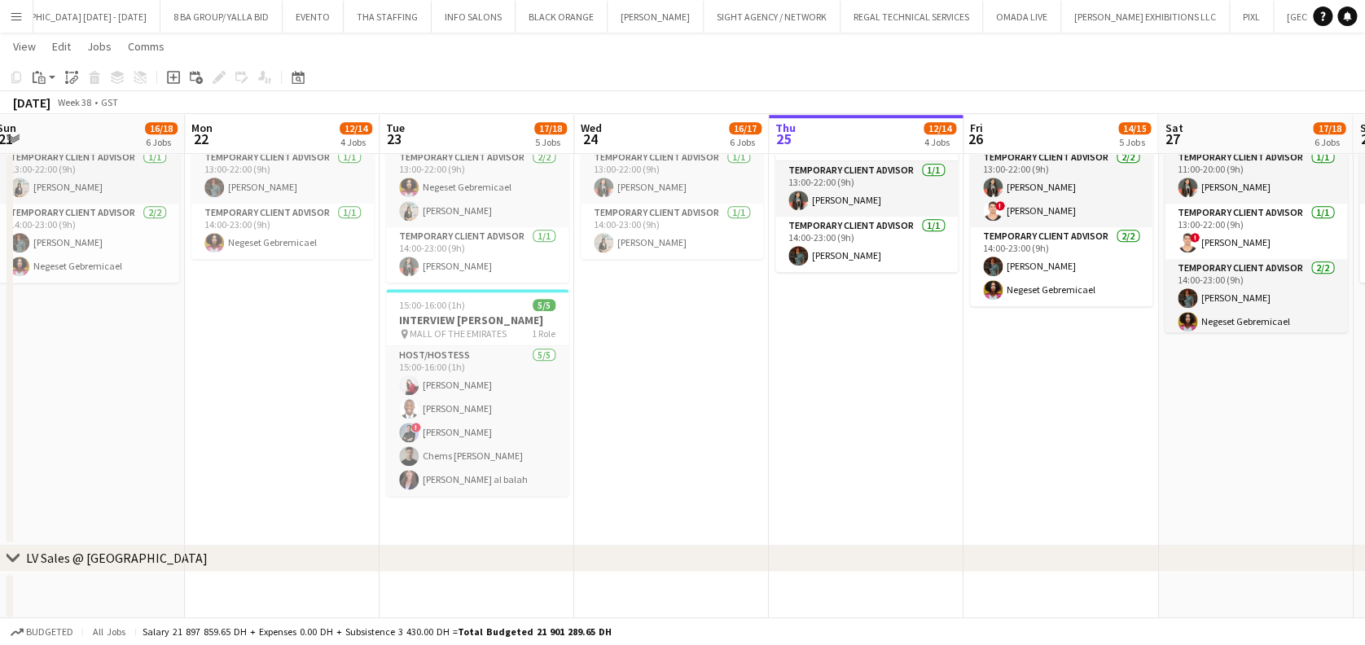
scroll to position [0, 583]
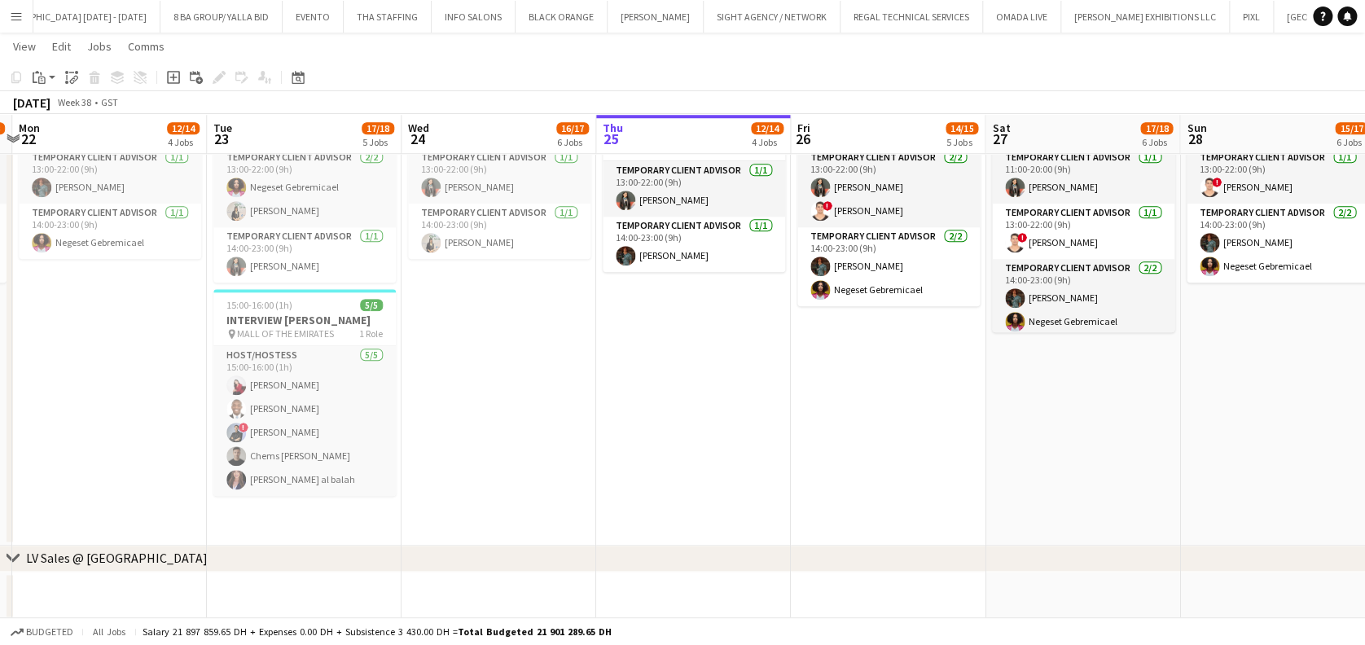
drag, startPoint x: 841, startPoint y: 405, endPoint x: 655, endPoint y: 407, distance: 186.6
click at [657, 407] on app-calendar-viewport "Fri 19 13/14 4 Jobs Sat 20 19/20 7 Jobs Sun 21 16/18 6 Jobs Mon 22 12/14 4 Jobs…" at bounding box center [682, 557] width 1365 height 2333
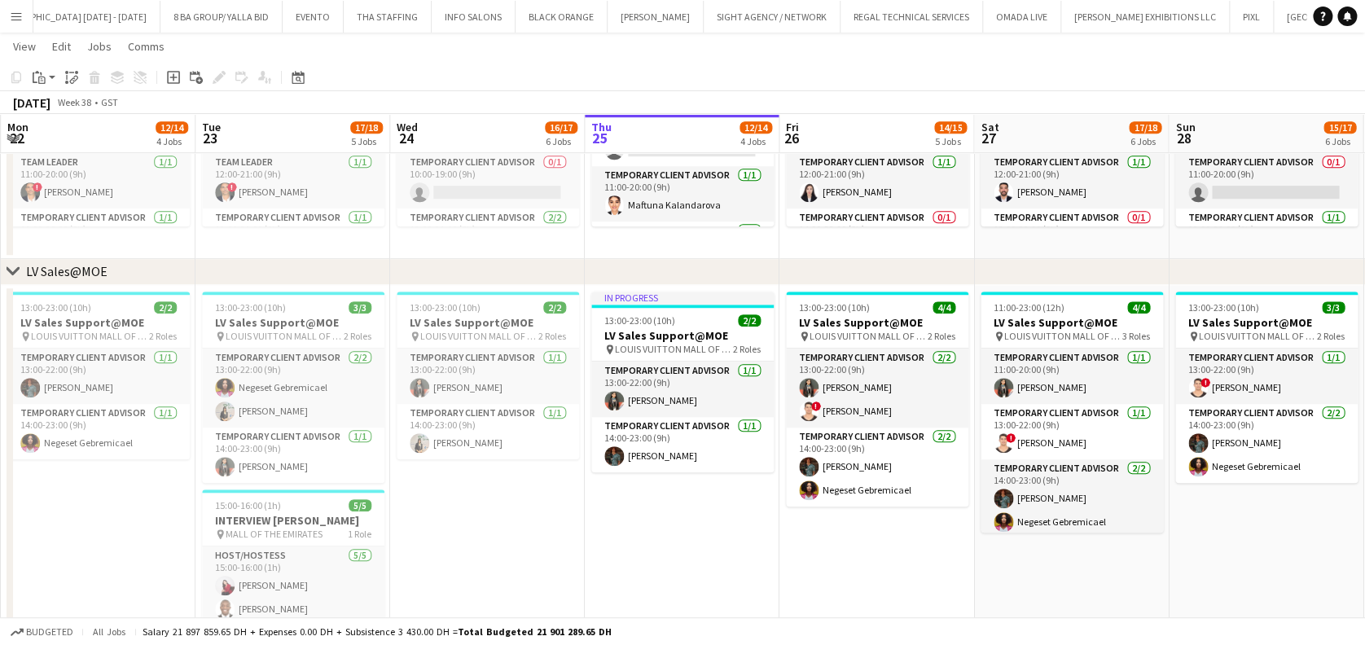
scroll to position [456, 0]
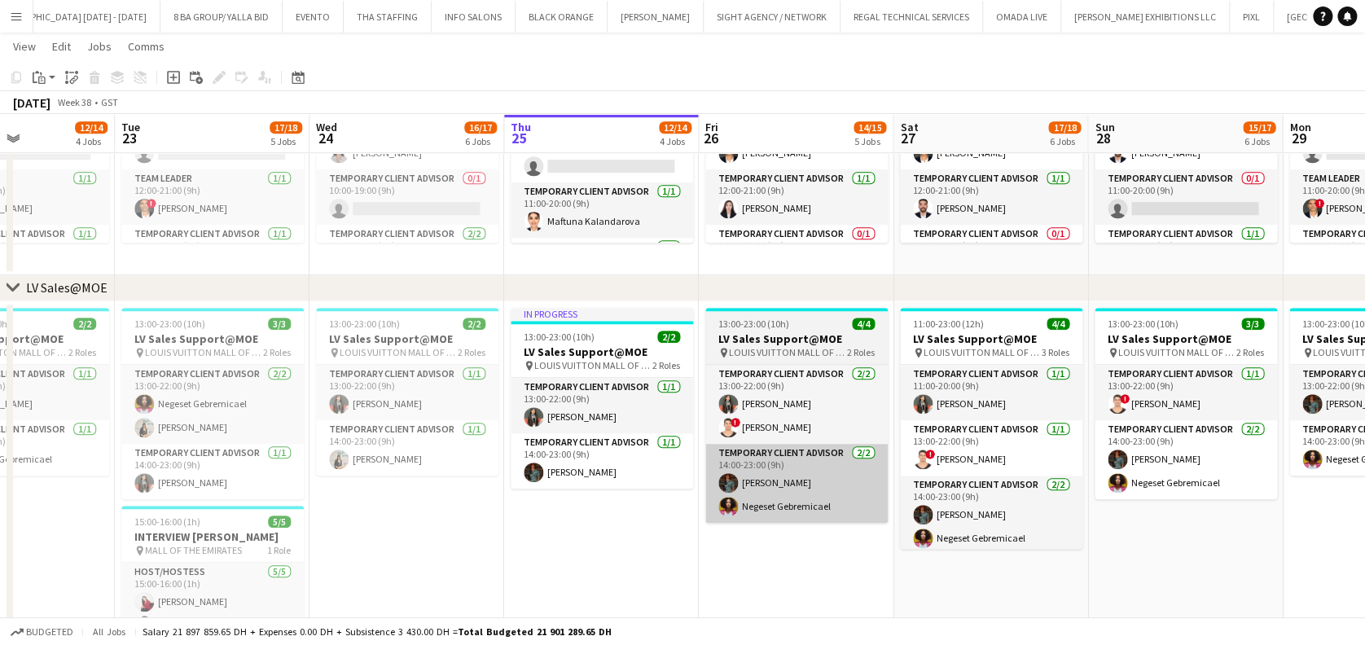
drag, startPoint x: 925, startPoint y: 471, endPoint x: 781, endPoint y: 472, distance: 144.2
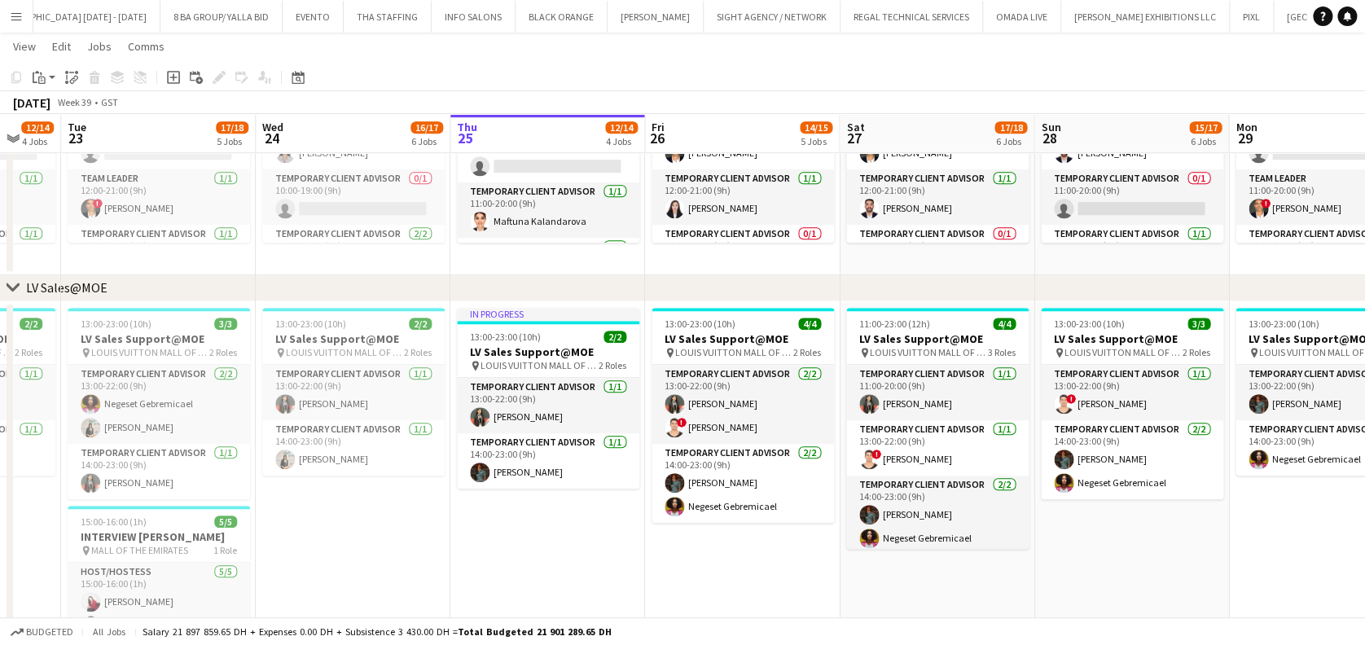
scroll to position [0, 830]
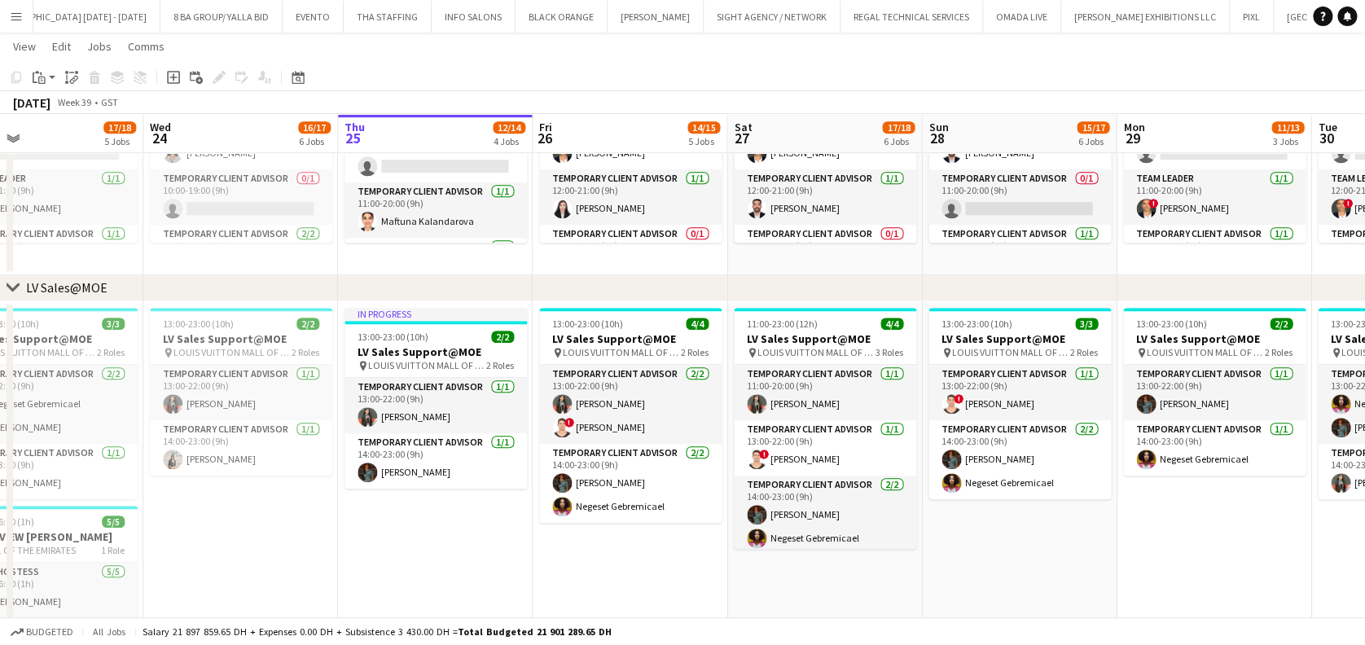
drag, startPoint x: 1123, startPoint y: 588, endPoint x: 894, endPoint y: 576, distance: 229.2
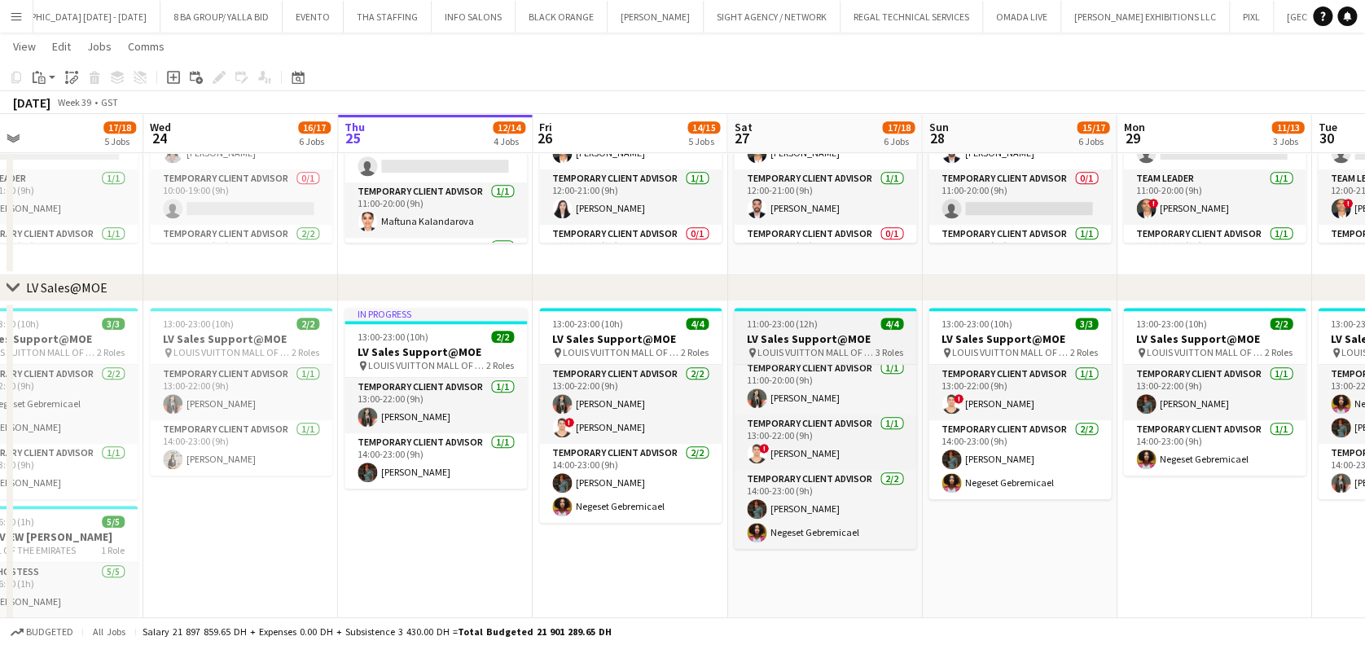
scroll to position [0, 0]
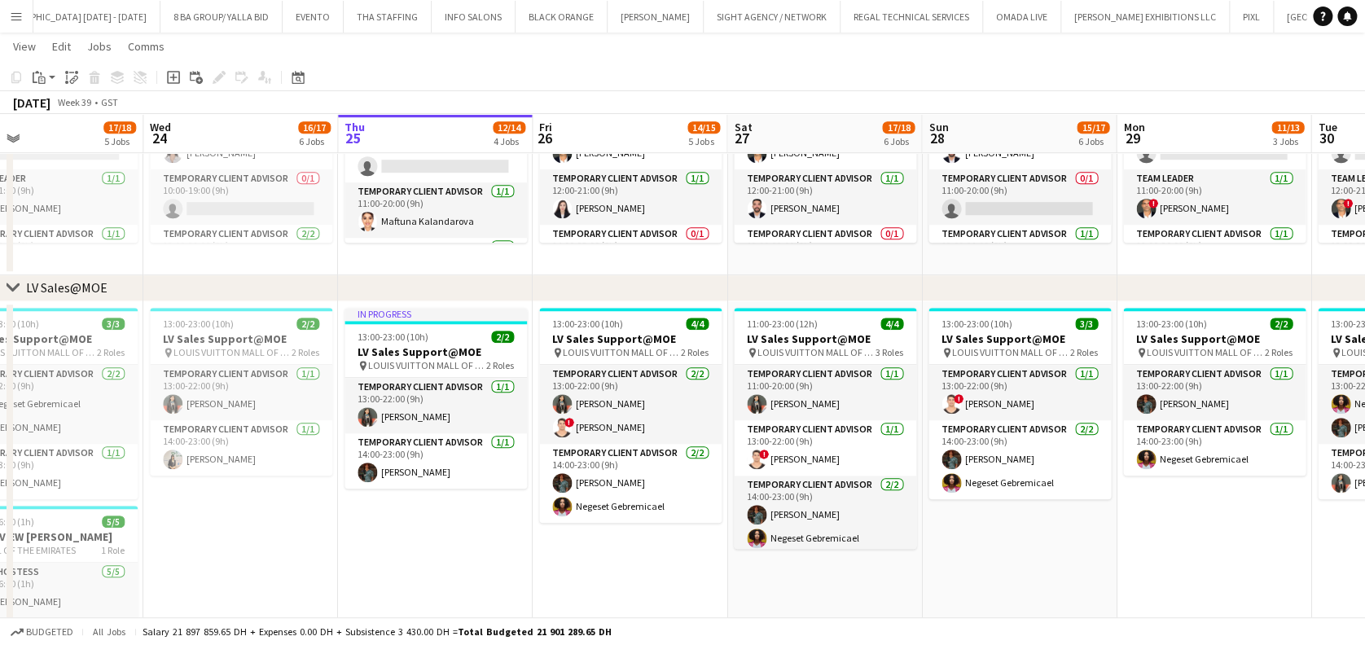
click at [945, 525] on app-date-cell "13:00-23:00 (10h) 3/3 LV Sales Support@MOE pin LOUIS VUITTON MALL OF THE EMIRAT…" at bounding box center [1019, 531] width 195 height 461
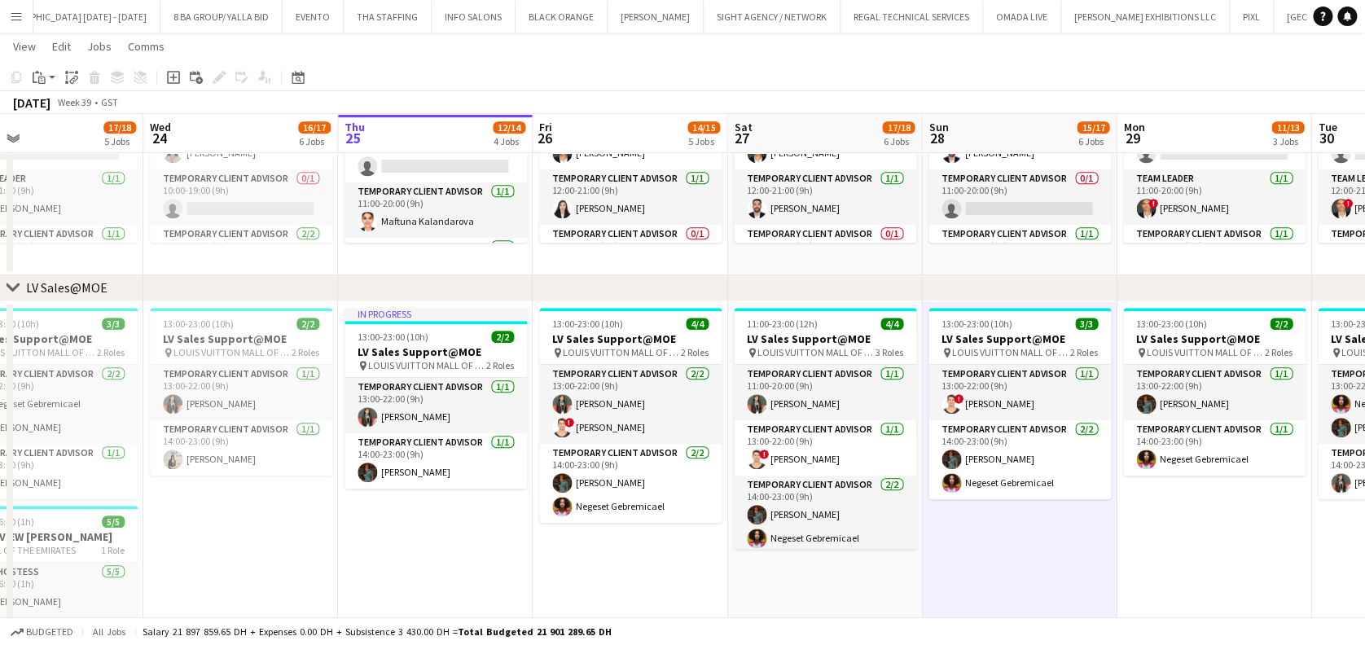
click at [984, 523] on app-date-cell "13:00-23:00 (10h) 3/3 LV Sales Support@MOE pin LOUIS VUITTON MALL OF THE EMIRAT…" at bounding box center [1019, 531] width 195 height 461
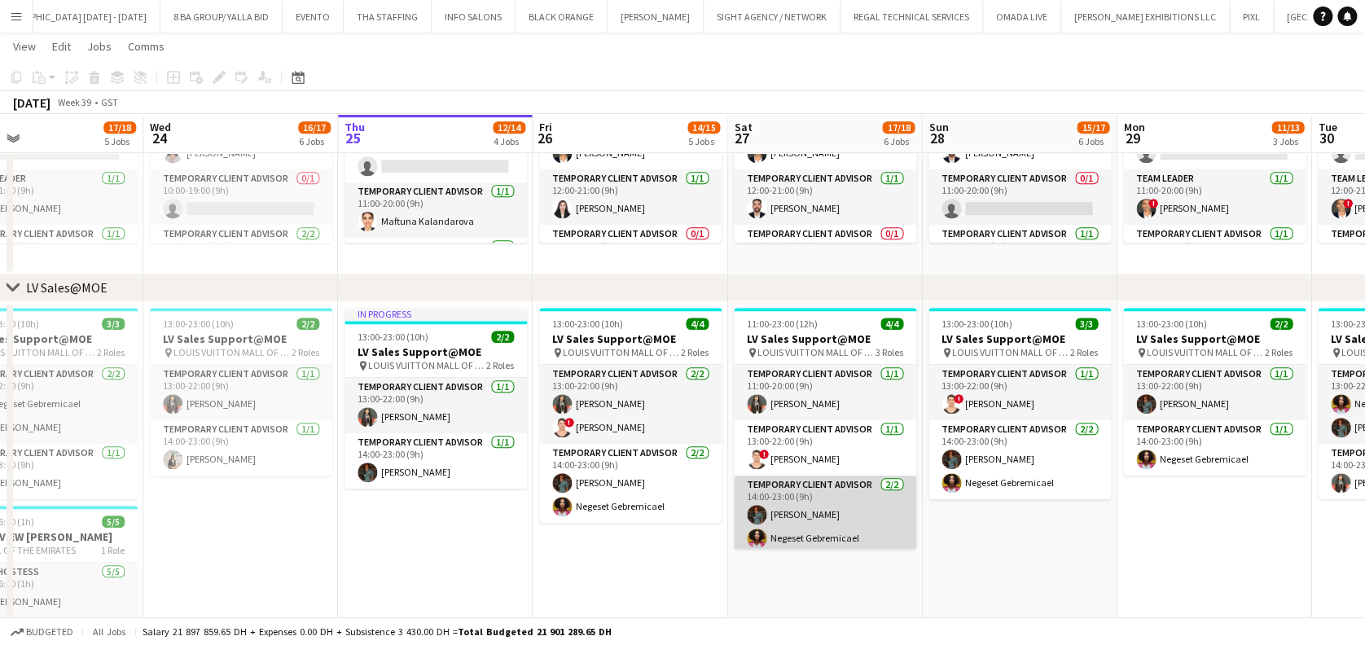
click at [763, 502] on app-card-role "Temporary Client Advisor 2/2 14:00-23:00 (9h) Malik Boucekkine Negeset Gebremic…" at bounding box center [825, 515] width 182 height 79
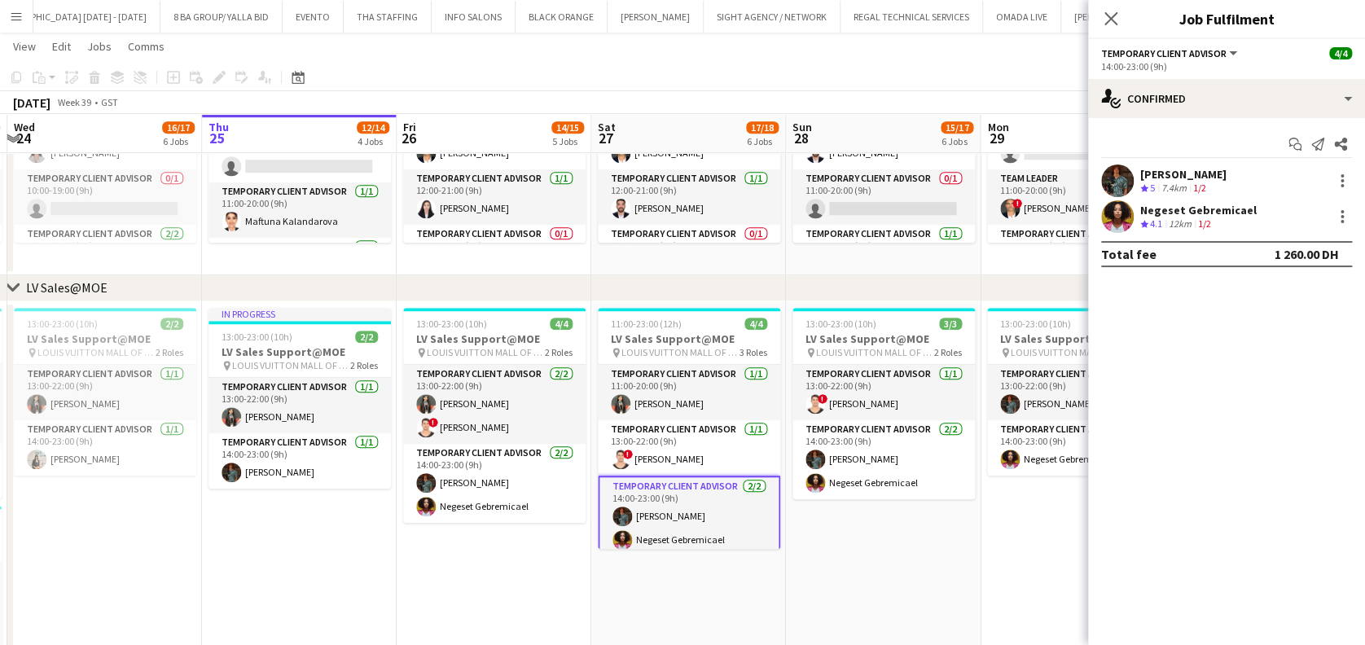
drag, startPoint x: 875, startPoint y: 537, endPoint x: 779, endPoint y: 537, distance: 96.1
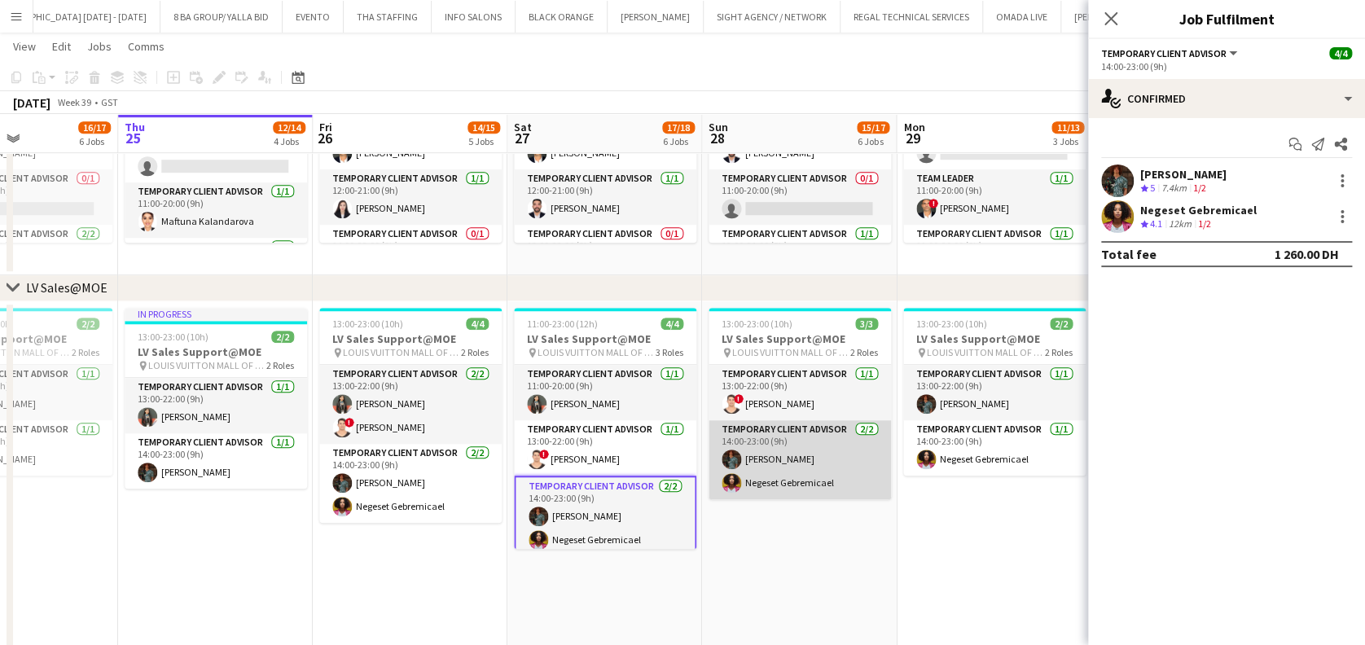
drag, startPoint x: 829, startPoint y: 482, endPoint x: 754, endPoint y: 489, distance: 76.0
click at [828, 482] on app-card-role "Temporary Client Advisor 2/2 14:00-23:00 (9h) Malik Boucekkine Negeset Gebremic…" at bounding box center [800, 459] width 182 height 79
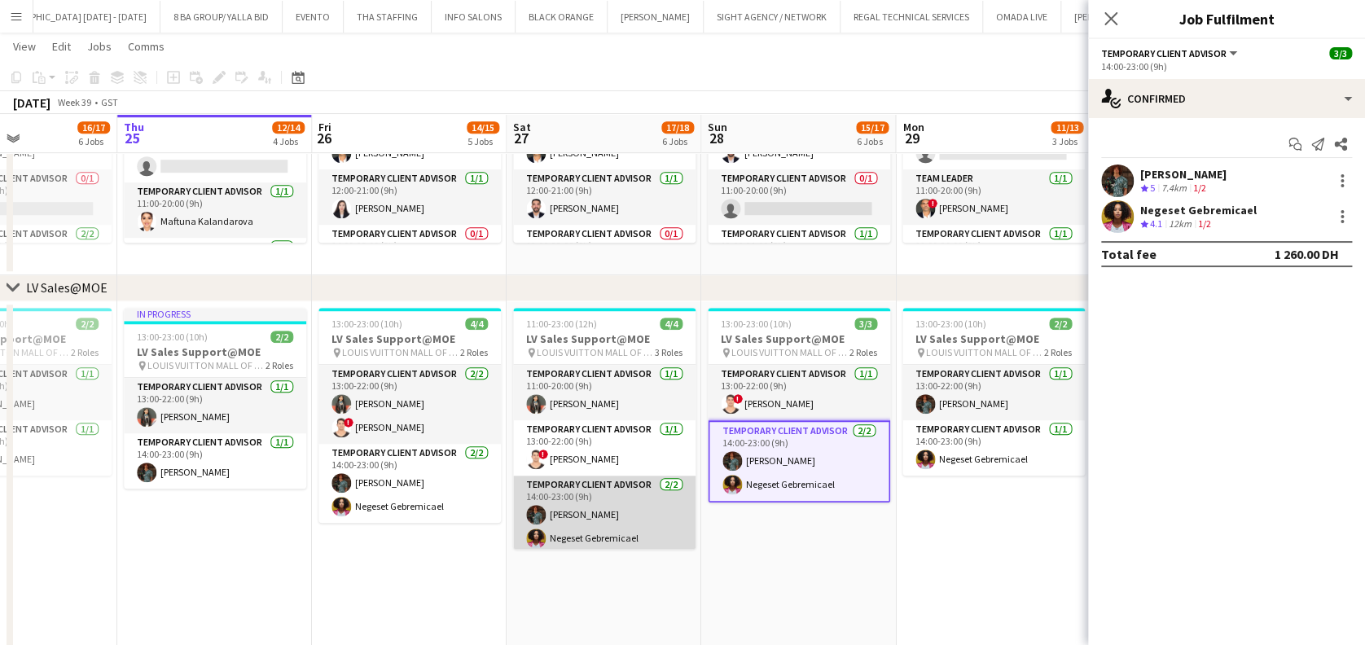
click at [563, 521] on app-card-role "Temporary Client Advisor 2/2 14:00-23:00 (9h) Malik Boucekkine Negeset Gebremic…" at bounding box center [604, 515] width 182 height 79
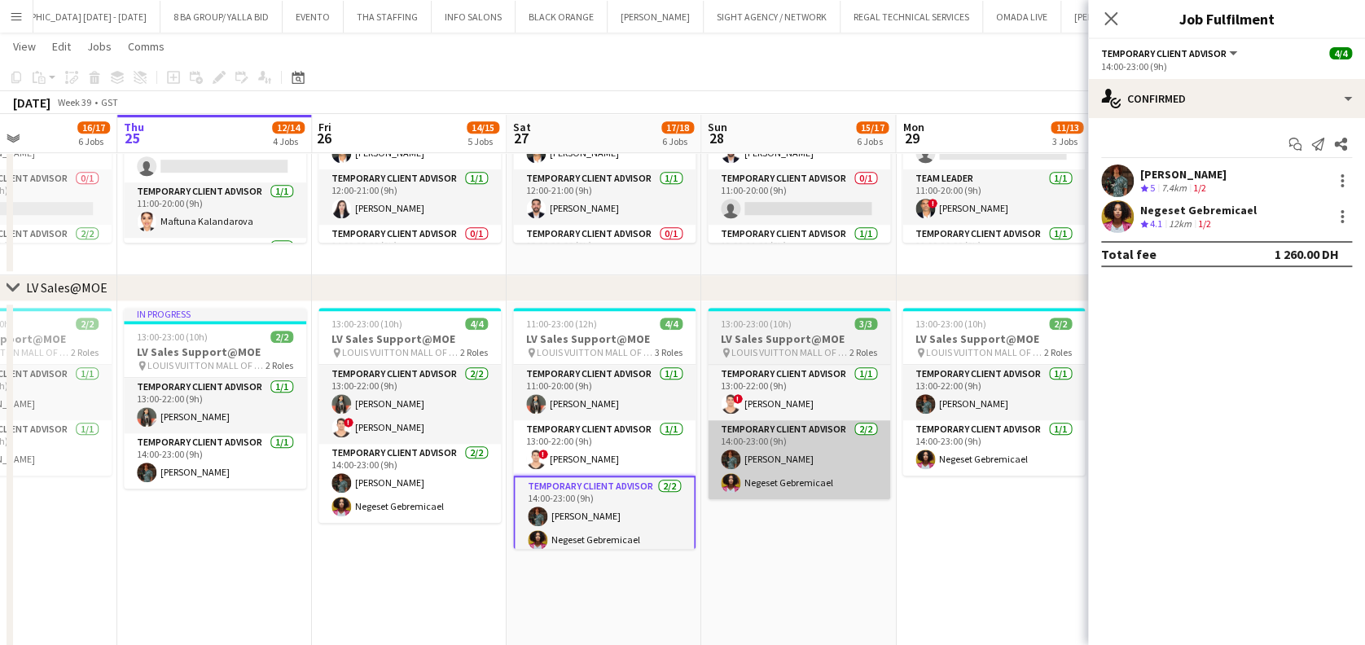
scroll to position [0, 660]
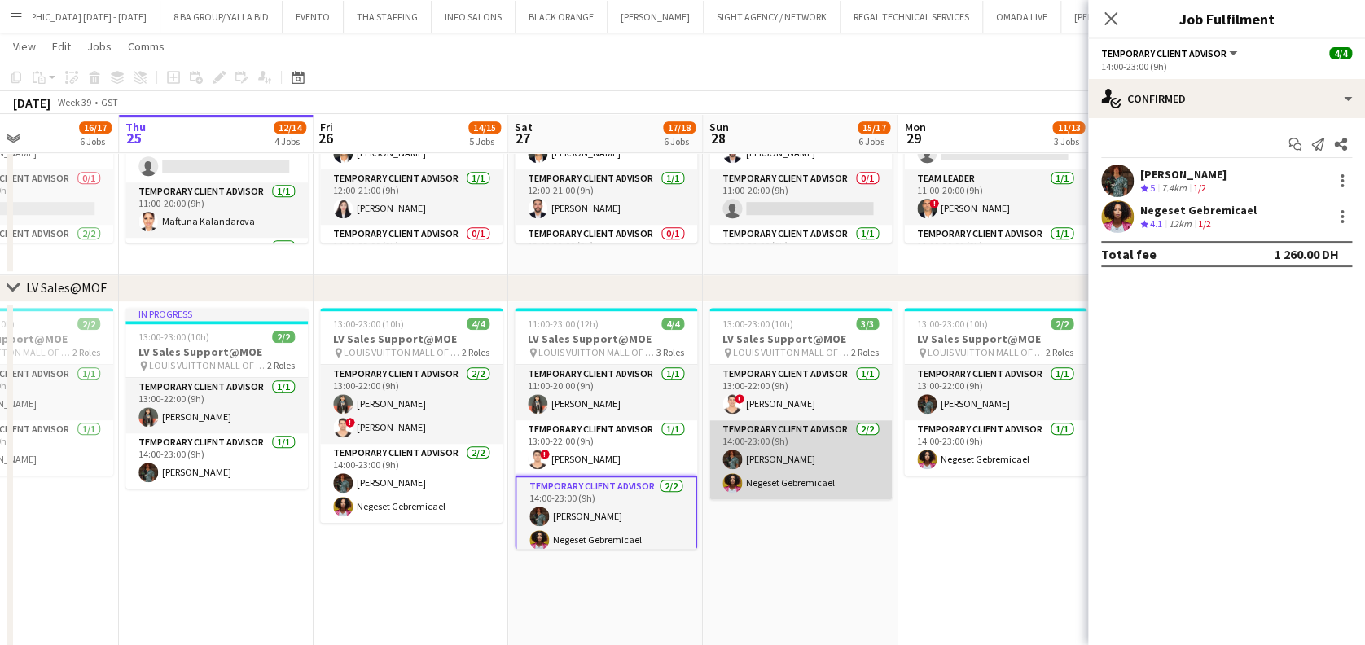
click at [764, 472] on app-card-role "Temporary Client Advisor 2/2 14:00-23:00 (9h) Malik Boucekkine Negeset Gebremic…" at bounding box center [801, 459] width 182 height 79
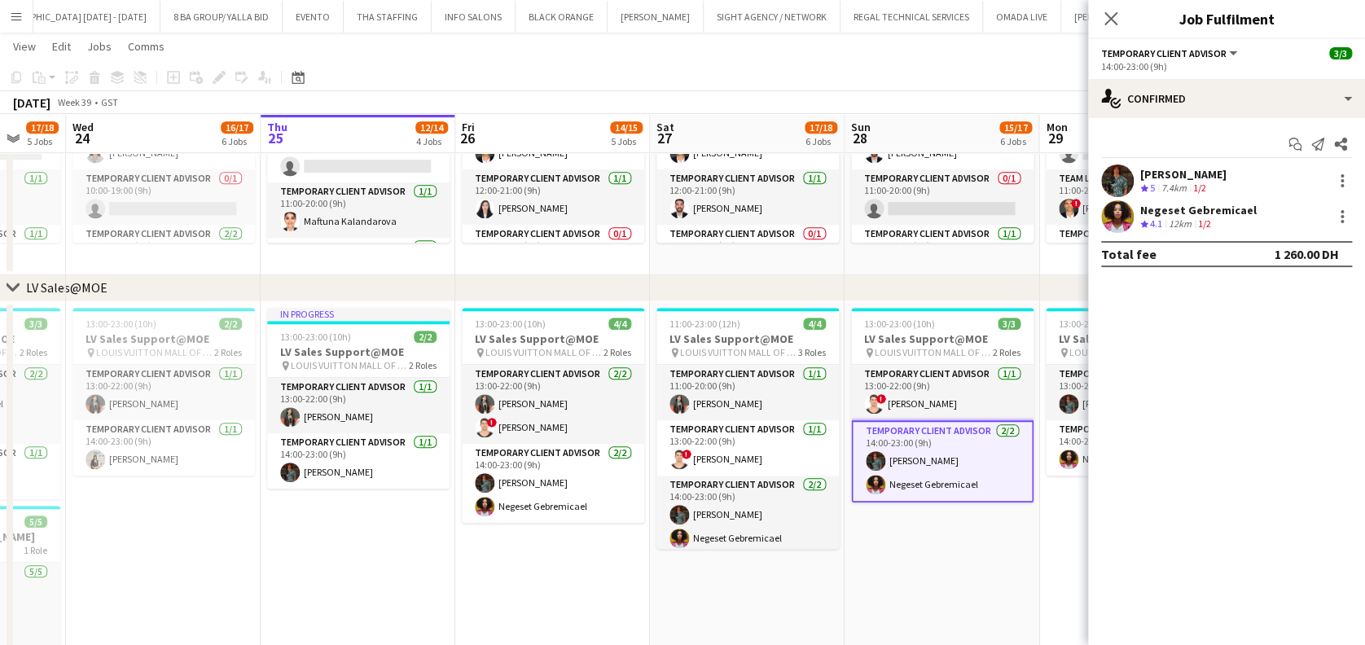
drag, startPoint x: 974, startPoint y: 481, endPoint x: 726, endPoint y: 501, distance: 249.3
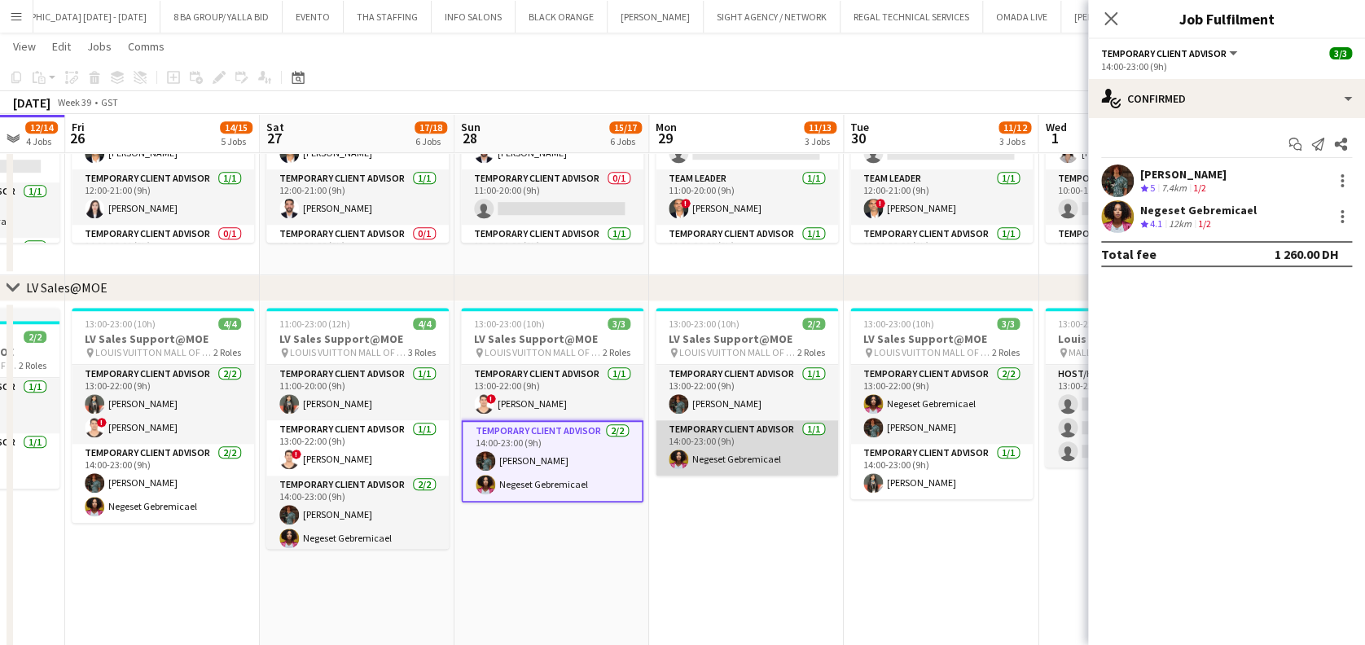
click at [802, 453] on app-card-role "Temporary Client Advisor 1/1 14:00-23:00 (9h) Negeset Gebremicael" at bounding box center [747, 447] width 182 height 55
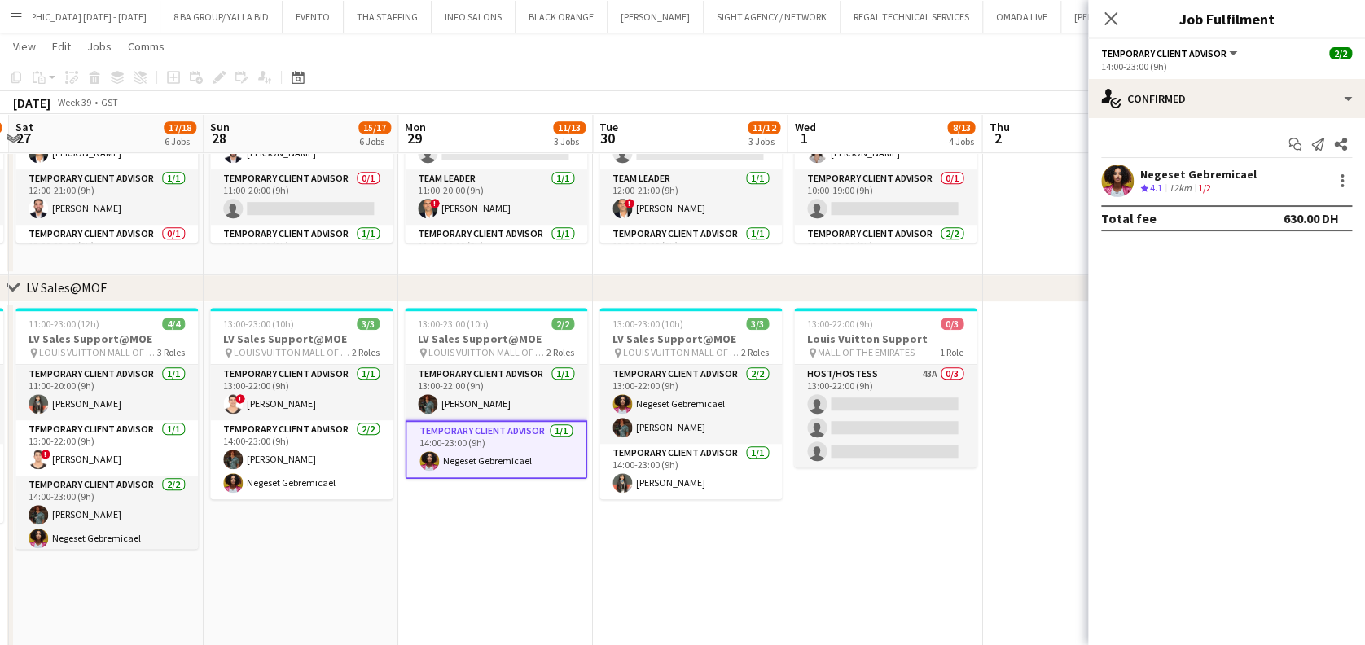
drag, startPoint x: 767, startPoint y: 501, endPoint x: 665, endPoint y: 503, distance: 102.7
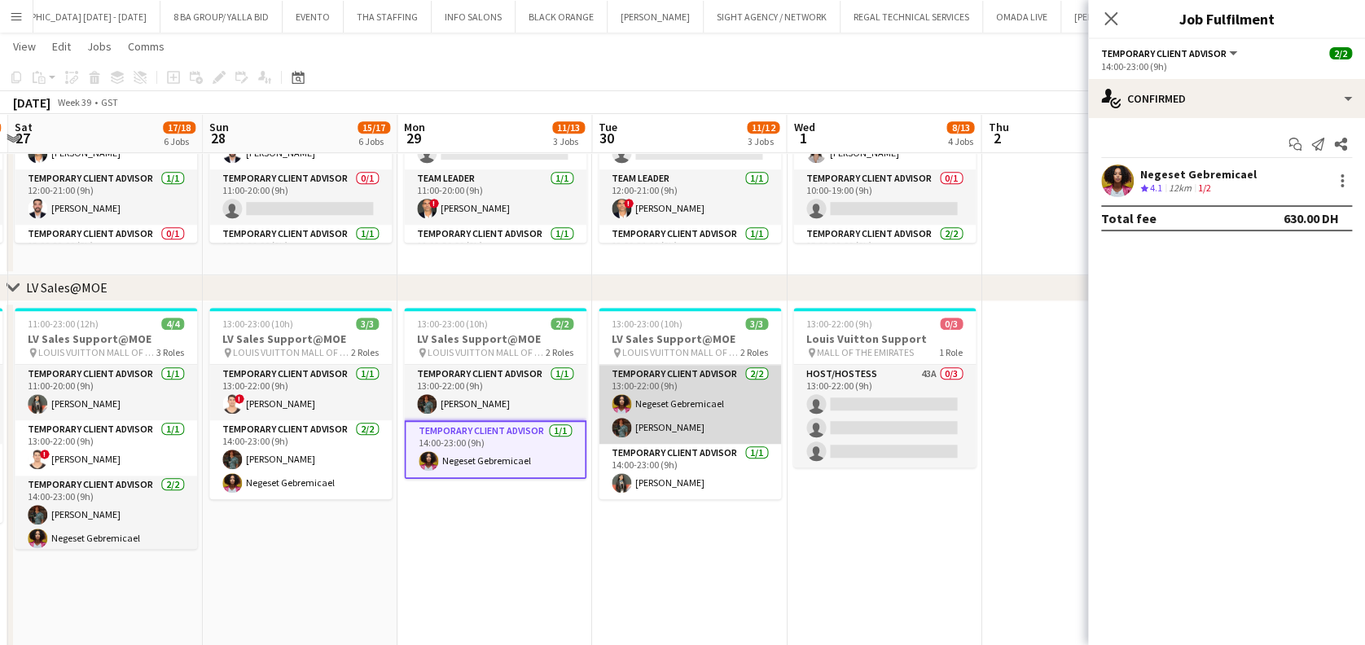
click at [688, 411] on app-card-role "Temporary Client Advisor 2/2 13:00-22:00 (9h) Negeset Gebremicael Malik Boucekk…" at bounding box center [690, 404] width 182 height 79
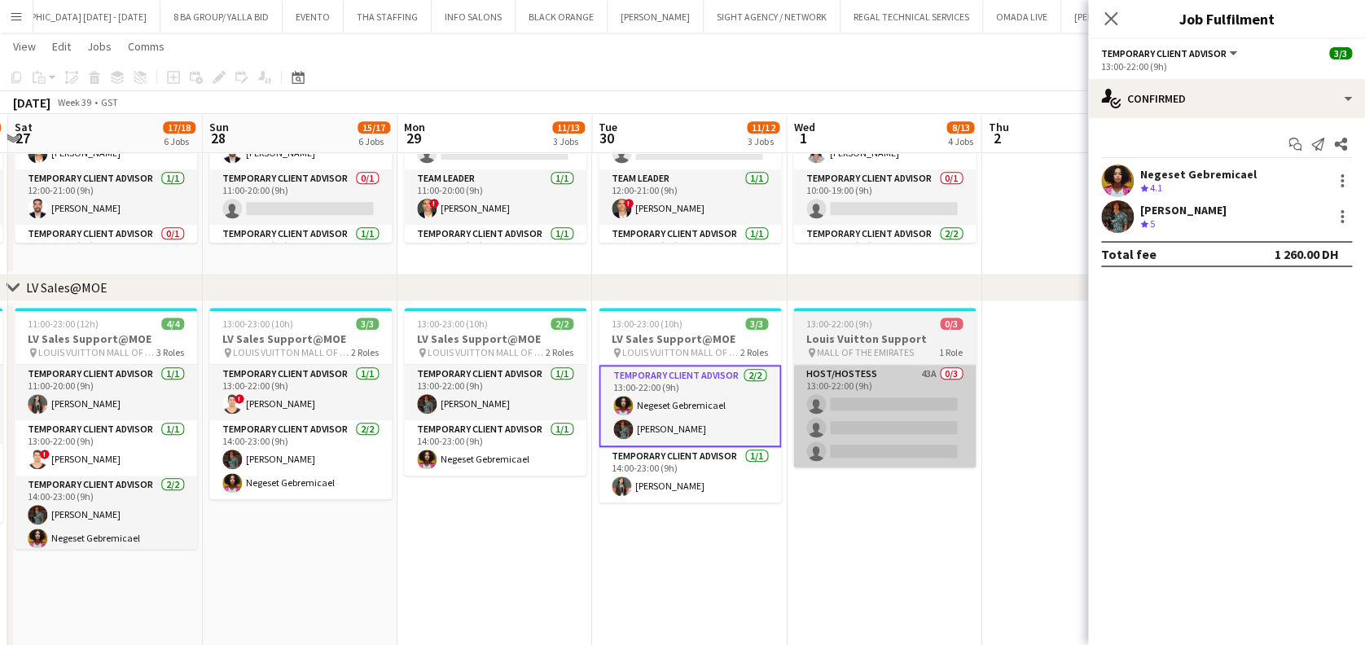
scroll to position [0, 771]
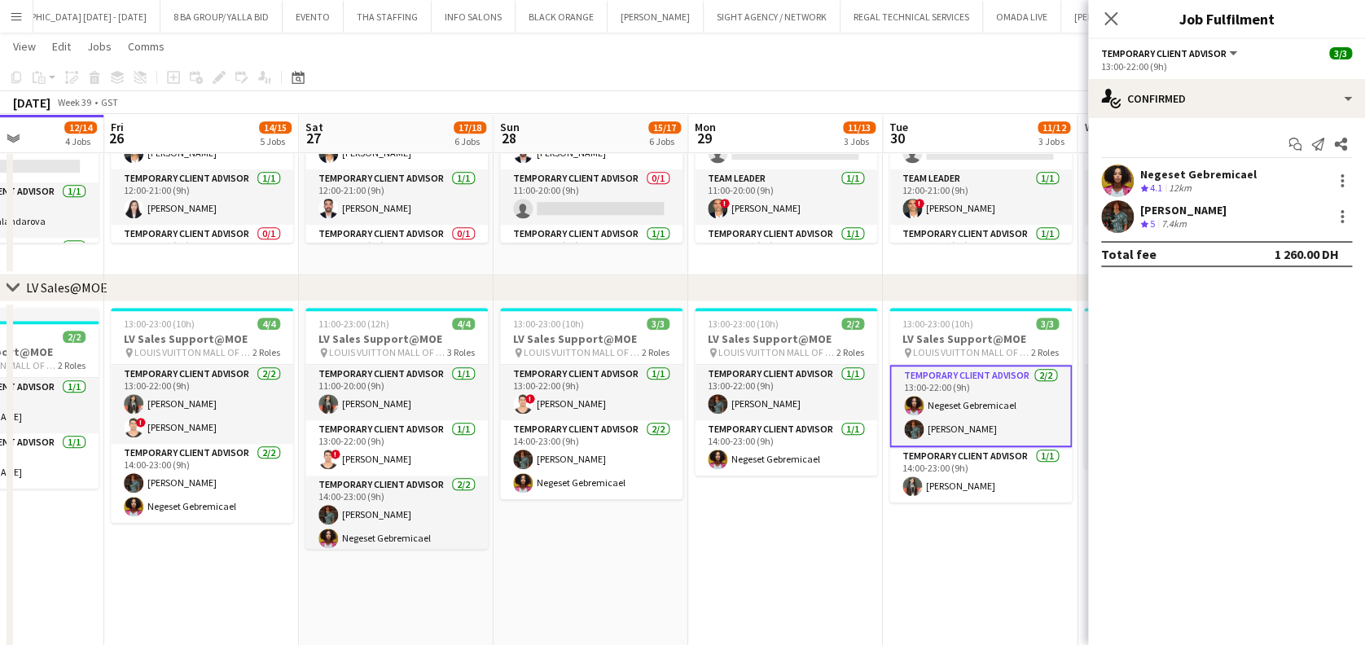
drag, startPoint x: 414, startPoint y: 548, endPoint x: 747, endPoint y: 533, distance: 333.5
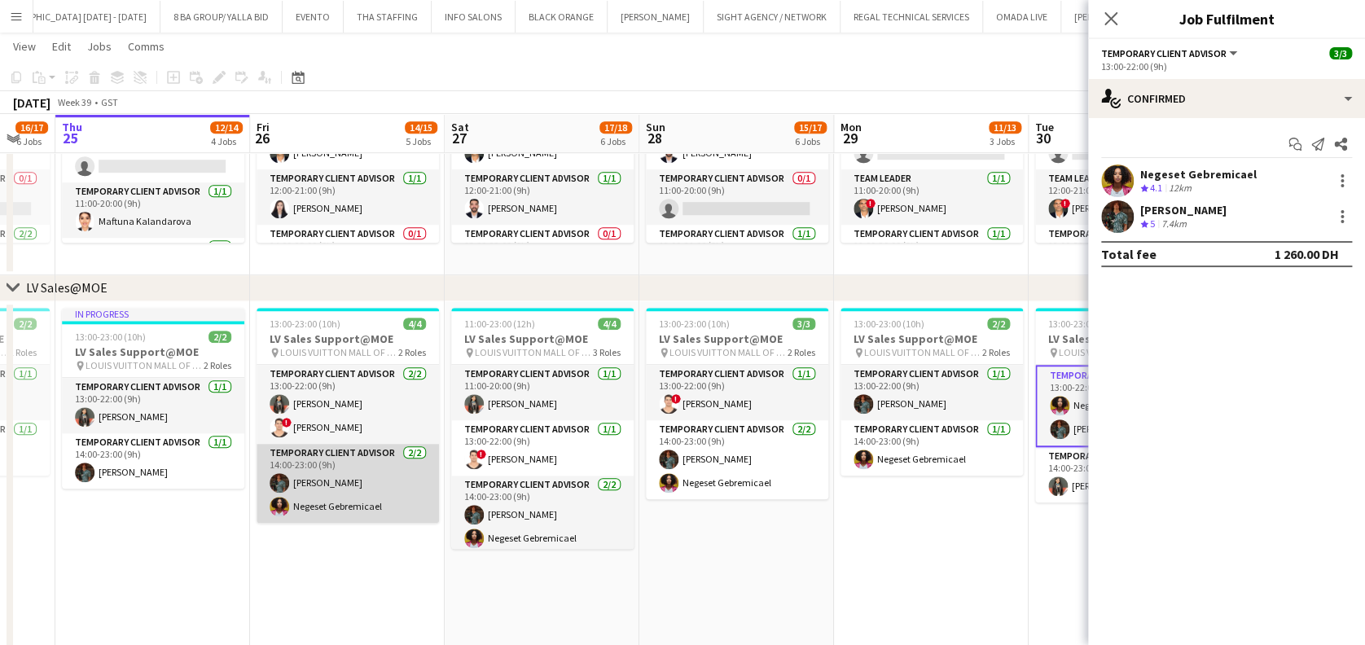
click at [359, 450] on app-card-role "Temporary Client Advisor 2/2 14:00-23:00 (9h) Malik Boucekkine Negeset Gebremic…" at bounding box center [348, 483] width 182 height 79
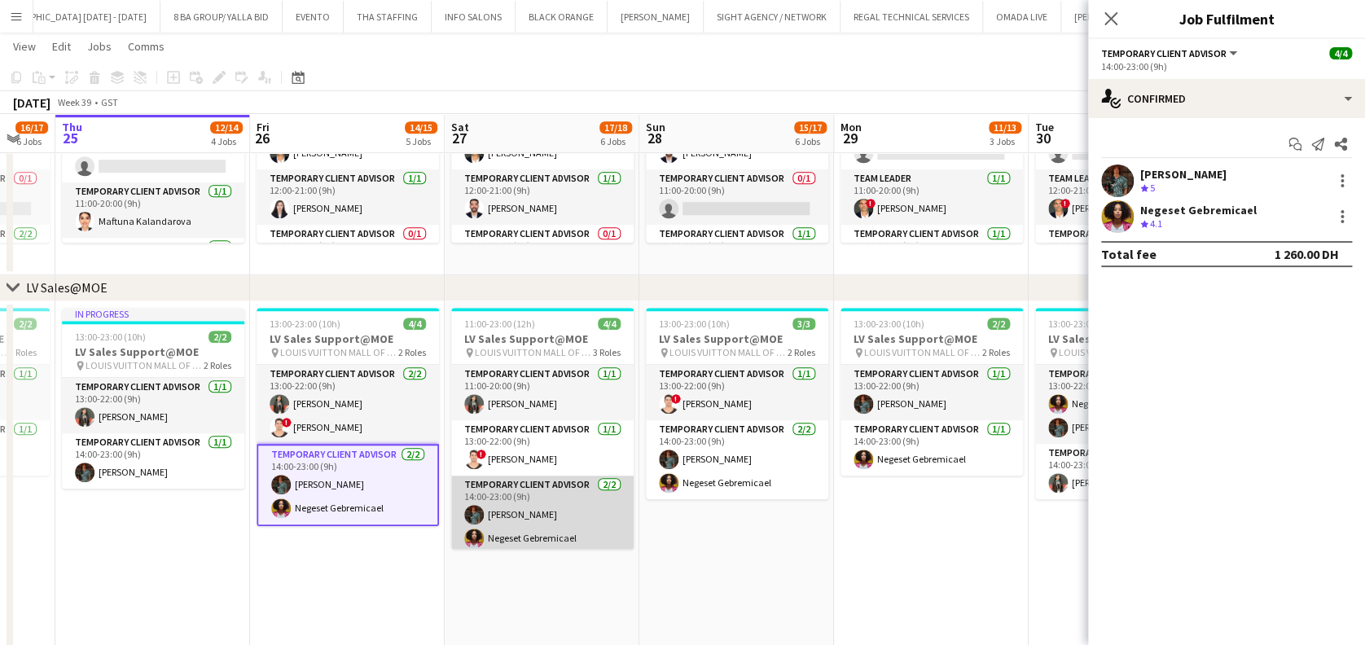
click at [476, 489] on app-card-role "Temporary Client Advisor 2/2 14:00-23:00 (9h) Malik Boucekkine Negeset Gebremic…" at bounding box center [542, 515] width 182 height 79
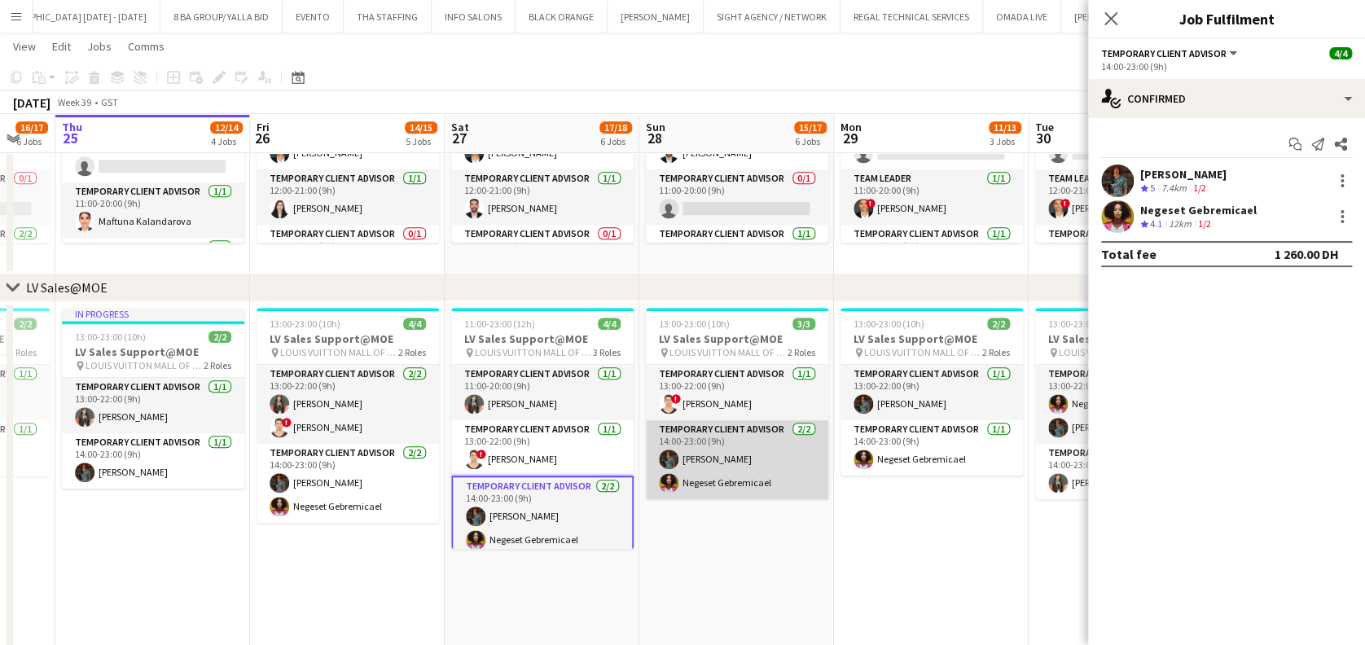
click at [763, 433] on app-card-role "Temporary Client Advisor 2/2 14:00-23:00 (9h) Malik Boucekkine Negeset Gebremic…" at bounding box center [737, 459] width 182 height 79
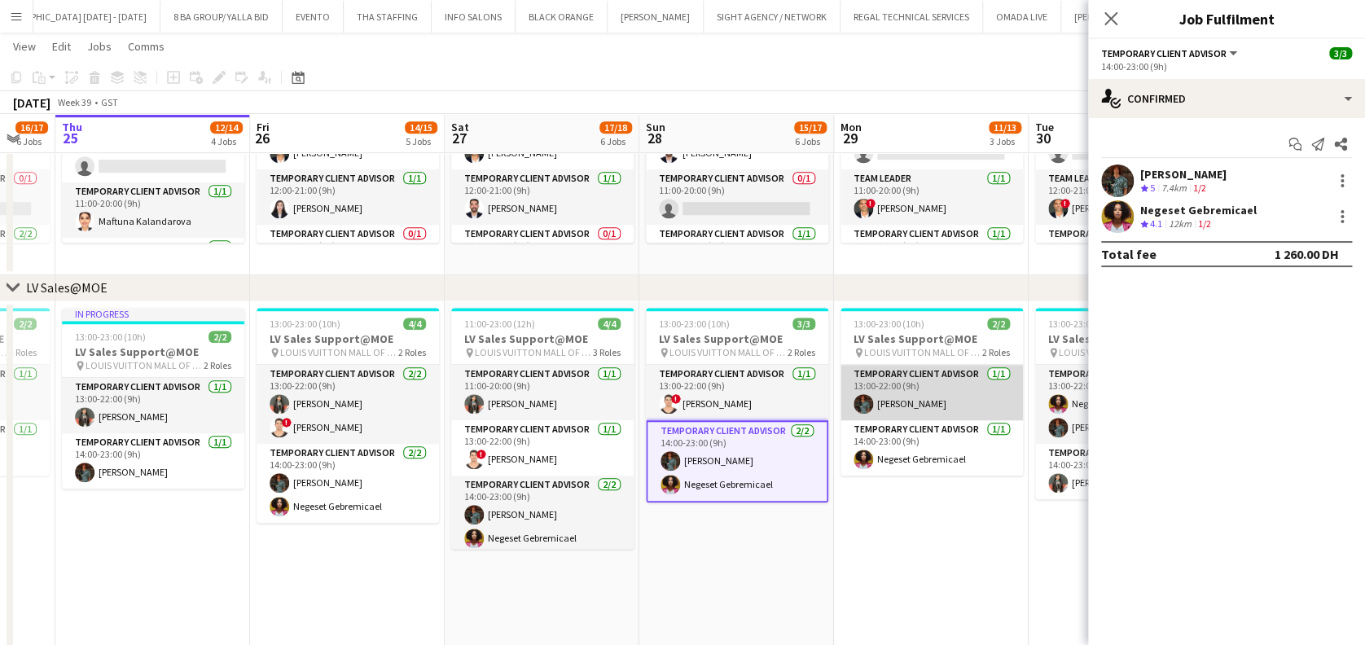
click at [987, 406] on app-card-role "Temporary Client Advisor 1/1 13:00-22:00 (9h) Malik Boucekkine" at bounding box center [932, 392] width 182 height 55
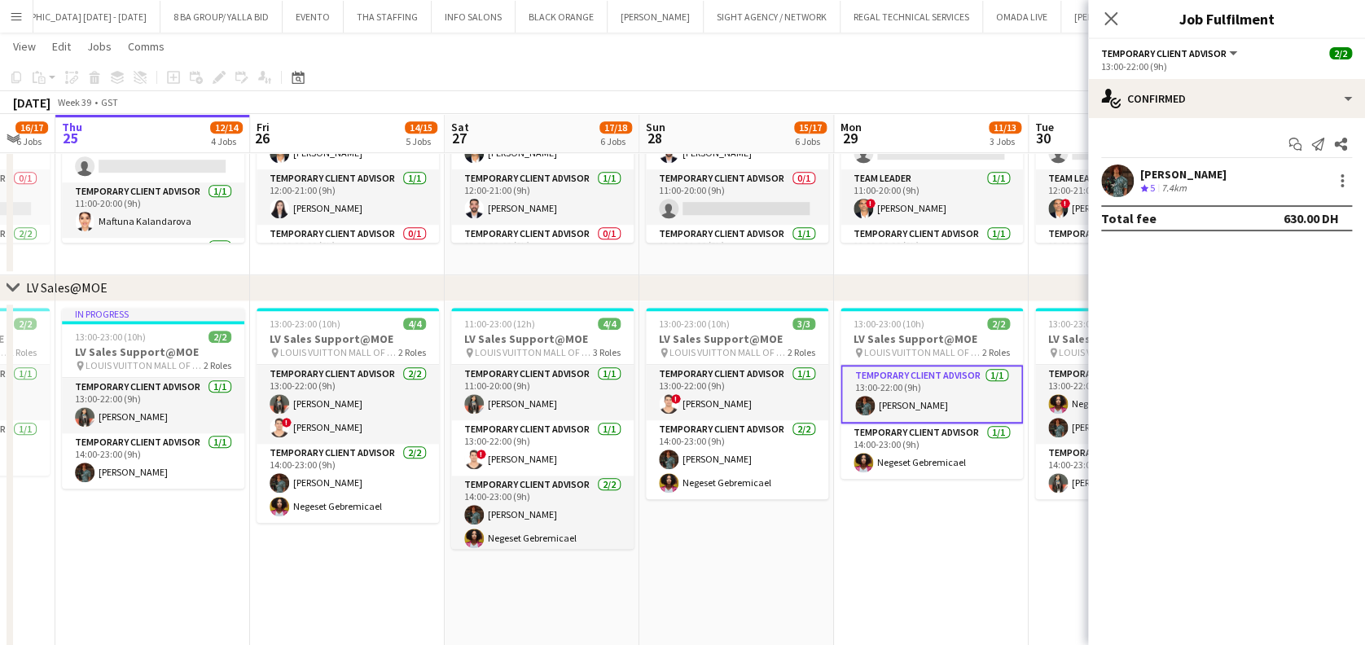
click at [1093, 386] on mat-expansion-panel "check Confirmed Start chat Send notification Share Malik Boucekkine Crew rating…" at bounding box center [1226, 381] width 277 height 527
click at [1056, 404] on app-user-avatar at bounding box center [1058, 404] width 20 height 20
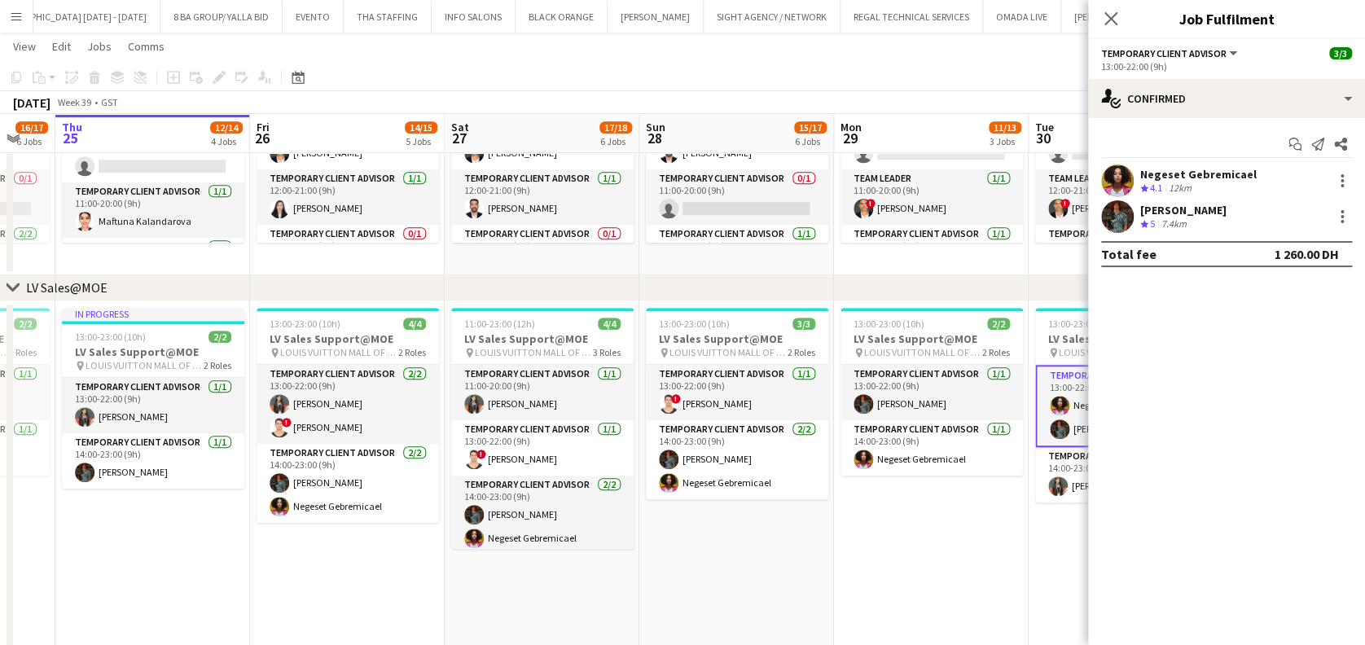
drag, startPoint x: 956, startPoint y: 517, endPoint x: 944, endPoint y: 518, distance: 11.4
click at [956, 517] on app-date-cell "13:00-23:00 (10h) 2/2 LV Sales Support@MOE pin LOUIS VUITTON MALL OF THE EMIRAT…" at bounding box center [931, 531] width 195 height 461
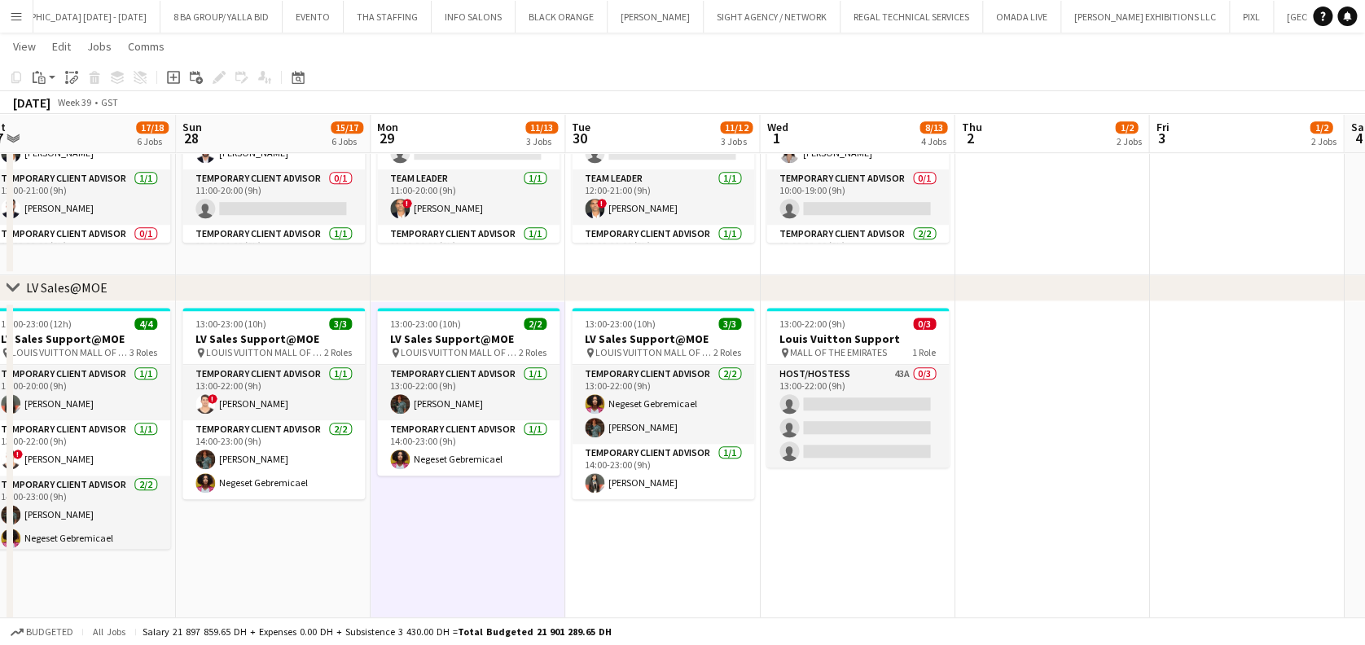
drag, startPoint x: 654, startPoint y: 561, endPoint x: 639, endPoint y: 561, distance: 14.7
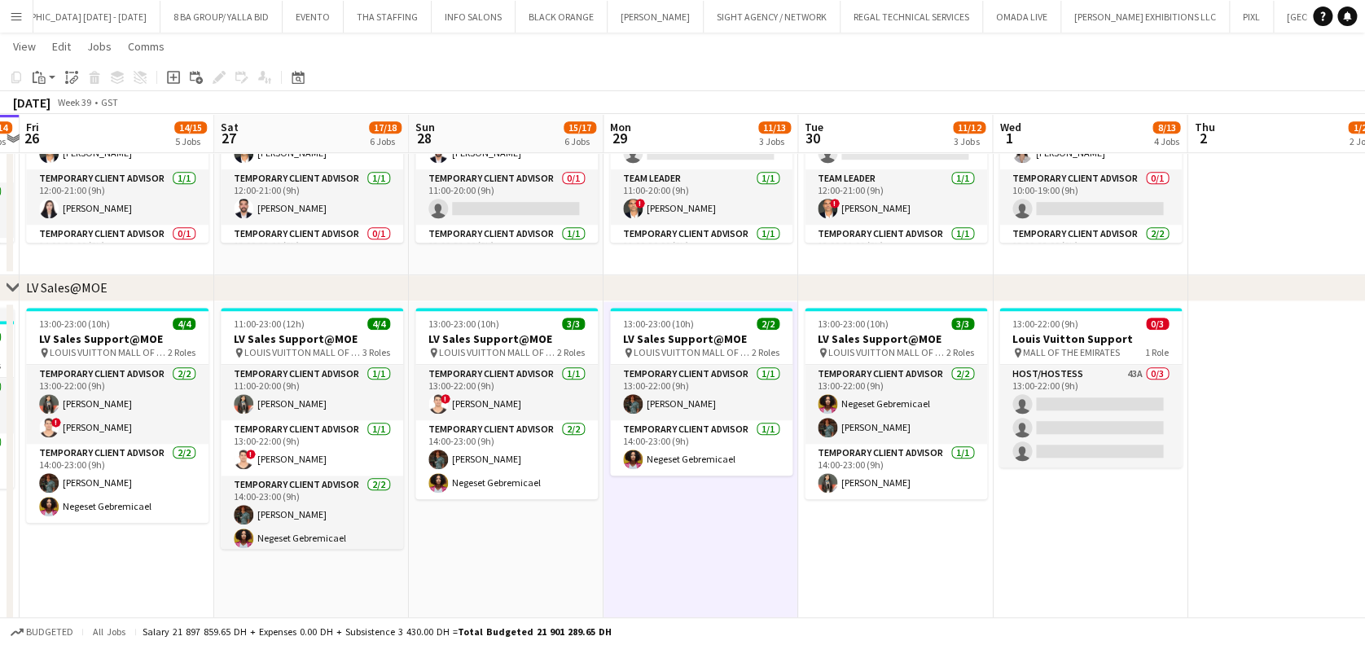
drag, startPoint x: 679, startPoint y: 543, endPoint x: 920, endPoint y: 515, distance: 242.8
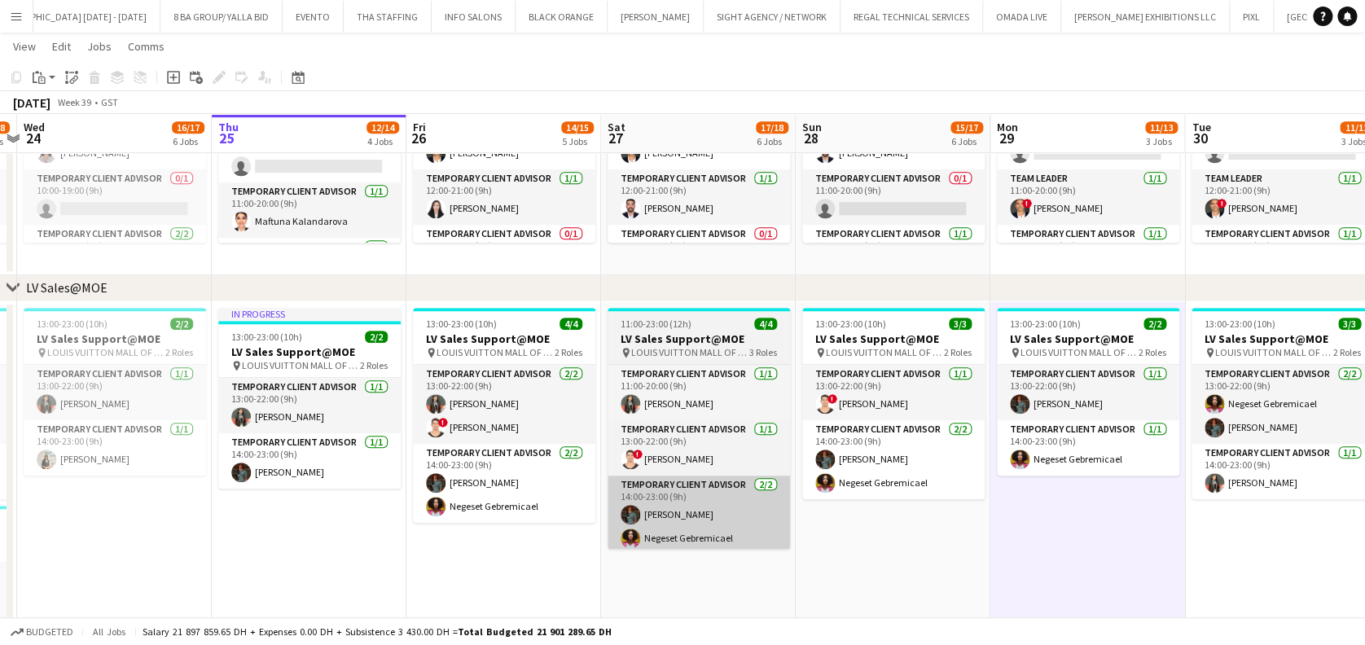
drag, startPoint x: 978, startPoint y: 503, endPoint x: 698, endPoint y: 527, distance: 280.5
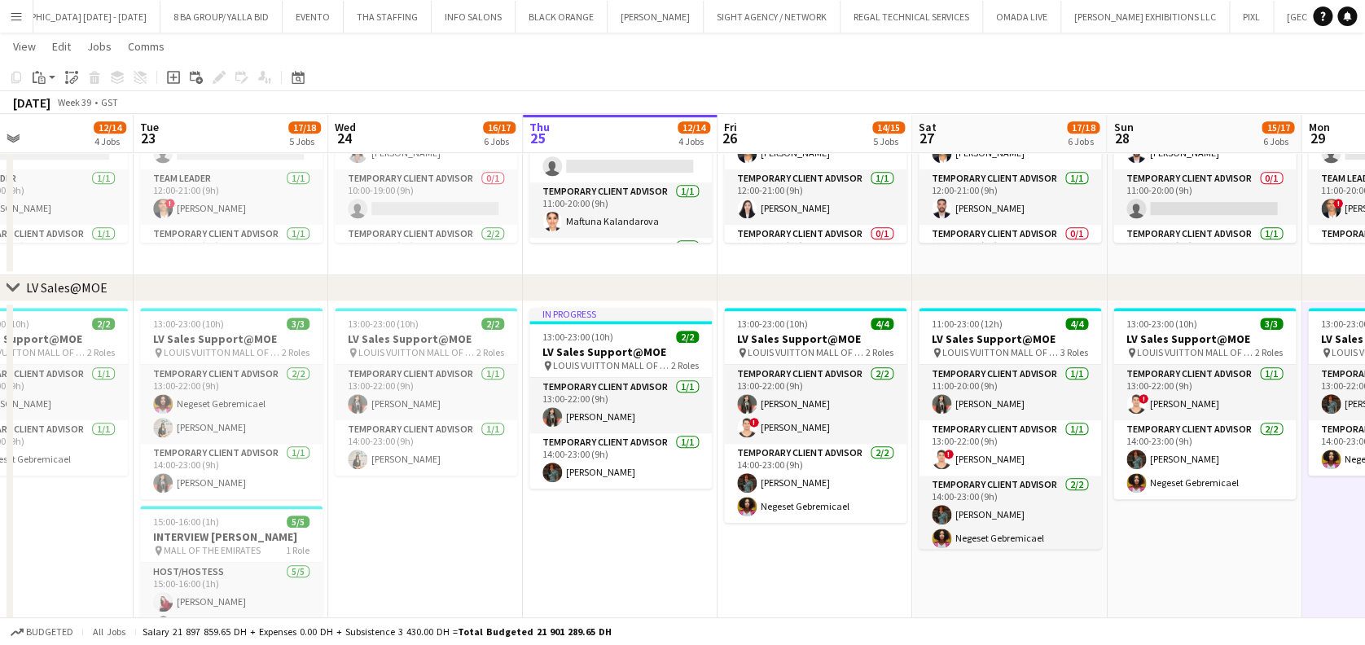
click at [620, 531] on app-date-cell "In progress 13:00-23:00 (10h) 2/2 LV Sales Support@MOE pin LOUIS VUITTON MALL O…" at bounding box center [620, 531] width 195 height 461
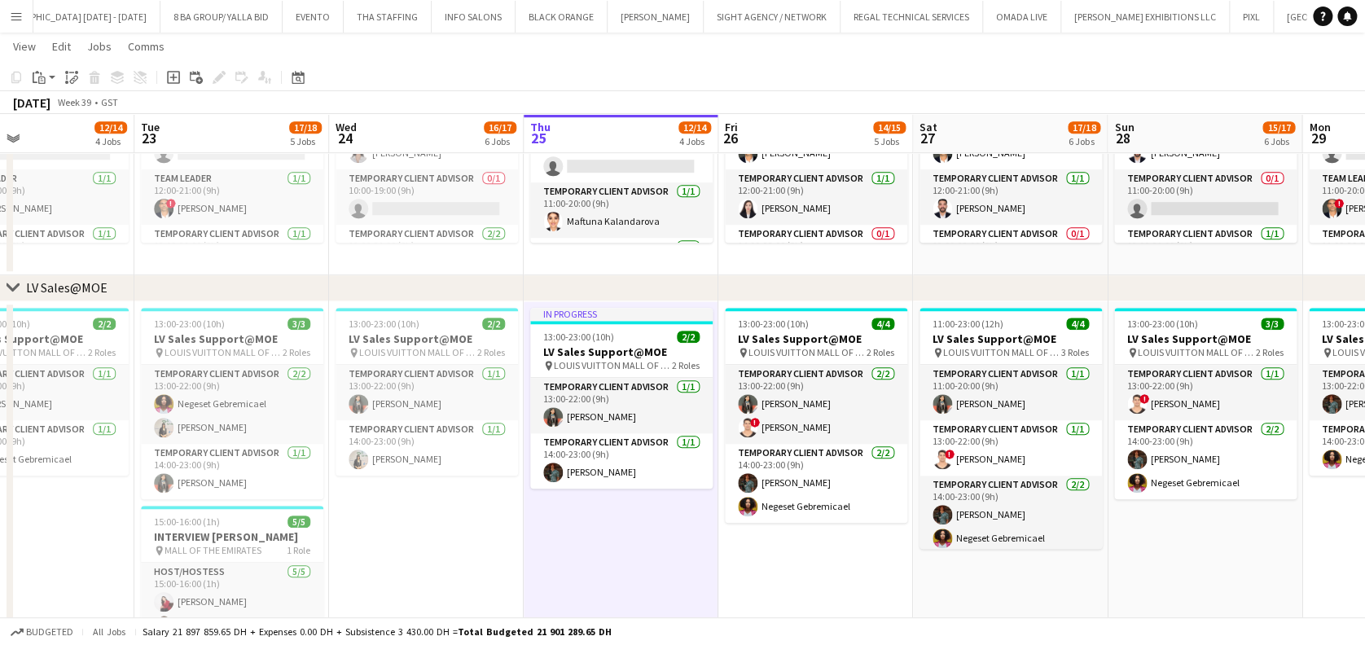
click at [864, 587] on app-date-cell "13:00-23:00 (10h) 4/4 LV Sales Support@MOE pin LOUIS VUITTON MALL OF THE EMIRAT…" at bounding box center [815, 531] width 195 height 461
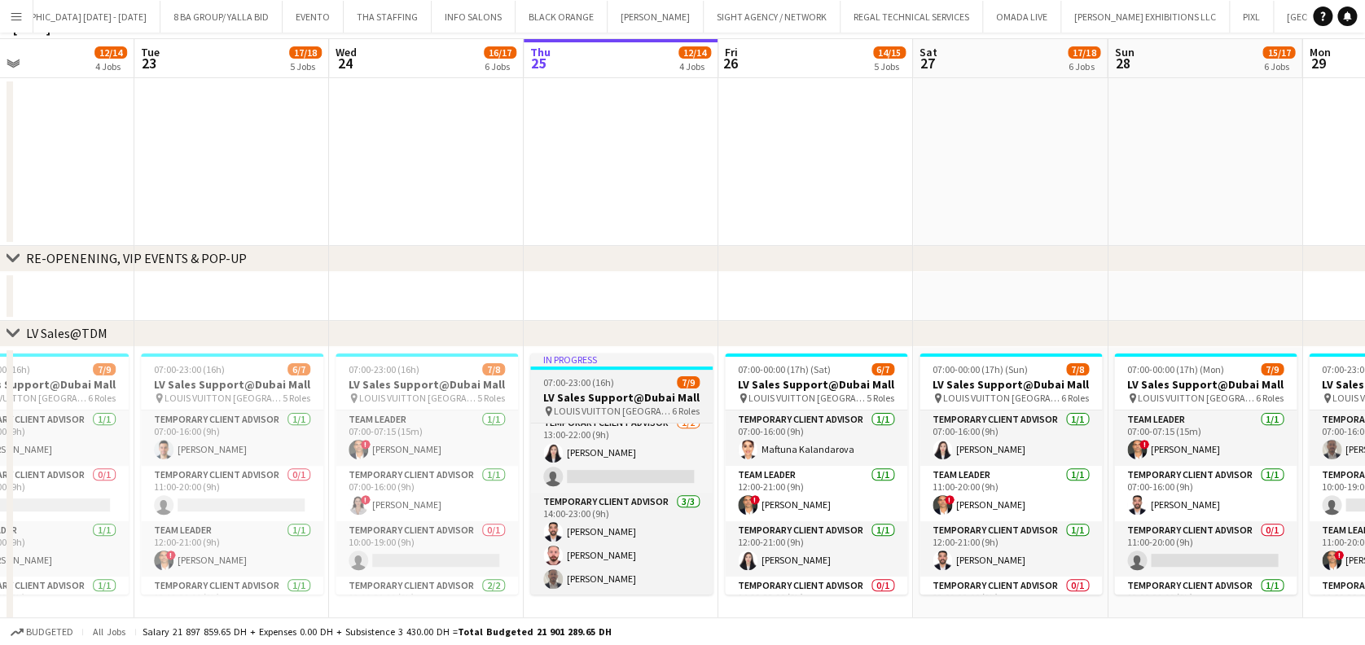
scroll to position [130, 0]
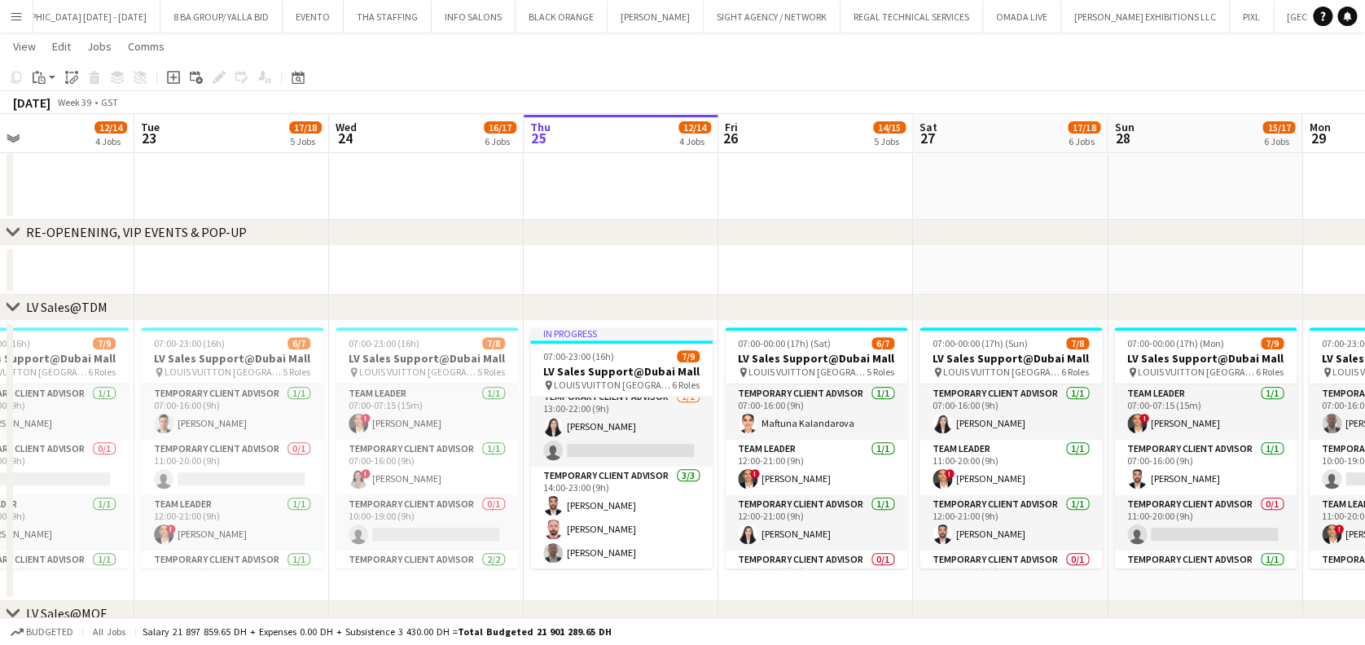
click at [810, 209] on app-date-cell at bounding box center [815, 136] width 195 height 168
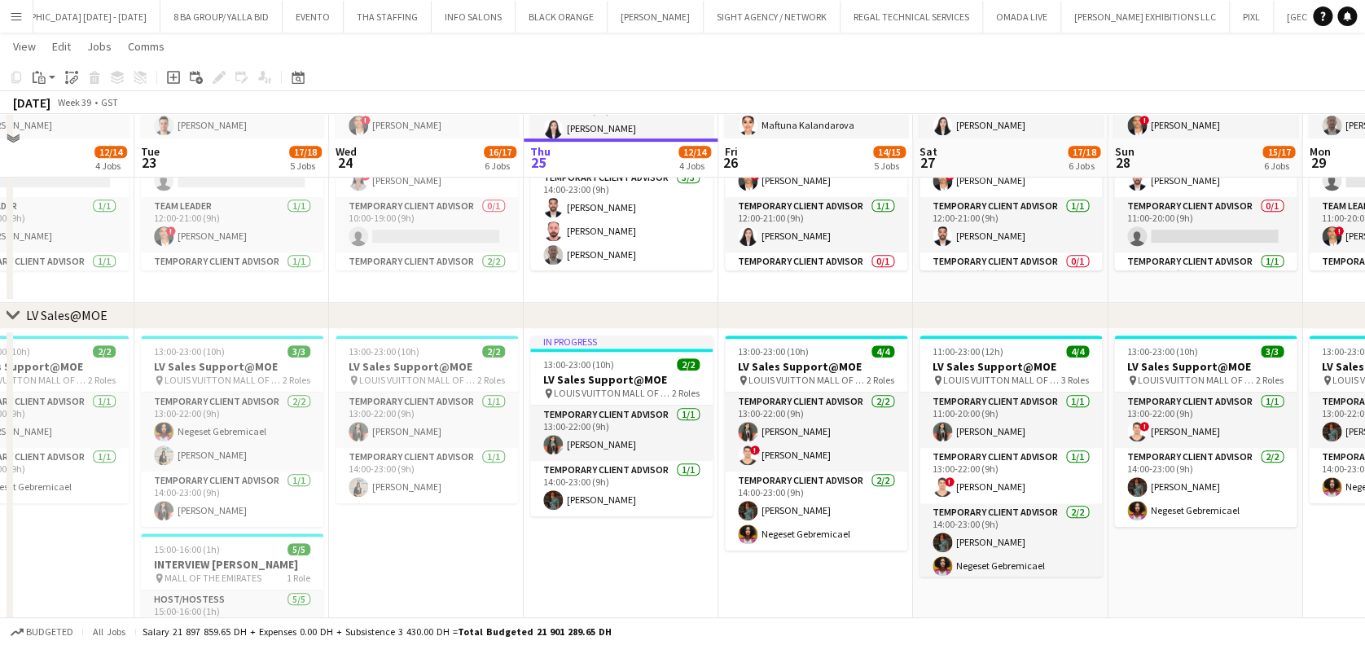
scroll to position [456, 0]
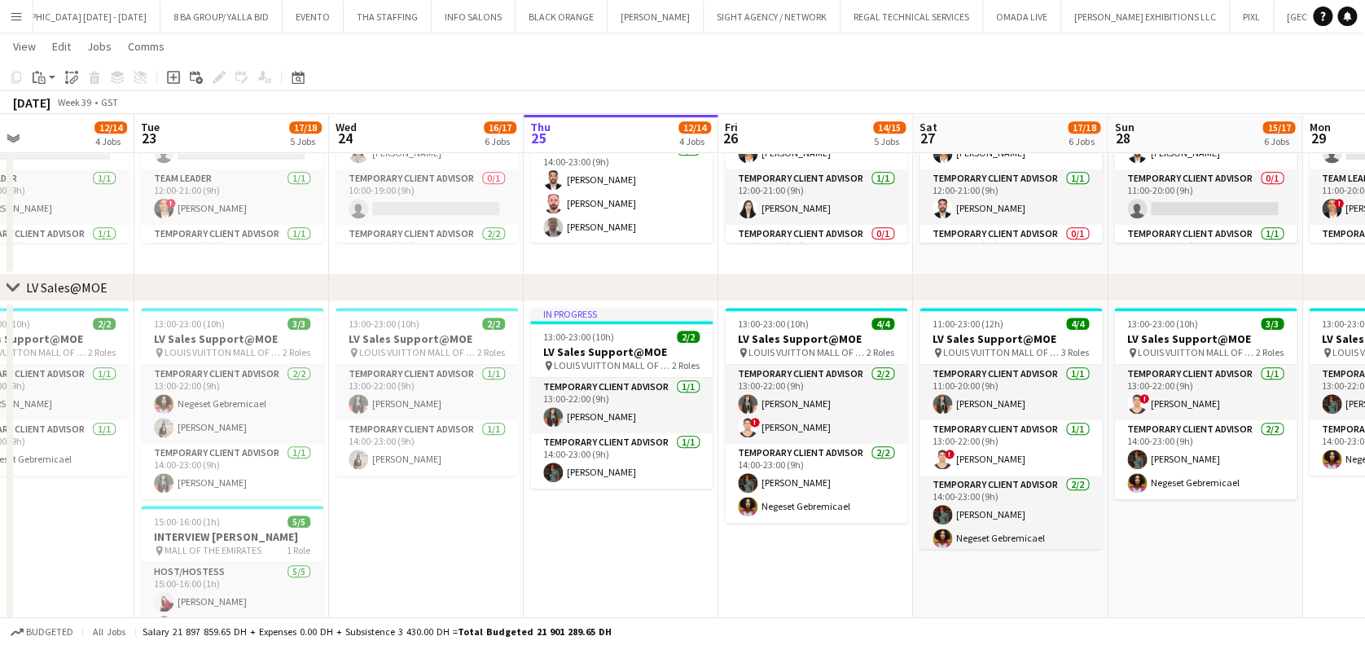
click at [623, 537] on app-date-cell "In progress 13:00-23:00 (10h) 2/2 LV Sales Support@MOE pin LOUIS VUITTON MALL O…" at bounding box center [621, 531] width 195 height 461
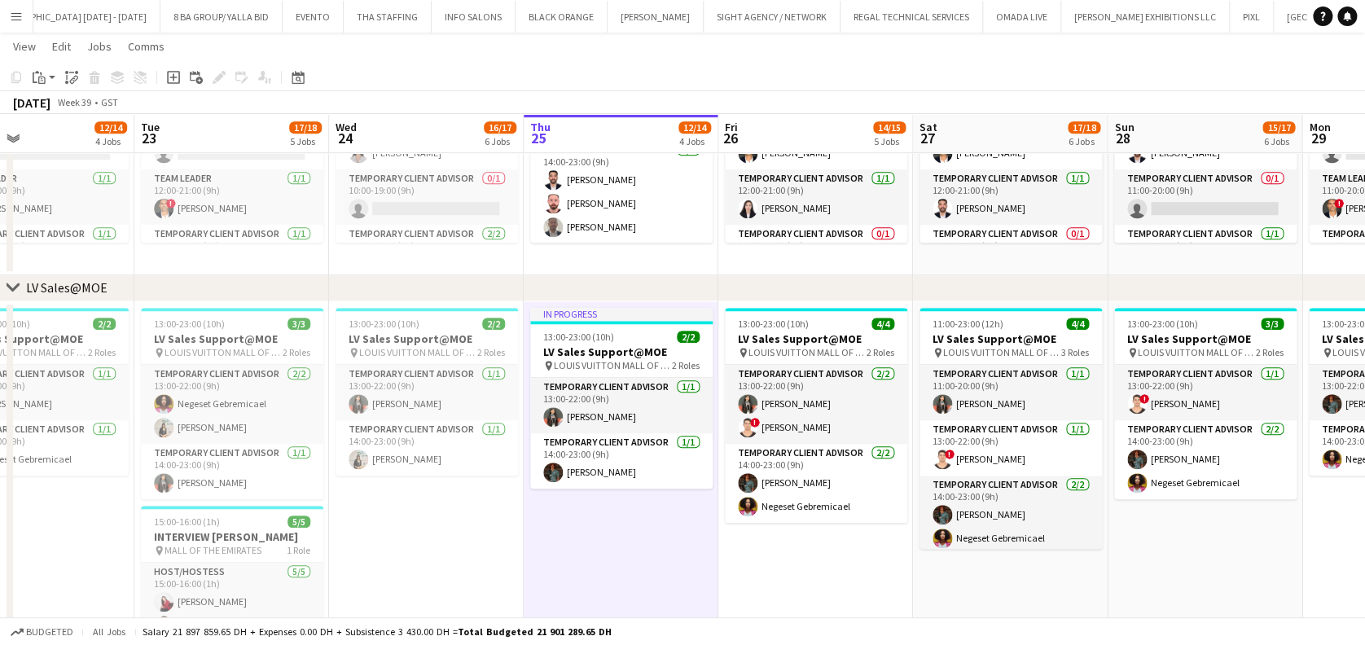
click at [434, 499] on app-date-cell "13:00-23:00 (10h) 2/2 LV Sales Support@MOE pin LOUIS VUITTON MALL OF THE EMIRAT…" at bounding box center [426, 531] width 195 height 461
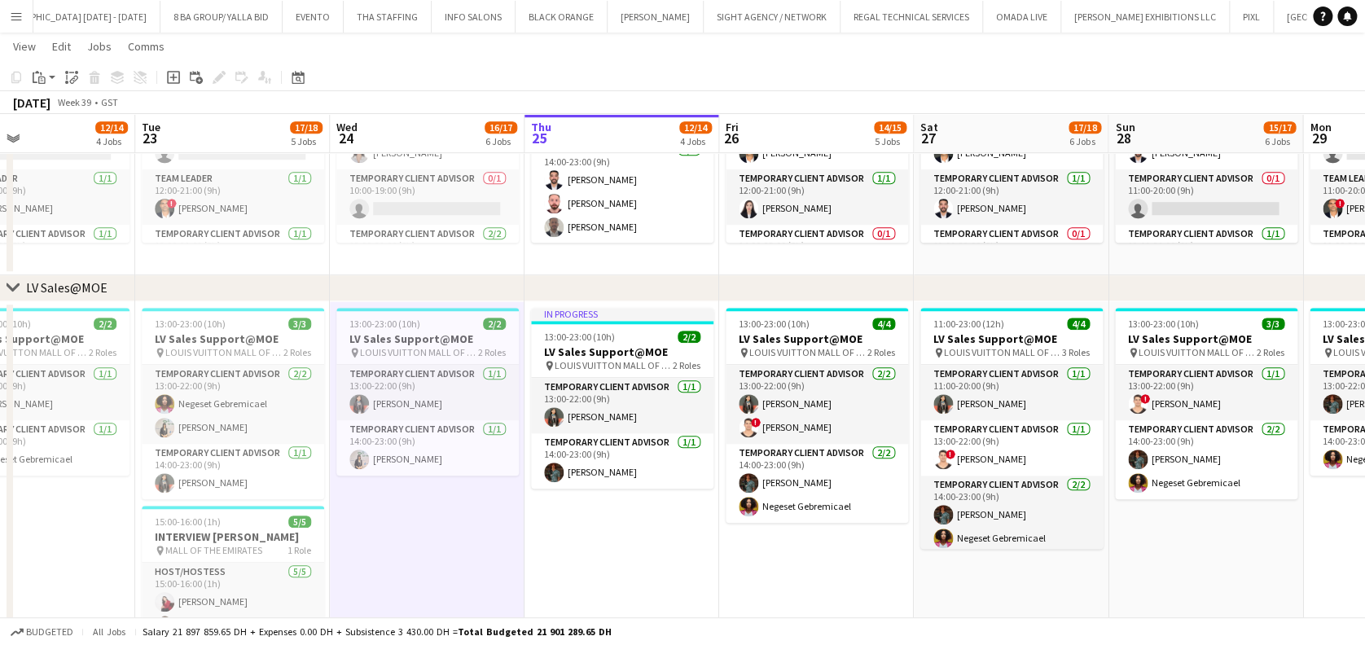
click at [15, 19] on app-icon "Menu" at bounding box center [16, 16] width 13 height 13
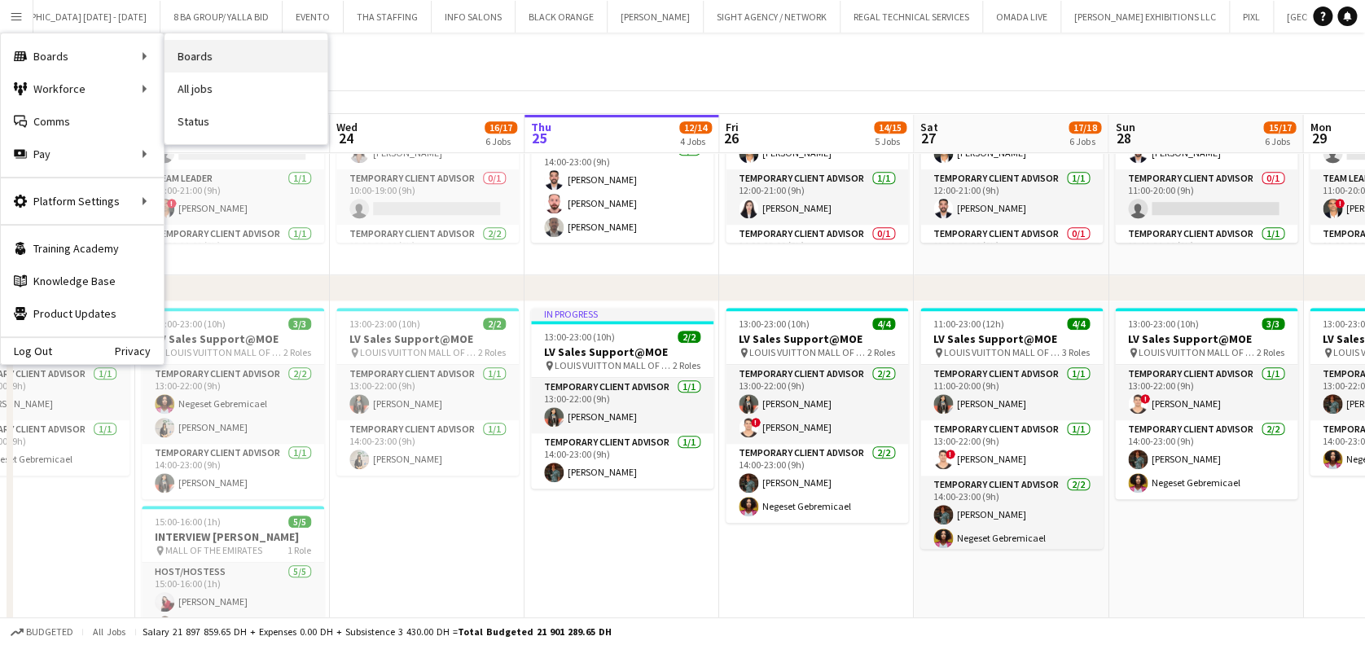
click at [222, 59] on link "Boards" at bounding box center [246, 56] width 163 height 33
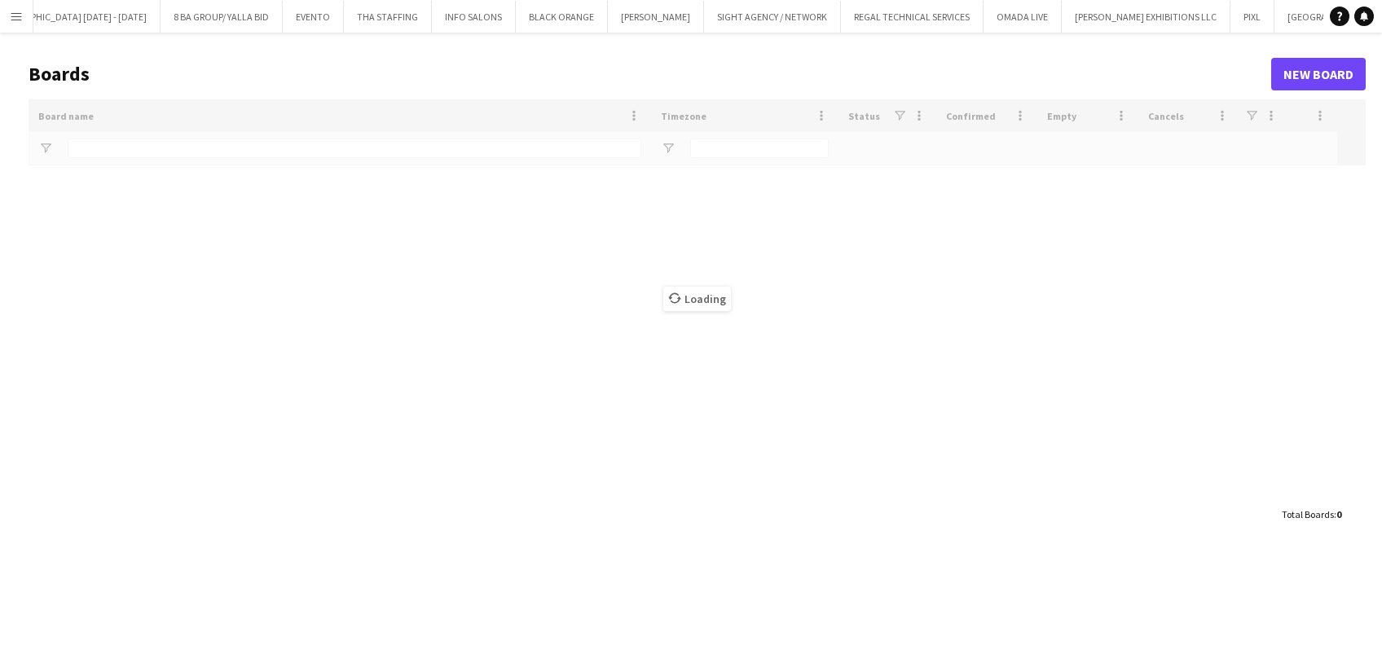
type input "*****"
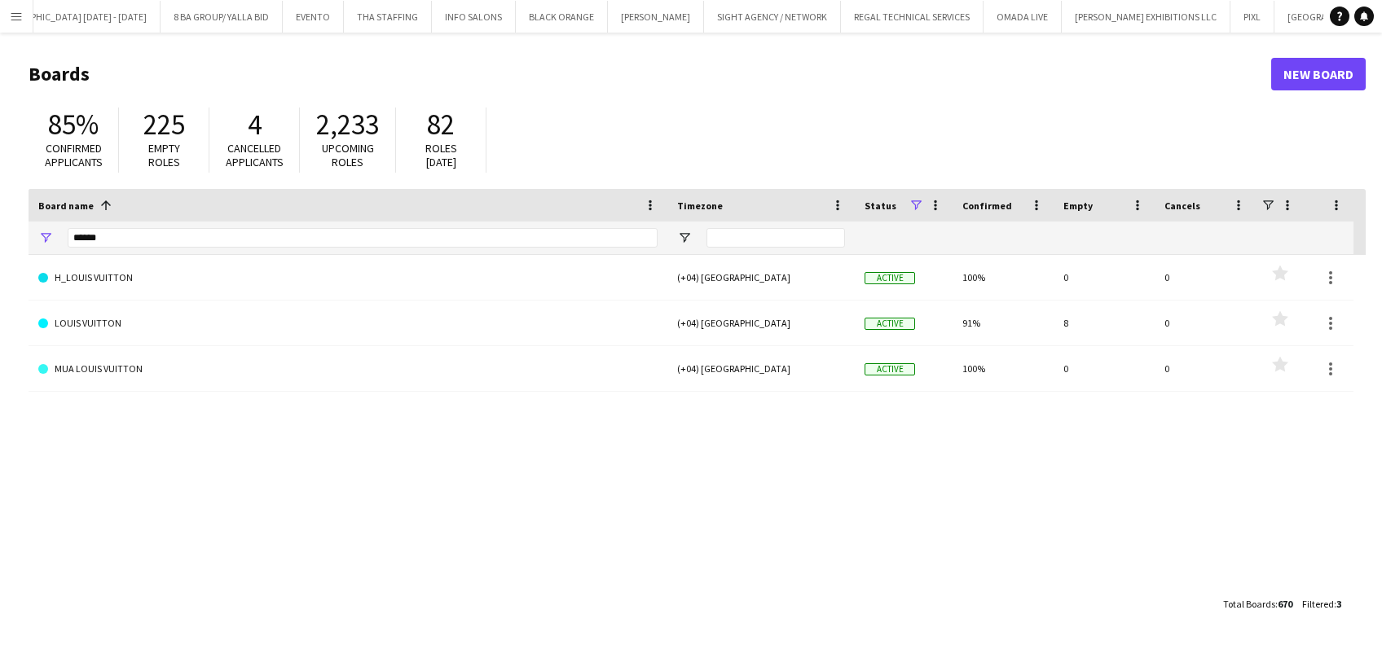
drag, startPoint x: 20, startPoint y: 230, endPoint x: -90, endPoint y: 208, distance: 112.2
click at [0, 208] on html "Menu Boards Boards Boards All jobs Status Workforce Workforce My Workforce Recr…" at bounding box center [691, 322] width 1382 height 645
click at [0, 213] on html "Menu Boards Boards Boards All jobs Status Workforce Workforce My Workforce Recr…" at bounding box center [691, 322] width 1382 height 645
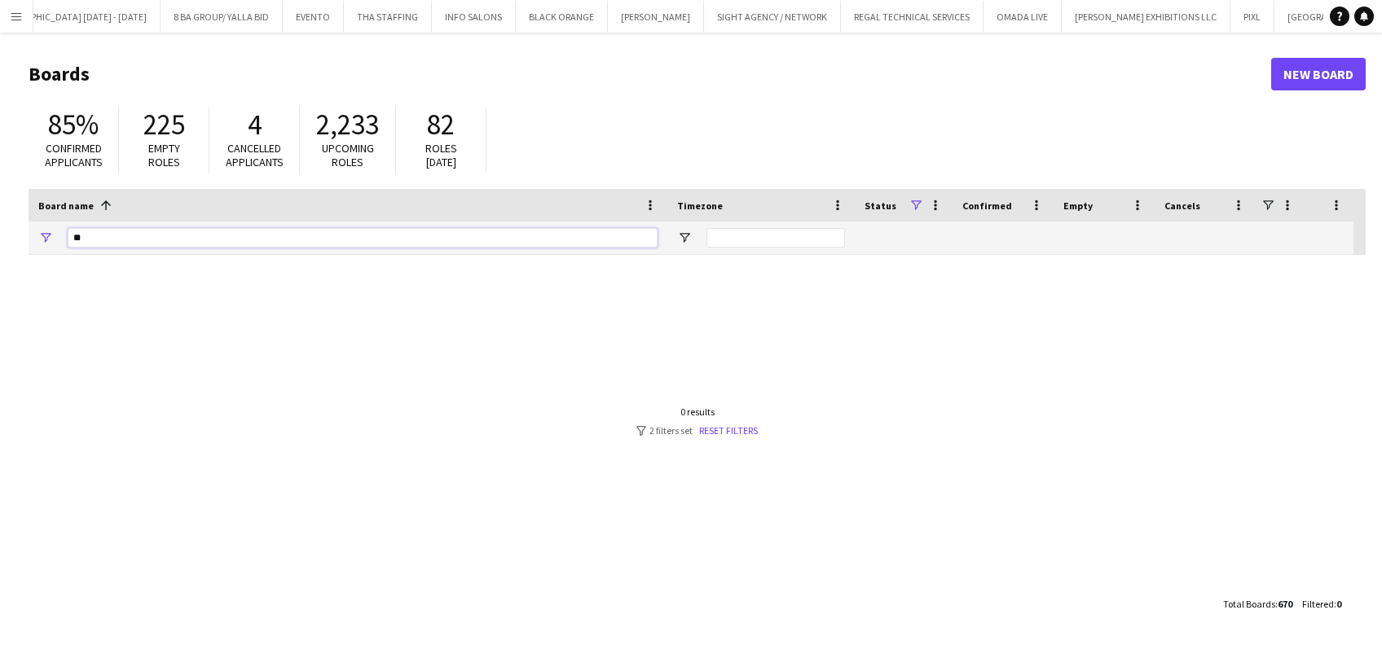
type input "*"
type input "******"
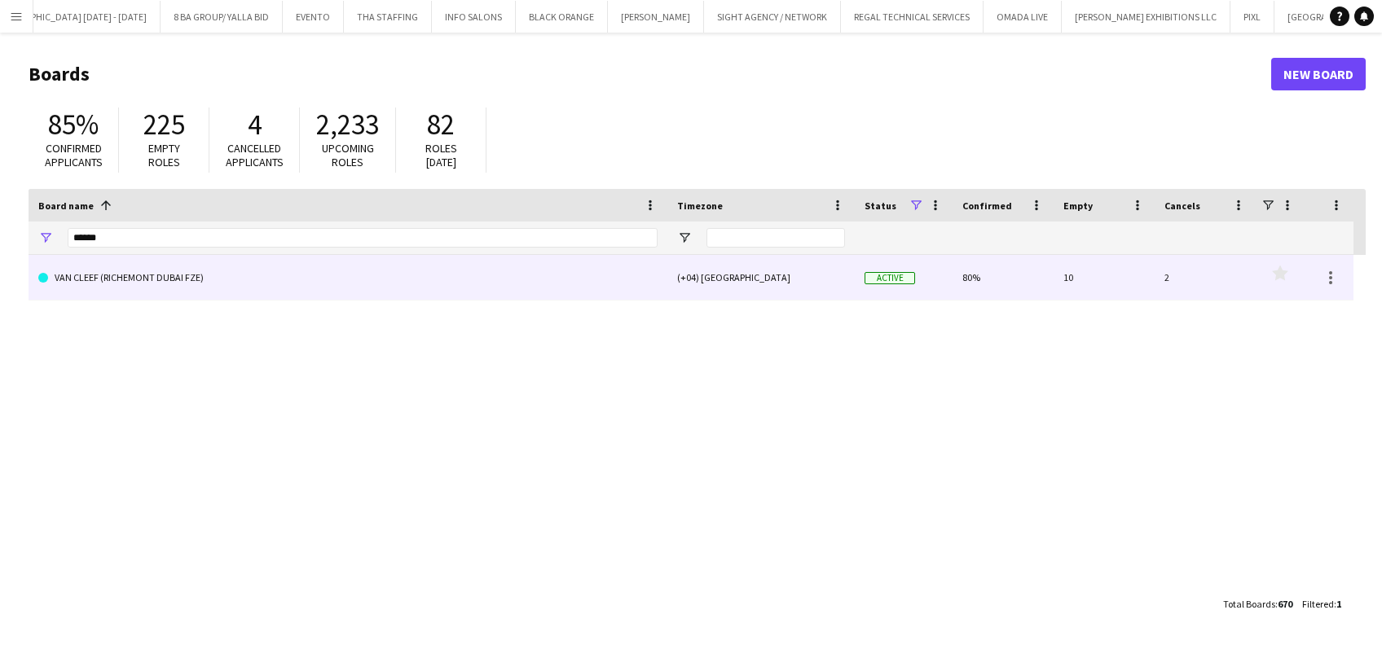
click at [121, 287] on link "VAN CLEEF (RICHEMONT DUBAI FZE)" at bounding box center [347, 278] width 619 height 46
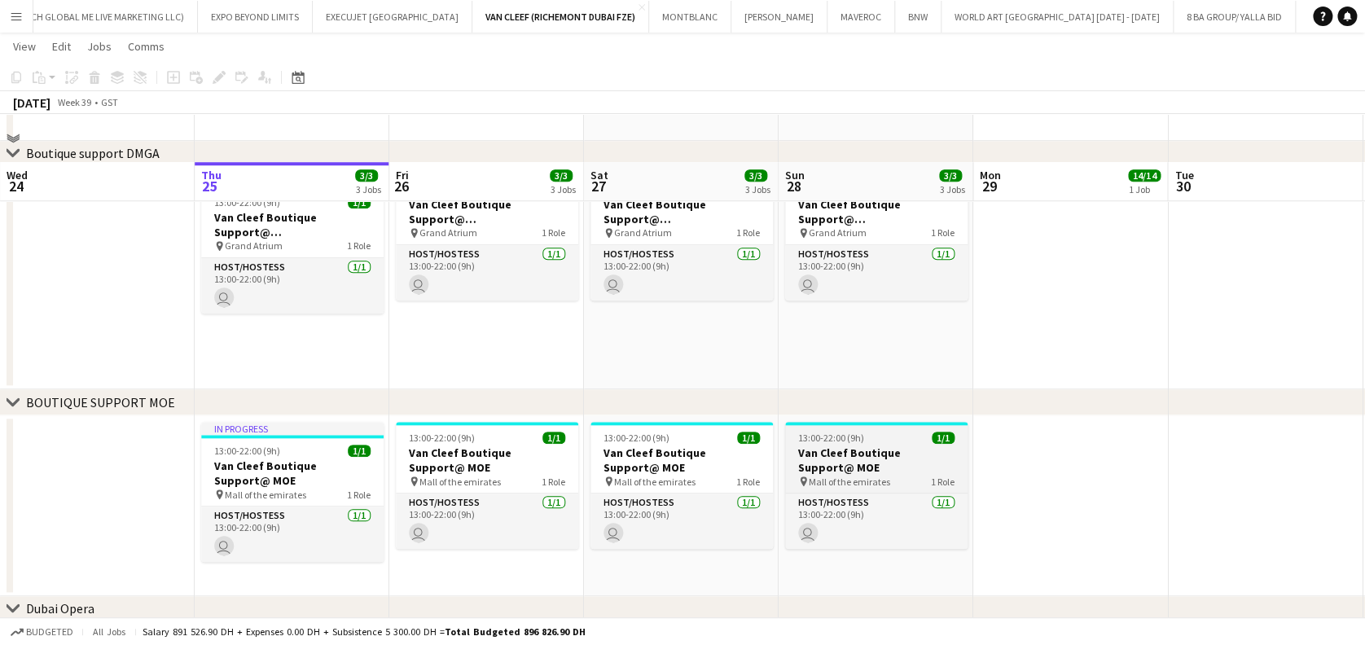
scroll to position [652, 0]
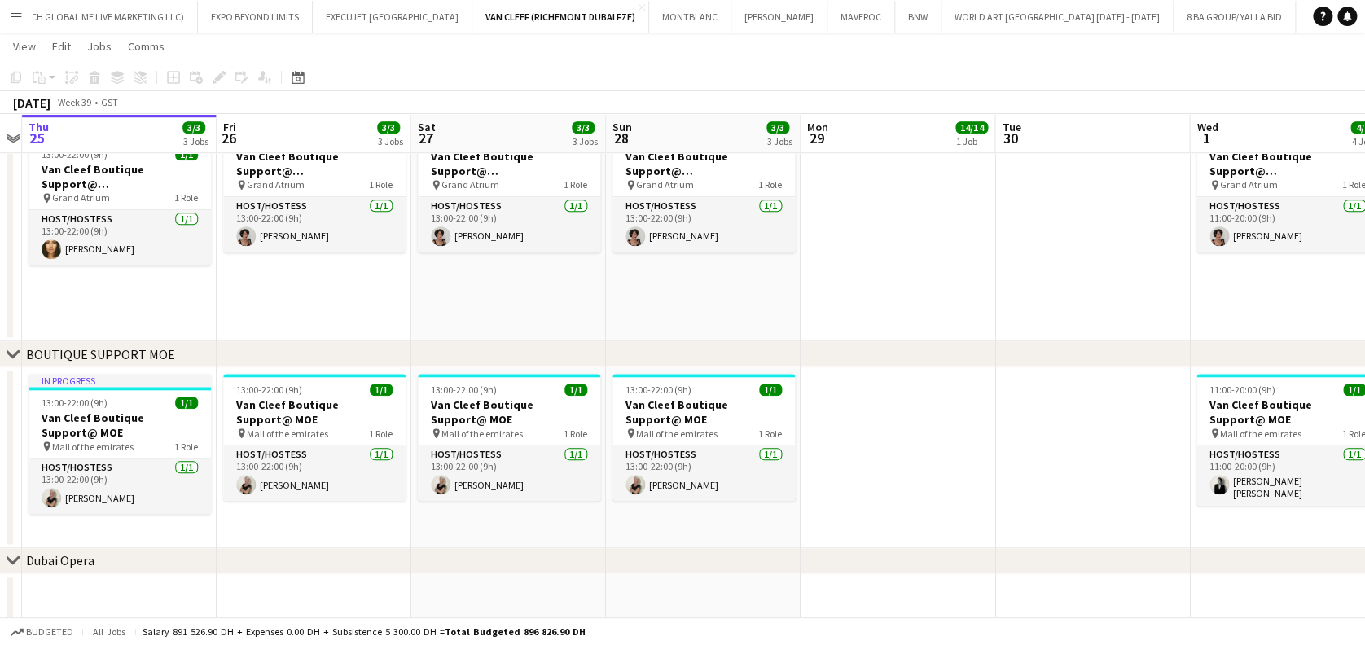
drag, startPoint x: 670, startPoint y: 446, endPoint x: 528, endPoint y: 443, distance: 142.6
click at [496, 444] on app-calendar-viewport "Mon 22 2/2 1 Job Tue 23 Wed 24 Thu 25 3/3 3 Jobs Fri 26 3/3 3 Jobs Sat 27 3/3 3…" at bounding box center [682, 114] width 1365 height 1404
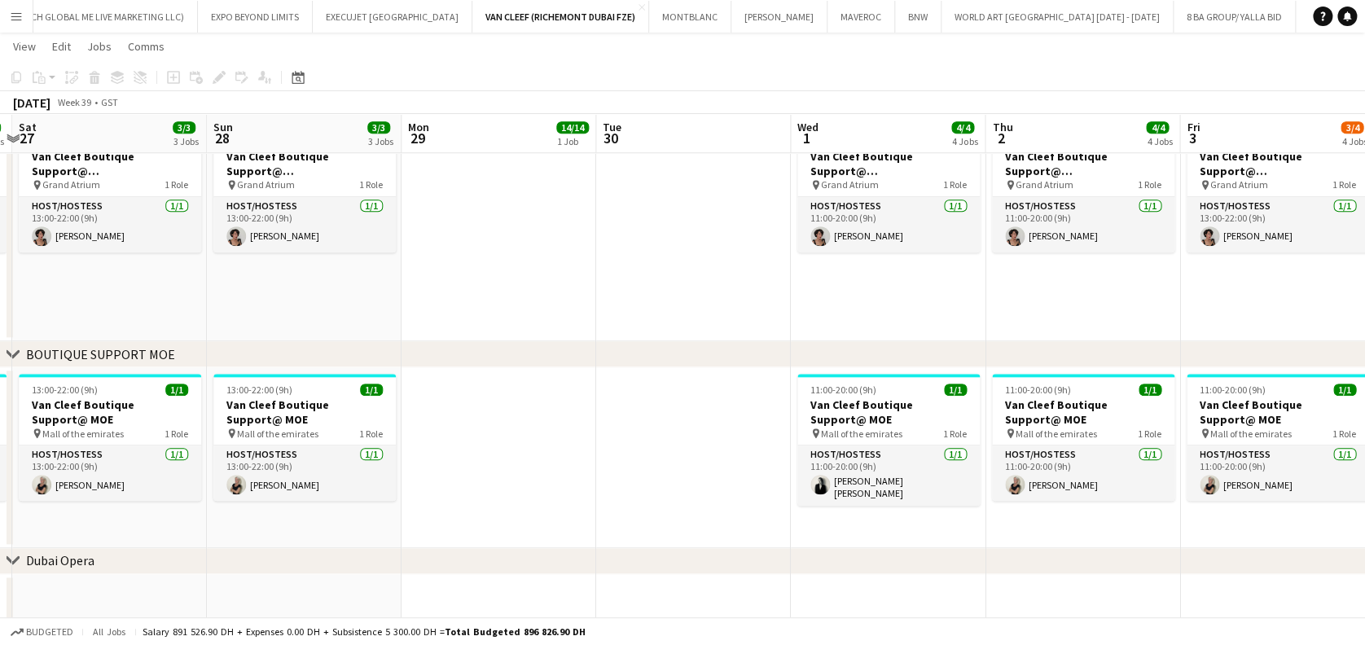
scroll to position [0, 518]
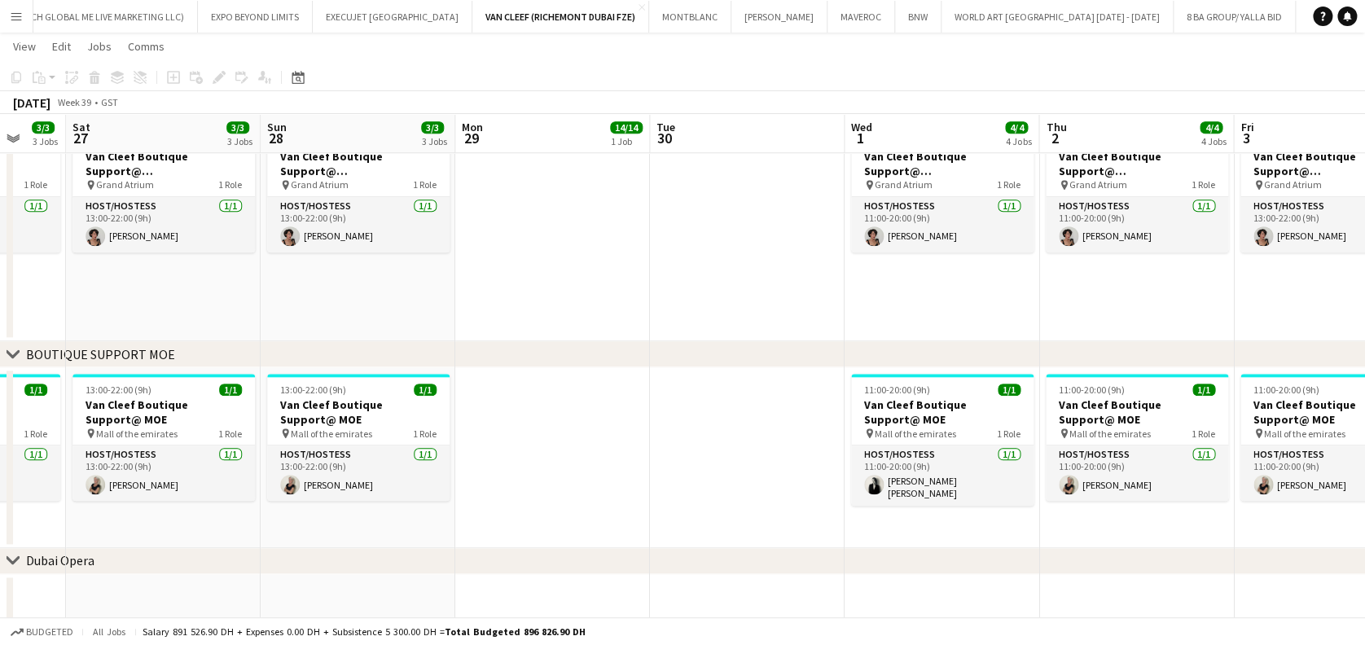
drag, startPoint x: 841, startPoint y: 450, endPoint x: 644, endPoint y: 450, distance: 197.1
click at [635, 450] on app-calendar-viewport "Wed 24 Thu 25 3/3 3 Jobs Fri 26 3/3 3 Jobs Sat 27 3/3 3 Jobs Sun 28 3/3 3 Jobs …" at bounding box center [682, 114] width 1365 height 1404
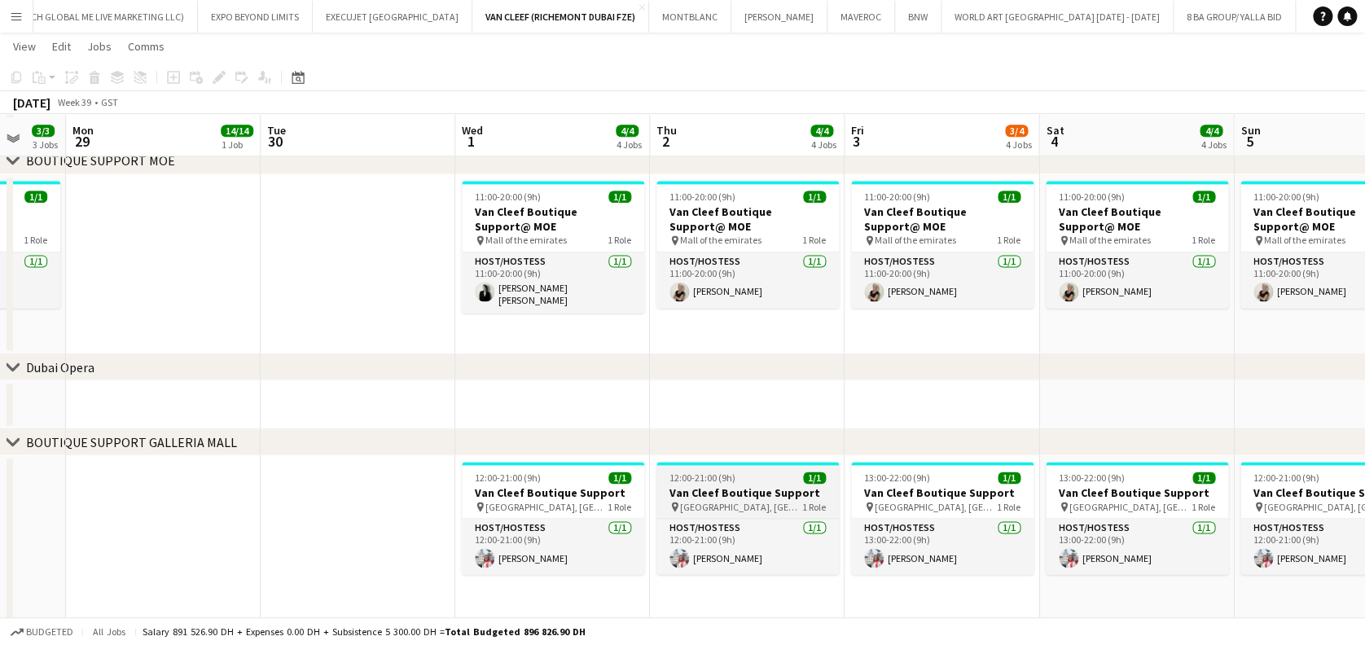
scroll to position [995, 0]
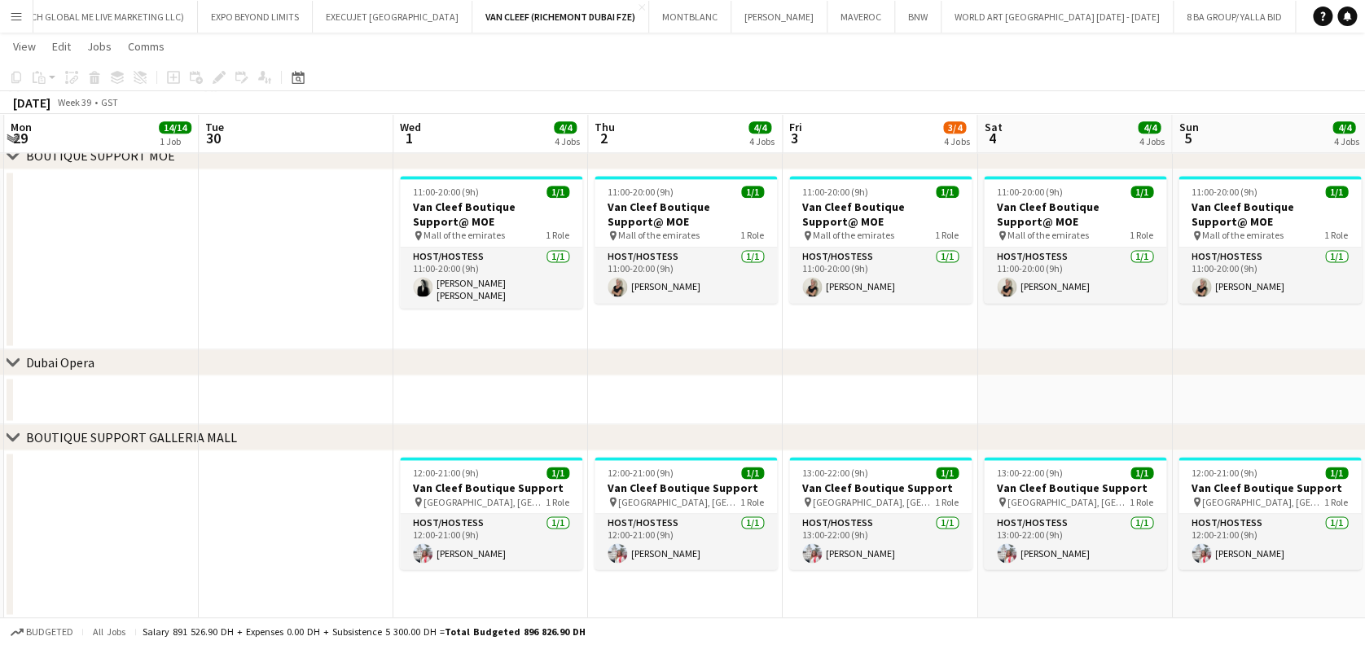
drag, startPoint x: 754, startPoint y: 521, endPoint x: 227, endPoint y: 448, distance: 532.1
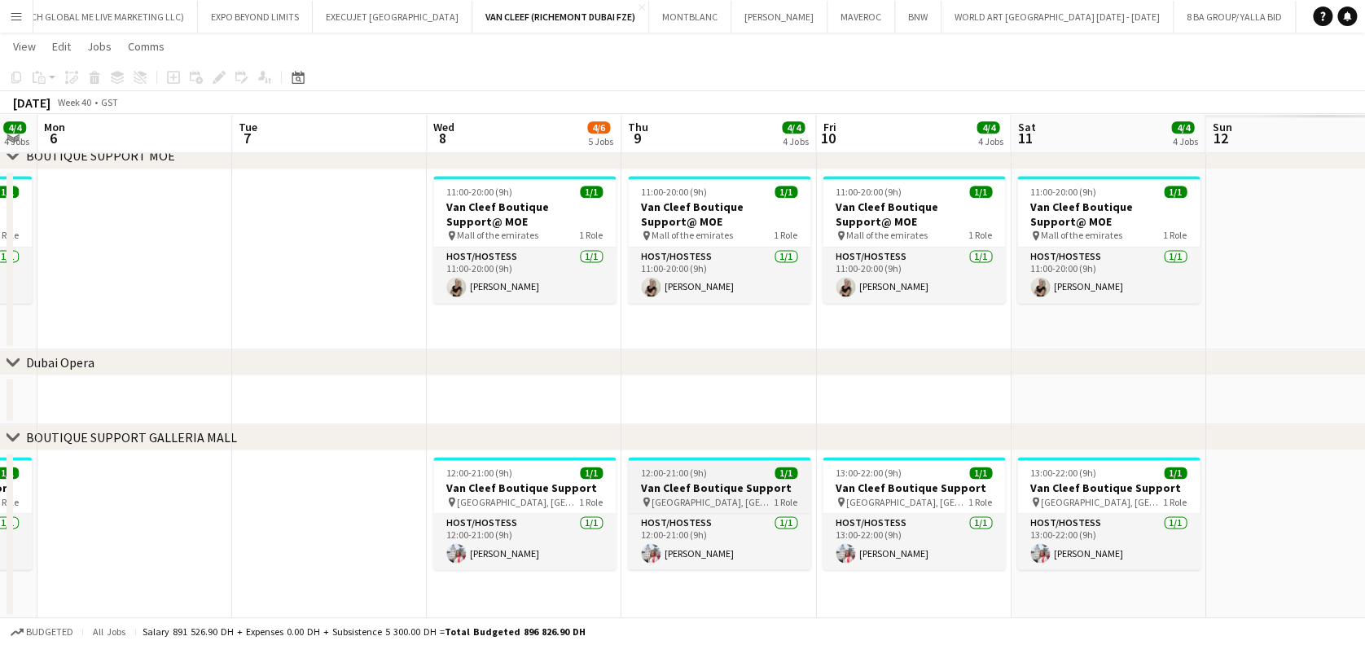
drag, startPoint x: 365, startPoint y: 466, endPoint x: 626, endPoint y: 459, distance: 261.6
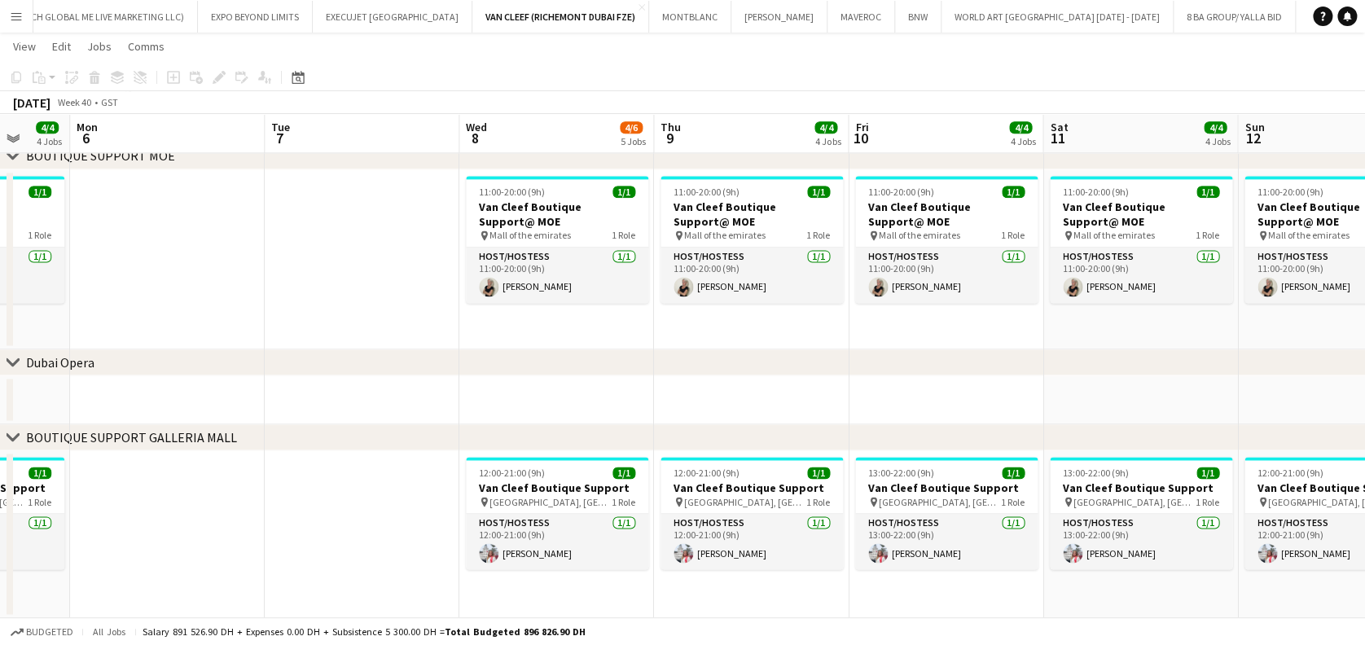
drag, startPoint x: 870, startPoint y: 505, endPoint x: 130, endPoint y: 424, distance: 745.0
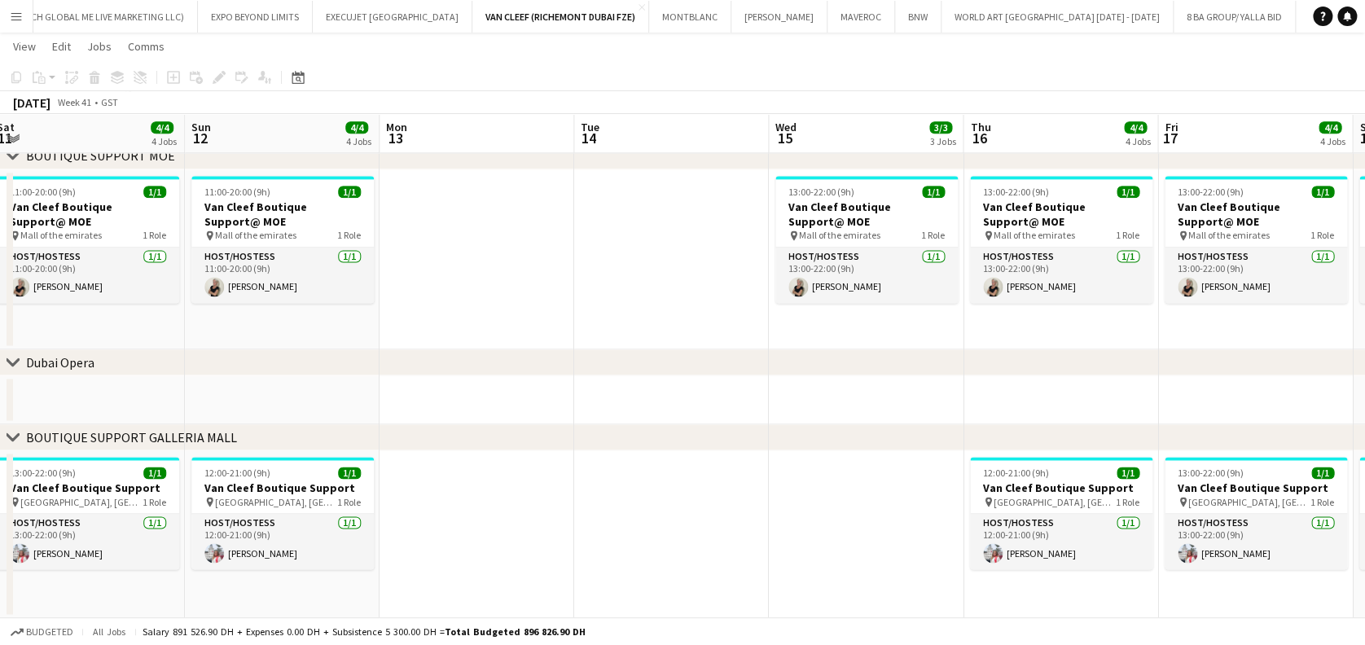
drag, startPoint x: 513, startPoint y: 503, endPoint x: 358, endPoint y: 501, distance: 155.6
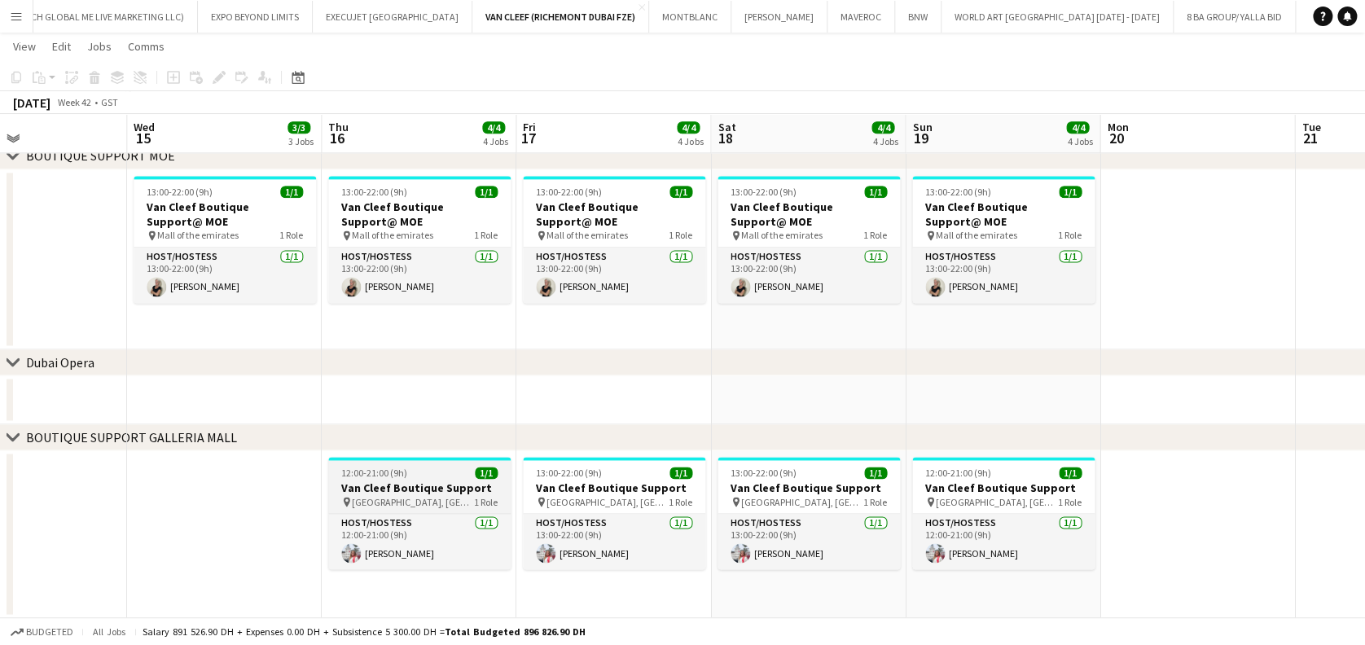
drag, startPoint x: 443, startPoint y: 508, endPoint x: 359, endPoint y: 503, distance: 84.1
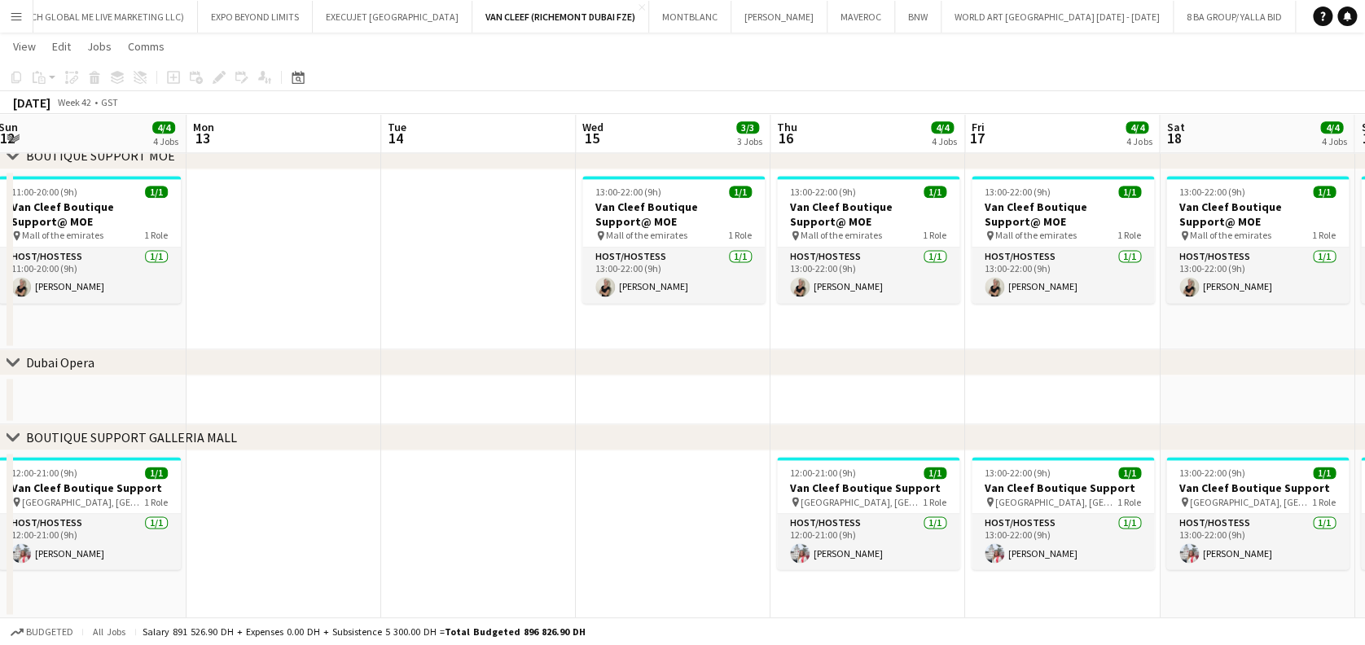
drag, startPoint x: 758, startPoint y: 497, endPoint x: 701, endPoint y: 506, distance: 56.9
drag, startPoint x: 551, startPoint y: 509, endPoint x: 838, endPoint y: 509, distance: 286.7
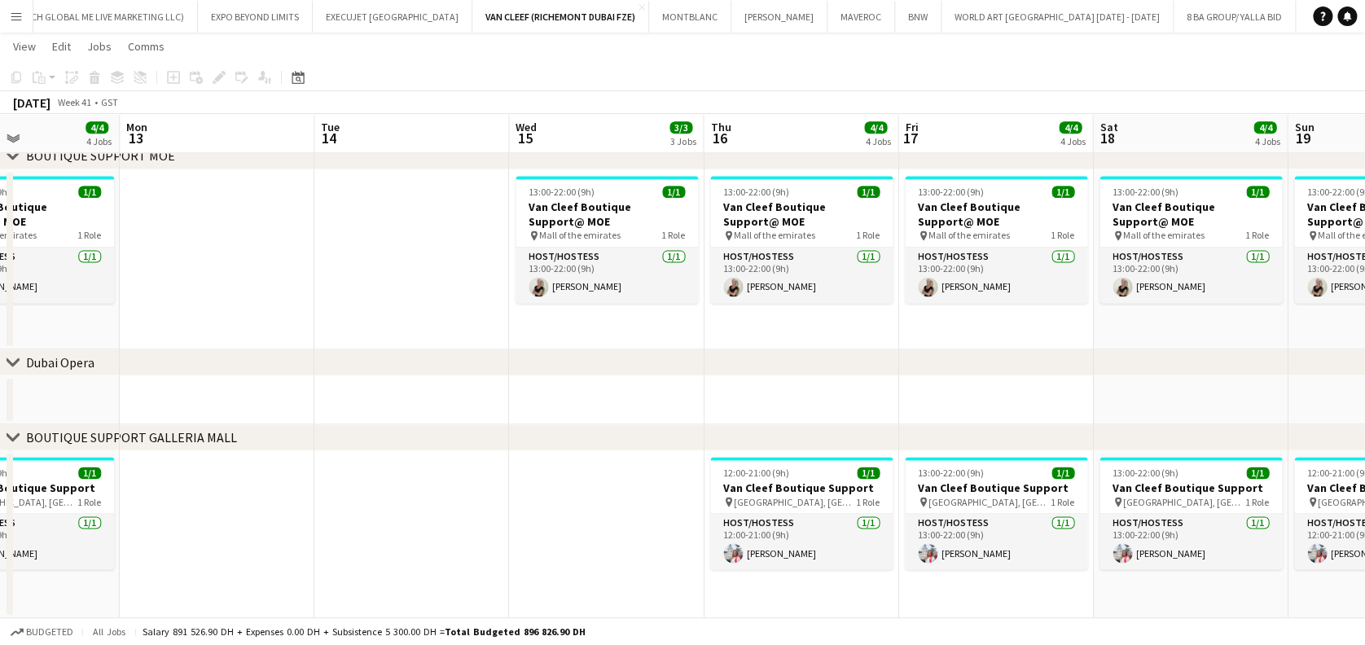
drag, startPoint x: 723, startPoint y: 524, endPoint x: 323, endPoint y: 504, distance: 400.5
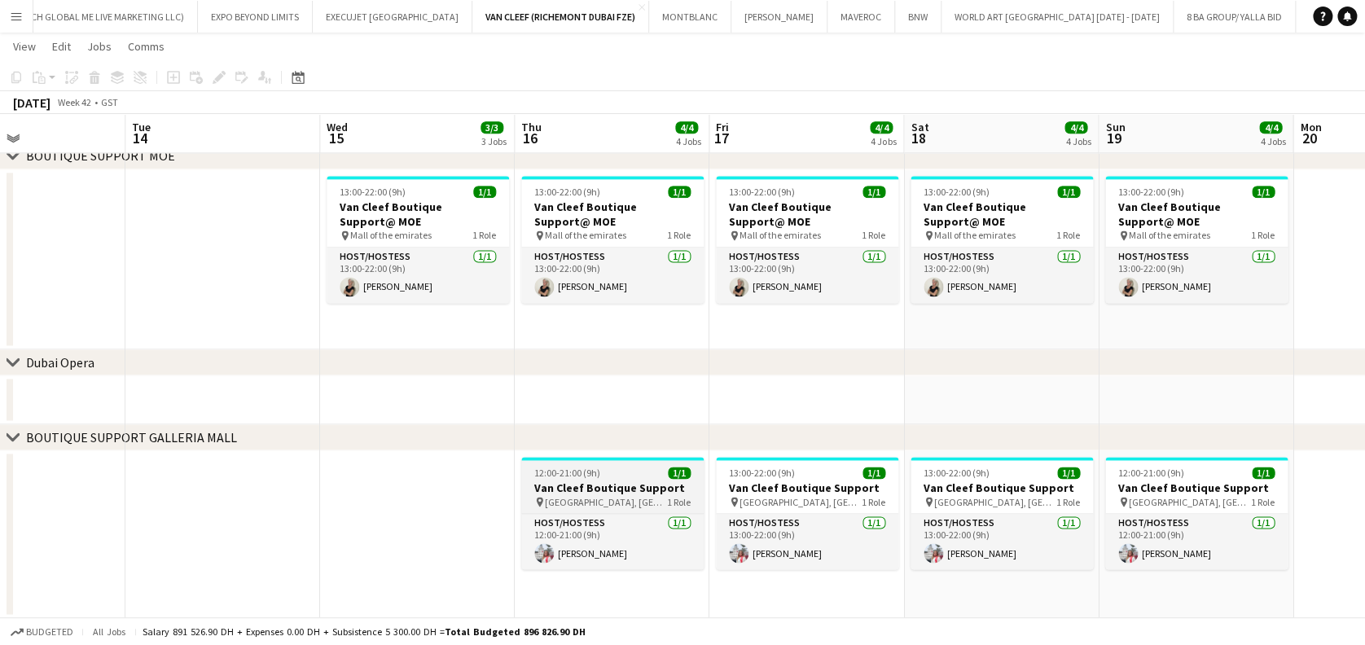
click at [601, 467] on div "12:00-21:00 (9h) 1/1" at bounding box center [612, 473] width 182 height 12
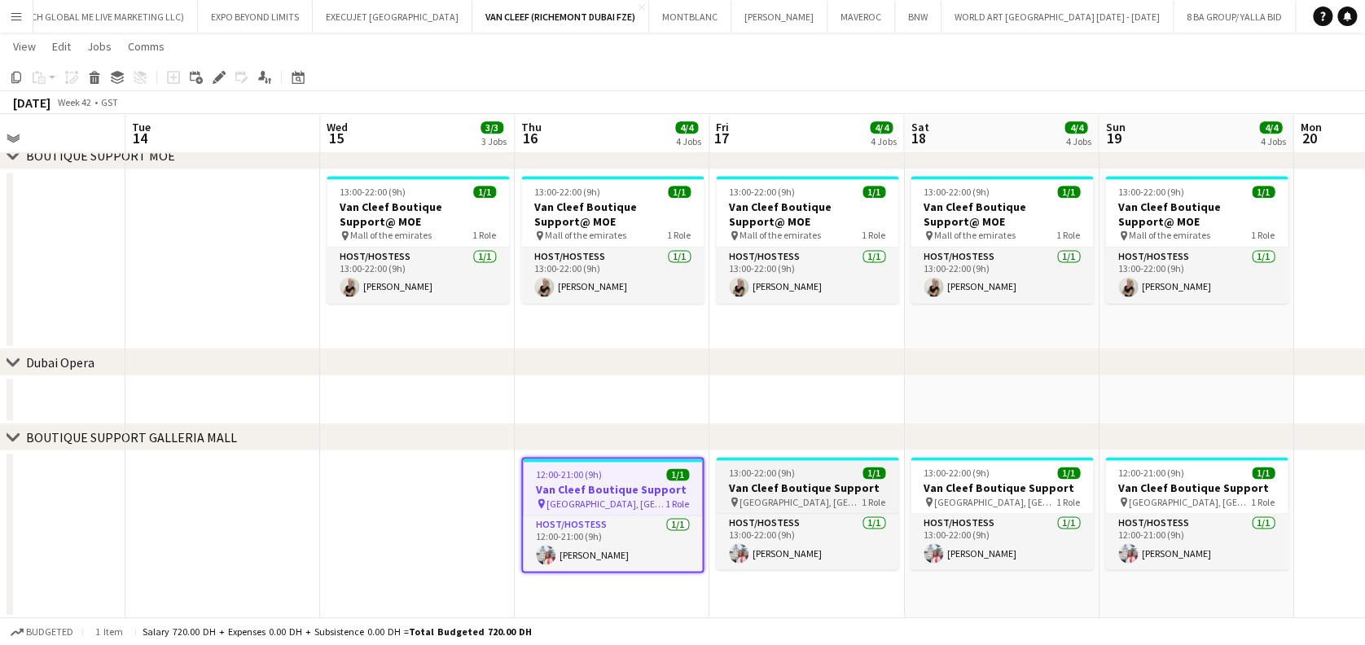
click at [786, 488] on h3 "Van Cleef Boutique Support" at bounding box center [807, 488] width 182 height 15
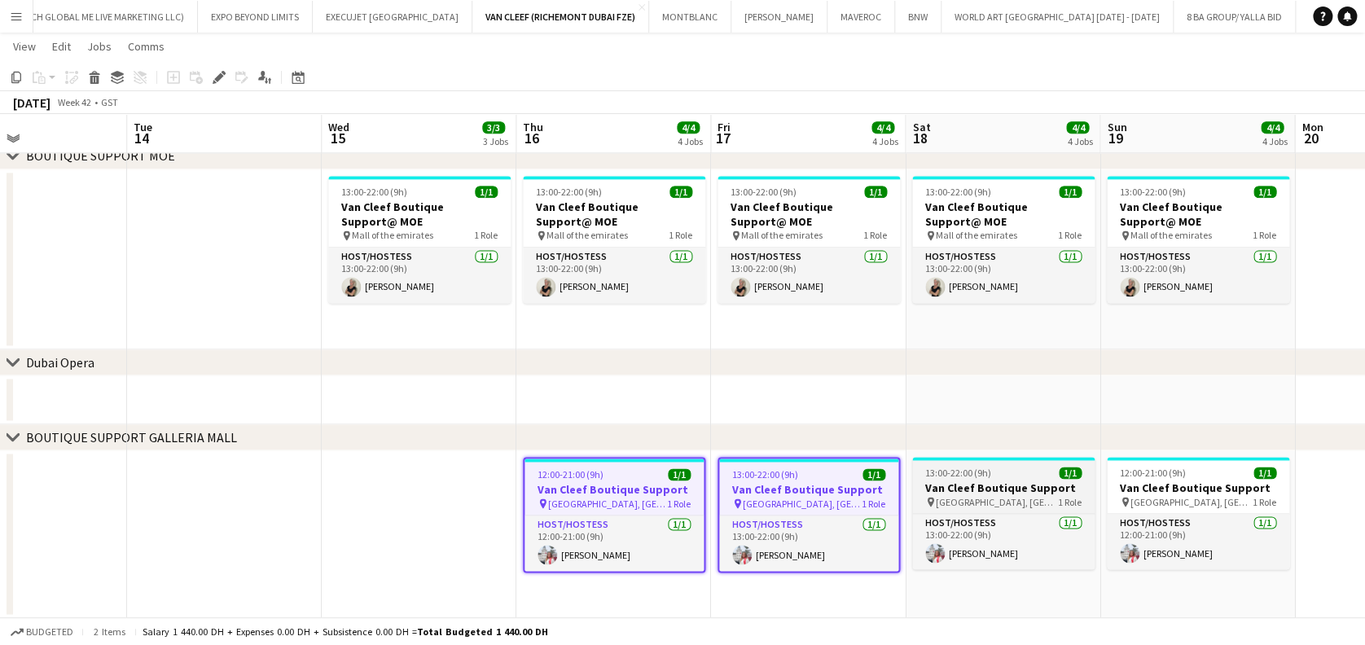
click at [990, 458] on div at bounding box center [1003, 458] width 182 height 3
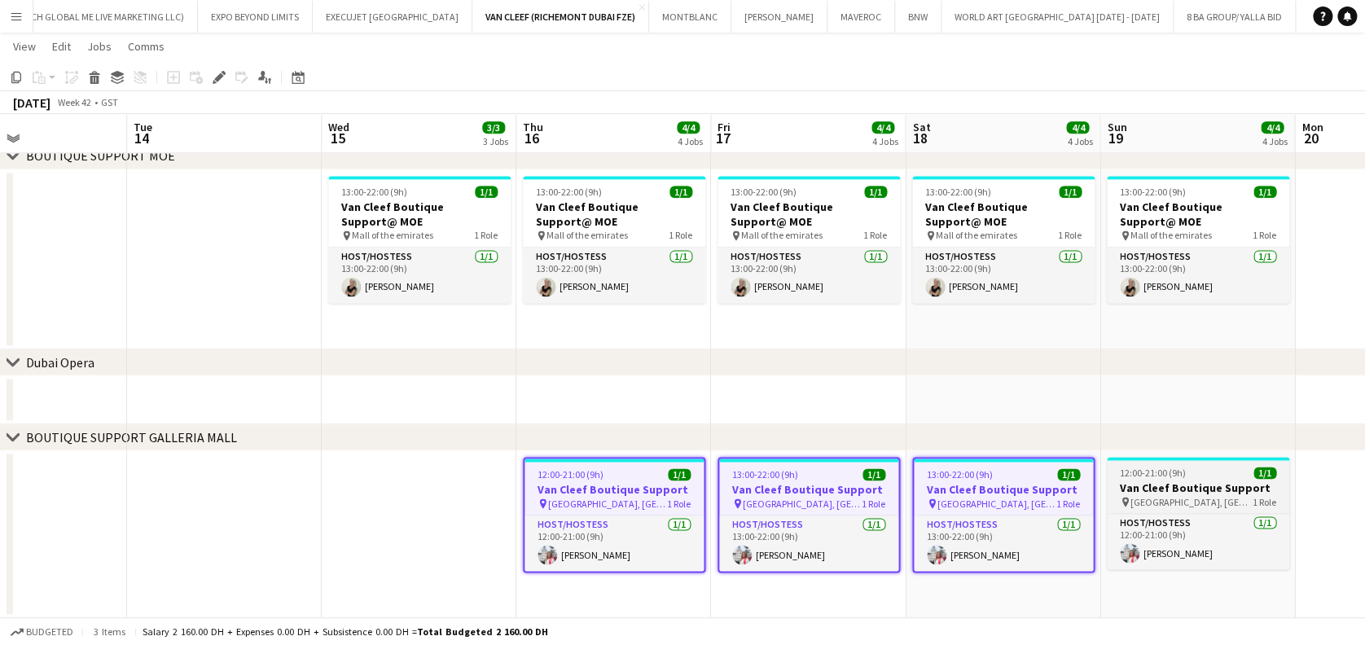
click at [1133, 492] on h3 "Van Cleef Boutique Support" at bounding box center [1198, 488] width 182 height 15
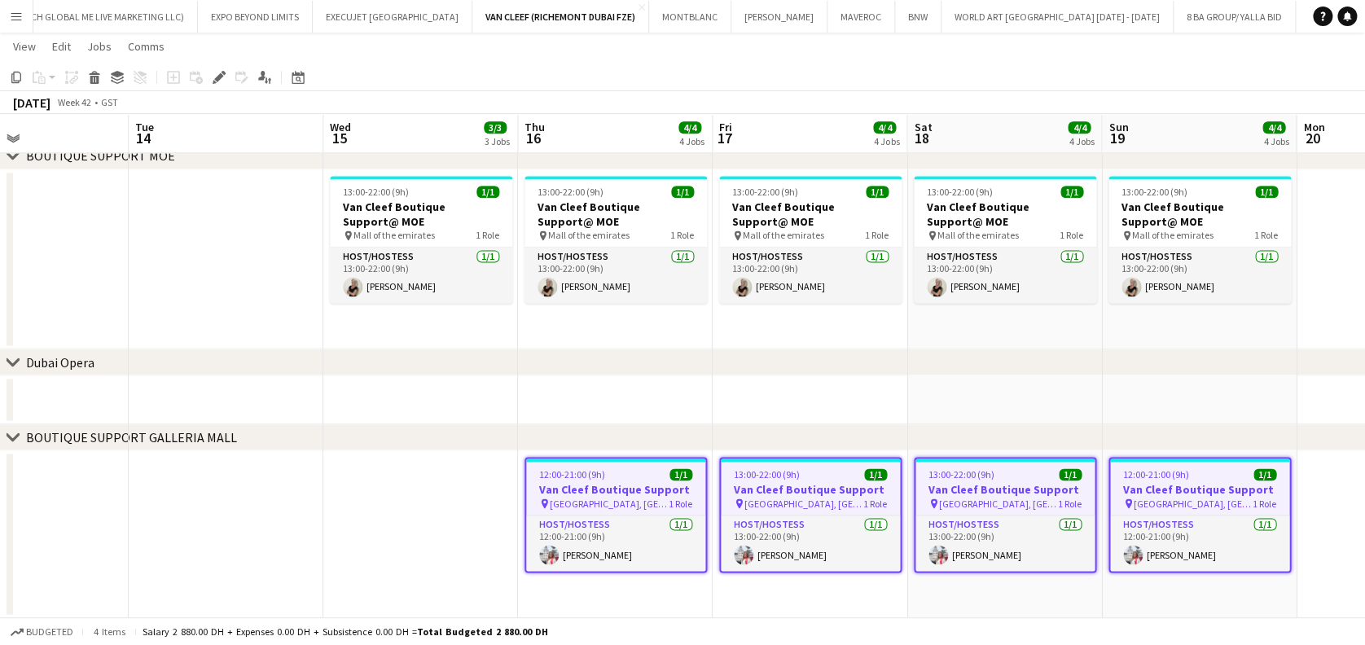
drag, startPoint x: 471, startPoint y: 490, endPoint x: 396, endPoint y: 490, distance: 74.9
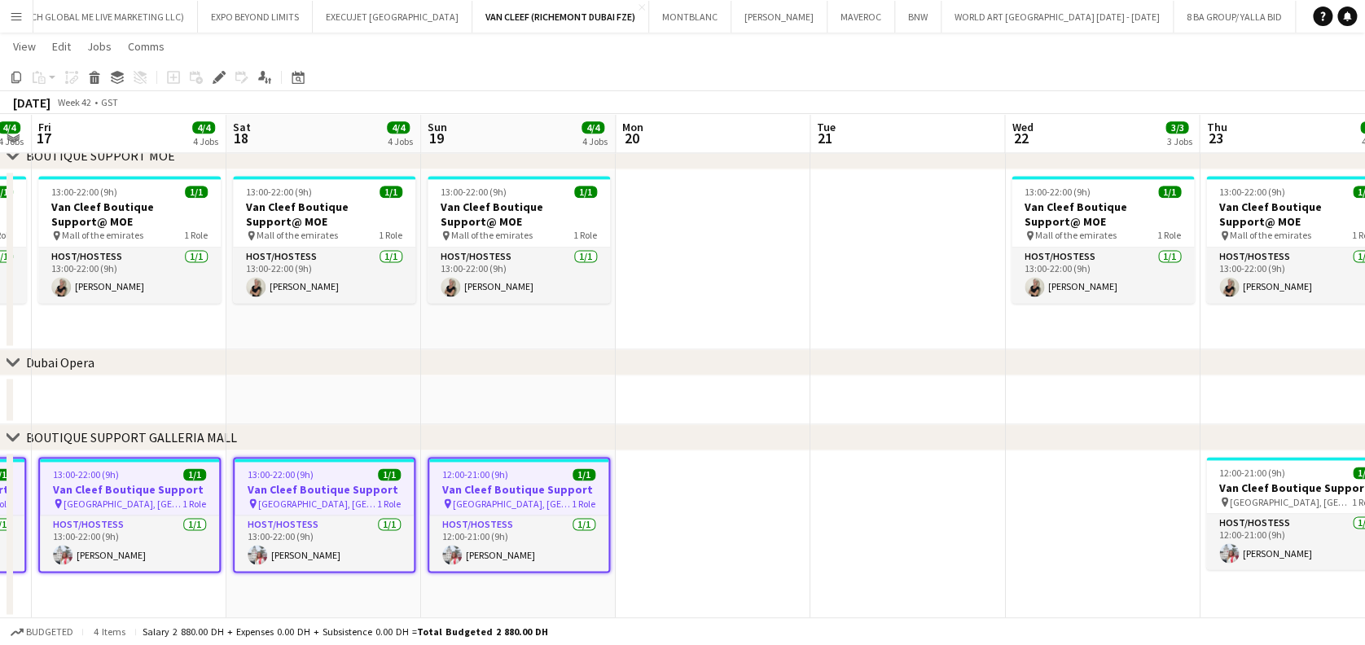
scroll to position [0, 557]
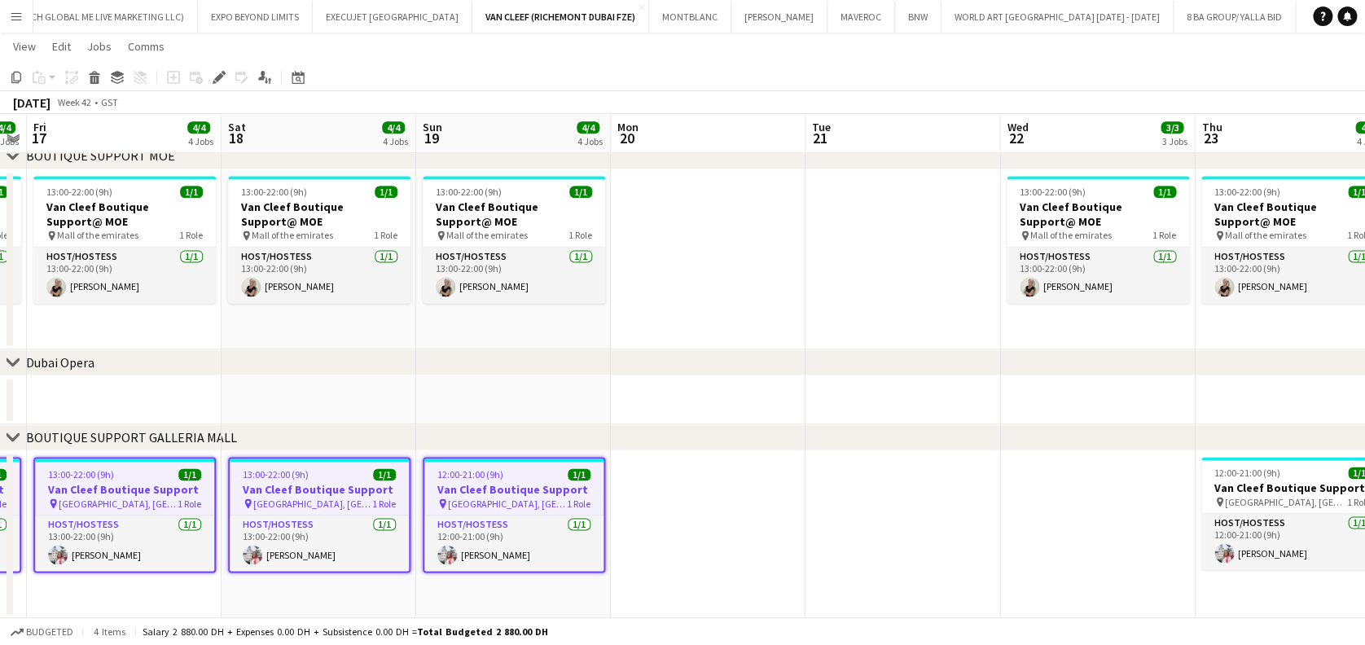
drag, startPoint x: 417, startPoint y: 523, endPoint x: 375, endPoint y: 521, distance: 42.4
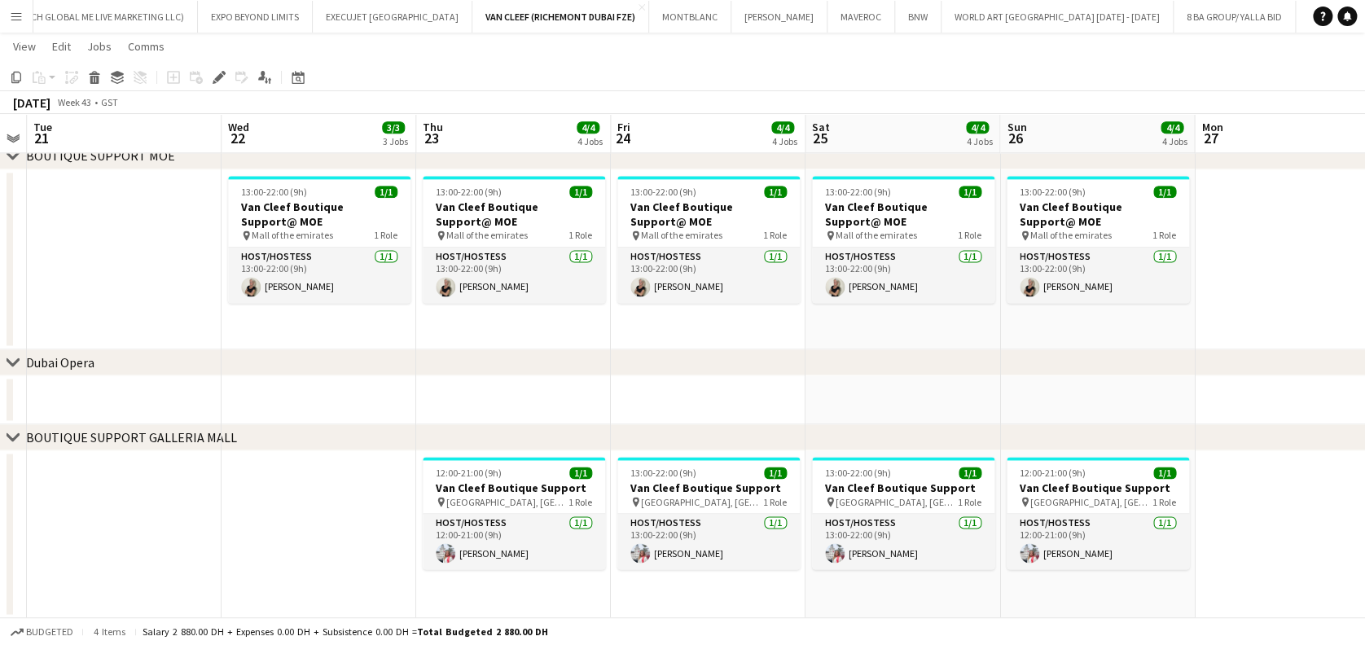
click at [611, 477] on app-date-cell "13:00-22:00 (9h) 1/1 Van Cleef Boutique Support pin Galleria Mall, Abu Dhabi 1 …" at bounding box center [708, 534] width 195 height 168
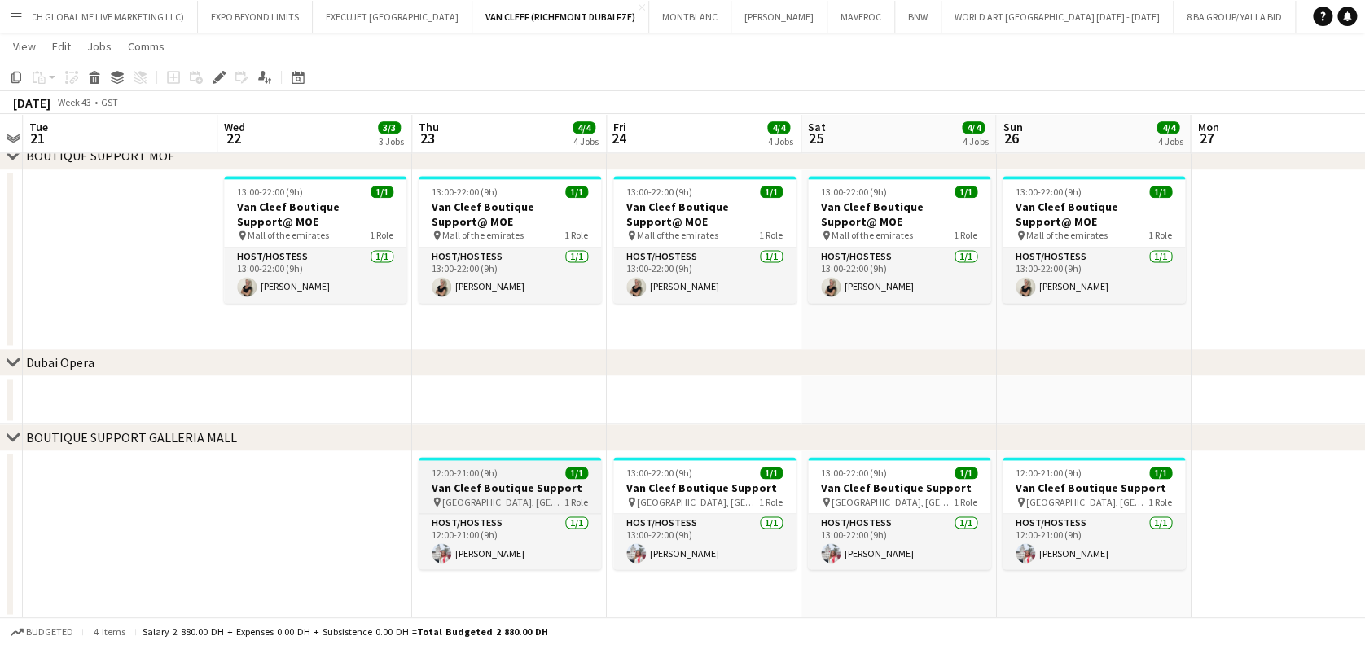
click at [587, 487] on h3 "Van Cleef Boutique Support" at bounding box center [510, 488] width 182 height 15
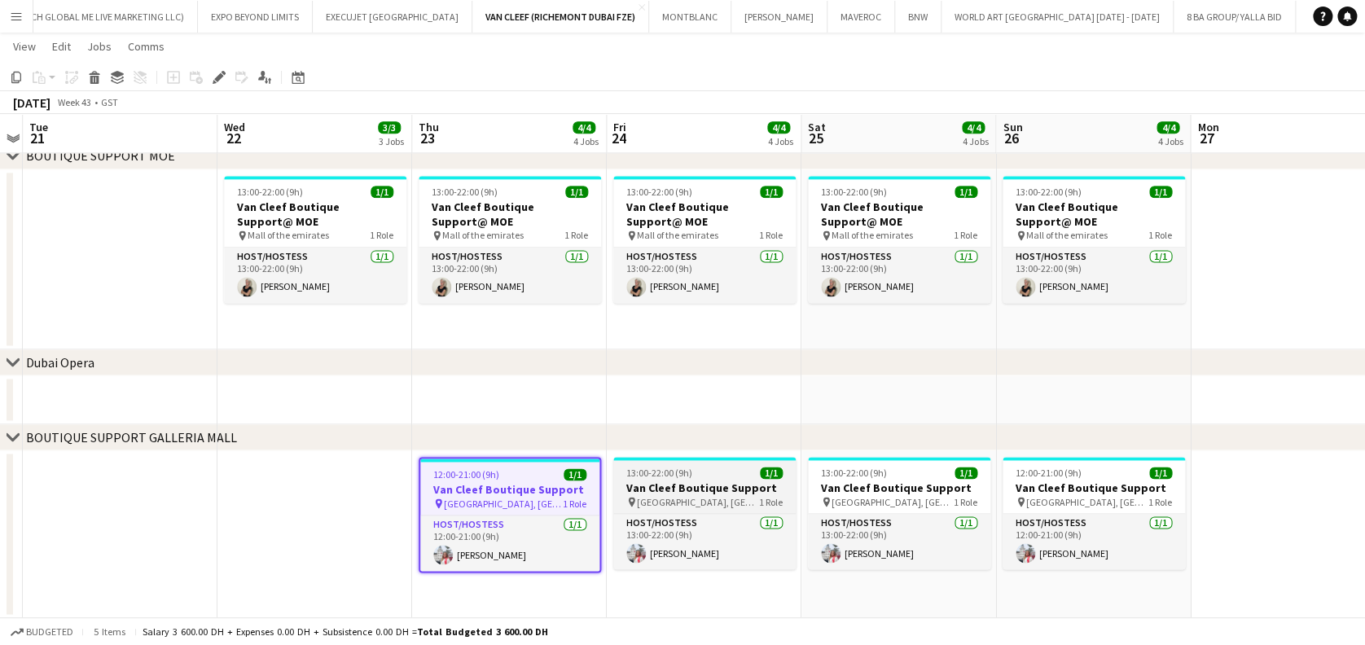
click at [734, 490] on h3 "Van Cleef Boutique Support" at bounding box center [704, 488] width 182 height 15
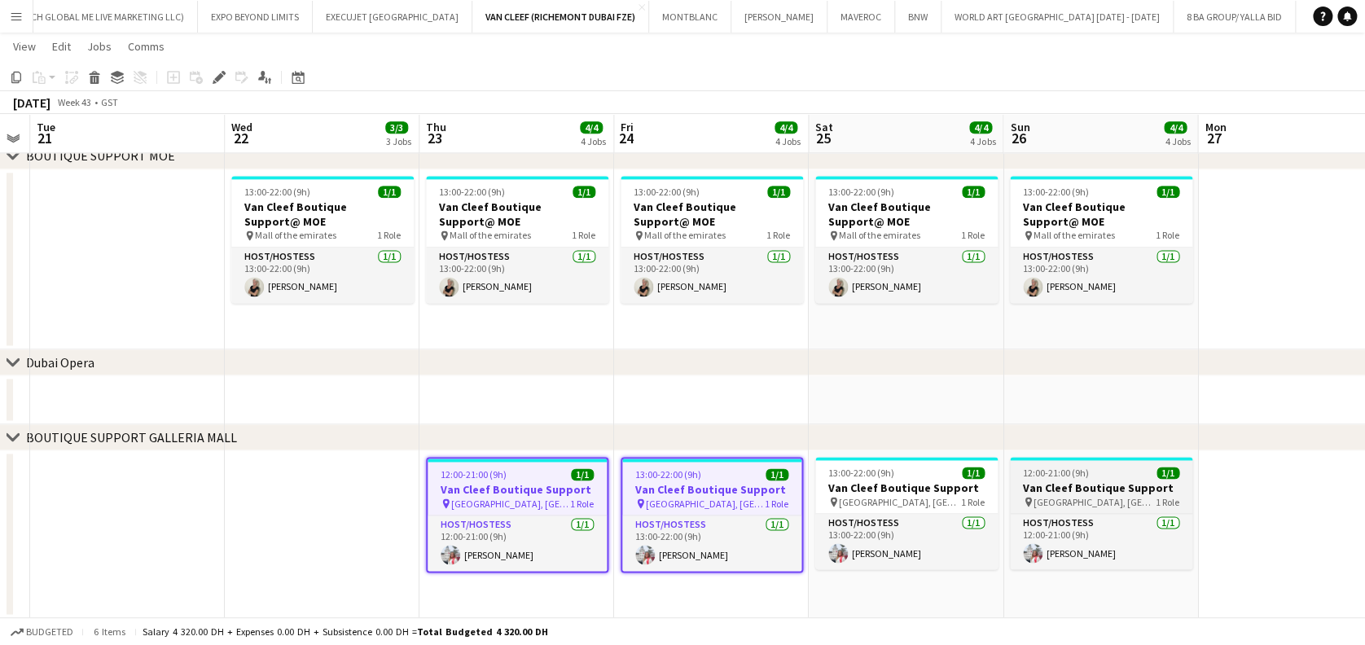
drag, startPoint x: 1036, startPoint y: 504, endPoint x: 1049, endPoint y: 507, distance: 13.3
click at [1036, 505] on span "[GEOGRAPHIC_DATA], [GEOGRAPHIC_DATA]" at bounding box center [1095, 502] width 122 height 12
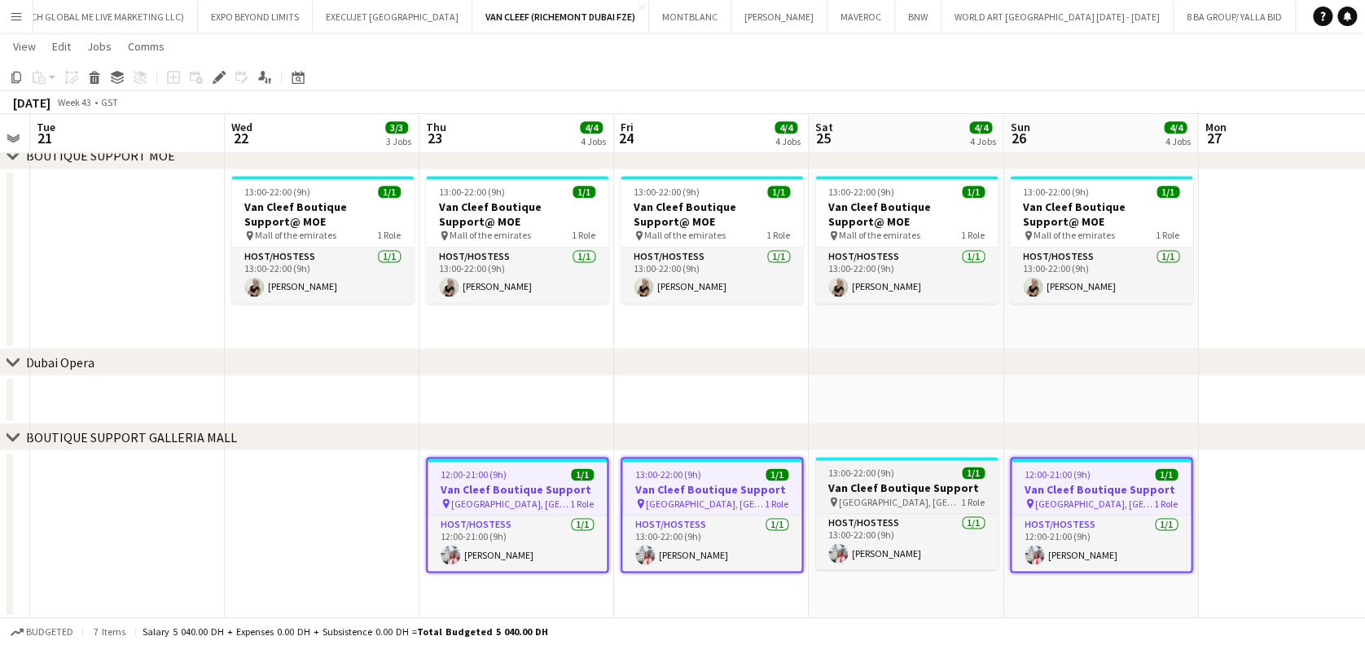
click at [952, 507] on div "pin Galleria Mall, Abu Dhabi 1 Role" at bounding box center [906, 501] width 182 height 13
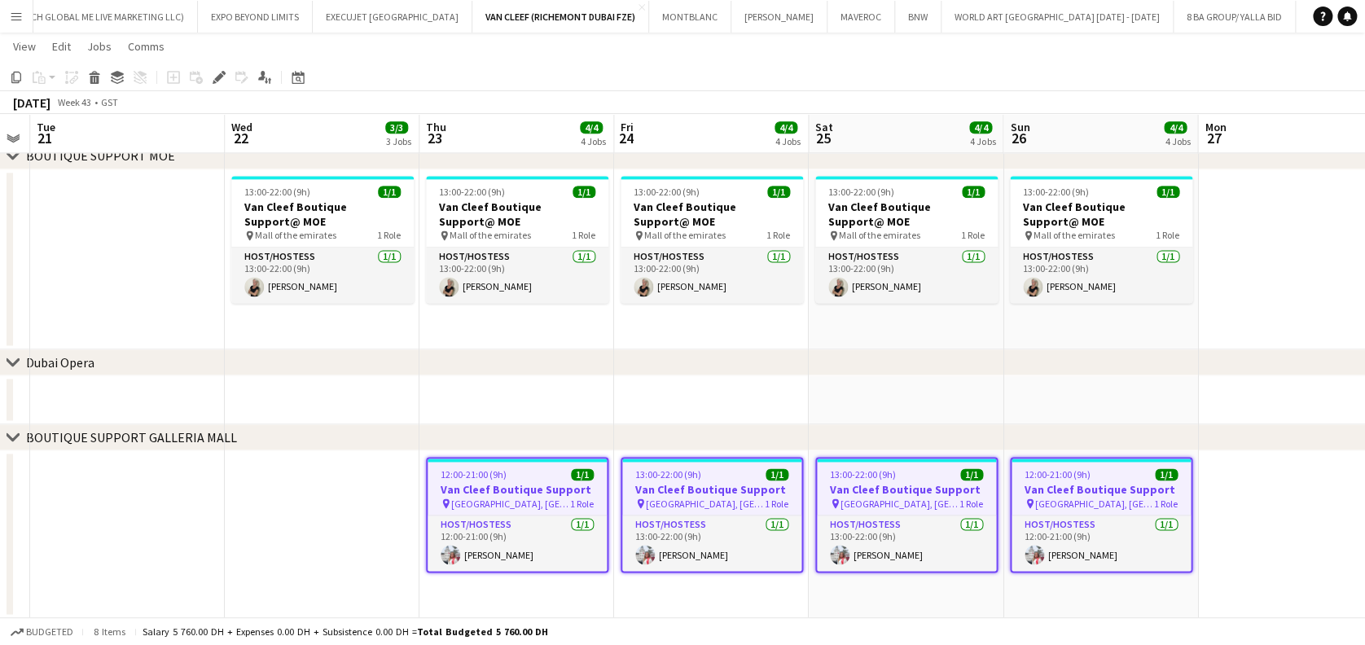
drag, startPoint x: 157, startPoint y: 502, endPoint x: 138, endPoint y: 502, distance: 18.7
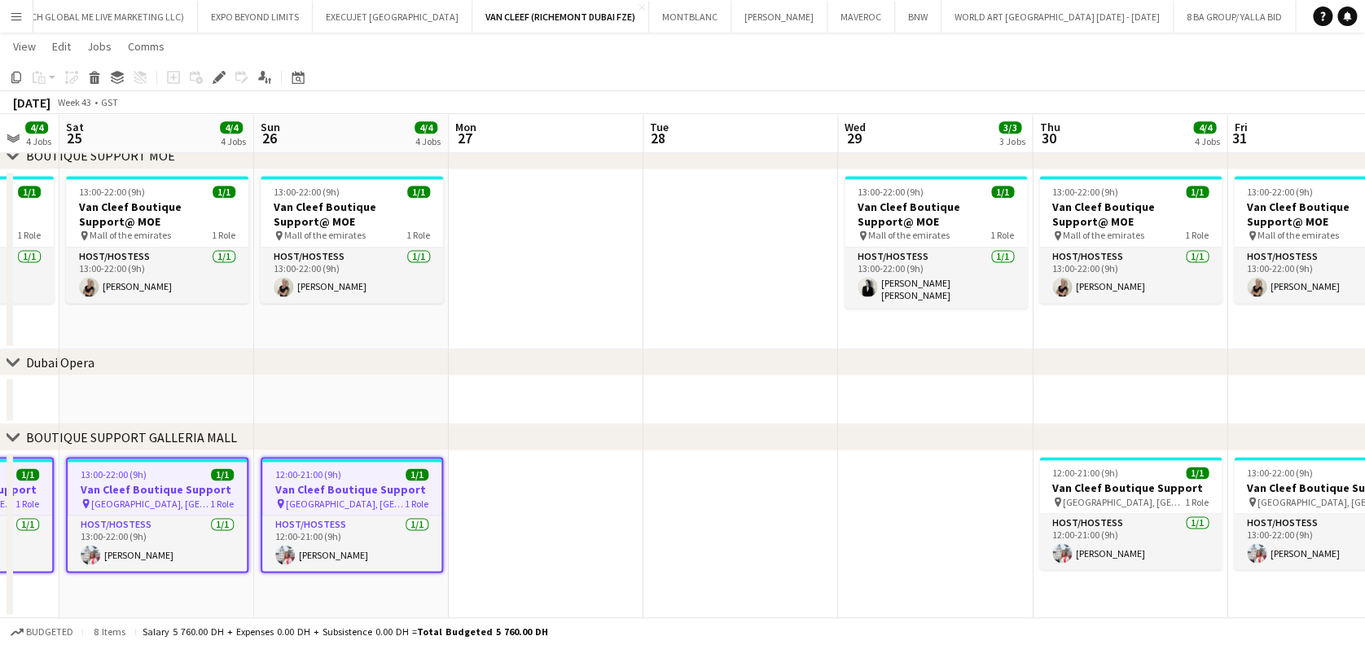
drag, startPoint x: 440, startPoint y: 498, endPoint x: 457, endPoint y: 496, distance: 17.2
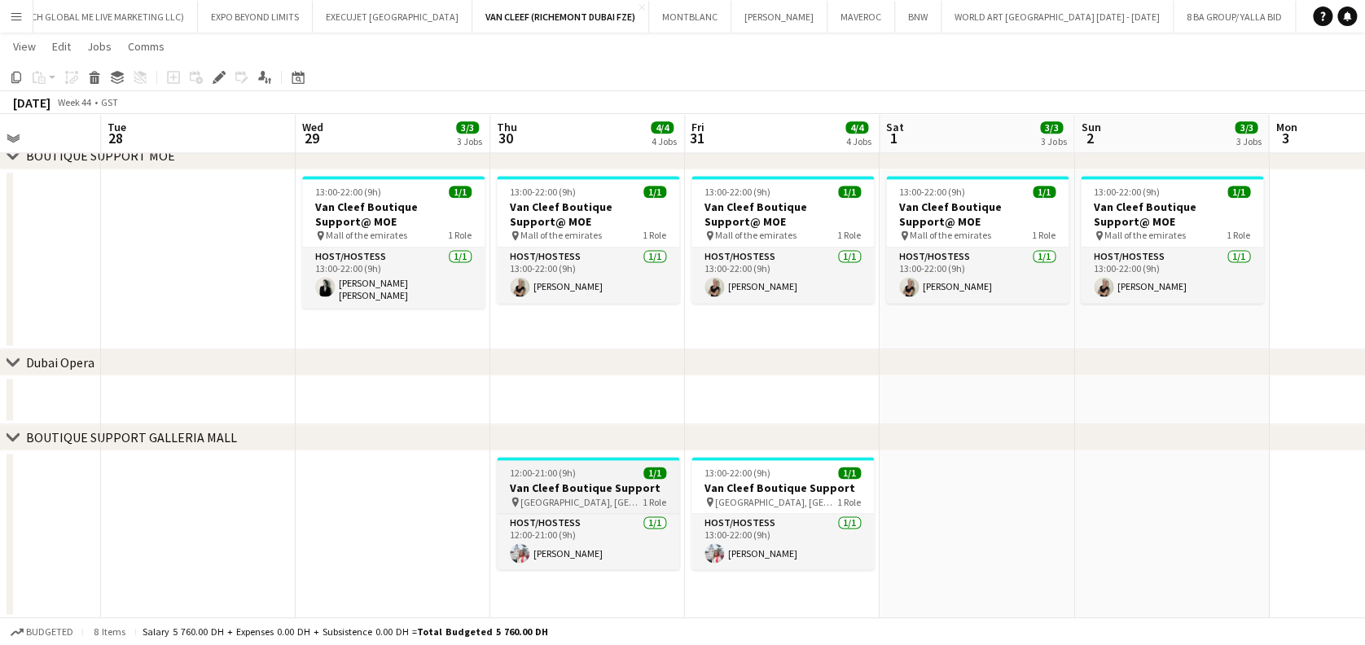
click at [623, 493] on h3 "Van Cleef Boutique Support" at bounding box center [588, 488] width 182 height 15
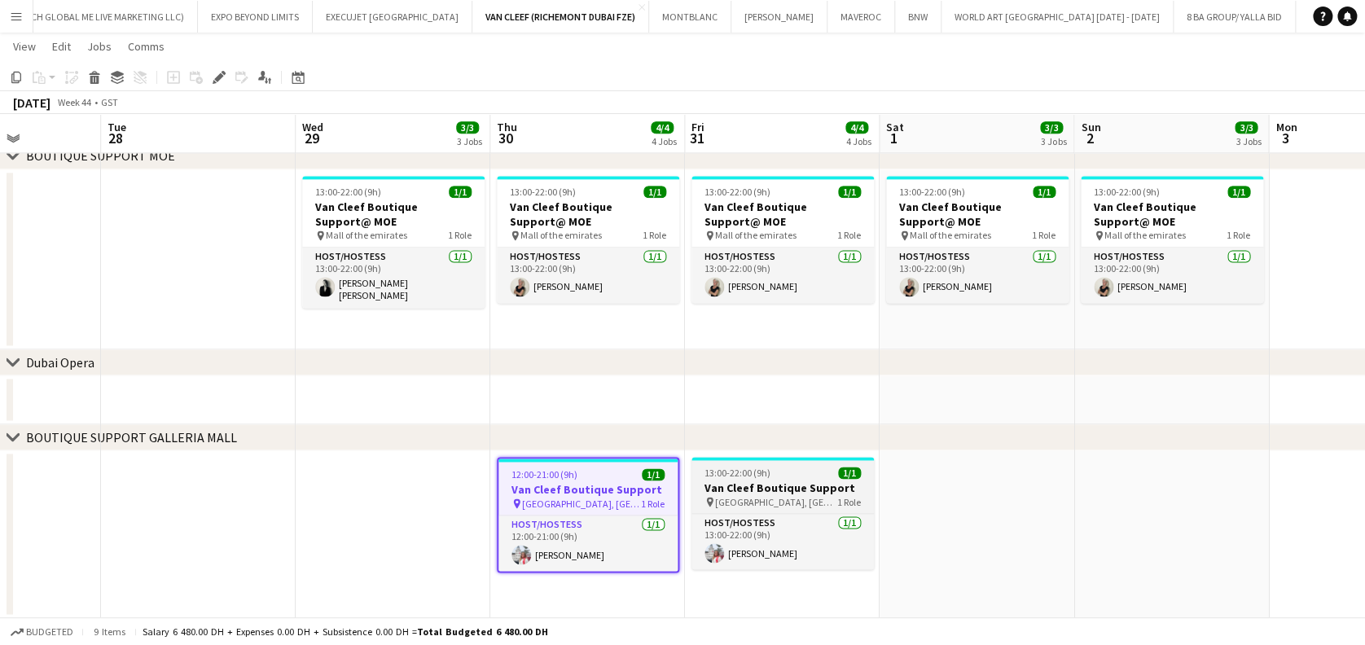
click at [742, 499] on span "[GEOGRAPHIC_DATA], [GEOGRAPHIC_DATA]" at bounding box center [776, 502] width 122 height 12
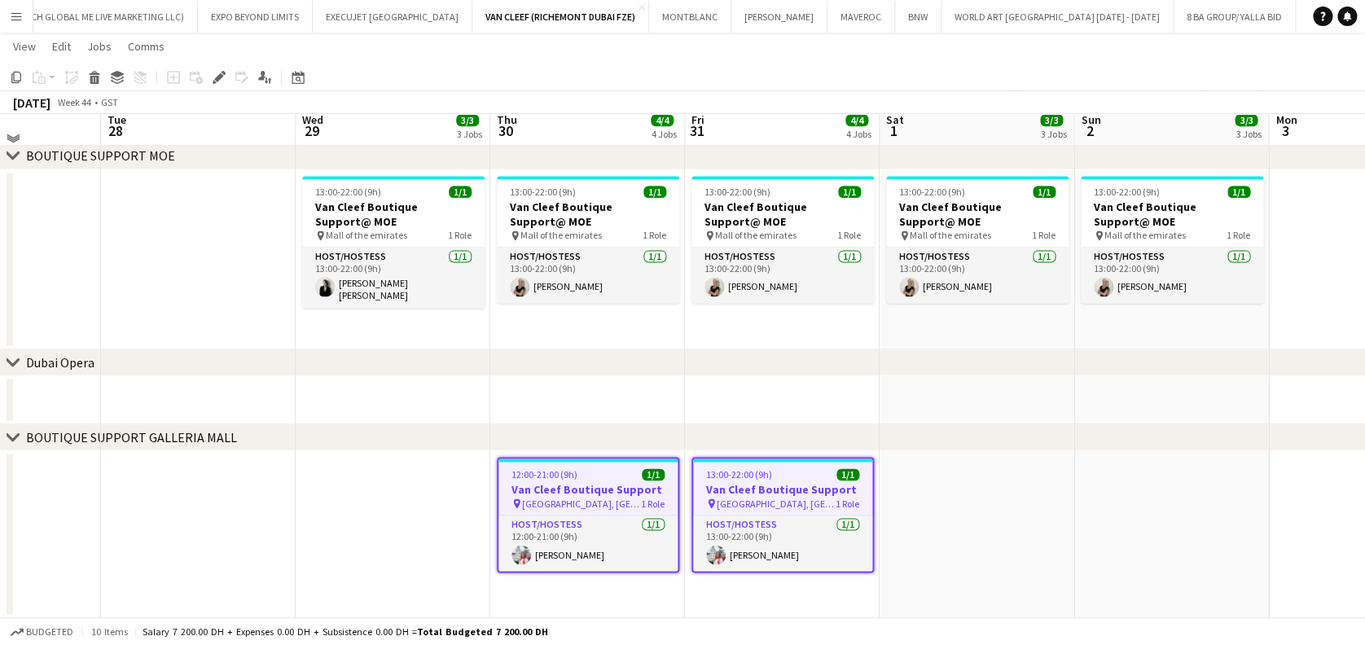
scroll to position [778, 0]
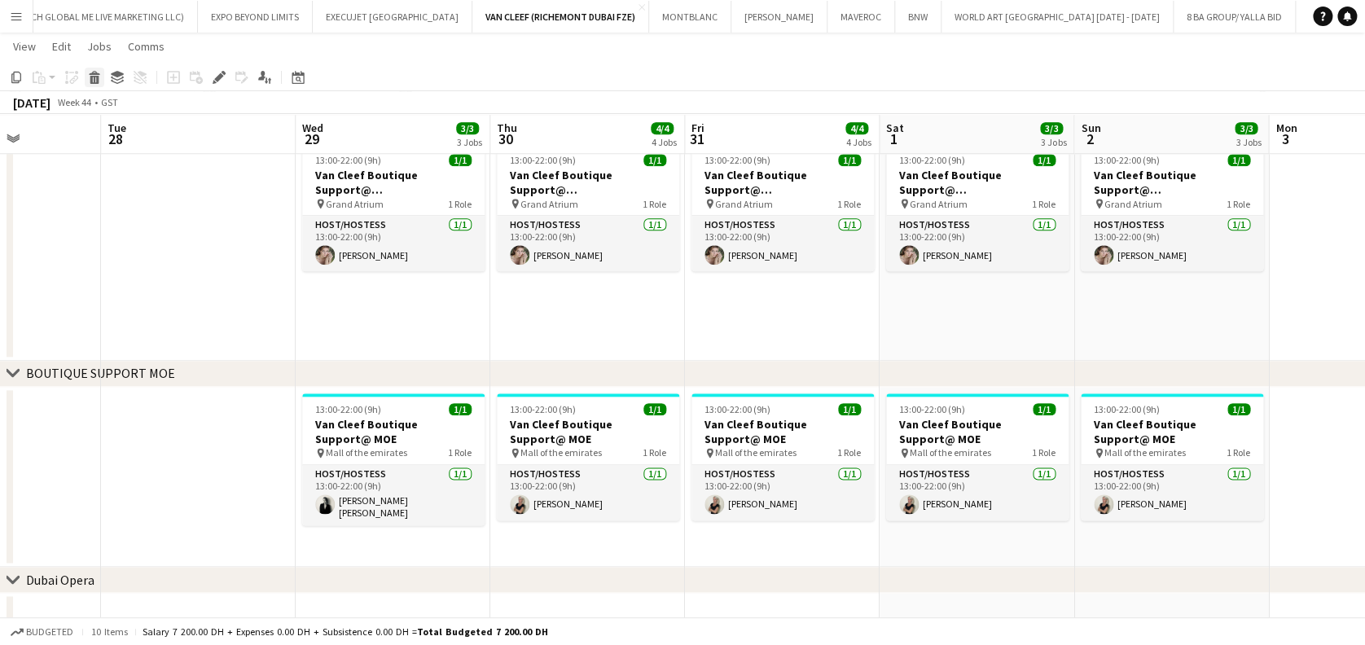
click at [99, 80] on div "Delete" at bounding box center [95, 78] width 20 height 20
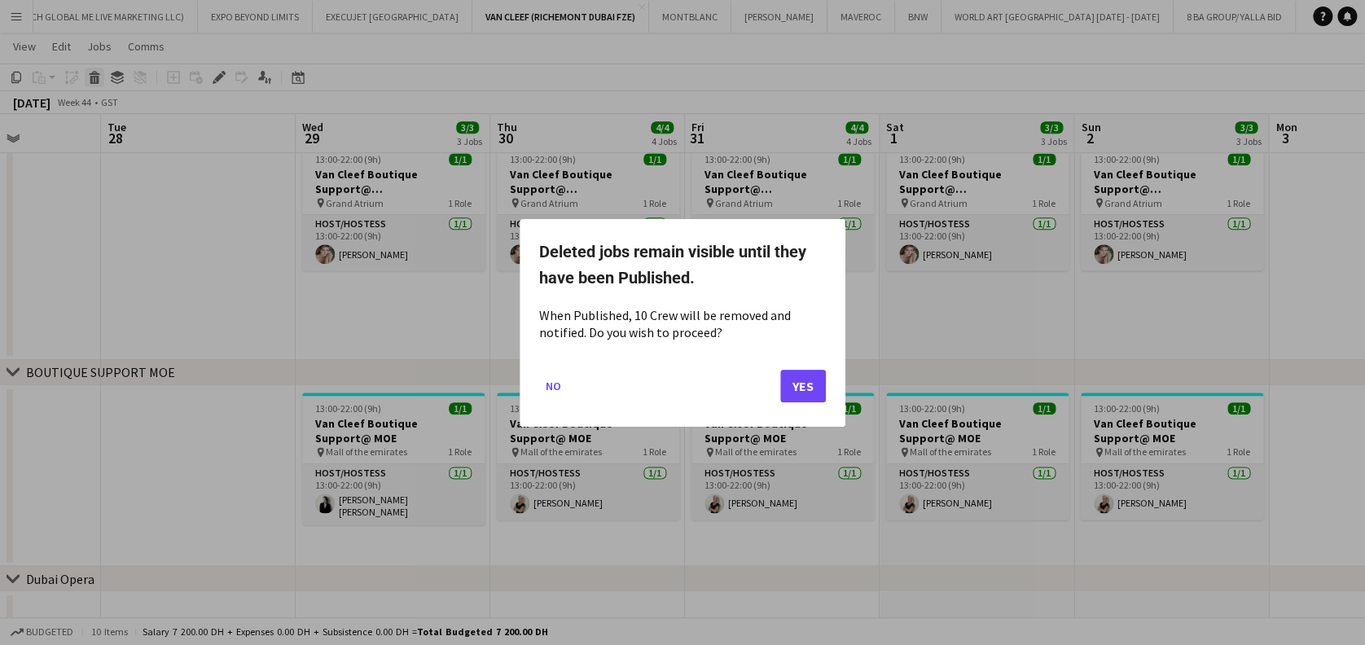
scroll to position [0, 0]
click at [798, 385] on button "Yes" at bounding box center [803, 385] width 46 height 33
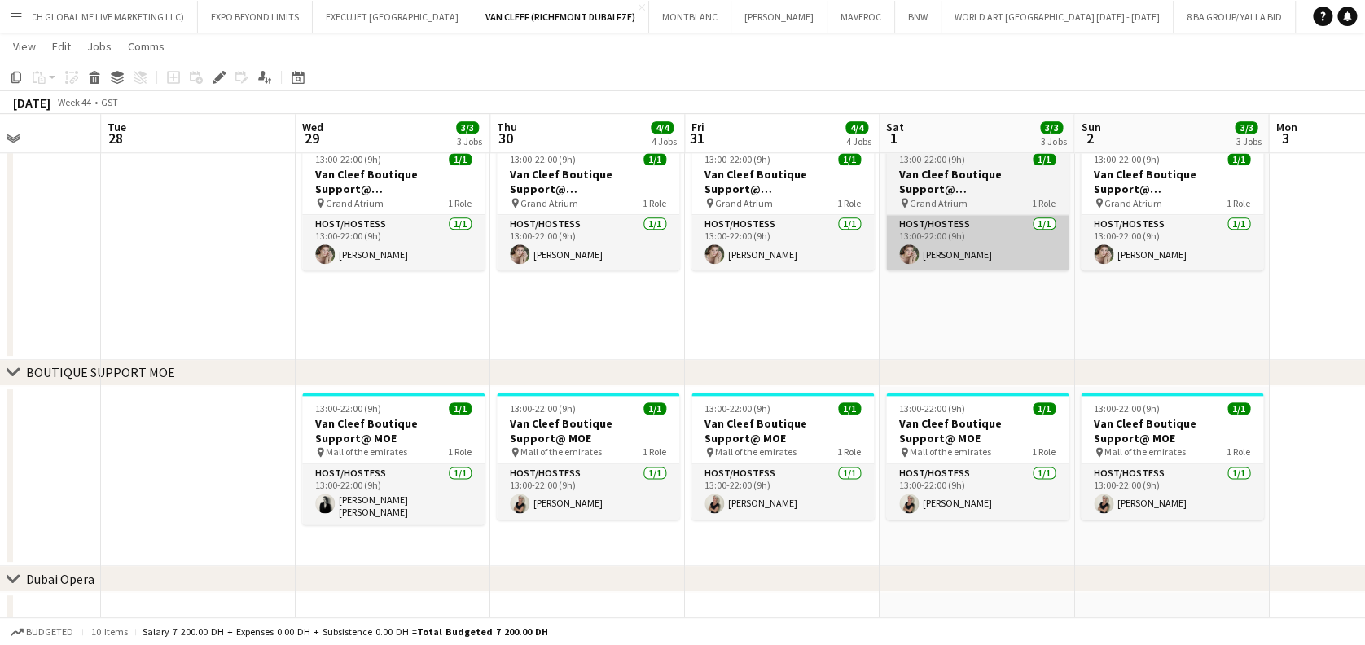
scroll to position [778, 0]
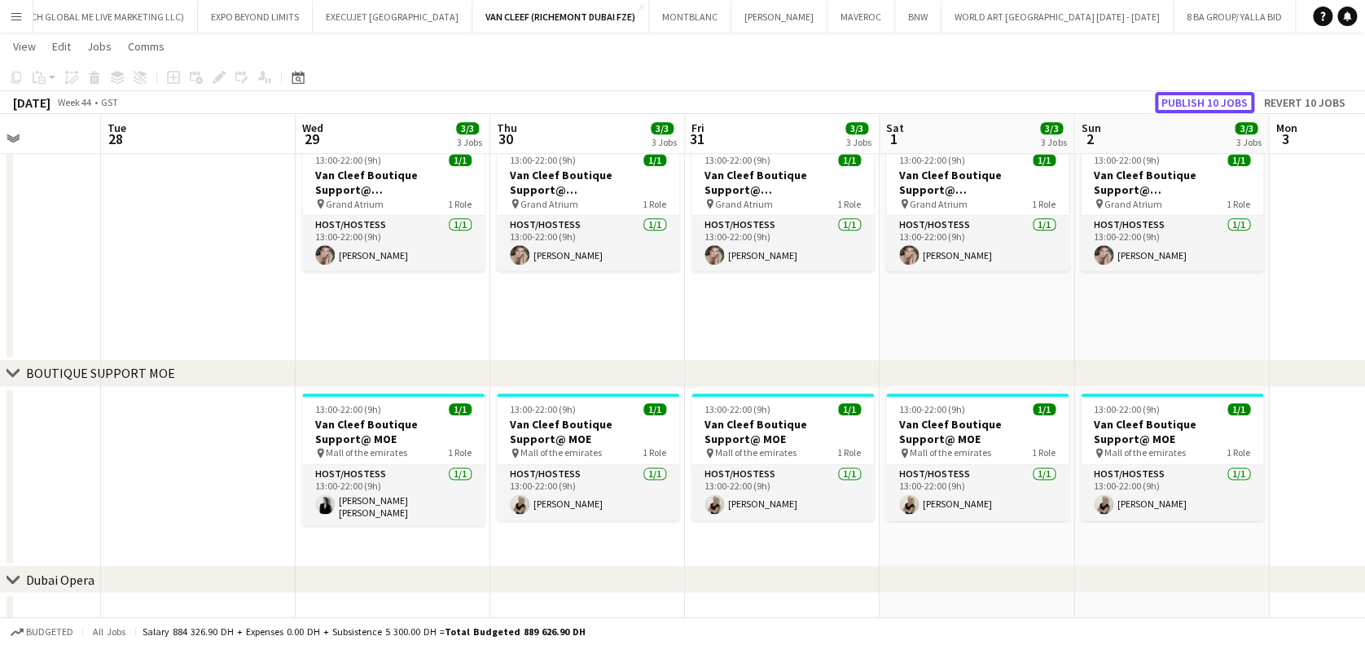
click at [1204, 103] on button "Publish 10 jobs" at bounding box center [1204, 102] width 99 height 21
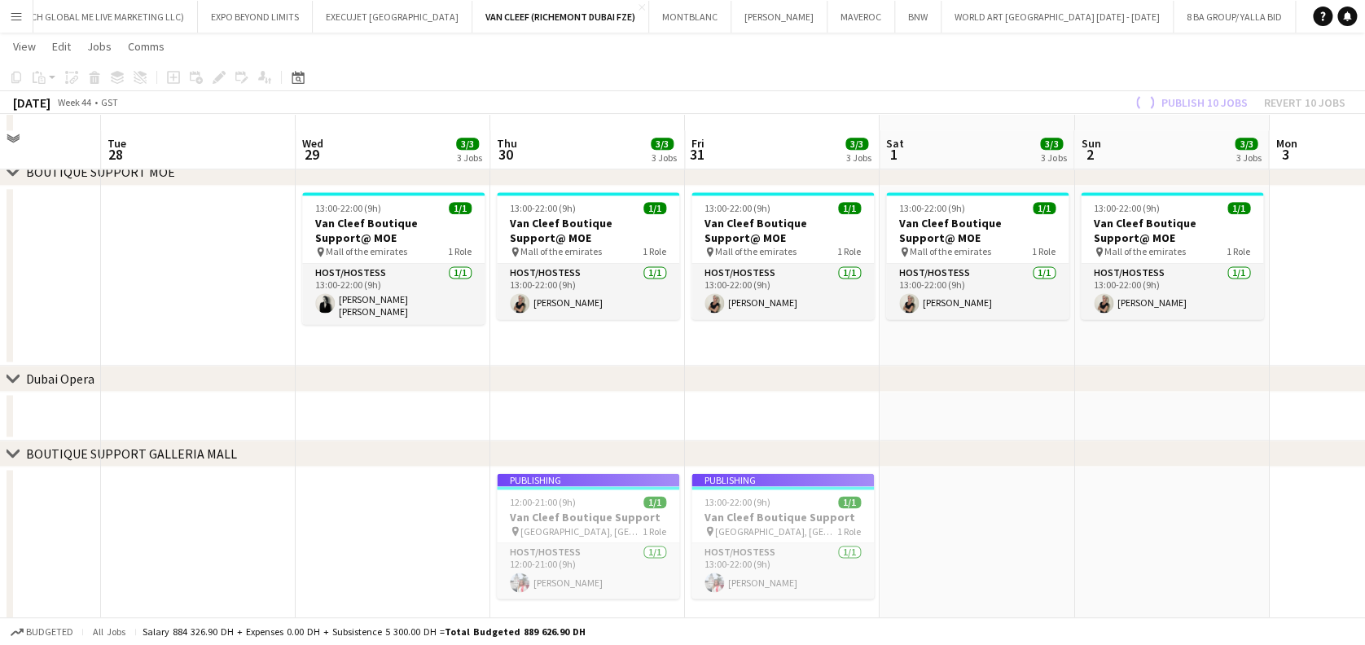
scroll to position [995, 0]
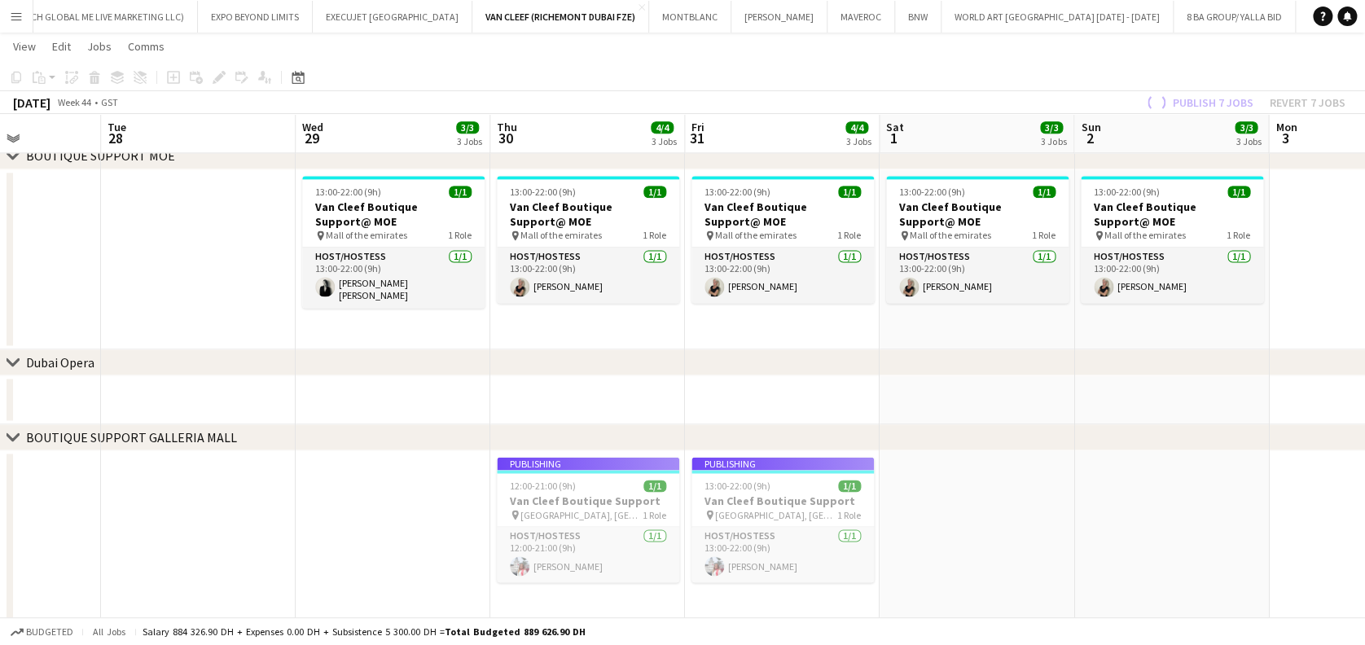
drag, startPoint x: 926, startPoint y: 510, endPoint x: 1109, endPoint y: 510, distance: 182.5
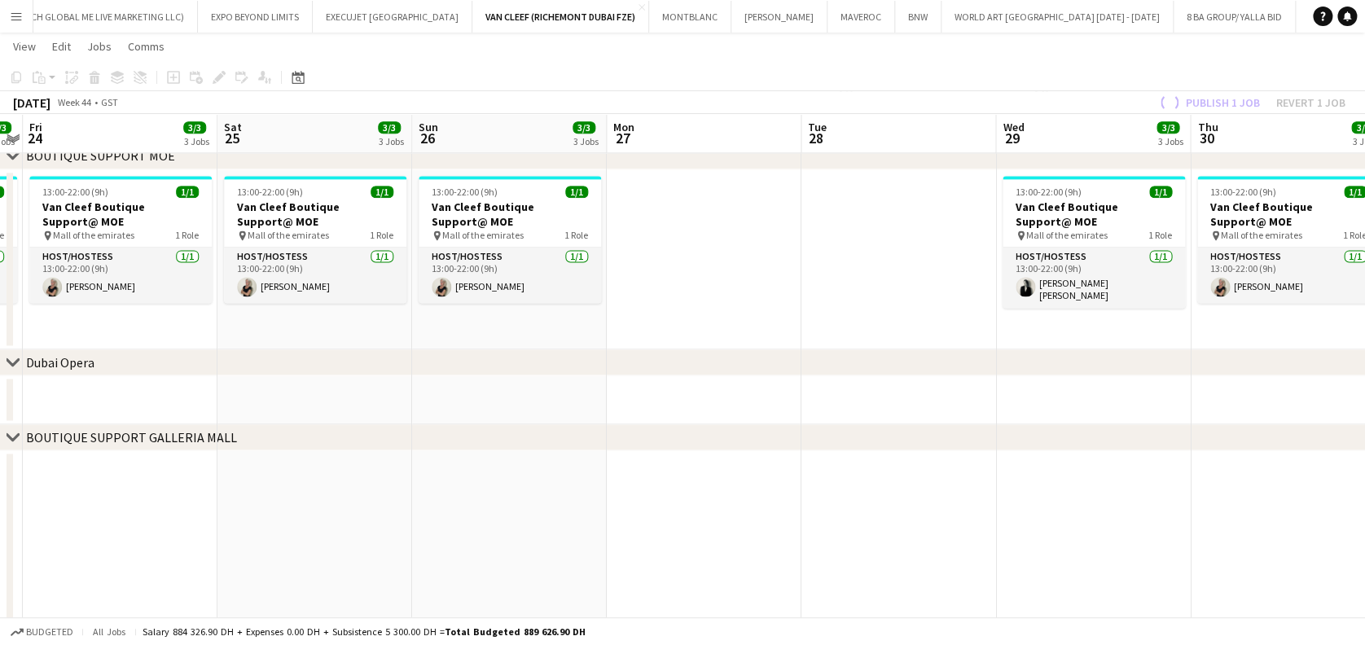
drag, startPoint x: 1138, startPoint y: 534, endPoint x: 1234, endPoint y: 533, distance: 96.1
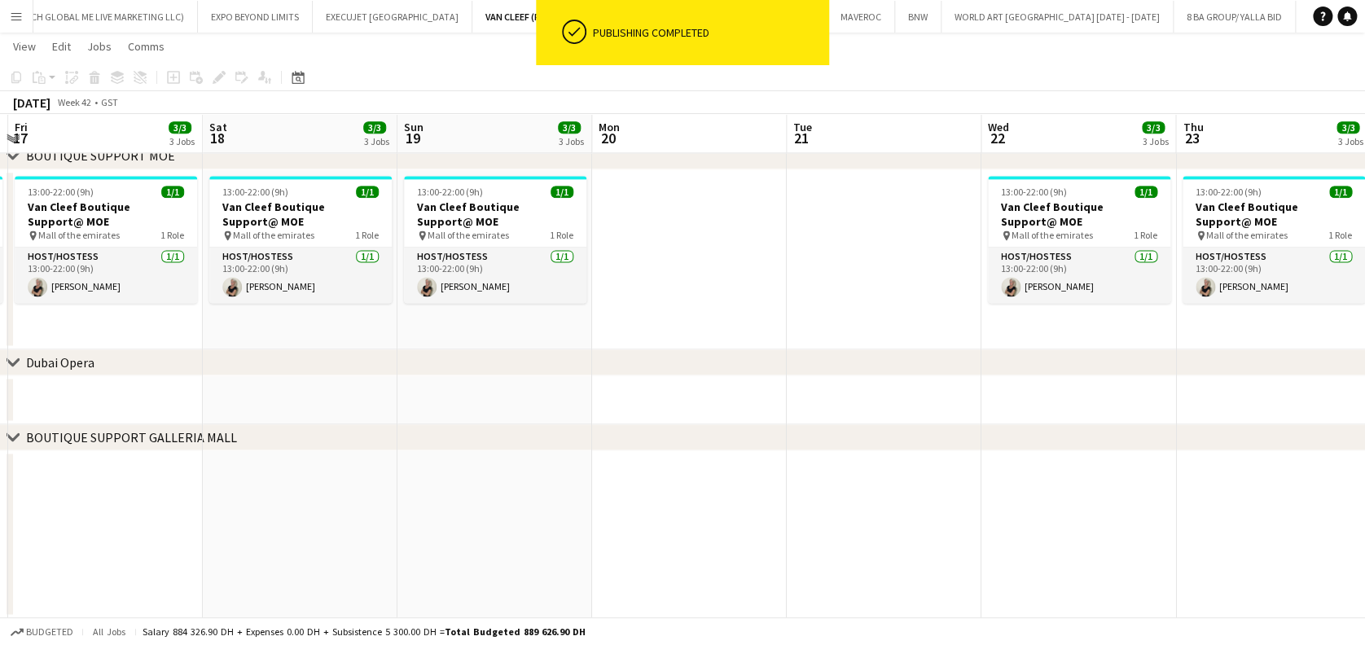
drag, startPoint x: 934, startPoint y: 530, endPoint x: 1140, endPoint y: 532, distance: 206.1
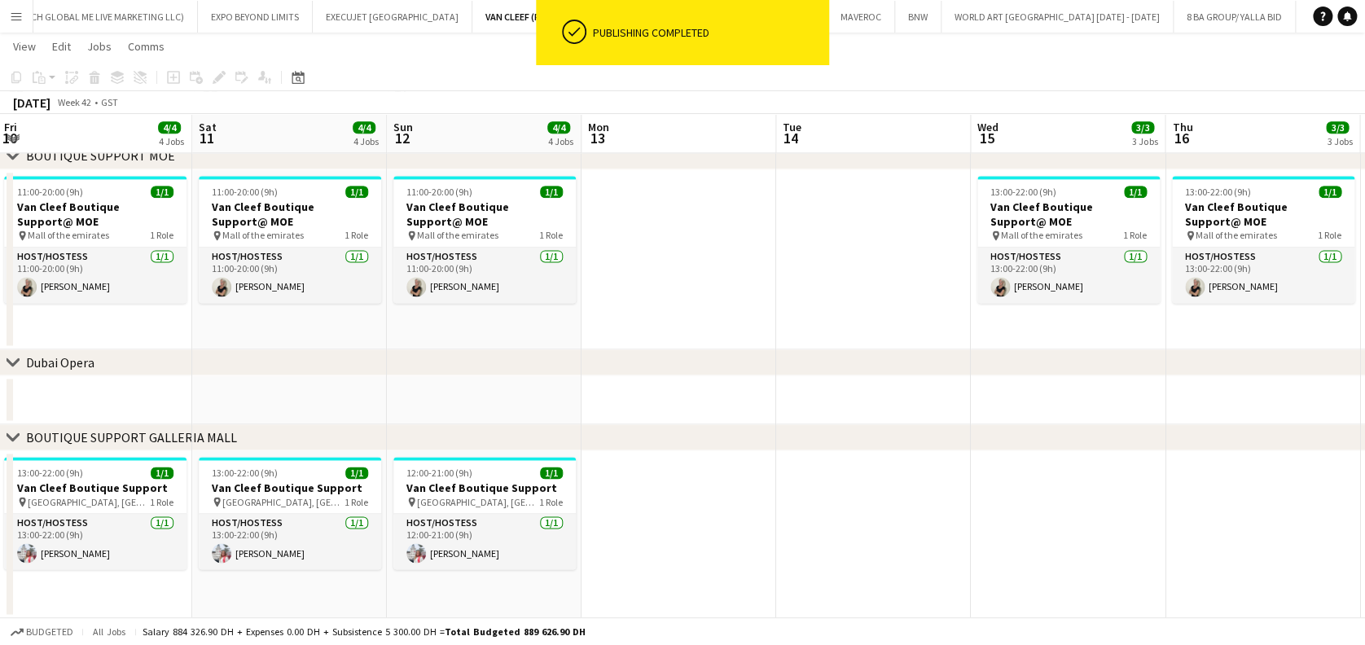
drag, startPoint x: 905, startPoint y: 521, endPoint x: 767, endPoint y: 530, distance: 138.8
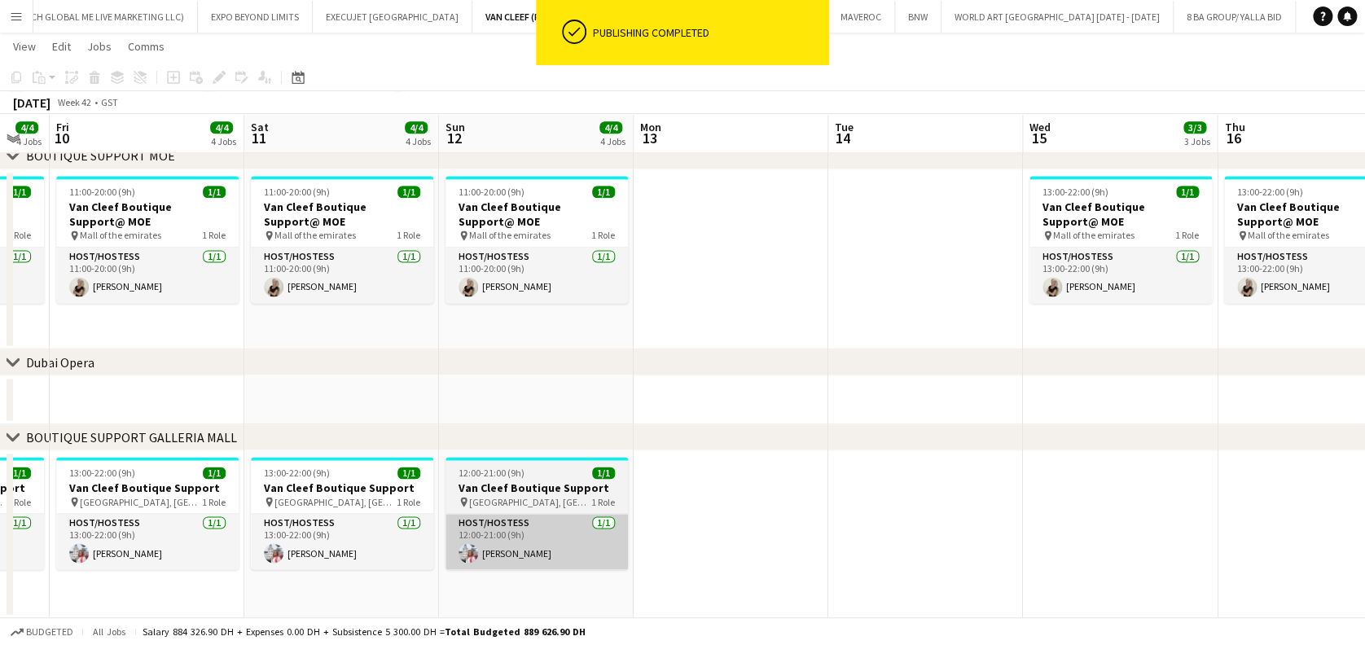
drag, startPoint x: 542, startPoint y: 530, endPoint x: 947, endPoint y: 513, distance: 406.0
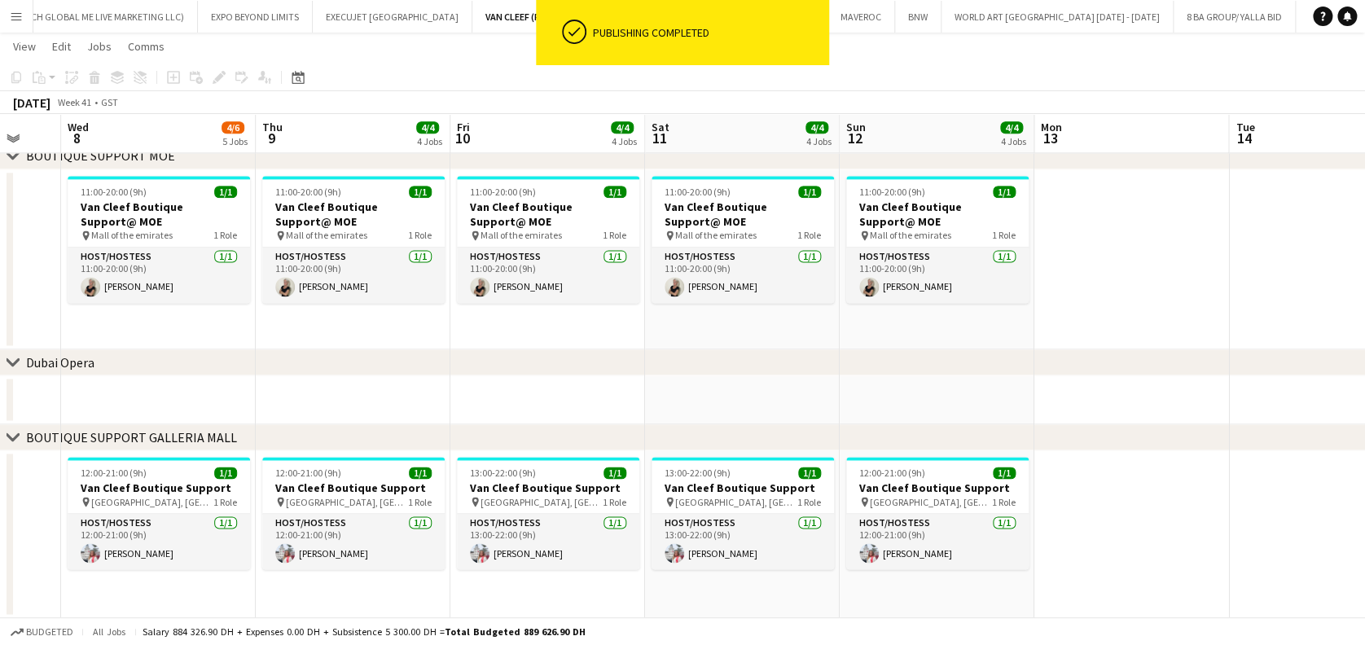
drag, startPoint x: 504, startPoint y: 507, endPoint x: 811, endPoint y: 511, distance: 307.1
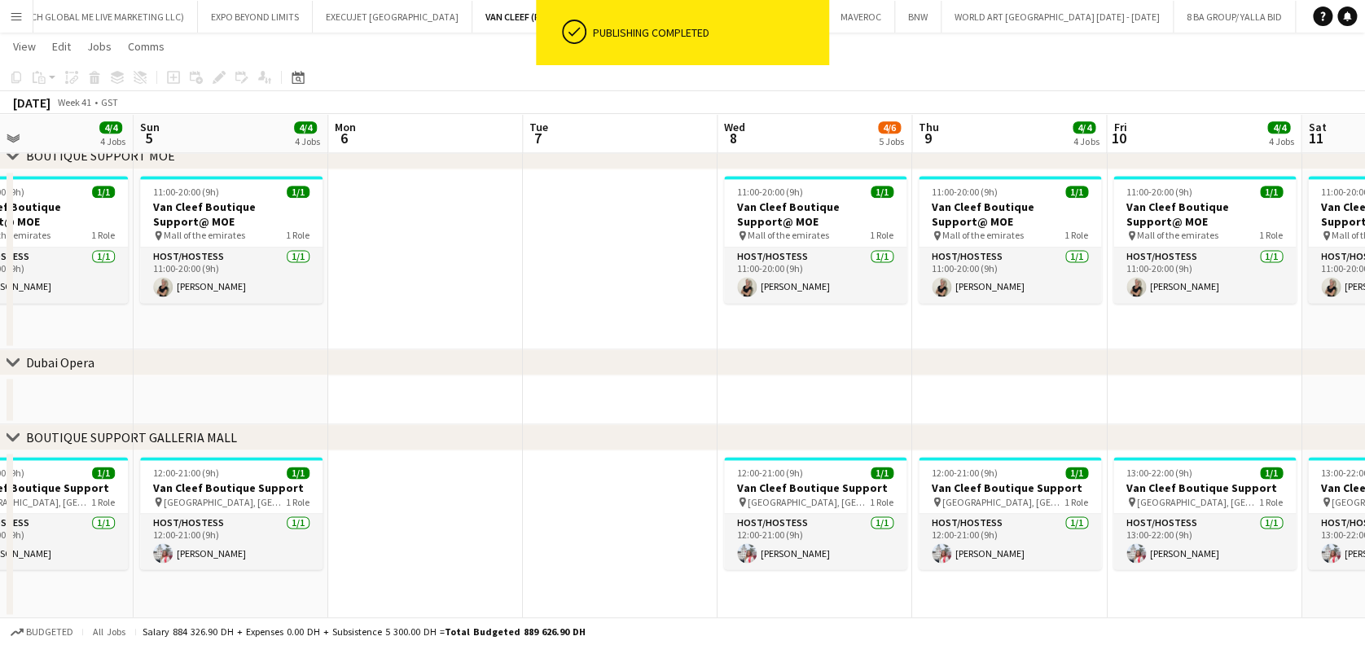
drag, startPoint x: 456, startPoint y: 515, endPoint x: 987, endPoint y: 515, distance: 531.1
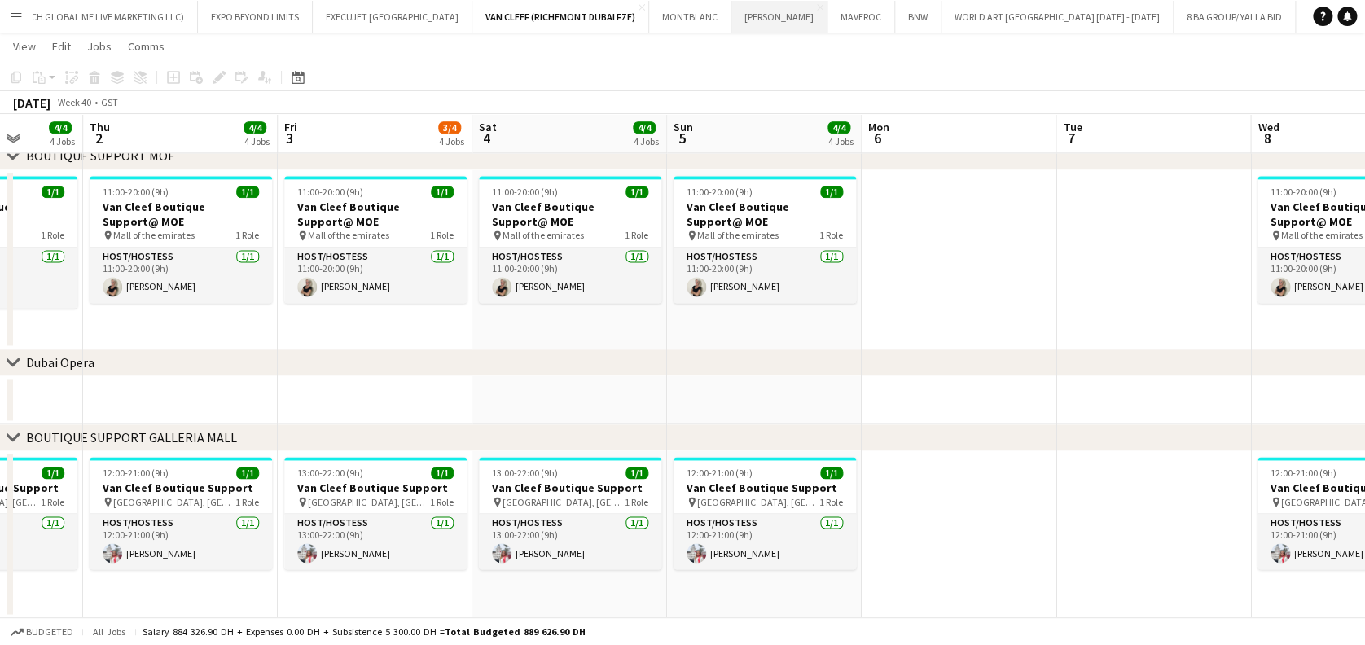
scroll to position [0, 501]
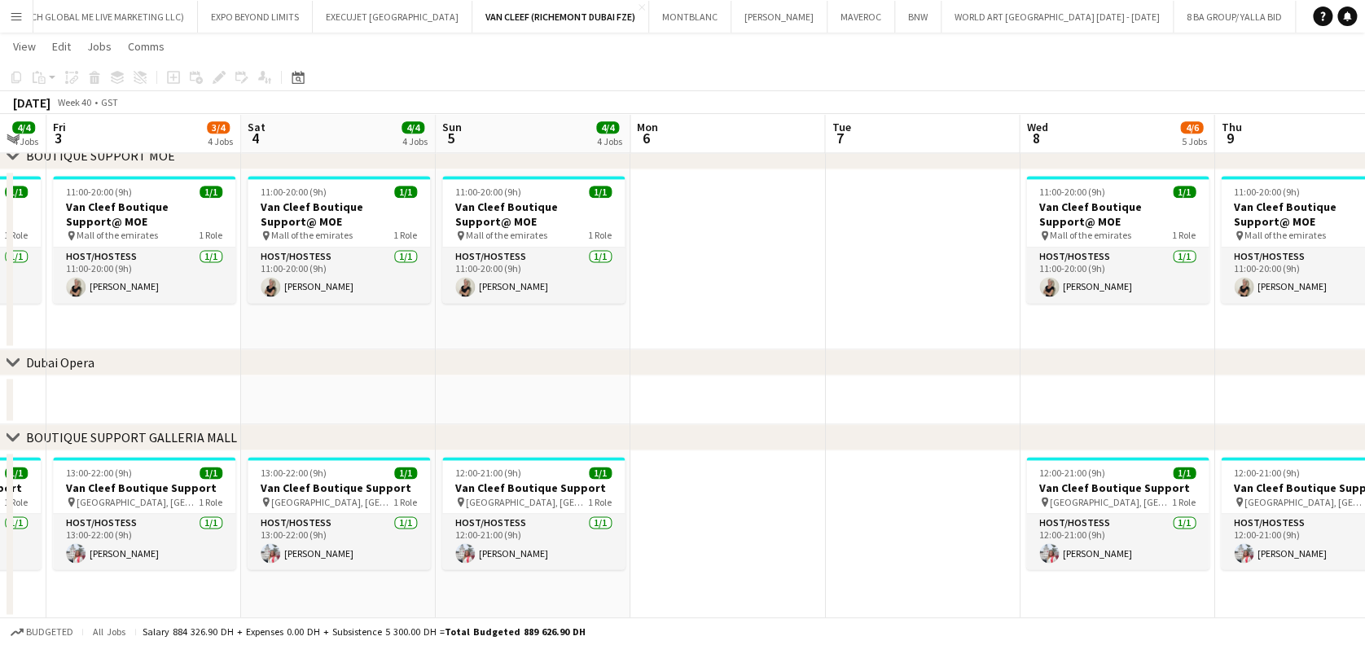
drag, startPoint x: 895, startPoint y: 508, endPoint x: 639, endPoint y: 506, distance: 256.6
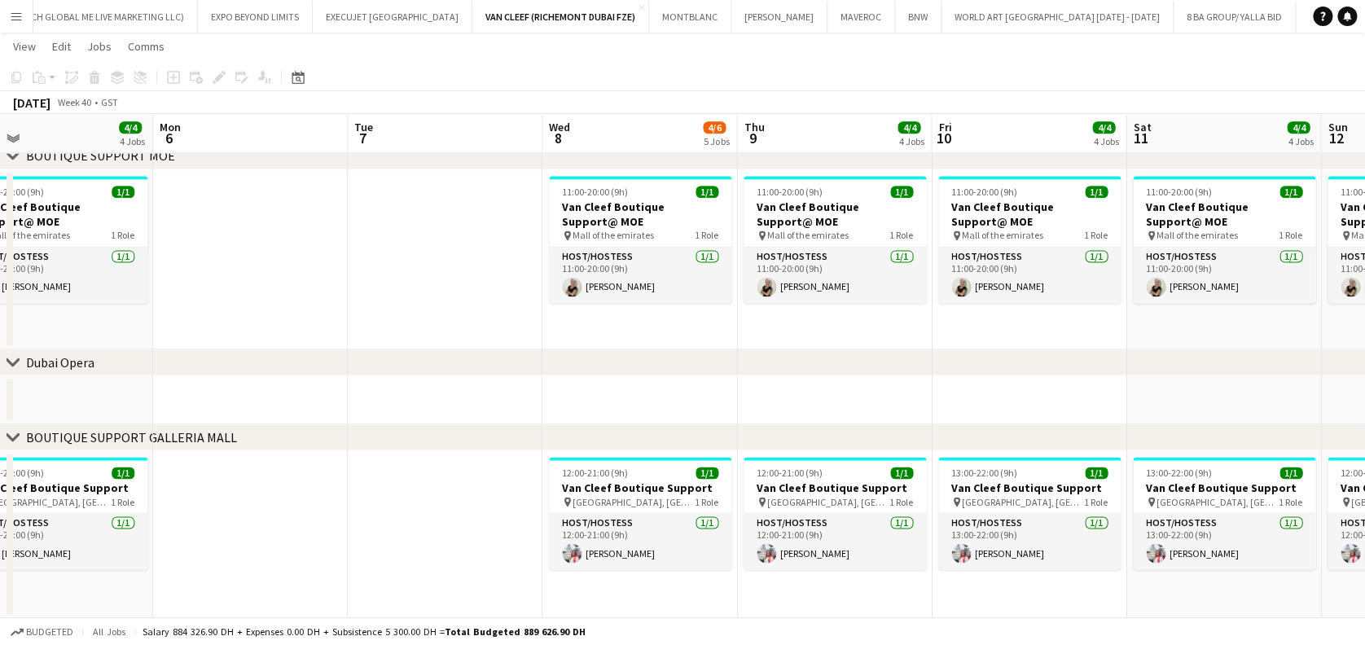
scroll to position [0, 466]
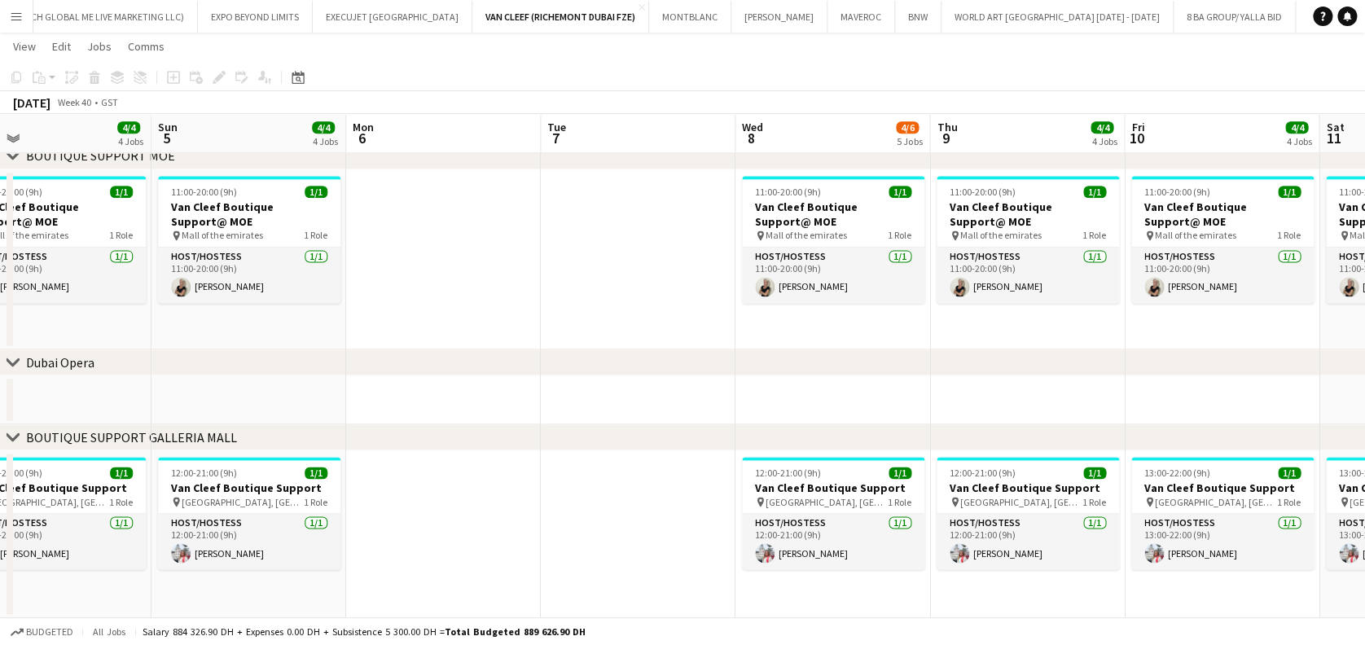
drag, startPoint x: 682, startPoint y: 529, endPoint x: 407, endPoint y: 527, distance: 274.5
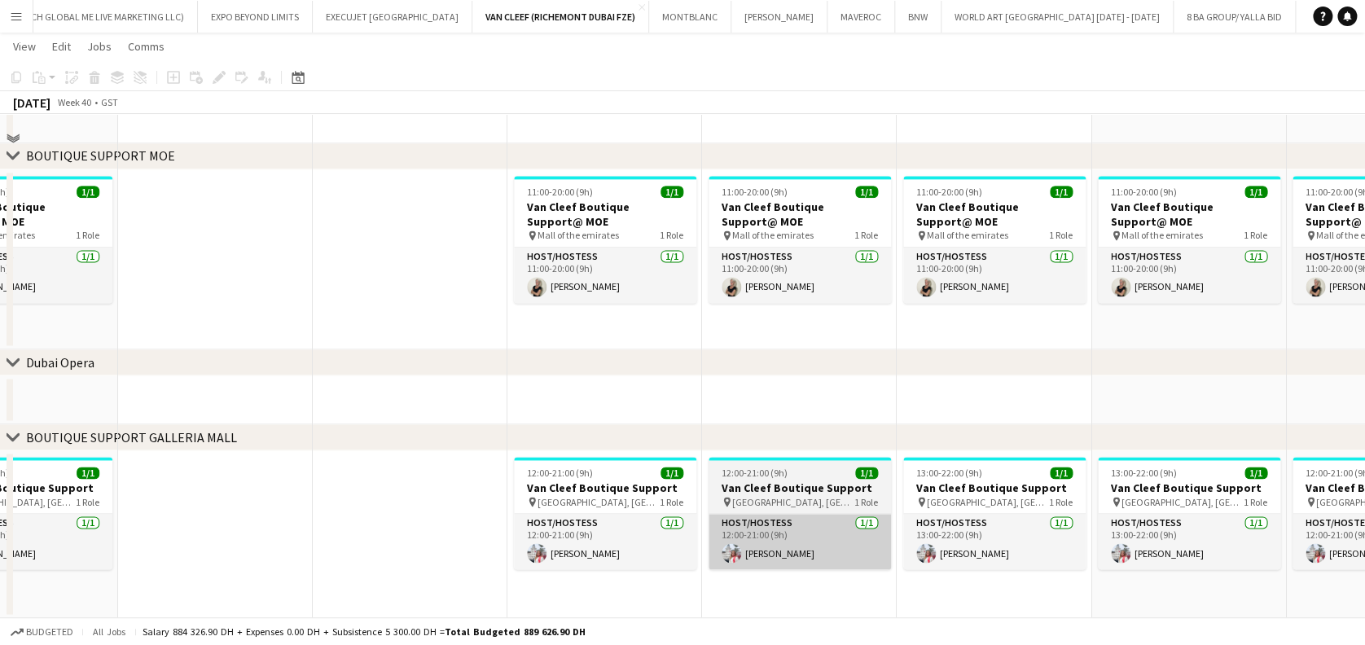
scroll to position [778, 0]
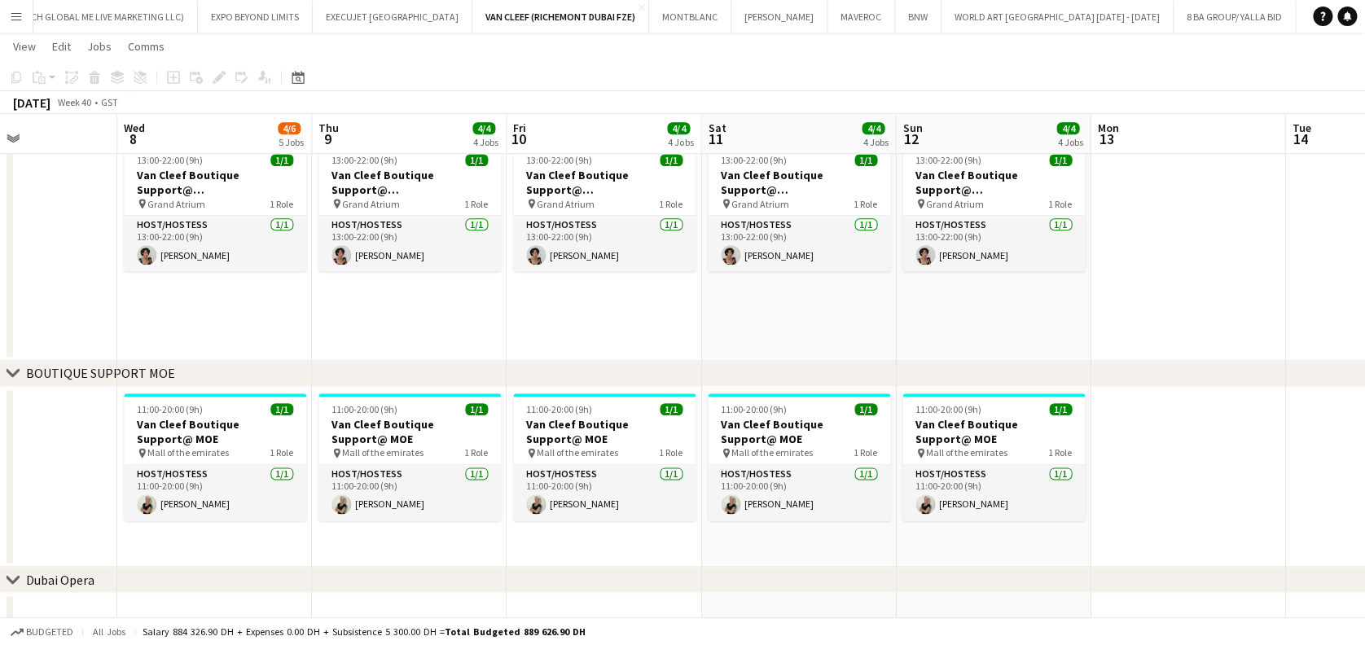
drag, startPoint x: 661, startPoint y: 494, endPoint x: 455, endPoint y: 486, distance: 206.2
click at [455, 488] on app-calendar-viewport "Fri 3 3/4 4 Jobs Sat 4 4/4 4 Jobs Sun 5 4/4 4 Jobs Mon 6 Tue 7 Wed 8 4/6 5 Jobs…" at bounding box center [682, 61] width 1365 height 1550
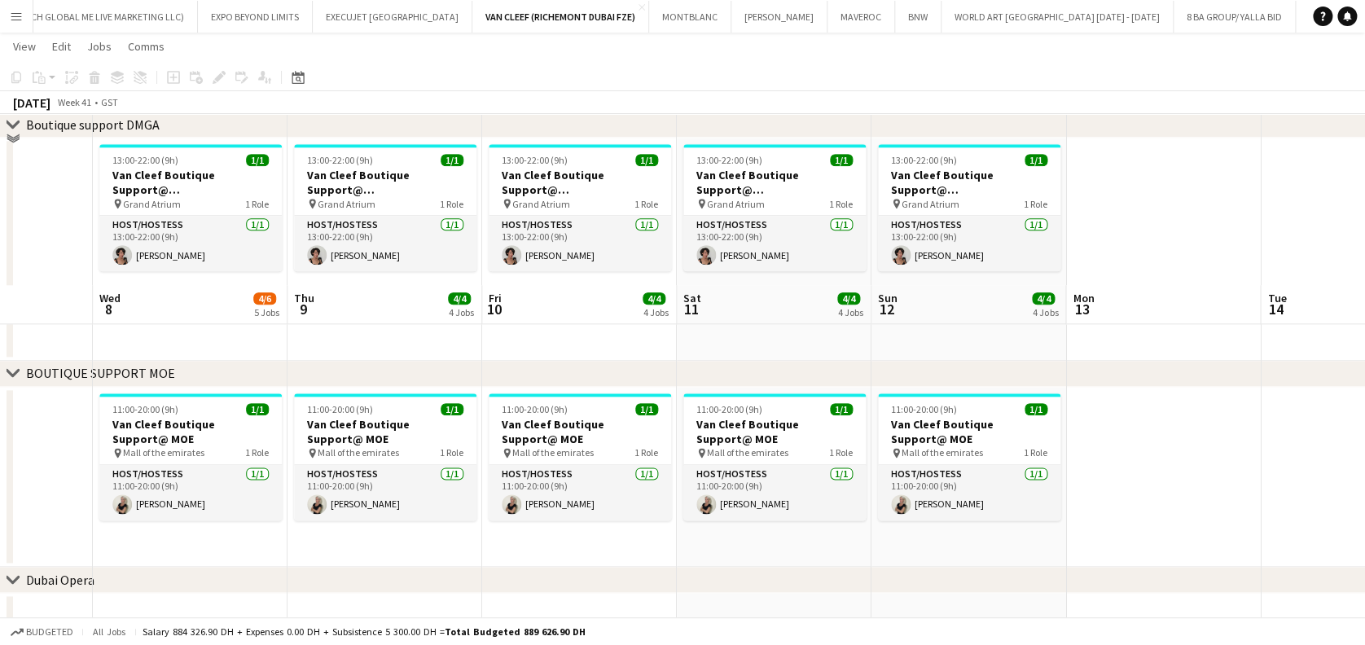
scroll to position [995, 0]
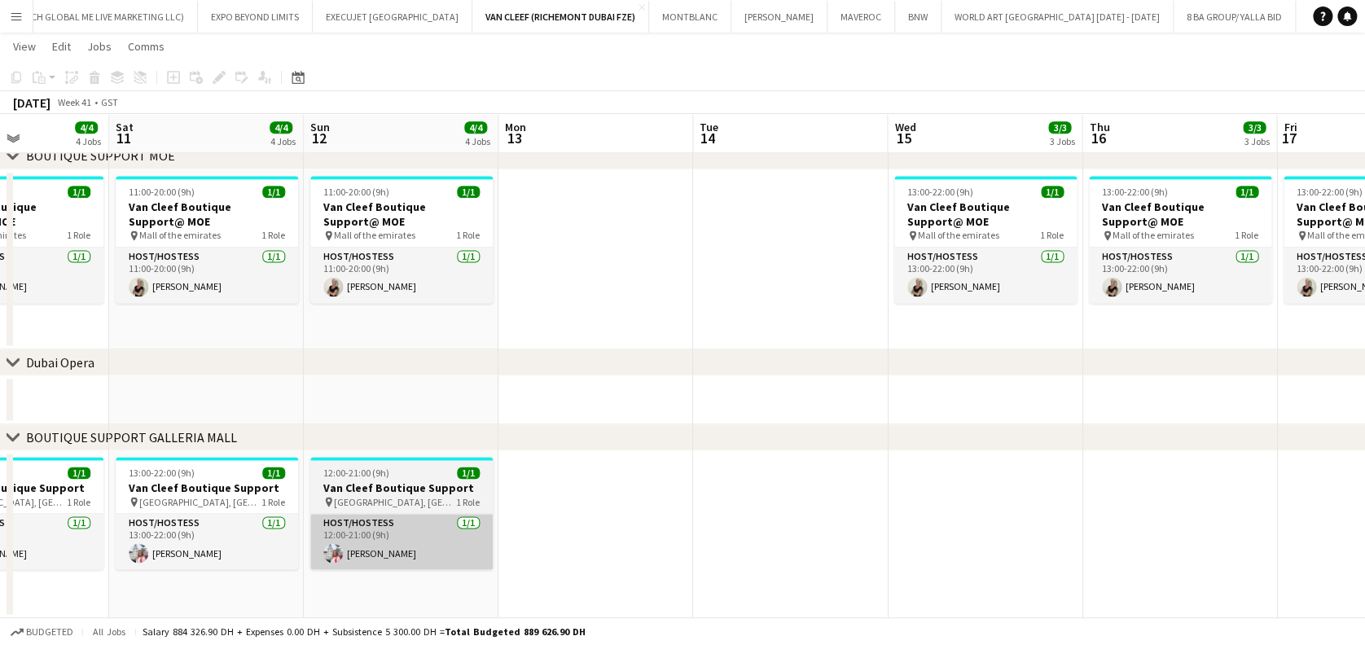
drag, startPoint x: 449, startPoint y: 530, endPoint x: 406, endPoint y: 524, distance: 43.7
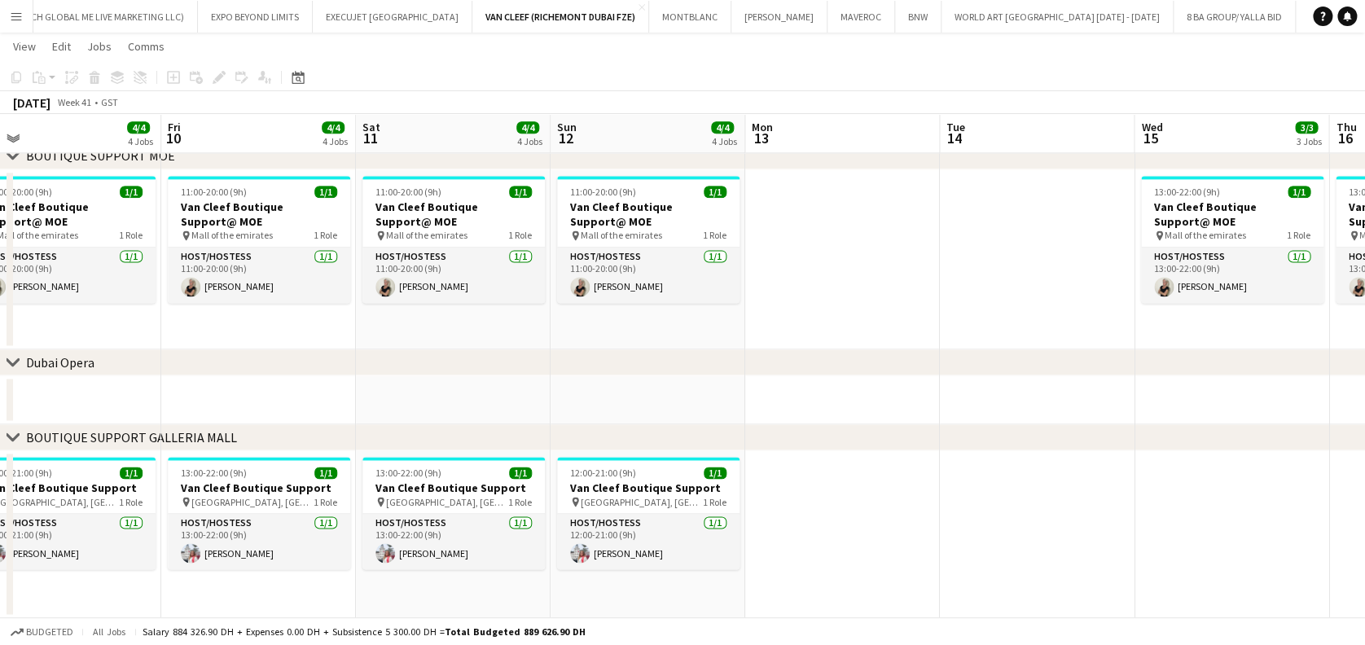
drag, startPoint x: 567, startPoint y: 503, endPoint x: 820, endPoint y: 503, distance: 253.3
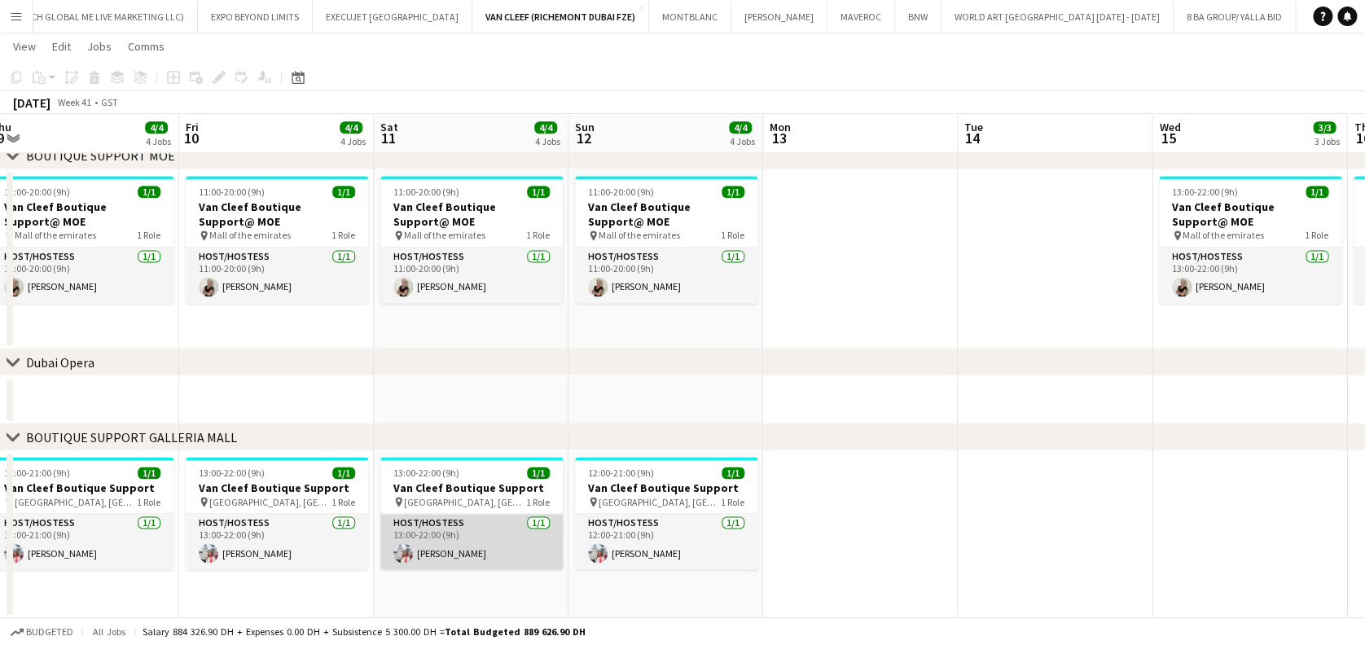
click at [536, 548] on app-card-role "Host/Hostess 1/1 13:00-22:00 (9h) Ozlem Dogan" at bounding box center [471, 541] width 182 height 55
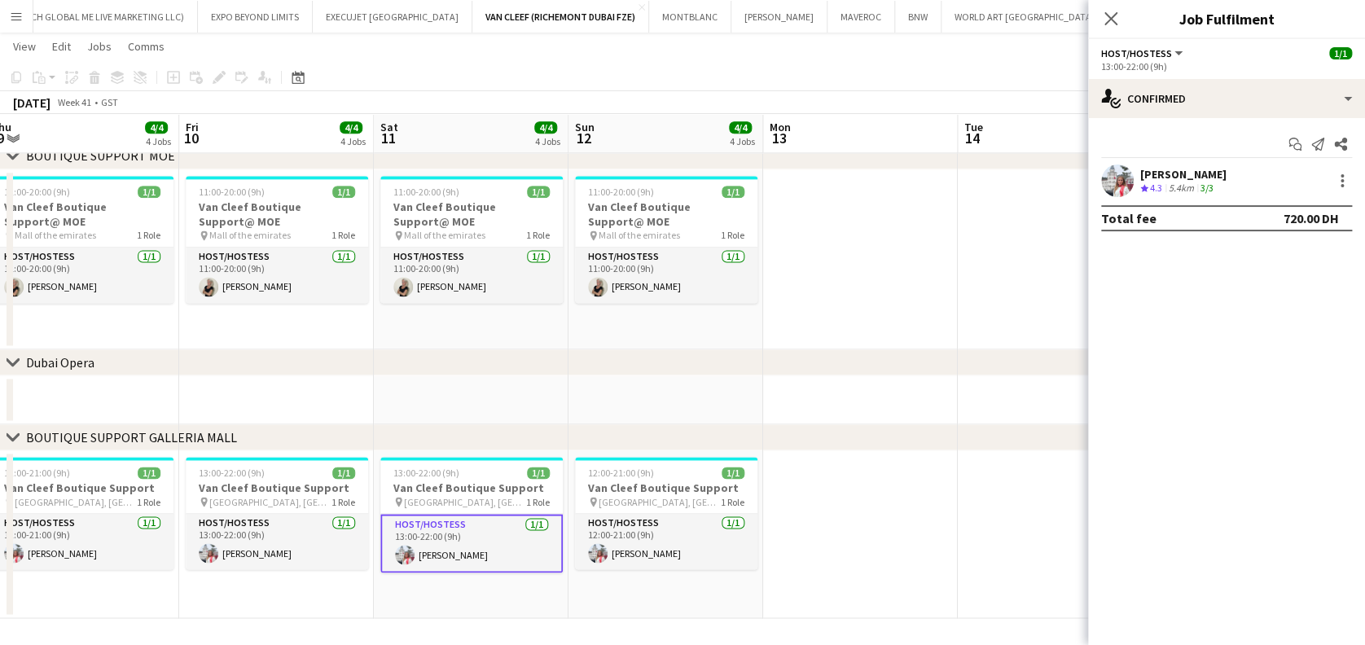
click at [1140, 163] on div "Start chat Send notification Share Ozlem Dogan Crew rating 4.3 5.4km 3/3 Total …" at bounding box center [1226, 181] width 277 height 126
click at [1139, 170] on div "Ozlem Dogan Crew rating 4.3 5.4km 3/3" at bounding box center [1226, 181] width 277 height 33
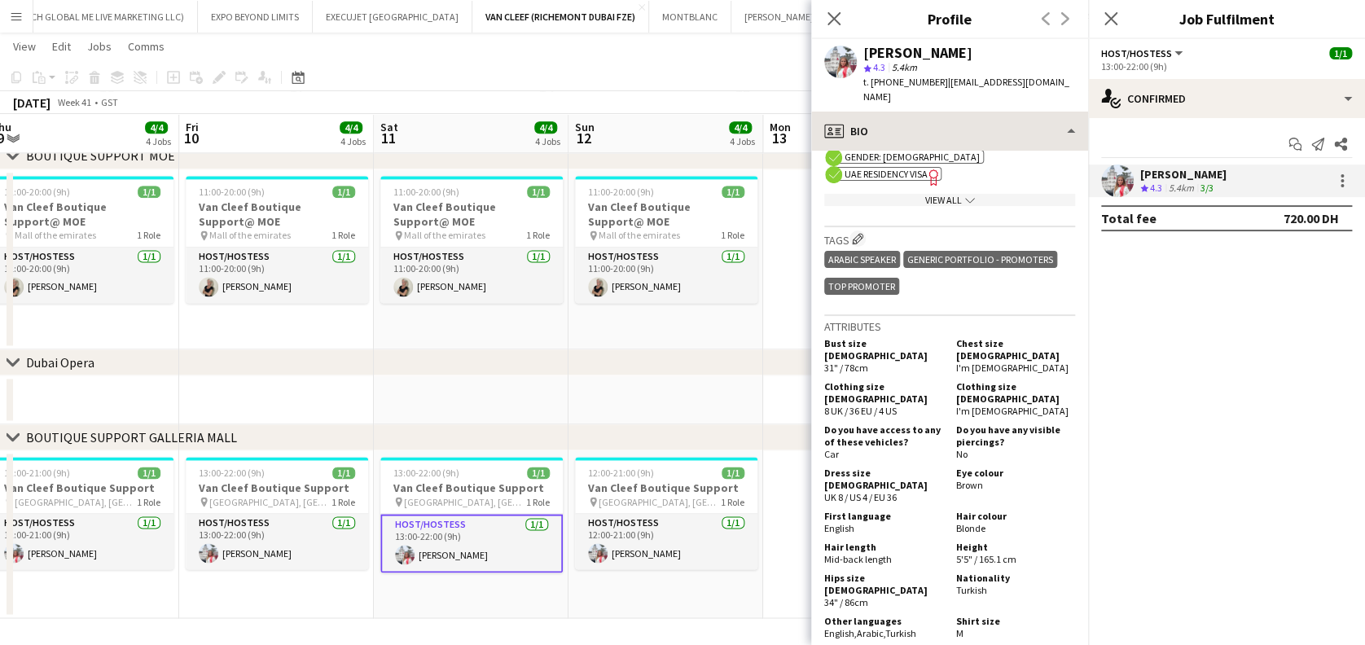
scroll to position [543, 0]
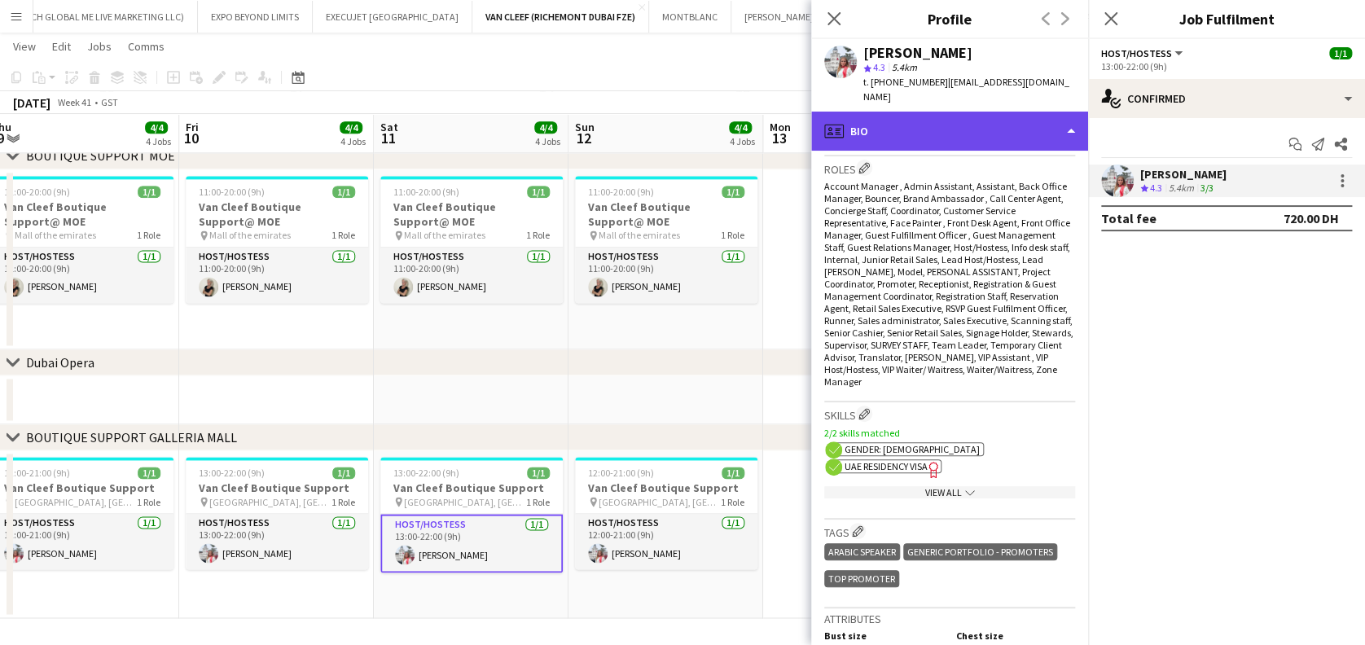
click at [1014, 114] on div "profile Bio" at bounding box center [949, 131] width 277 height 39
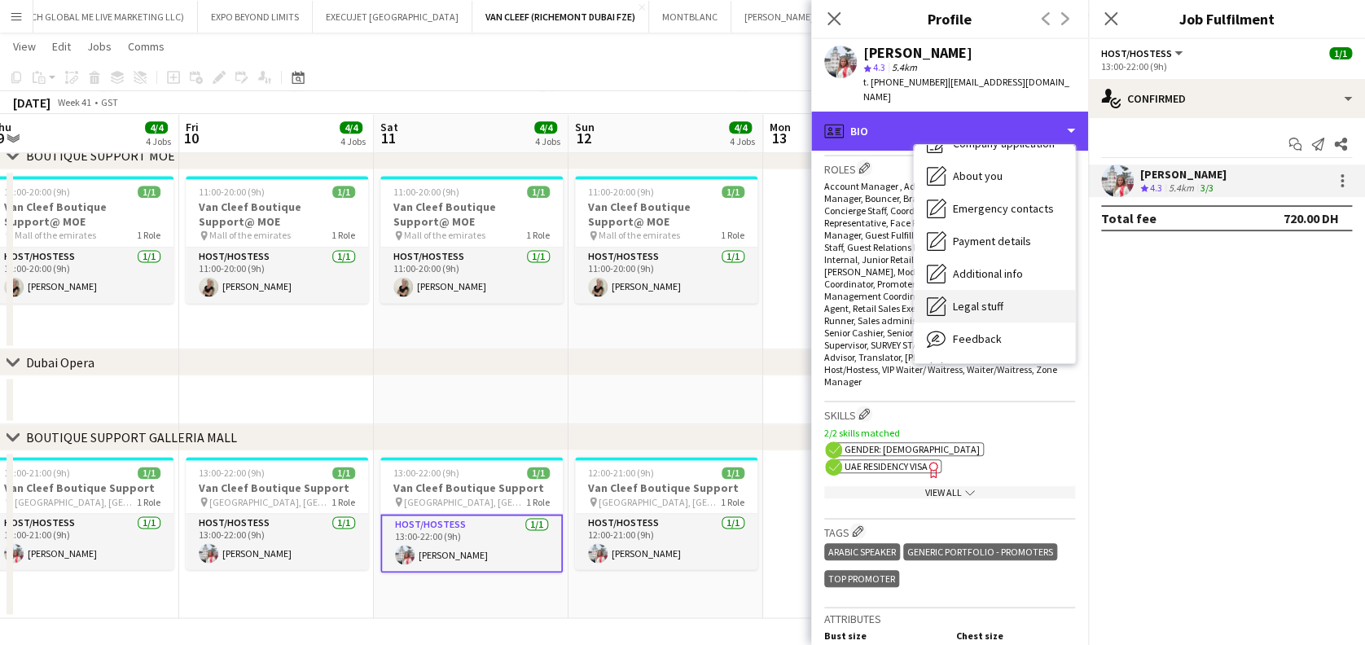
scroll to position [87, 0]
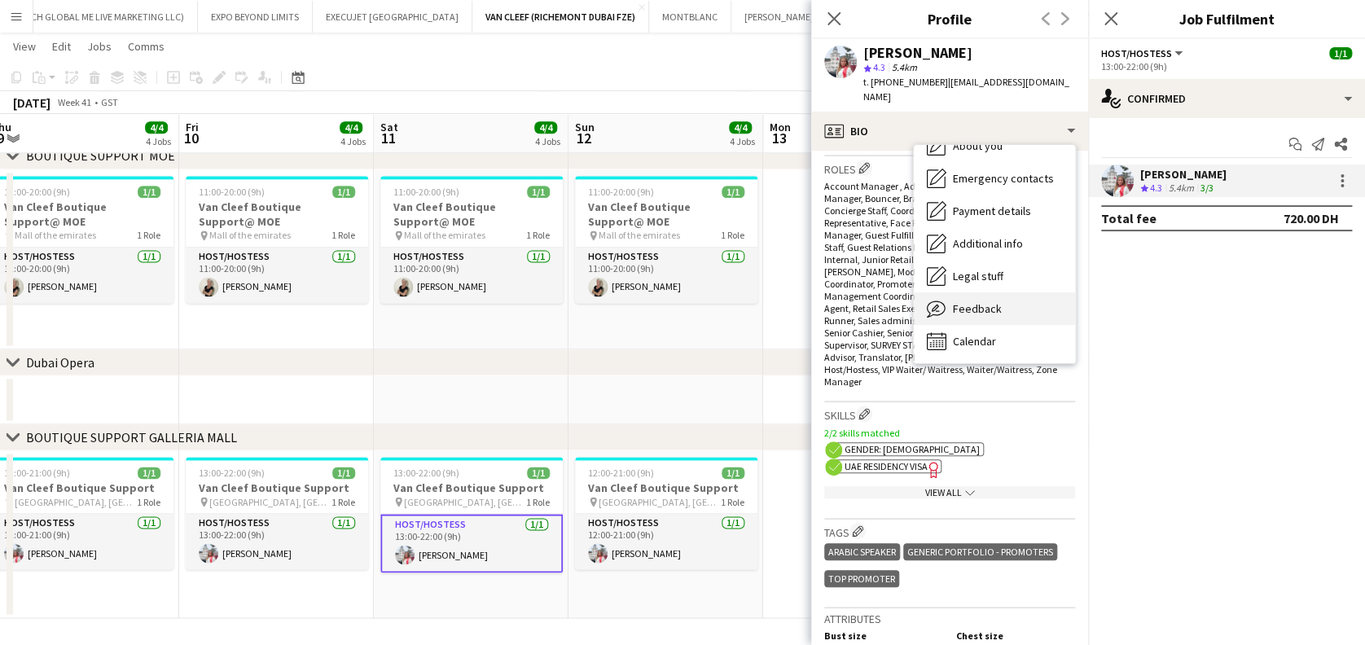
click at [1000, 297] on div "Feedback Feedback" at bounding box center [994, 308] width 161 height 33
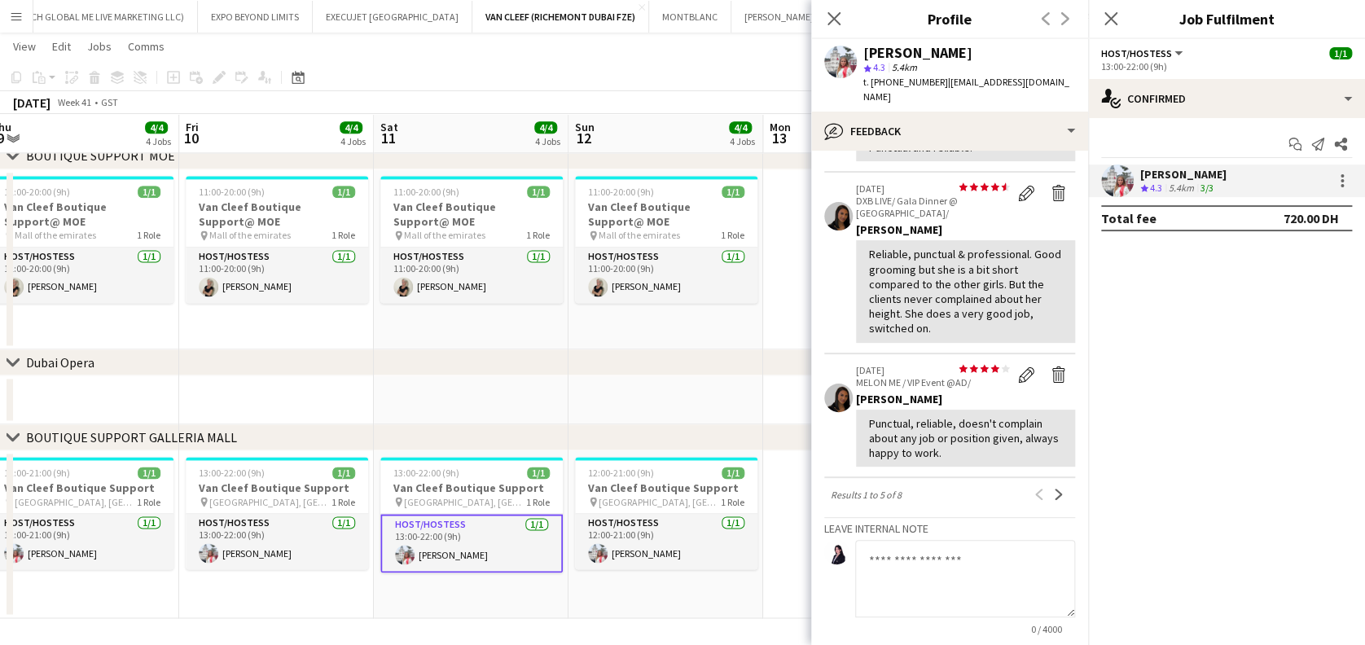
scroll to position [543, 0]
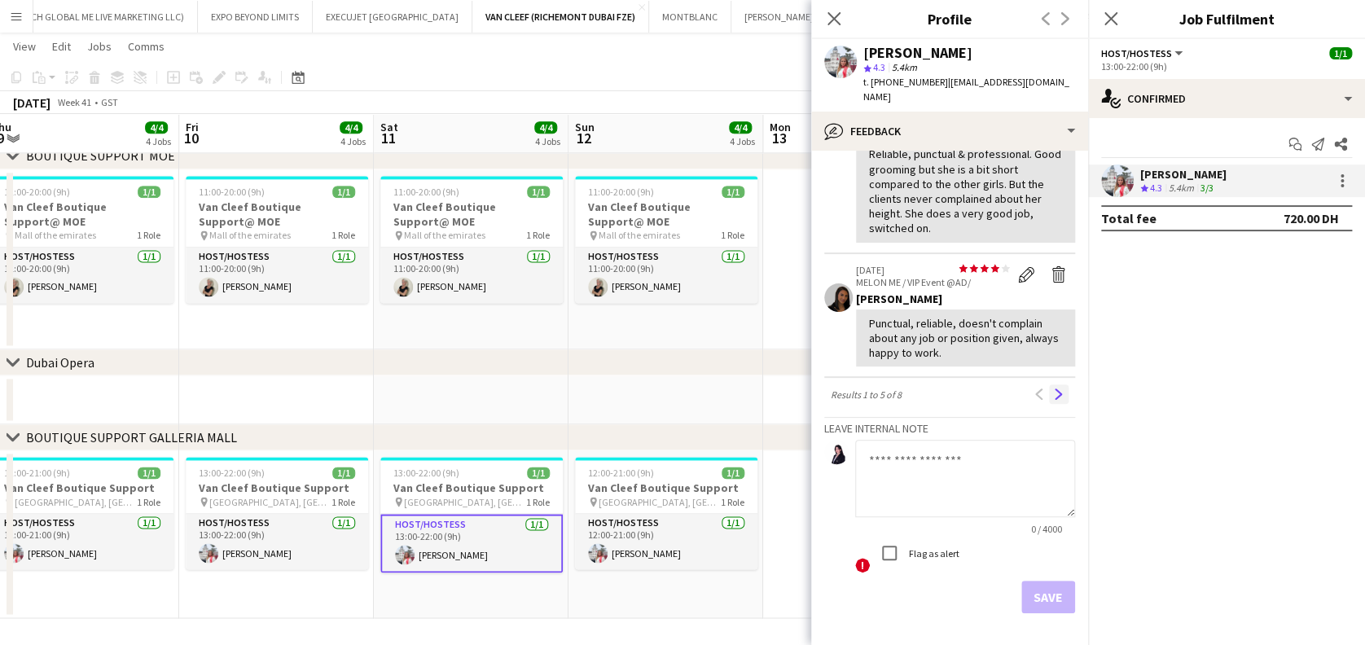
click at [1053, 389] on app-icon "Next" at bounding box center [1058, 394] width 11 height 11
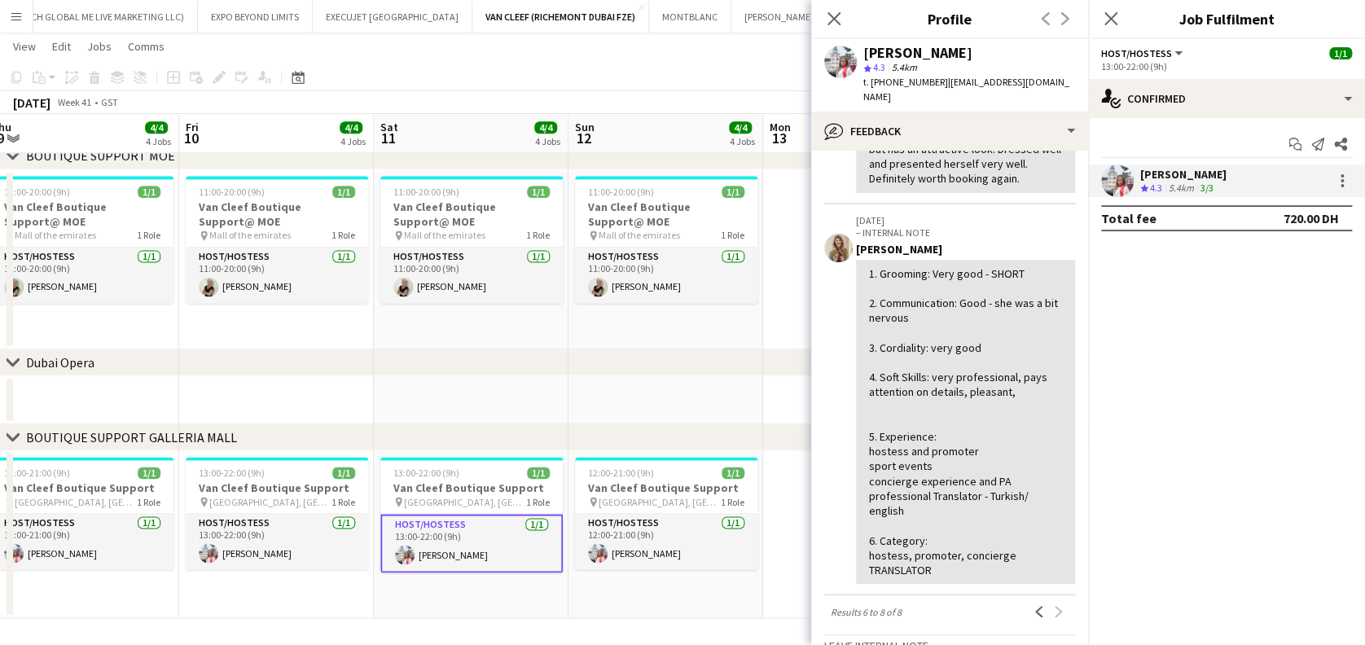
scroll to position [0, 0]
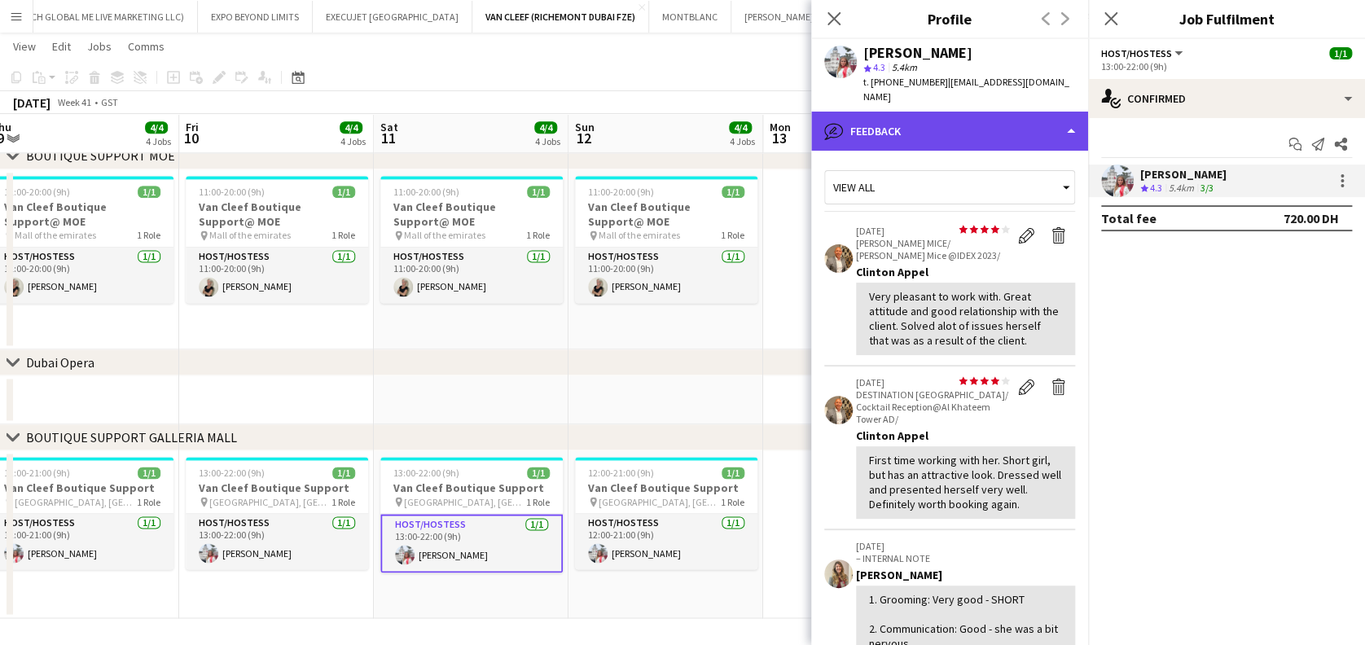
click at [1001, 126] on div "bubble-pencil Feedback" at bounding box center [949, 131] width 277 height 39
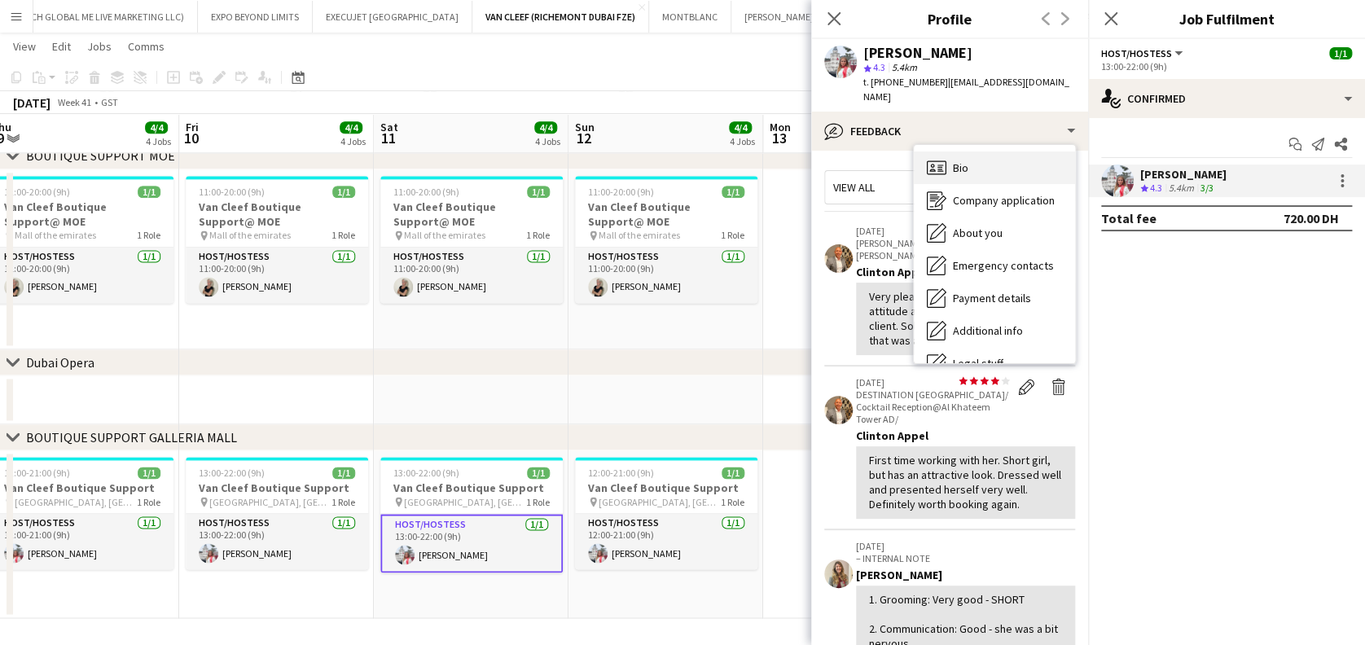
click at [992, 153] on div "Bio Bio" at bounding box center [994, 168] width 161 height 33
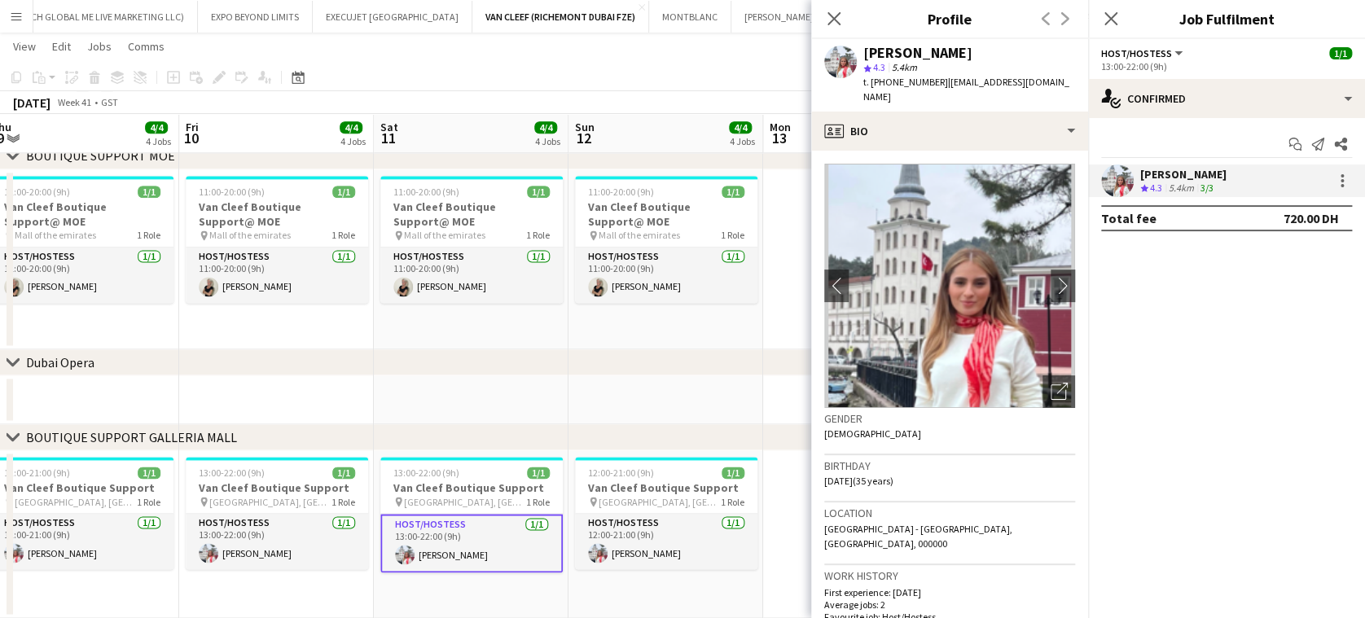
drag, startPoint x: 952, startPoint y: 147, endPoint x: 440, endPoint y: 358, distance: 554.1
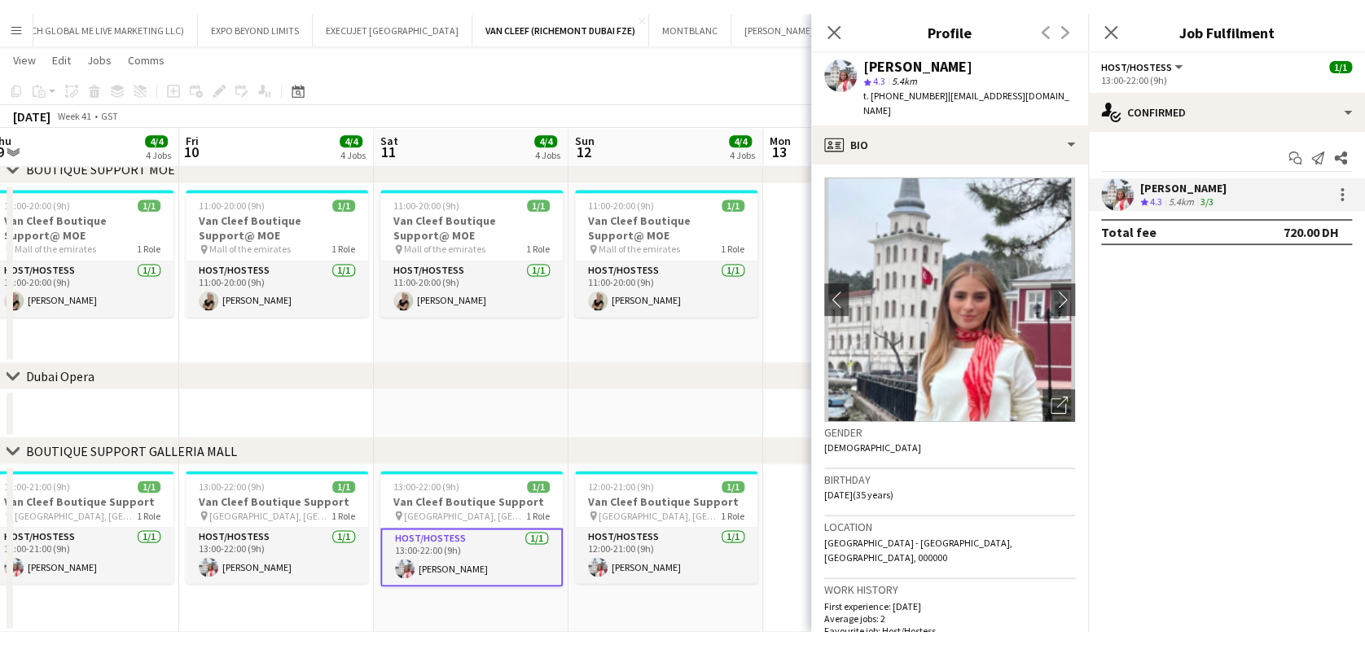
scroll to position [0, 411]
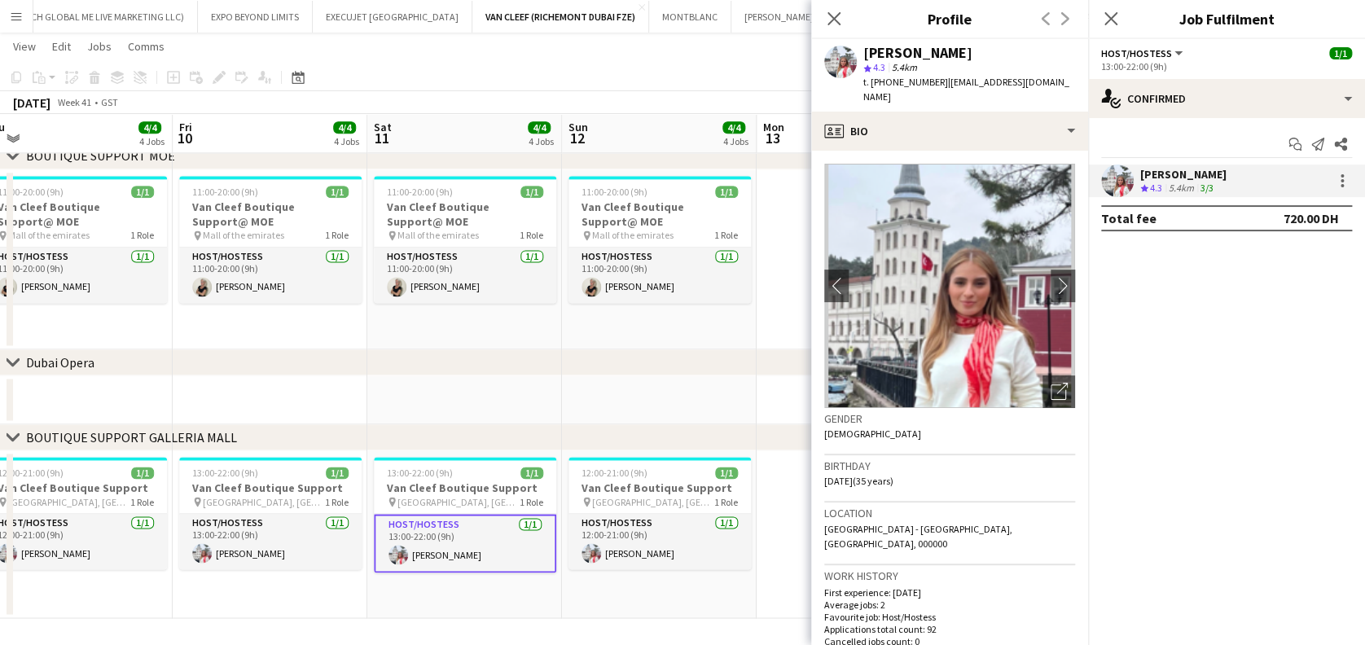
click at [1051, 381] on div "Open photos pop-in" at bounding box center [1059, 392] width 33 height 33
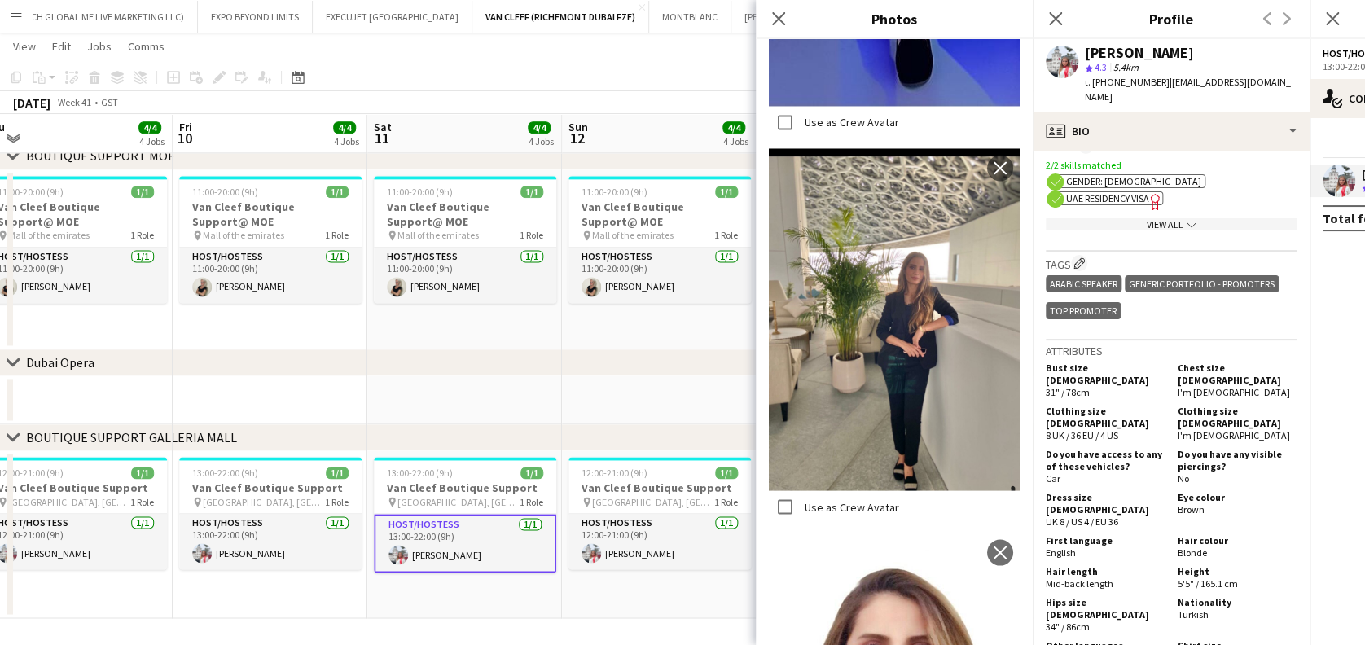
scroll to position [809, 0]
click at [1211, 220] on div "View All chevron-down" at bounding box center [1171, 226] width 251 height 12
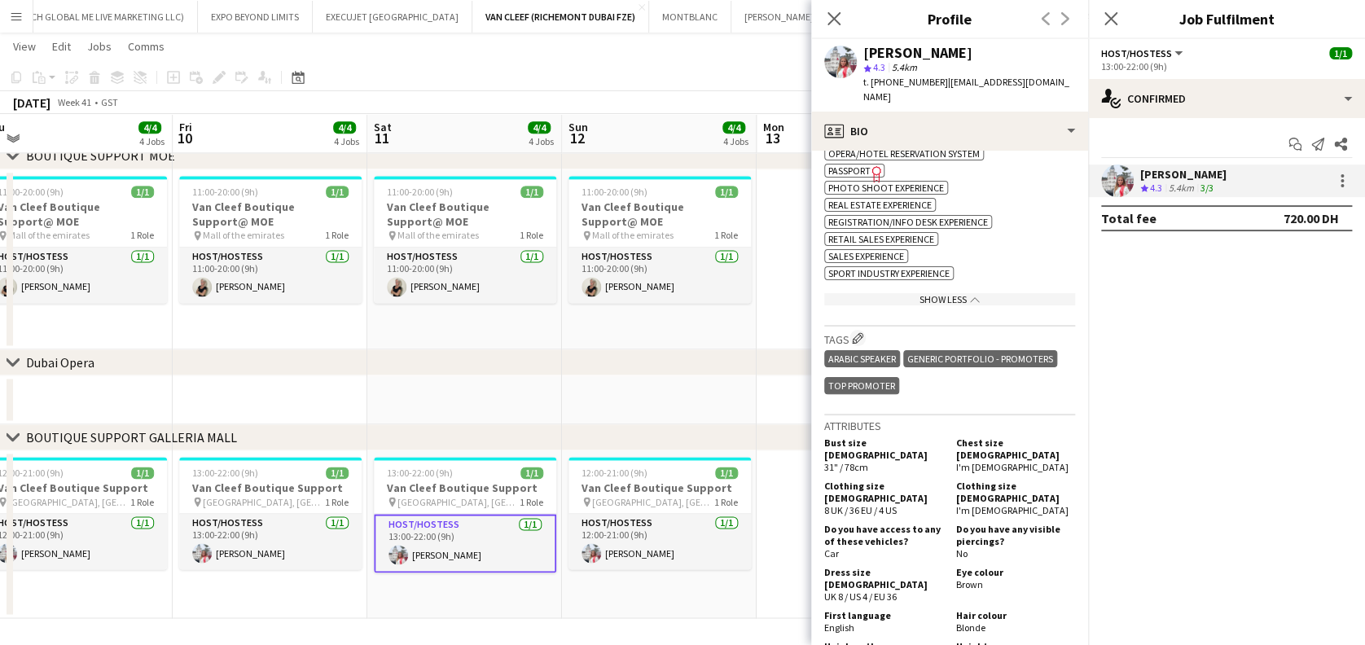
scroll to position [1244, 0]
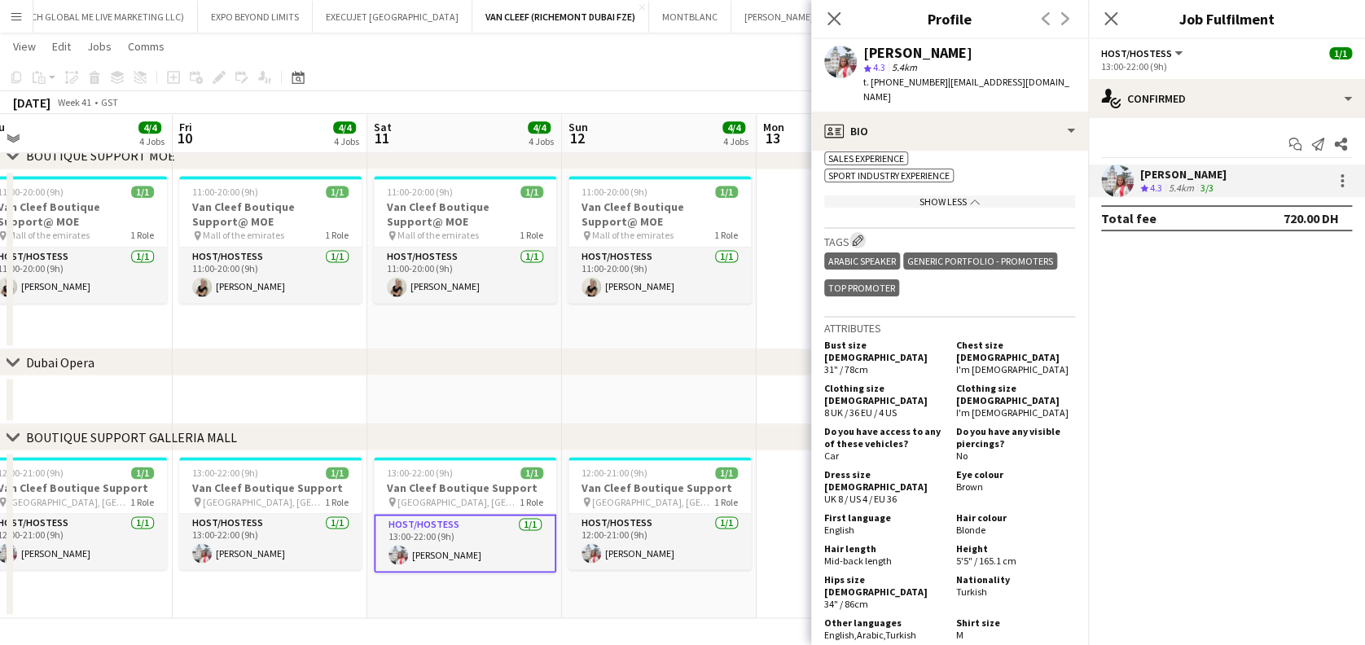
click at [862, 235] on app-icon "Edit crew company tags" at bounding box center [857, 240] width 11 height 11
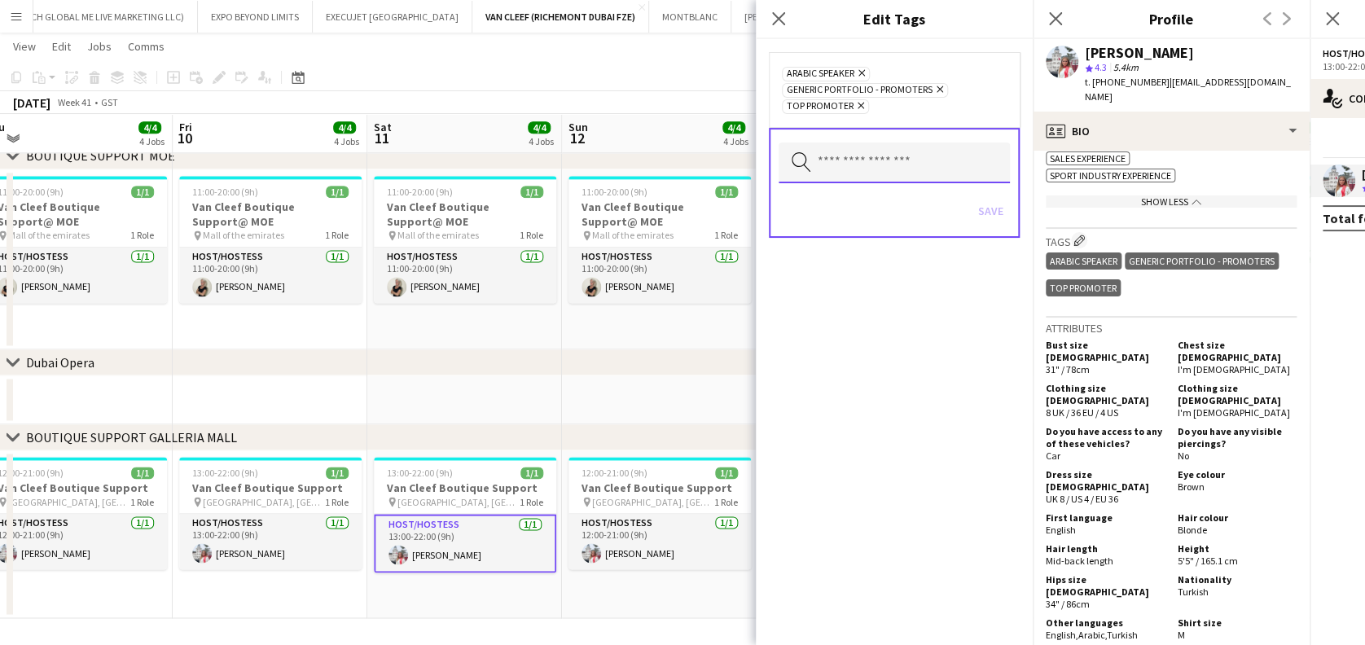
click at [891, 160] on input "text" at bounding box center [894, 163] width 231 height 41
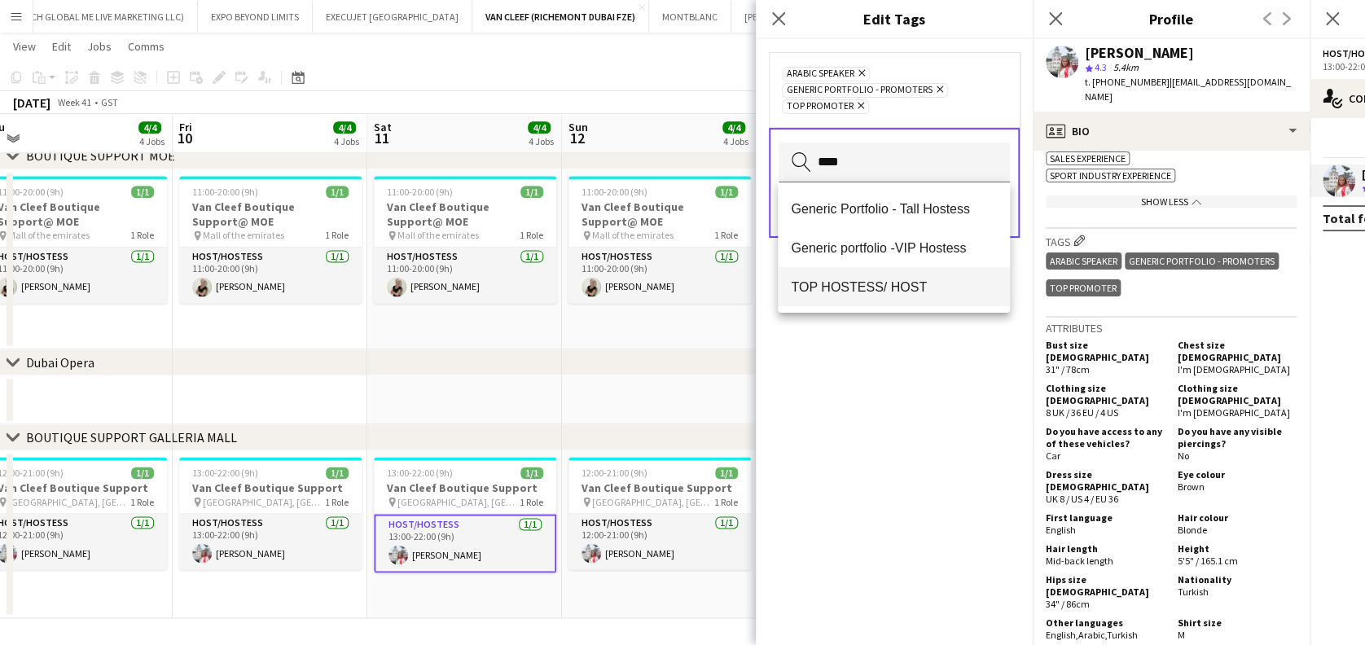
type input "****"
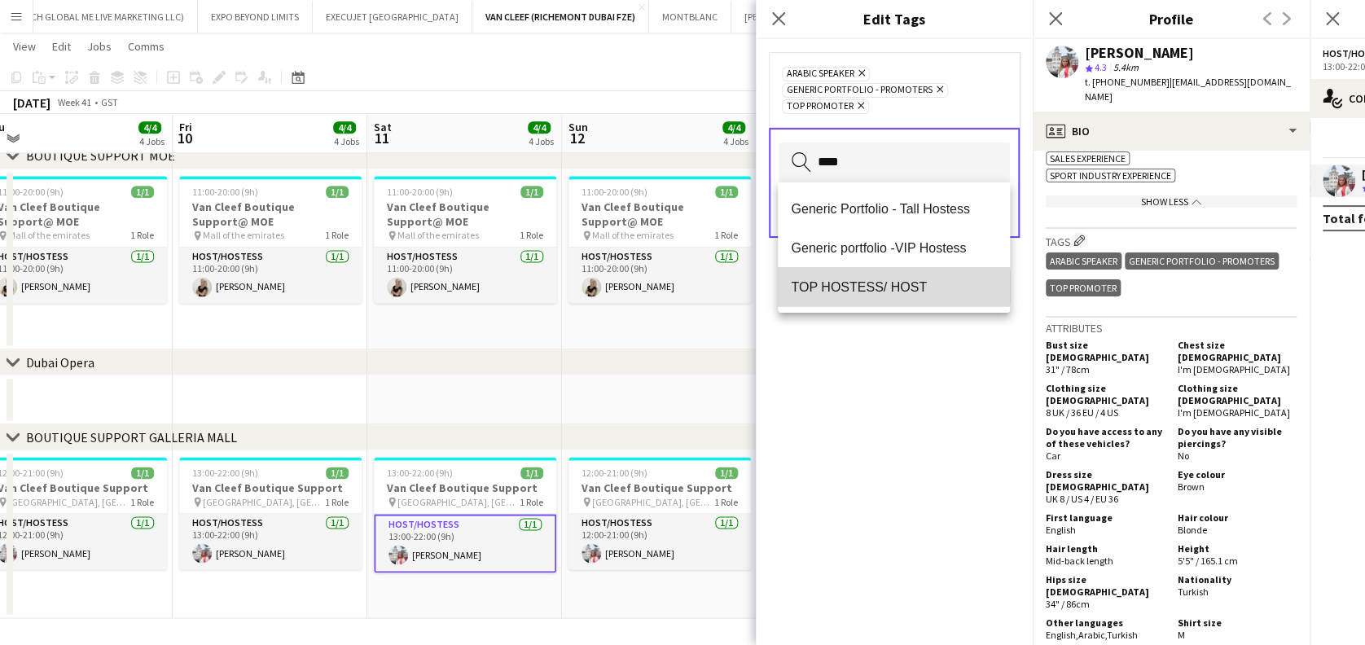
click at [887, 288] on span "TOP HOSTESS/ HOST" at bounding box center [893, 286] width 205 height 15
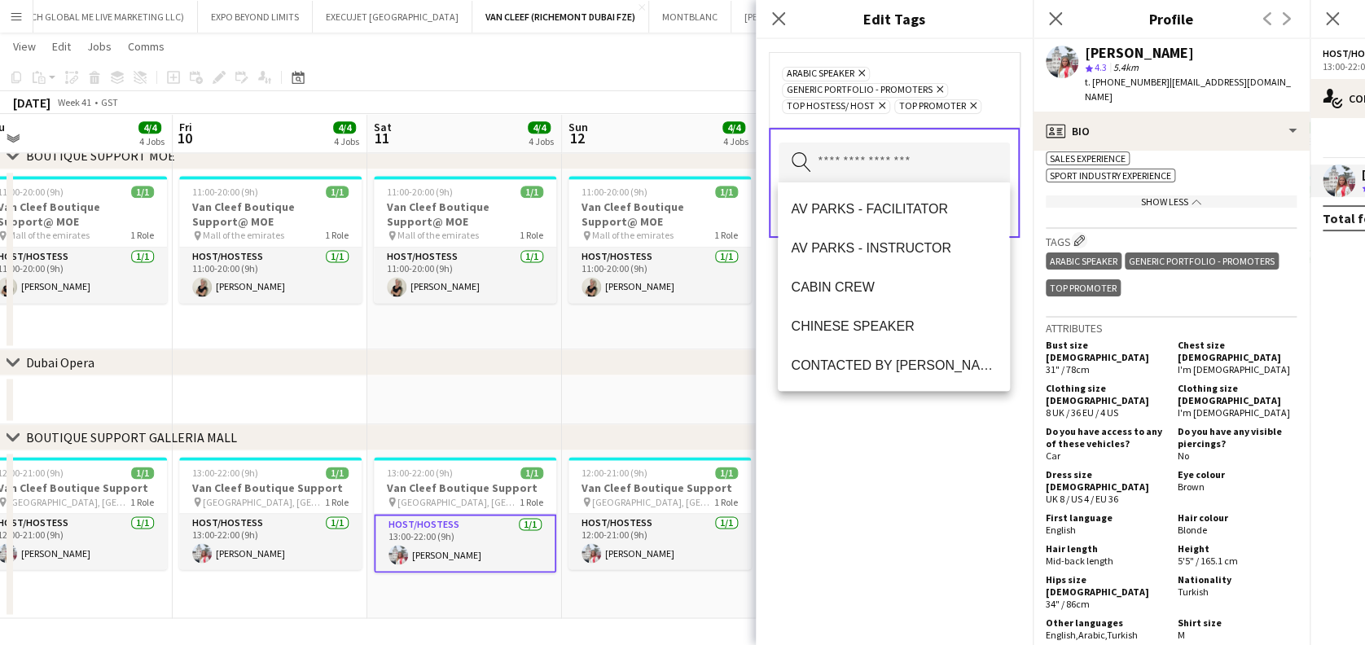
click at [946, 459] on div "ARABIC SPEAKER Remove Generic Portfolio - Promoters Remove TOP HOSTESS/ HOST Re…" at bounding box center [894, 342] width 277 height 606
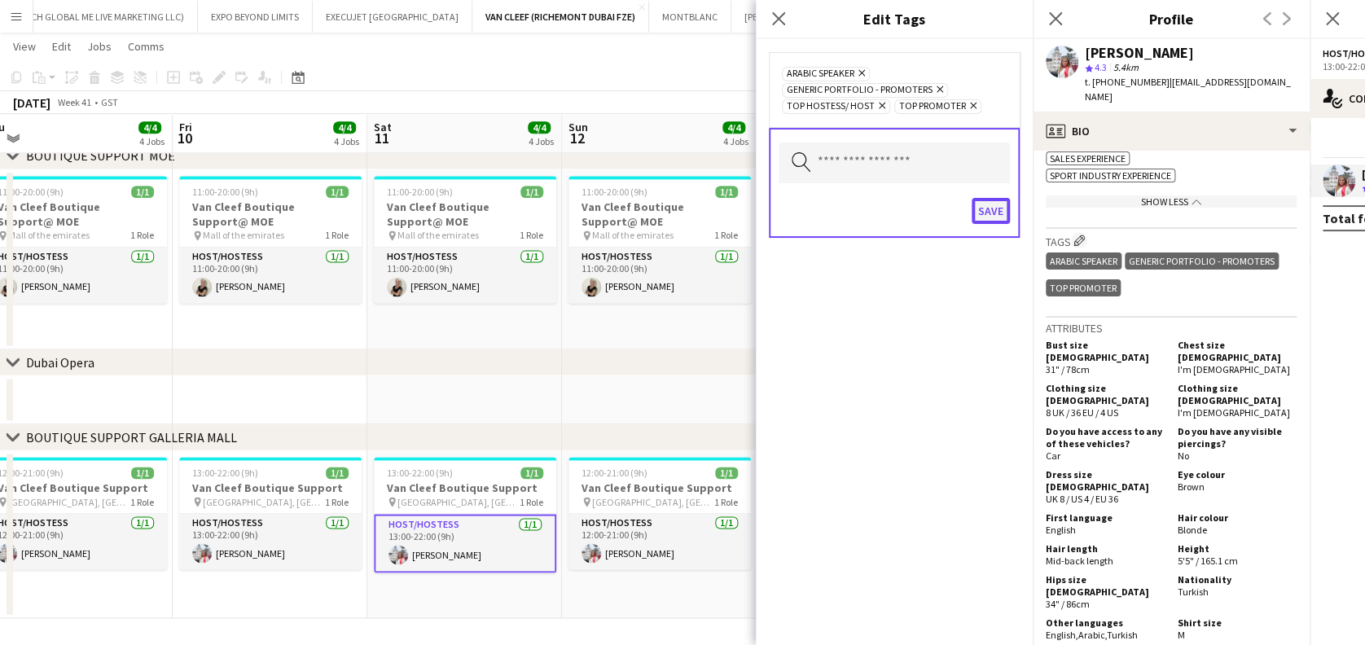
click at [999, 206] on button "Save" at bounding box center [991, 211] width 38 height 26
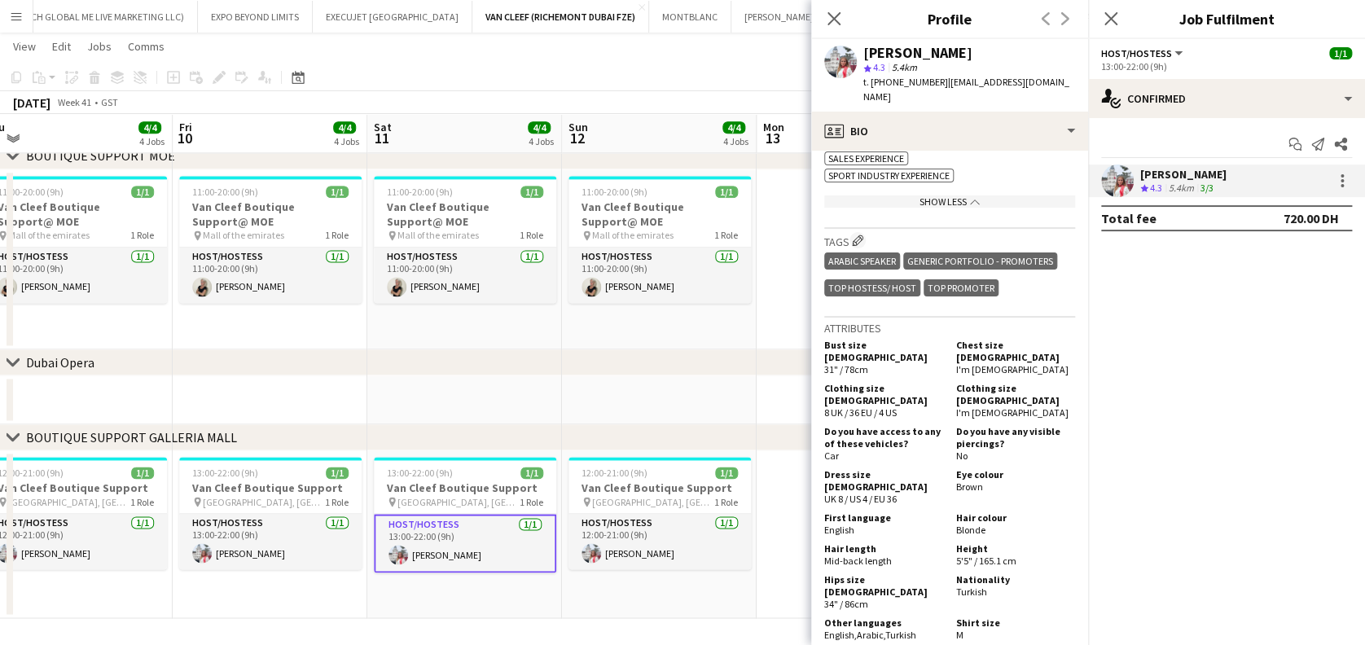
click at [783, 330] on app-date-cell at bounding box center [854, 259] width 195 height 181
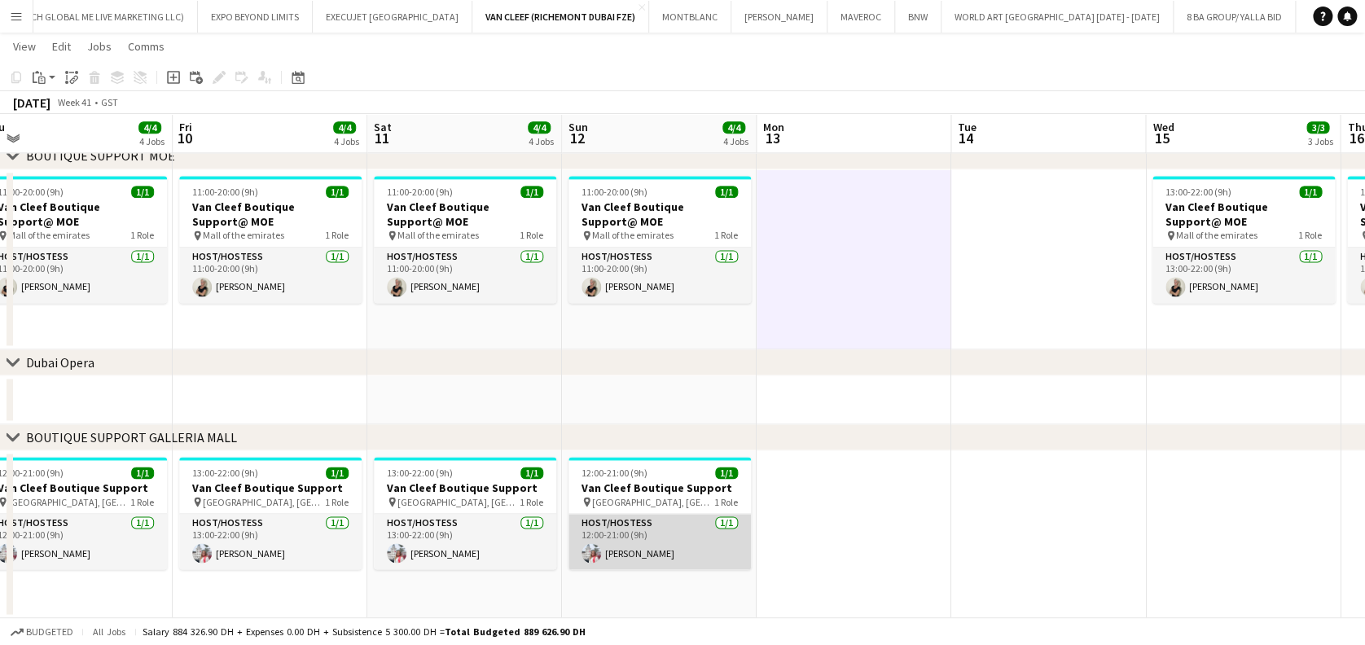
click at [648, 545] on app-card-role "Host/Hostess 1/1 12:00-21:00 (9h) Ozlem Dogan" at bounding box center [660, 541] width 182 height 55
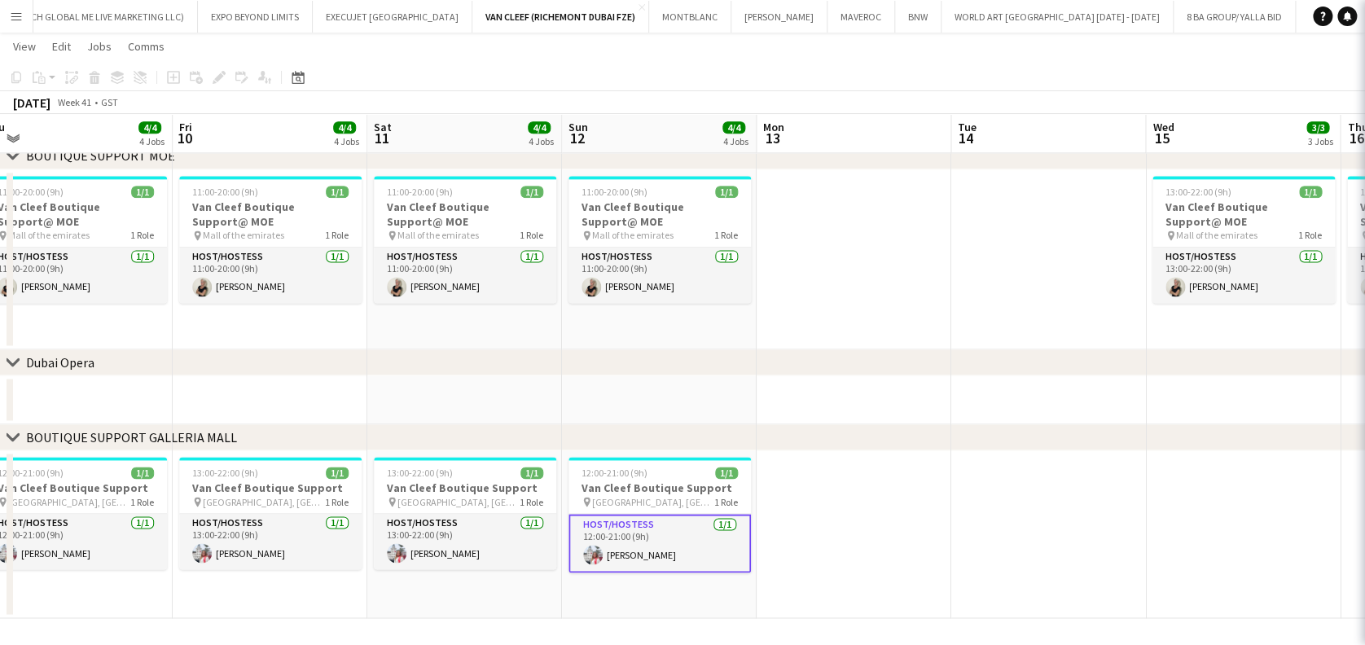
scroll to position [0, 411]
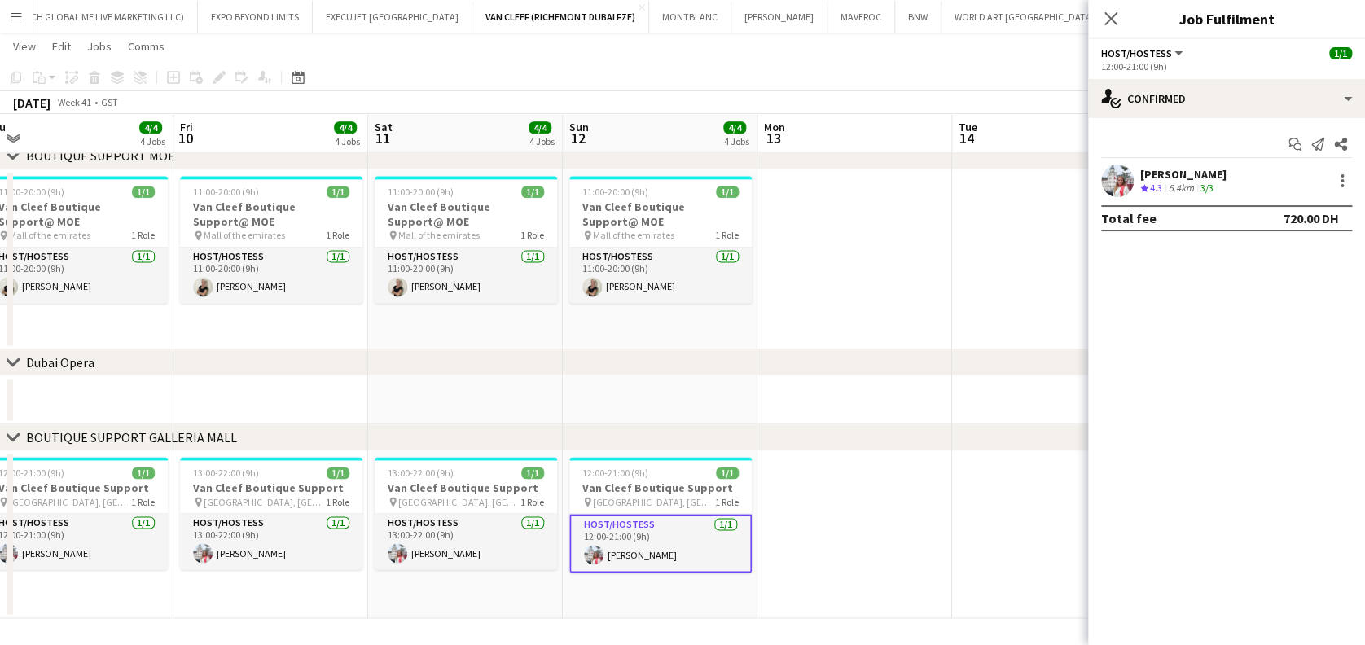
click at [1193, 172] on div "[PERSON_NAME]" at bounding box center [1183, 174] width 86 height 15
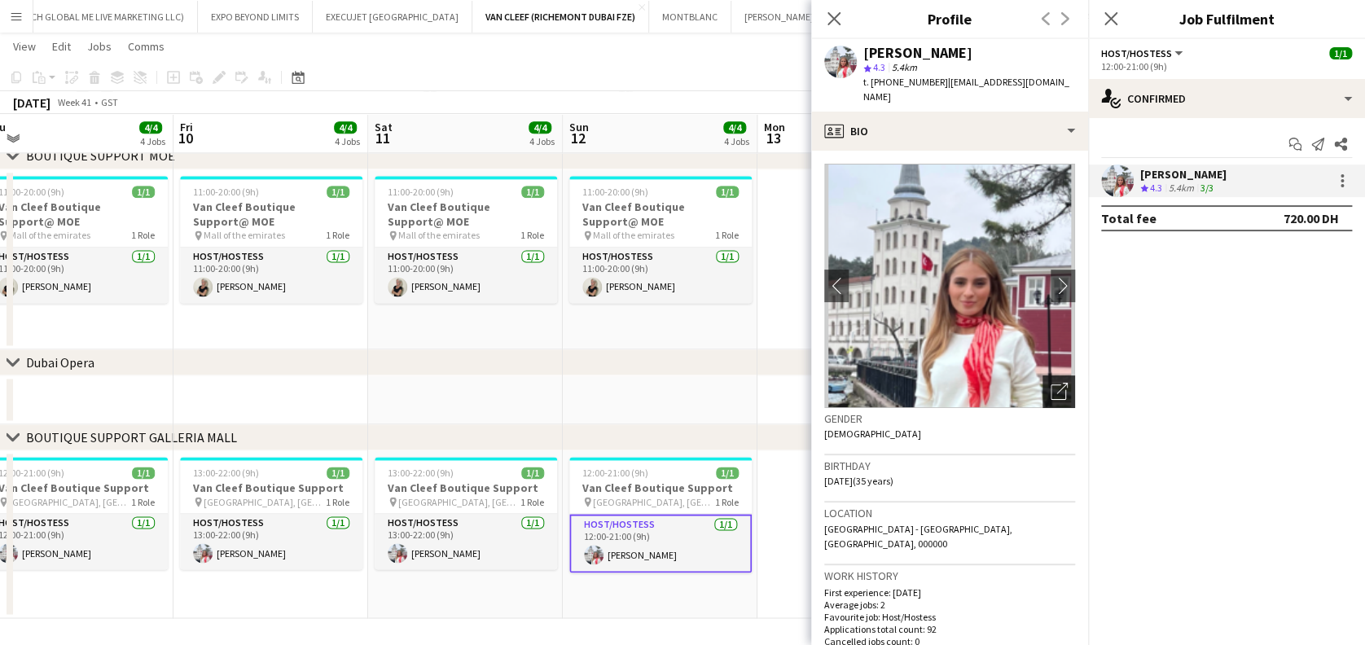
click at [1051, 384] on icon at bounding box center [1058, 391] width 15 height 15
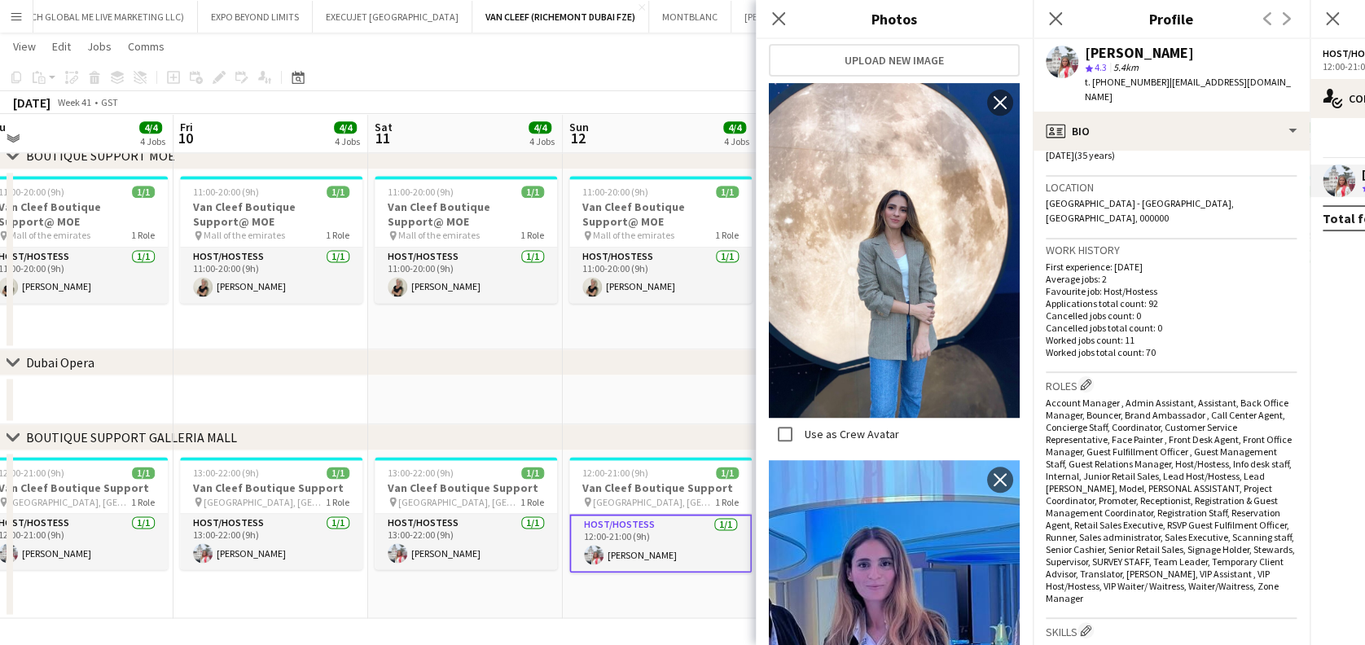
scroll to position [179, 0]
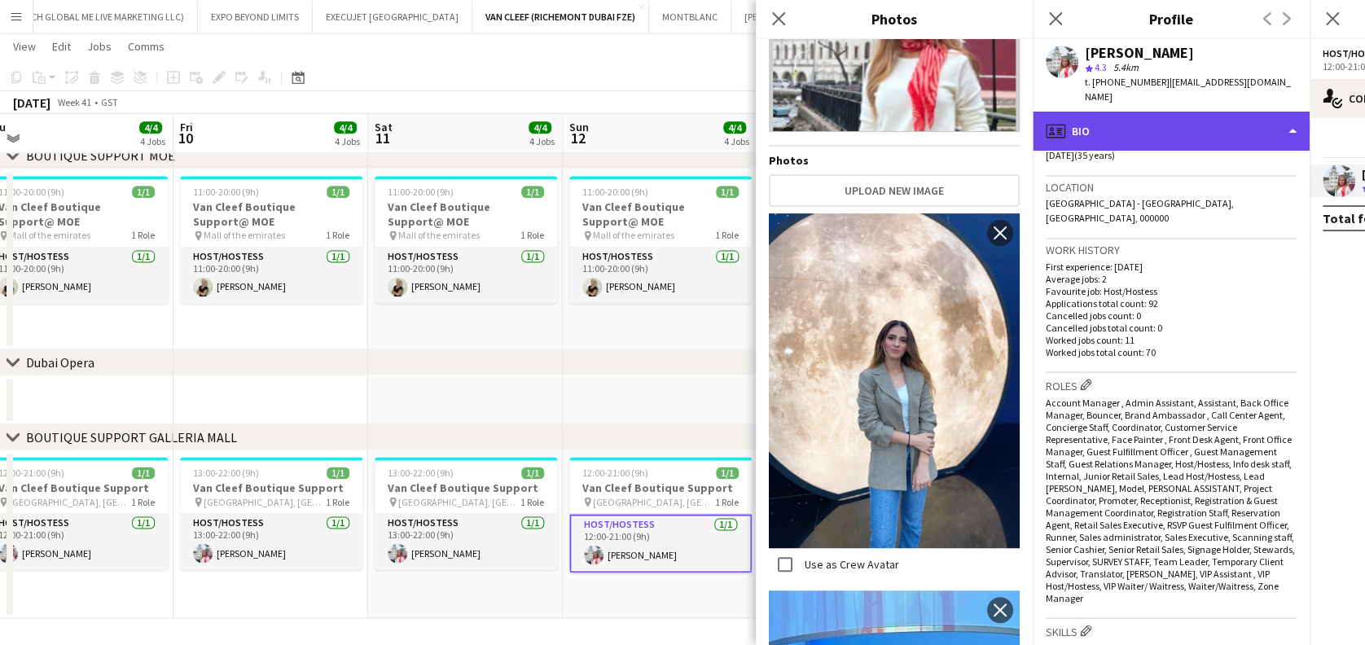
click at [1176, 122] on div "profile Bio" at bounding box center [1171, 131] width 277 height 39
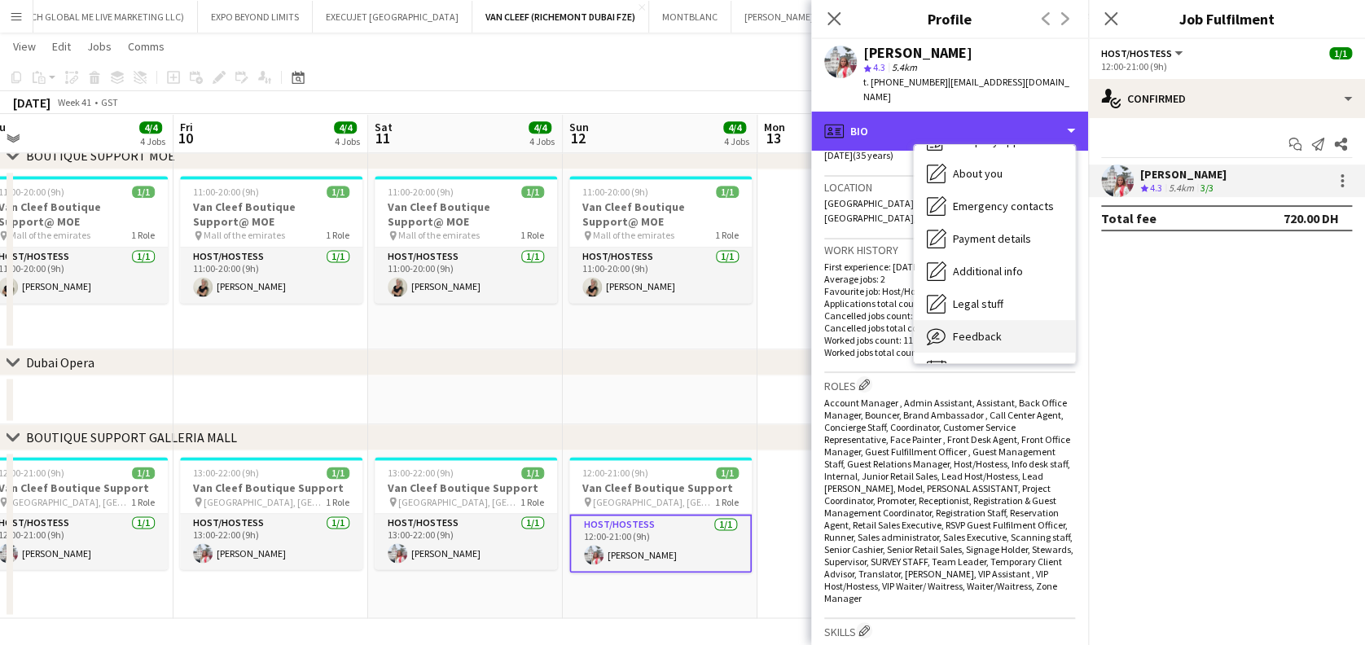
scroll to position [87, 0]
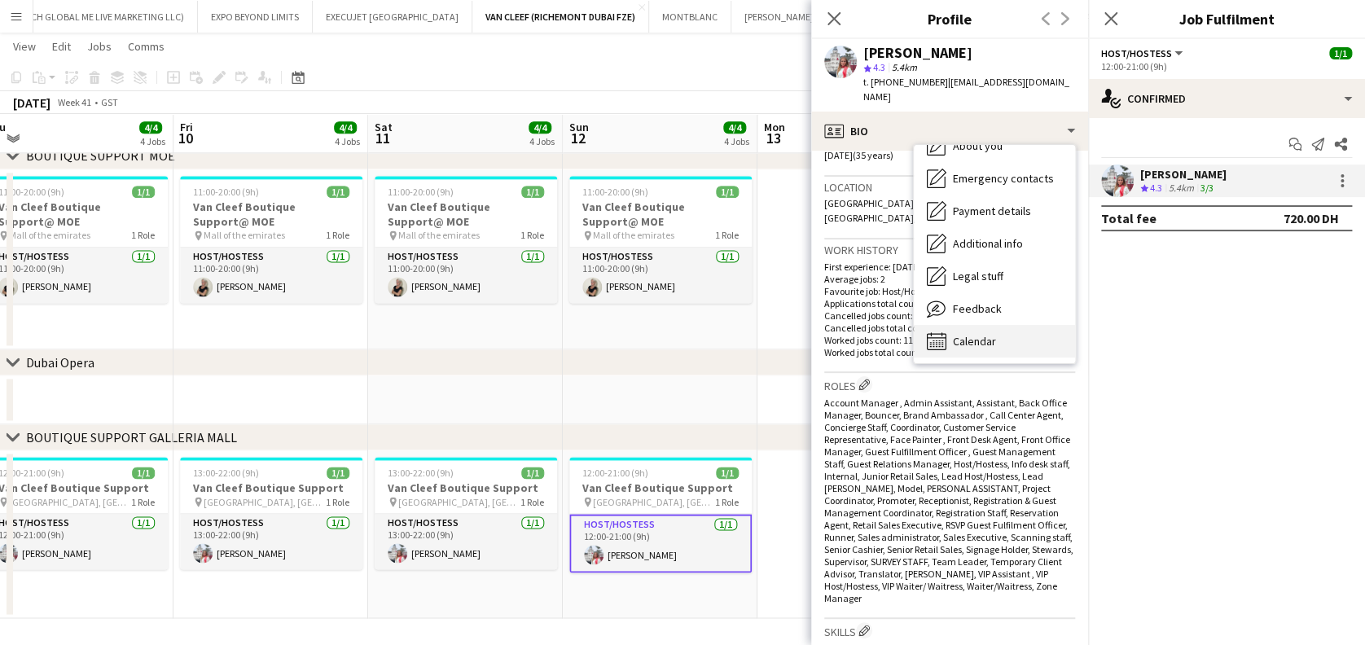
click at [1004, 325] on div "Calendar Calendar" at bounding box center [994, 341] width 161 height 33
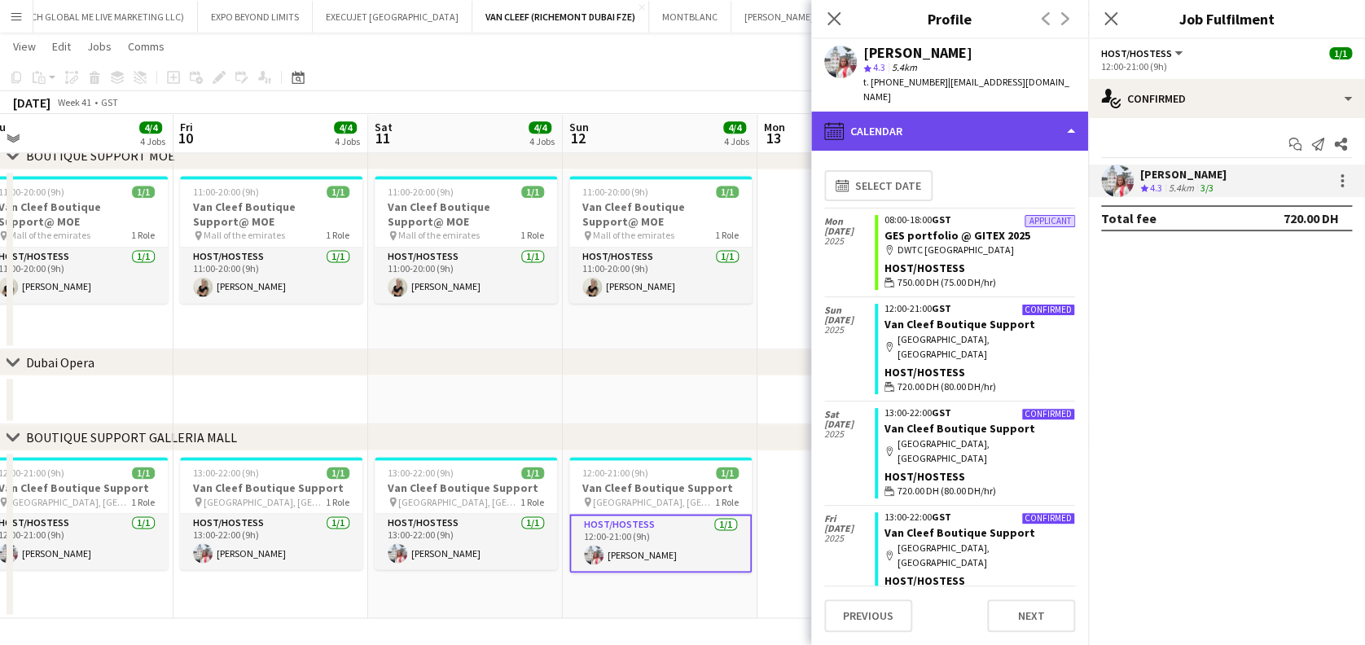
click at [1043, 112] on div "calendar-full Calendar" at bounding box center [949, 131] width 277 height 39
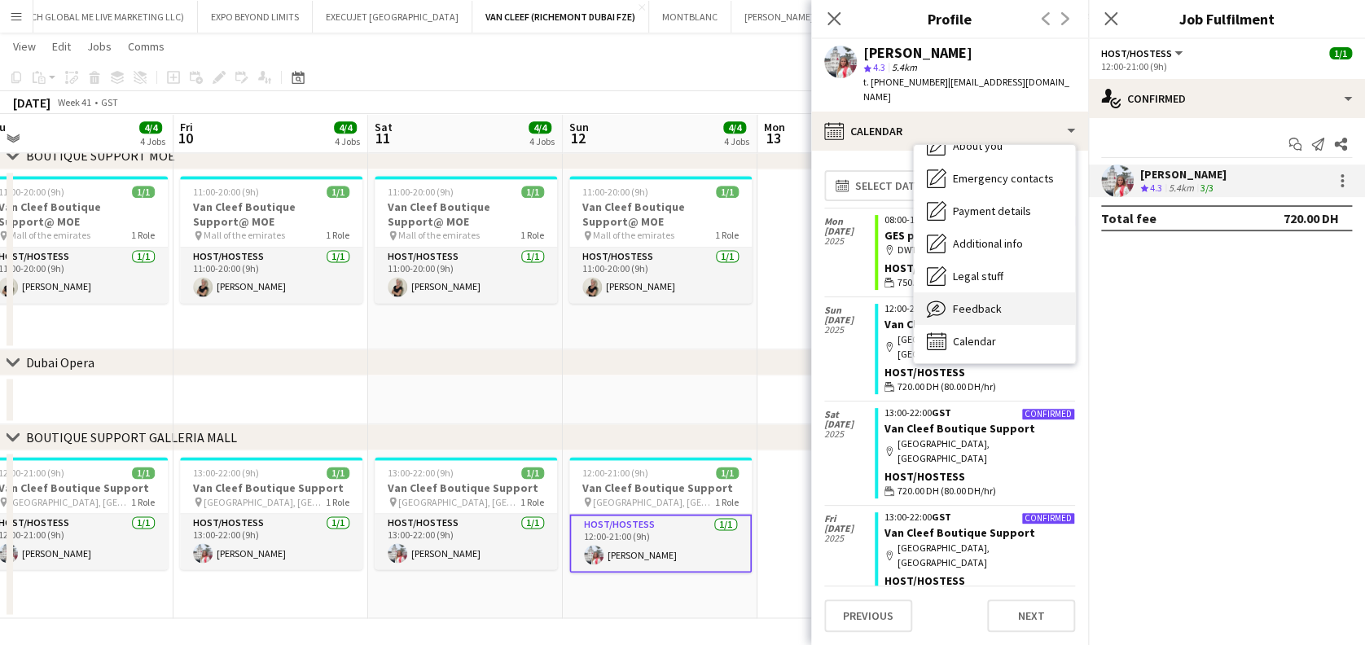
click at [1025, 292] on div "Feedback Feedback" at bounding box center [994, 308] width 161 height 33
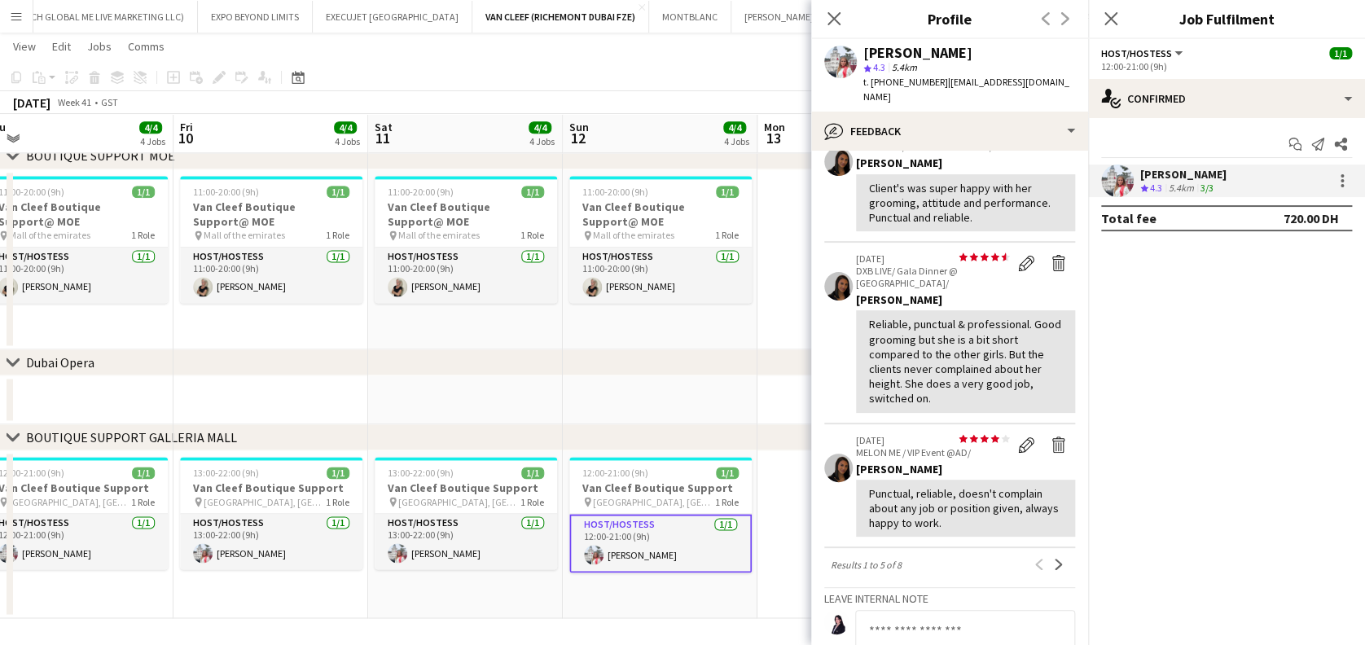
scroll to position [434, 0]
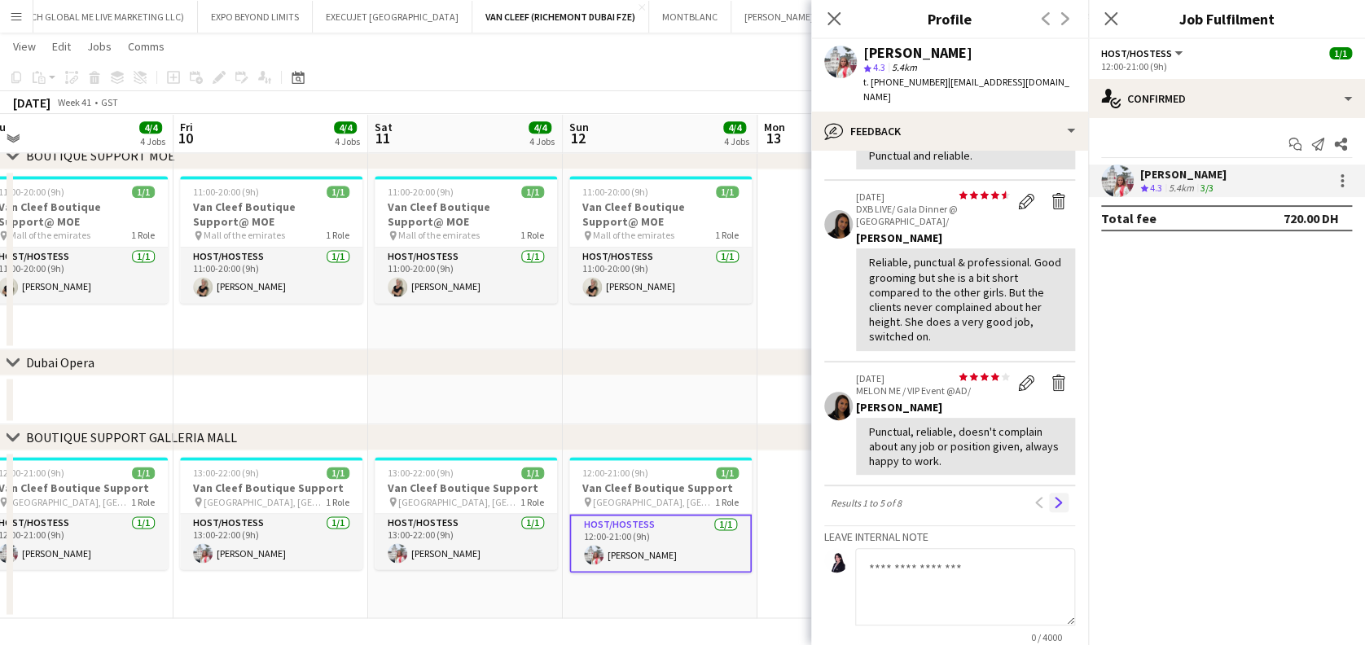
click at [1049, 493] on button "Next" at bounding box center [1059, 503] width 20 height 20
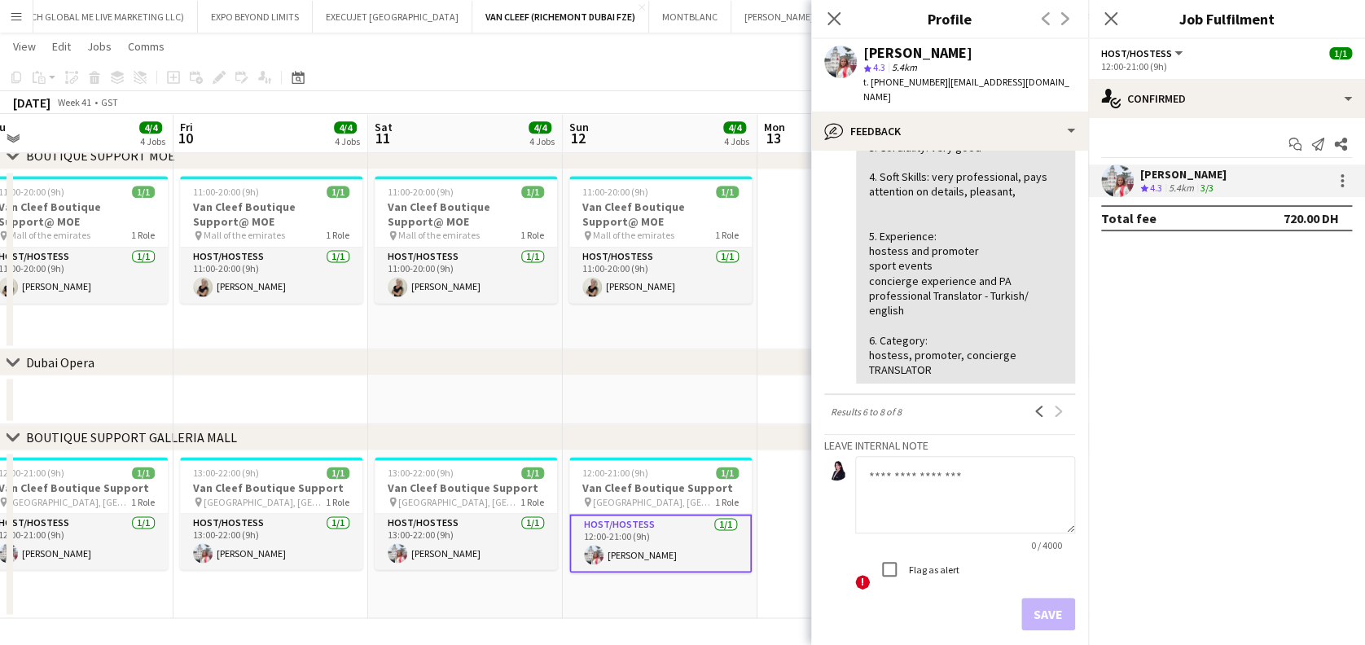
scroll to position [399, 0]
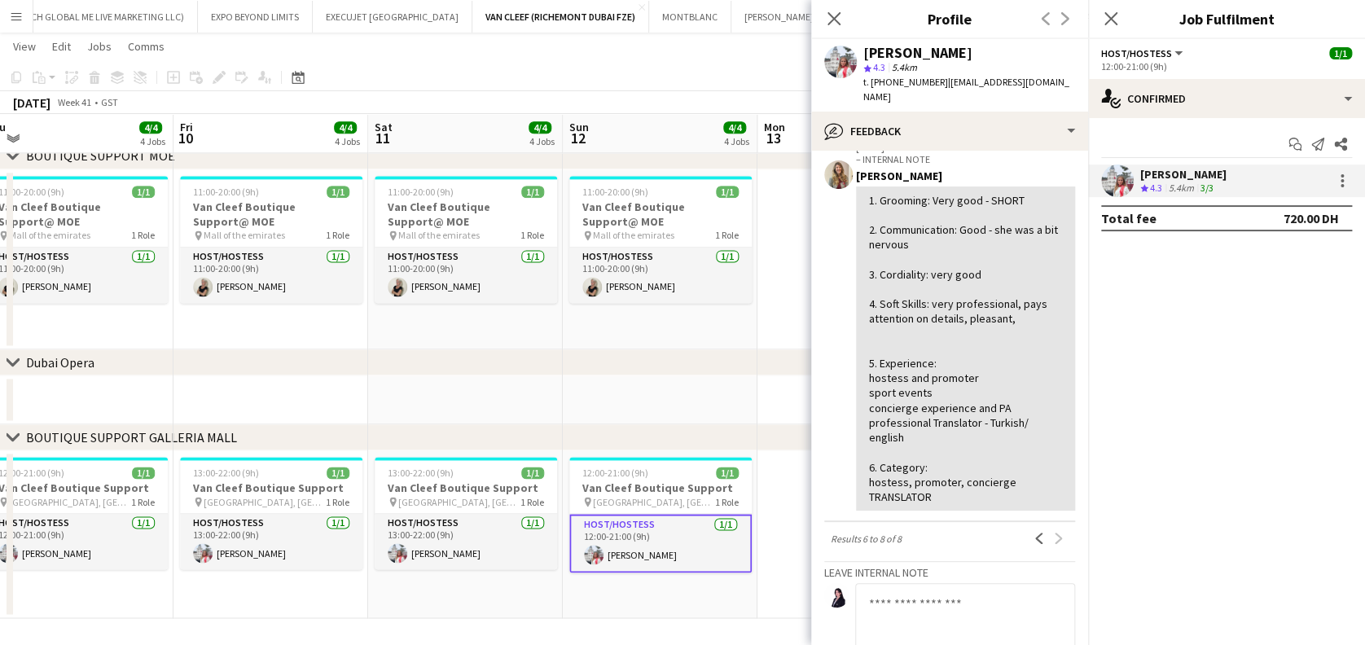
click at [1115, 176] on app-user-avatar at bounding box center [1117, 181] width 33 height 33
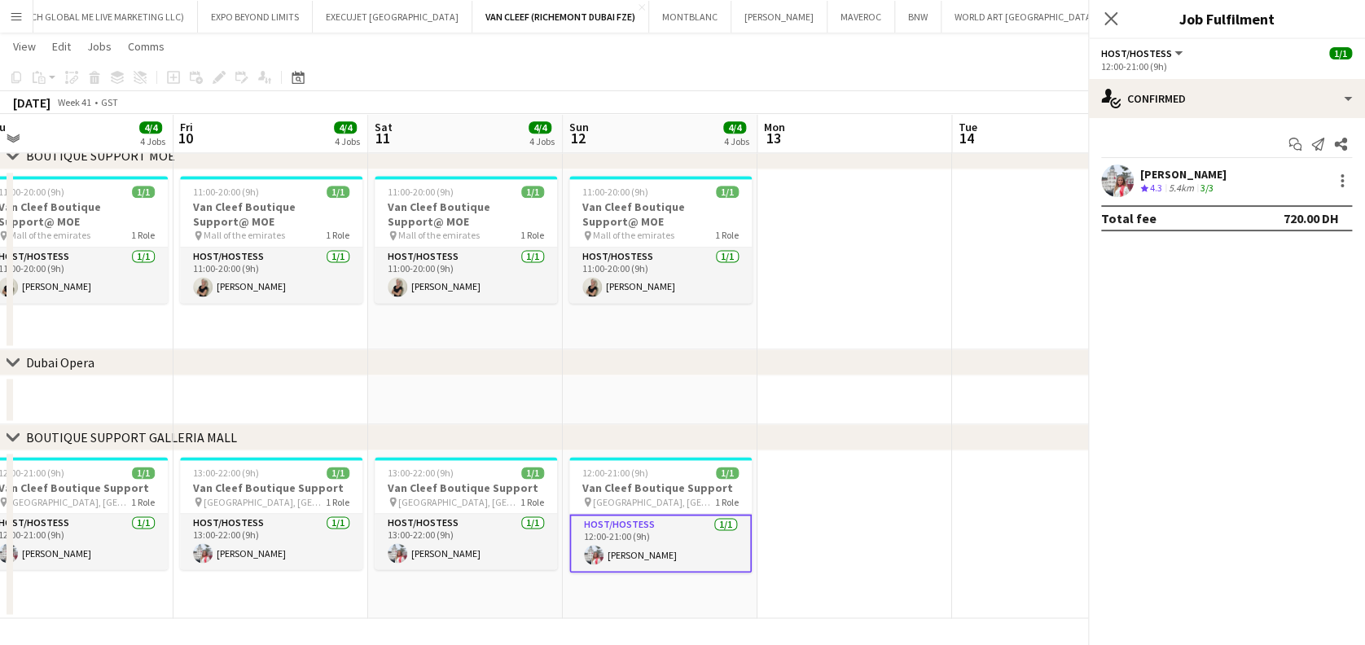
click at [1115, 176] on app-user-avatar at bounding box center [1117, 181] width 33 height 33
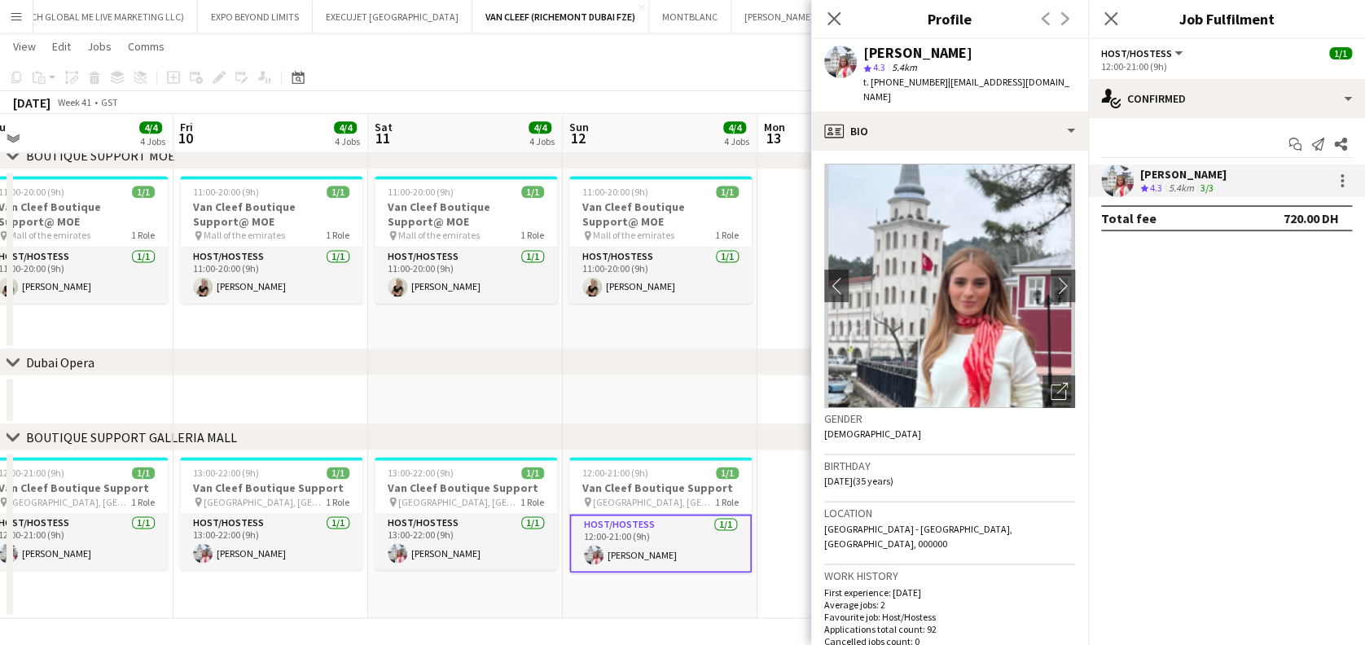
click at [550, 585] on app-date-cell "13:00-22:00 (9h) 1/1 Van Cleef Boutique Support pin Galleria Mall, Abu Dhabi 1 …" at bounding box center [465, 534] width 195 height 168
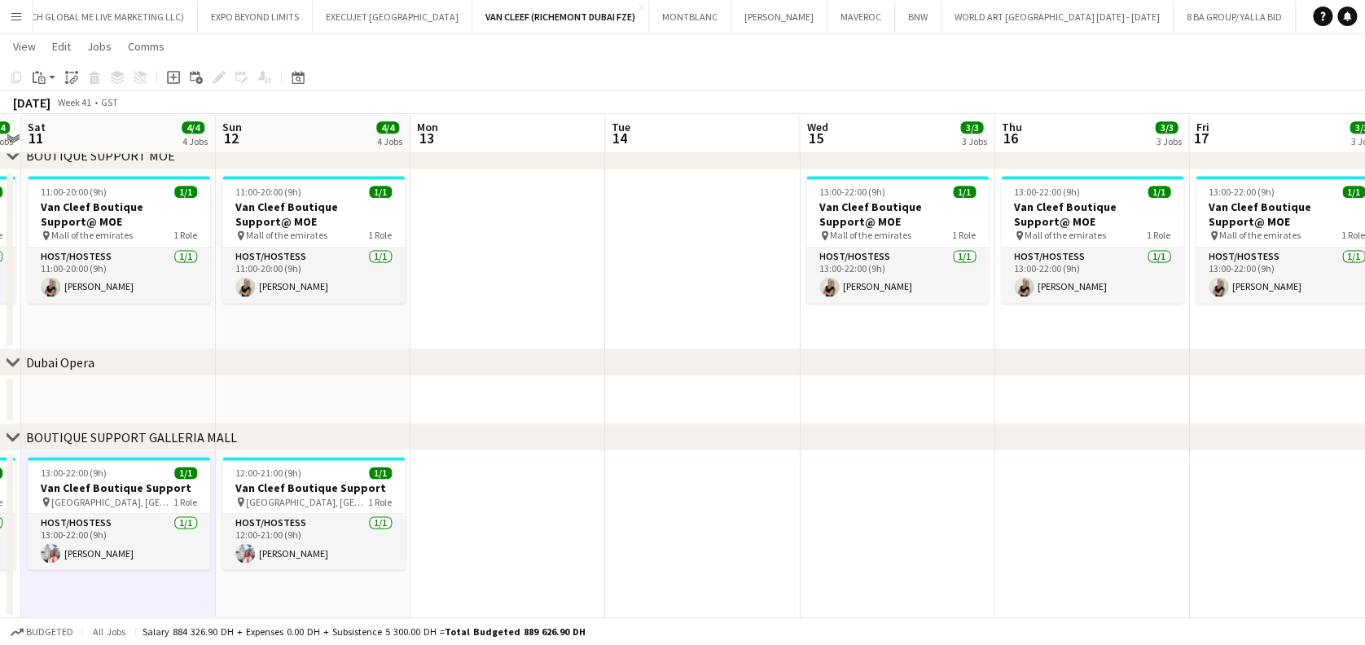
drag, startPoint x: 1004, startPoint y: 547, endPoint x: 657, endPoint y: 570, distance: 348.6
